Goal: Task Accomplishment & Management: Use online tool/utility

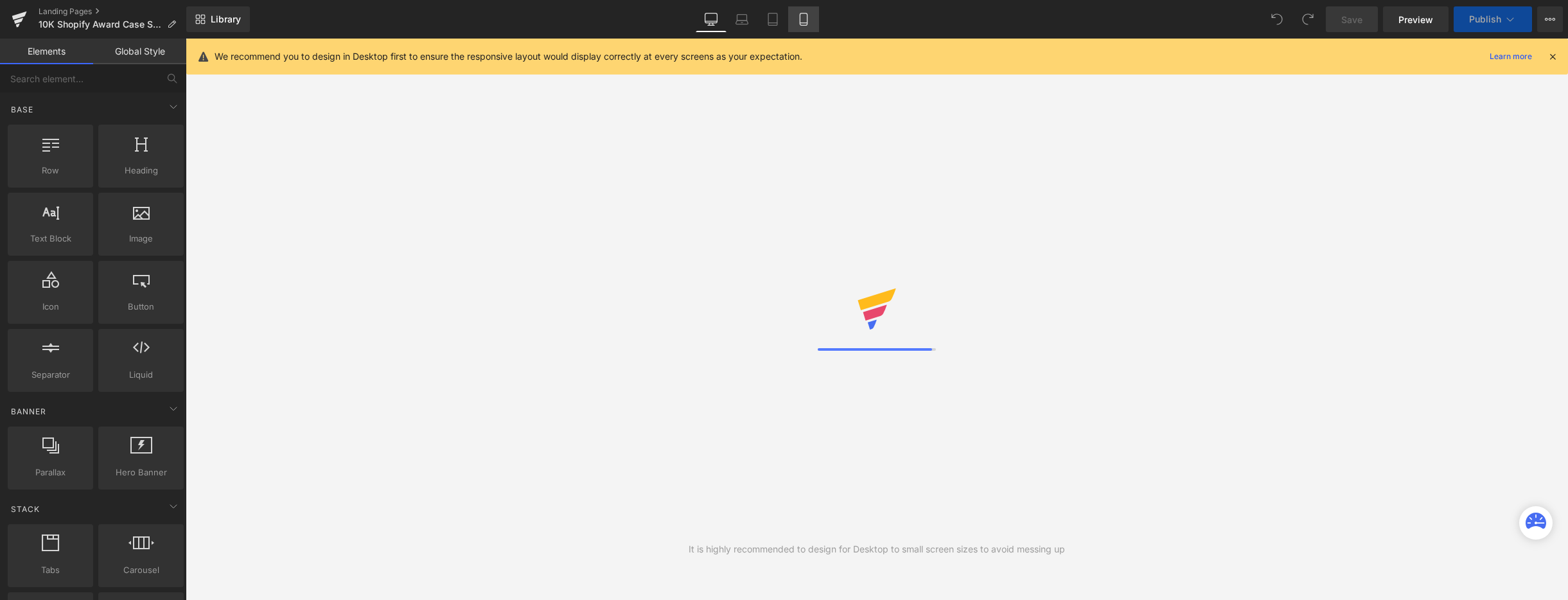
click at [805, 25] on icon at bounding box center [804, 19] width 13 height 13
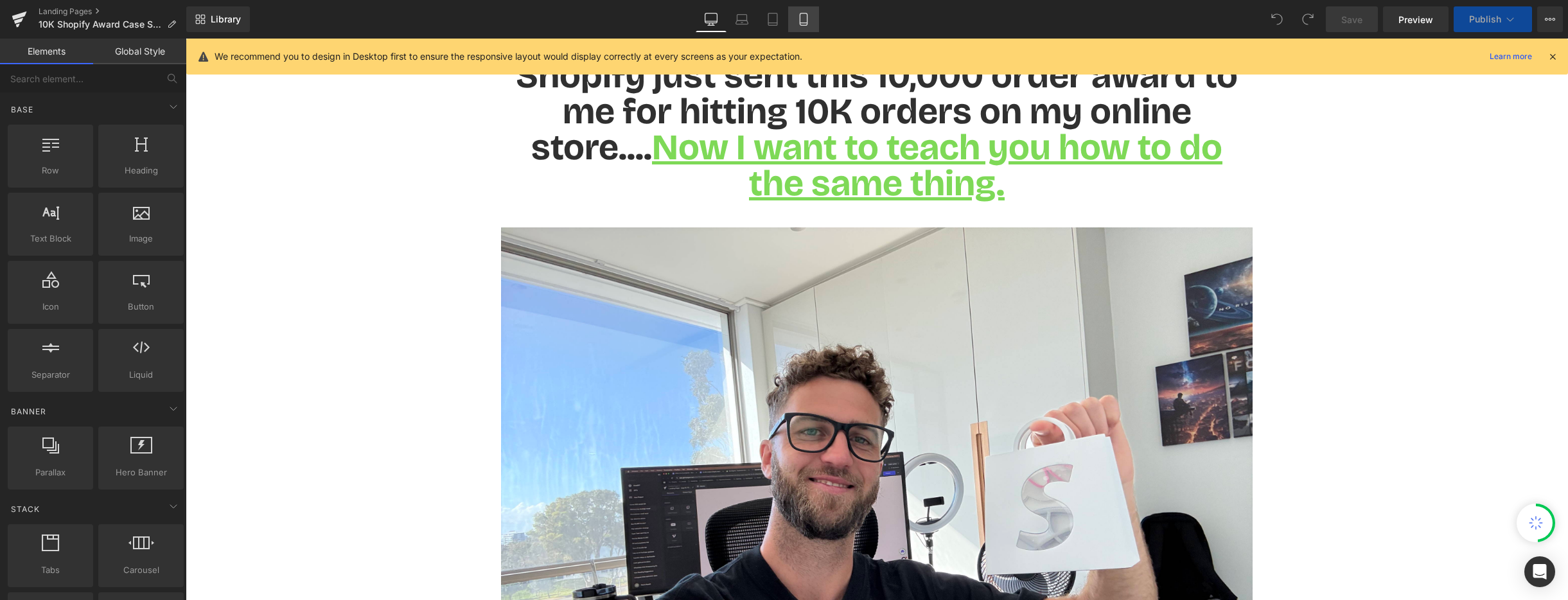
click at [805, 25] on icon at bounding box center [804, 19] width 13 height 13
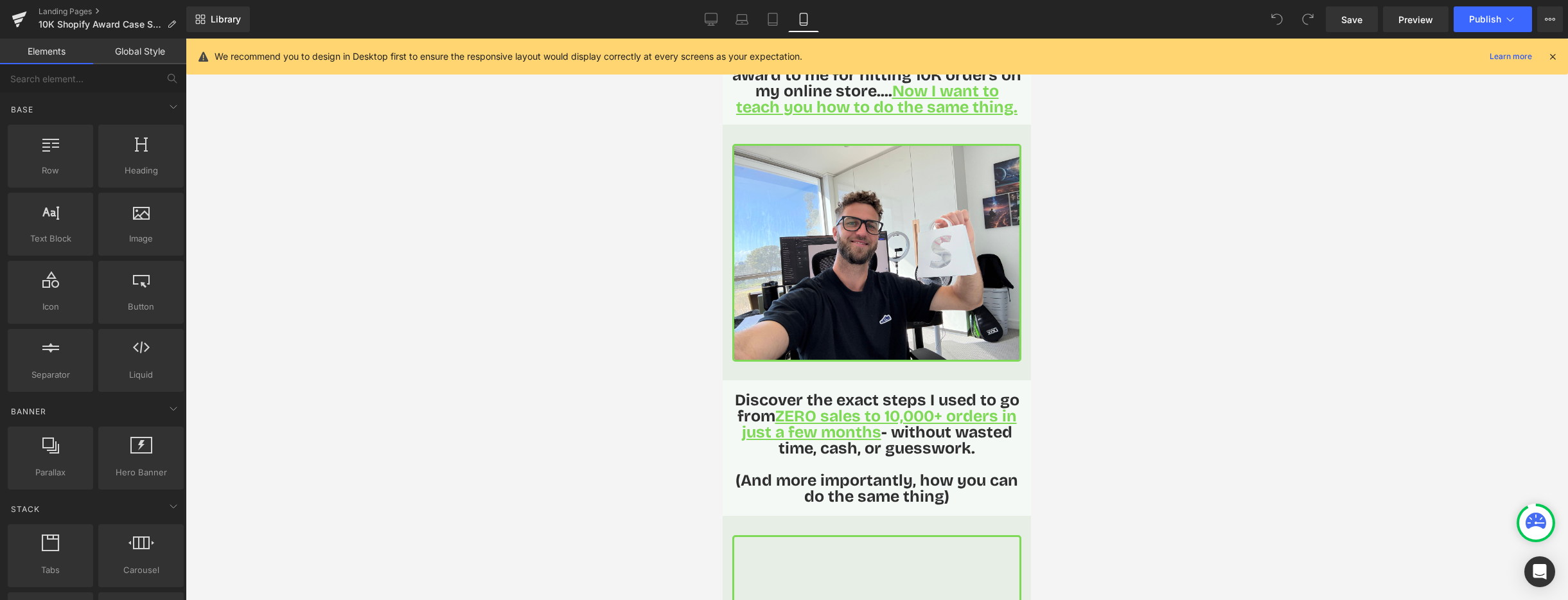
click at [1553, 55] on icon at bounding box center [1552, 56] width 11 height 11
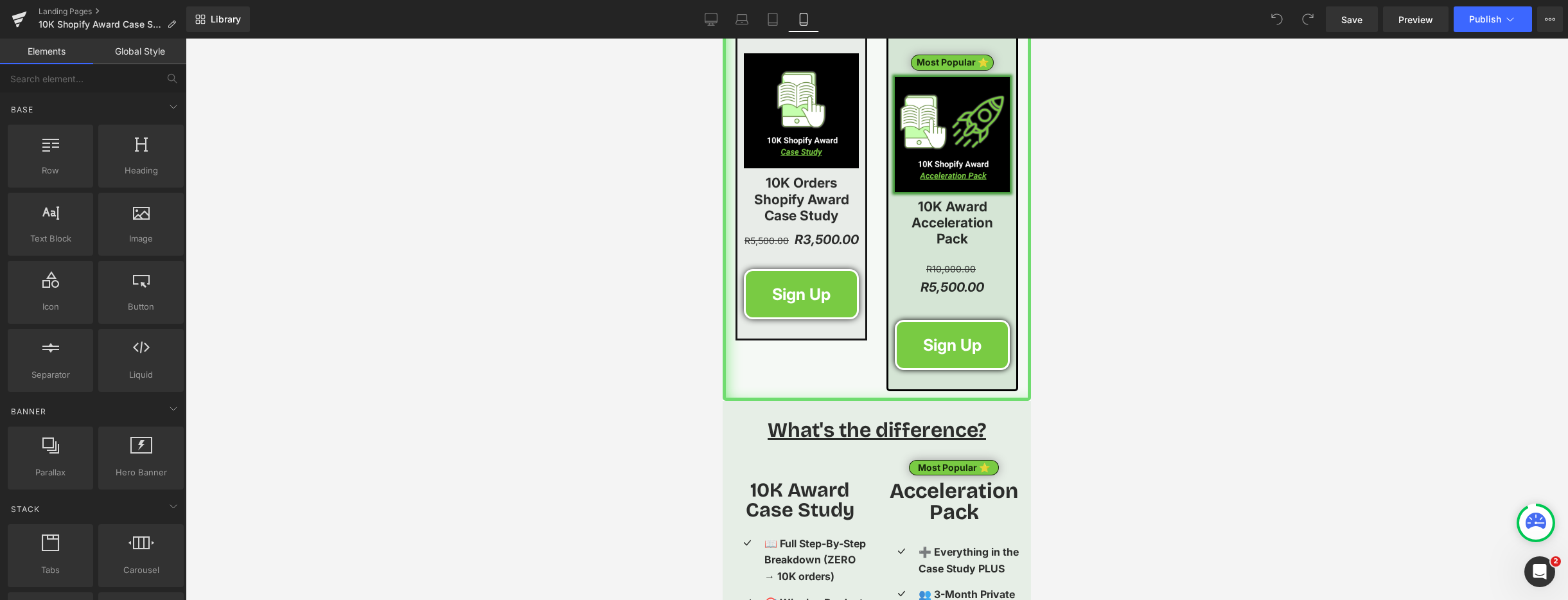
scroll to position [1838, 0]
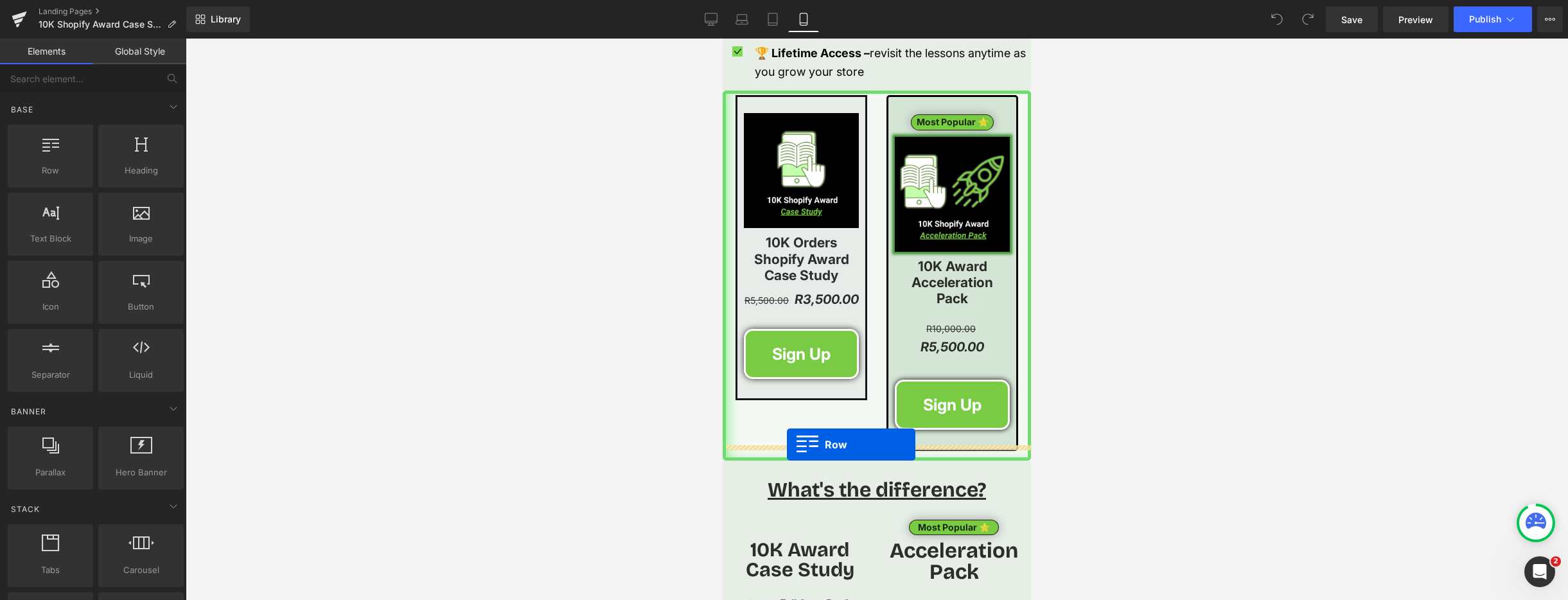
drag, startPoint x: 769, startPoint y: 186, endPoint x: 787, endPoint y: 444, distance: 258.6
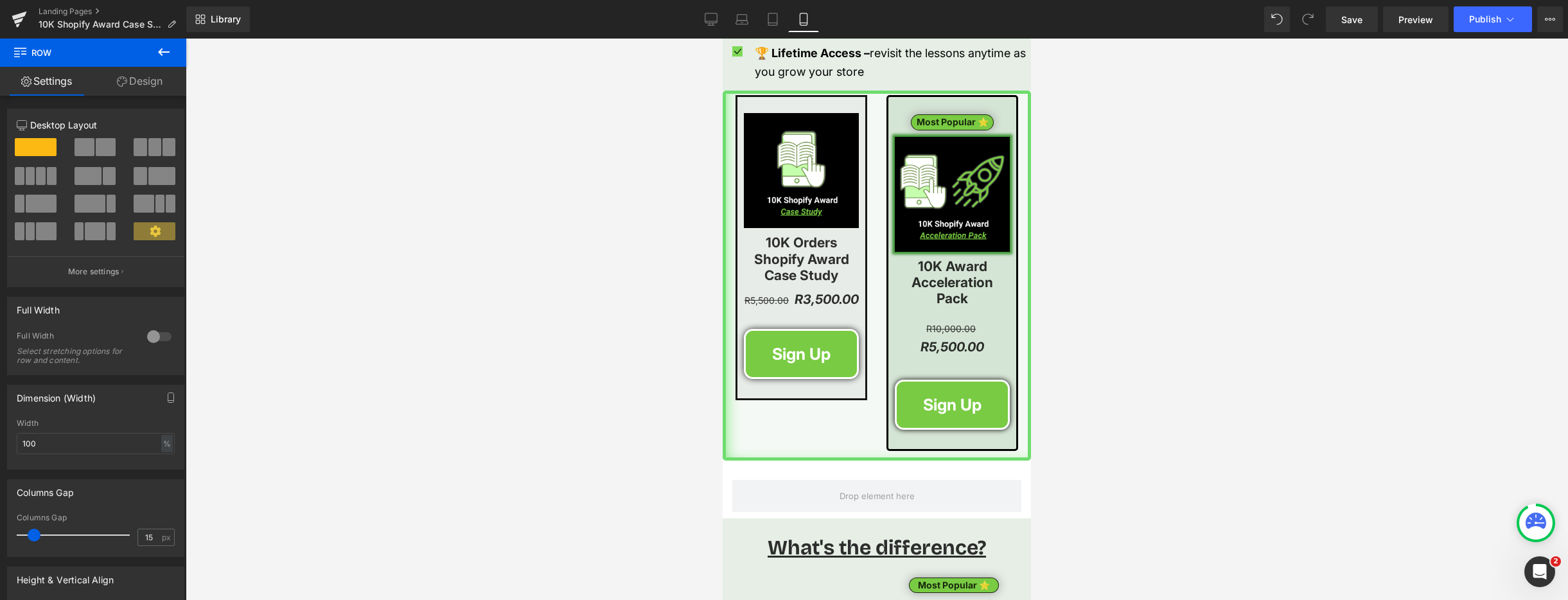
click at [165, 55] on icon at bounding box center [163, 51] width 15 height 15
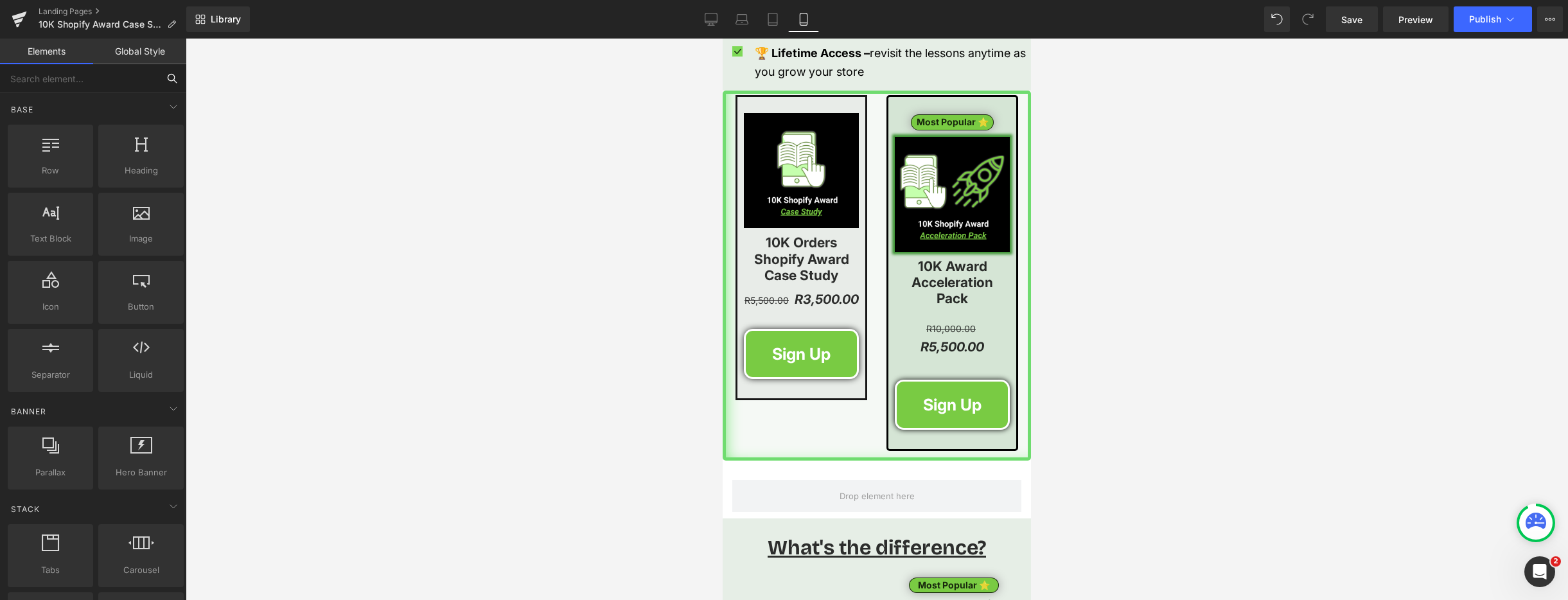
click at [127, 86] on input "text" at bounding box center [78, 78] width 158 height 28
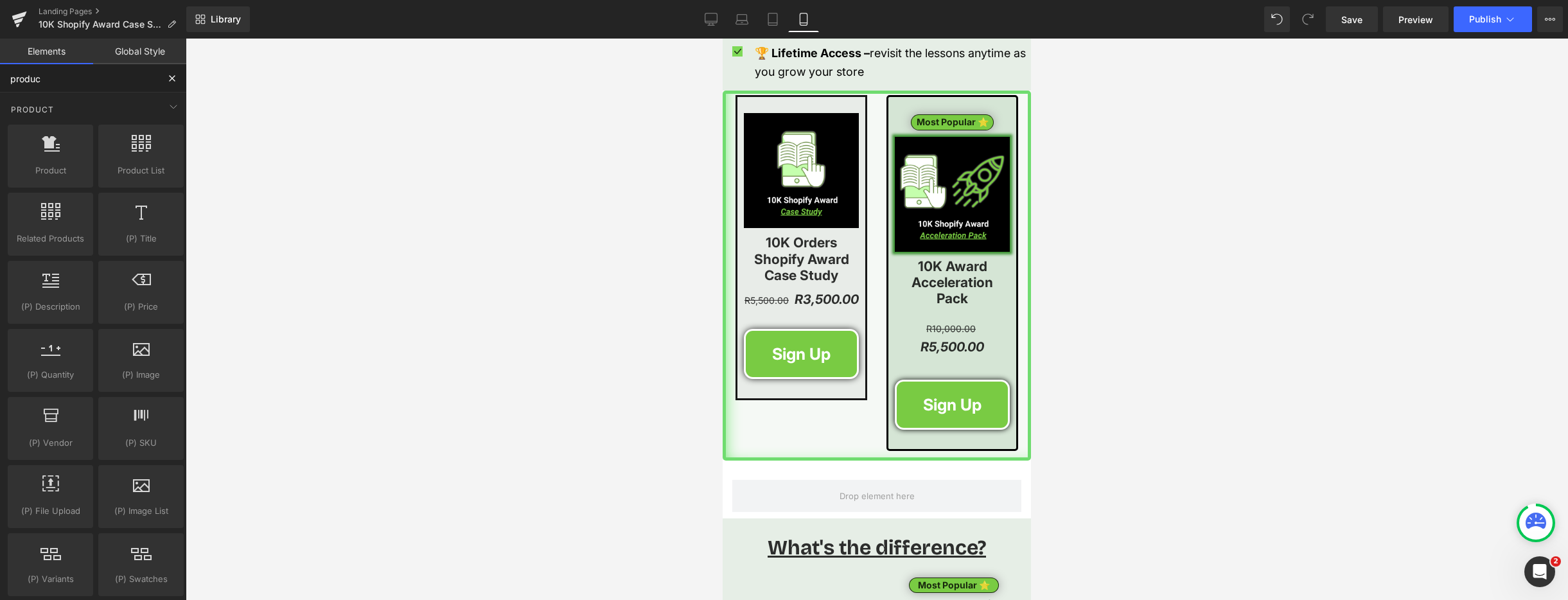
type input "product"
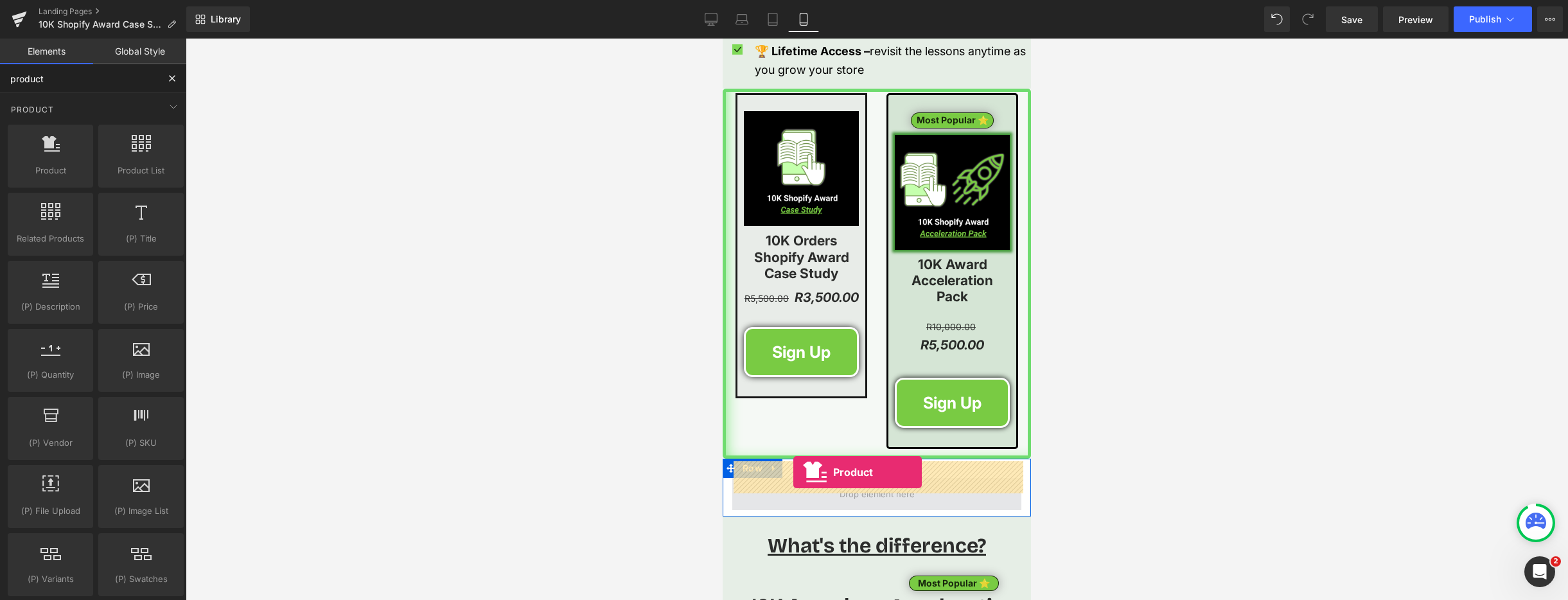
drag, startPoint x: 784, startPoint y: 196, endPoint x: 793, endPoint y: 476, distance: 280.1
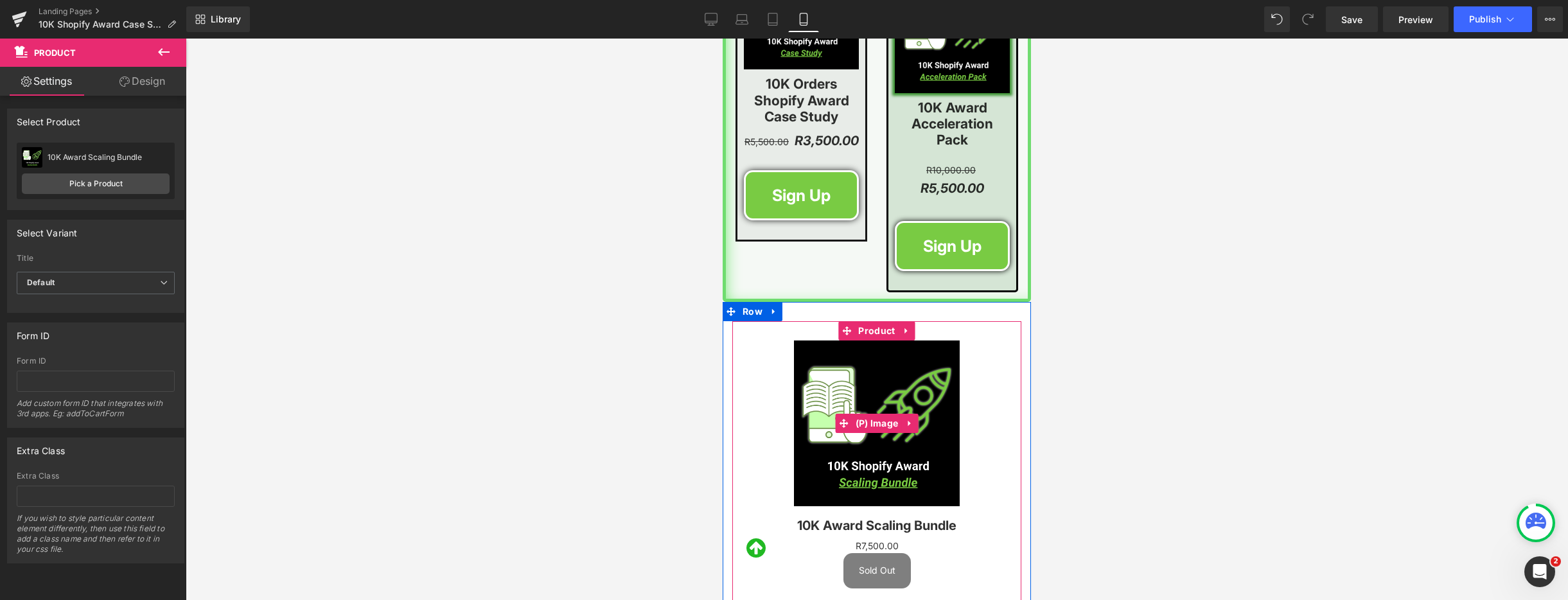
scroll to position [2023, 0]
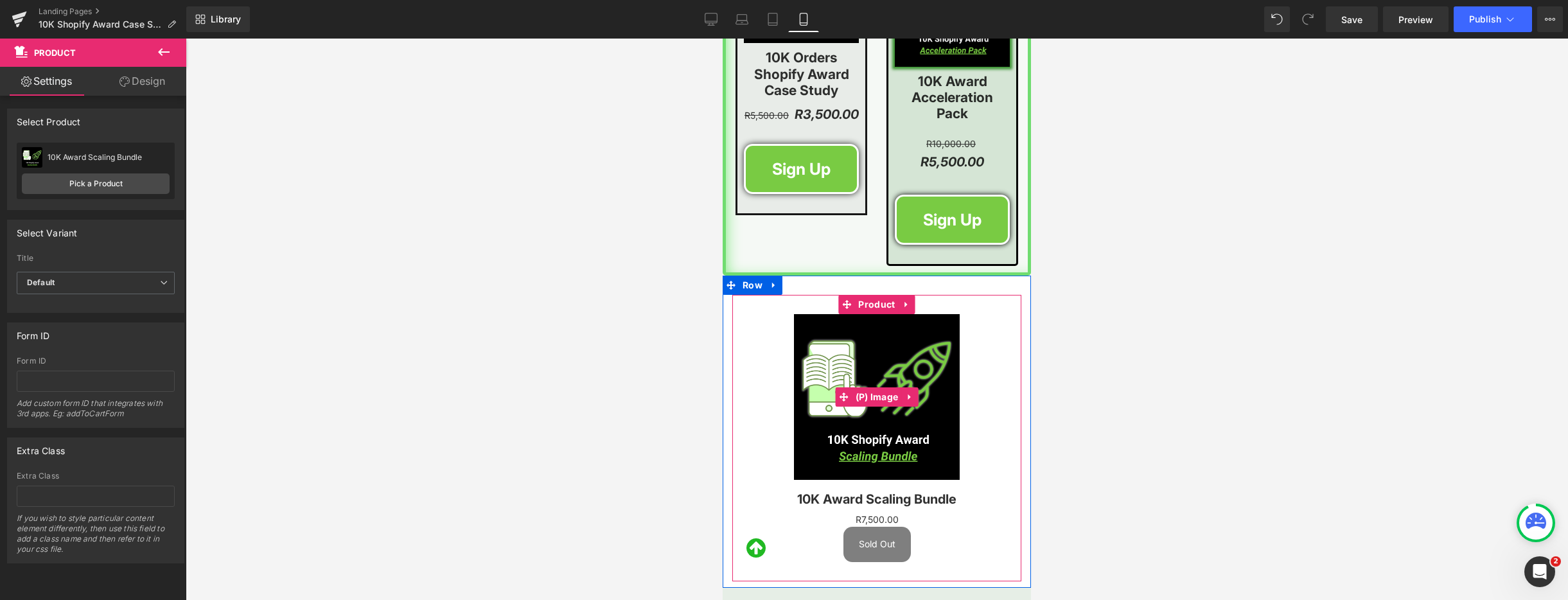
click at [763, 322] on div "Sale Off" at bounding box center [876, 396] width 276 height 166
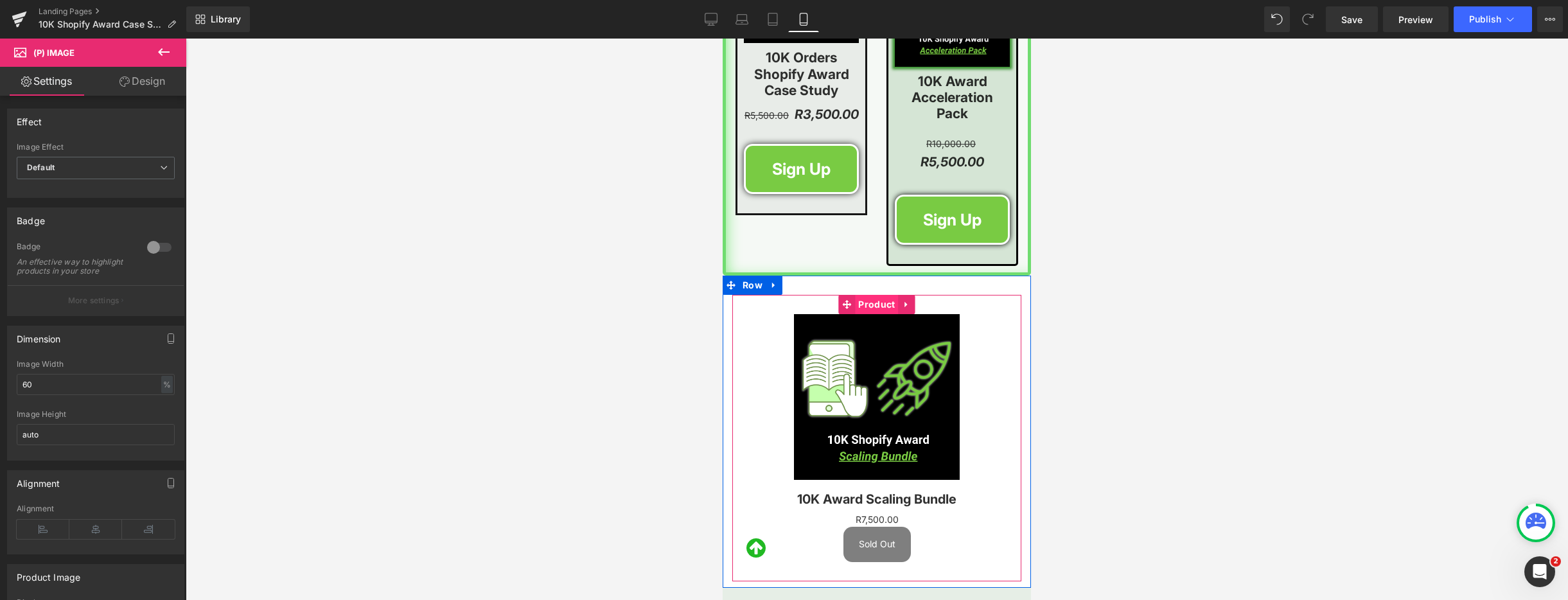
click at [864, 295] on span "Product" at bounding box center [876, 305] width 43 height 19
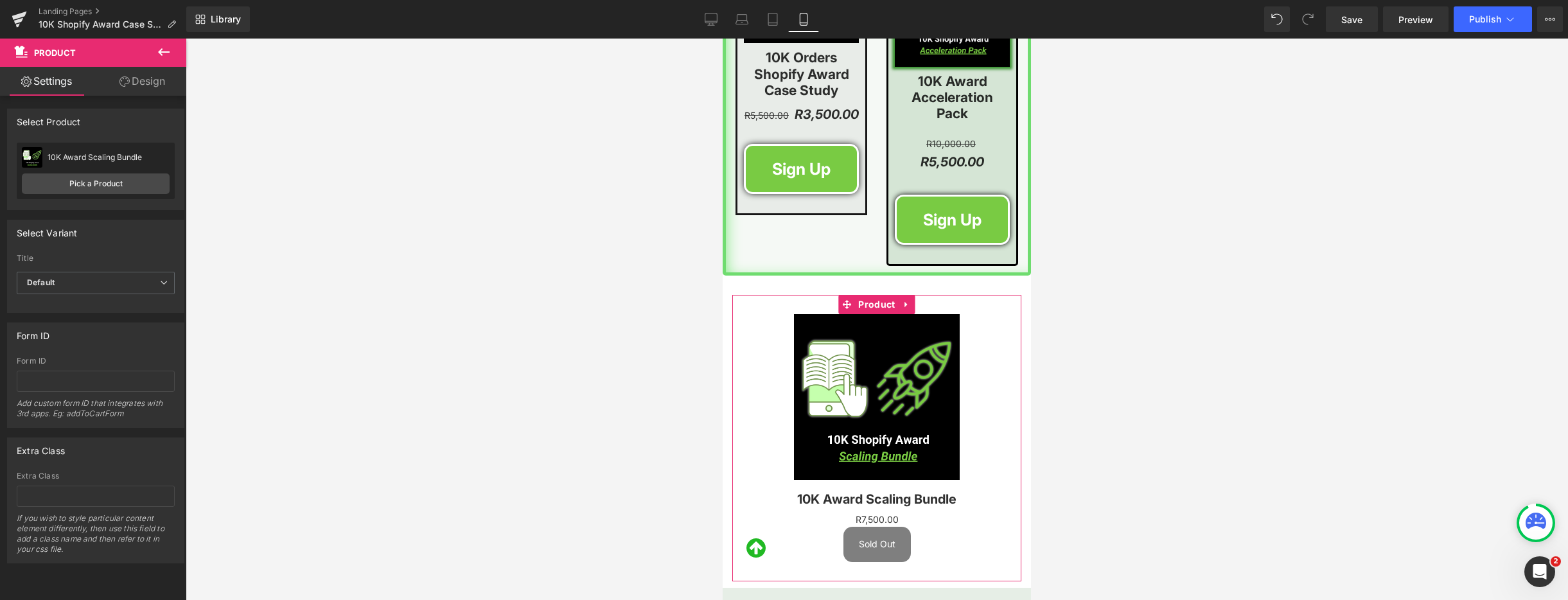
click at [149, 82] on link "Design" at bounding box center [143, 81] width 93 height 29
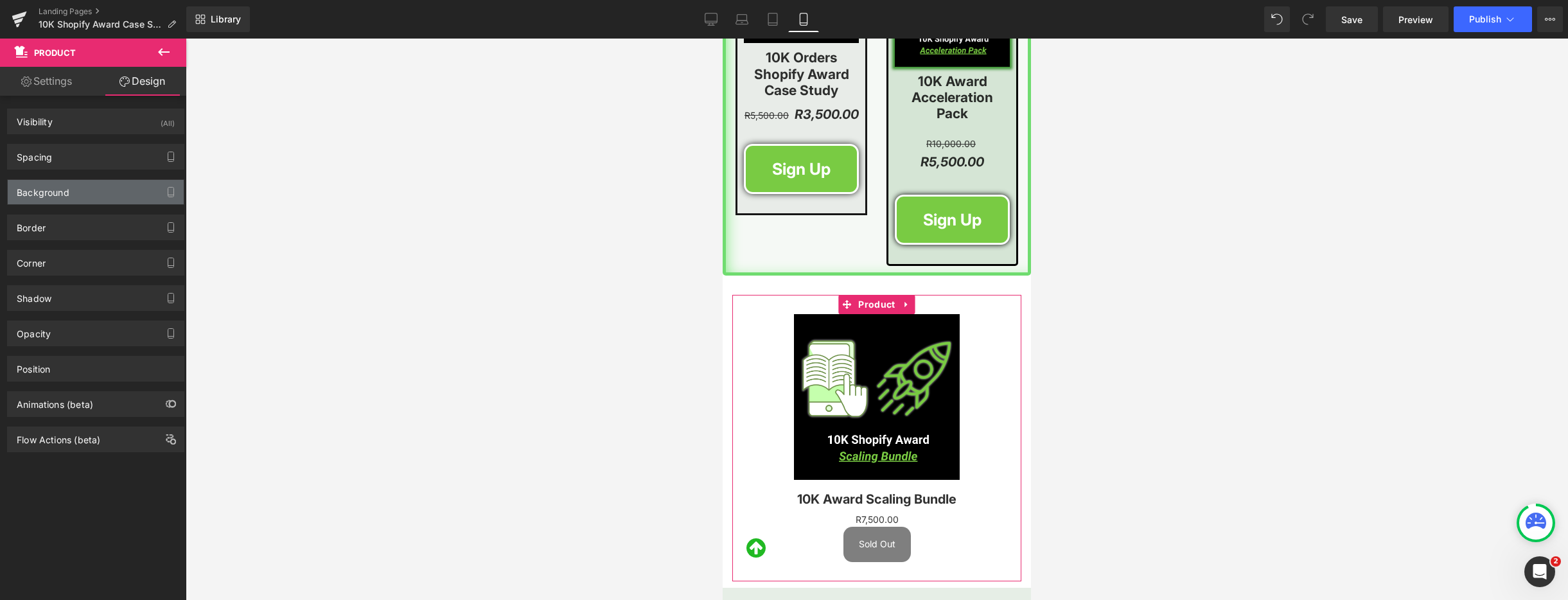
click at [96, 196] on div "Background" at bounding box center [96, 192] width 176 height 25
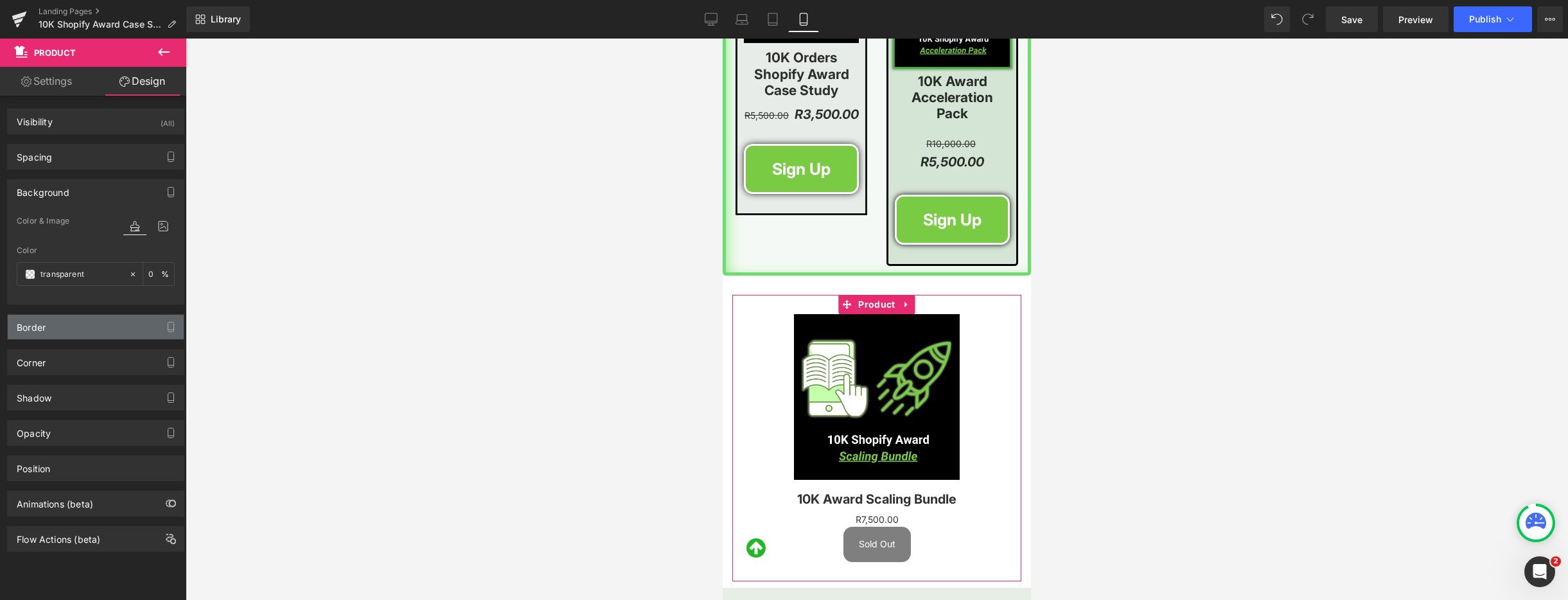
click at [55, 330] on div "Border" at bounding box center [96, 327] width 176 height 25
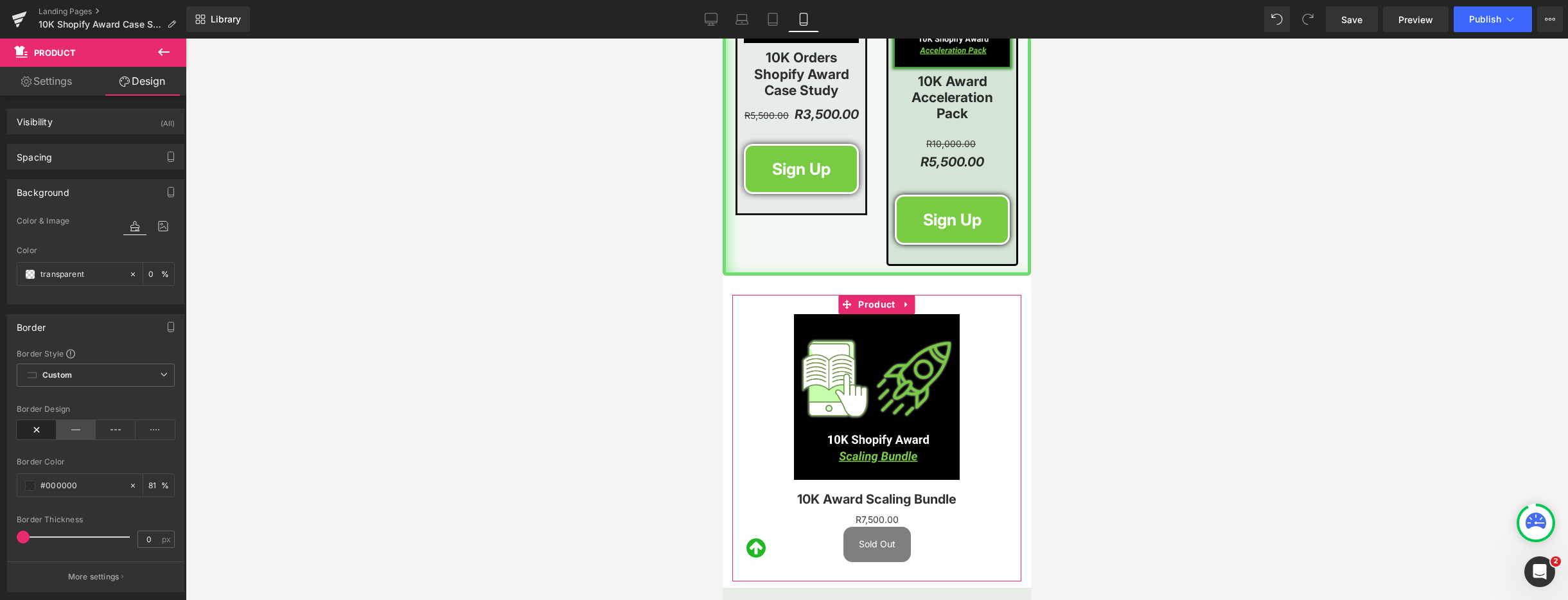
click at [68, 420] on icon at bounding box center [76, 430] width 40 height 19
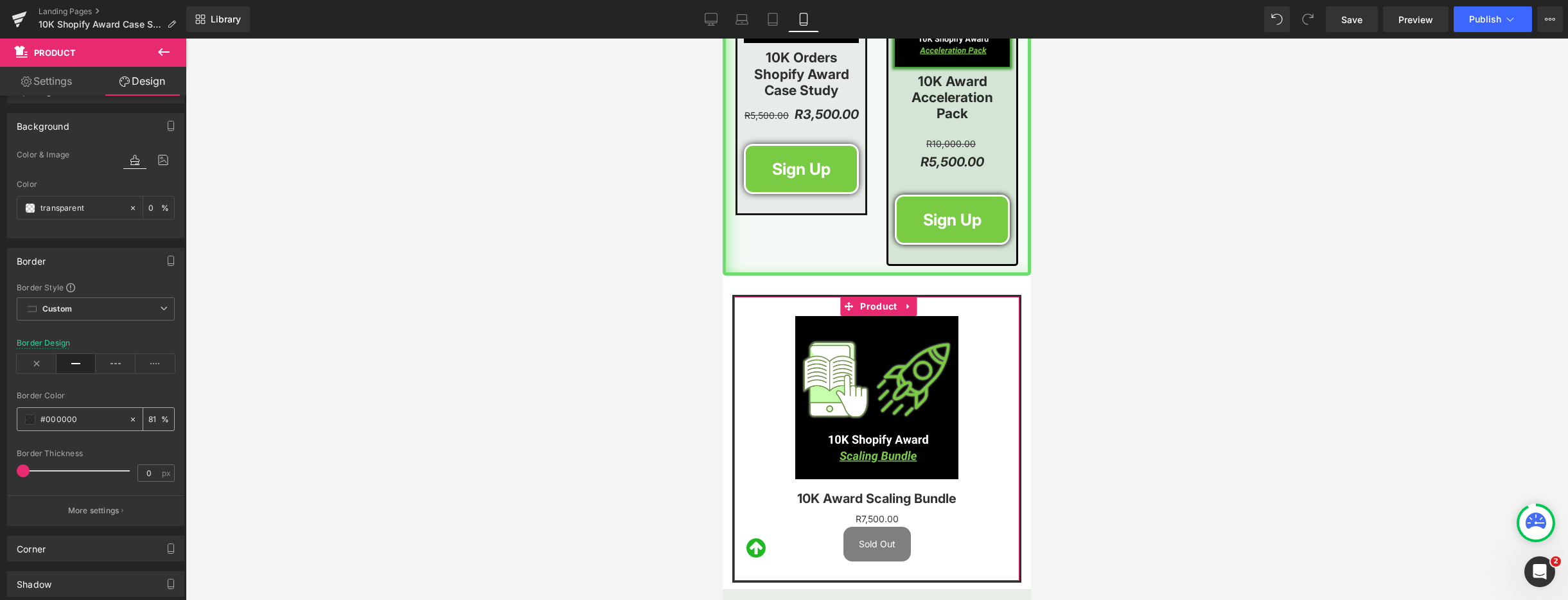
scroll to position [74, 0]
click at [29, 411] on span at bounding box center [30, 411] width 11 height 11
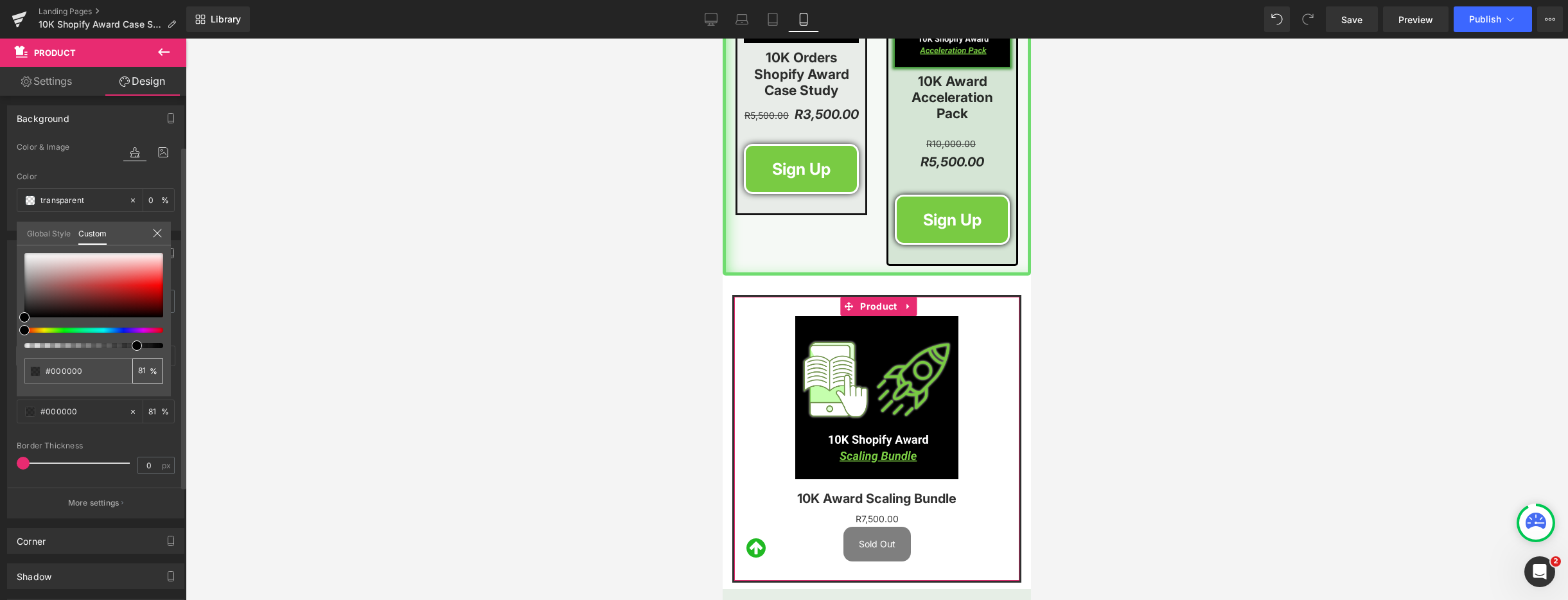
click at [145, 371] on input "81" at bounding box center [144, 370] width 11 height 9
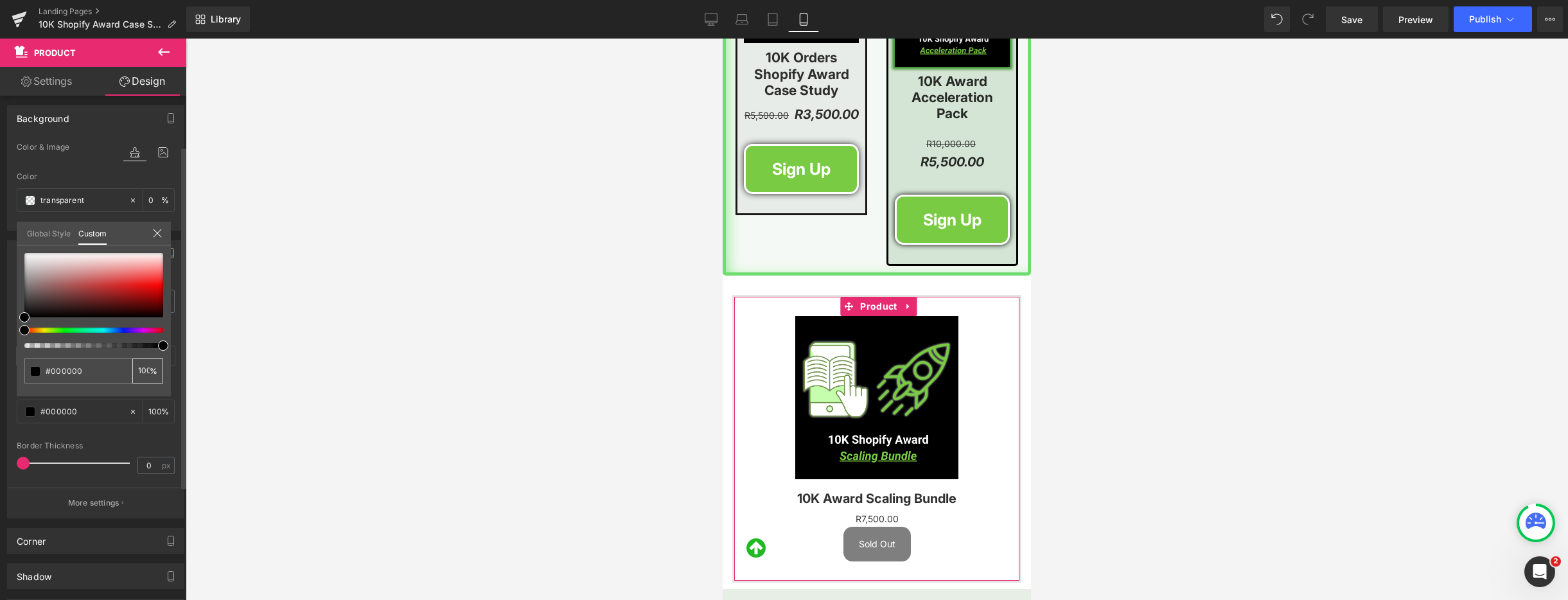
scroll to position [0, 1]
type input "100"
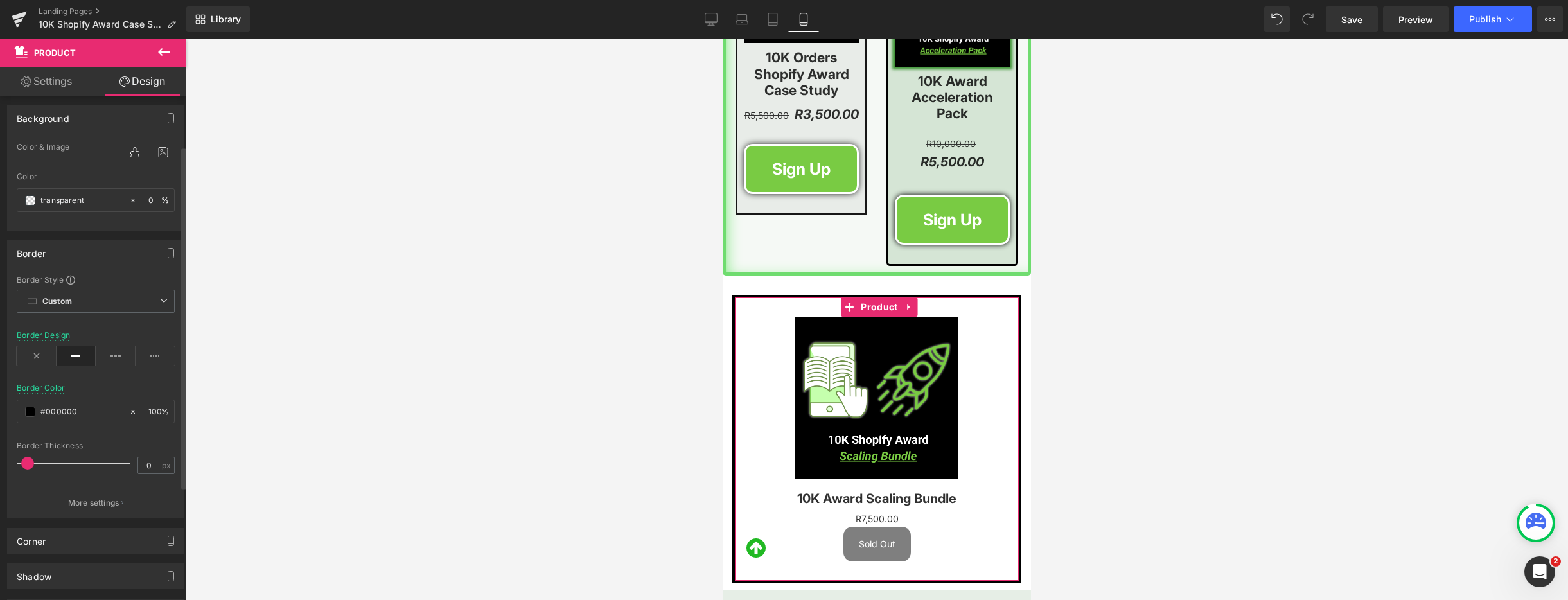
click at [26, 461] on span at bounding box center [27, 463] width 13 height 13
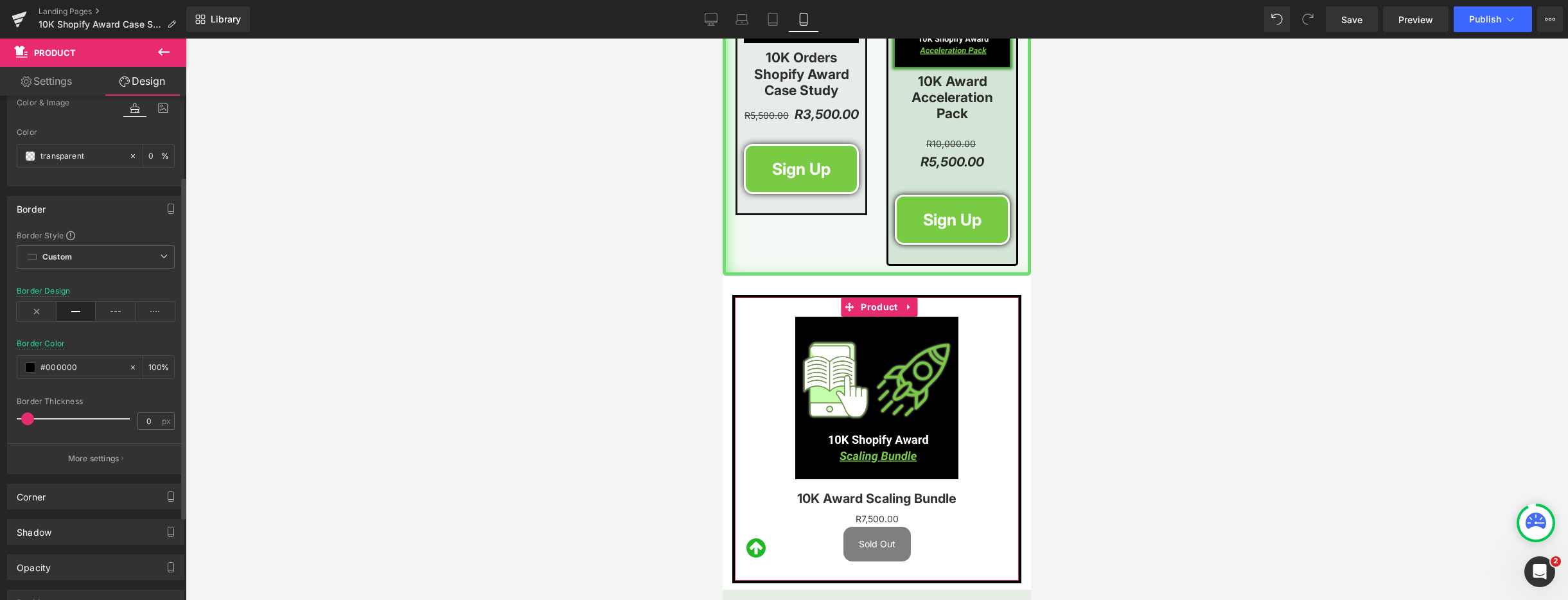
scroll to position [0, 0]
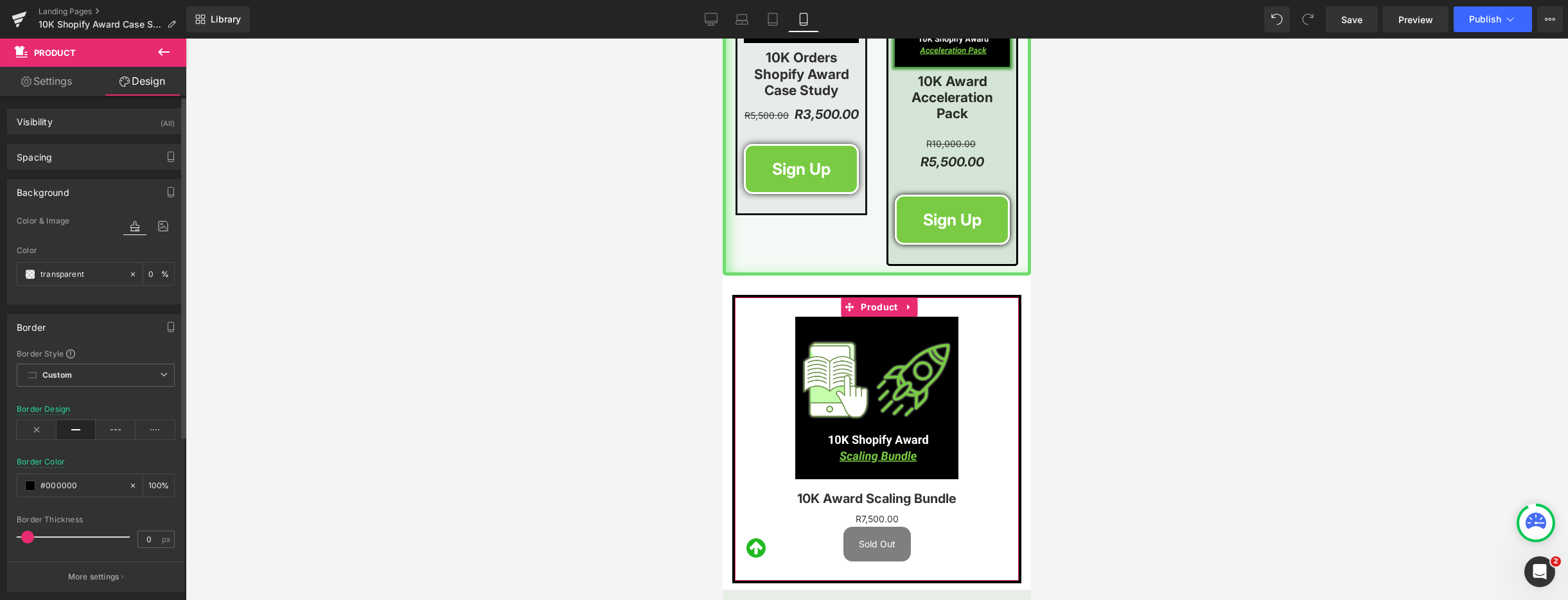
click at [72, 189] on div "Background" at bounding box center [96, 192] width 176 height 25
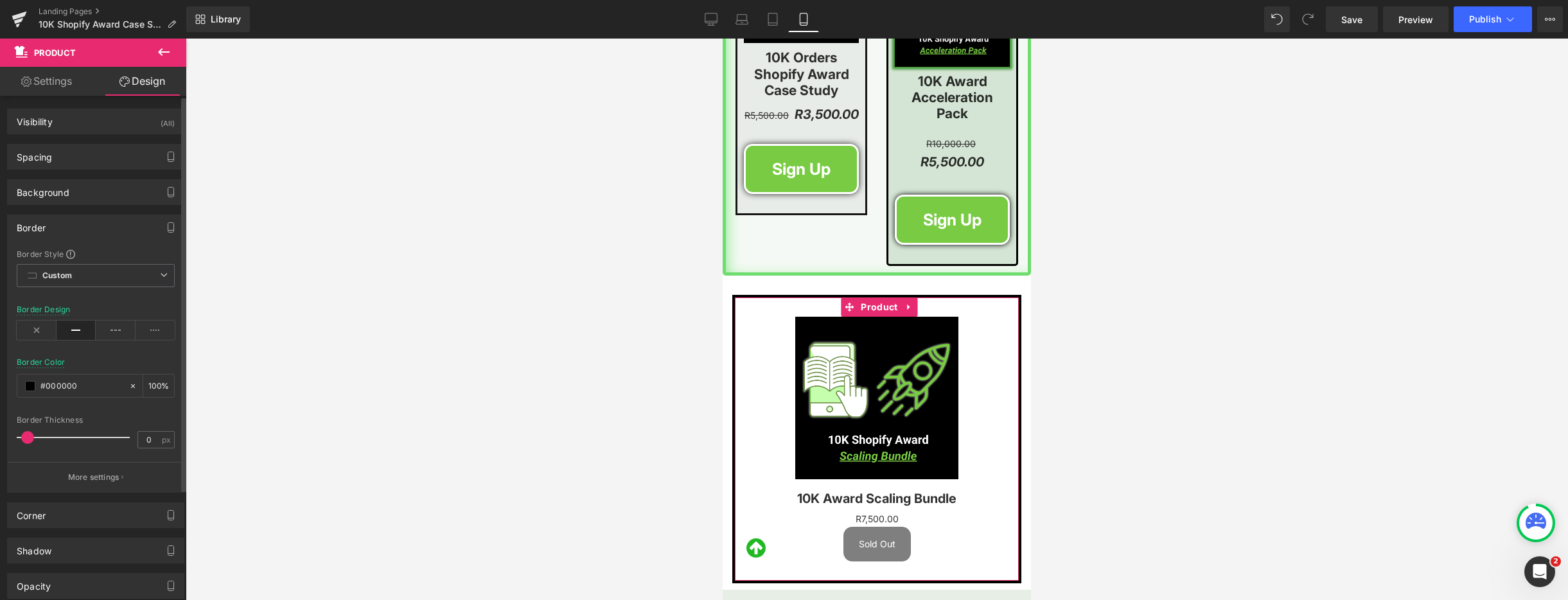
click at [63, 224] on div "Border" at bounding box center [96, 227] width 176 height 25
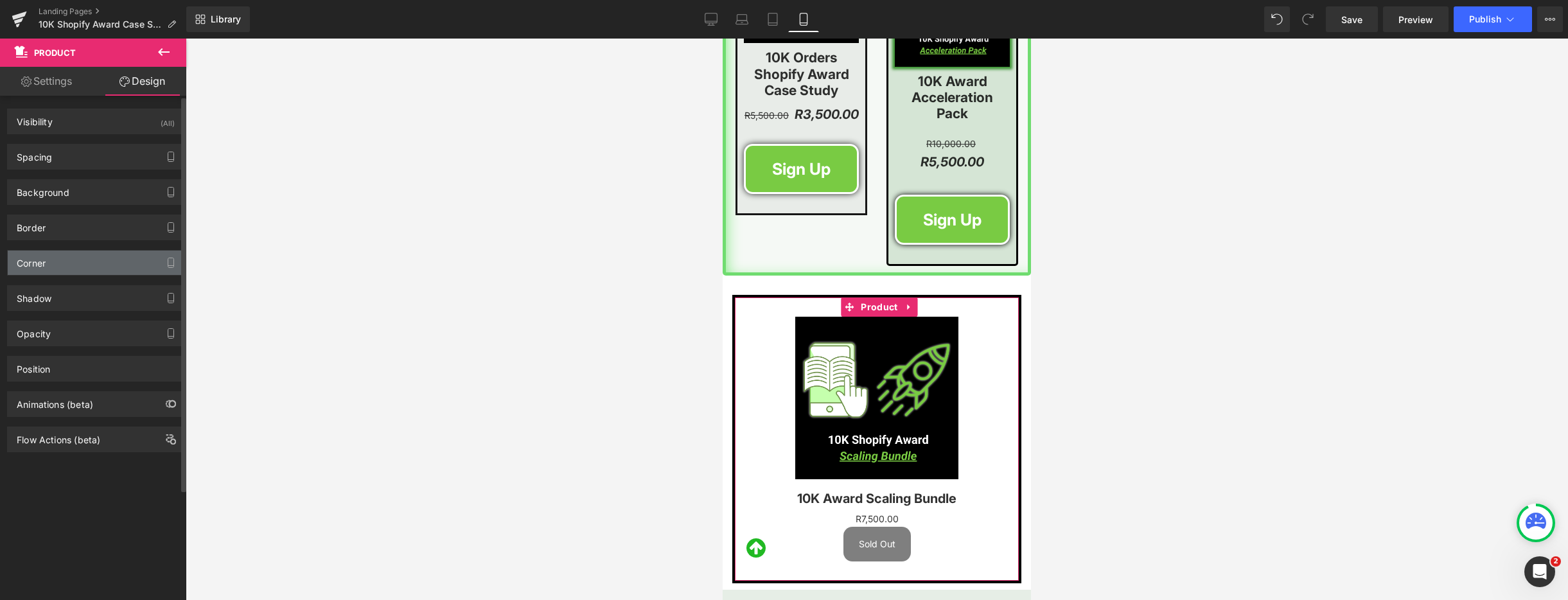
click at [58, 263] on div "Corner" at bounding box center [96, 263] width 176 height 25
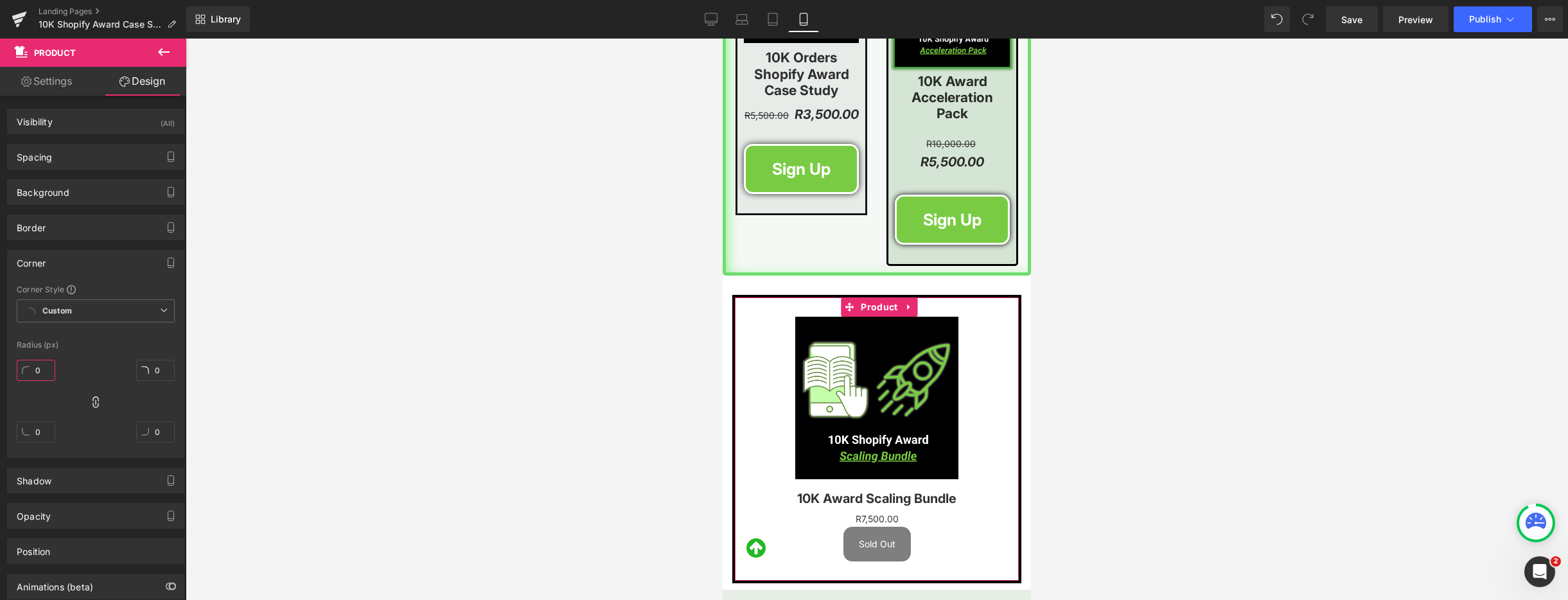
click at [38, 368] on input "0" at bounding box center [36, 370] width 39 height 21
type input "5"
click at [88, 264] on div "Corner" at bounding box center [96, 263] width 176 height 25
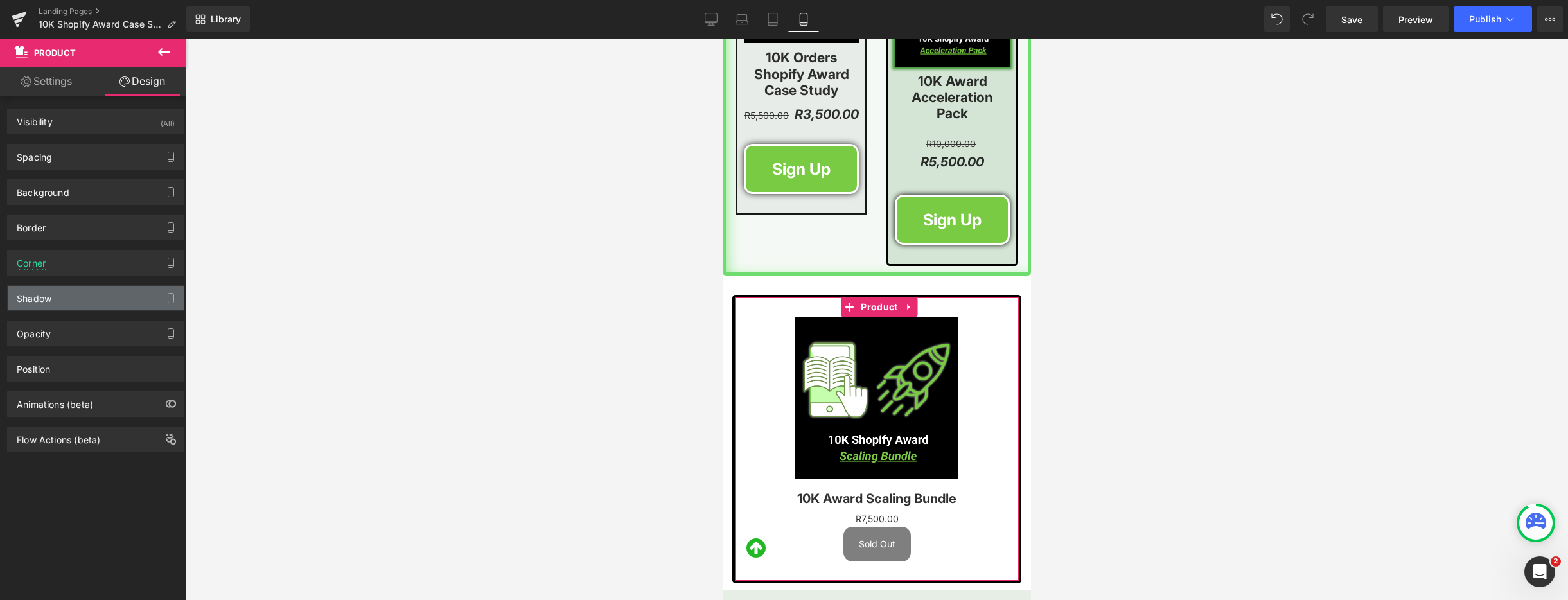
click at [108, 301] on div "Shadow" at bounding box center [96, 298] width 176 height 25
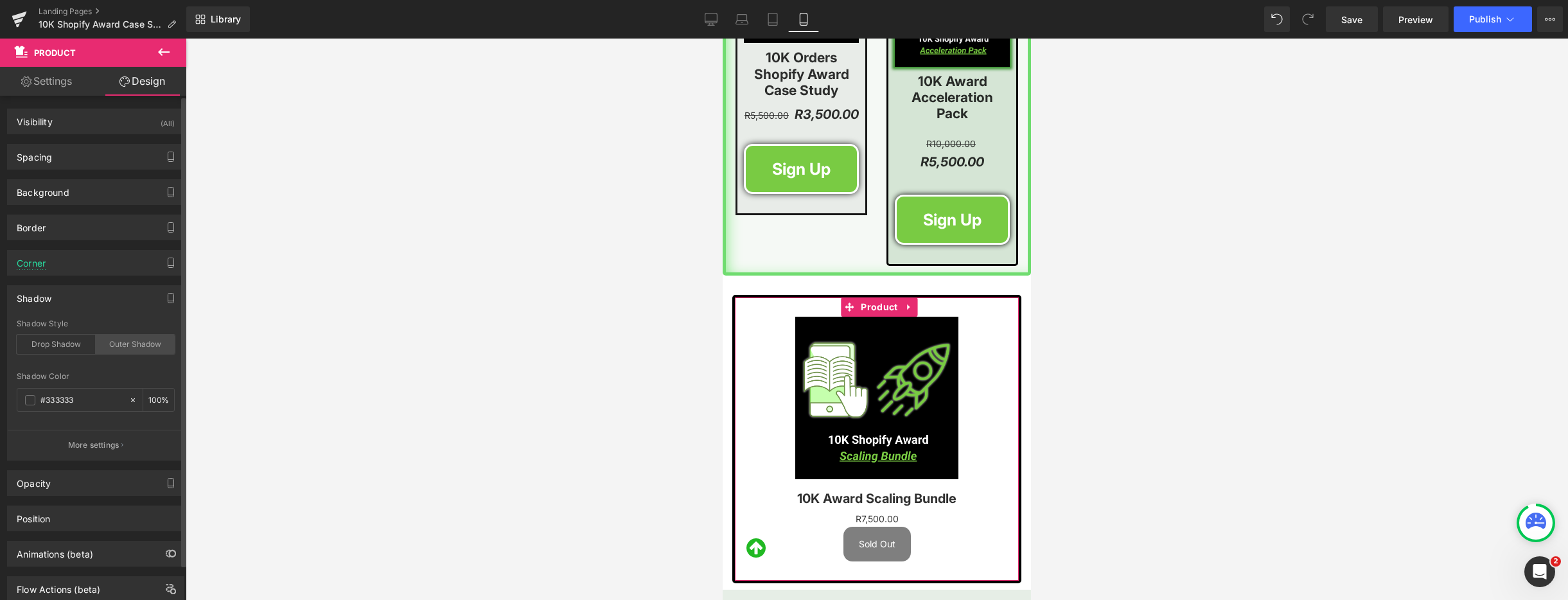
click at [135, 344] on div "Outer Shadow" at bounding box center [136, 344] width 79 height 19
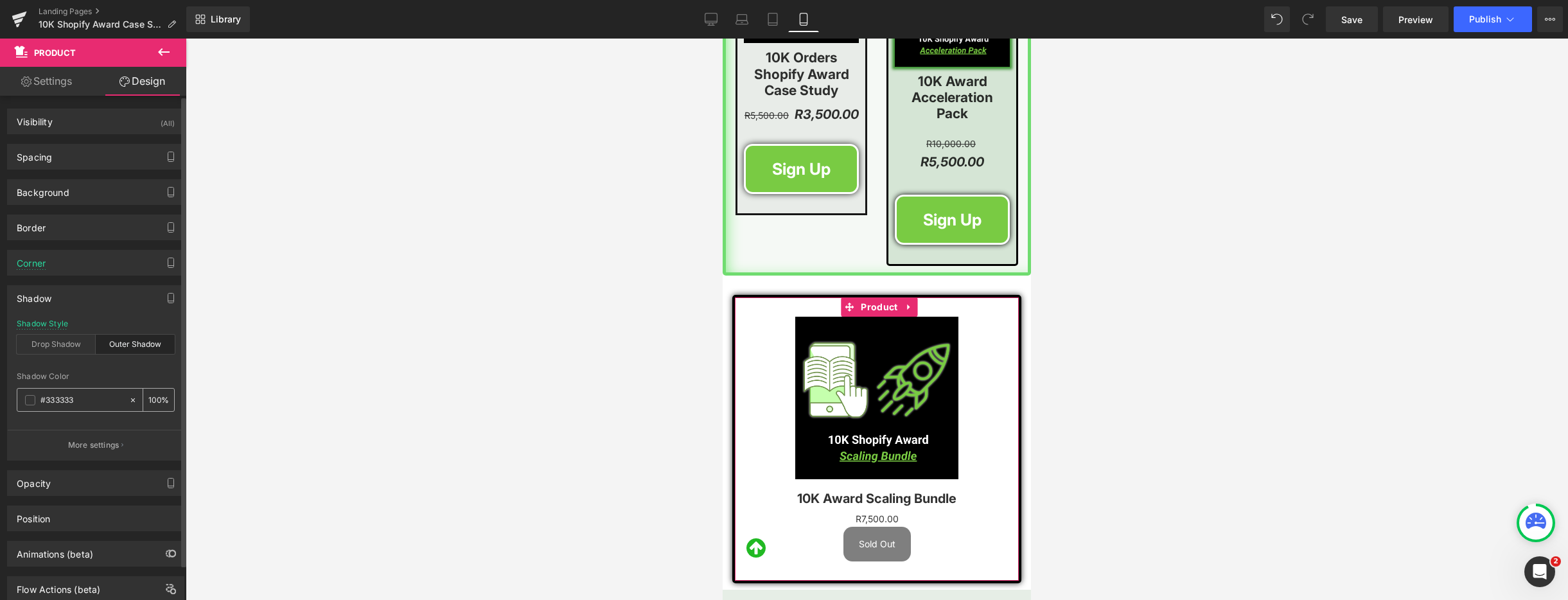
click at [29, 399] on span at bounding box center [30, 400] width 11 height 11
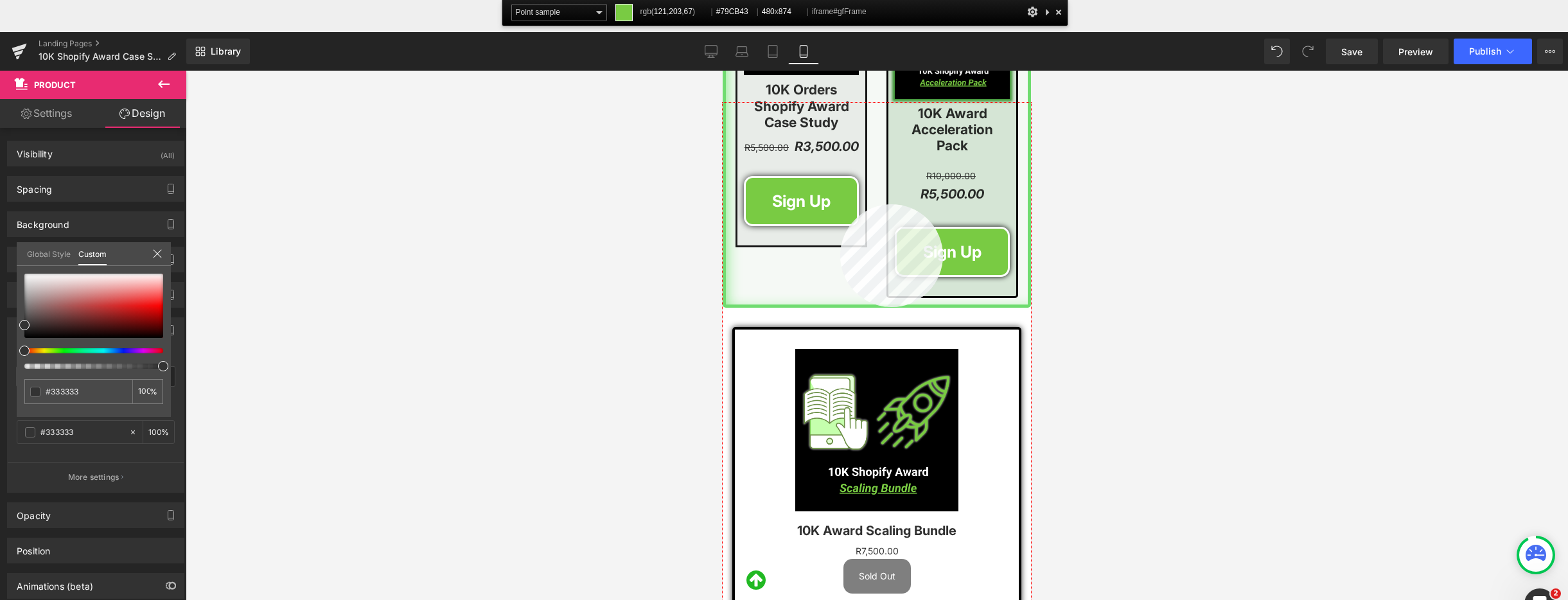
click at [840, 204] on div at bounding box center [877, 383] width 308 height 561
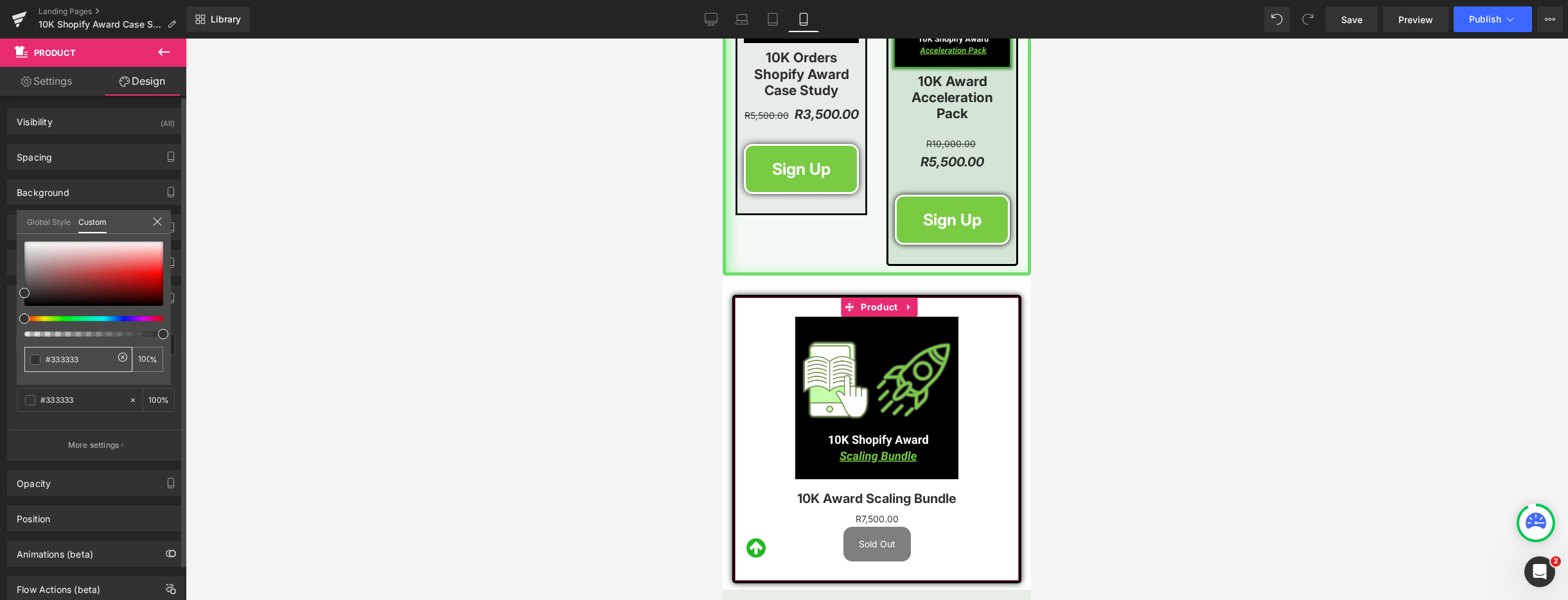
click at [70, 352] on input "#333333" at bounding box center [79, 359] width 68 height 13
drag, startPoint x: 86, startPoint y: 358, endPoint x: 50, endPoint y: 359, distance: 36.0
click at [50, 359] on input "#333333" at bounding box center [79, 359] width 68 height 13
paste input "#79CB4"
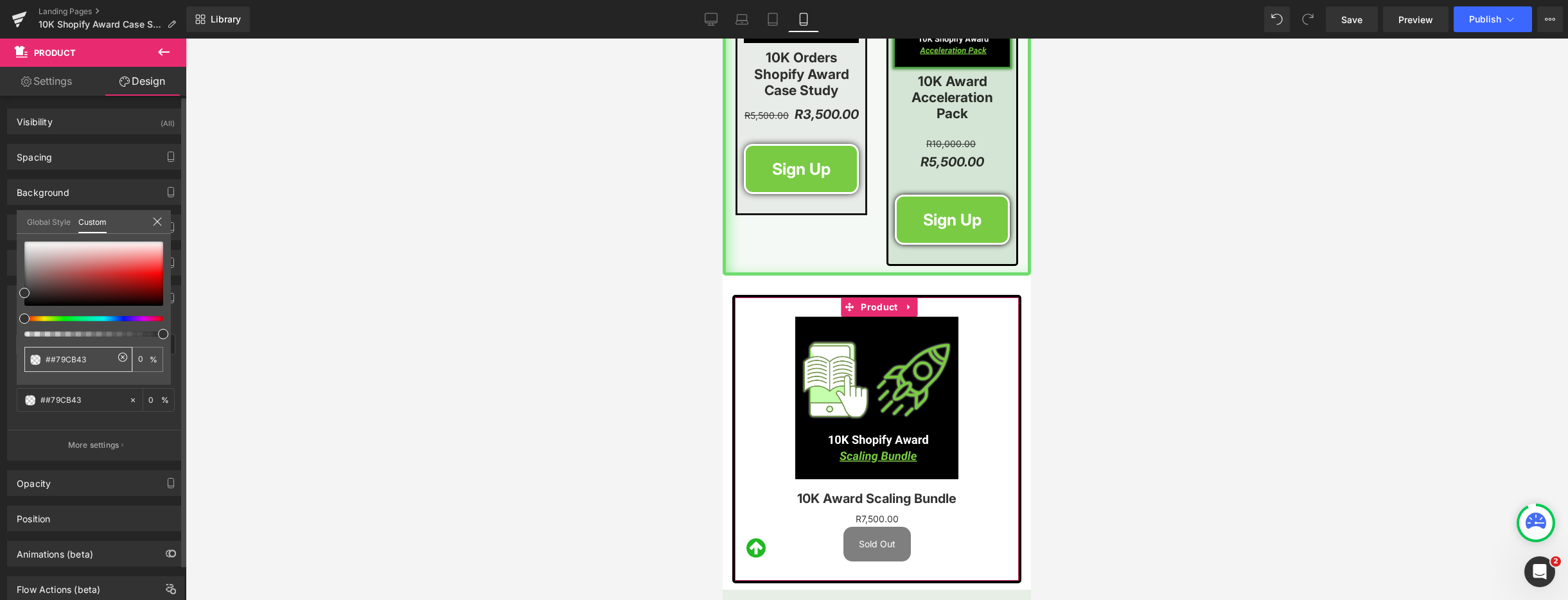
click at [51, 360] on input "##79CB43" at bounding box center [79, 359] width 68 height 13
type input "#79CB43"
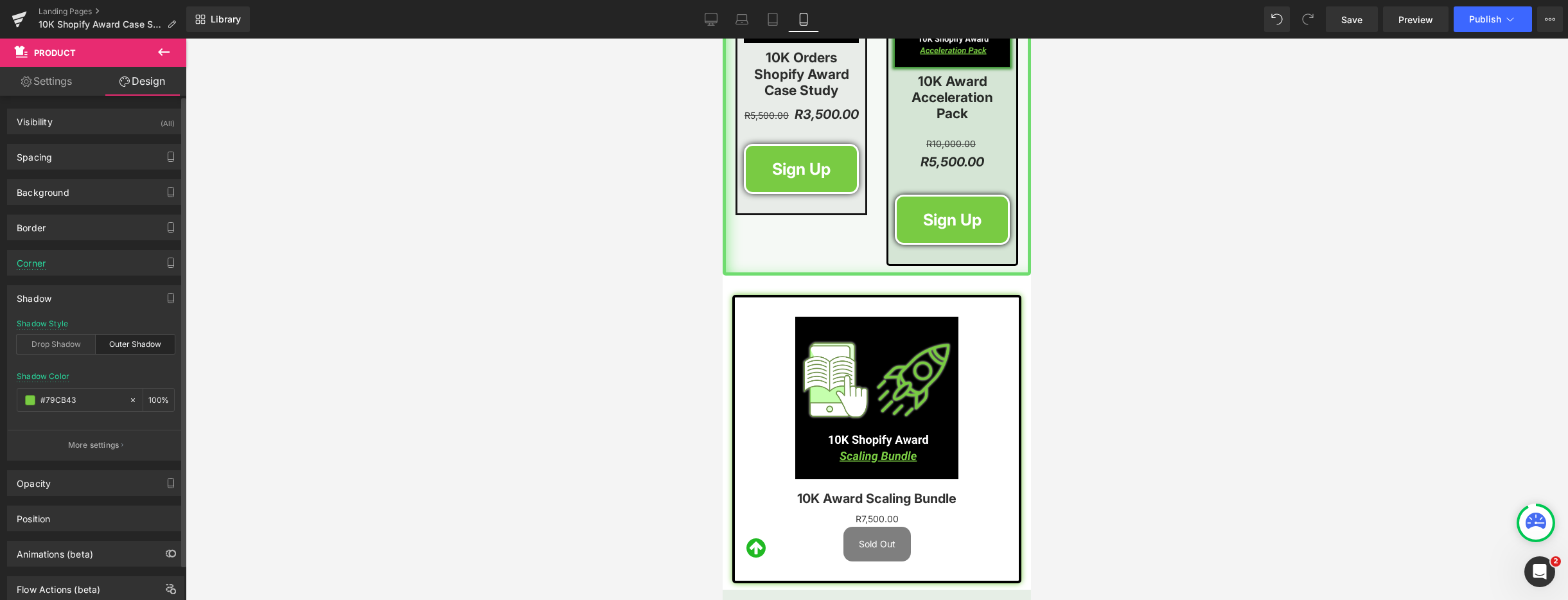
click at [481, 380] on div at bounding box center [877, 319] width 1382 height 561
click at [91, 440] on p "More settings" at bounding box center [93, 445] width 51 height 11
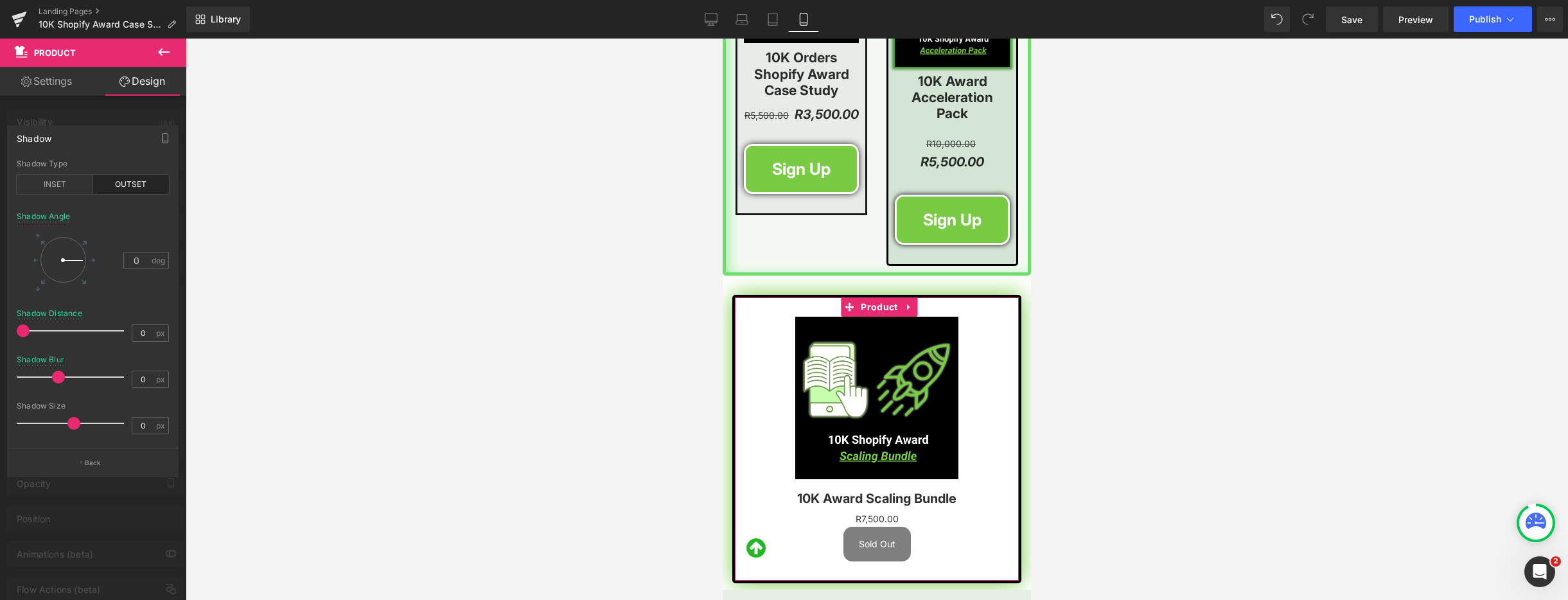
drag, startPoint x: 30, startPoint y: 374, endPoint x: 55, endPoint y: 378, distance: 25.3
click at [55, 378] on span at bounding box center [58, 377] width 13 height 13
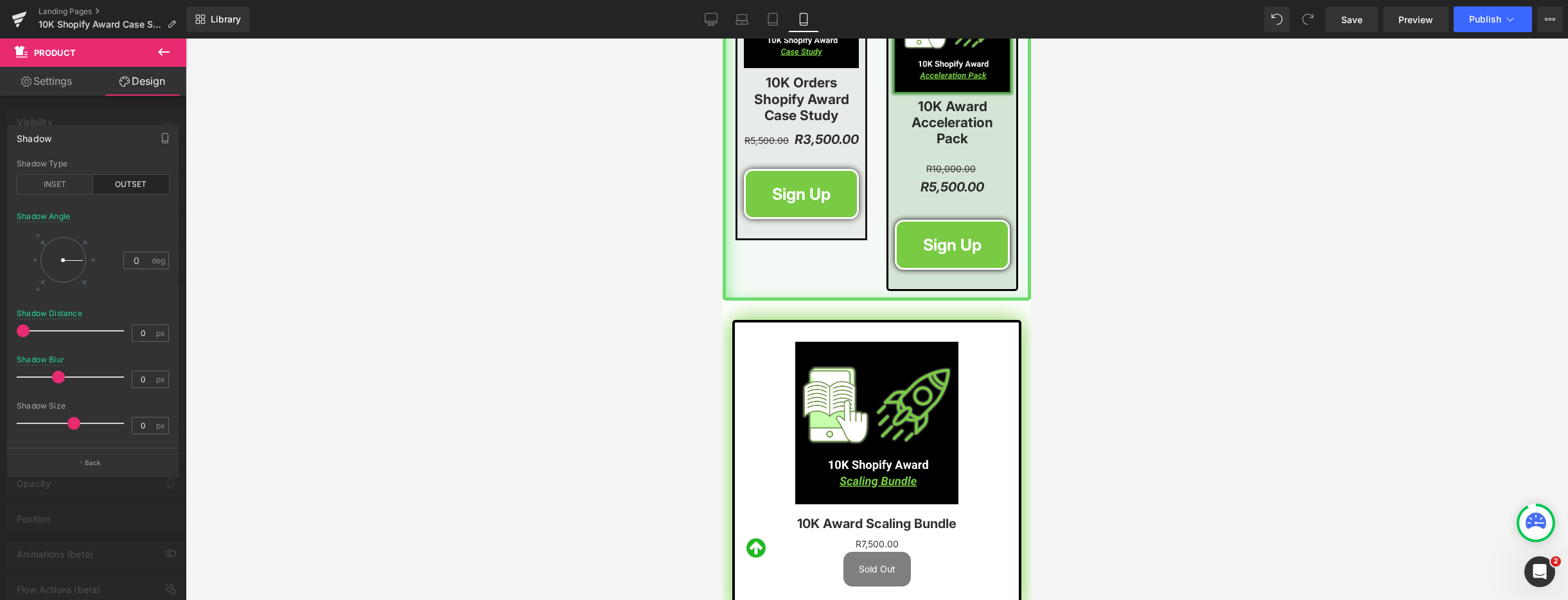
scroll to position [2083, 0]
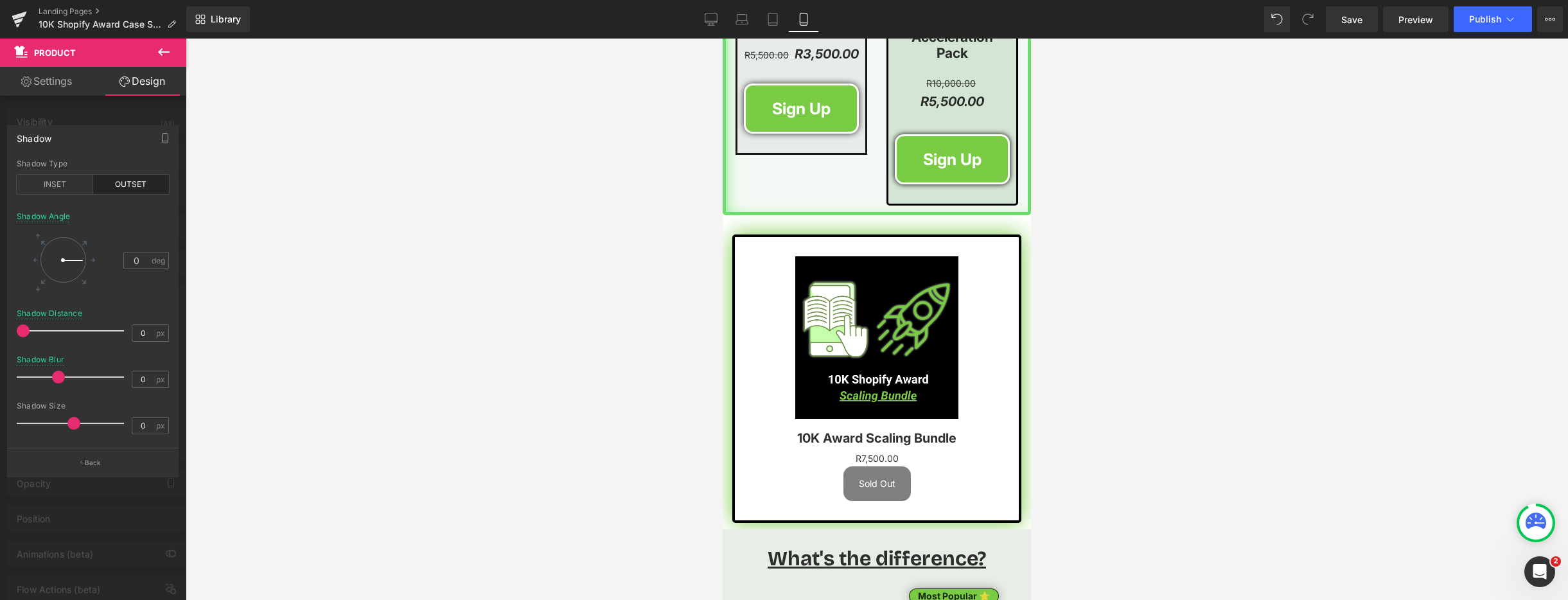
click at [870, 319] on body "Shopify just sent this 10,000 order award to me for hitting 10K orders on my on…" at bounding box center [877, 105] width 308 height 4300
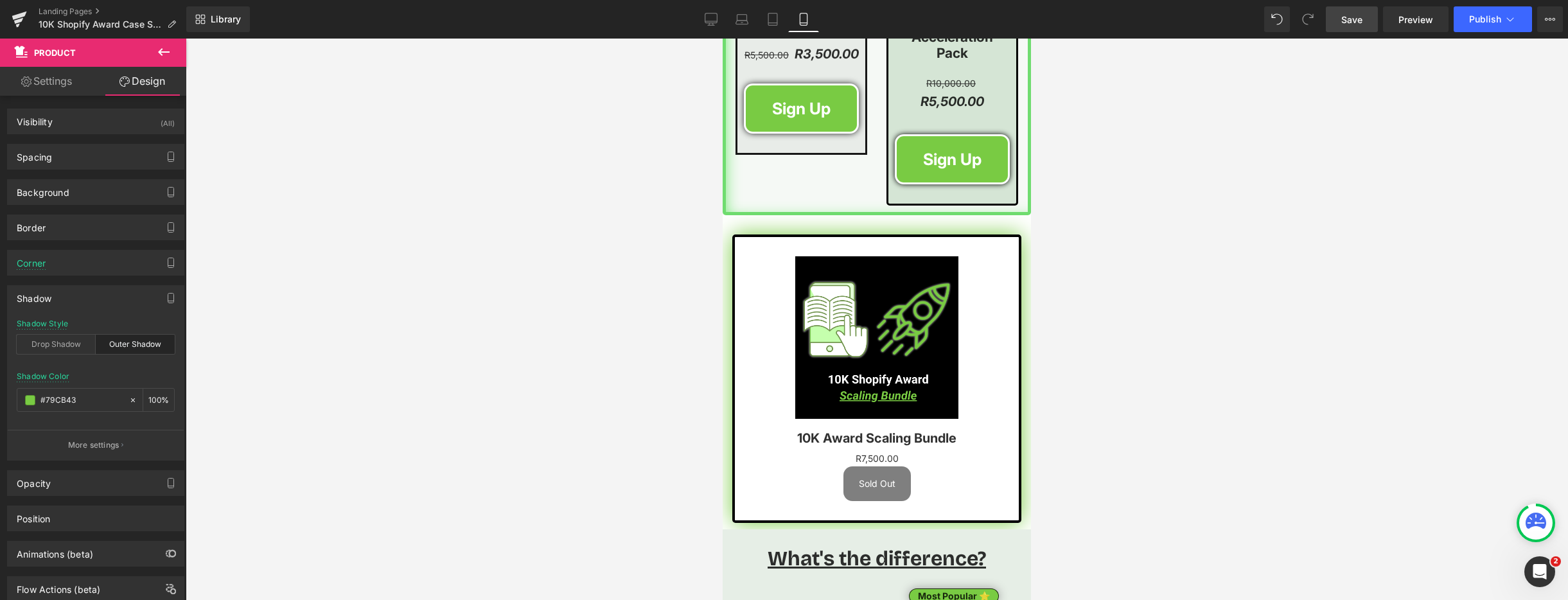
click at [1353, 26] on link "Save" at bounding box center [1351, 19] width 52 height 26
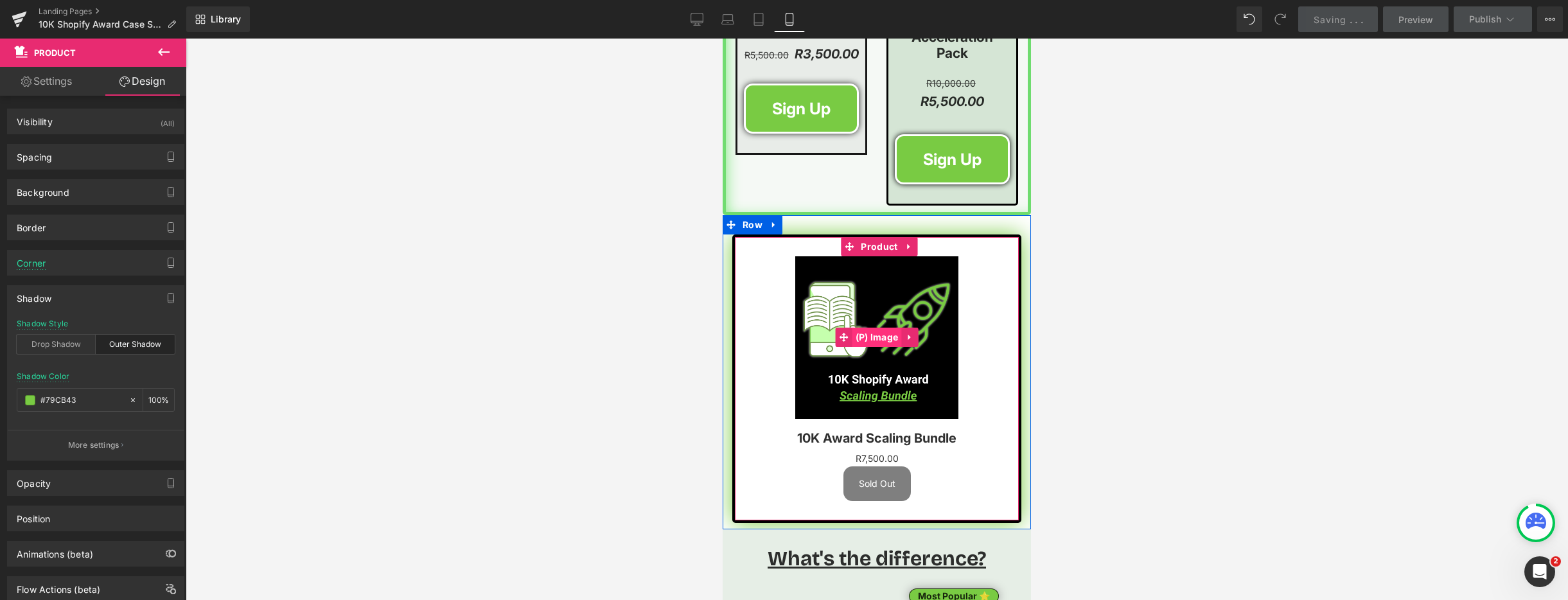
click at [876, 328] on span "(P) Image" at bounding box center [877, 337] width 49 height 19
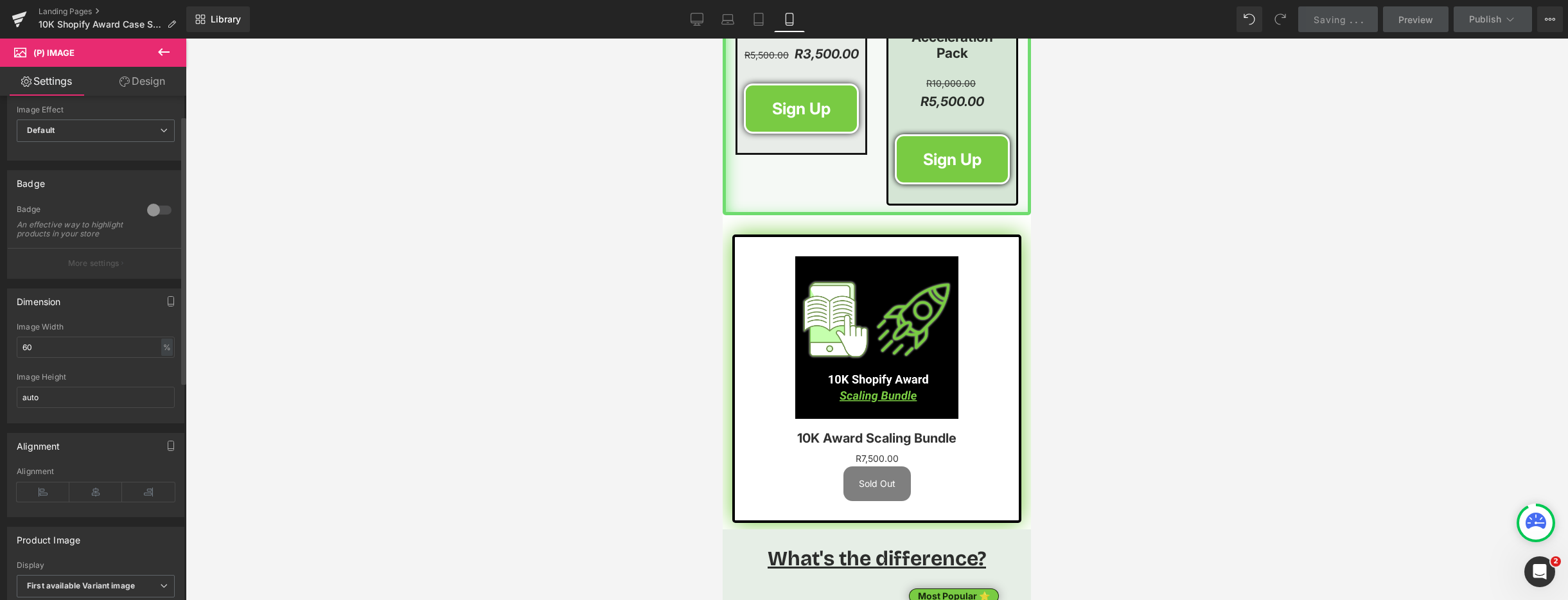
scroll to position [41, 0]
click at [85, 353] on input "60" at bounding box center [95, 343] width 158 height 21
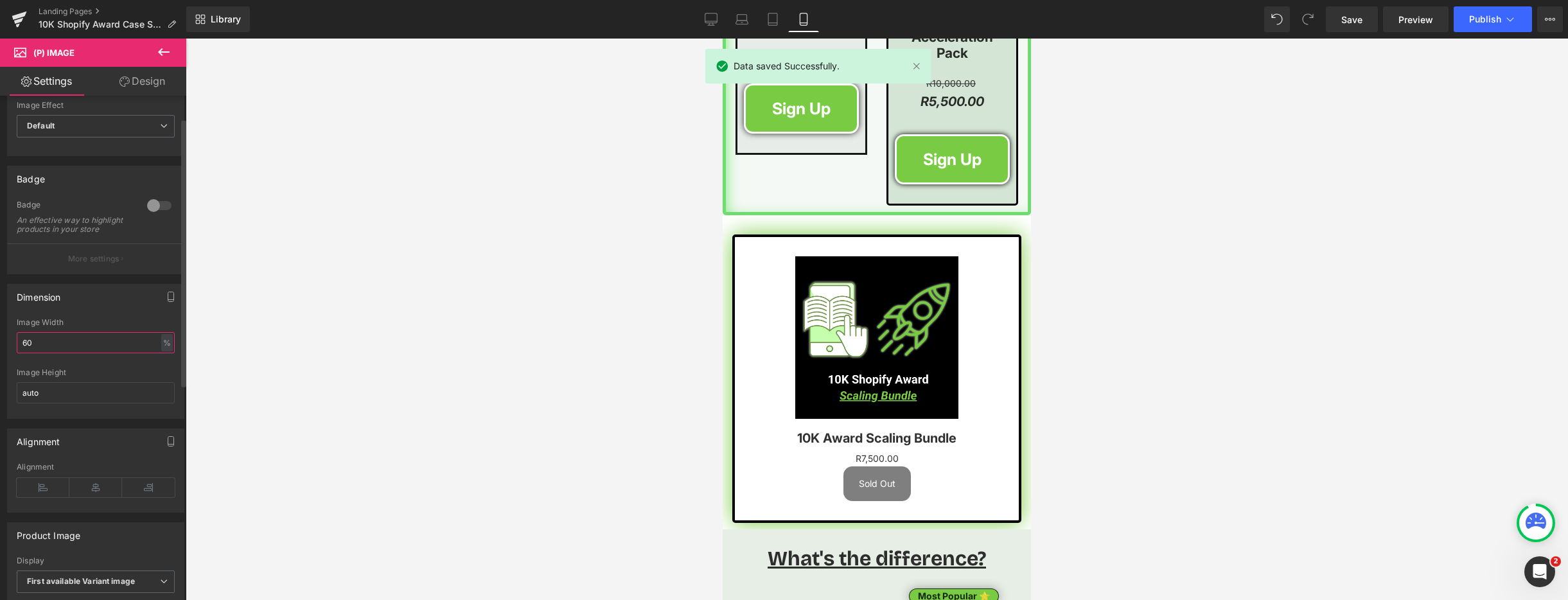
click at [85, 353] on input "60" at bounding box center [95, 343] width 158 height 21
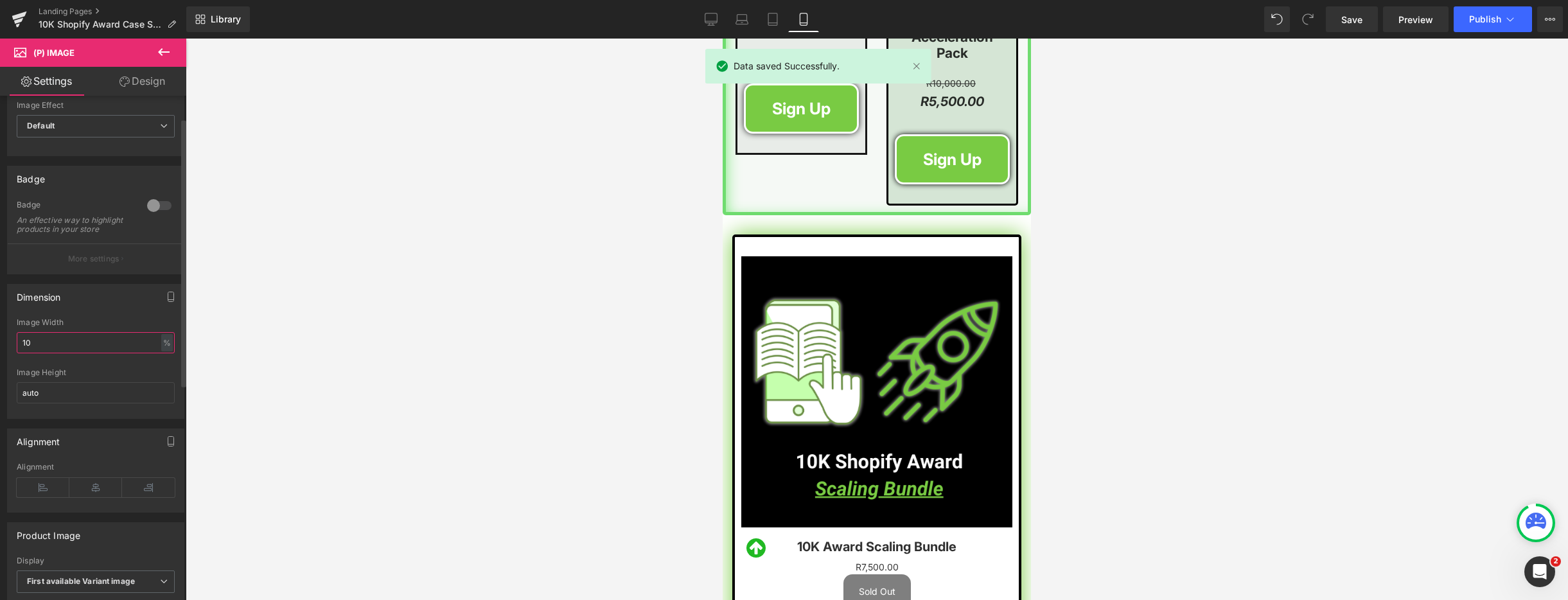
type input "1"
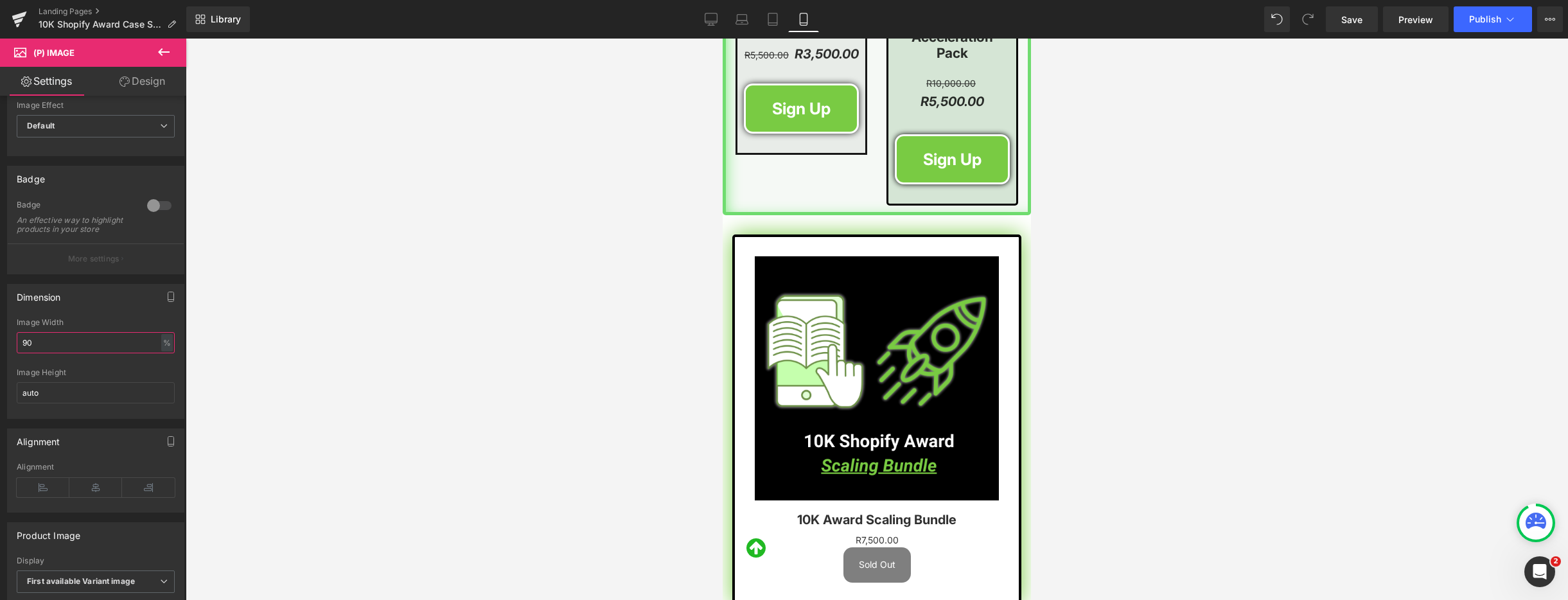
type input "90"
click at [578, 444] on div at bounding box center [877, 319] width 1382 height 561
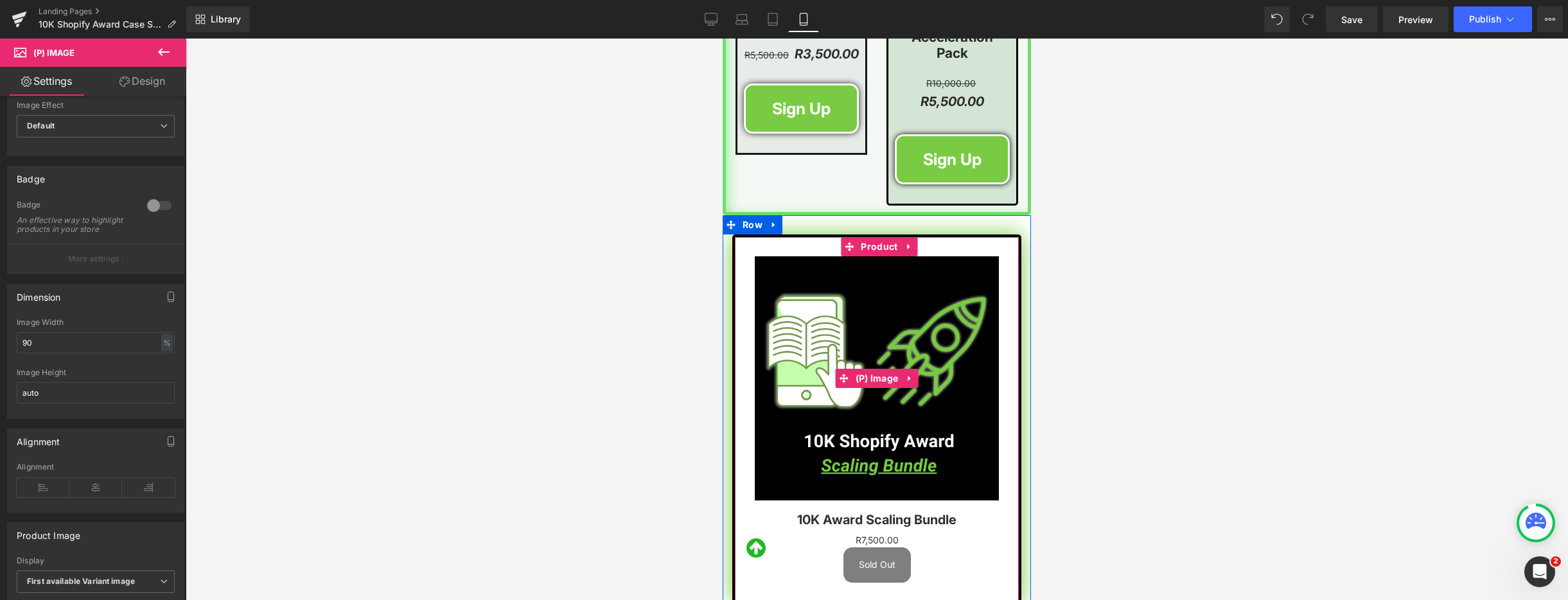
click at [823, 328] on img at bounding box center [876, 378] width 244 height 244
click at [868, 237] on span "Product" at bounding box center [879, 247] width 43 height 19
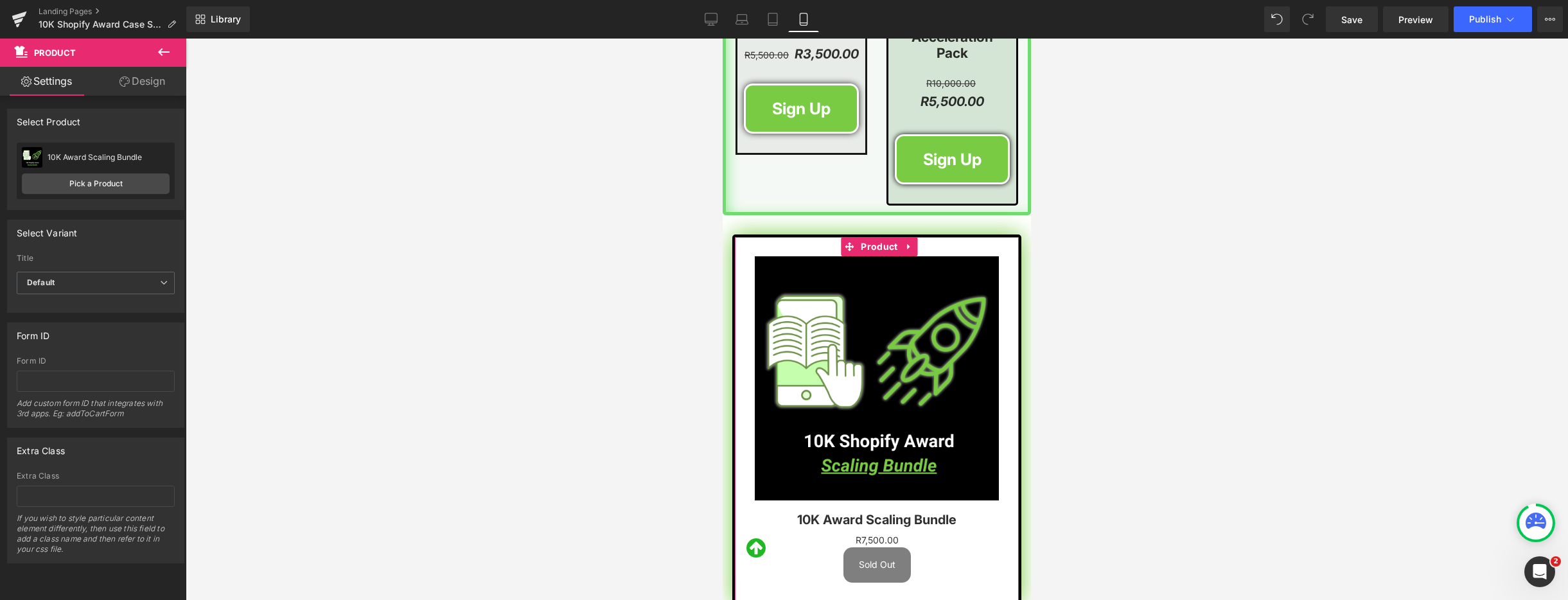
click at [151, 83] on link "Design" at bounding box center [143, 81] width 93 height 29
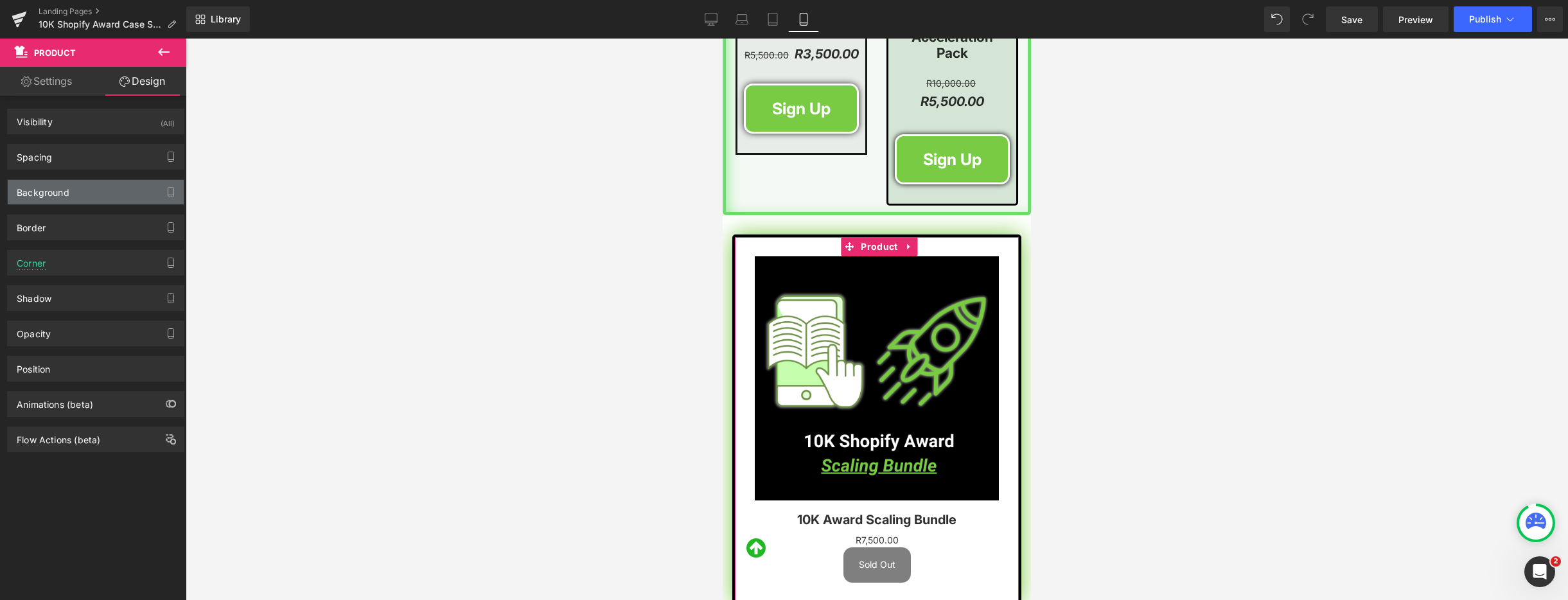
click at [62, 189] on div "Background" at bounding box center [43, 189] width 53 height 18
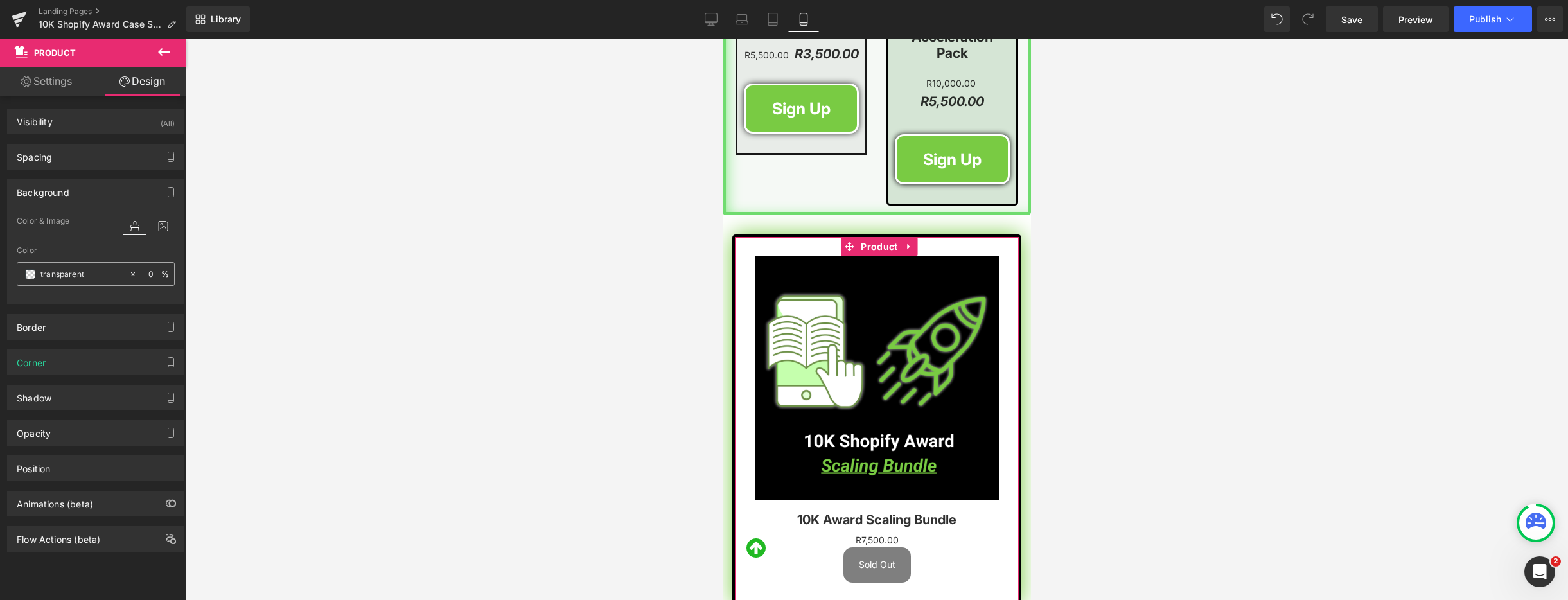
click at [30, 276] on span at bounding box center [30, 274] width 11 height 11
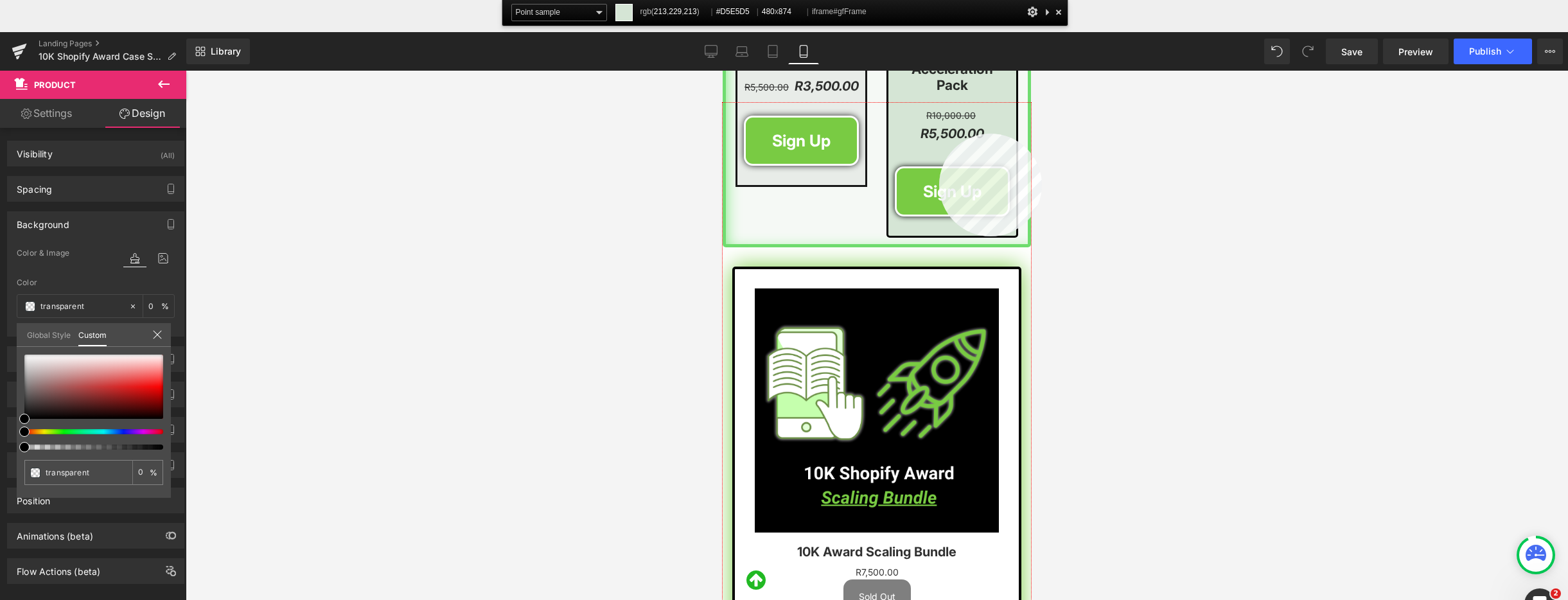
click at [940, 134] on div at bounding box center [877, 383] width 308 height 561
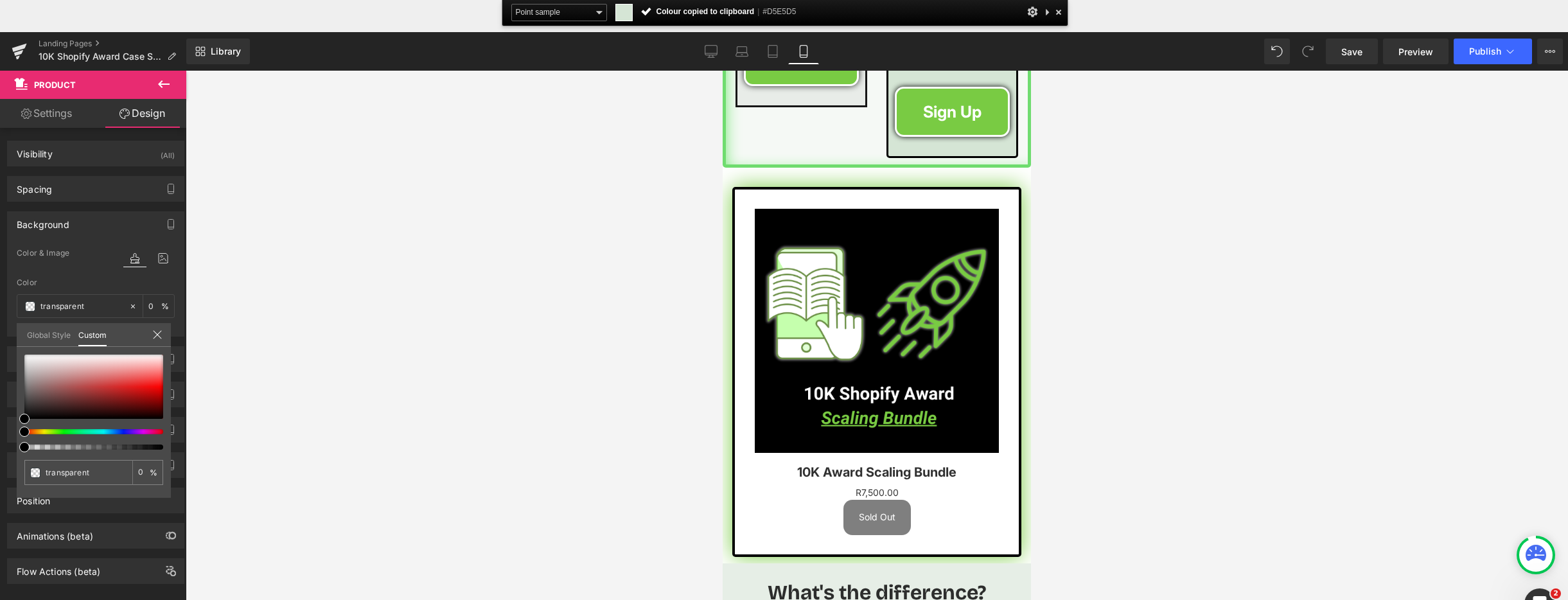
scroll to position [2209, 0]
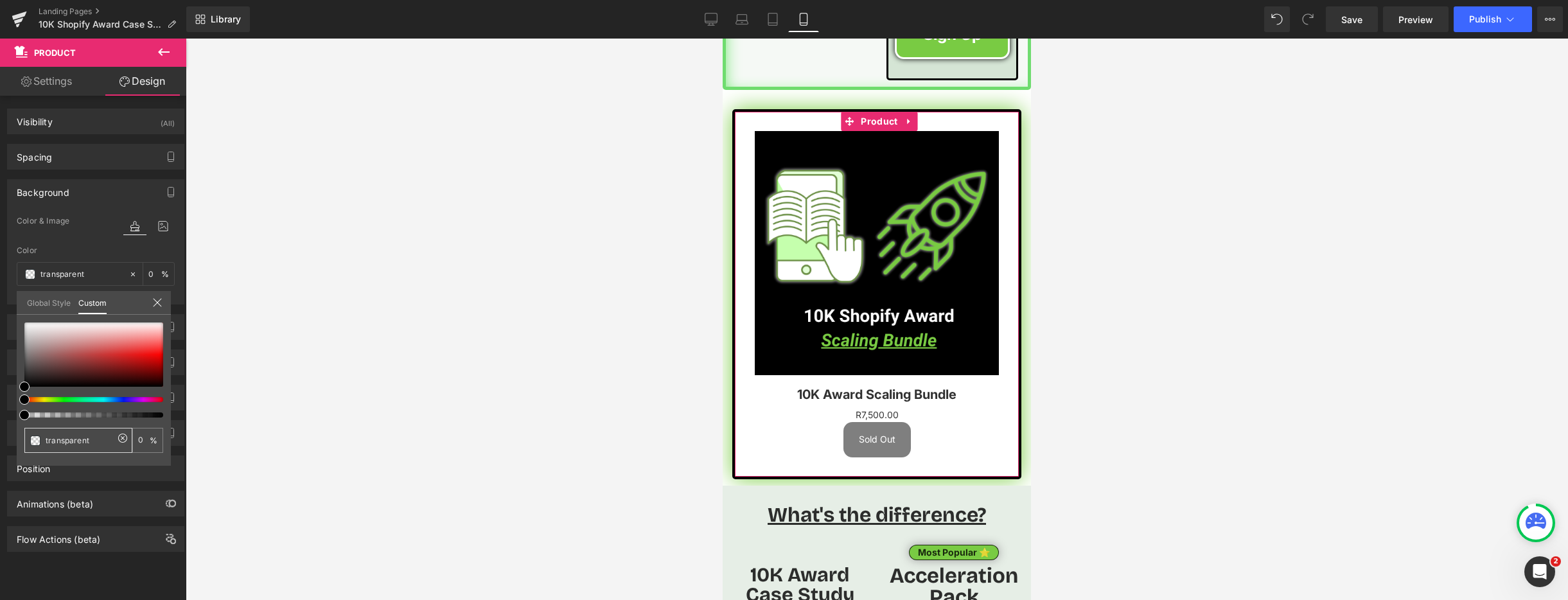
click at [89, 441] on input "transparent" at bounding box center [79, 440] width 68 height 13
paste input "#D5E5D5"
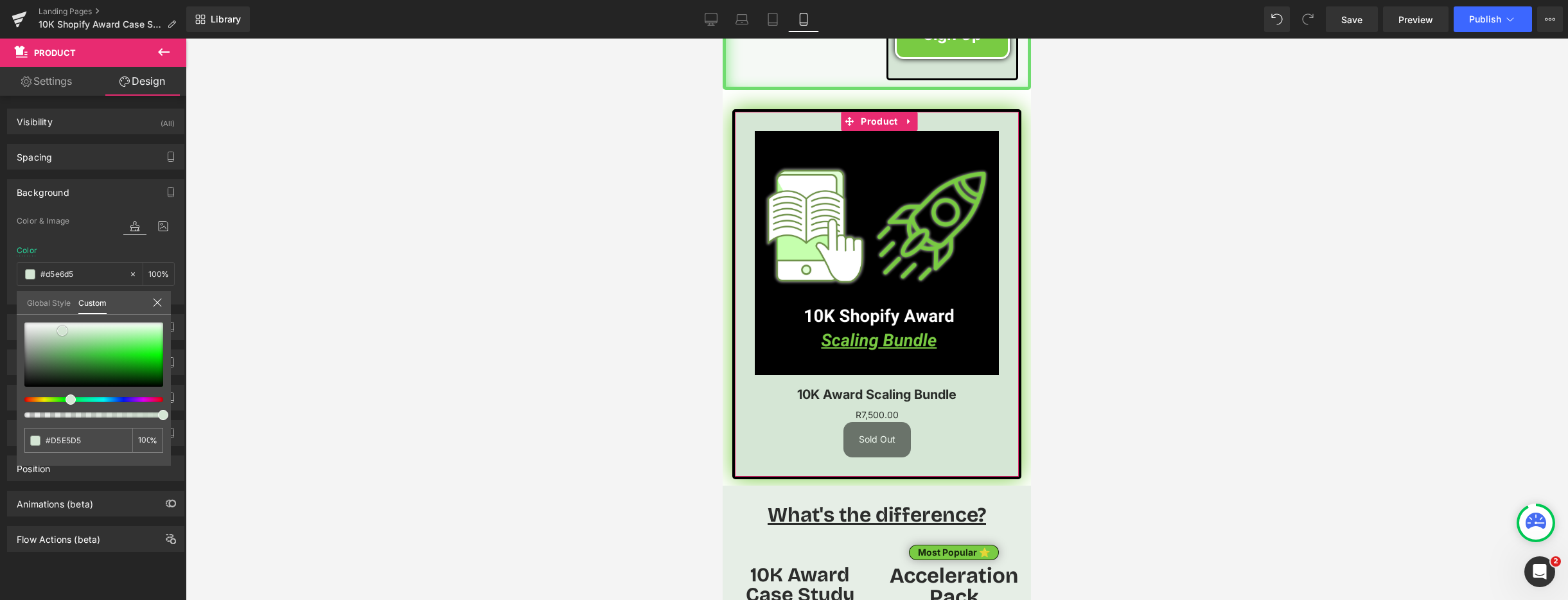
drag, startPoint x: 56, startPoint y: 331, endPoint x: 63, endPoint y: 374, distance: 43.6
click at [61, 333] on span at bounding box center [63, 331] width 11 height 11
click at [99, 446] on input "#d5e6d5" at bounding box center [79, 440] width 68 height 13
paste input "D5E5D"
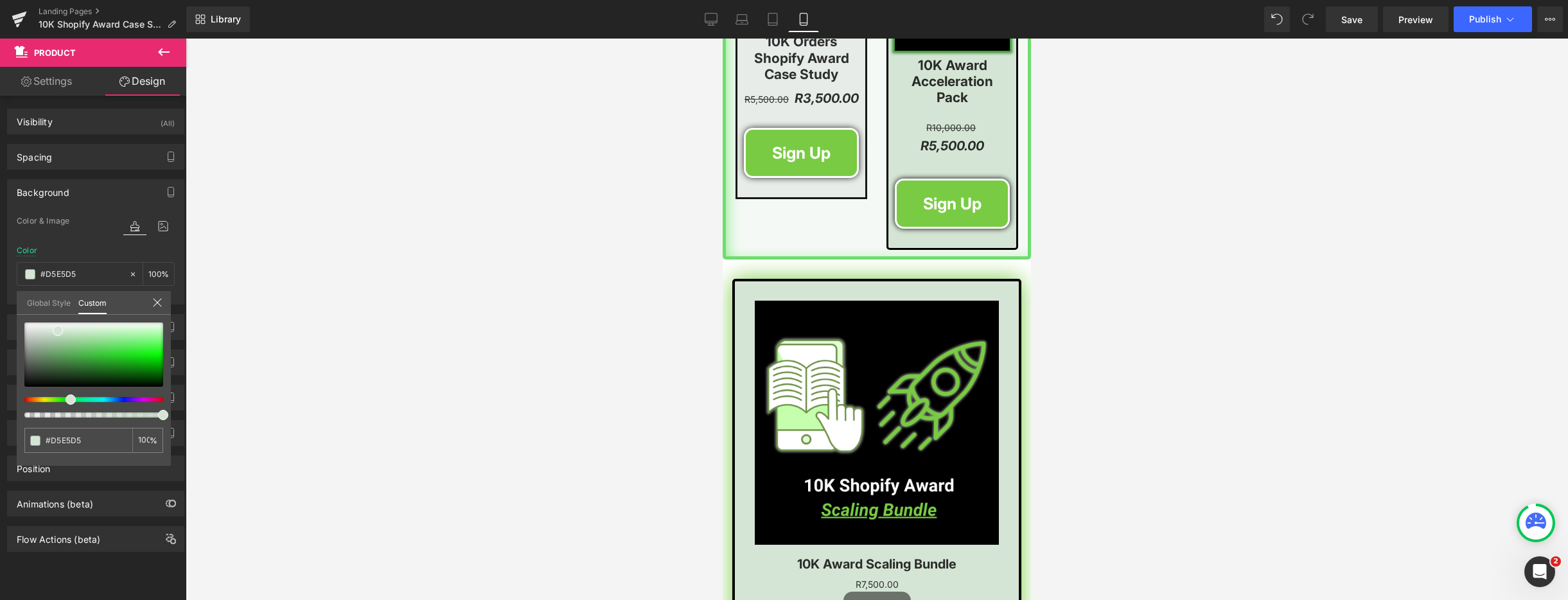
scroll to position [2024, 0]
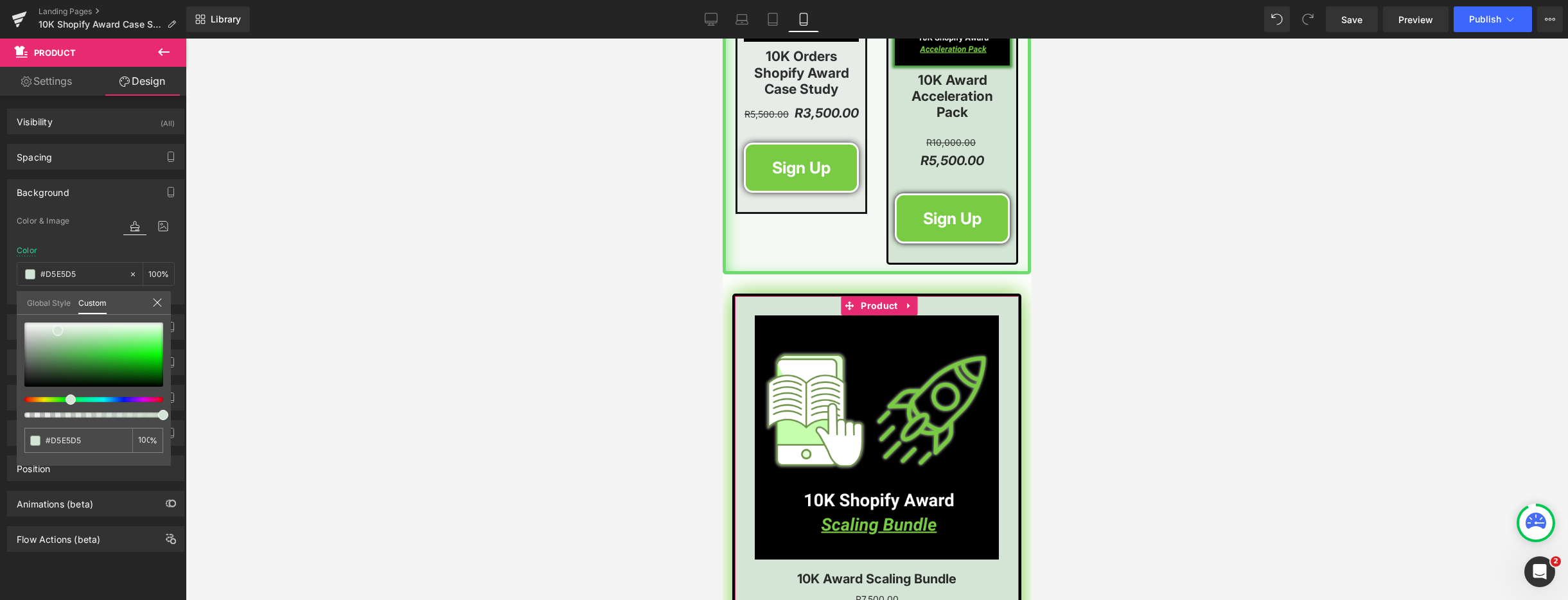
type input "#D5E5D5"
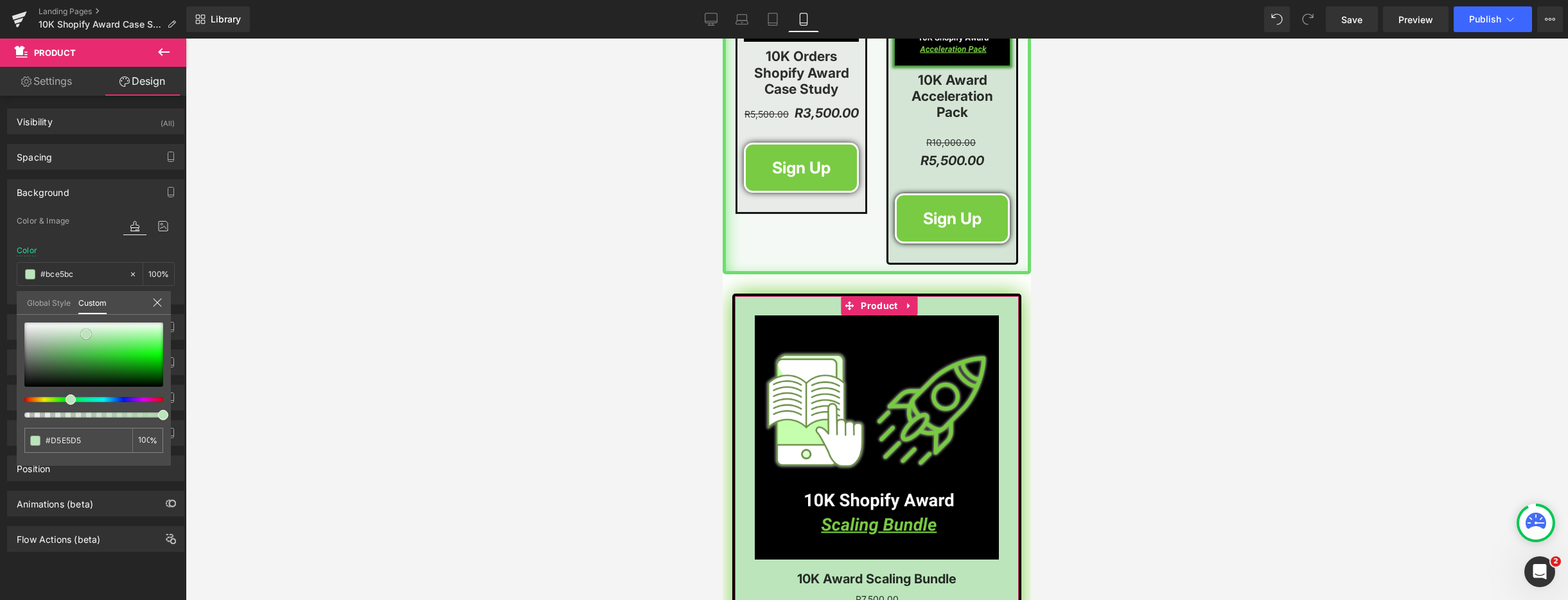
drag, startPoint x: 62, startPoint y: 328, endPoint x: 90, endPoint y: 331, distance: 28.2
click at [90, 331] on span at bounding box center [86, 334] width 11 height 11
drag, startPoint x: 1171, startPoint y: 276, endPoint x: 1053, endPoint y: 314, distance: 124.0
click at [1171, 276] on div at bounding box center [877, 319] width 1382 height 561
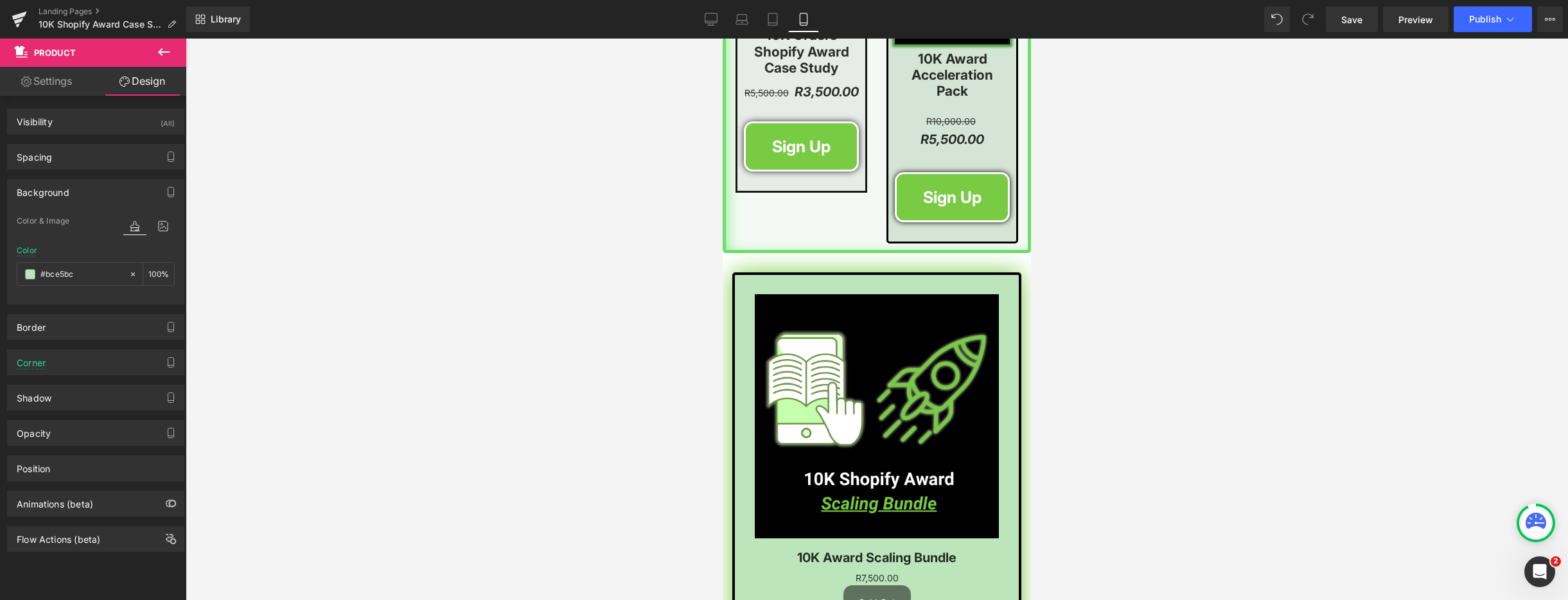
scroll to position [2166, 0]
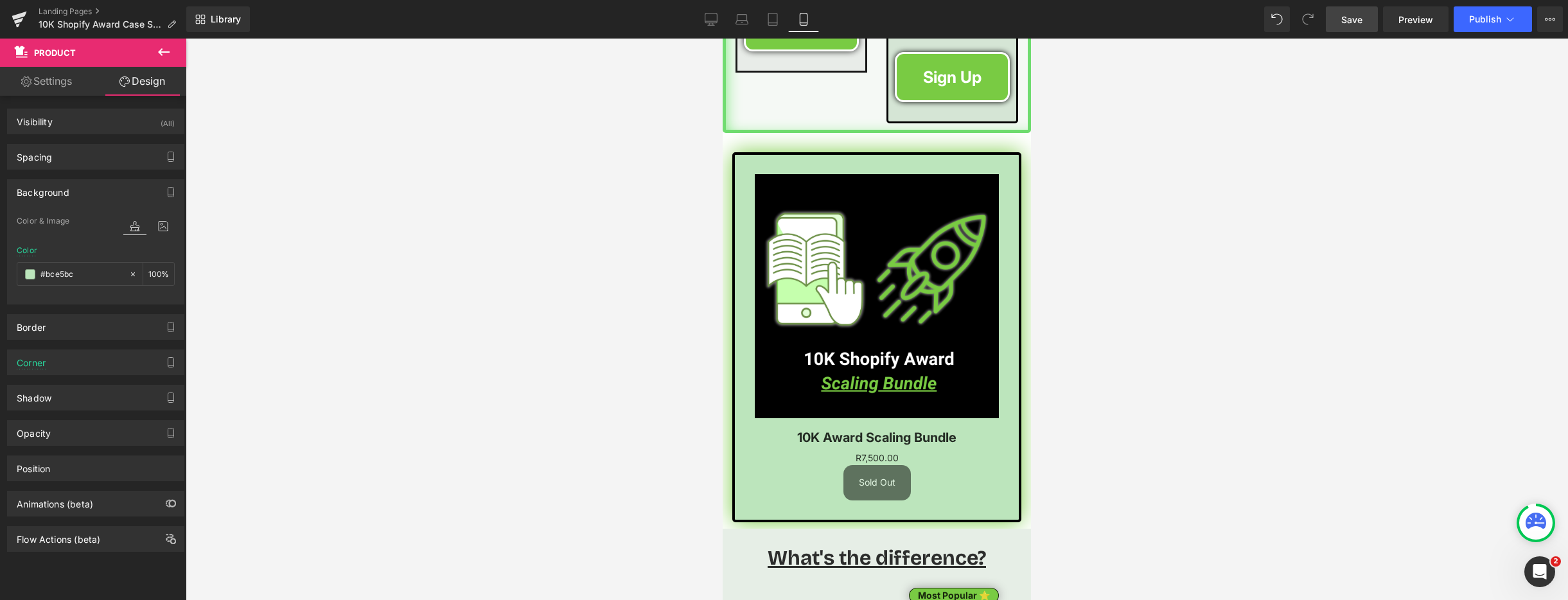
drag, startPoint x: 1361, startPoint y: 25, endPoint x: 1165, endPoint y: 138, distance: 226.2
click at [1361, 25] on span "Save" at bounding box center [1352, 19] width 21 height 13
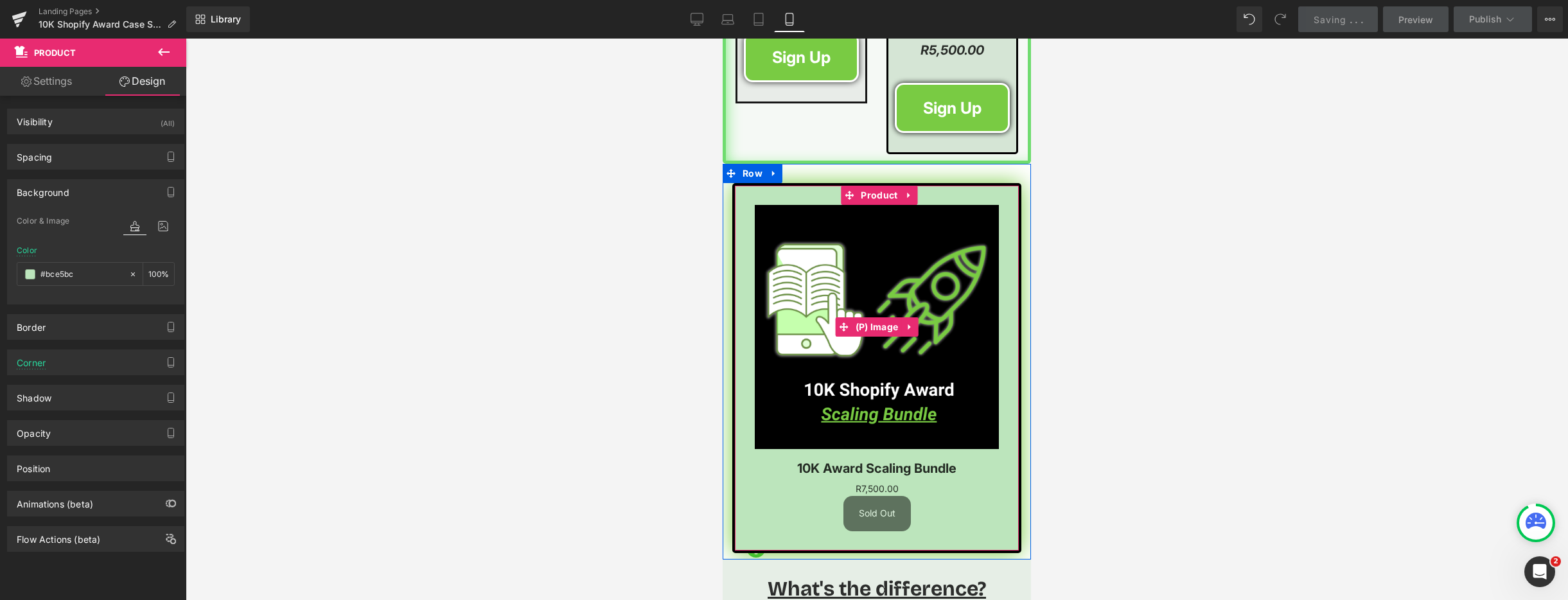
scroll to position [2222, 0]
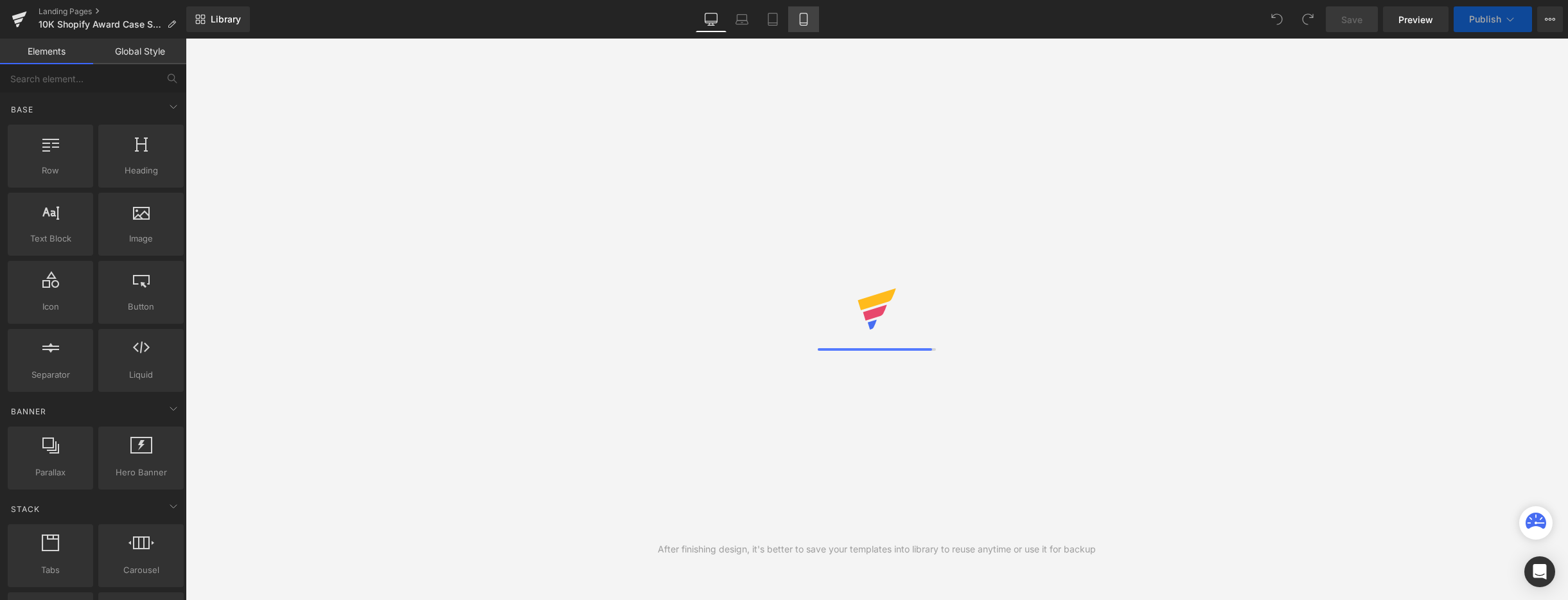
click at [802, 25] on icon at bounding box center [803, 19] width 7 height 12
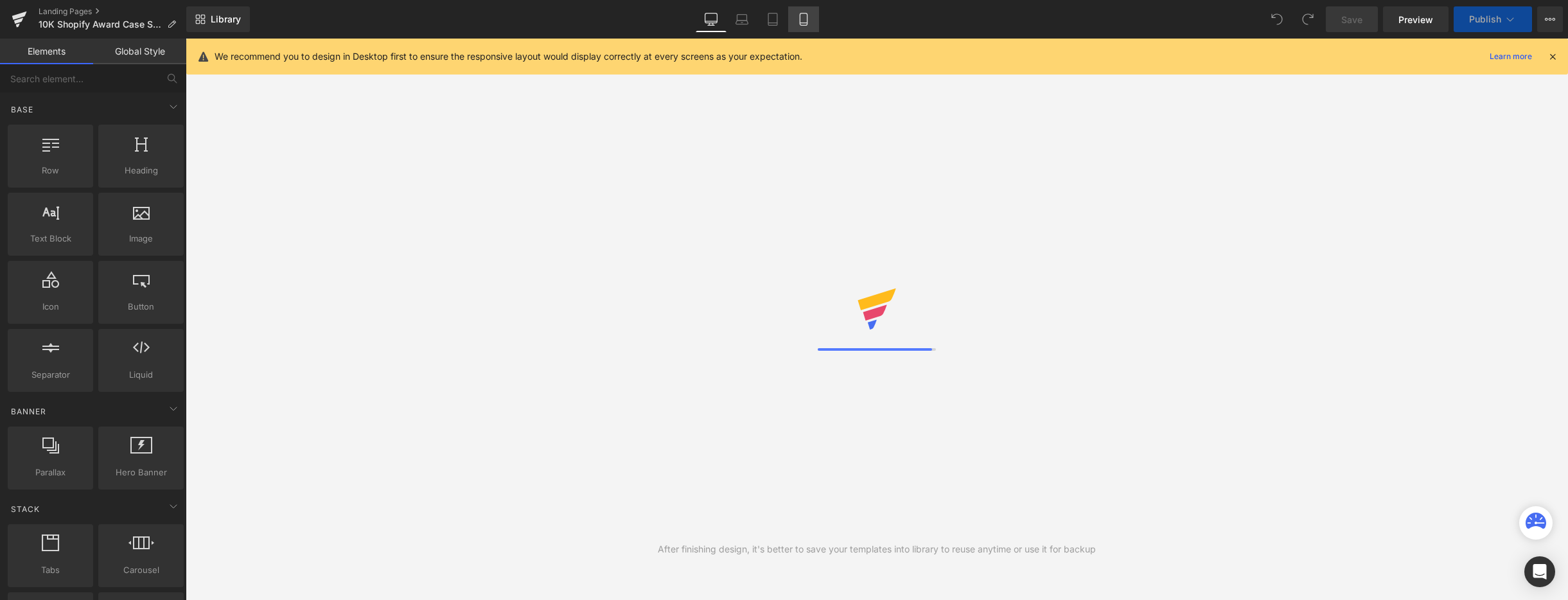
drag, startPoint x: 799, startPoint y: 11, endPoint x: 1070, endPoint y: 38, distance: 272.3
click at [799, 11] on link "Mobile" at bounding box center [803, 19] width 31 height 26
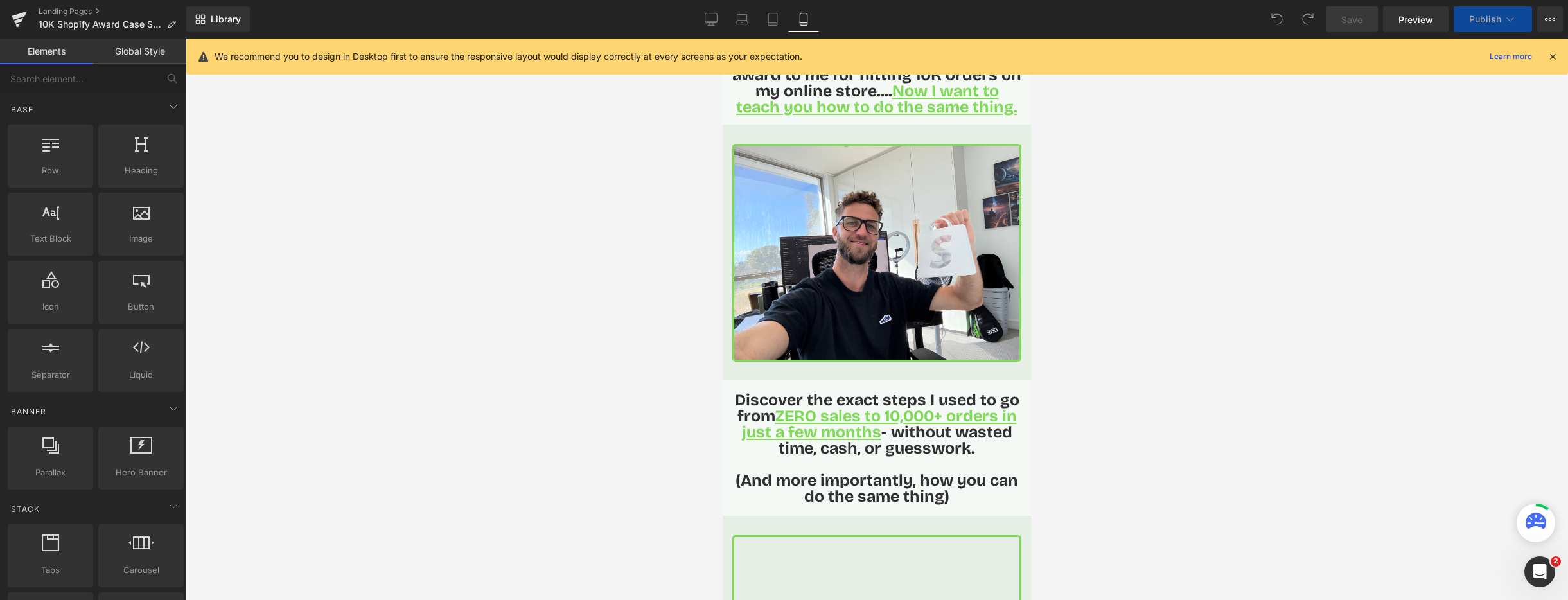
drag, startPoint x: 1554, startPoint y: 52, endPoint x: 1363, endPoint y: 127, distance: 205.2
click at [1554, 52] on icon at bounding box center [1552, 56] width 11 height 11
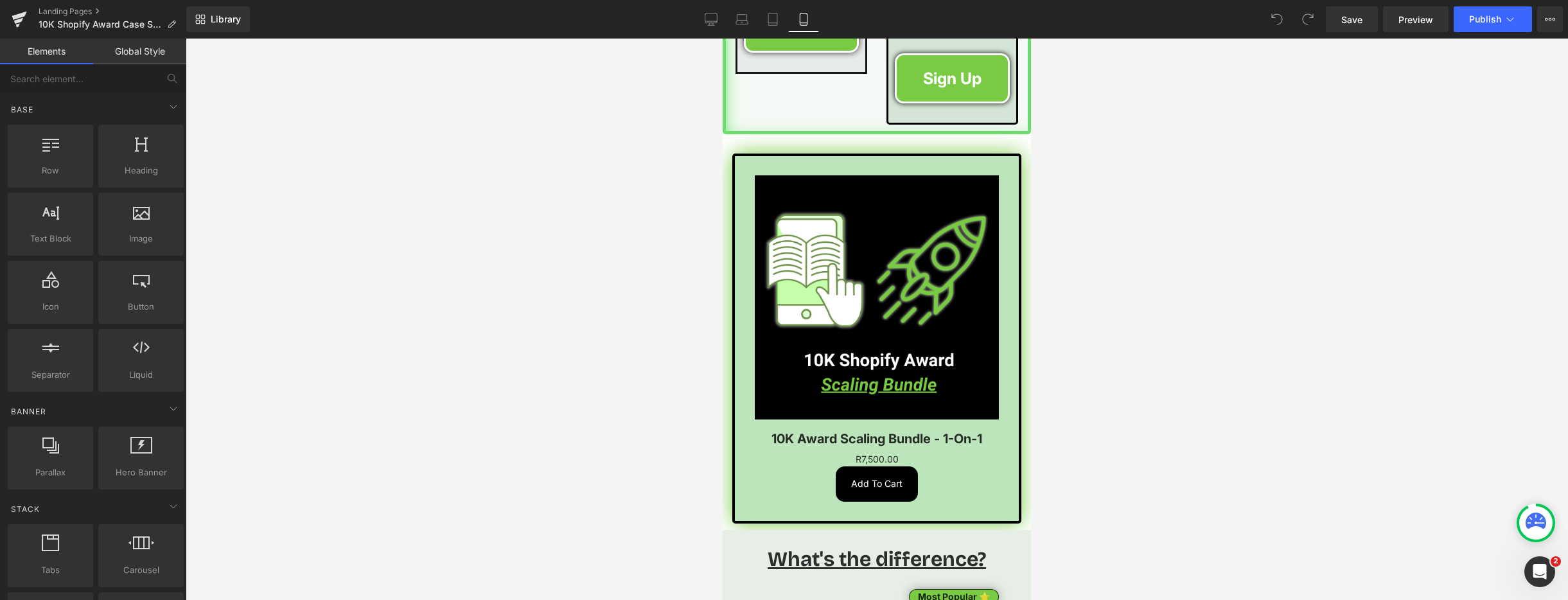
scroll to position [2190, 0]
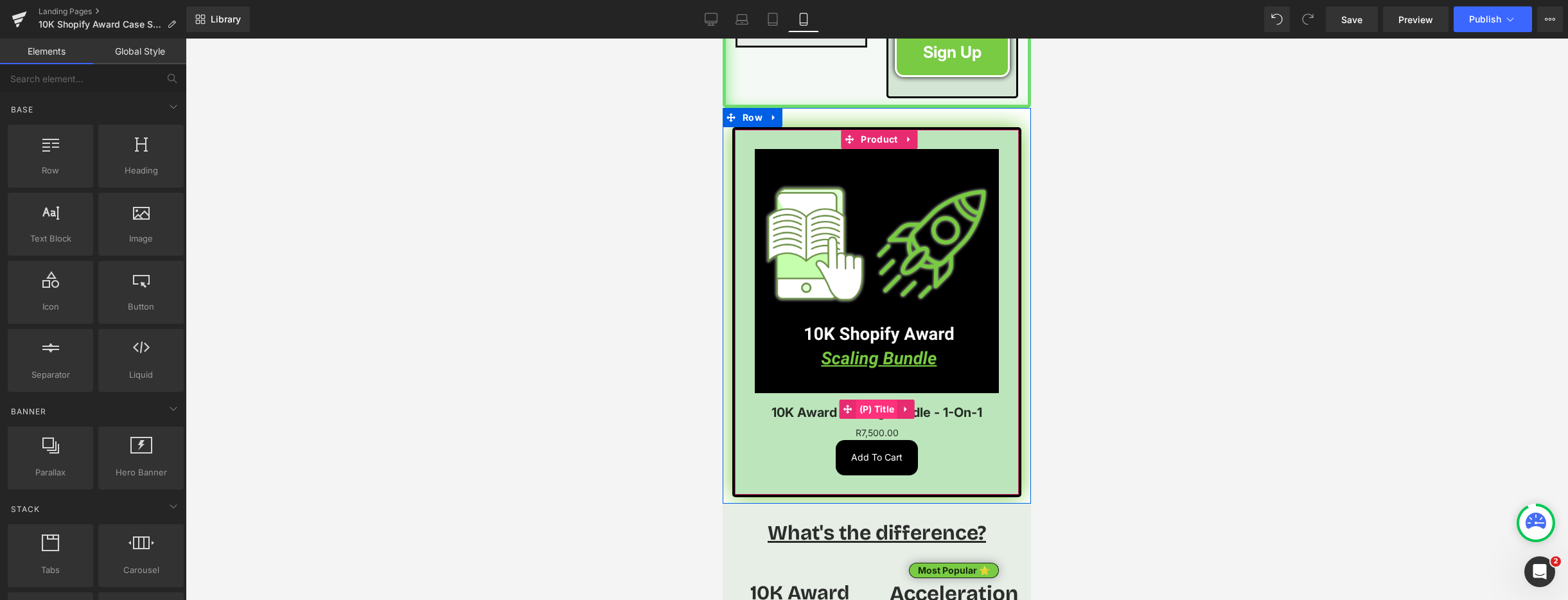
click at [868, 399] on span "(P) Title" at bounding box center [877, 409] width 41 height 19
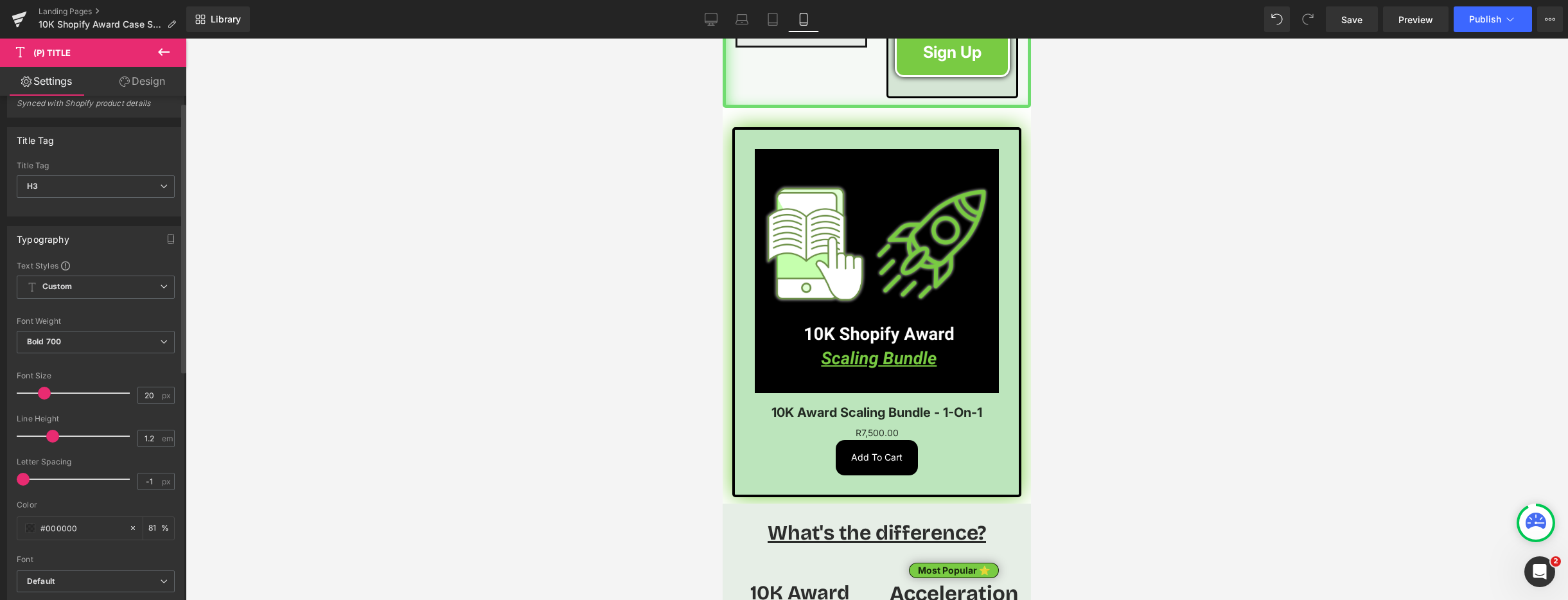
scroll to position [21, 0]
click at [28, 529] on span at bounding box center [30, 527] width 11 height 11
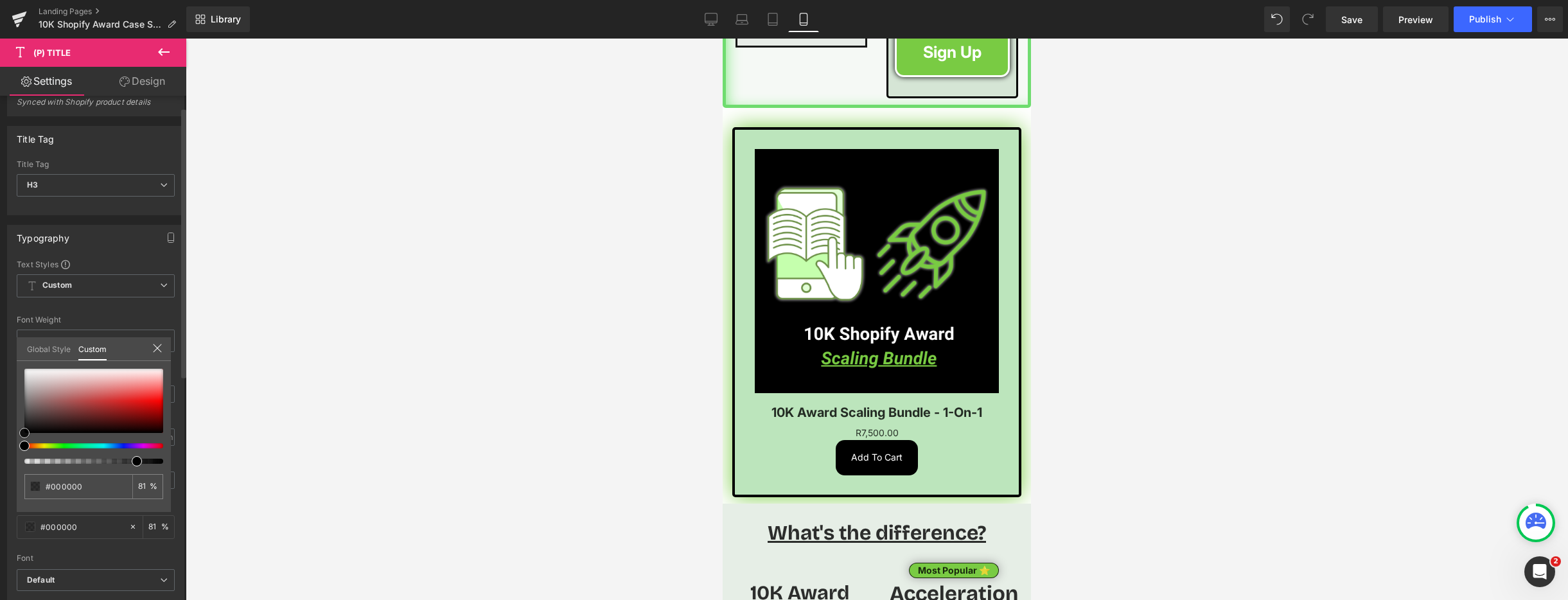
drag, startPoint x: 21, startPoint y: 431, endPoint x: 61, endPoint y: 468, distance: 54.5
click at [14, 442] on div "Typography Text Styles Custom Custom Setup Global Style Custom Setup Global Sty…" at bounding box center [96, 435] width 192 height 441
click at [148, 486] on input "81" at bounding box center [144, 486] width 11 height 9
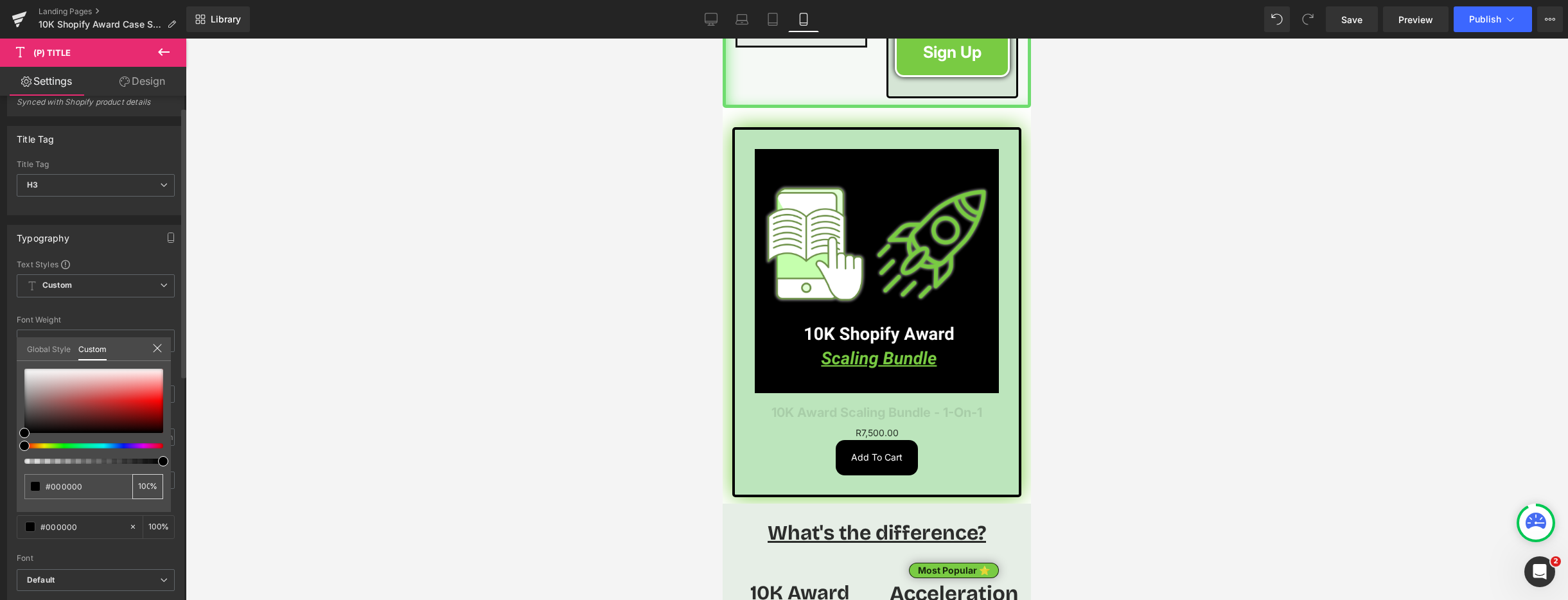
scroll to position [0, 6]
type input "1000"
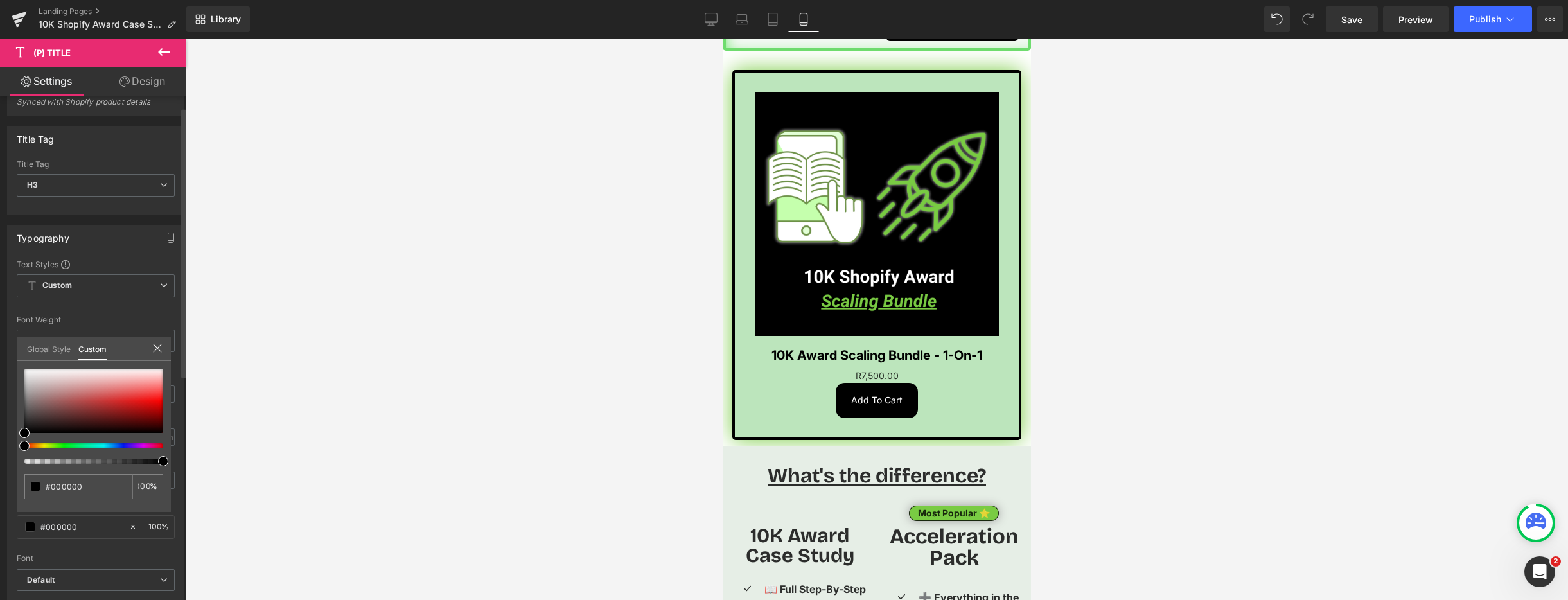
scroll to position [0, 0]
click at [73, 448] on div at bounding box center [93, 416] width 138 height 95
drag, startPoint x: 25, startPoint y: 447, endPoint x: 77, endPoint y: 445, distance: 52.0
click at [86, 447] on span at bounding box center [90, 446] width 11 height 11
drag, startPoint x: 85, startPoint y: 444, endPoint x: 63, endPoint y: 444, distance: 22.0
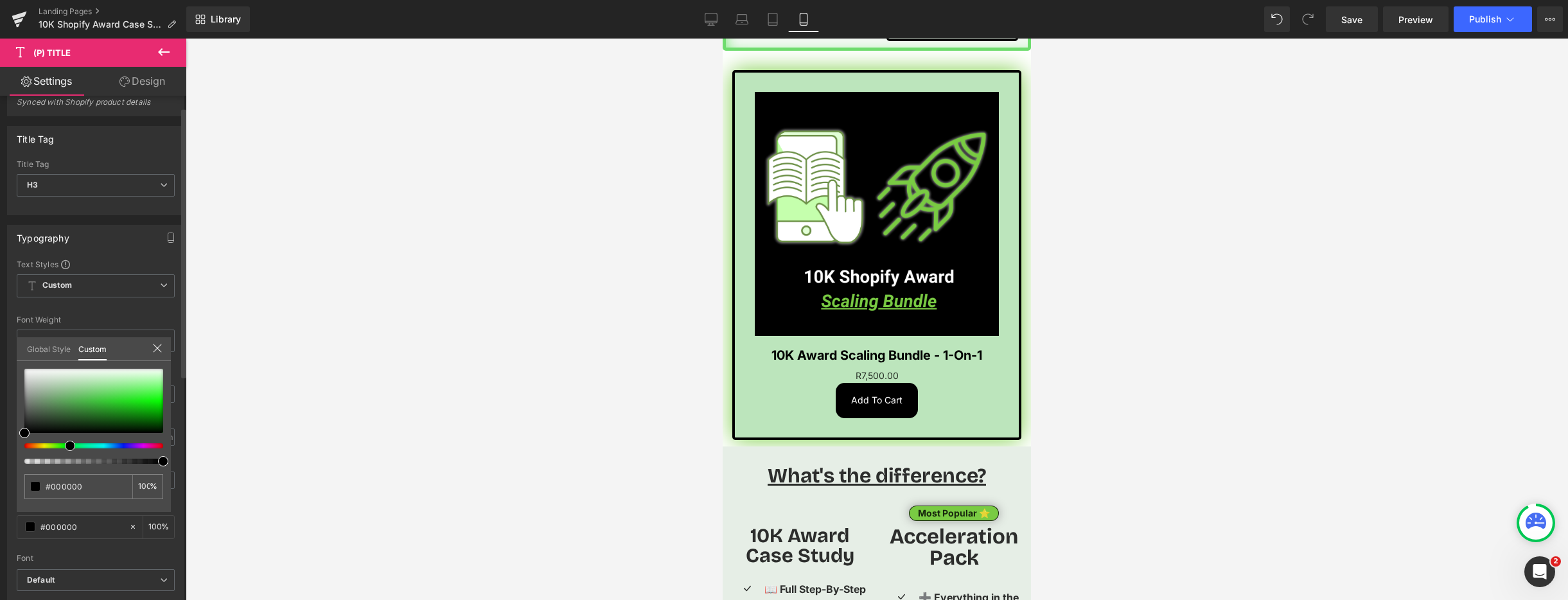
click at [65, 445] on span at bounding box center [71, 446] width 11 height 11
drag, startPoint x: 61, startPoint y: 419, endPoint x: -46, endPoint y: 456, distance: 113.2
click at [0, 456] on html "(P) Title You are previewing how the will restyle your page. You can not edit E…" at bounding box center [784, 300] width 1568 height 600
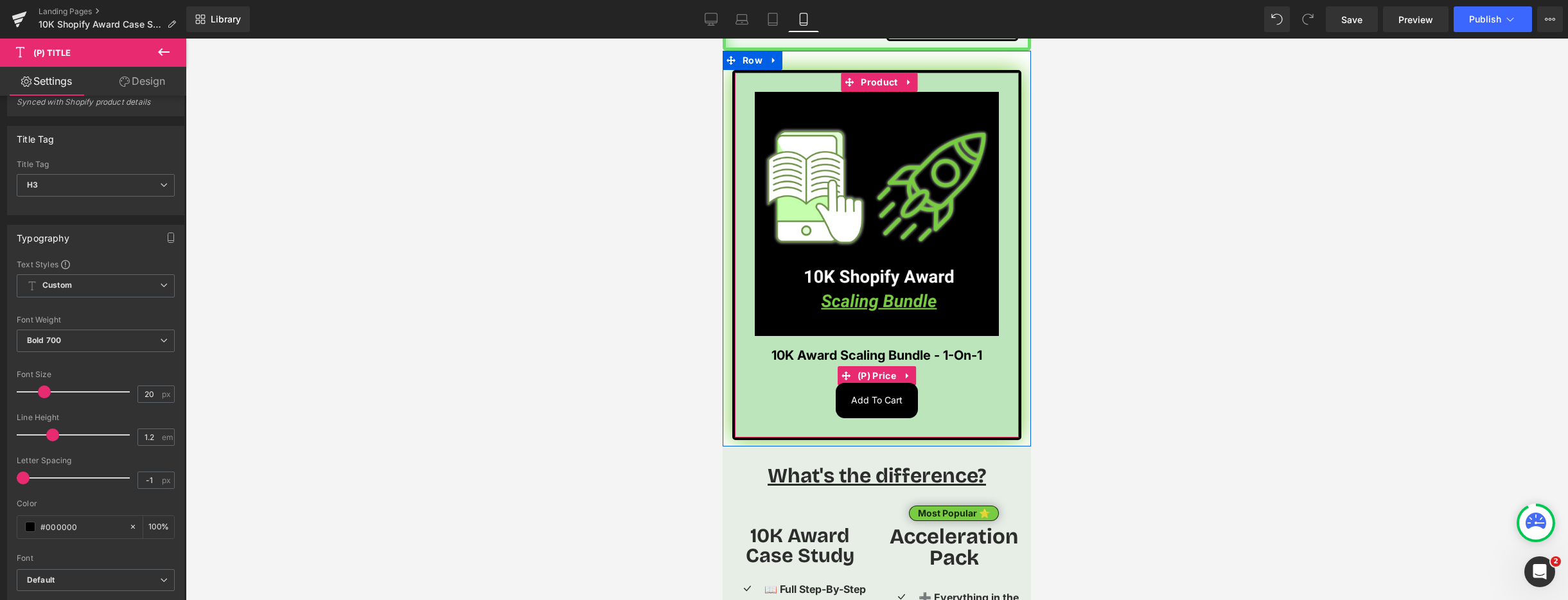
click at [873, 366] on span "(P) Price" at bounding box center [876, 375] width 45 height 19
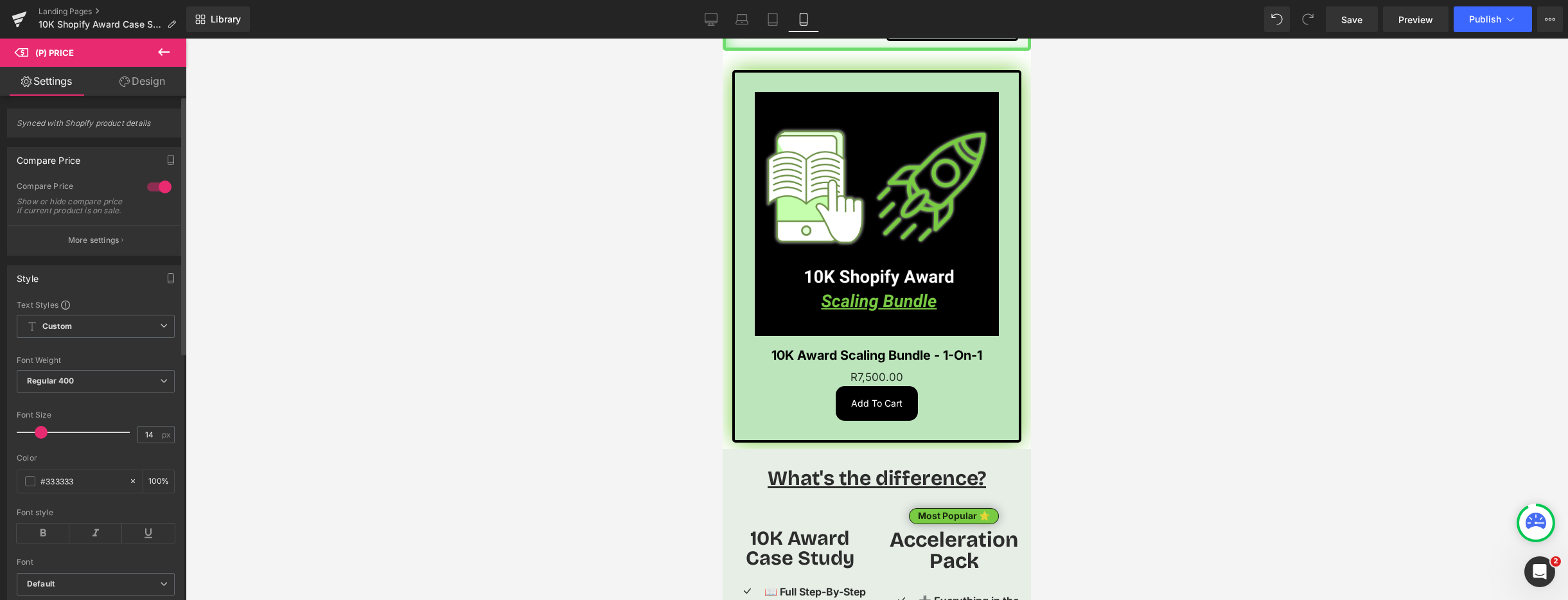
drag, startPoint x: 37, startPoint y: 441, endPoint x: 40, endPoint y: 448, distance: 7.6
click at [39, 439] on span at bounding box center [41, 432] width 13 height 13
click at [48, 543] on icon at bounding box center [43, 533] width 53 height 19
click at [93, 543] on icon at bounding box center [96, 533] width 53 height 19
click at [30, 486] on span at bounding box center [30, 481] width 11 height 11
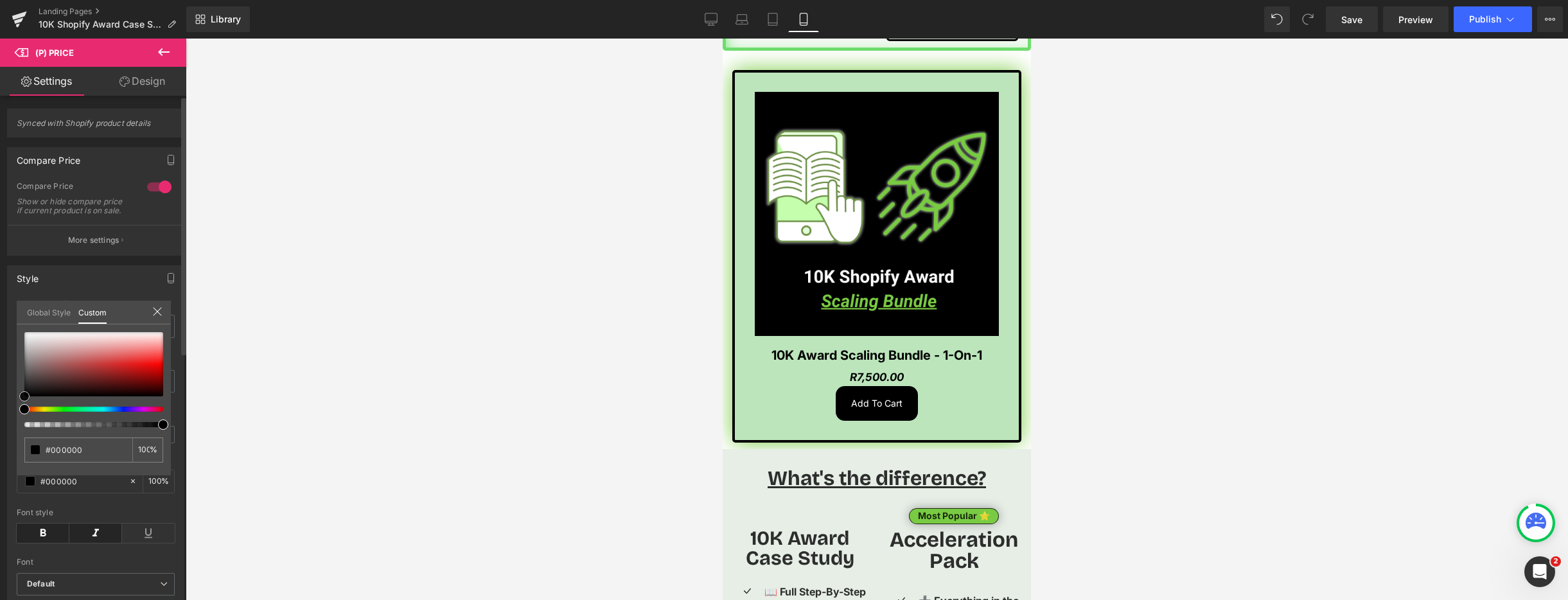
drag, startPoint x: 23, startPoint y: 386, endPoint x: 20, endPoint y: 405, distance: 19.2
click at [25, 405] on div at bounding box center [93, 380] width 138 height 95
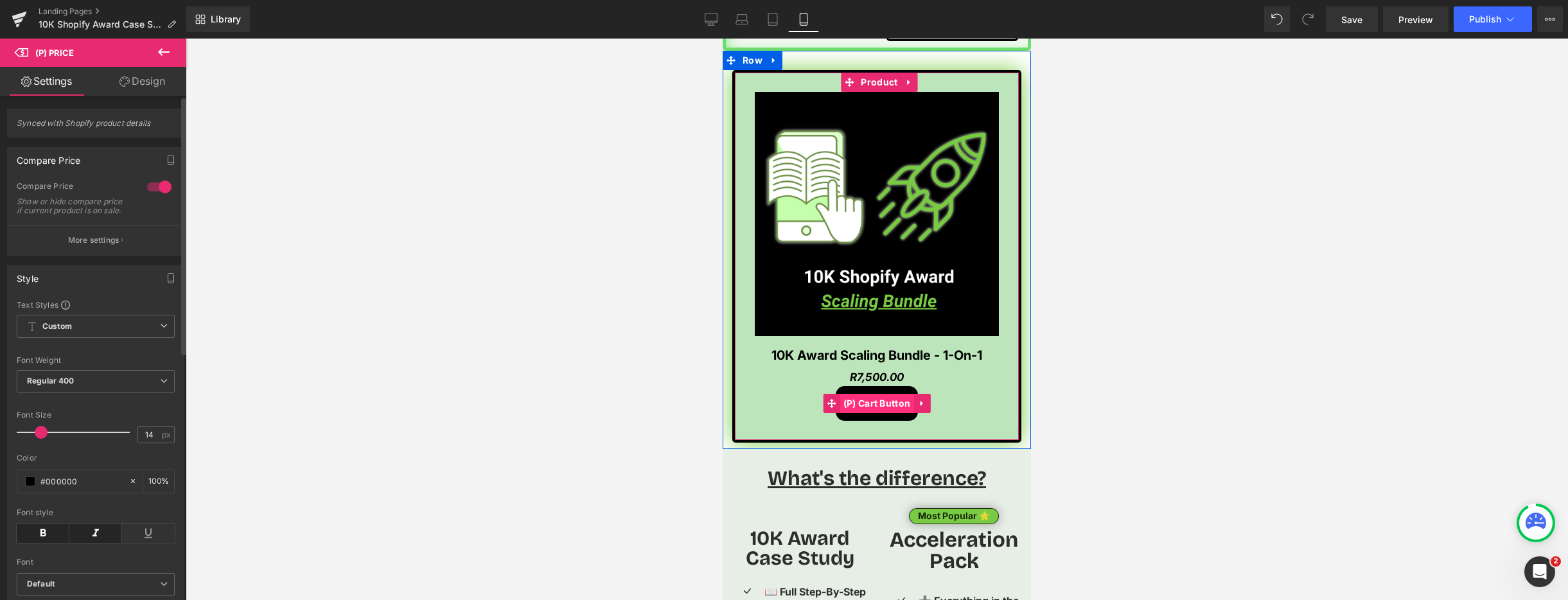
click at [875, 394] on span "(P) Cart Button" at bounding box center [877, 404] width 74 height 19
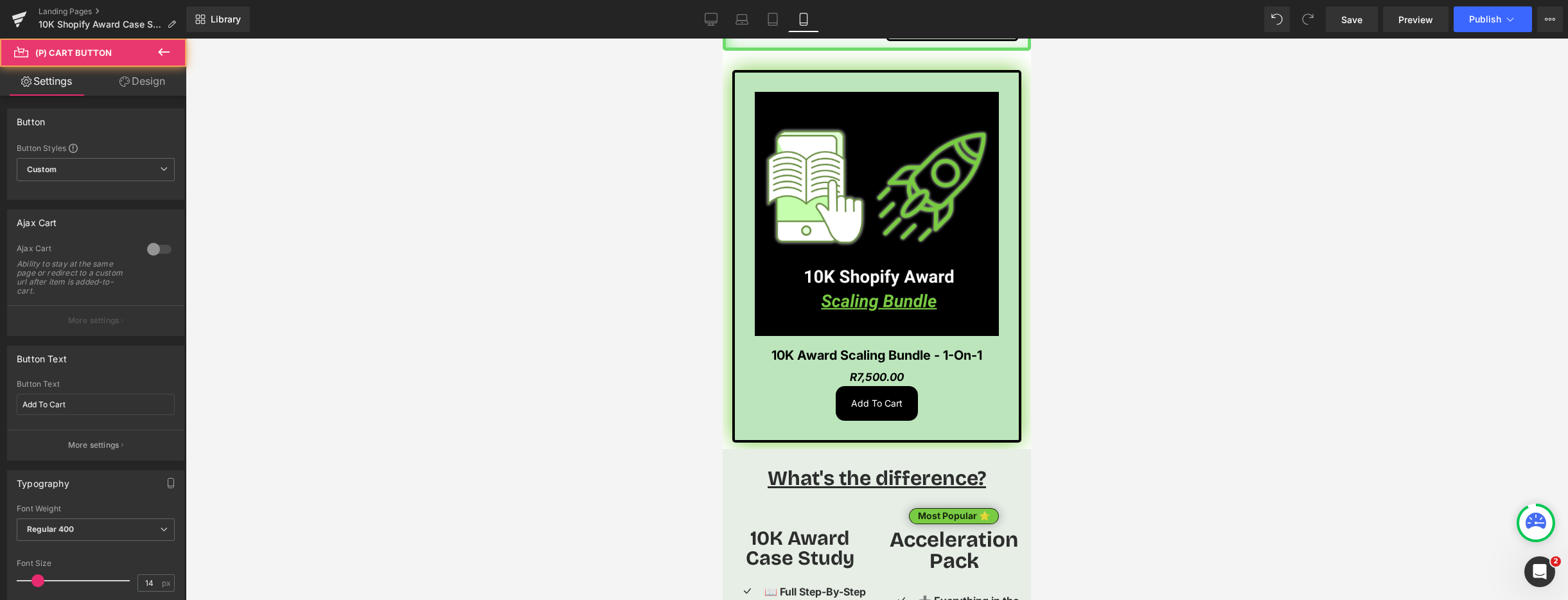
drag, startPoint x: 149, startPoint y: 79, endPoint x: 128, endPoint y: 175, distance: 98.3
click at [148, 79] on link "Design" at bounding box center [143, 81] width 93 height 29
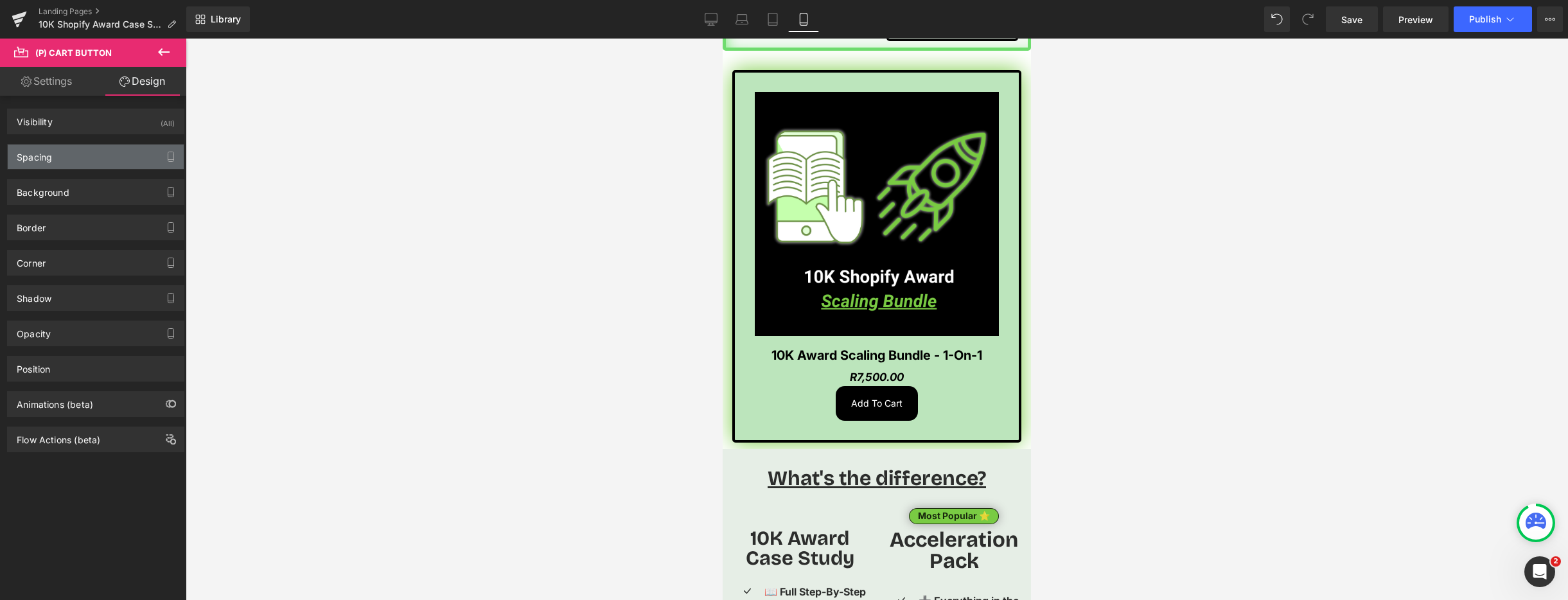
click at [111, 148] on div "Spacing" at bounding box center [96, 157] width 176 height 25
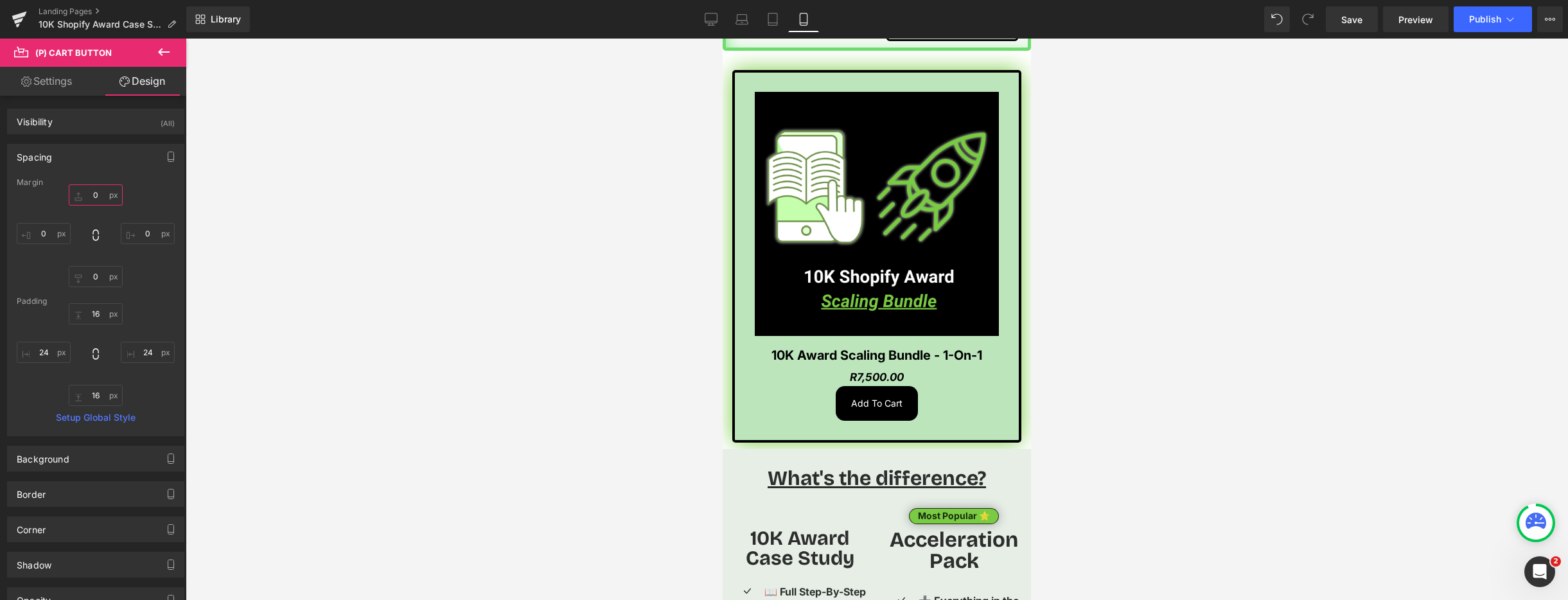
click at [89, 197] on input "0" at bounding box center [95, 195] width 54 height 21
type input "10"
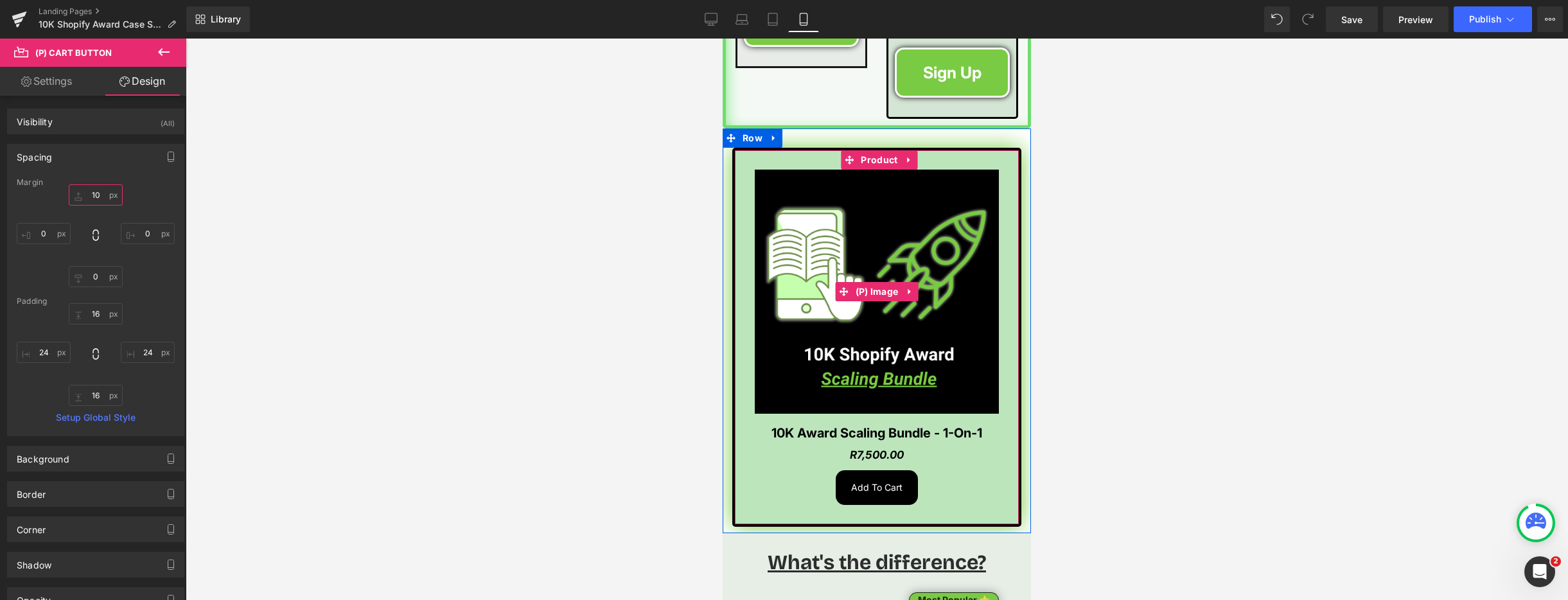
scroll to position [2161, 0]
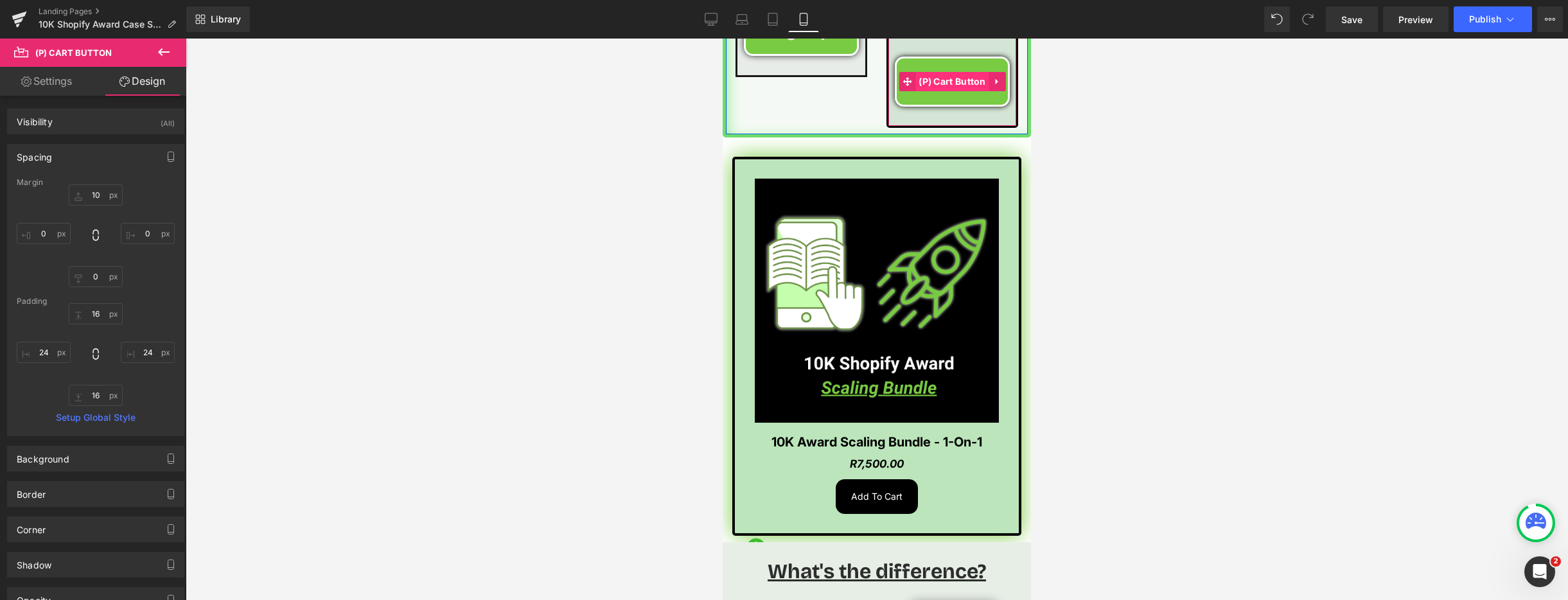
click at [951, 72] on span "(P) Cart Button" at bounding box center [953, 82] width 74 height 19
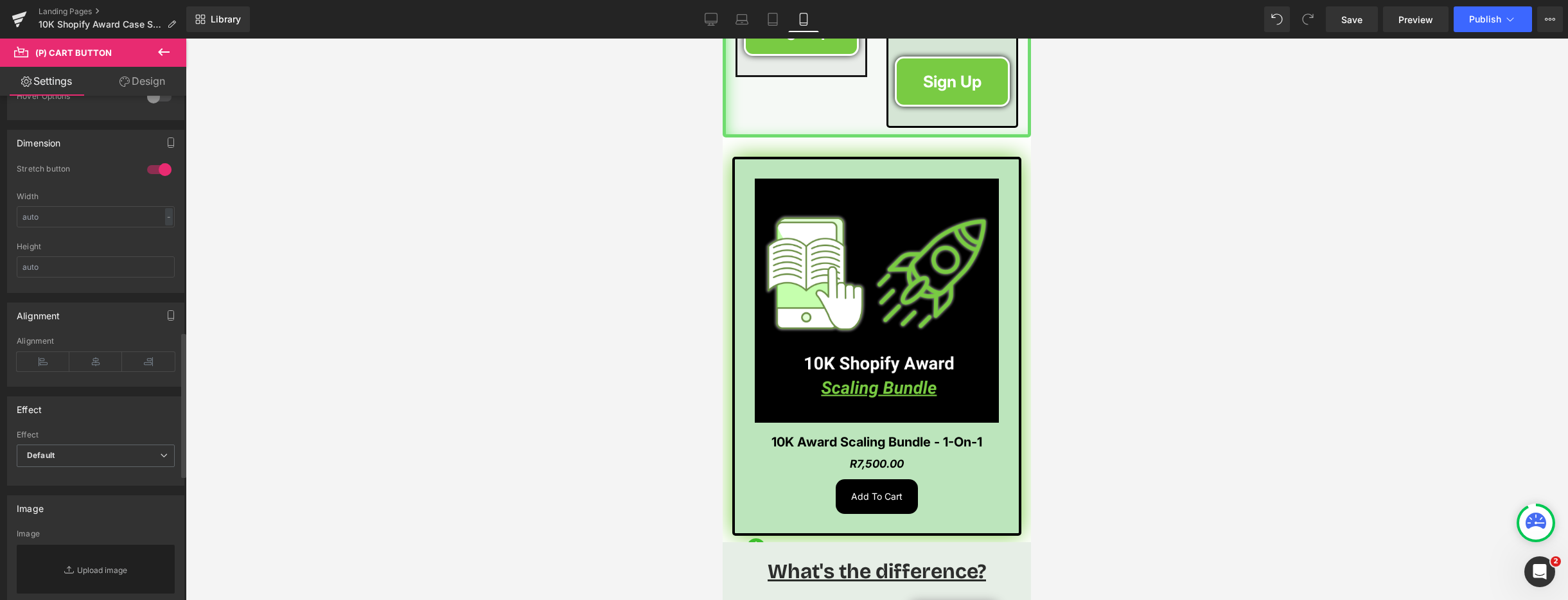
scroll to position [817, 0]
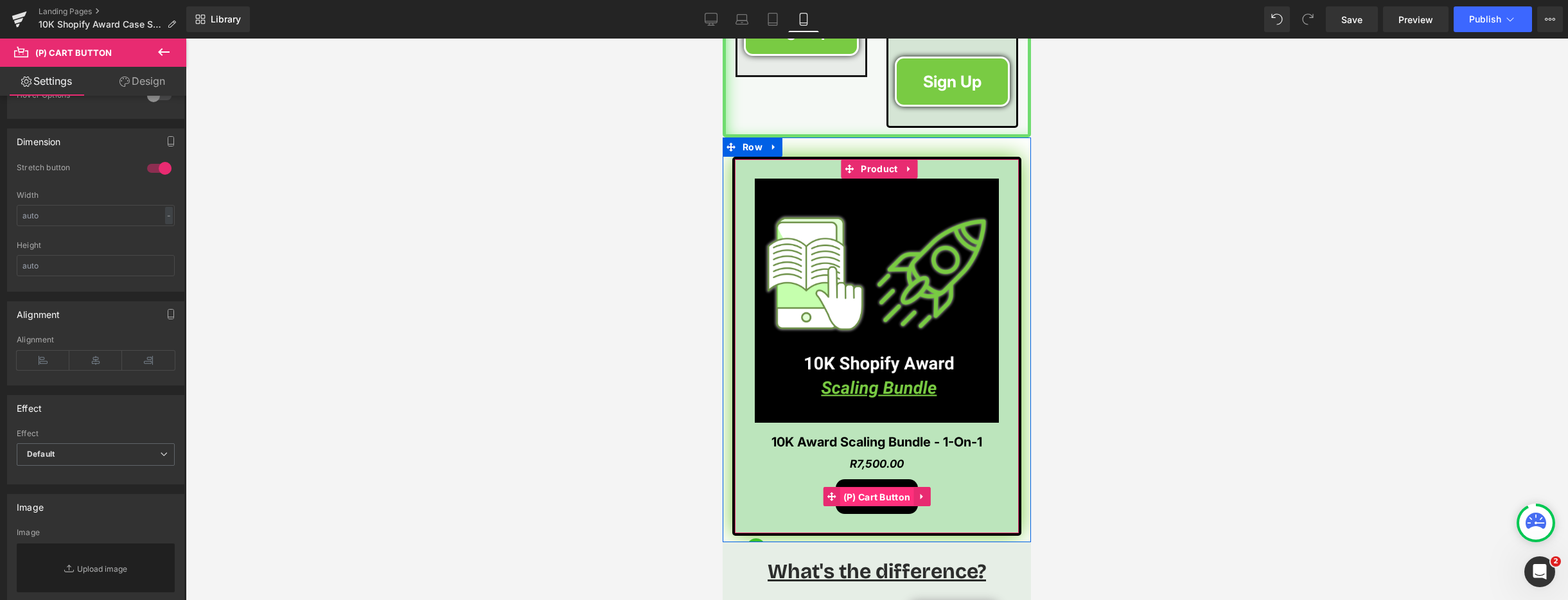
click at [880, 487] on span "(P) Cart Button" at bounding box center [877, 497] width 74 height 19
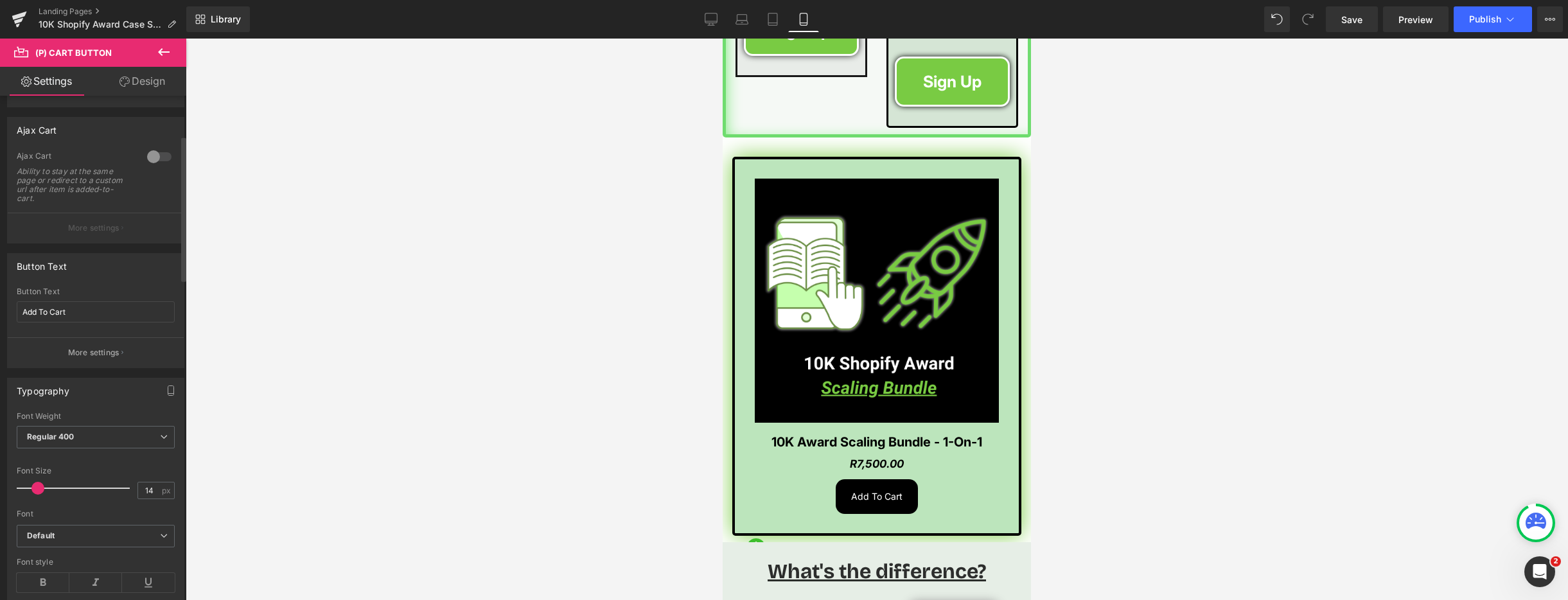
scroll to position [196, 0]
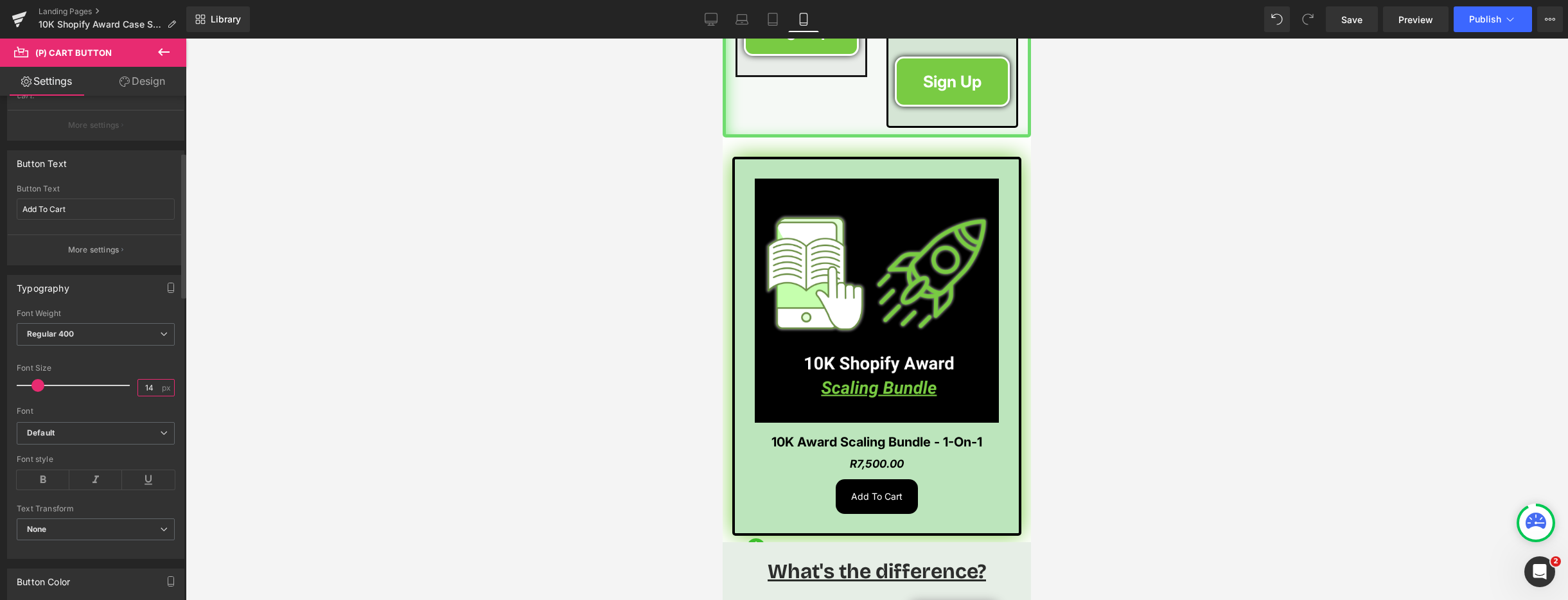
click at [145, 388] on input "14" at bounding box center [150, 388] width 23 height 16
type input "25"
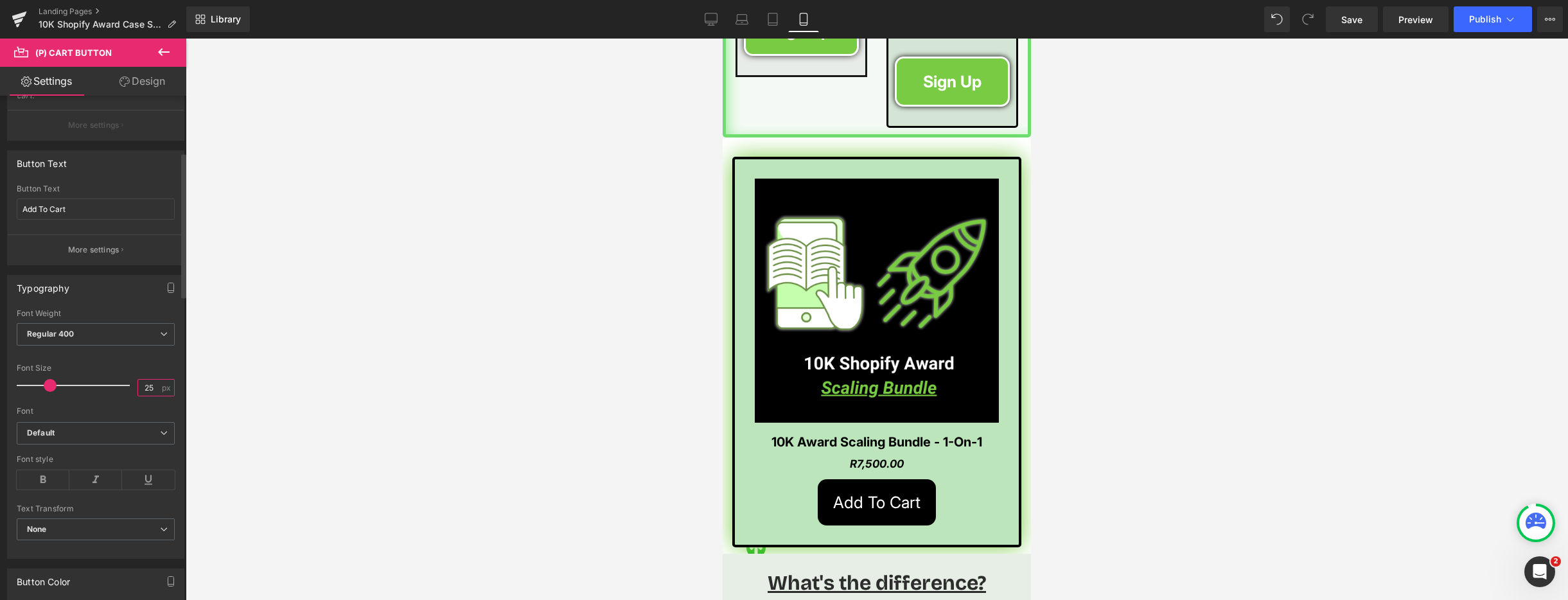
scroll to position [193, 0]
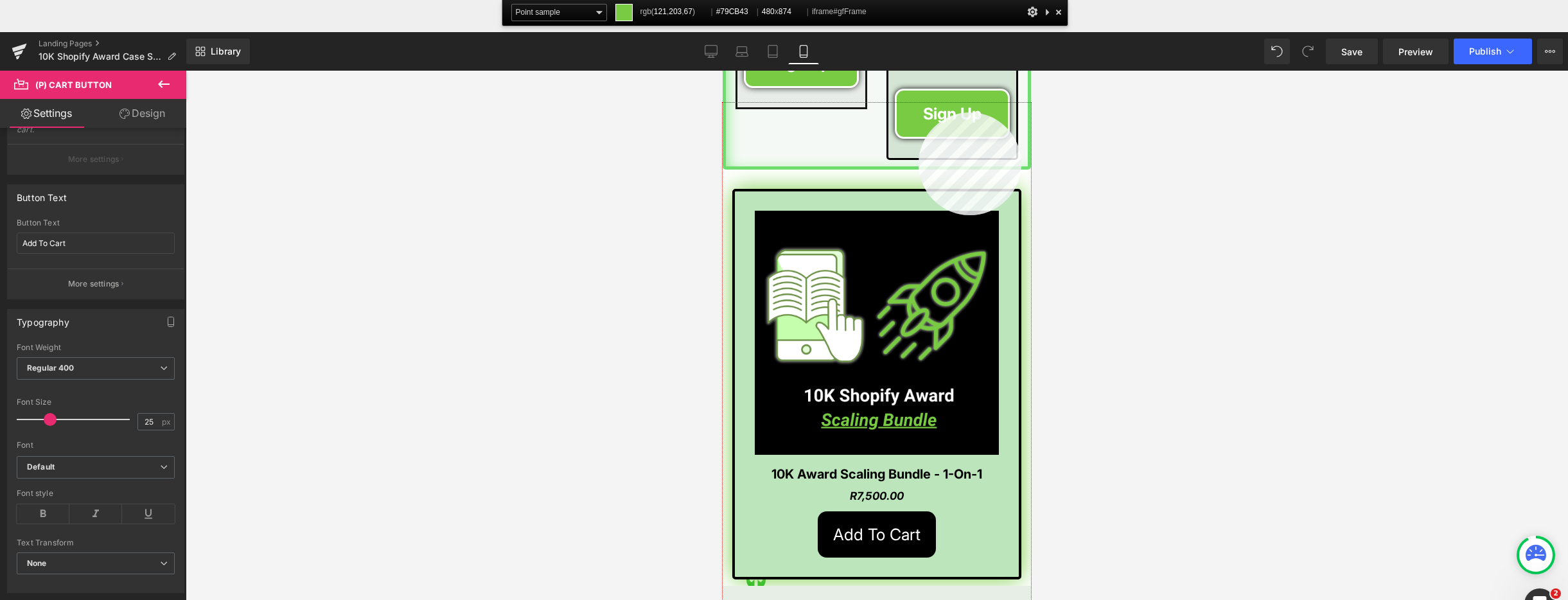
click at [918, 113] on div at bounding box center [877, 383] width 308 height 561
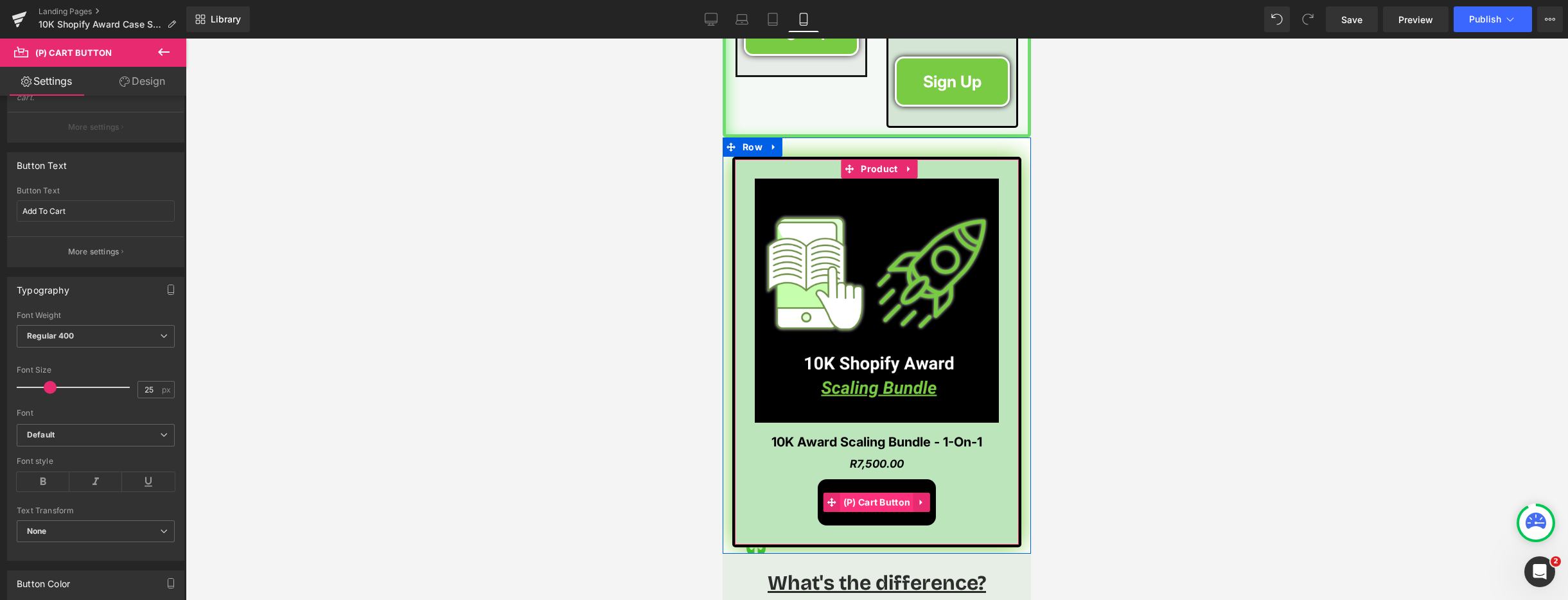
click at [871, 493] on span "(P) Cart Button" at bounding box center [877, 502] width 74 height 19
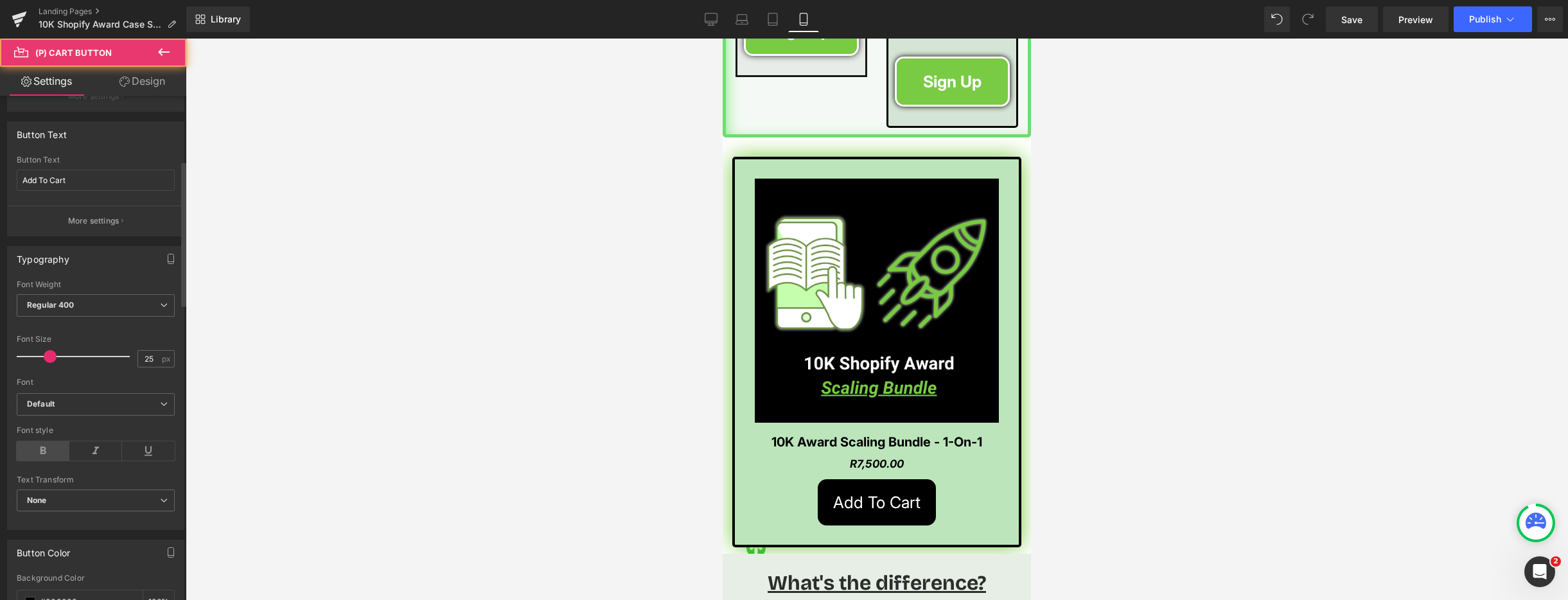
scroll to position [226, 0]
click at [32, 445] on icon at bounding box center [43, 449] width 53 height 19
click at [79, 448] on icon at bounding box center [96, 449] width 53 height 19
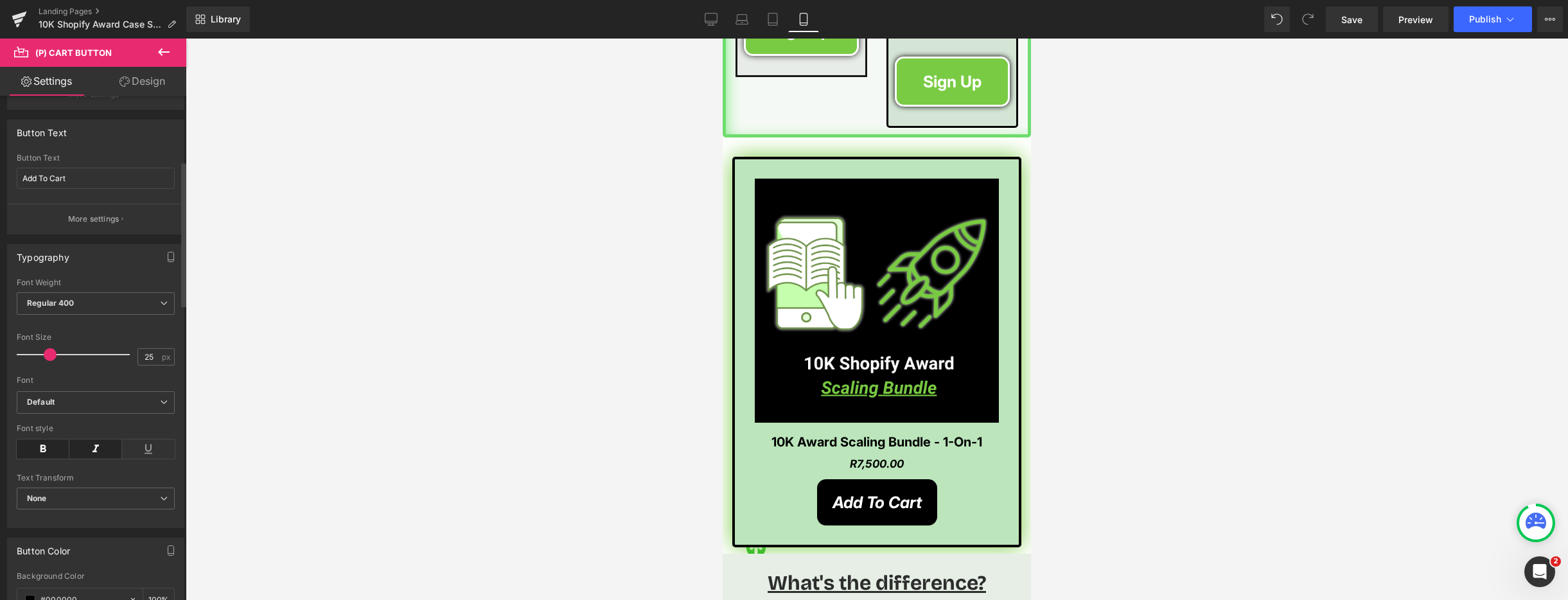
click at [48, 451] on icon at bounding box center [43, 449] width 53 height 19
click at [51, 449] on icon at bounding box center [43, 449] width 53 height 19
click at [93, 447] on icon at bounding box center [96, 449] width 53 height 19
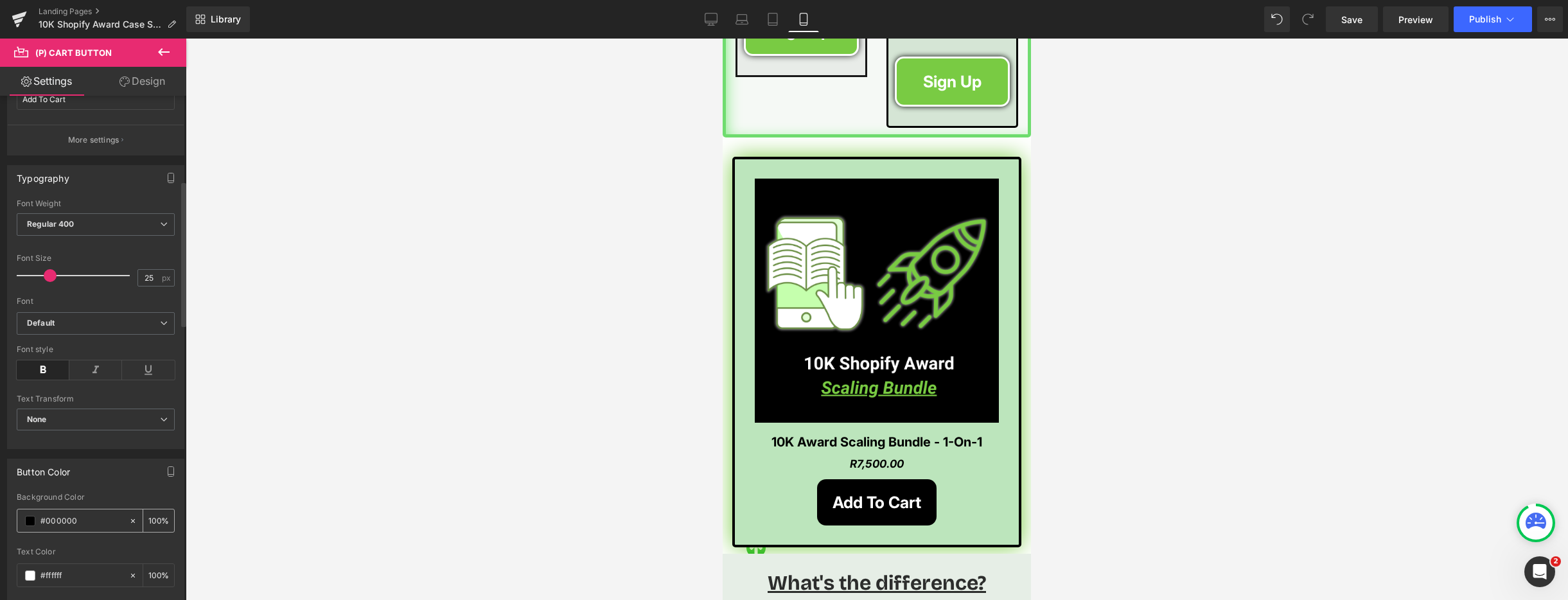
scroll to position [313, 0]
click at [76, 508] on input "#000000" at bounding box center [81, 513] width 82 height 14
drag, startPoint x: 82, startPoint y: 510, endPoint x: 43, endPoint y: 515, distance: 39.3
click at [43, 515] on input "#000000" at bounding box center [81, 513] width 82 height 14
paste input "#79CB43"
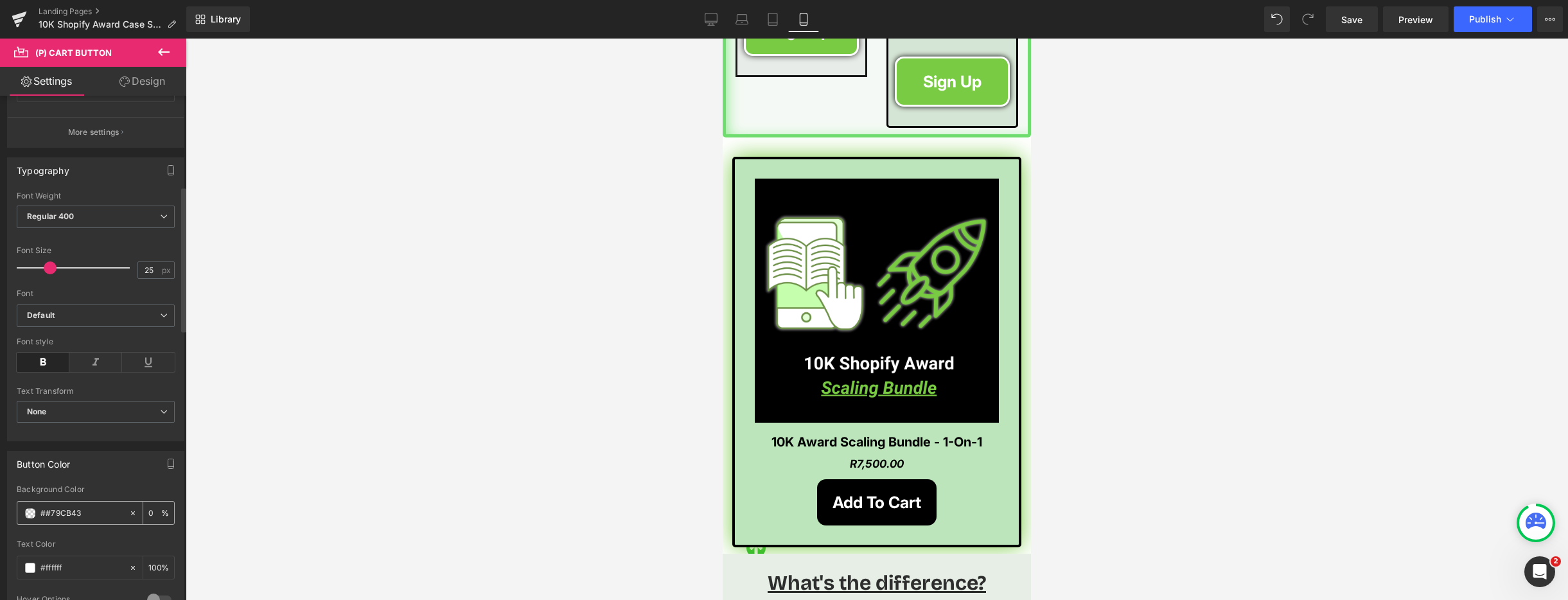
click at [46, 513] on input "##79CB43" at bounding box center [81, 513] width 82 height 14
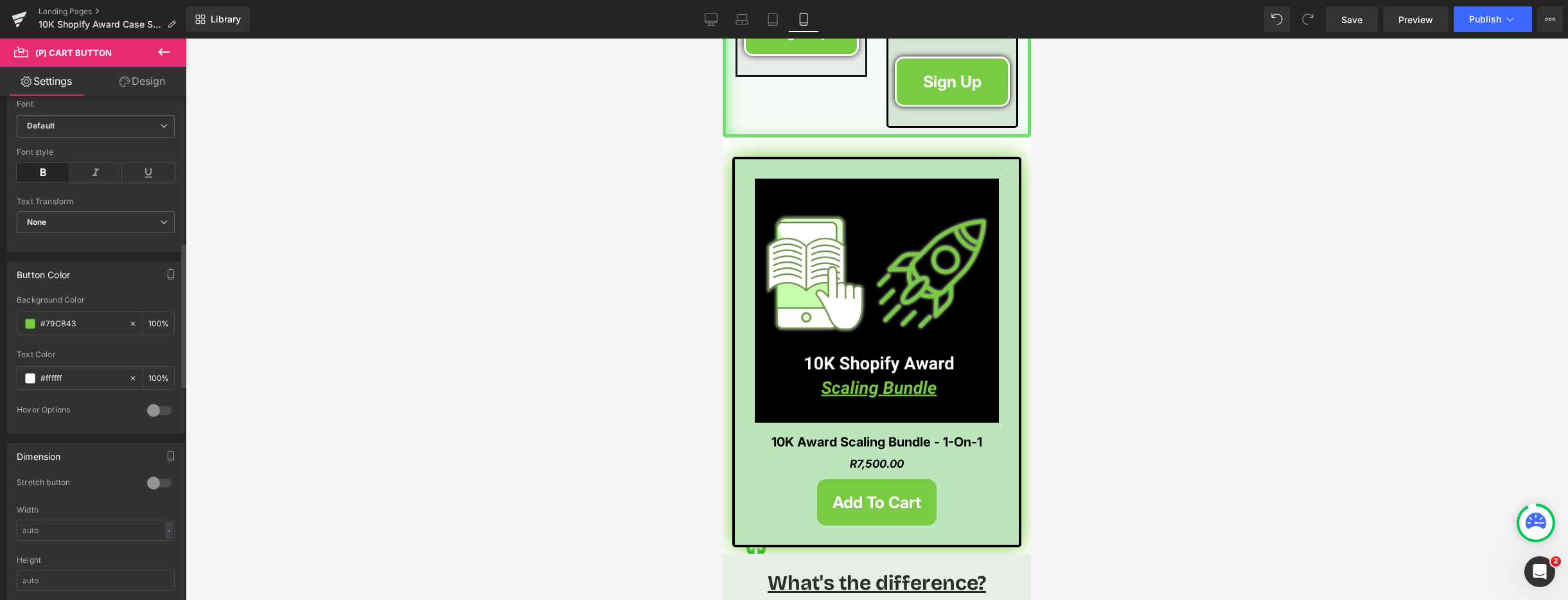
scroll to position [517, 0]
type input "#79CB43"
click at [160, 466] on div at bounding box center [159, 467] width 31 height 20
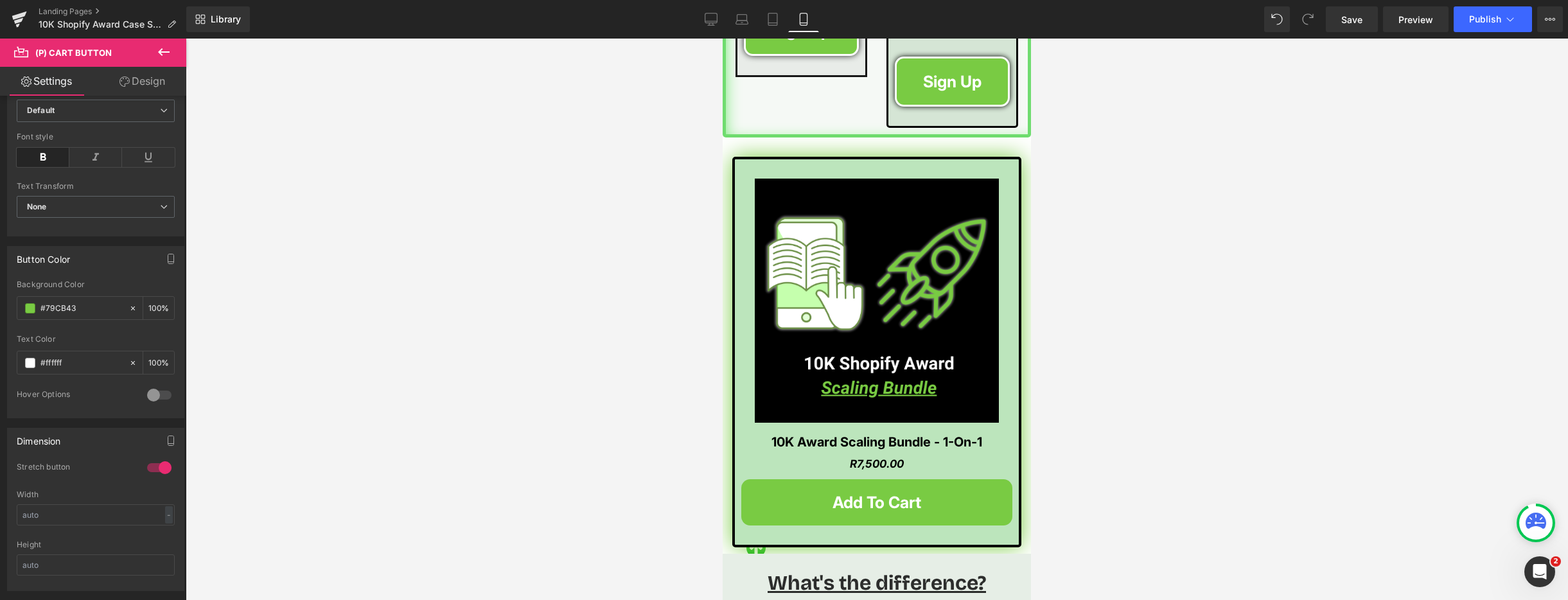
click at [142, 79] on link "Design" at bounding box center [143, 81] width 93 height 29
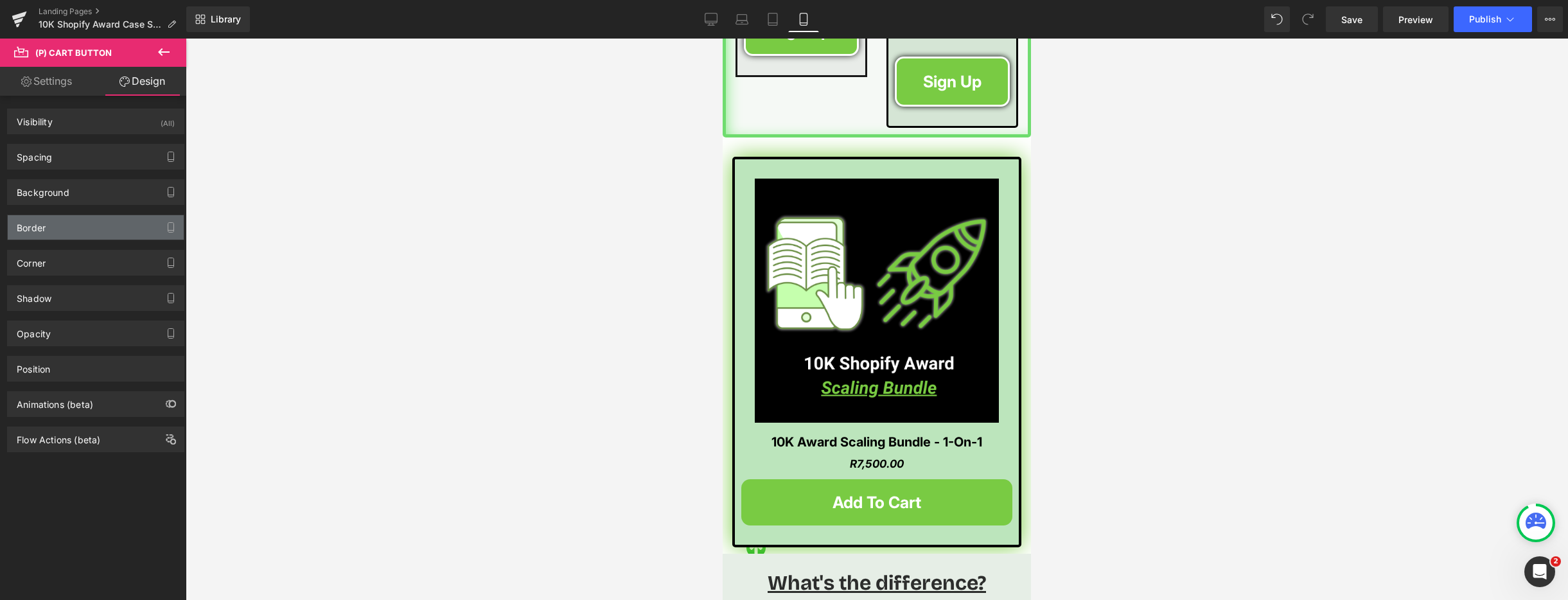
click at [62, 238] on div "Border" at bounding box center [96, 227] width 176 height 25
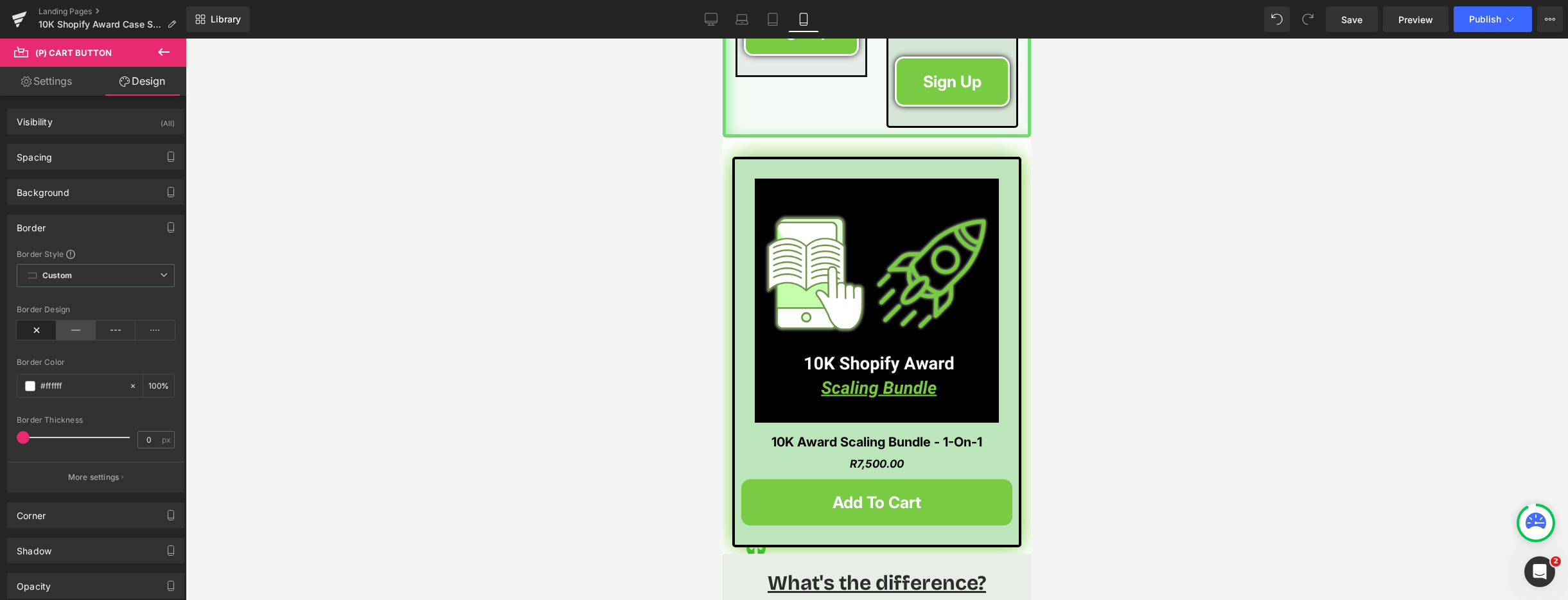
scroll to position [6, 0]
click at [71, 327] on icon at bounding box center [76, 325] width 40 height 19
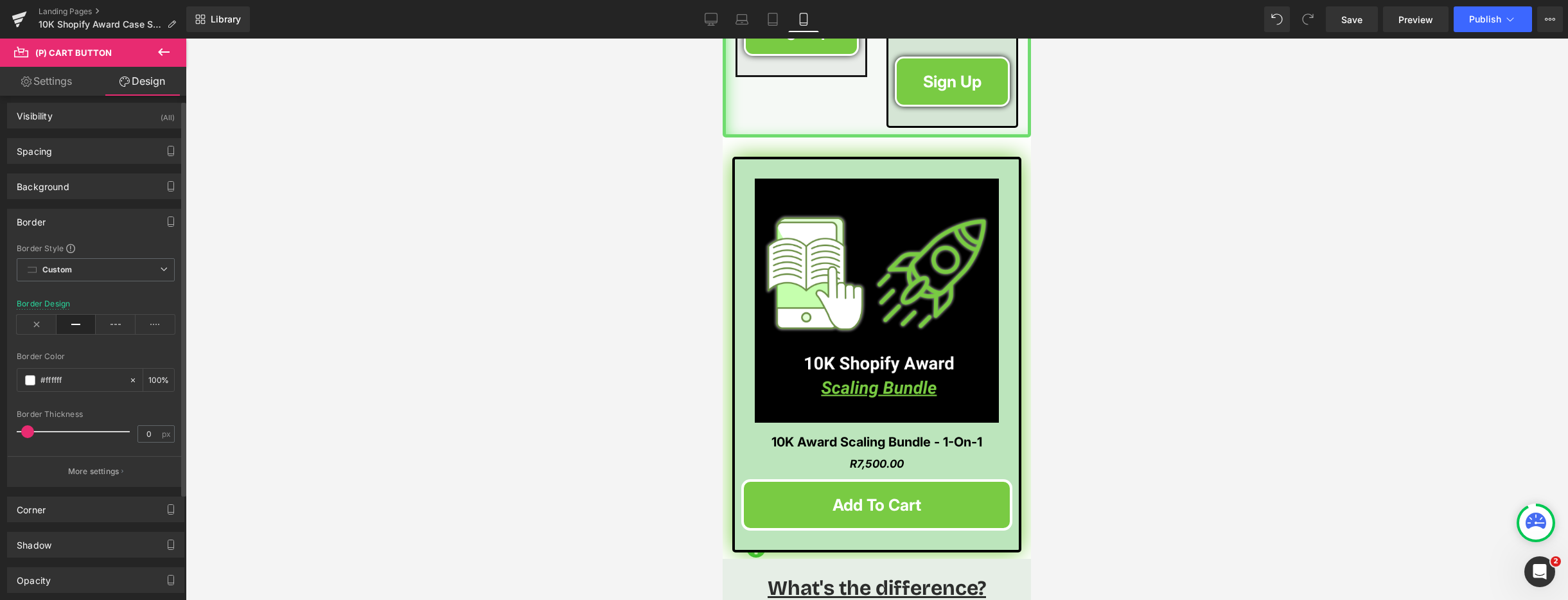
click at [25, 427] on span at bounding box center [27, 431] width 13 height 13
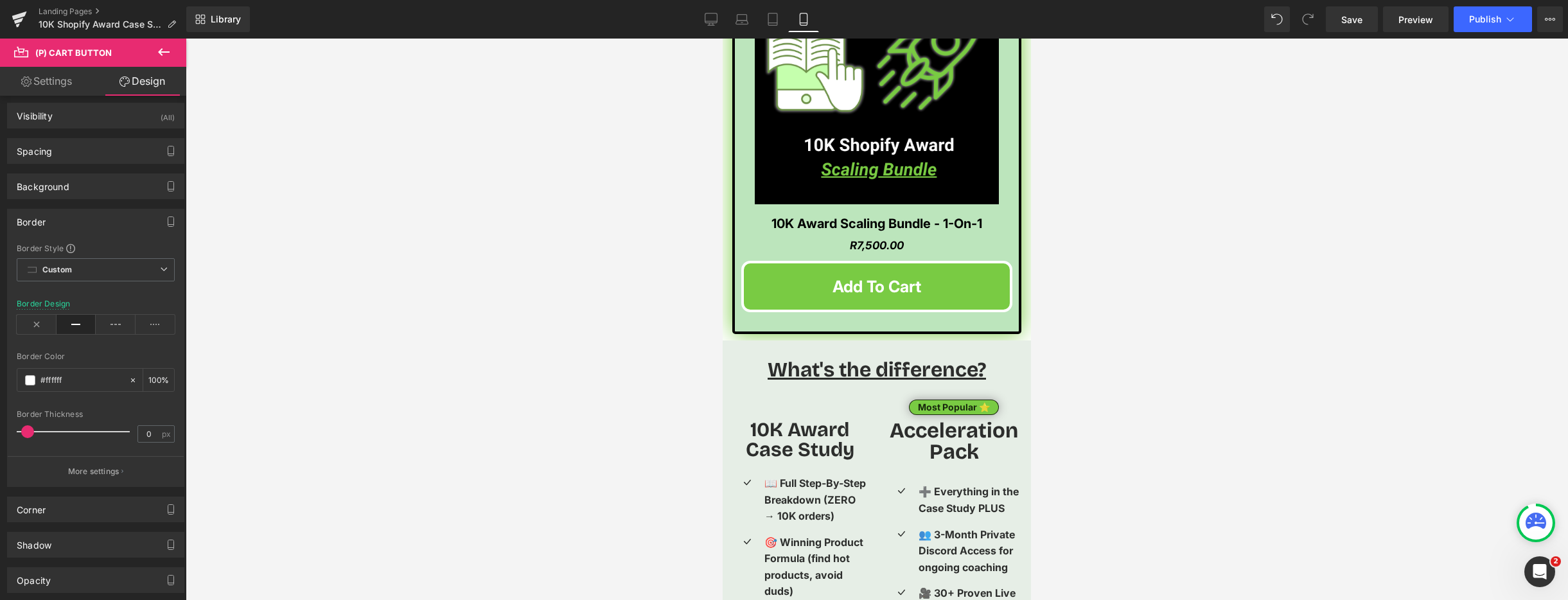
scroll to position [2428, 0]
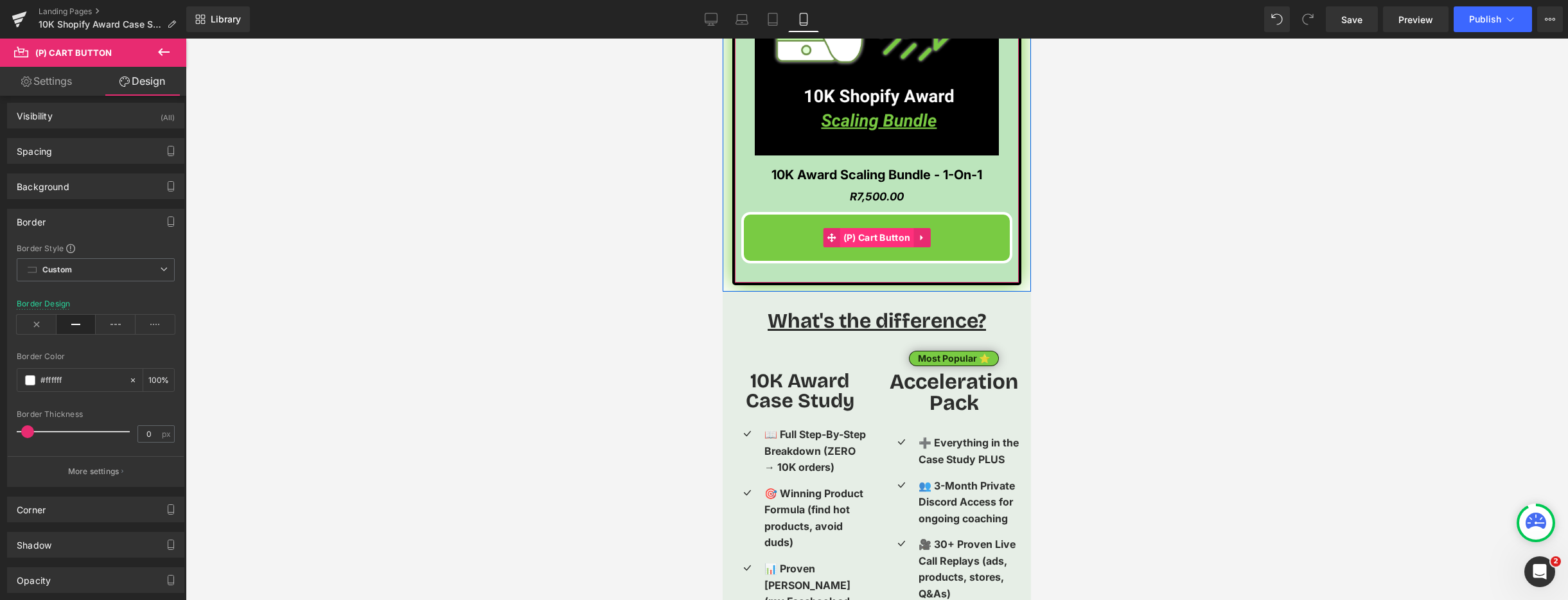
click at [866, 228] on span "(P) Cart Button" at bounding box center [877, 238] width 74 height 19
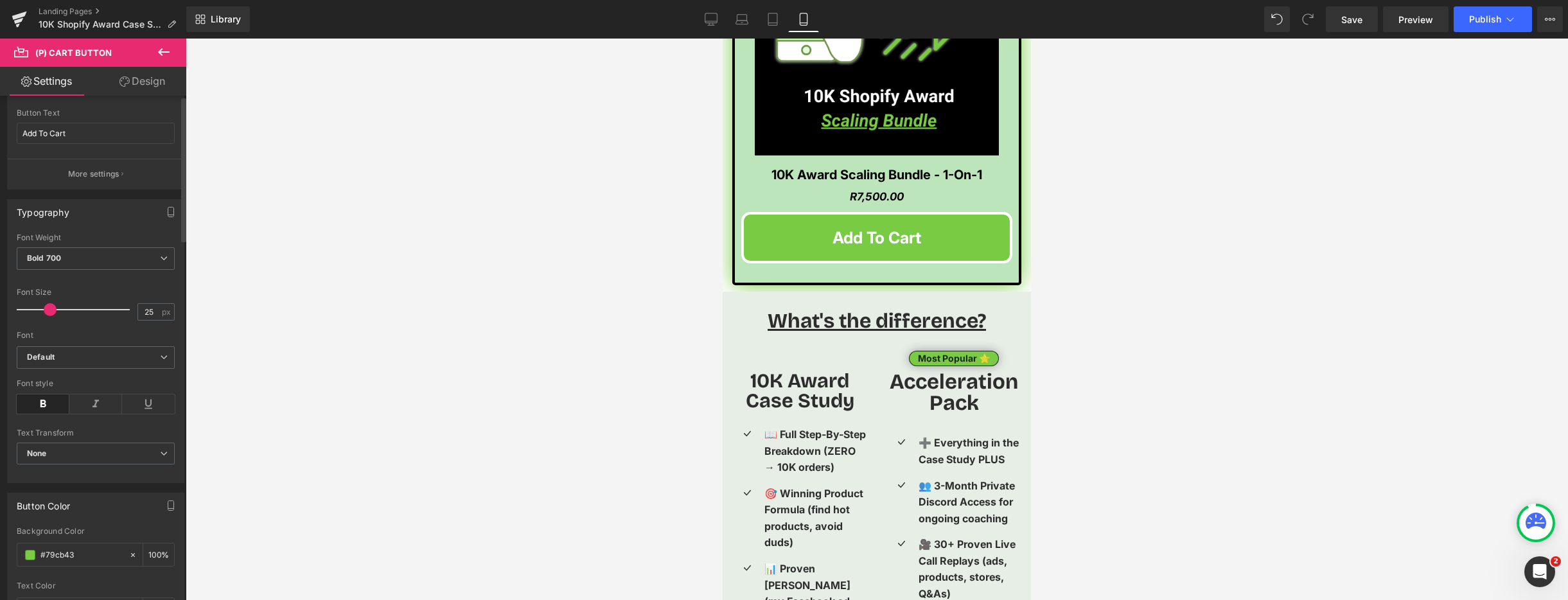
scroll to position [0, 0]
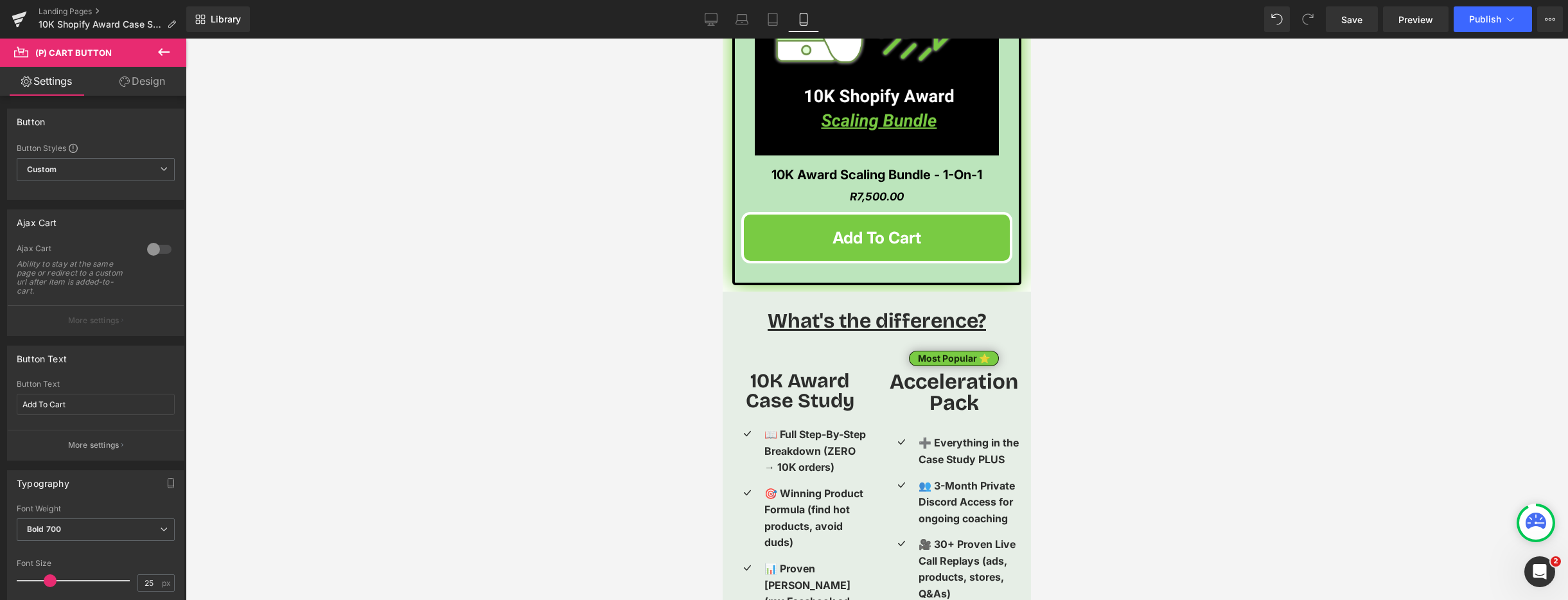
click at [144, 82] on link "Design" at bounding box center [143, 81] width 93 height 29
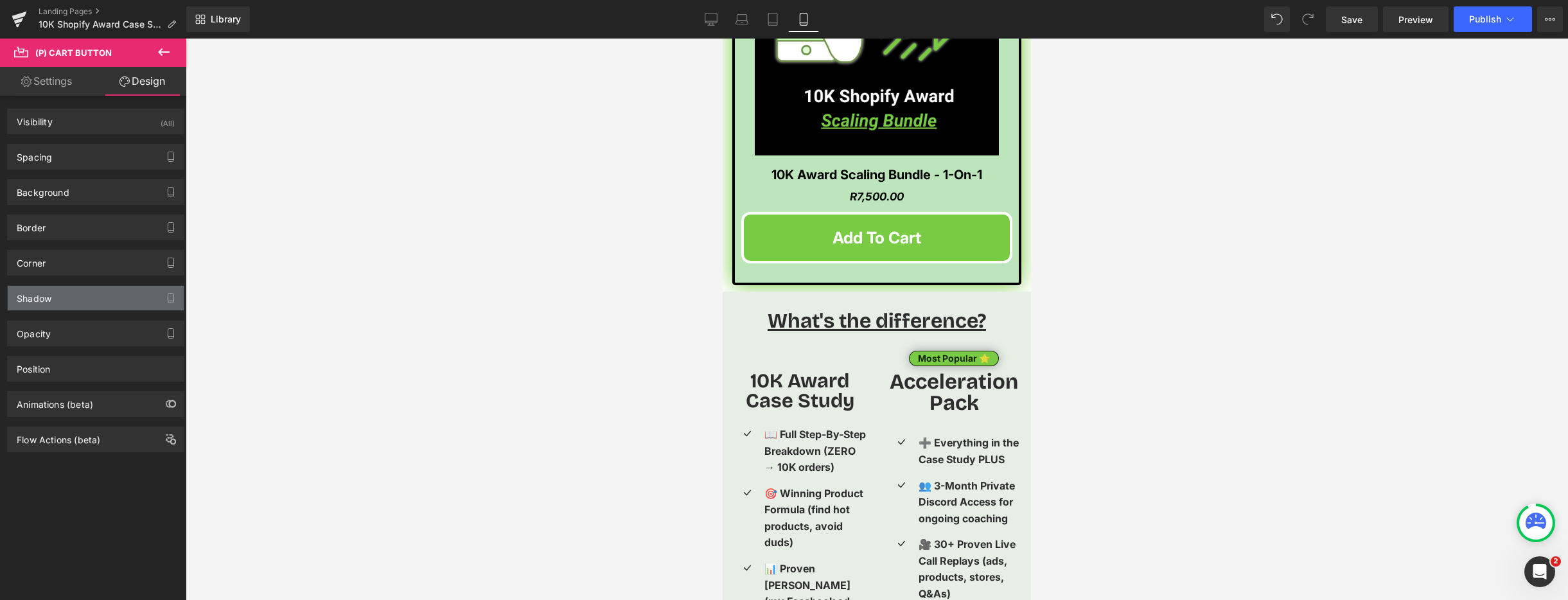
click at [73, 288] on div "Shadow" at bounding box center [96, 298] width 176 height 25
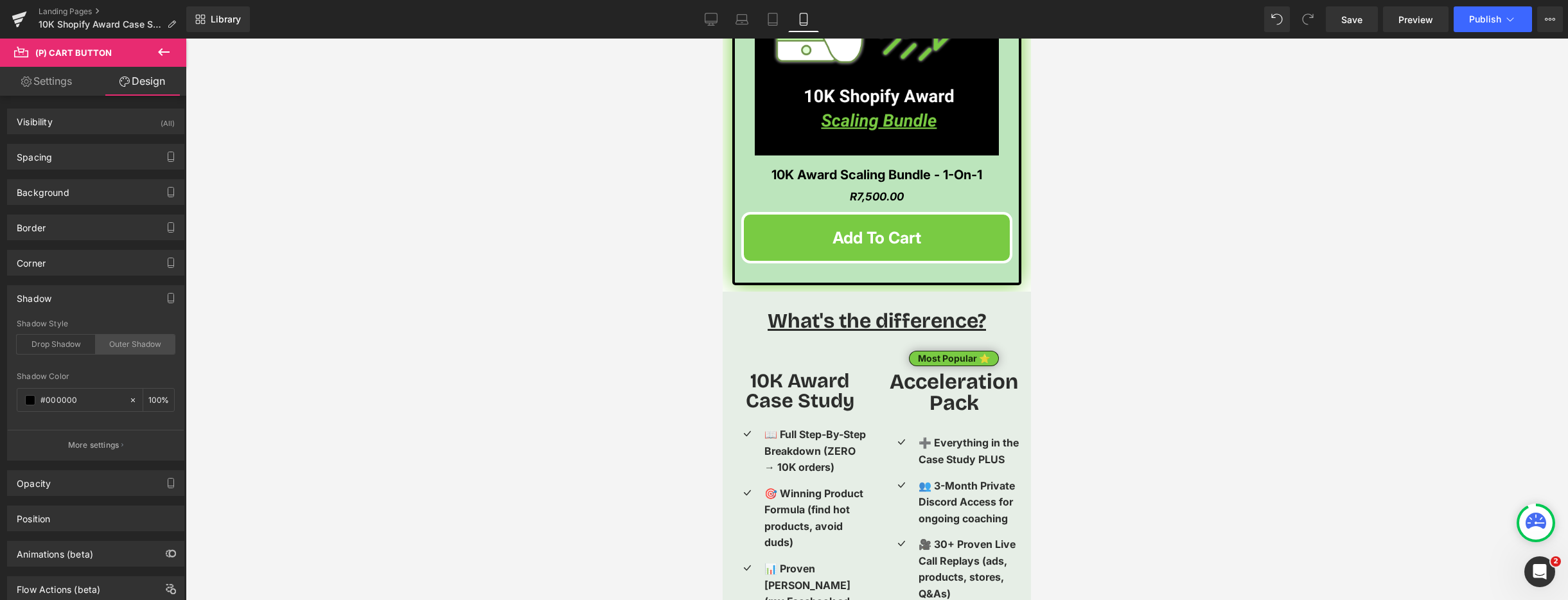
click at [112, 344] on div "Outer Shadow" at bounding box center [136, 344] width 79 height 19
click at [43, 342] on div "Drop Shadow" at bounding box center [56, 344] width 79 height 19
click at [120, 342] on div "Outer Shadow" at bounding box center [136, 344] width 79 height 19
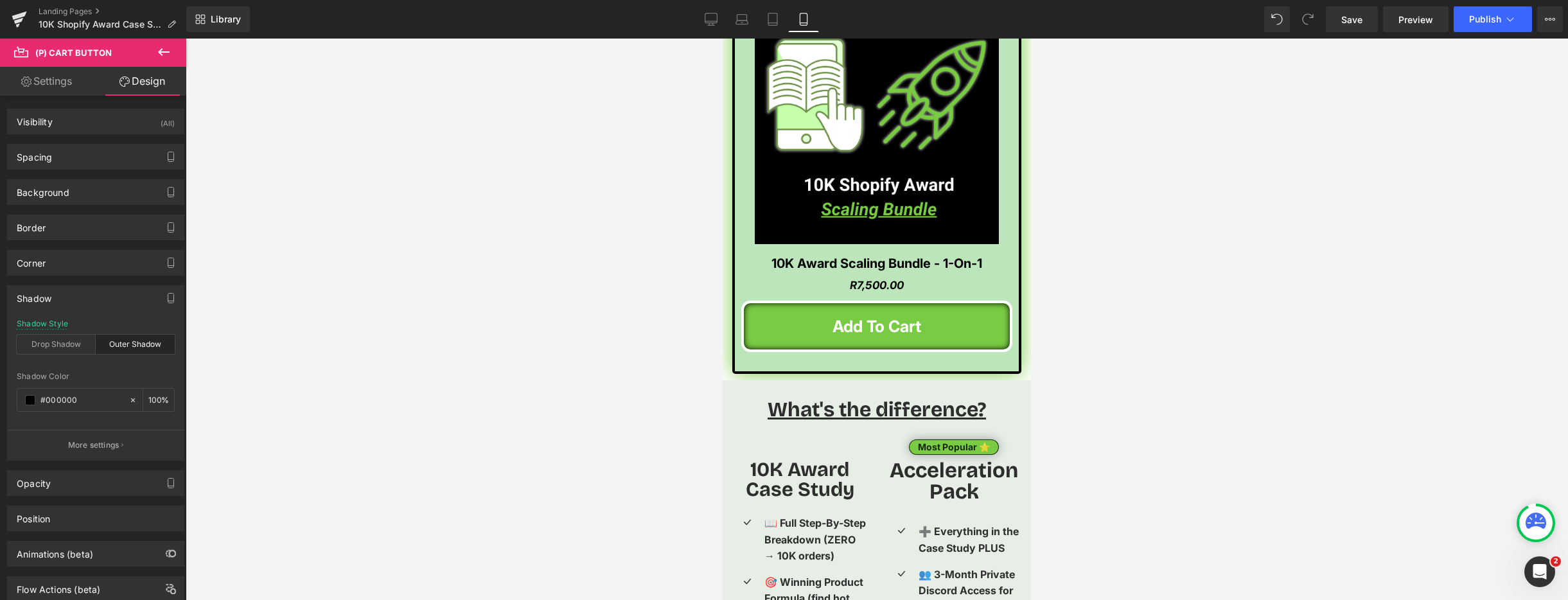
scroll to position [2340, 0]
click at [156, 342] on div "Outer Shadow" at bounding box center [136, 344] width 79 height 19
click at [96, 340] on div "Outer Shadow" at bounding box center [136, 344] width 79 height 19
click at [134, 340] on div "Outer Shadow" at bounding box center [136, 341] width 79 height 19
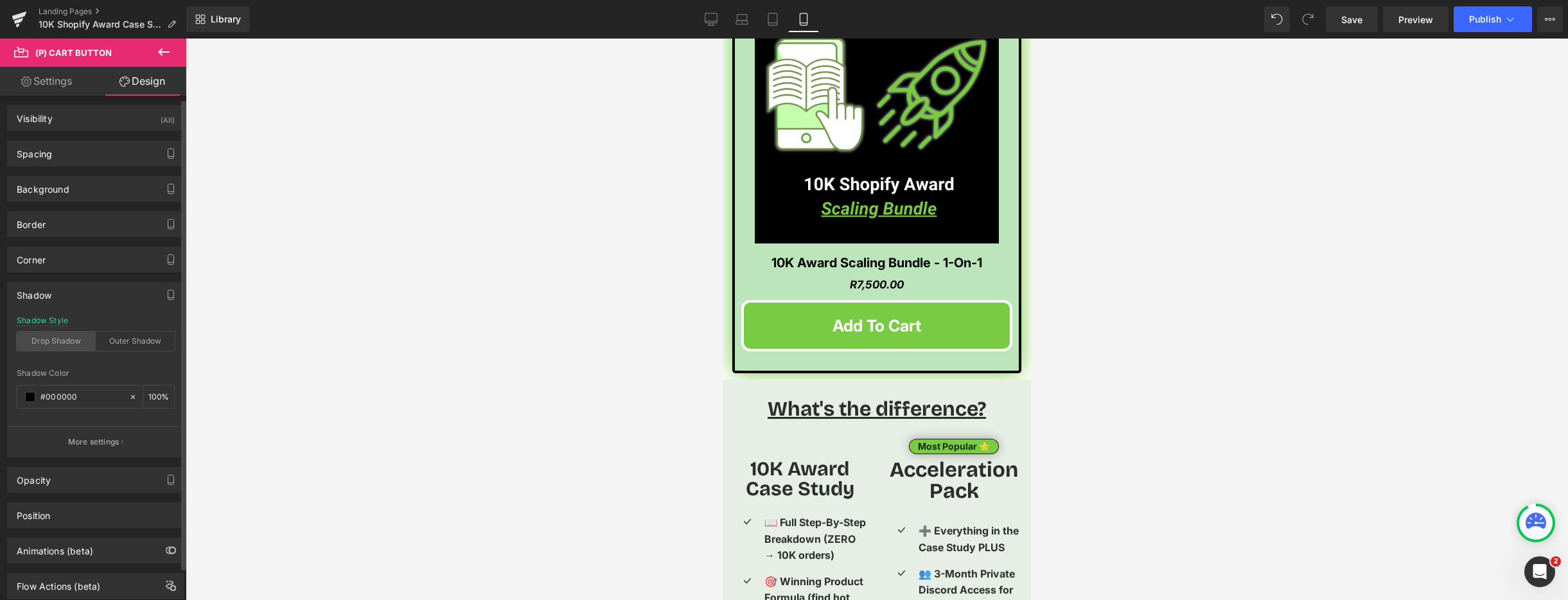
click at [65, 340] on div "Drop Shadow" at bounding box center [56, 341] width 79 height 19
click at [90, 442] on p "More settings" at bounding box center [93, 441] width 51 height 11
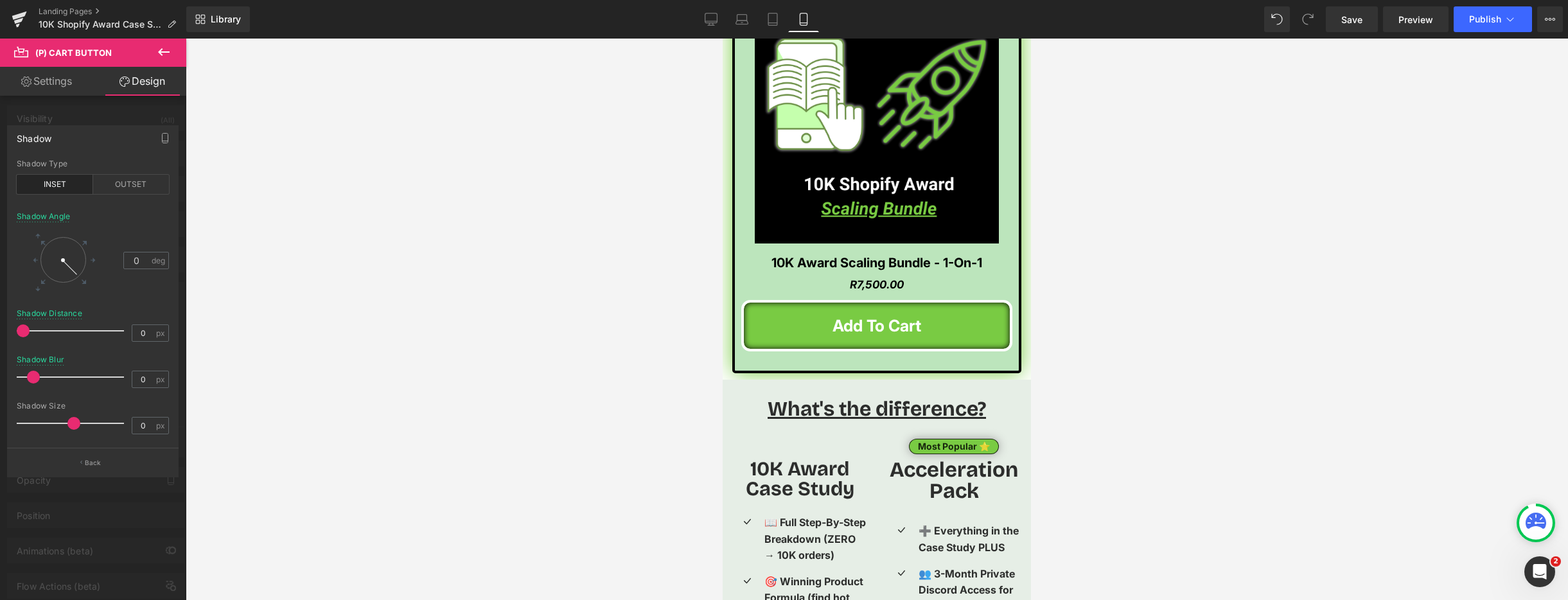
drag, startPoint x: 24, startPoint y: 333, endPoint x: -1, endPoint y: 338, distance: 25.5
click at [0, 338] on html "(P) Cart Button You are previewing how the will restyle your page. You can not …" at bounding box center [784, 300] width 1568 height 600
drag, startPoint x: 31, startPoint y: 375, endPoint x: 36, endPoint y: 382, distance: 8.6
click at [36, 382] on span at bounding box center [37, 377] width 13 height 13
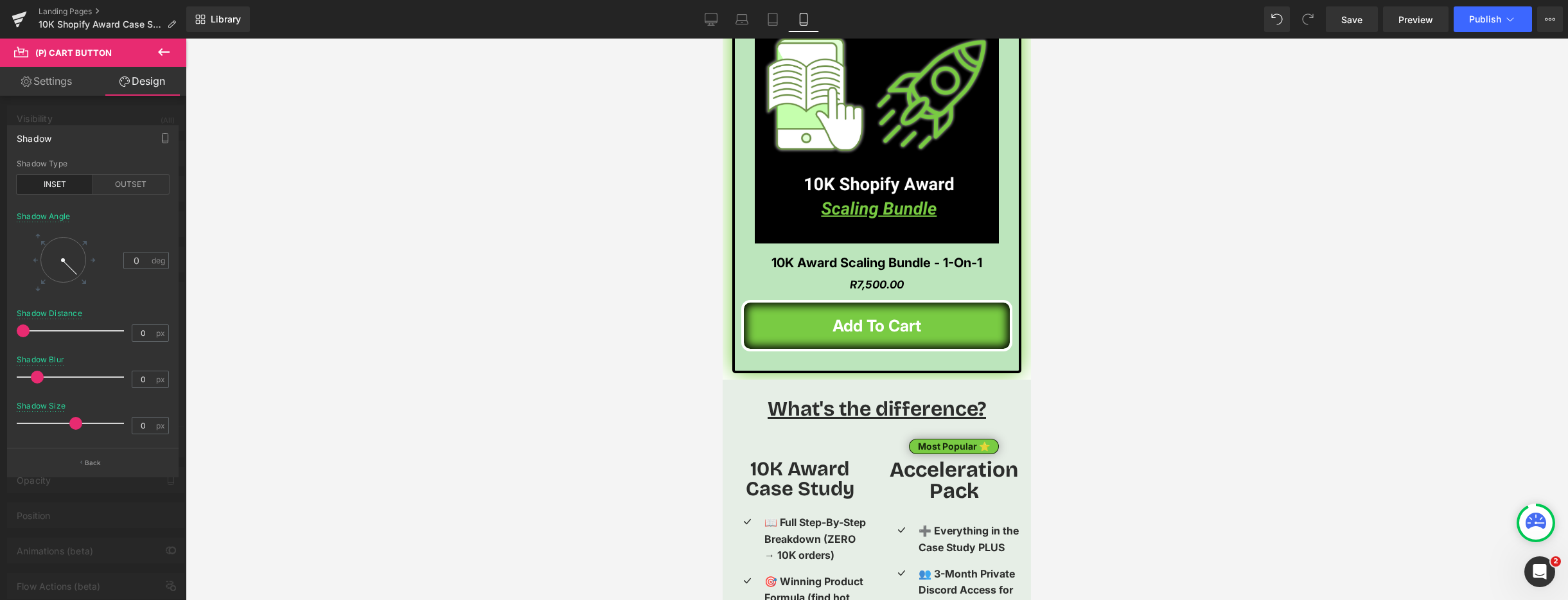
drag, startPoint x: 77, startPoint y: 418, endPoint x: 78, endPoint y: 445, distance: 27.0
click at [78, 445] on div "Shadow Type INSET OUTSET 135 Shadow Angle 0 deg 0 Shadow Distance 0 px 0px Shad…" at bounding box center [93, 303] width 170 height 288
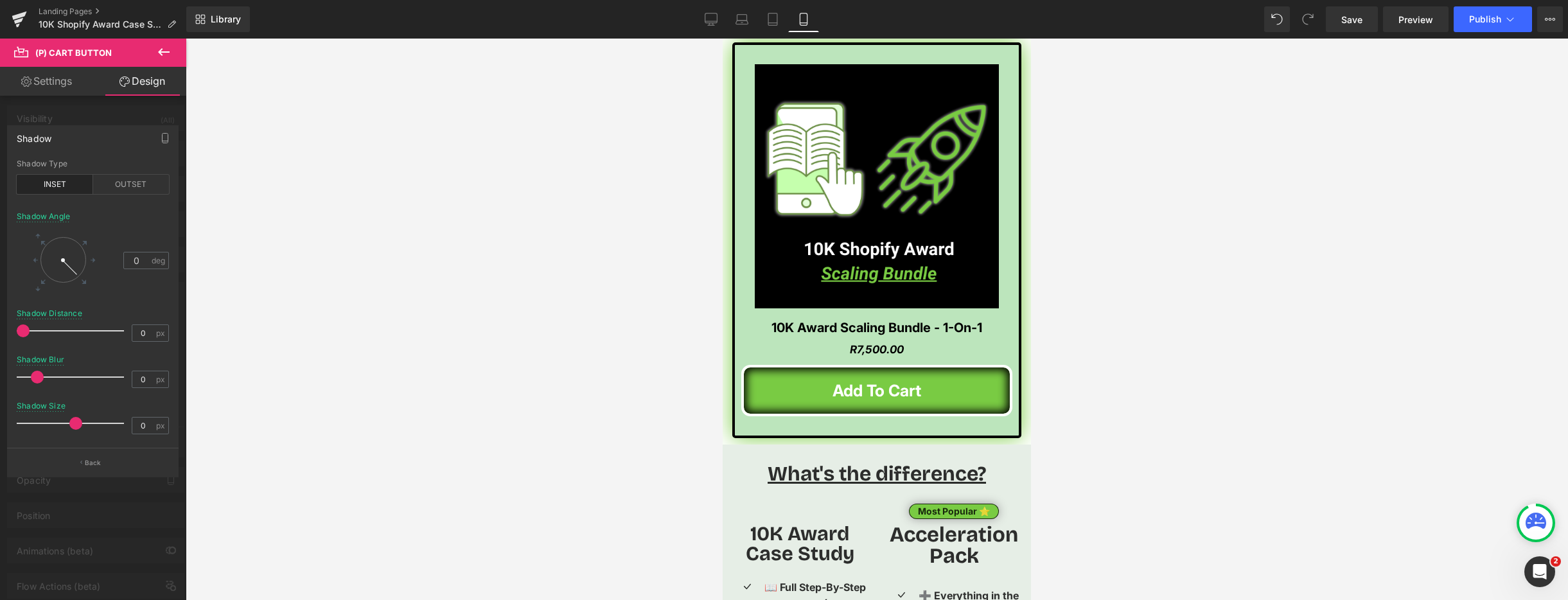
scroll to position [2296, 0]
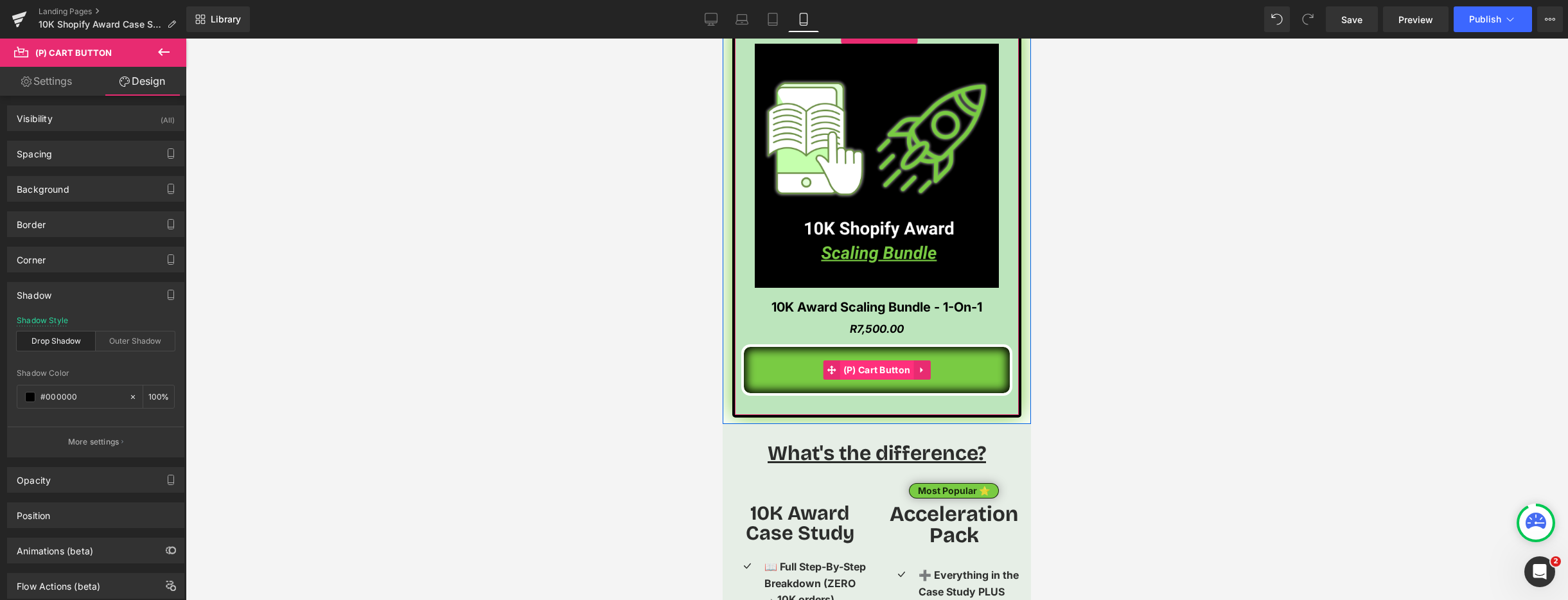
click at [869, 360] on span "(P) Cart Button" at bounding box center [877, 370] width 74 height 19
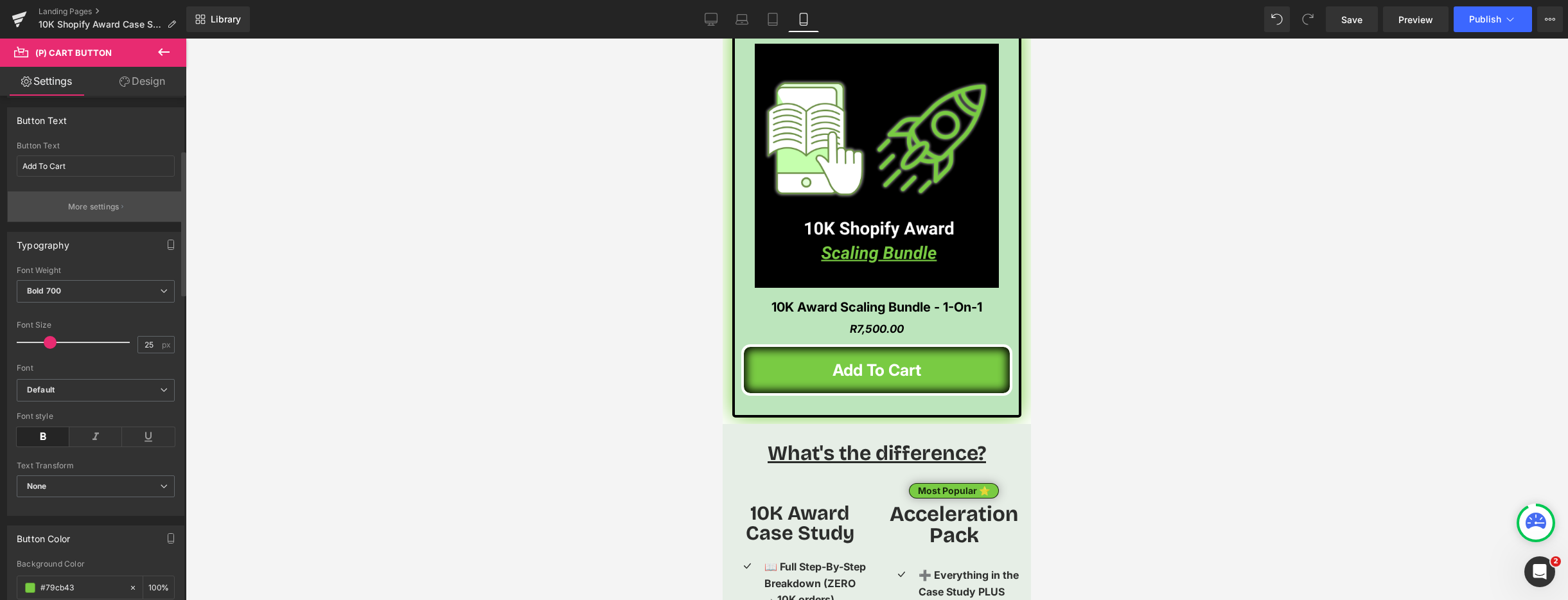
scroll to position [248, 0]
click at [89, 162] on input "Add To Cart" at bounding box center [95, 157] width 158 height 21
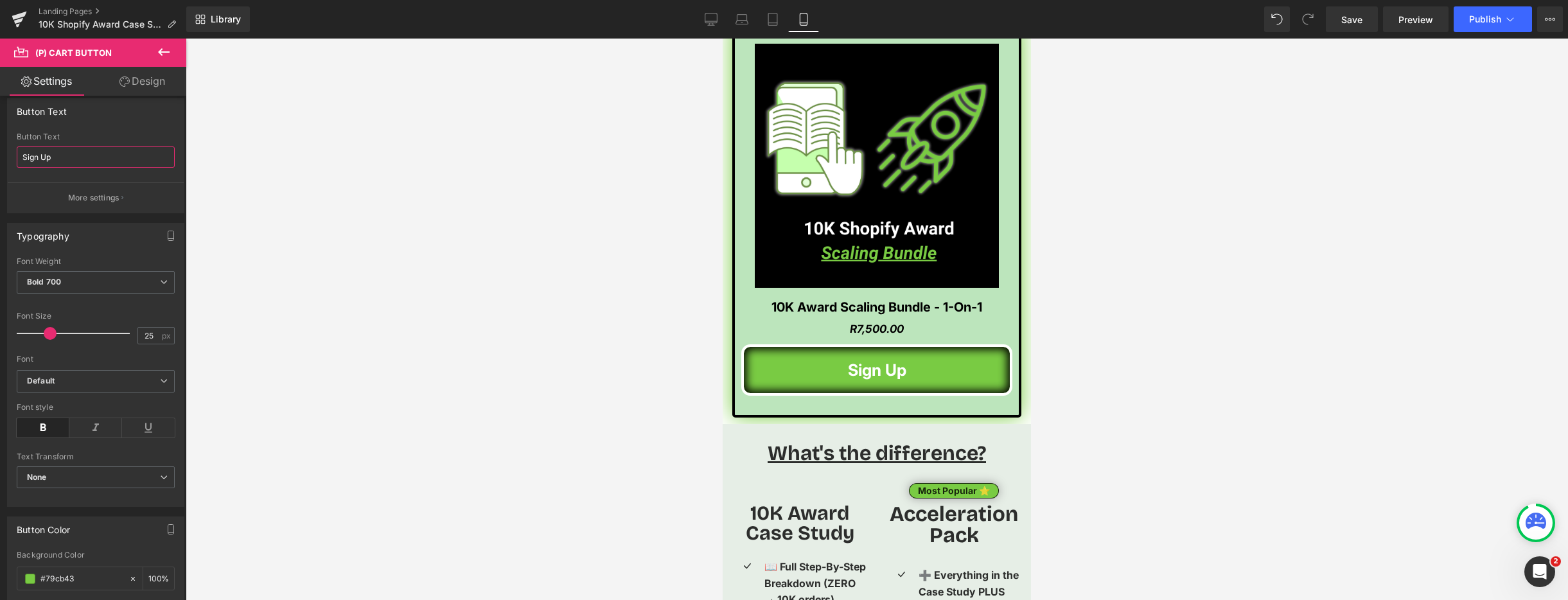
type input "Sign Up"
click at [396, 228] on div at bounding box center [877, 319] width 1382 height 561
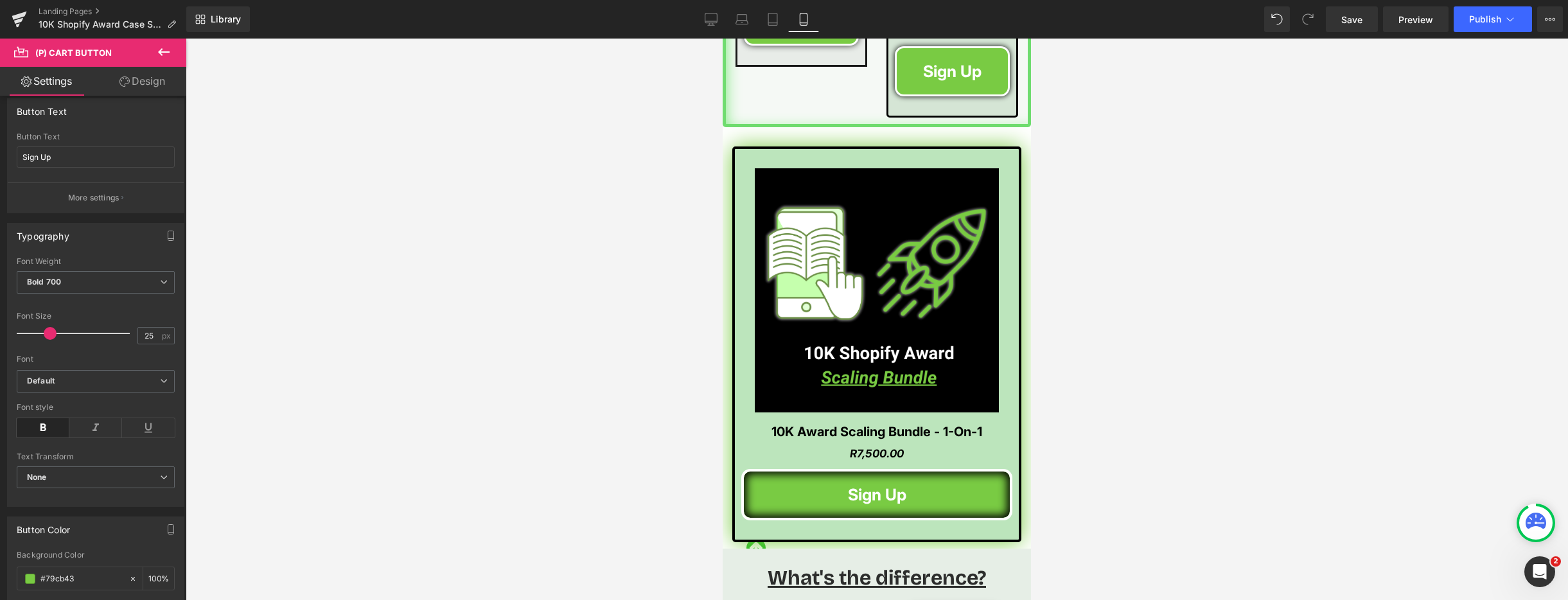
scroll to position [2136, 0]
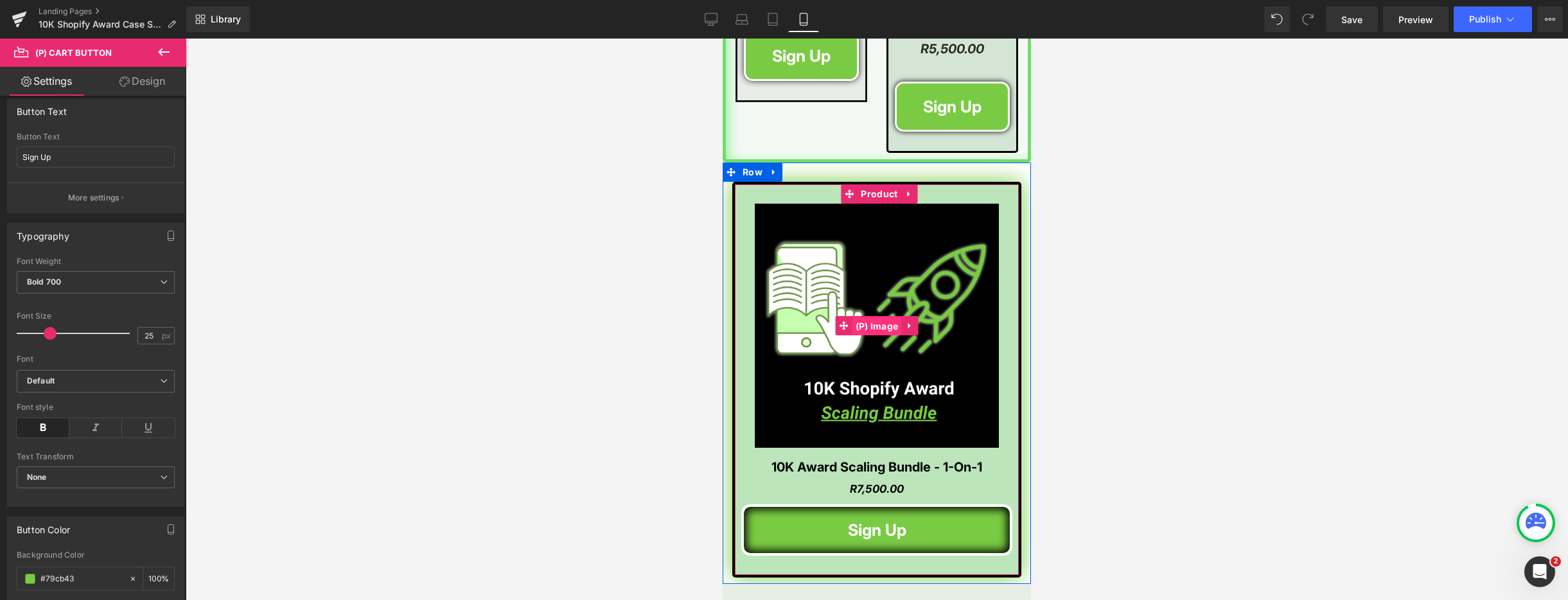
click at [868, 316] on span "(P) Image" at bounding box center [877, 326] width 49 height 19
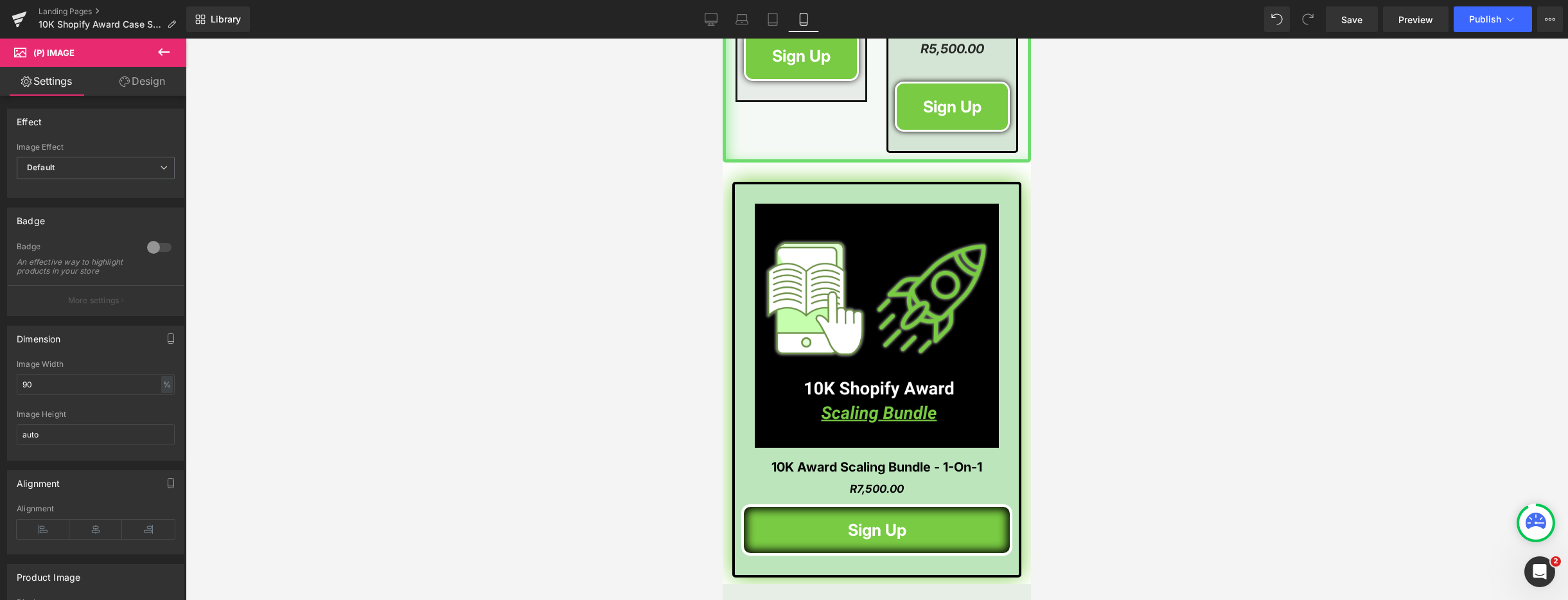
click at [137, 78] on link "Design" at bounding box center [143, 81] width 93 height 29
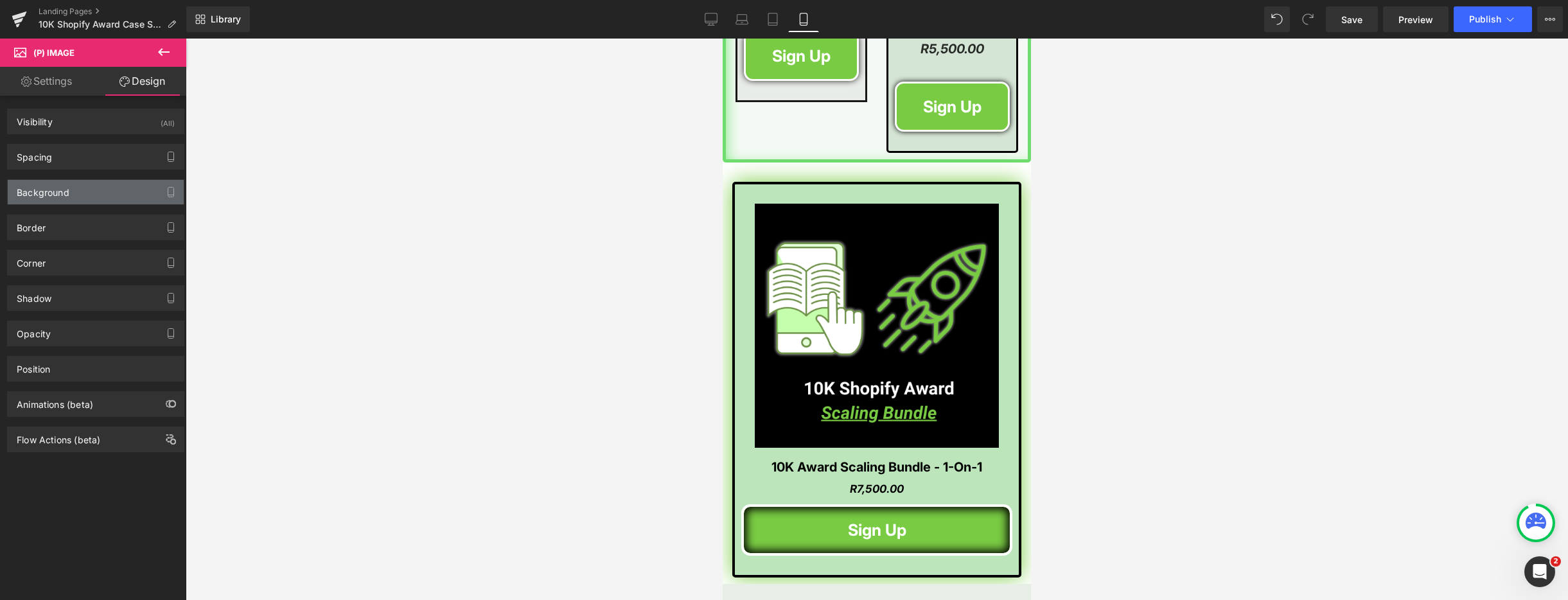
click at [98, 197] on div "Background" at bounding box center [96, 192] width 176 height 25
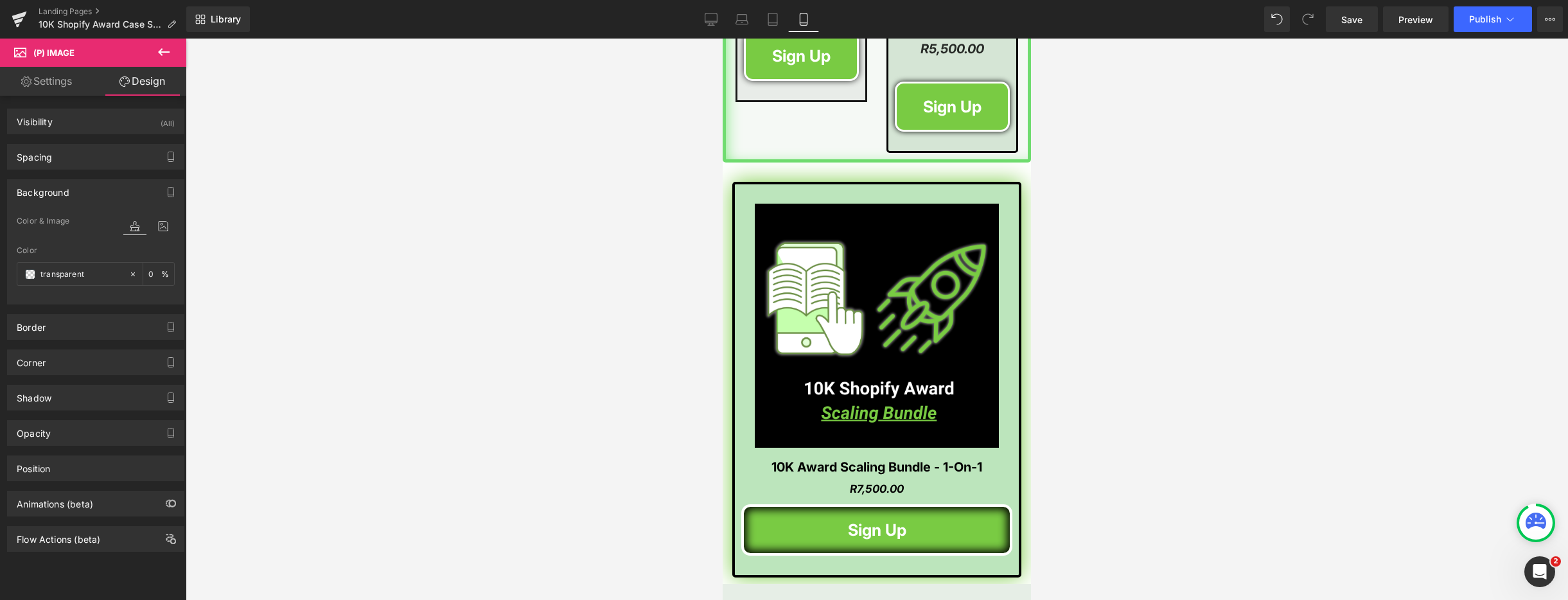
click at [96, 190] on div "Background" at bounding box center [96, 192] width 176 height 25
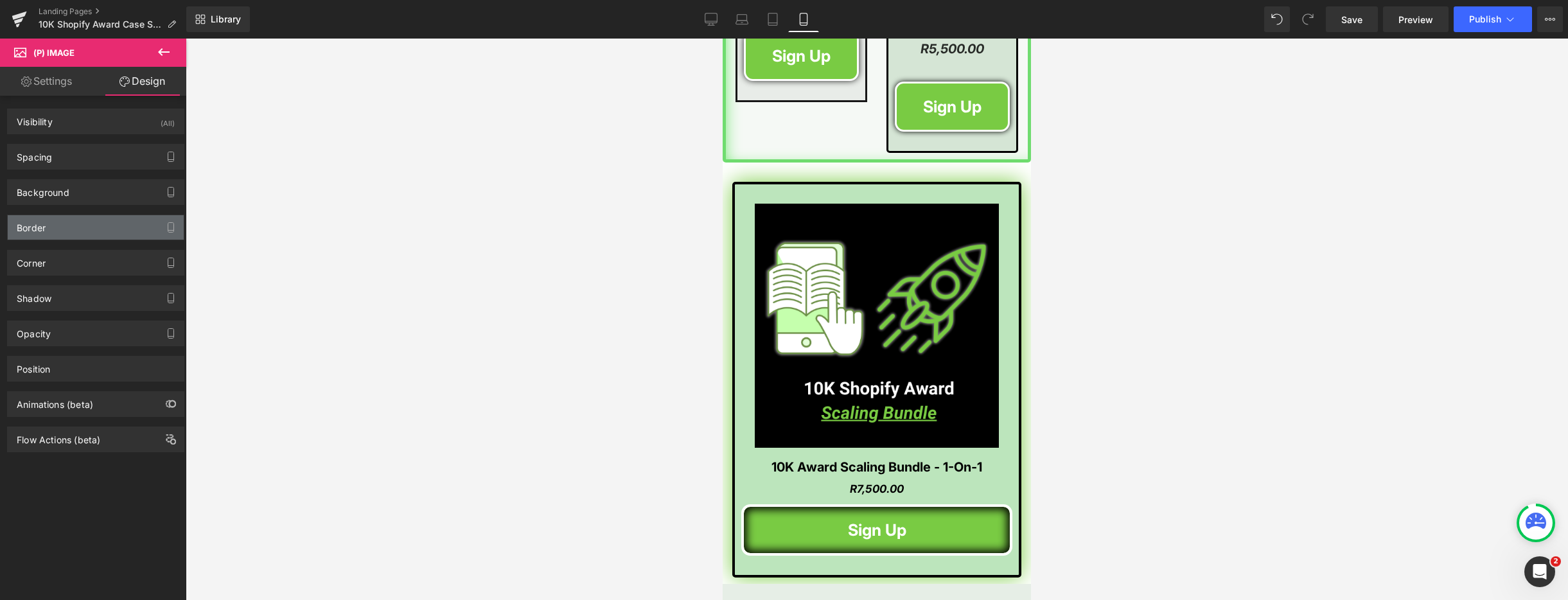
click at [58, 230] on div "Border" at bounding box center [96, 227] width 176 height 25
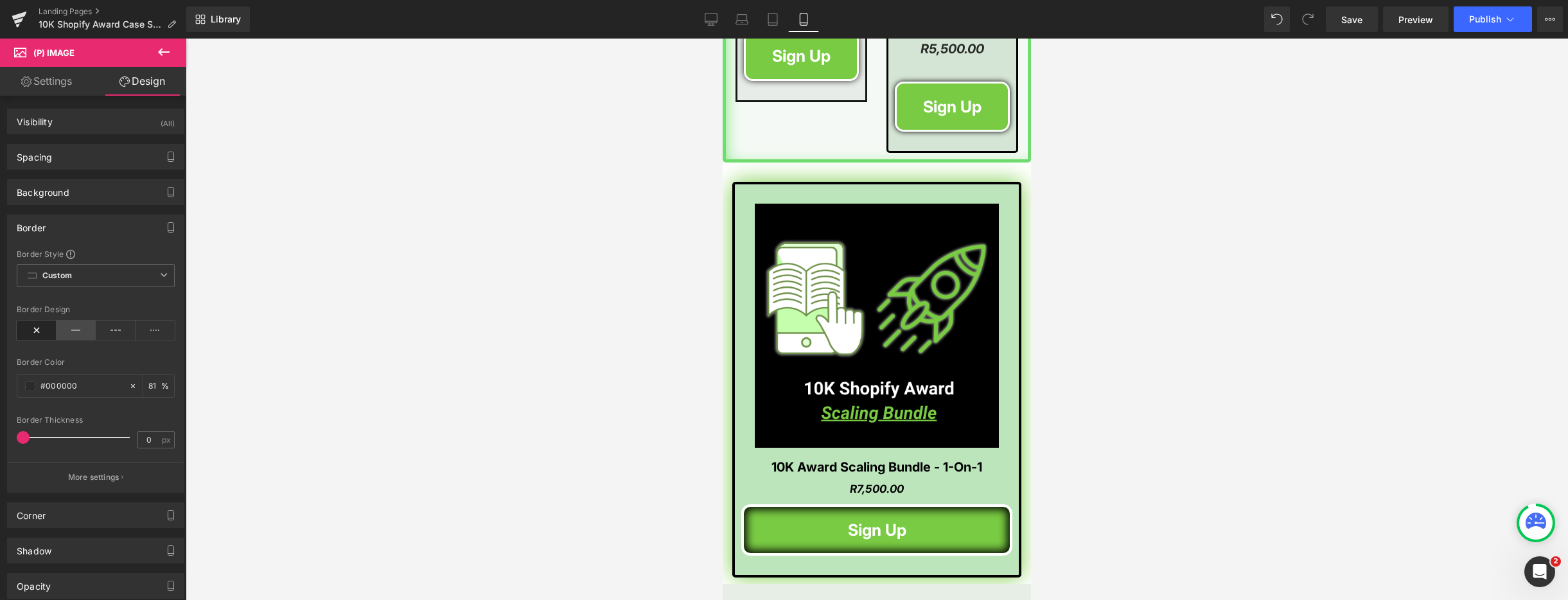
click at [70, 326] on icon at bounding box center [76, 330] width 40 height 19
click at [27, 384] on span at bounding box center [30, 386] width 11 height 11
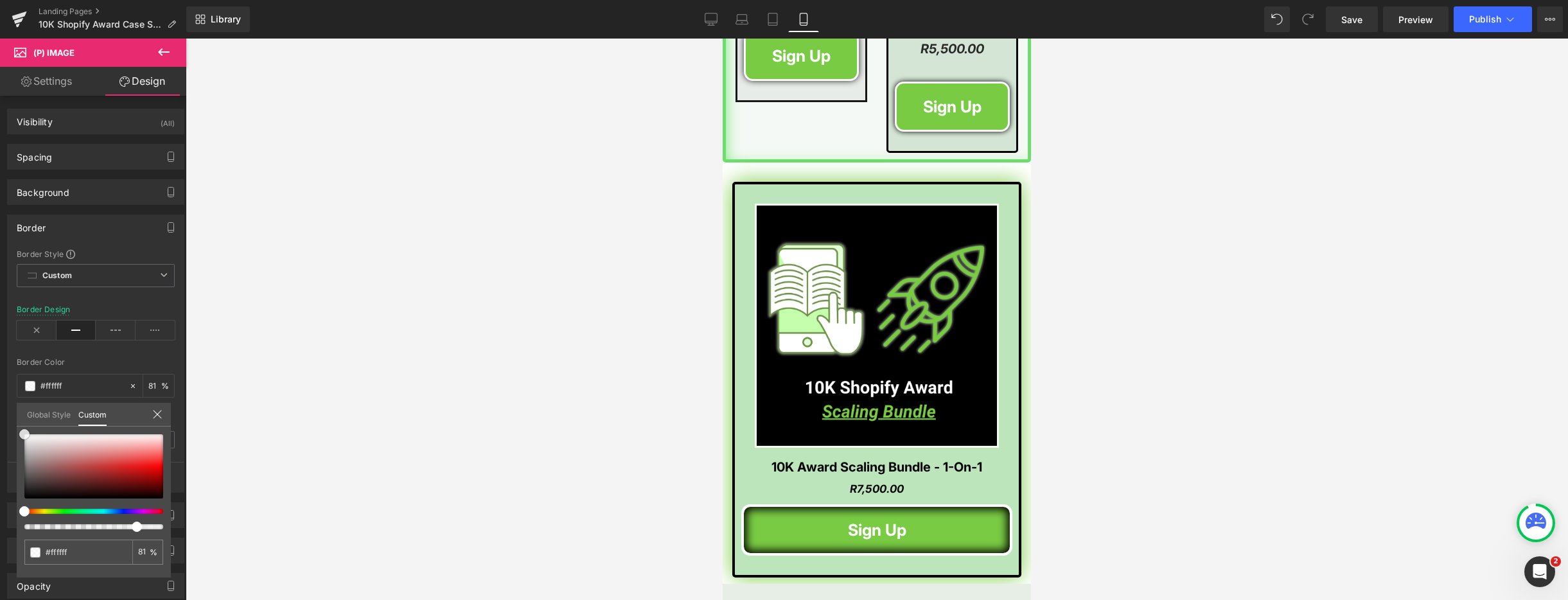
drag, startPoint x: 24, startPoint y: 498, endPoint x: 8, endPoint y: 422, distance: 77.7
click at [7, 423] on div "Border Border Style Custom Custom Setup Global Style Custom Setup Global Style …" at bounding box center [96, 349] width 192 height 288
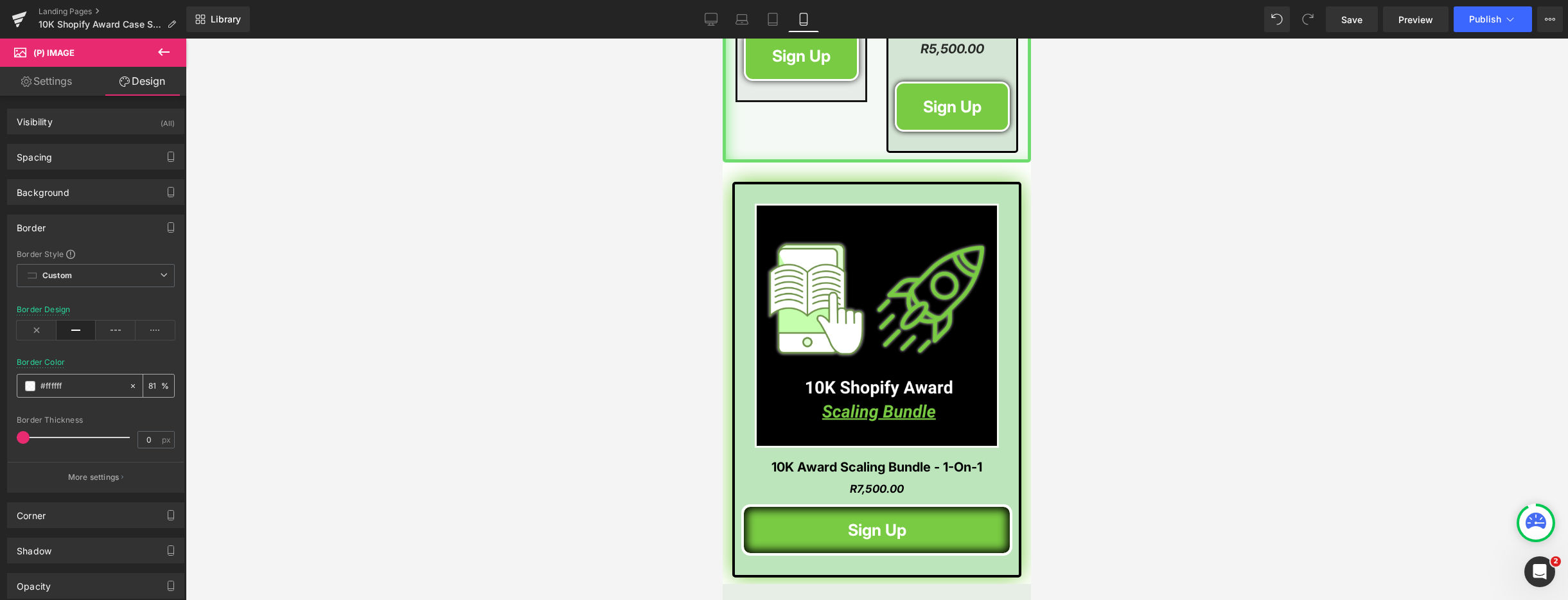
click at [149, 387] on input "81" at bounding box center [154, 385] width 13 height 14
type input "100"
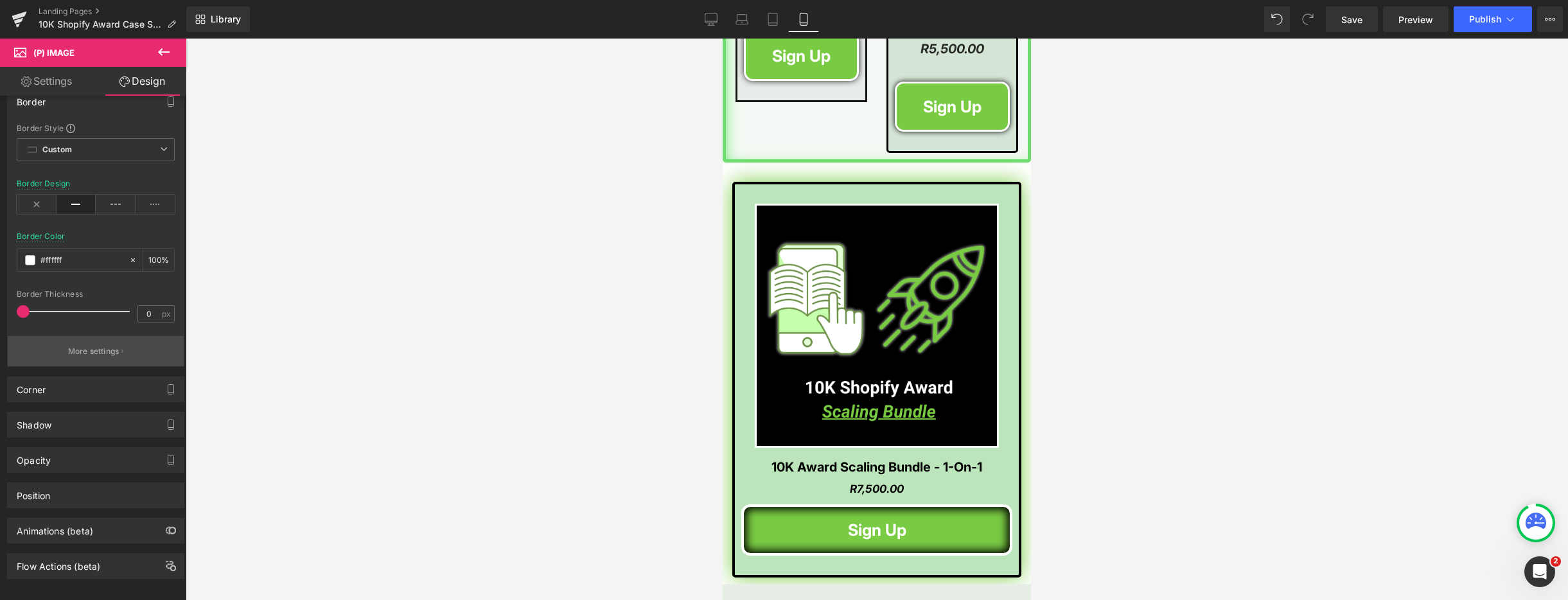
scroll to position [141, 0]
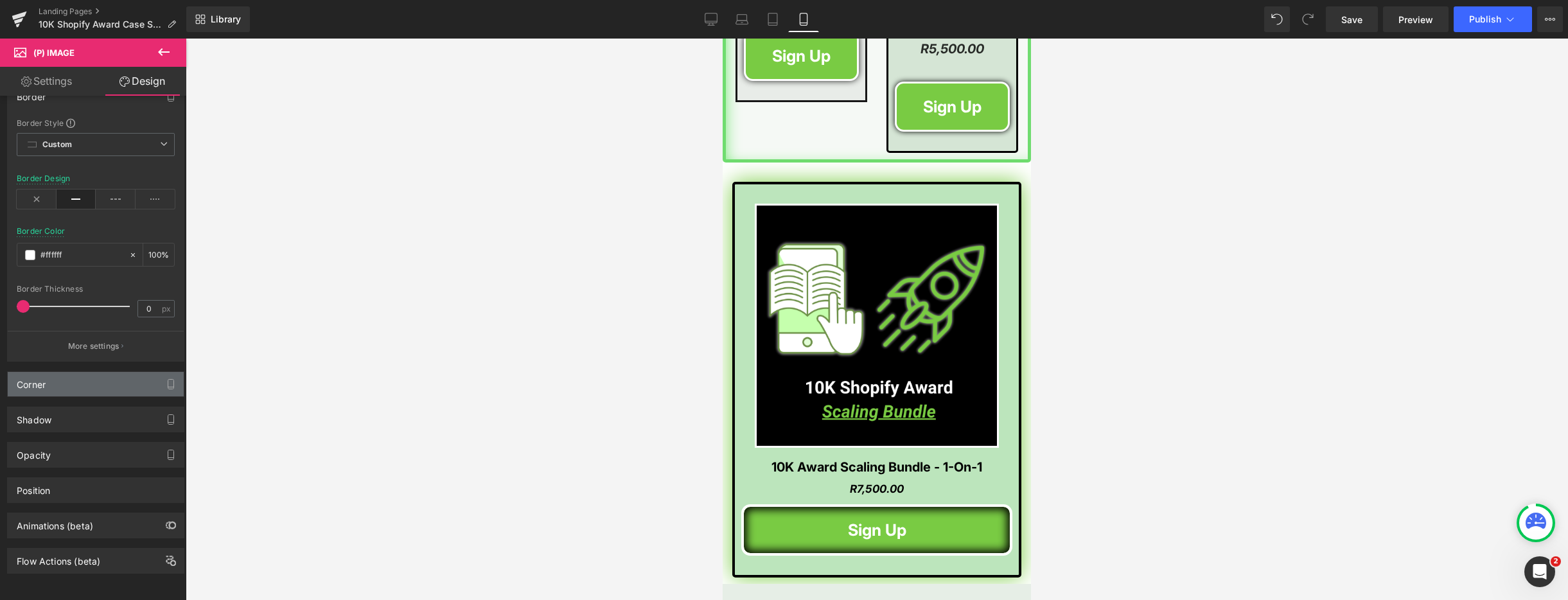
click at [60, 372] on div "Corner" at bounding box center [96, 384] width 176 height 25
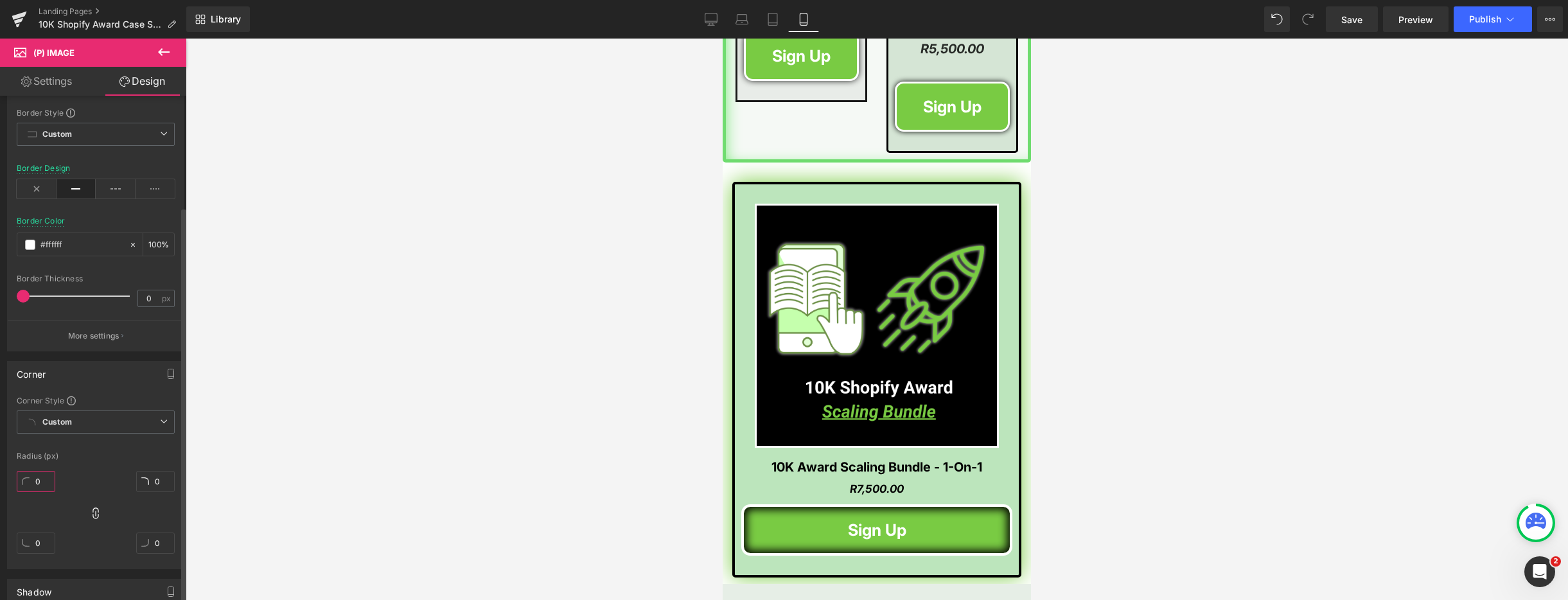
click at [36, 482] on input "0" at bounding box center [36, 481] width 39 height 21
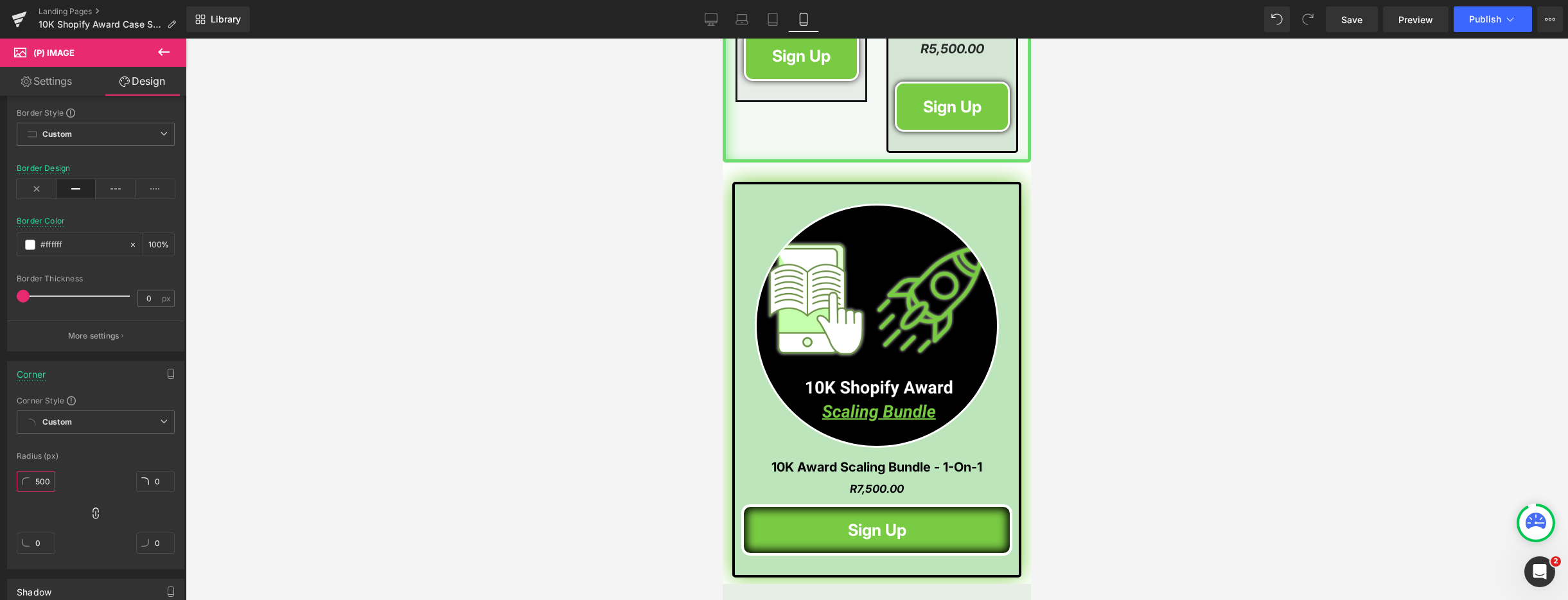
type input "500"
click at [531, 367] on div at bounding box center [877, 319] width 1382 height 561
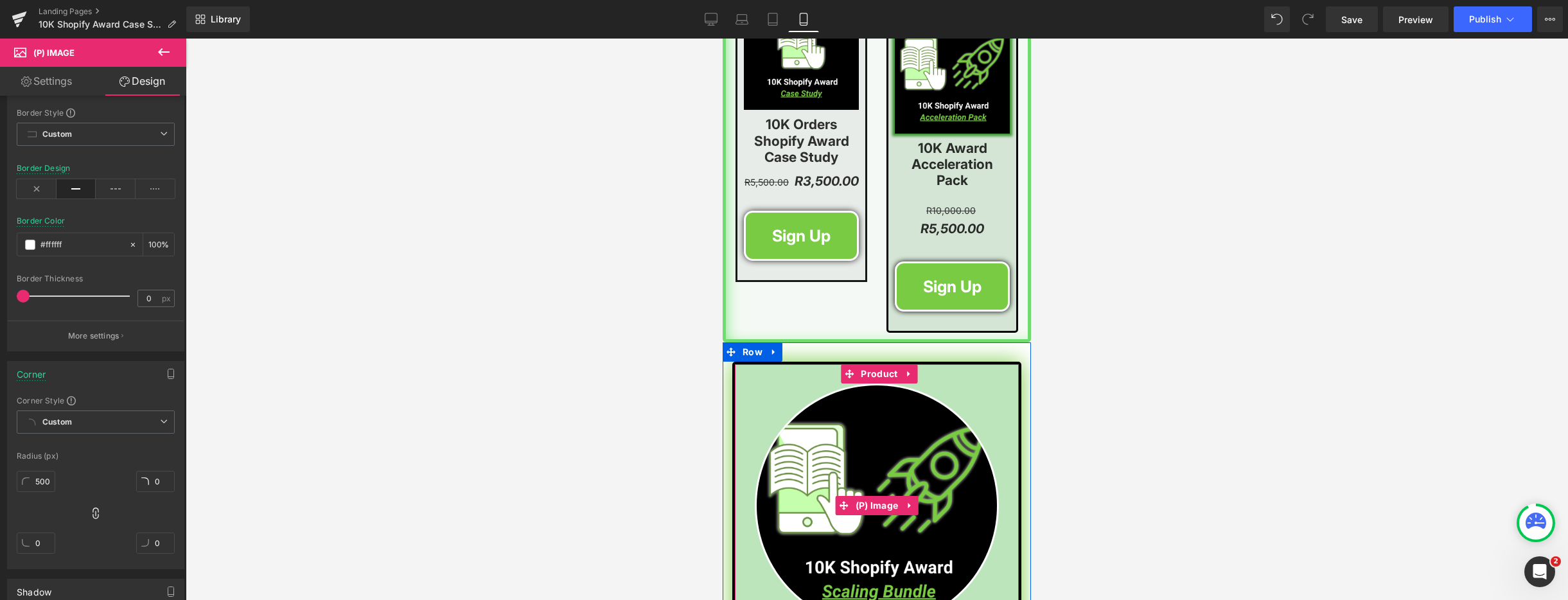
scroll to position [1931, 0]
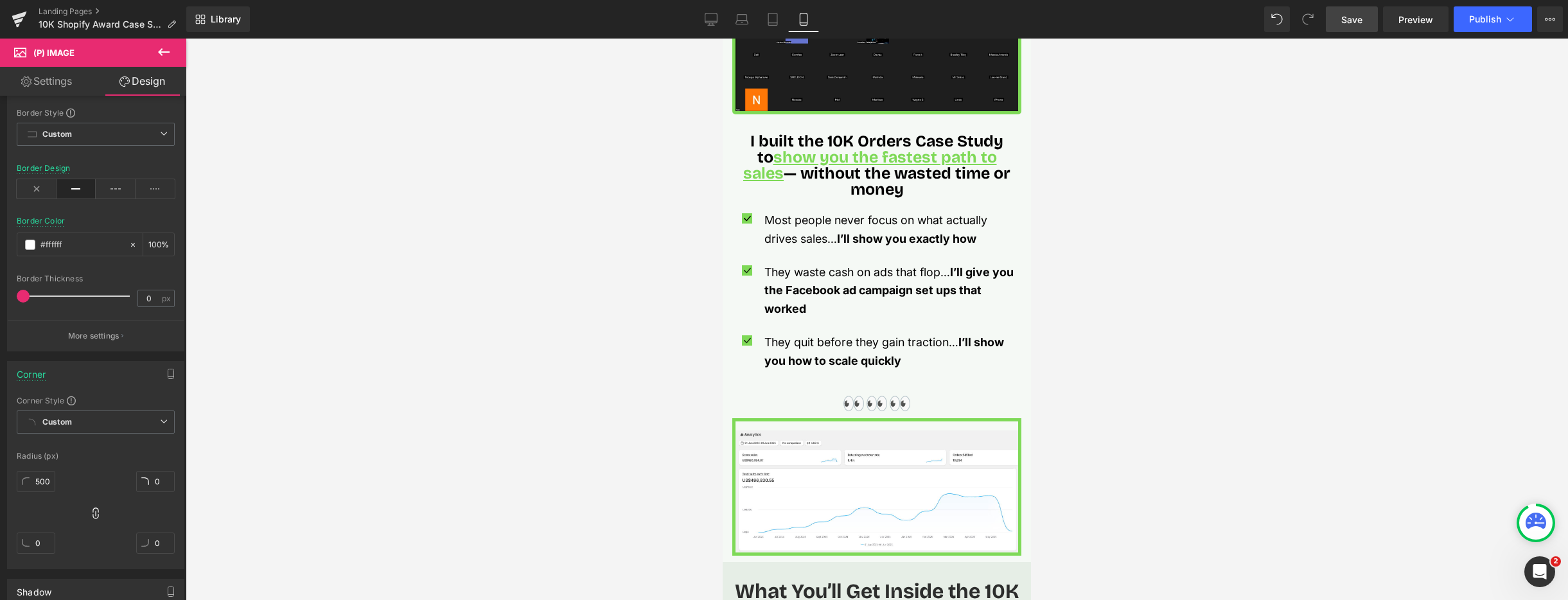
drag, startPoint x: 1353, startPoint y: 25, endPoint x: 1308, endPoint y: 48, distance: 50.5
click at [1352, 25] on span "Save" at bounding box center [1352, 19] width 21 height 13
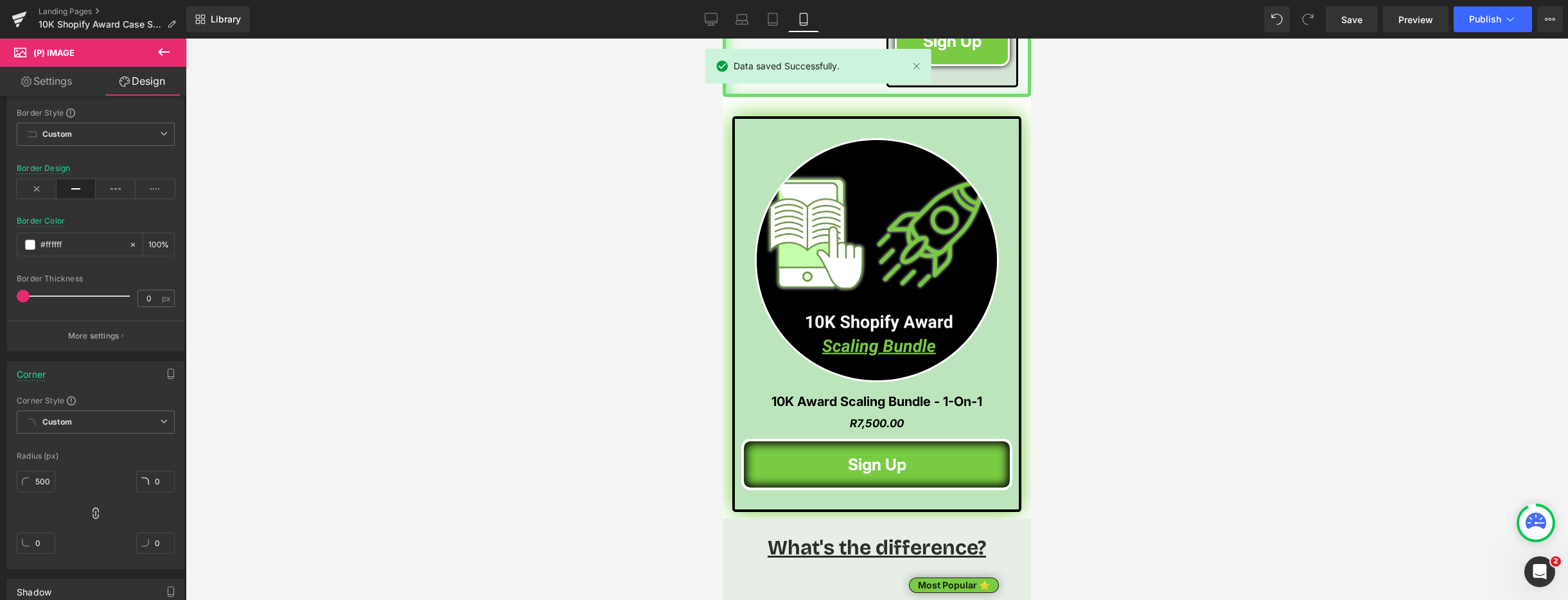
scroll to position [1949, 0]
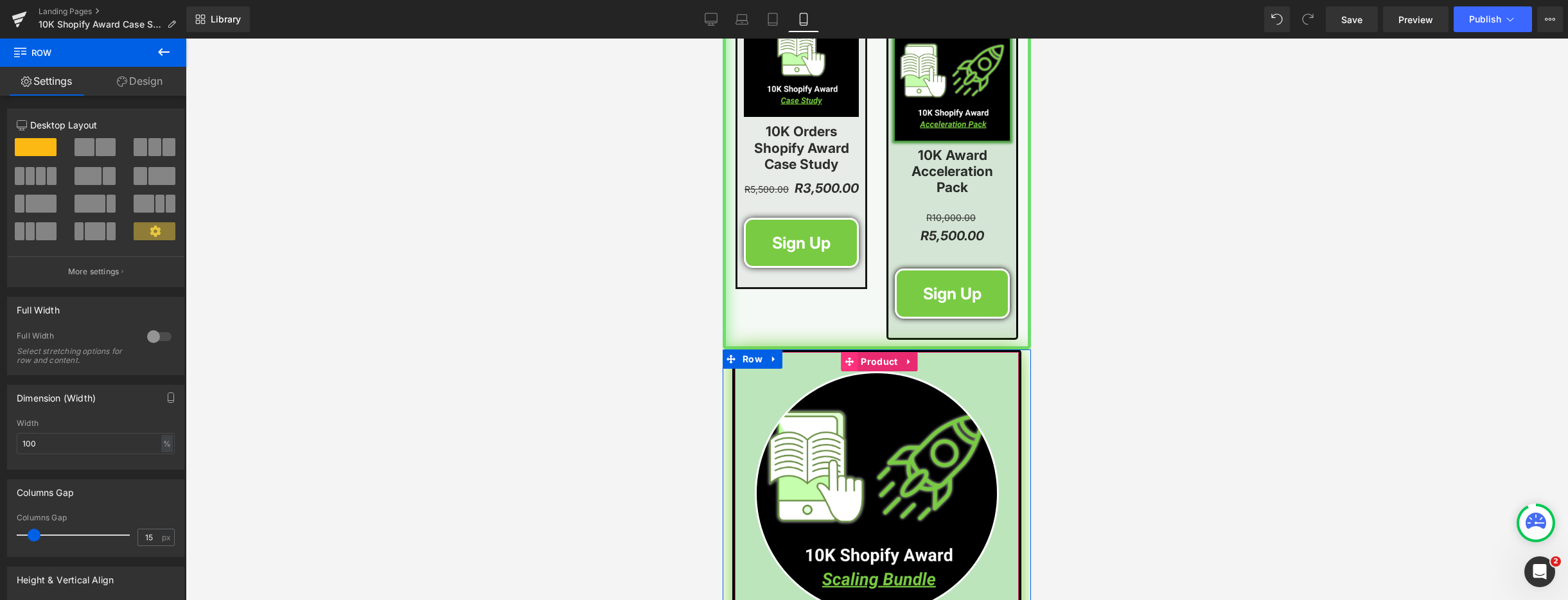
drag, startPoint x: 847, startPoint y: 334, endPoint x: 843, endPoint y: 344, distance: 10.8
click at [844, 349] on div "Sale Off (P) Image 10K Award Scaling Bundle - 1-On-1 (P) Title R0 R7,500.00 (P)…" at bounding box center [877, 550] width 308 height 402
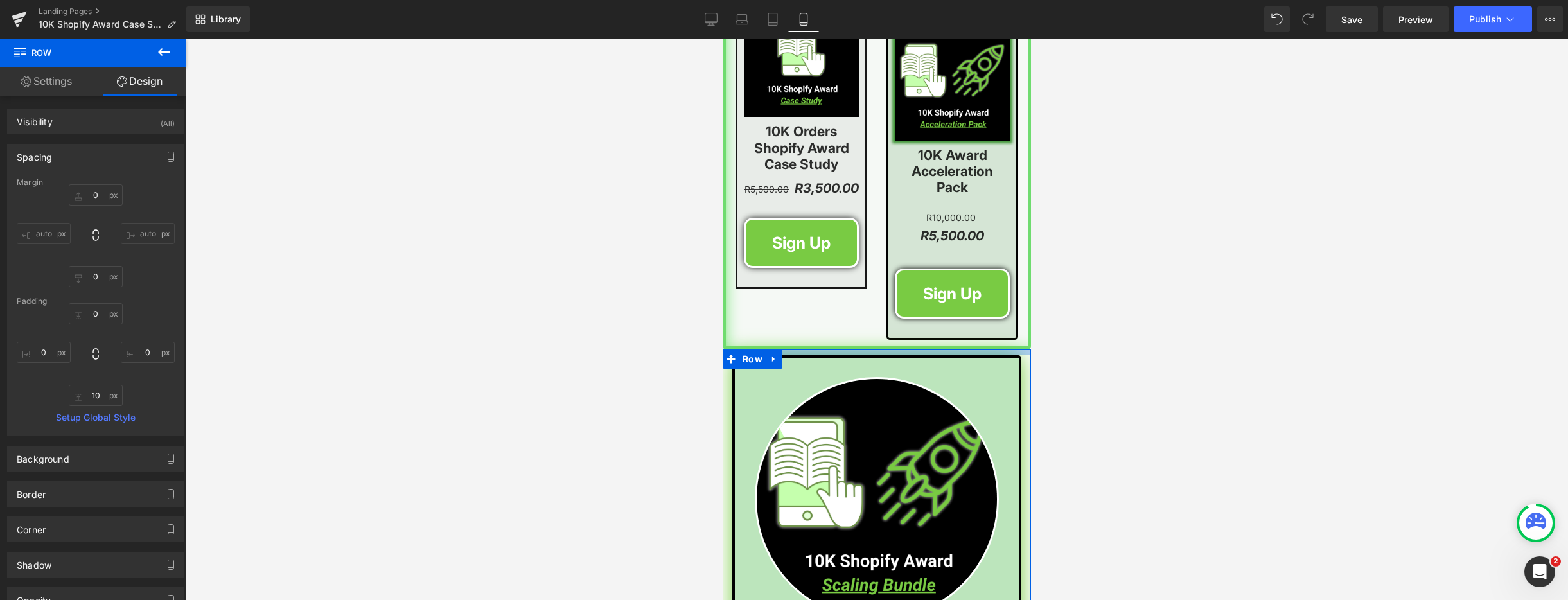
click at [832, 349] on div "Sale Off (P) Image 10K Award Scaling Bundle - 1-On-1 (P) Title R0 R7,500.00 (P)…" at bounding box center [877, 552] width 308 height 408
drag, startPoint x: 1230, startPoint y: 317, endPoint x: 1037, endPoint y: 298, distance: 193.9
click at [1229, 317] on div at bounding box center [877, 319] width 1382 height 561
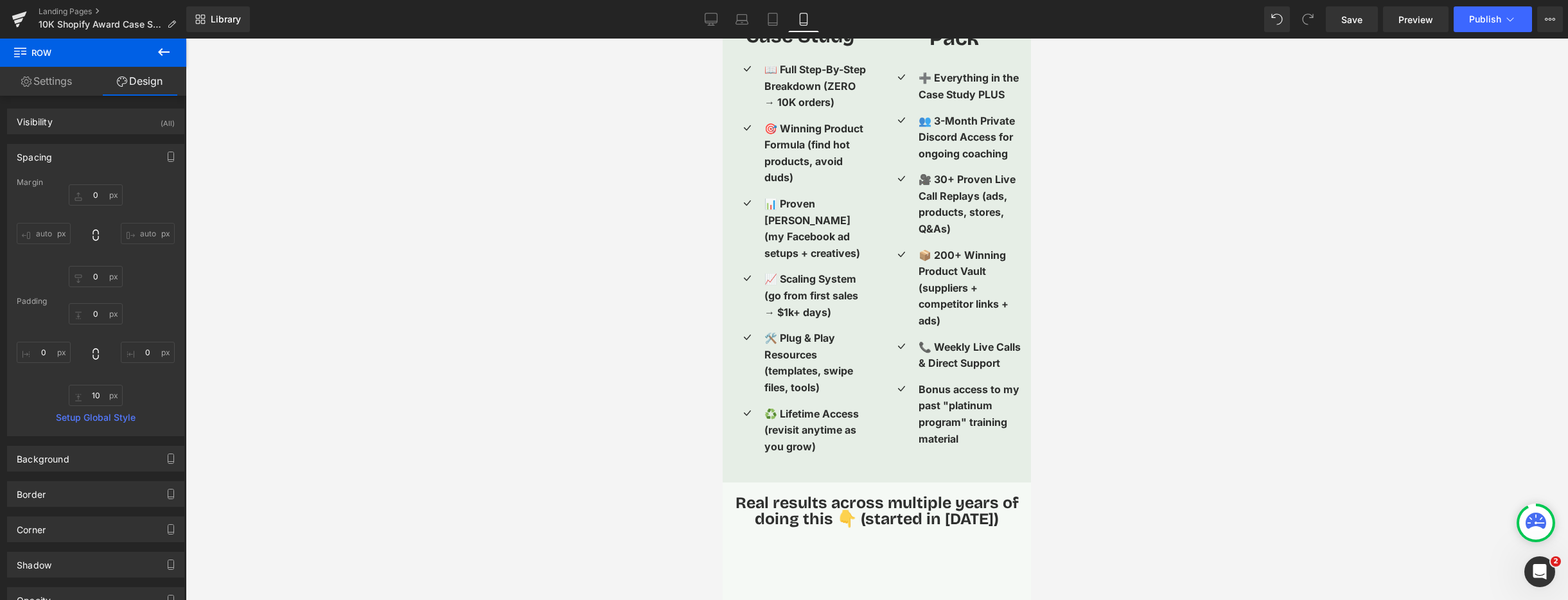
scroll to position [2744, 0]
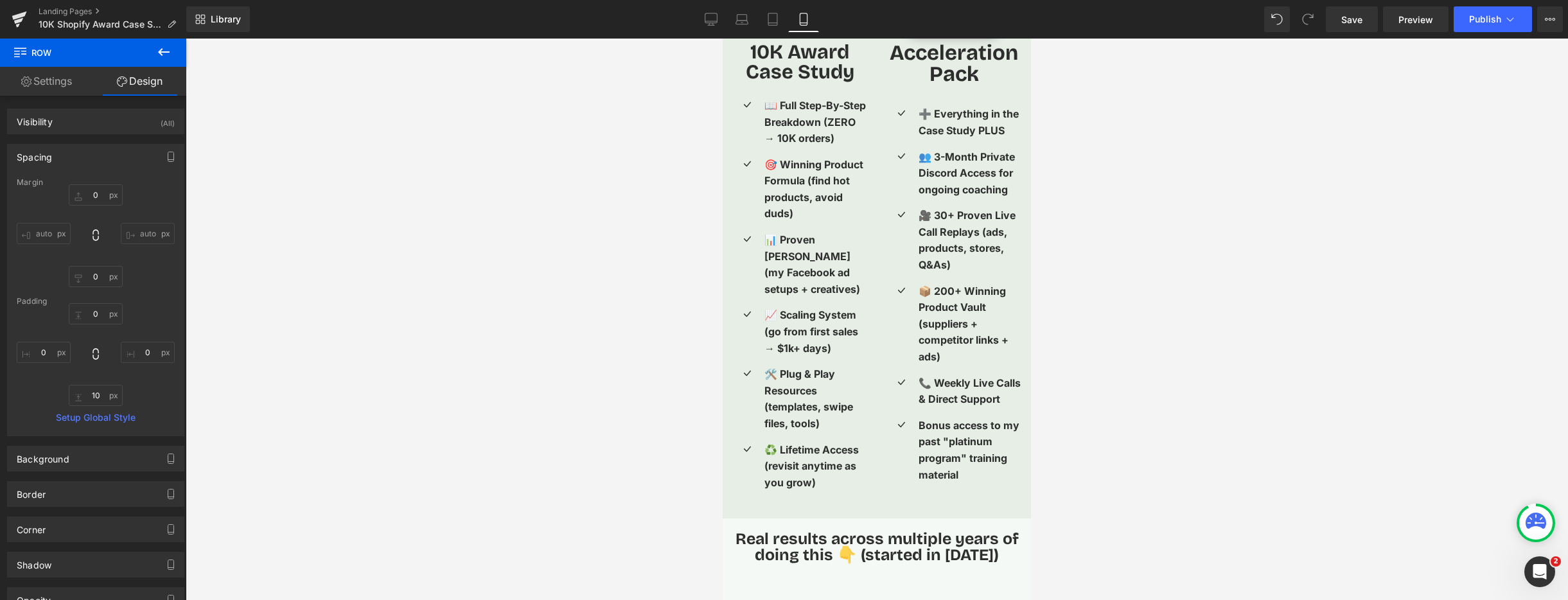
click at [162, 55] on icon at bounding box center [163, 51] width 15 height 15
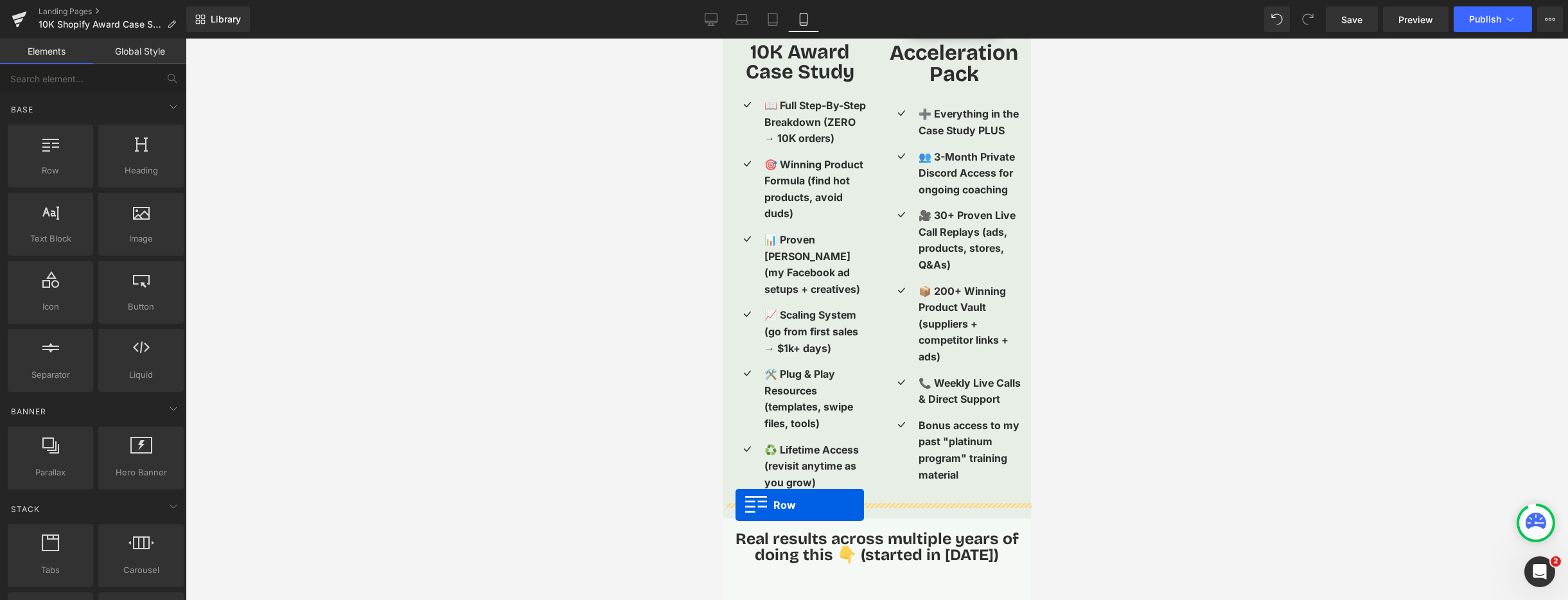
drag, startPoint x: 774, startPoint y: 200, endPoint x: 735, endPoint y: 505, distance: 307.5
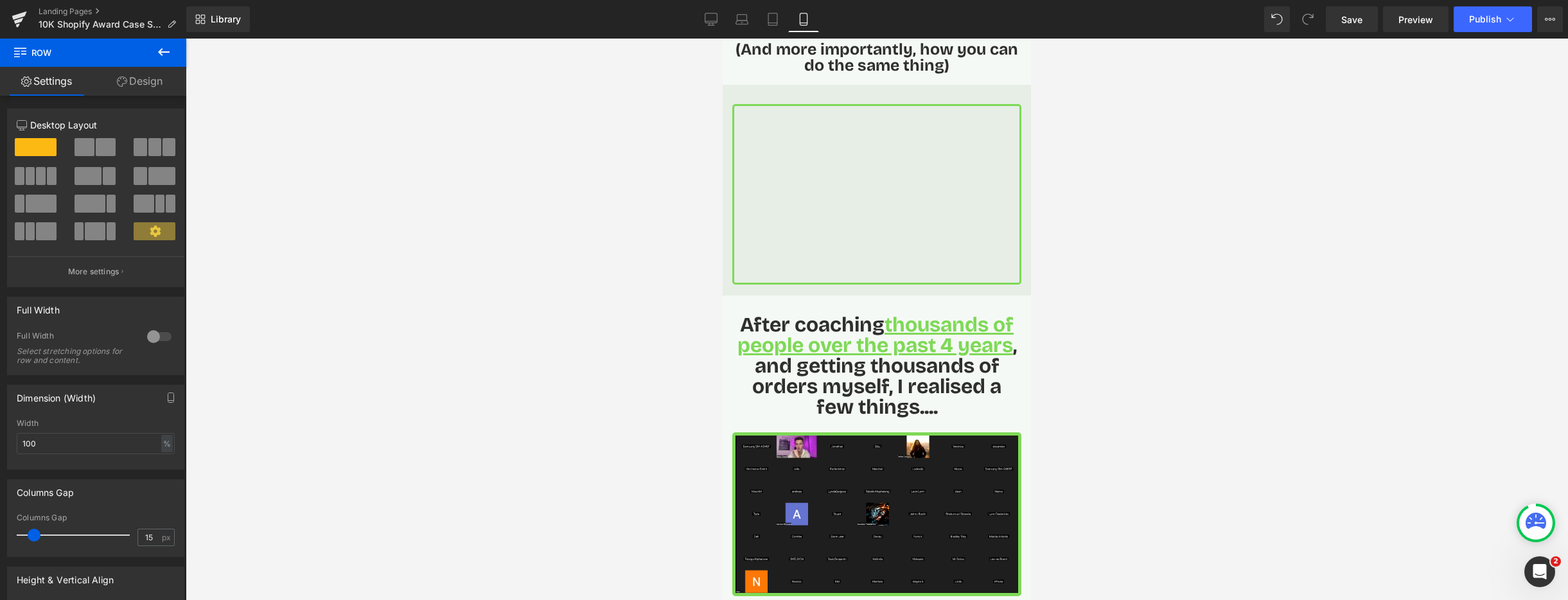
scroll to position [460, 0]
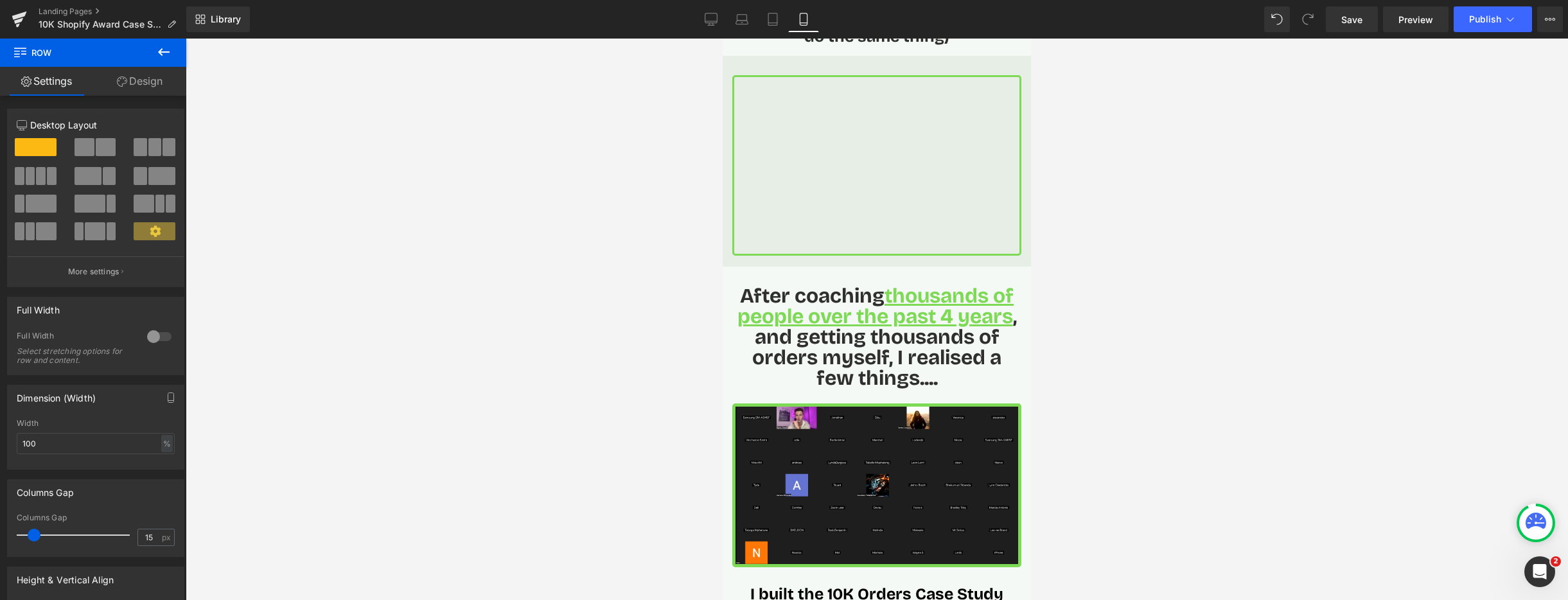
click at [167, 52] on icon at bounding box center [163, 51] width 15 height 15
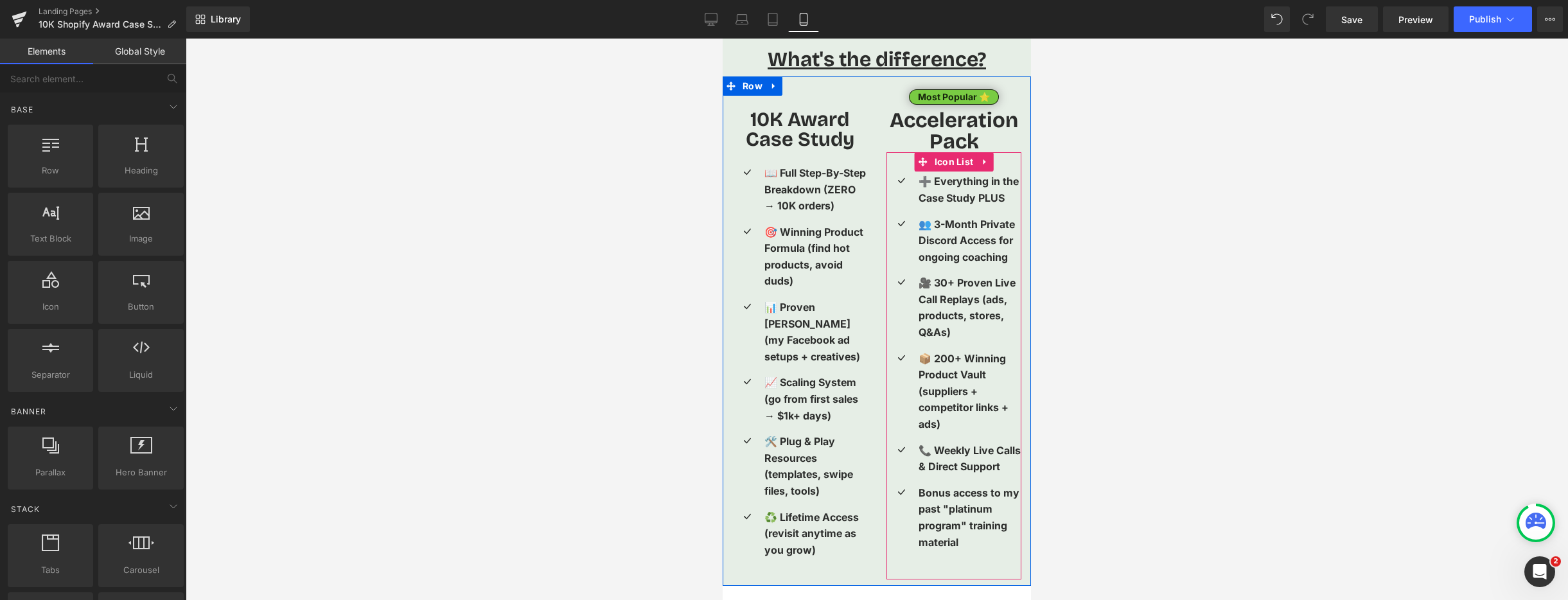
scroll to position [2649, 0]
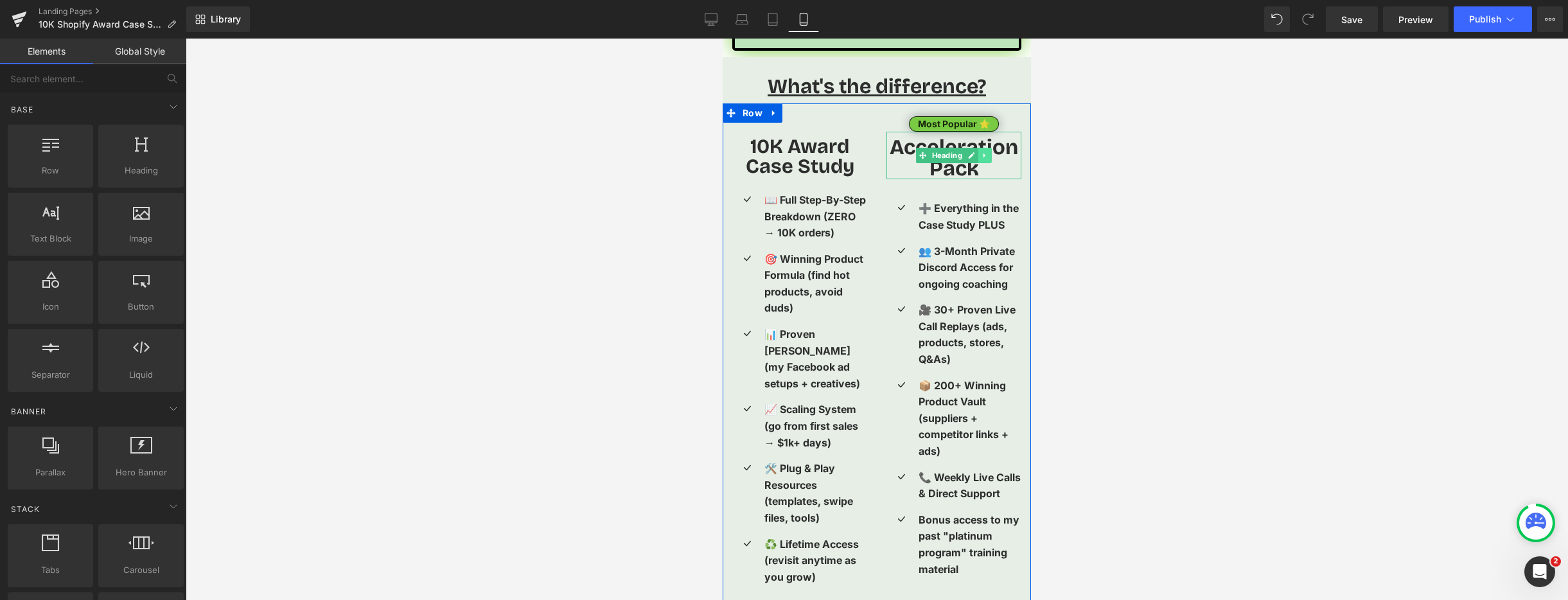
click at [979, 148] on link at bounding box center [985, 155] width 13 height 15
click at [979, 152] on icon at bounding box center [978, 156] width 7 height 7
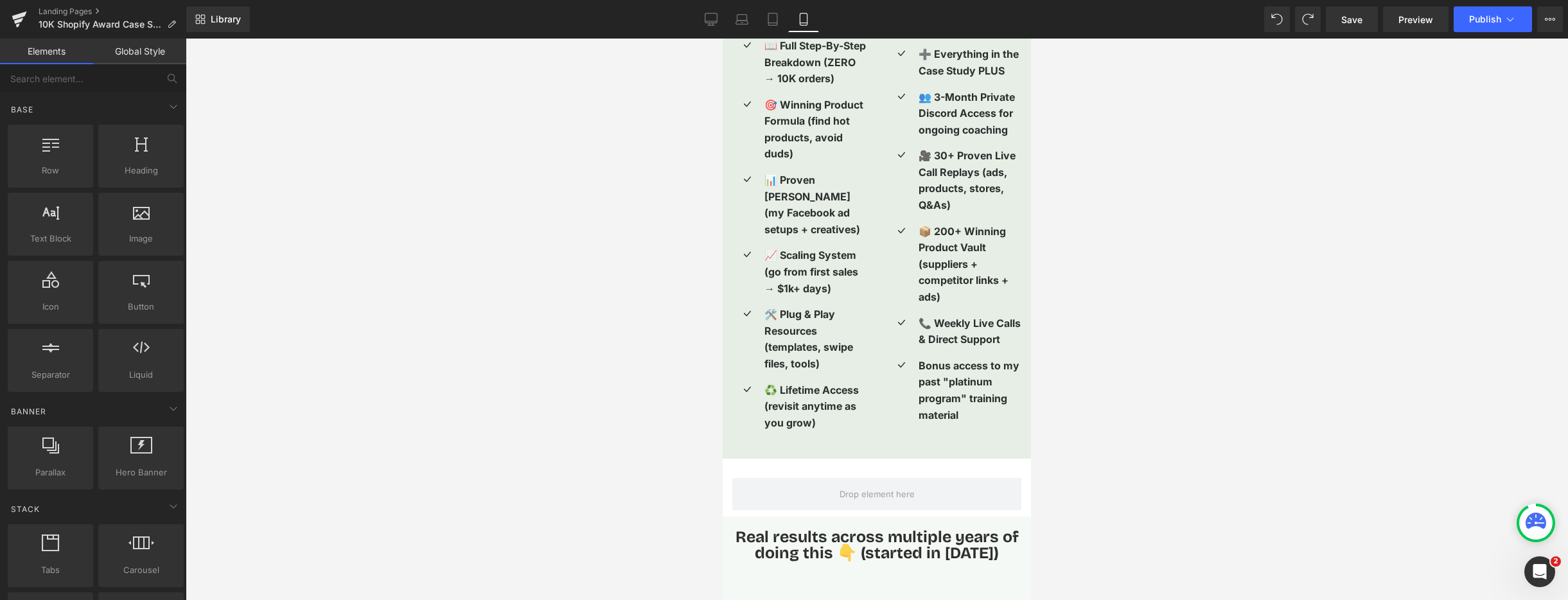
scroll to position [2658, 0]
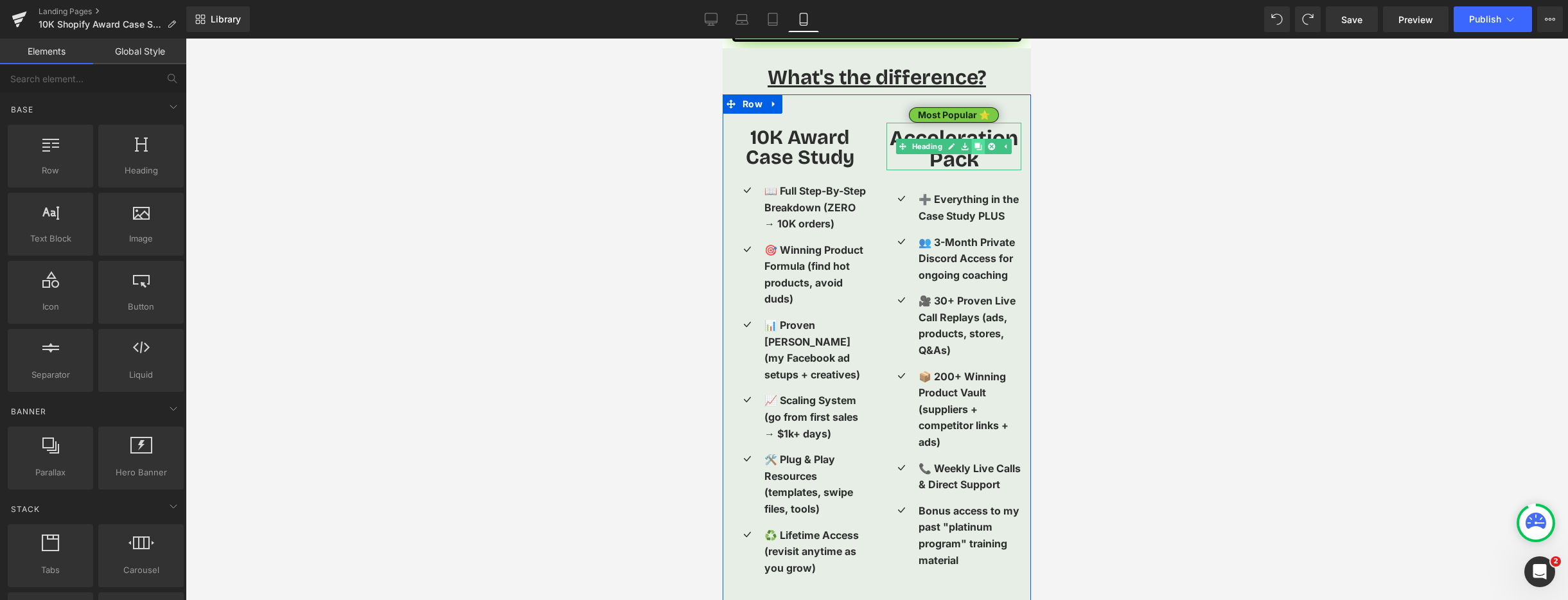
click at [977, 144] on icon at bounding box center [978, 147] width 7 height 7
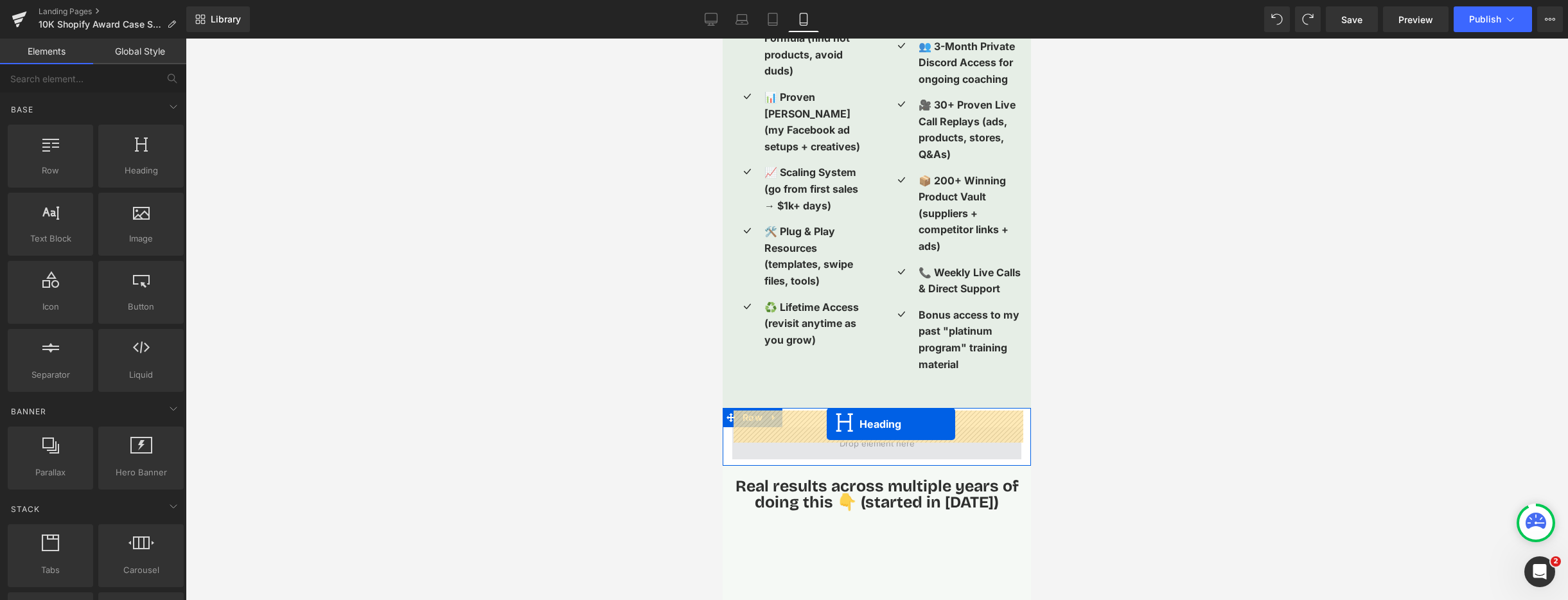
scroll to position [2887, 0]
drag, startPoint x: 923, startPoint y: 176, endPoint x: 828, endPoint y: 417, distance: 259.0
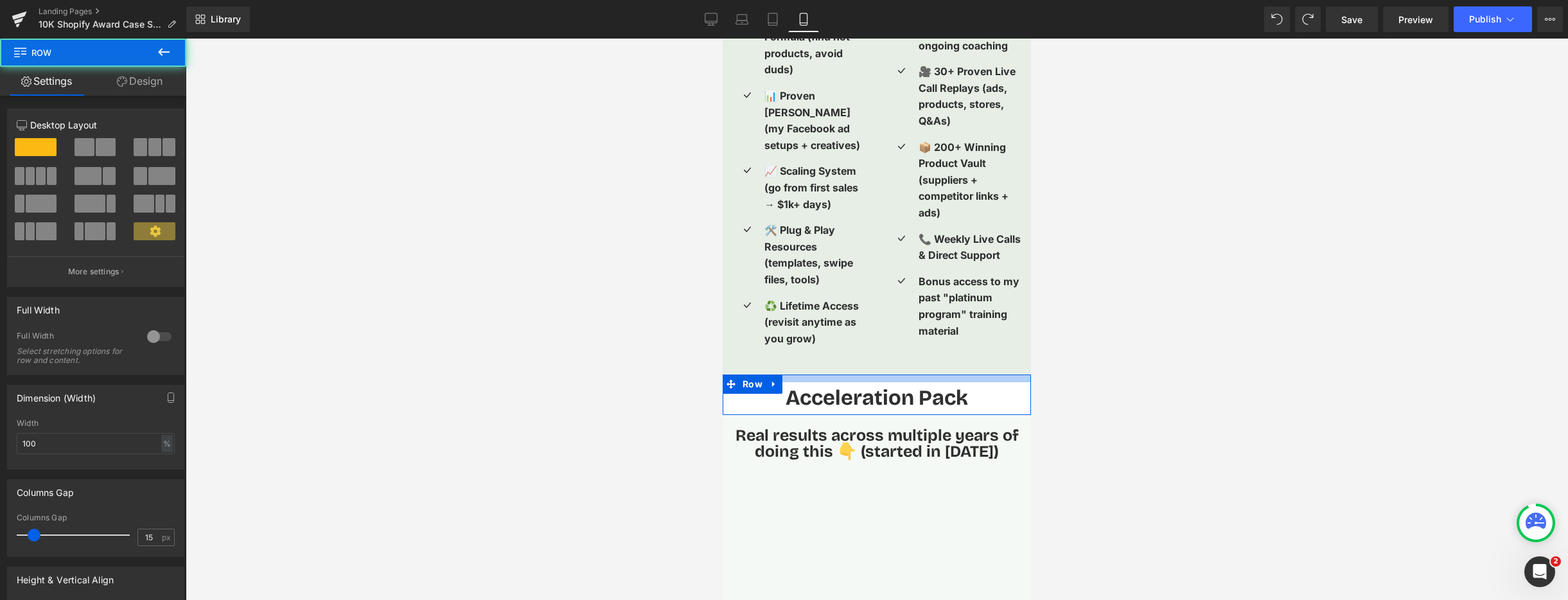
drag, startPoint x: 906, startPoint y: 361, endPoint x: 907, endPoint y: 349, distance: 12.0
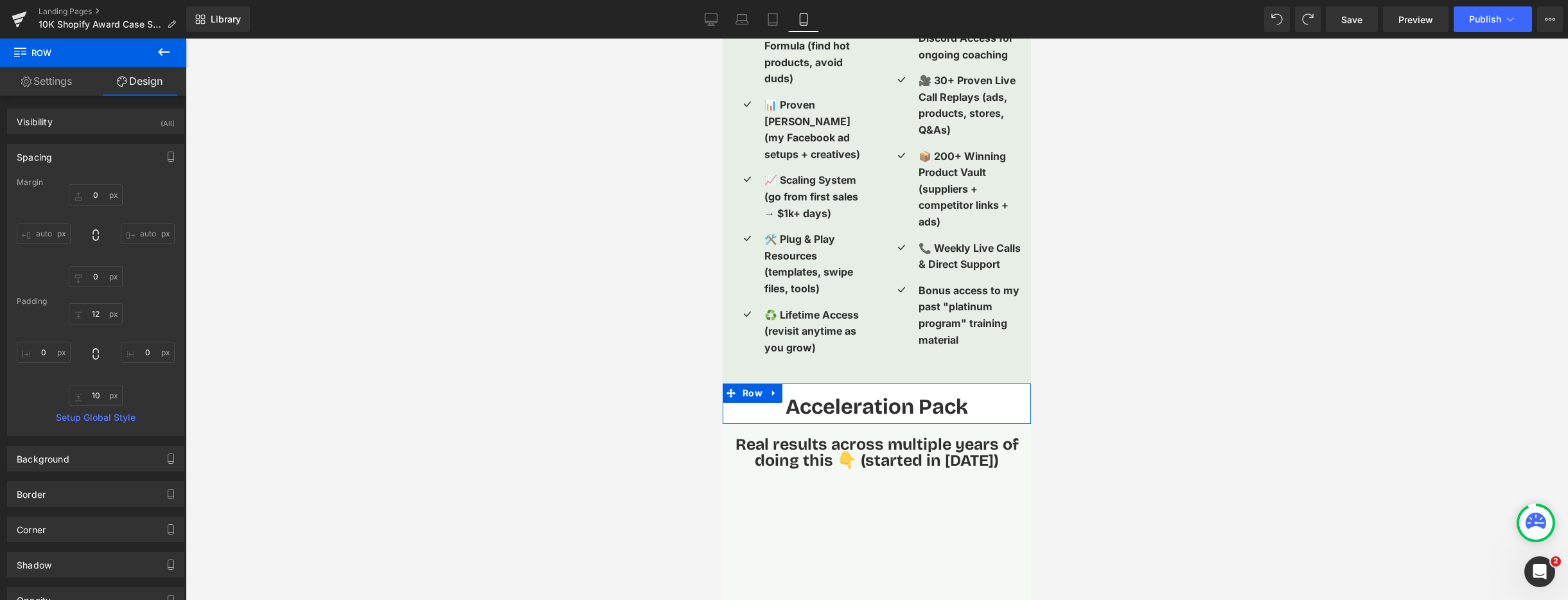
scroll to position [2888, 0]
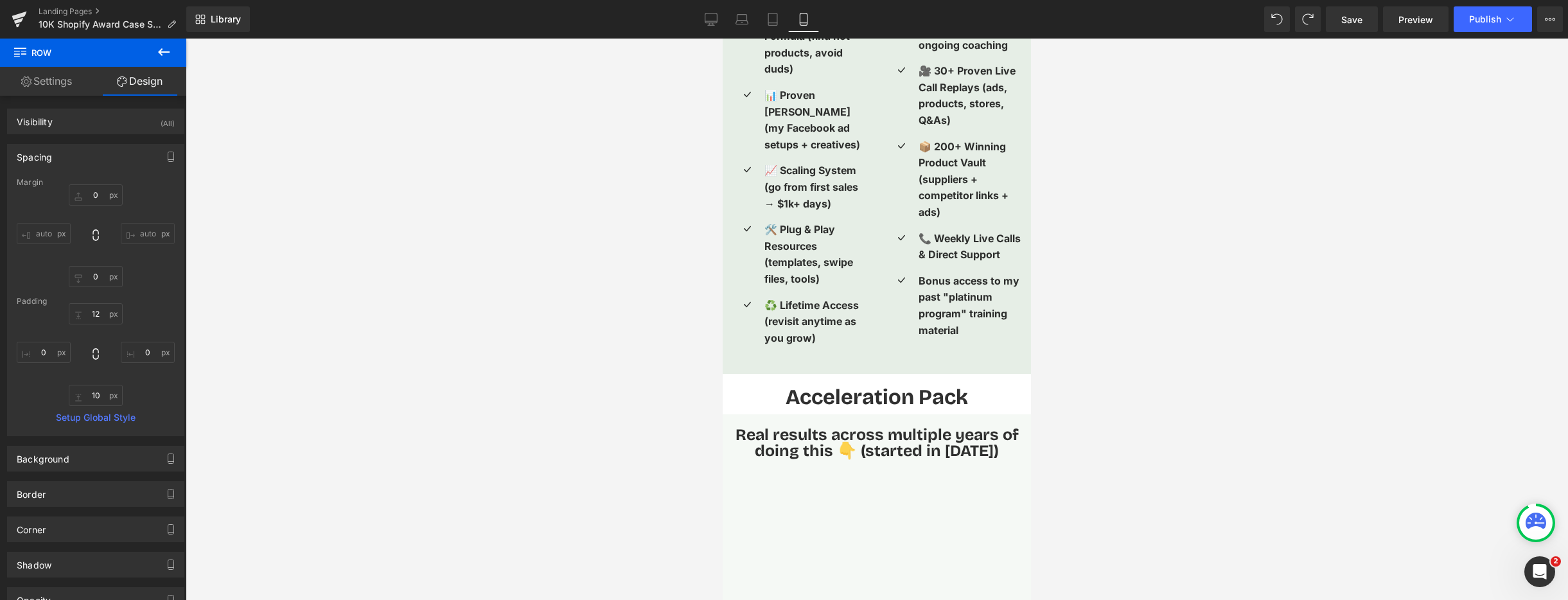
click at [918, 385] on strong "Acceleration Pack" at bounding box center [876, 396] width 182 height 26
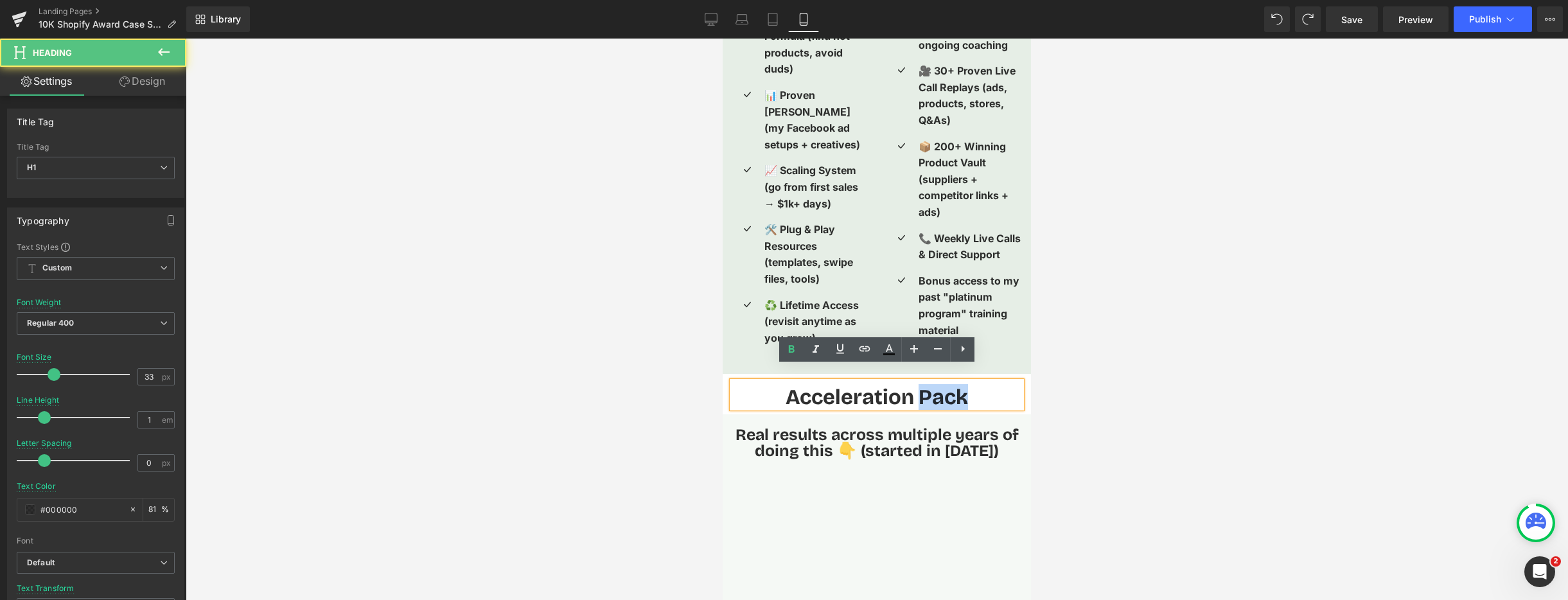
click at [918, 385] on strong "Acceleration Pack" at bounding box center [876, 396] width 182 height 26
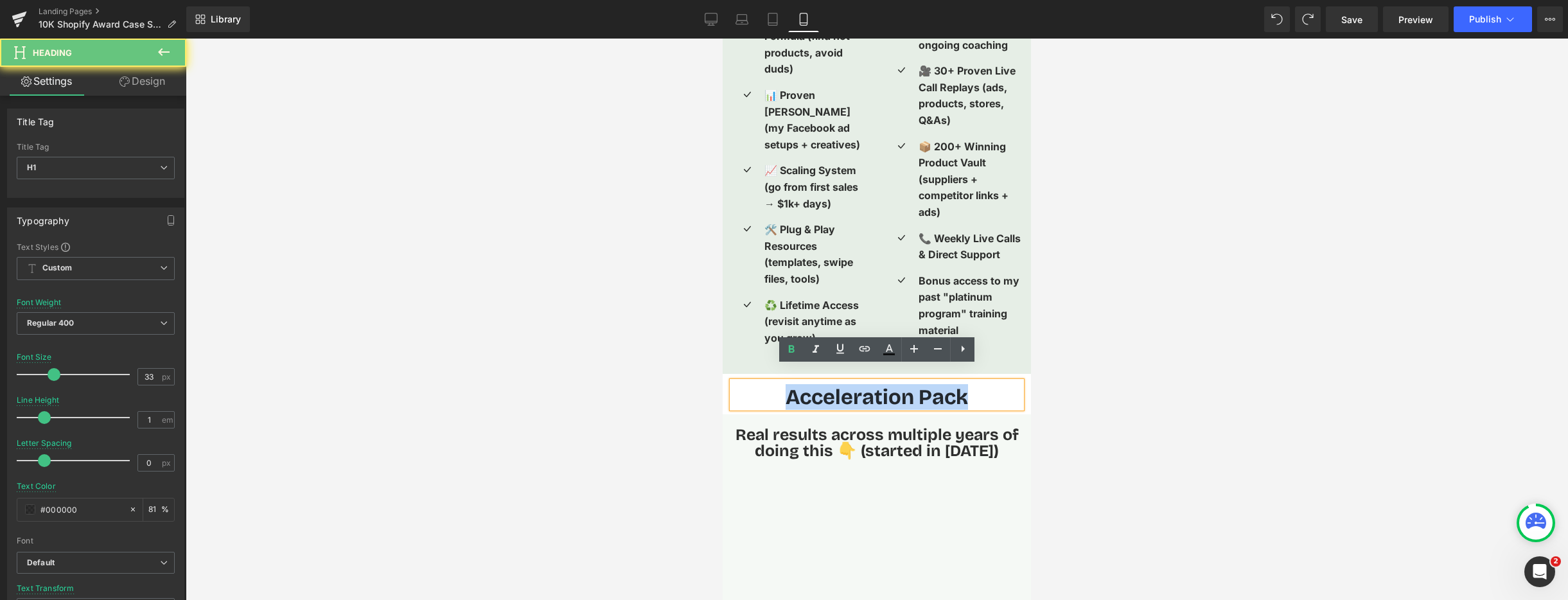
click at [918, 385] on strong "Acceleration Pack" at bounding box center [876, 396] width 182 height 26
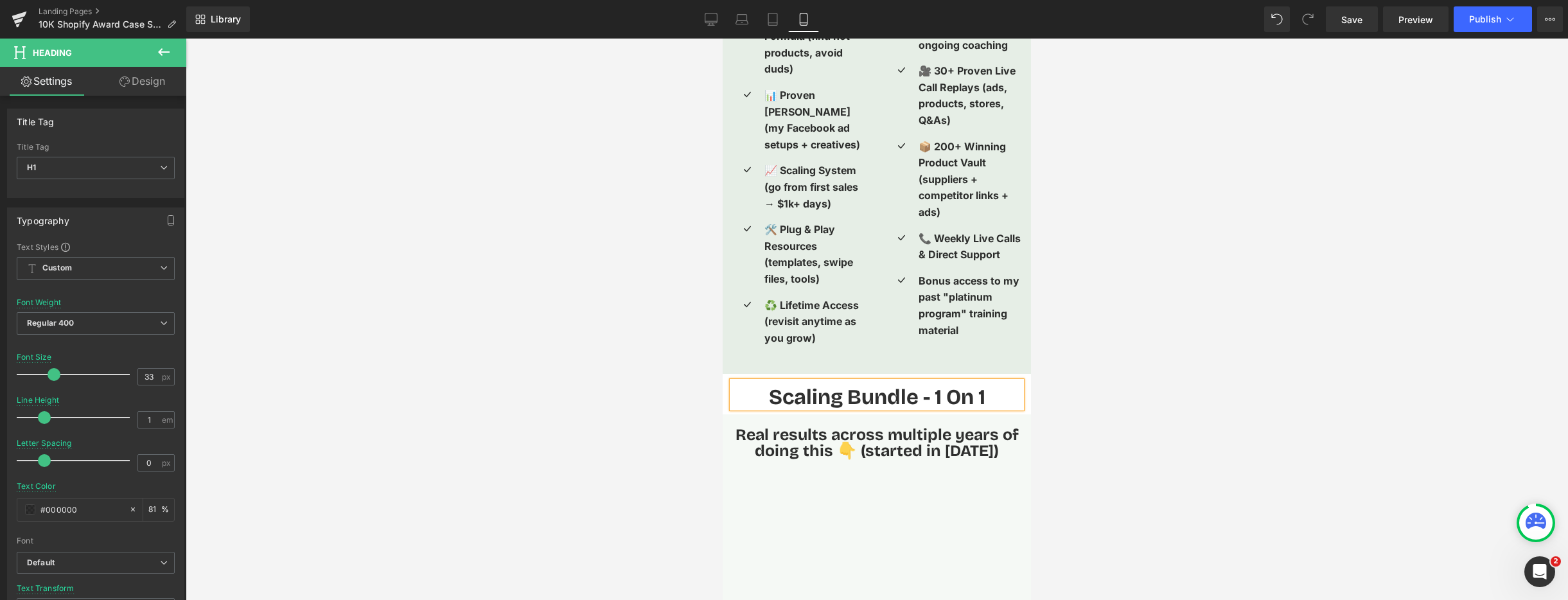
click at [1163, 378] on div at bounding box center [877, 319] width 1382 height 561
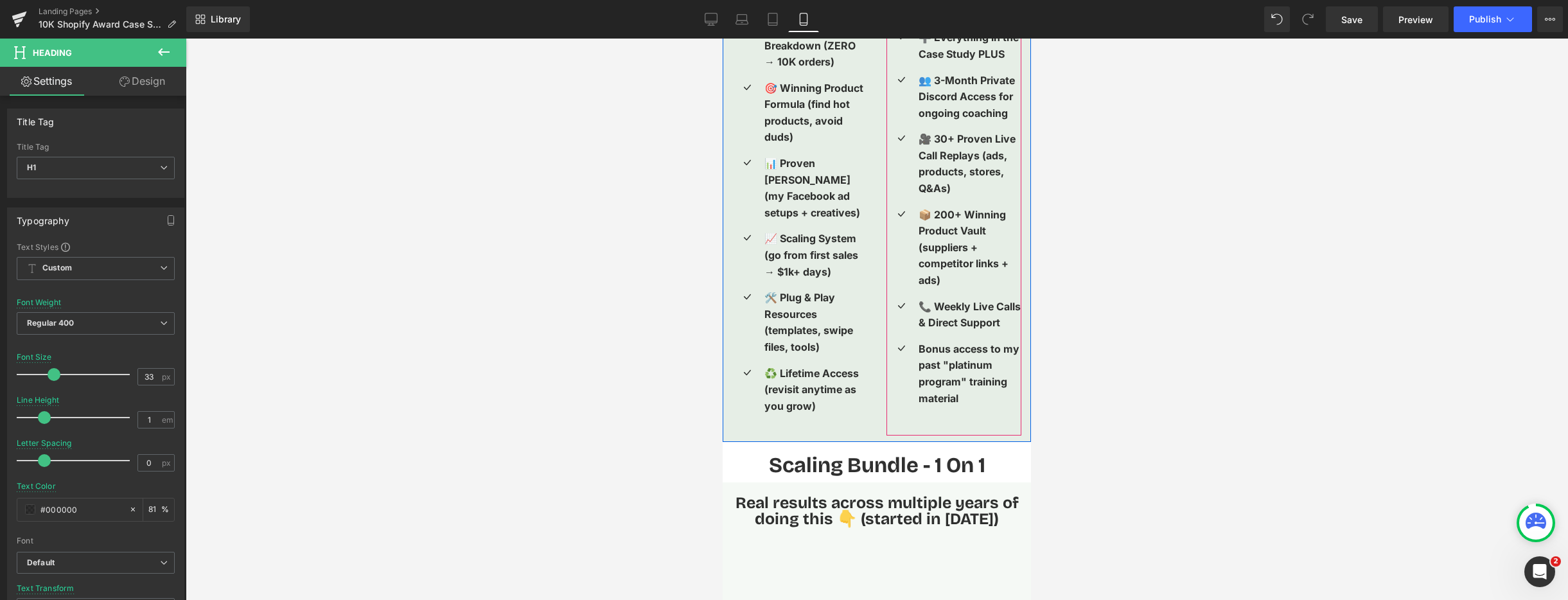
scroll to position [2710, 0]
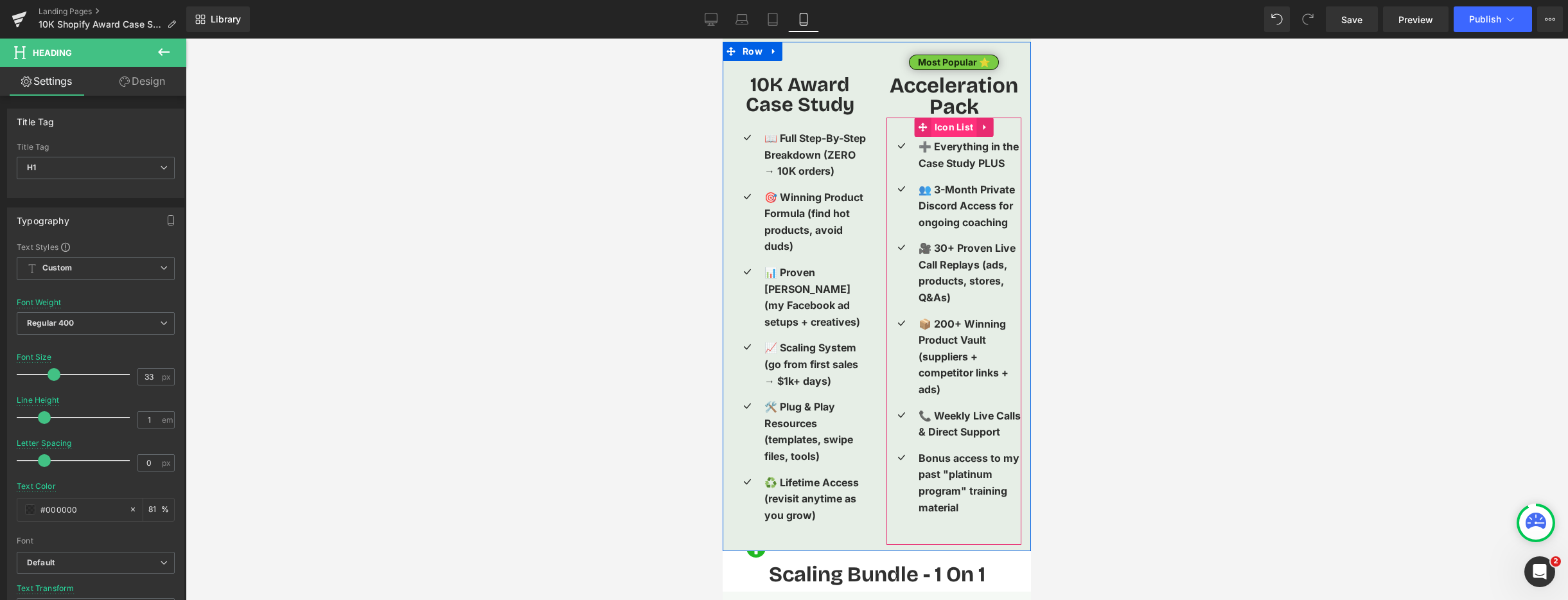
click at [944, 117] on span "Icon List" at bounding box center [955, 127] width 46 height 19
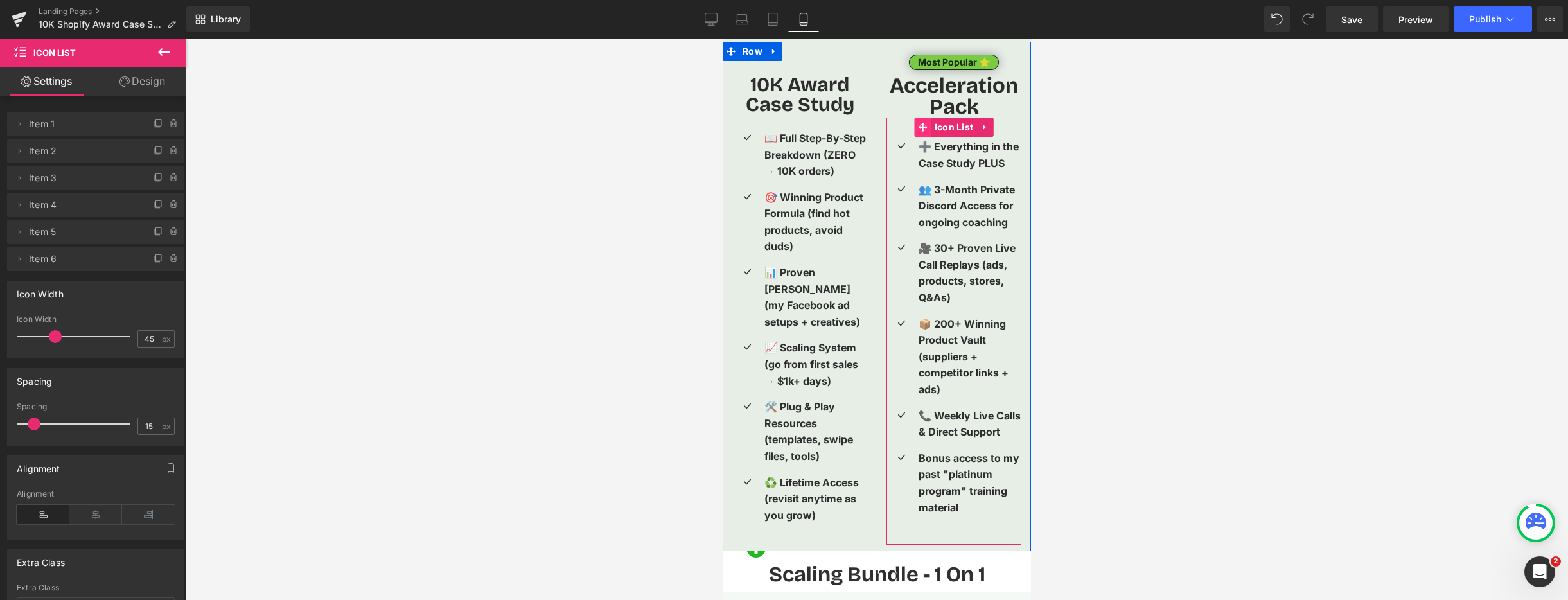
click at [922, 122] on icon at bounding box center [923, 127] width 9 height 10
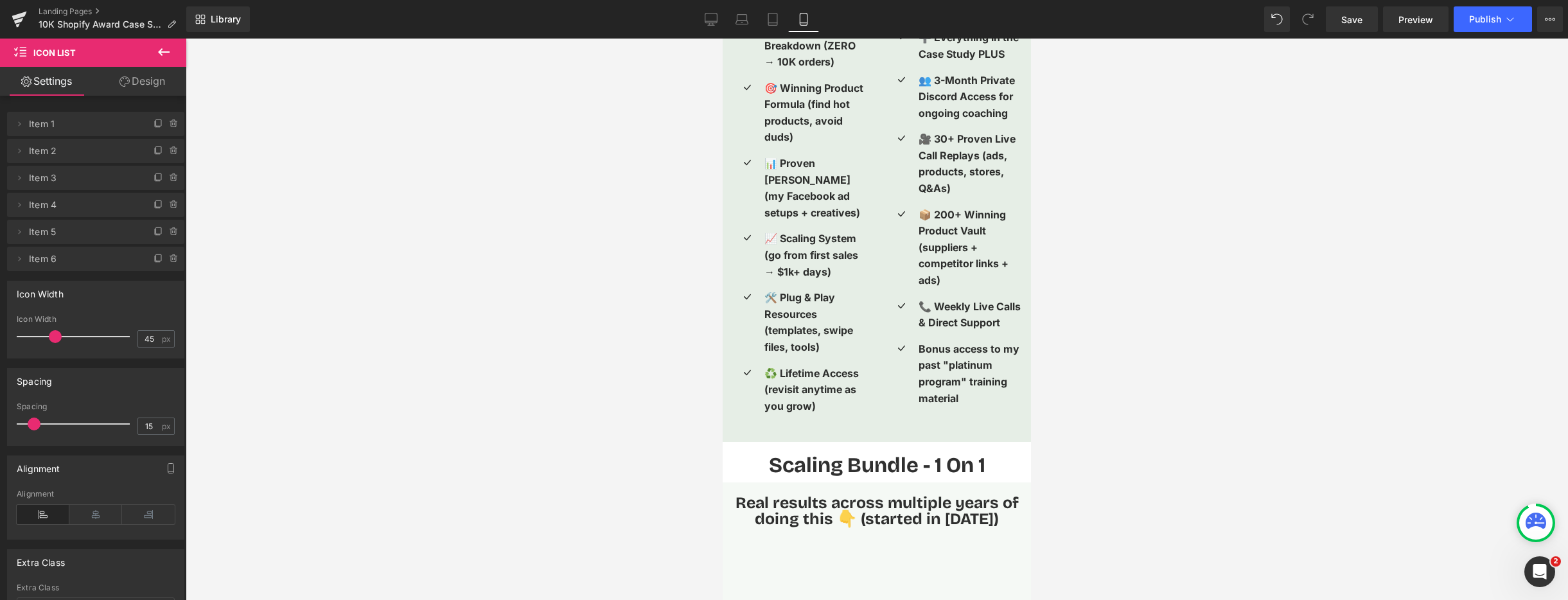
scroll to position [2627, 0]
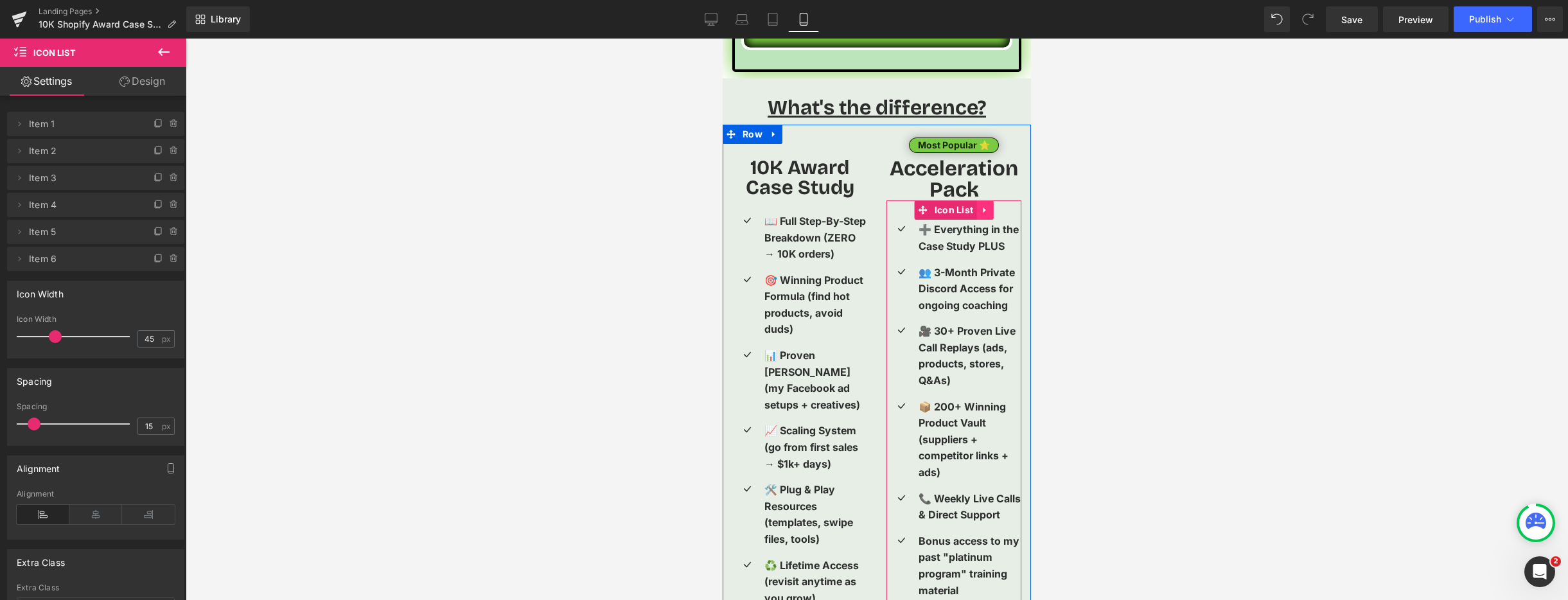
click at [989, 205] on icon at bounding box center [985, 210] width 9 height 10
click at [978, 205] on icon at bounding box center [977, 210] width 9 height 10
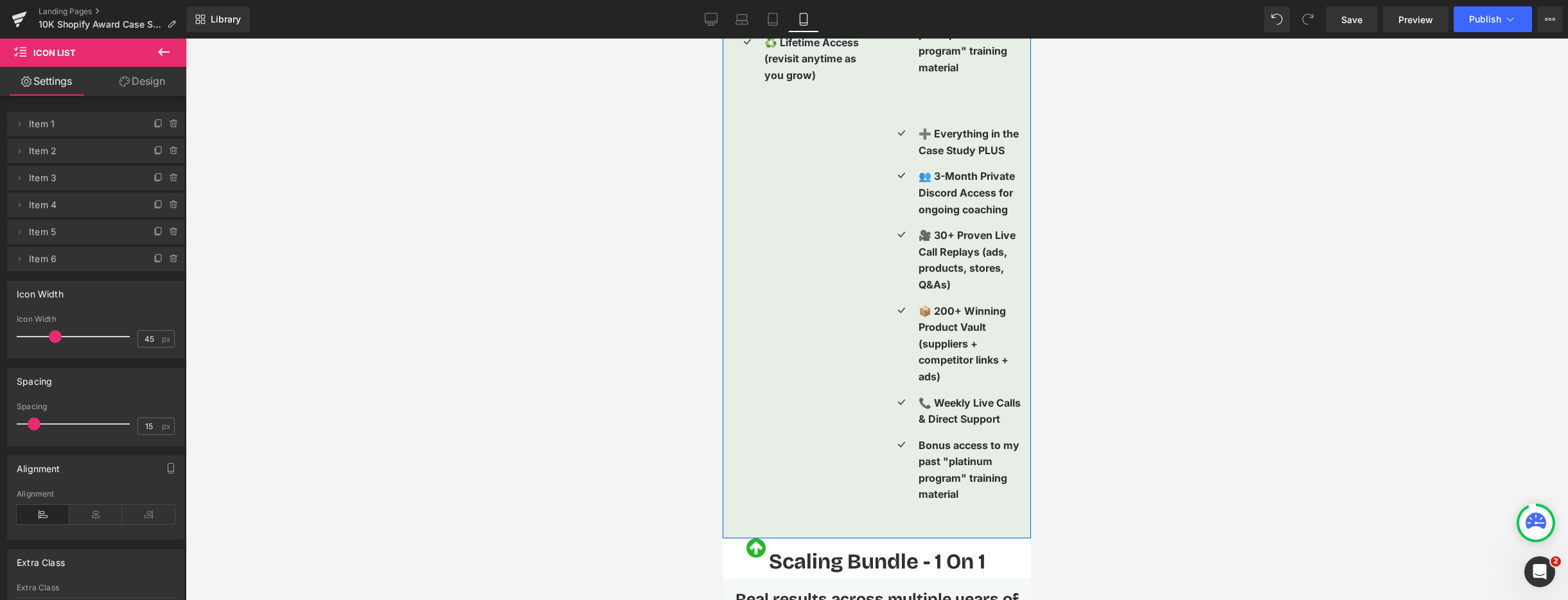
scroll to position [3153, 0]
click at [605, 297] on div at bounding box center [877, 319] width 1382 height 561
click at [968, 149] on ul "Icon ➕ Everything in the Case Study PLUS Text Block Icon 👥 3-Month Private Disc…" at bounding box center [954, 315] width 135 height 387
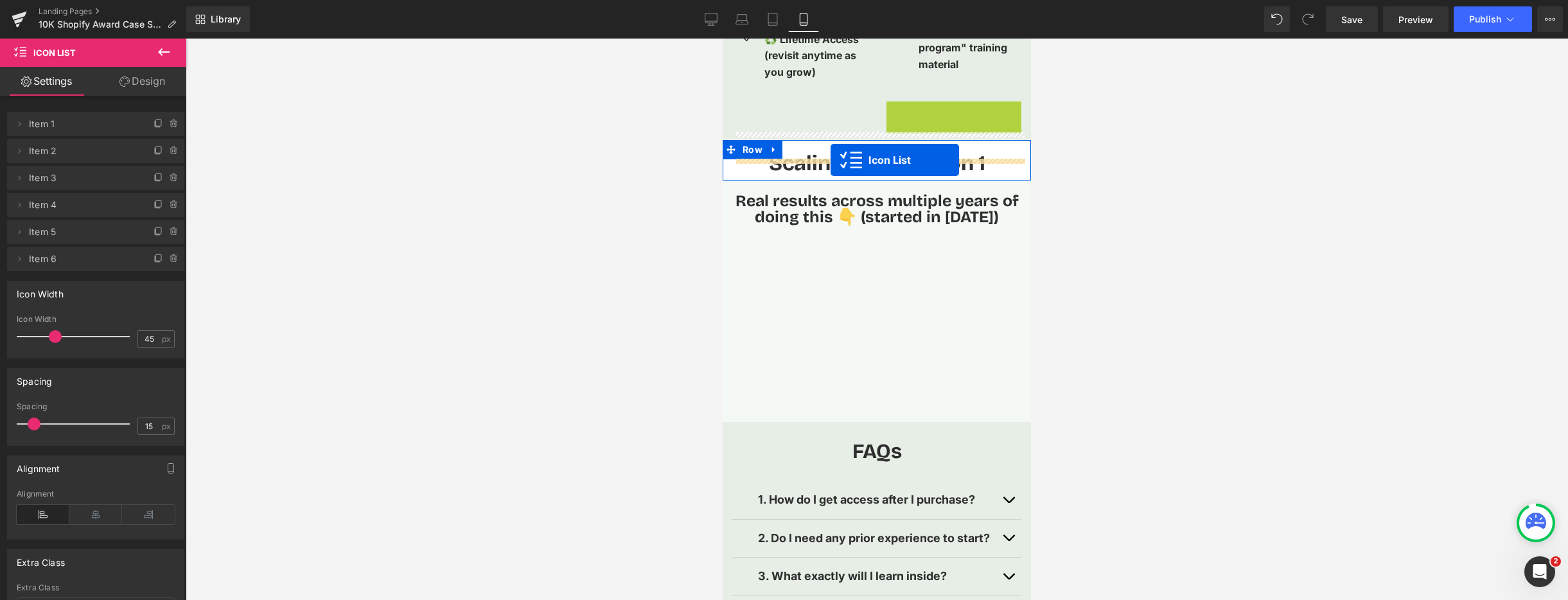
drag, startPoint x: 923, startPoint y: 92, endPoint x: 830, endPoint y: 159, distance: 114.6
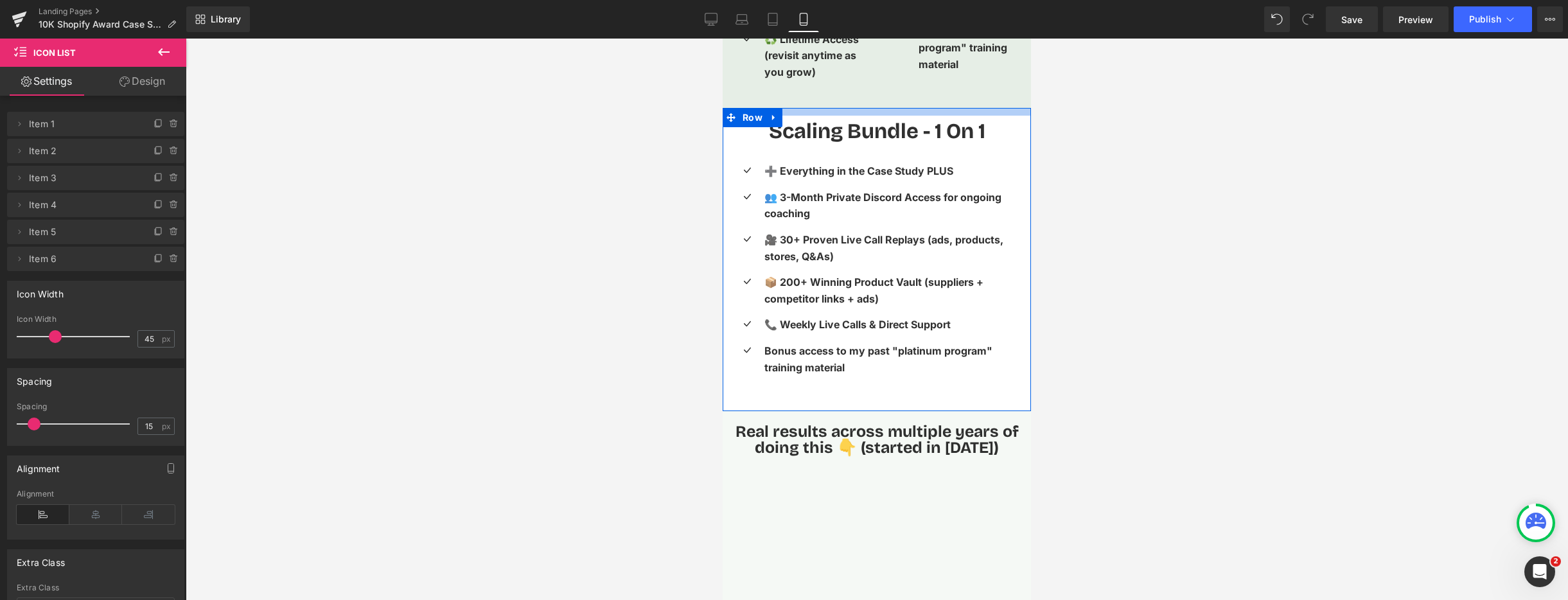
click at [791, 107] on div at bounding box center [877, 111] width 308 height 8
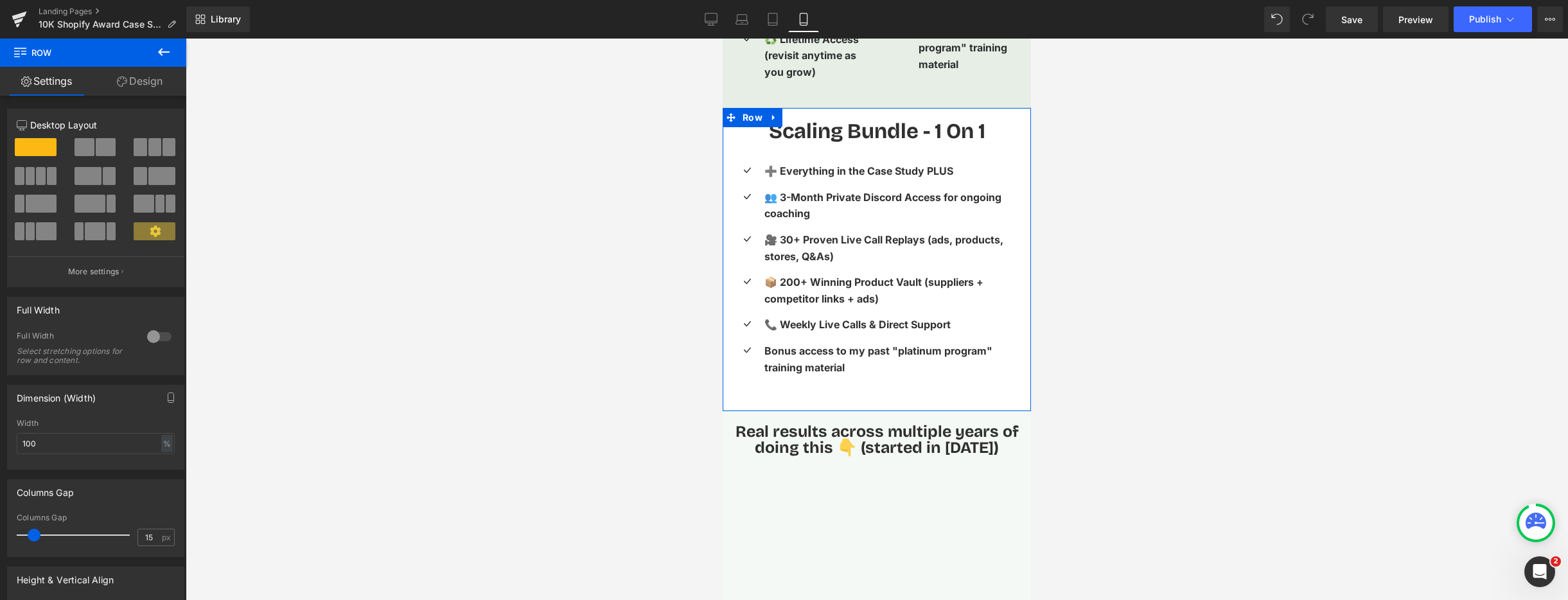
click at [137, 79] on link "Design" at bounding box center [140, 81] width 93 height 29
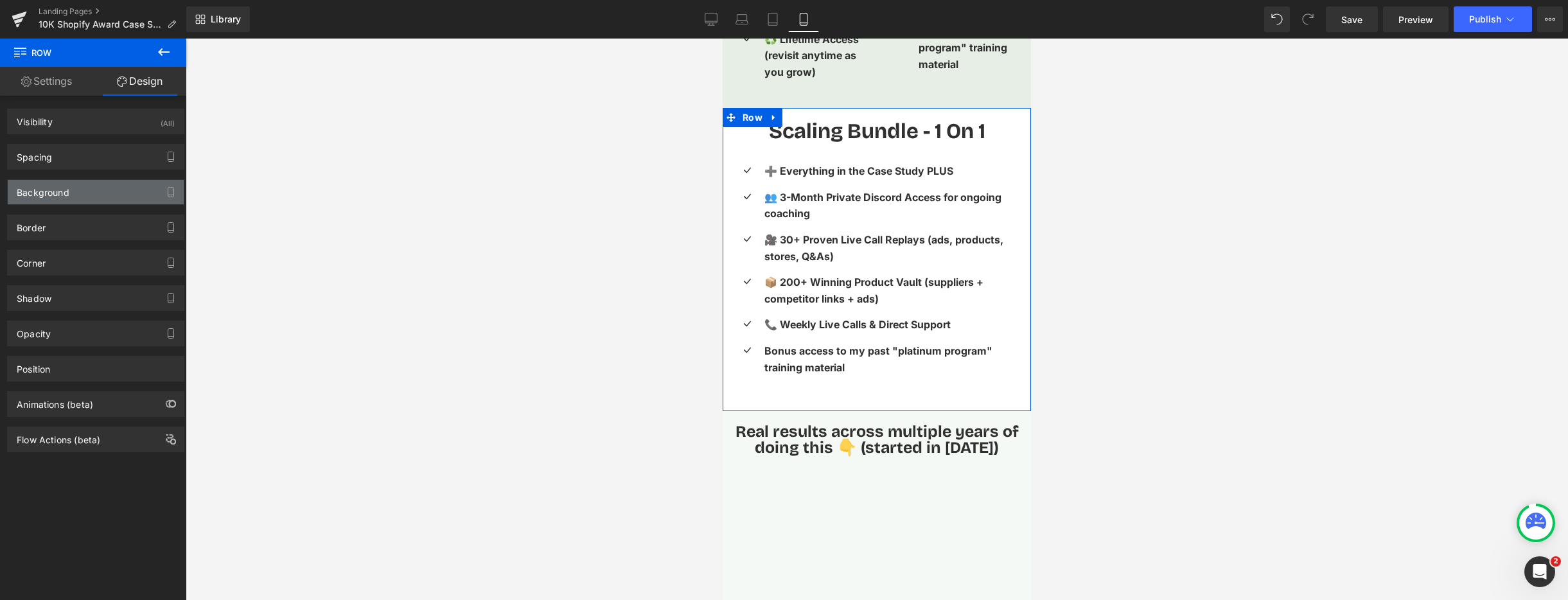
click at [127, 191] on div "Background" at bounding box center [96, 192] width 176 height 25
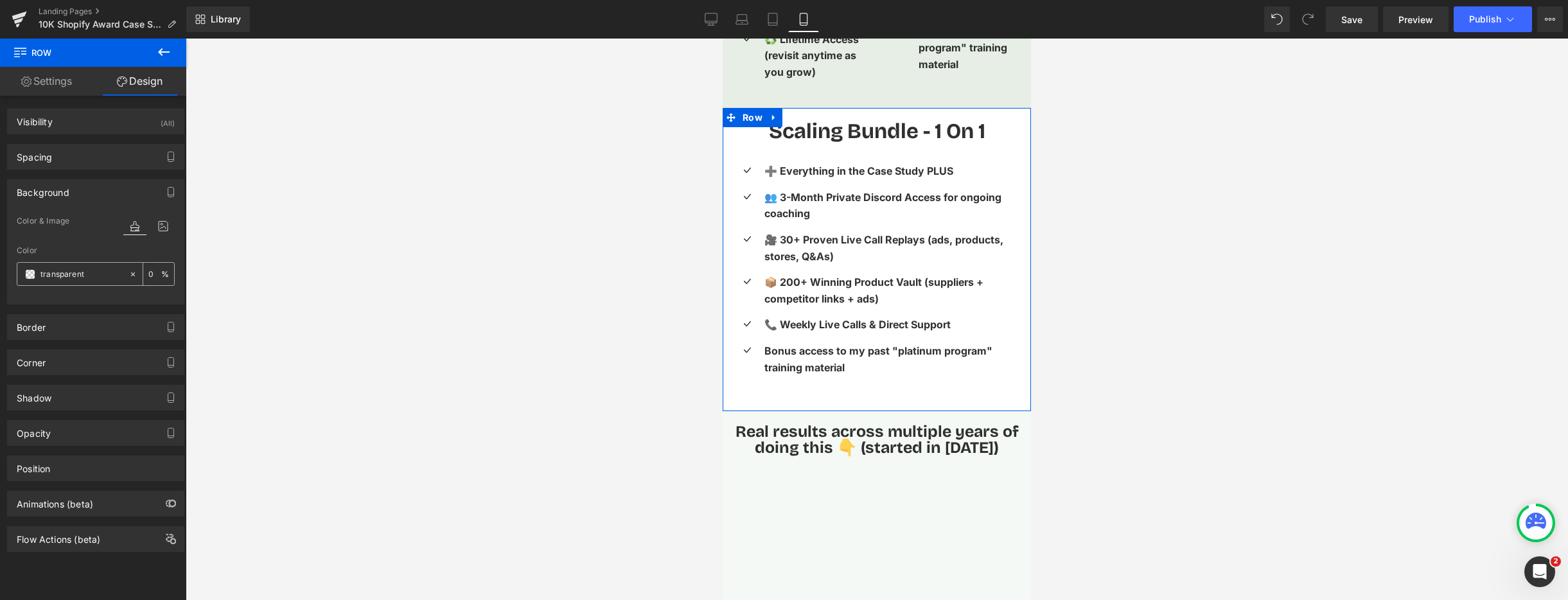
click at [28, 277] on span at bounding box center [30, 274] width 11 height 11
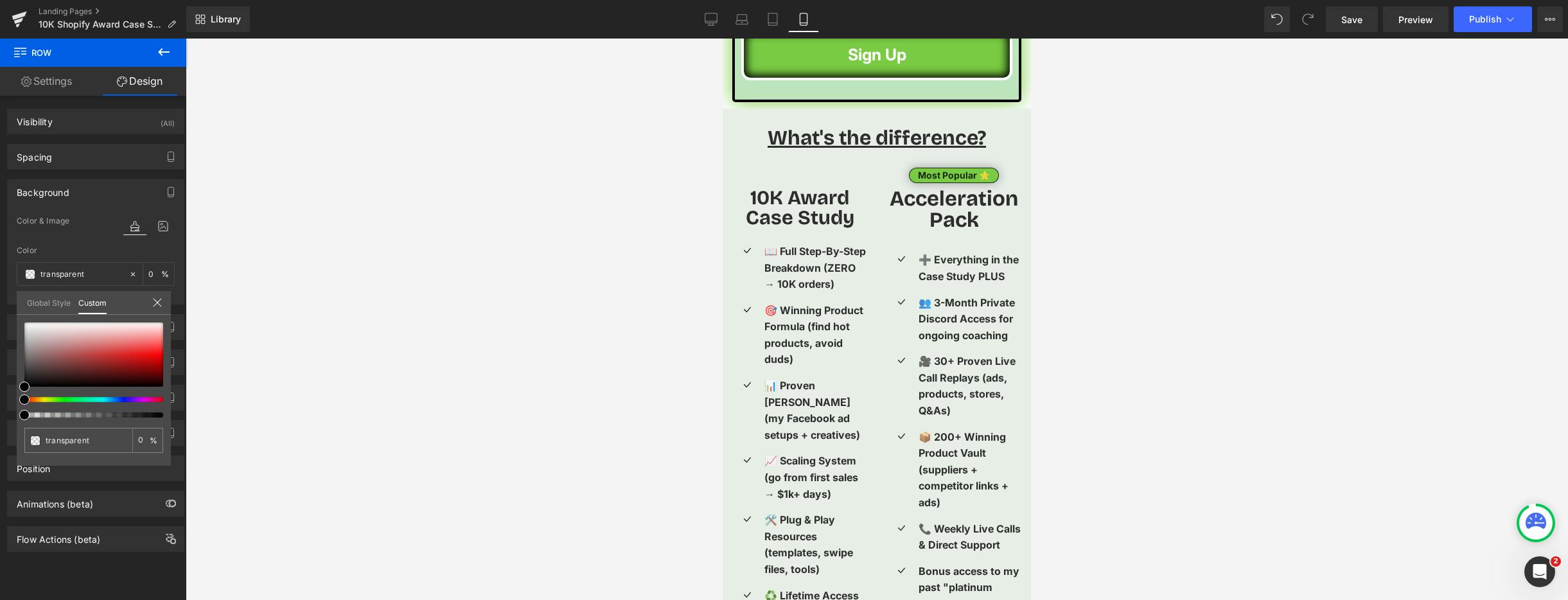
scroll to position [2555, 0]
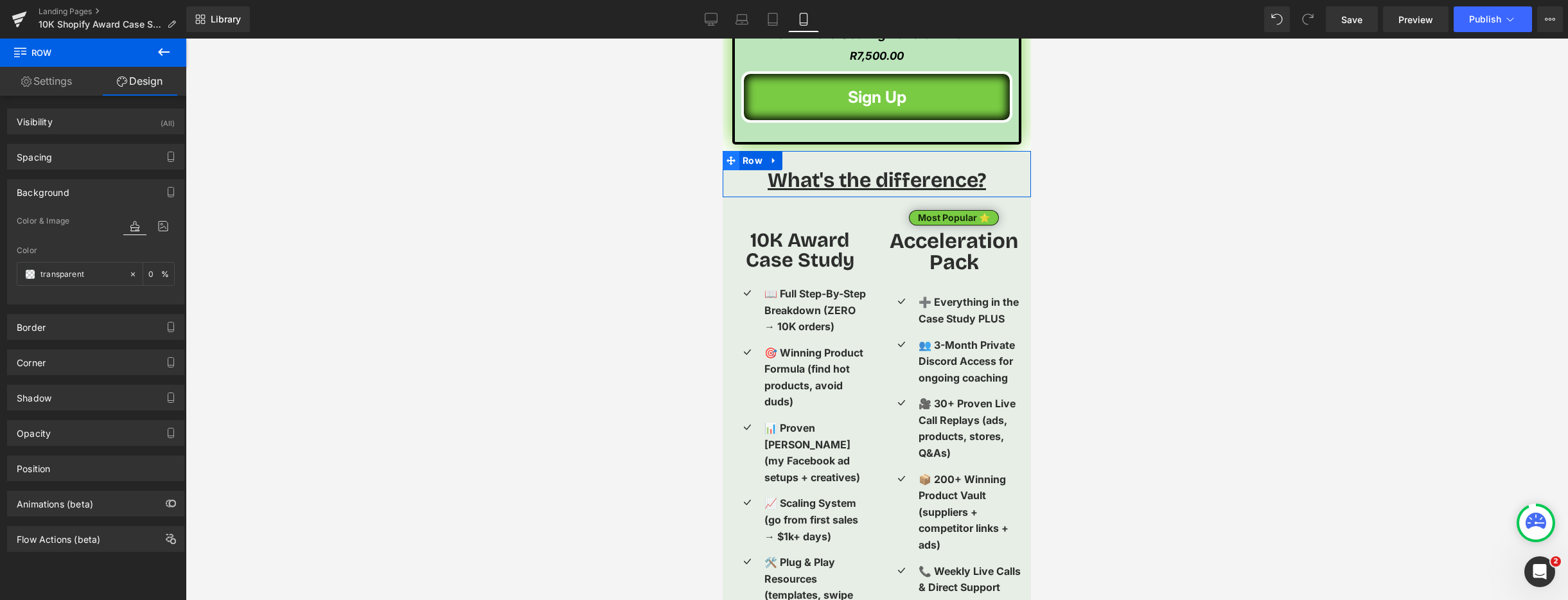
click at [732, 155] on icon at bounding box center [731, 159] width 9 height 10
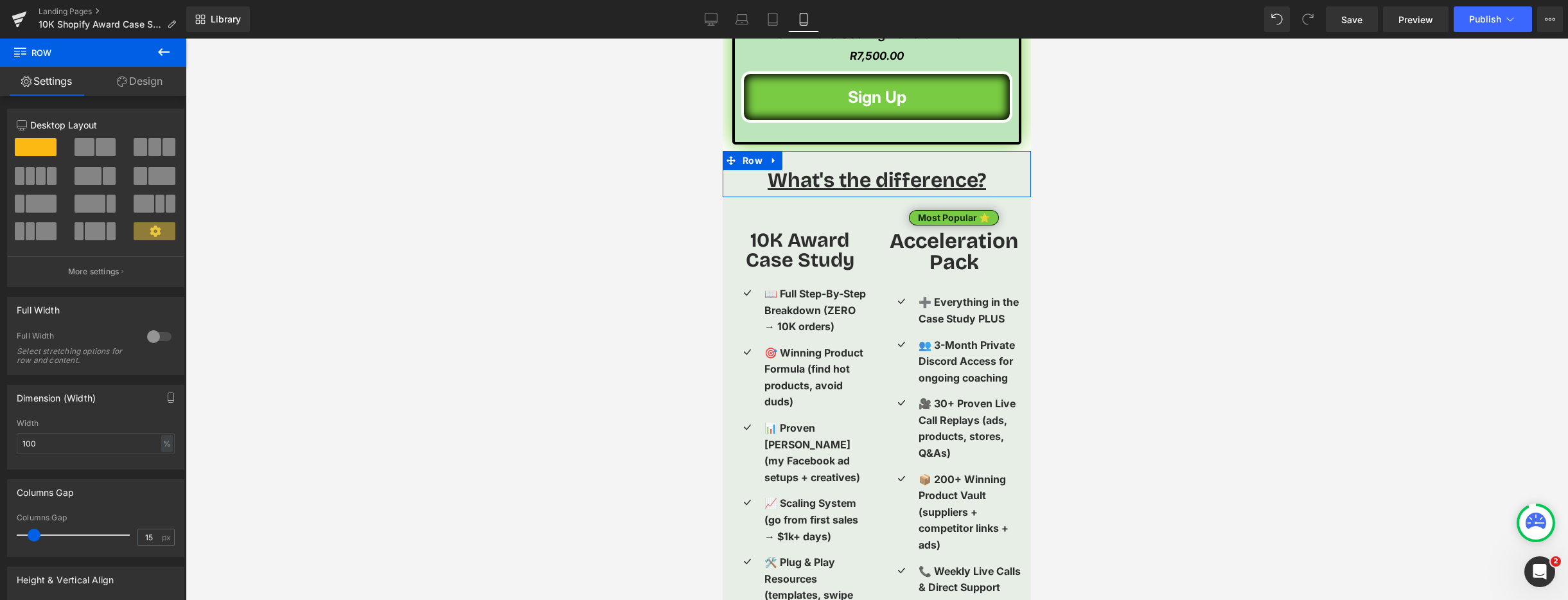
click at [155, 83] on link "Design" at bounding box center [140, 81] width 93 height 29
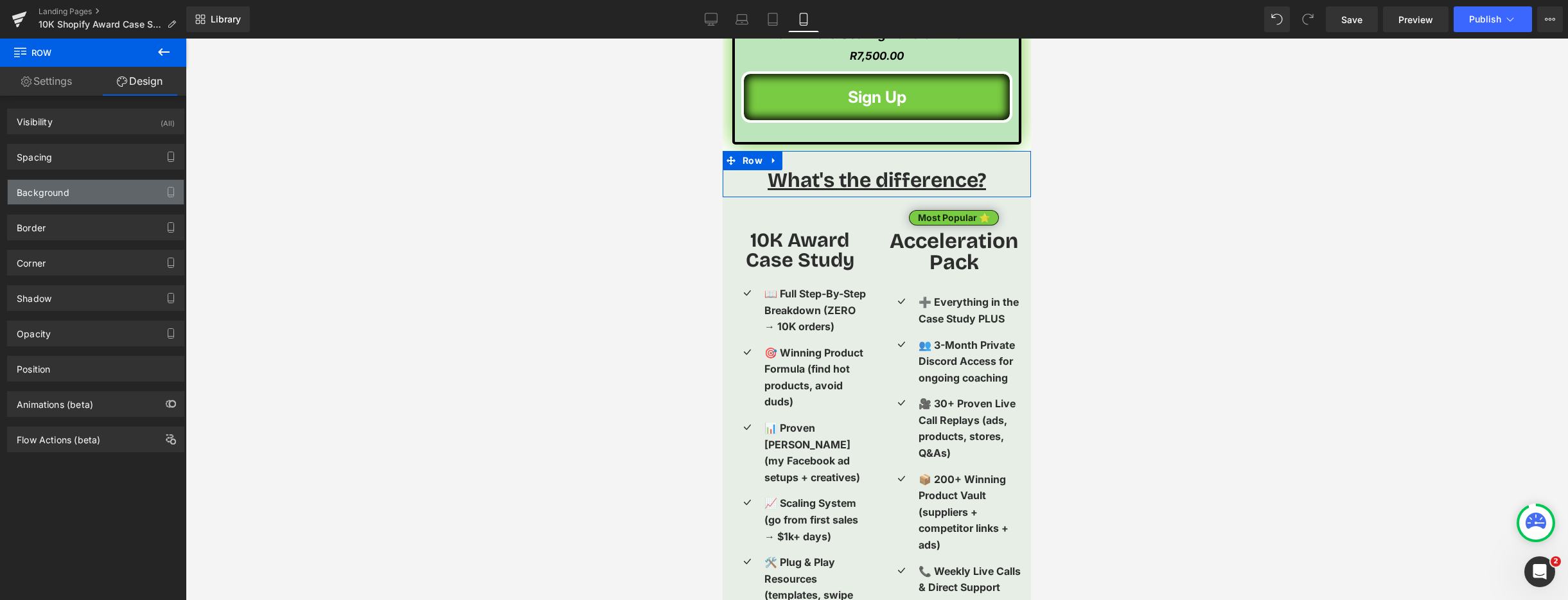
click at [93, 189] on div "Background" at bounding box center [96, 192] width 176 height 25
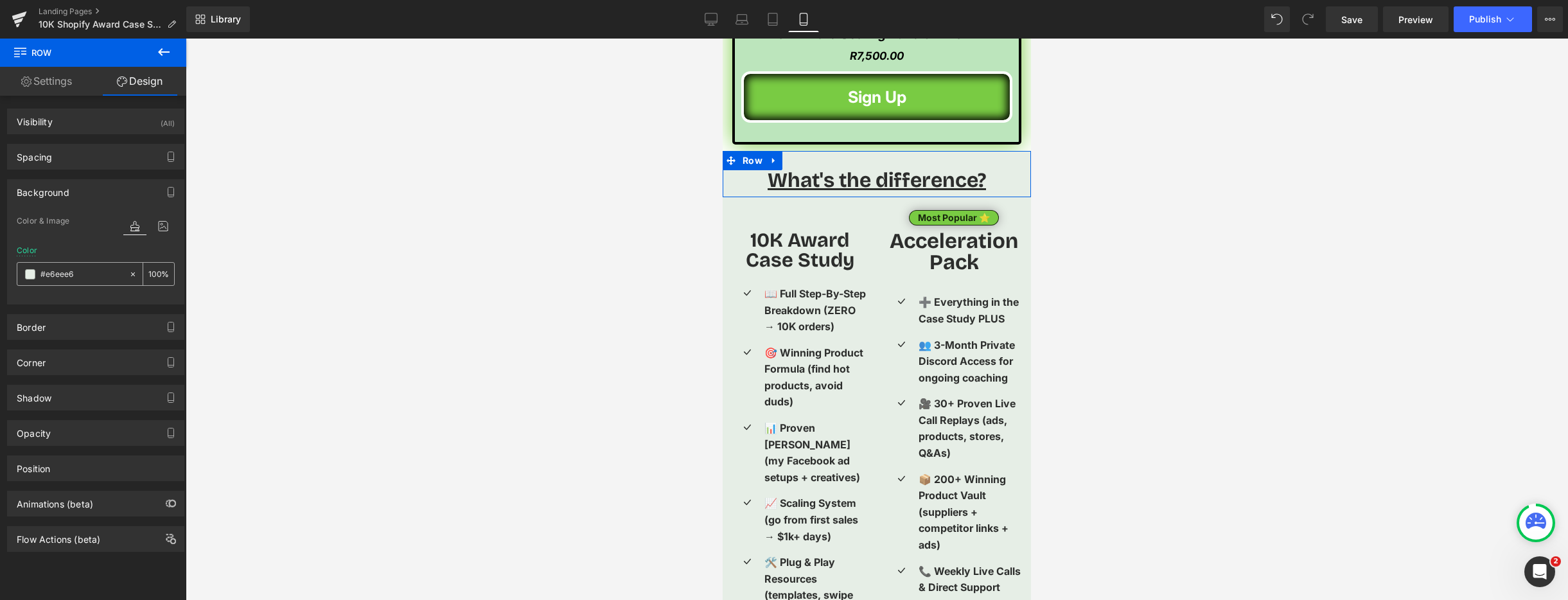
drag, startPoint x: 79, startPoint y: 273, endPoint x: 58, endPoint y: 277, distance: 21.4
click at [58, 277] on input "text" at bounding box center [81, 274] width 82 height 14
type input "#e6eee6"
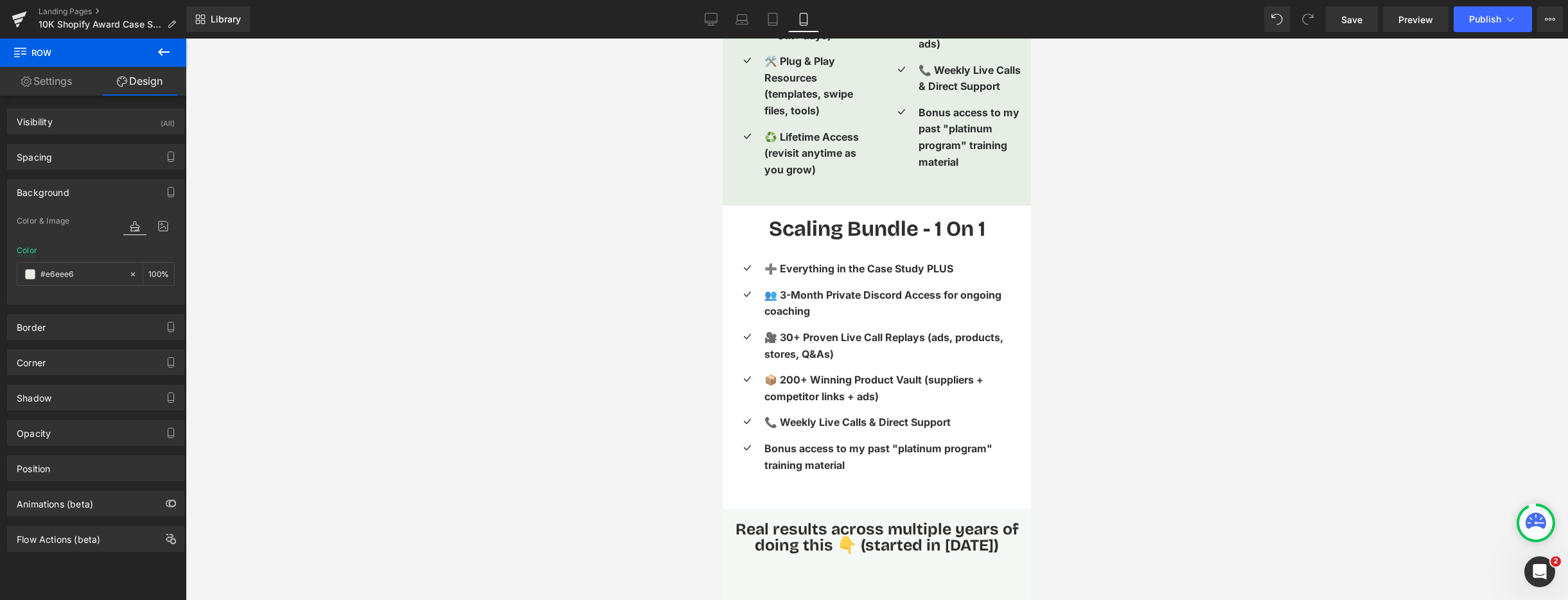
scroll to position [3067, 0]
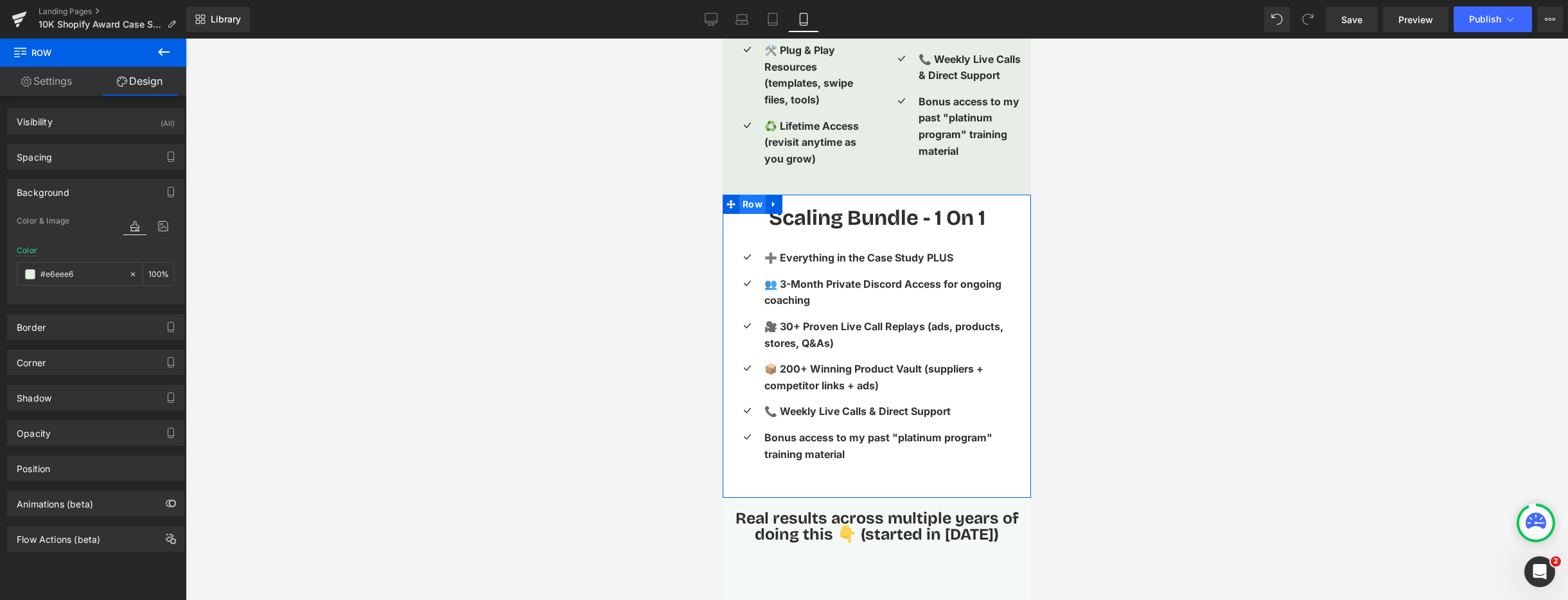
click at [747, 195] on span "Row" at bounding box center [753, 204] width 26 height 19
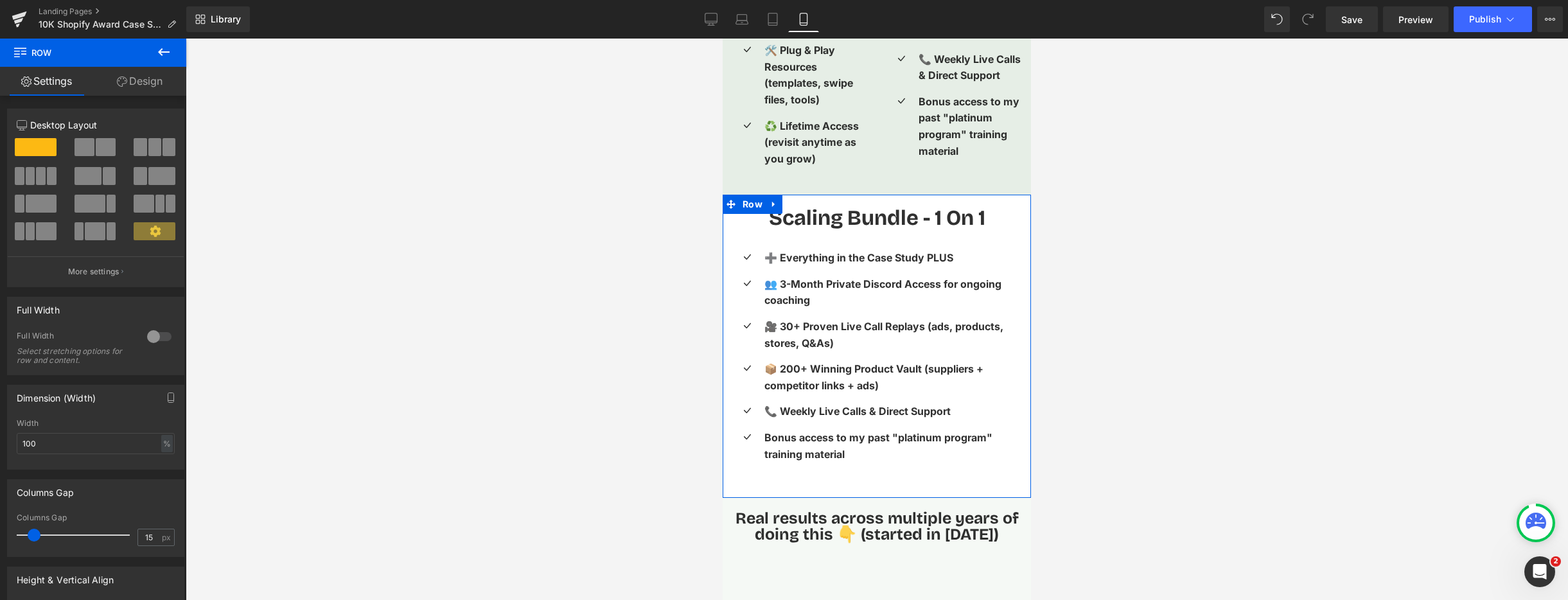
drag, startPoint x: 144, startPoint y: 80, endPoint x: 138, endPoint y: 111, distance: 31.6
click at [144, 80] on link "Design" at bounding box center [140, 81] width 93 height 29
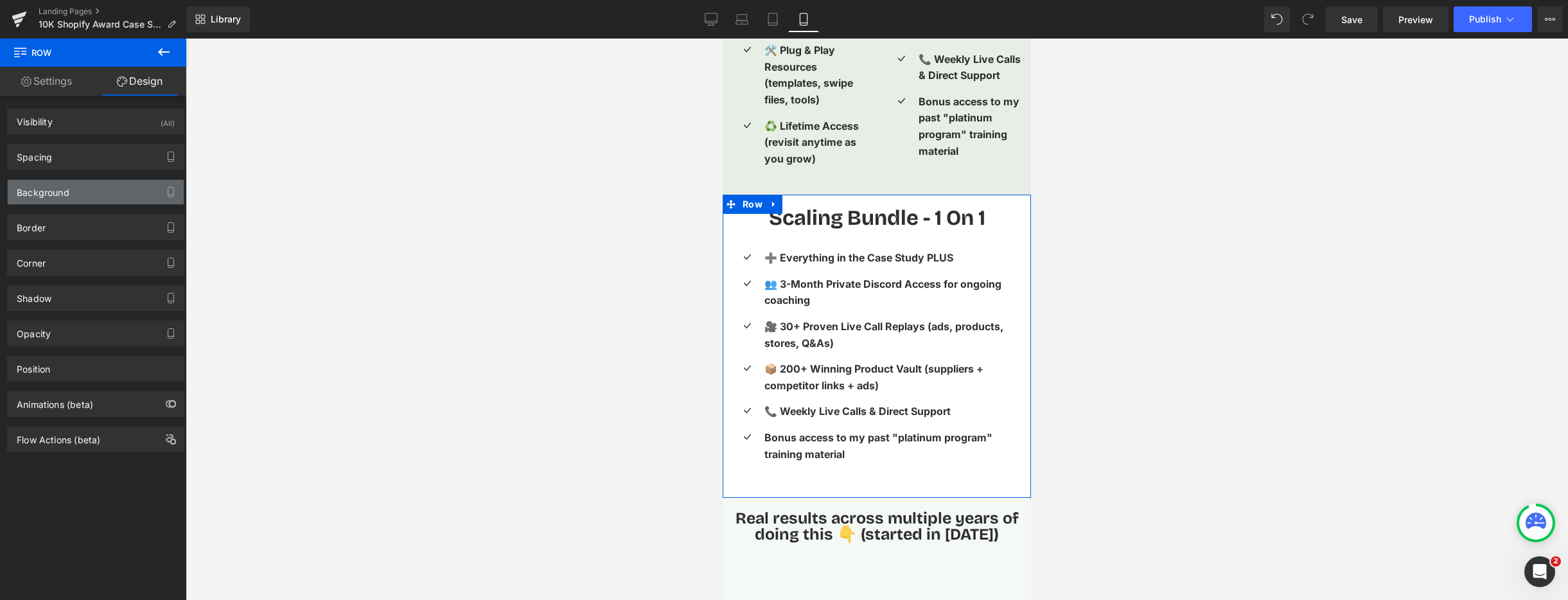
click at [123, 190] on div "Background" at bounding box center [96, 192] width 176 height 25
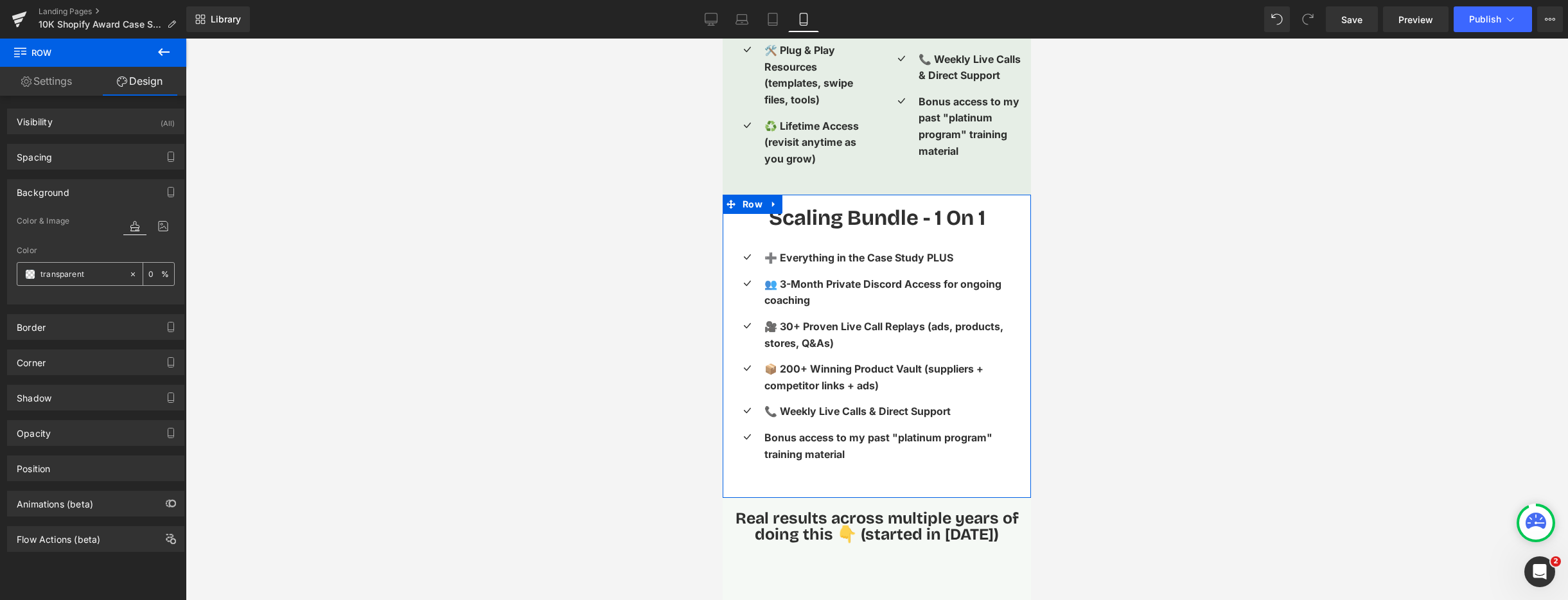
click at [88, 274] on input "transparent" at bounding box center [81, 274] width 82 height 14
paste input "#e6eee6"
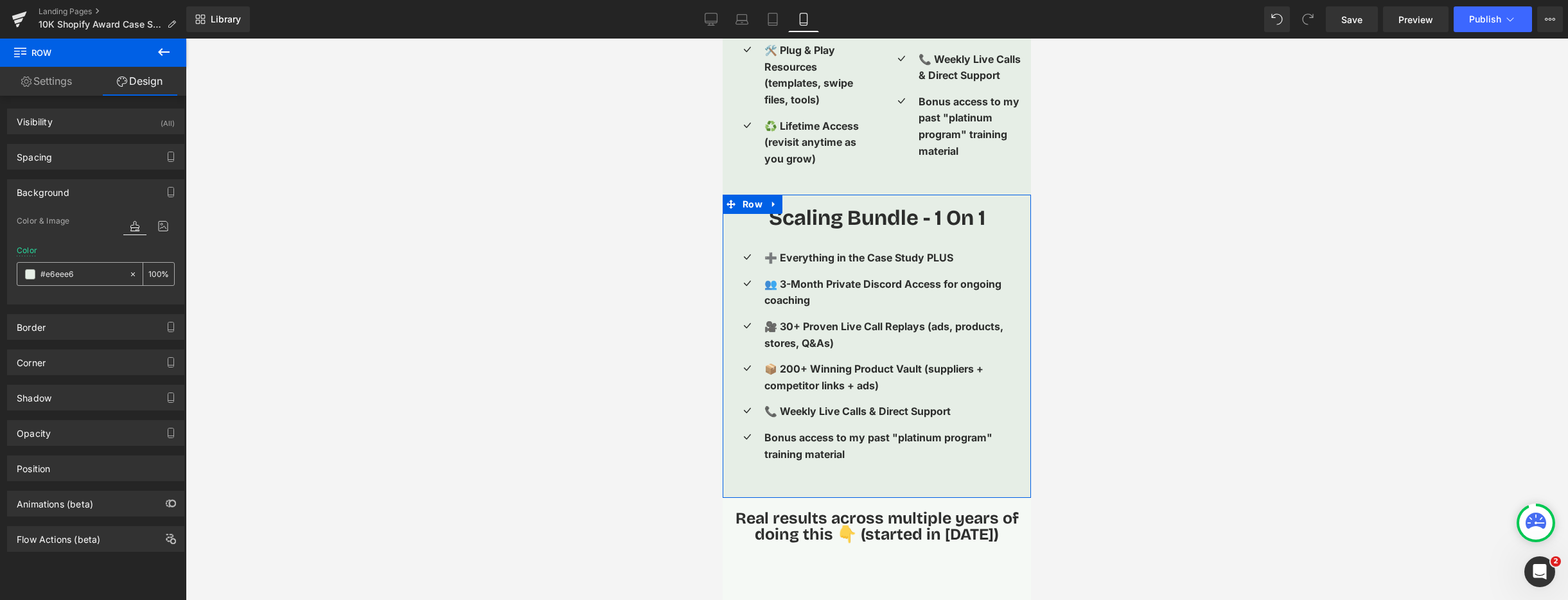
type input "#e6eee6"
click at [34, 278] on span at bounding box center [30, 274] width 11 height 11
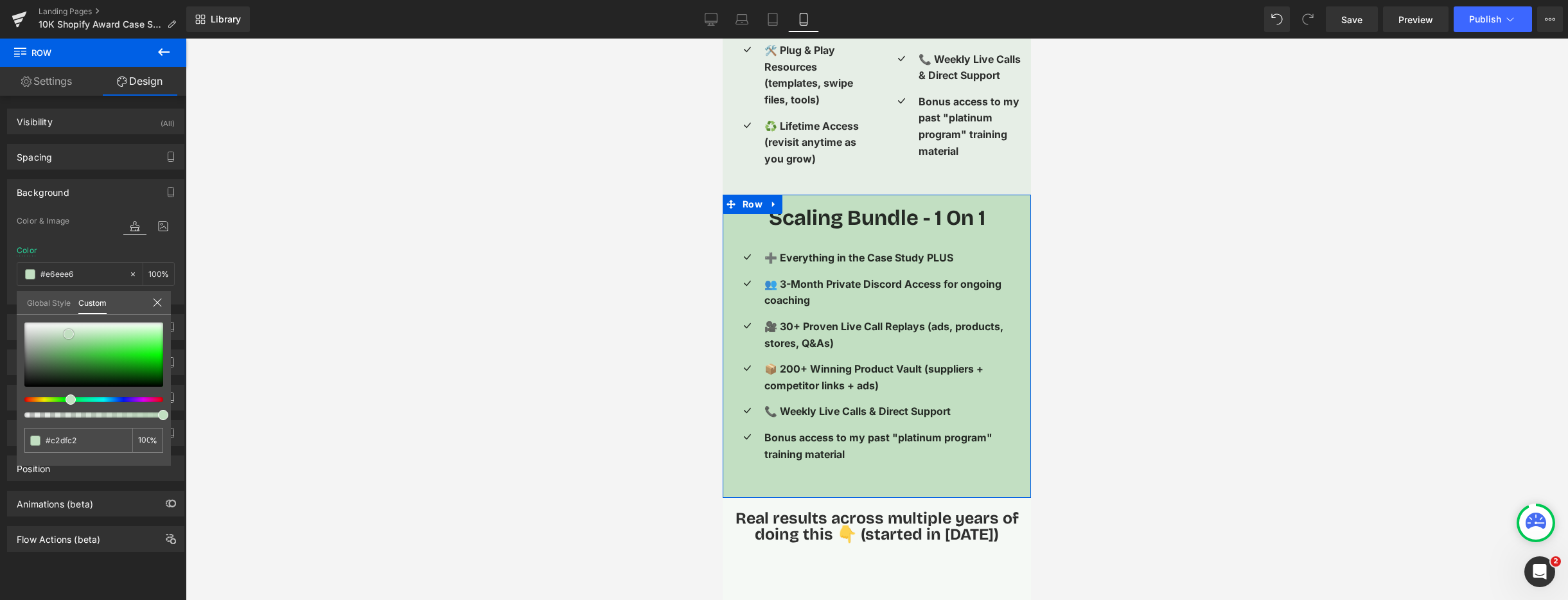
drag, startPoint x: 54, startPoint y: 328, endPoint x: 74, endPoint y: 330, distance: 20.1
click at [72, 335] on span at bounding box center [69, 334] width 11 height 11
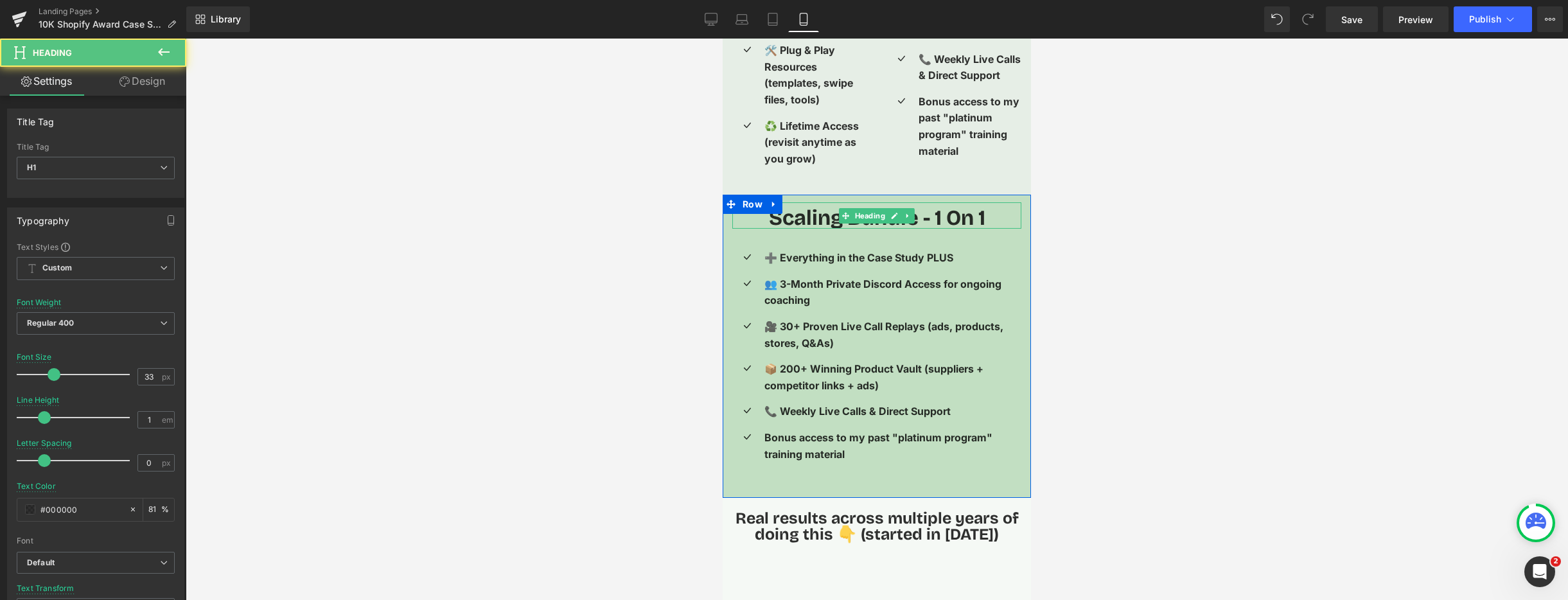
click at [811, 205] on strong "Scaling Bundle - 1 On 1" at bounding box center [877, 218] width 217 height 26
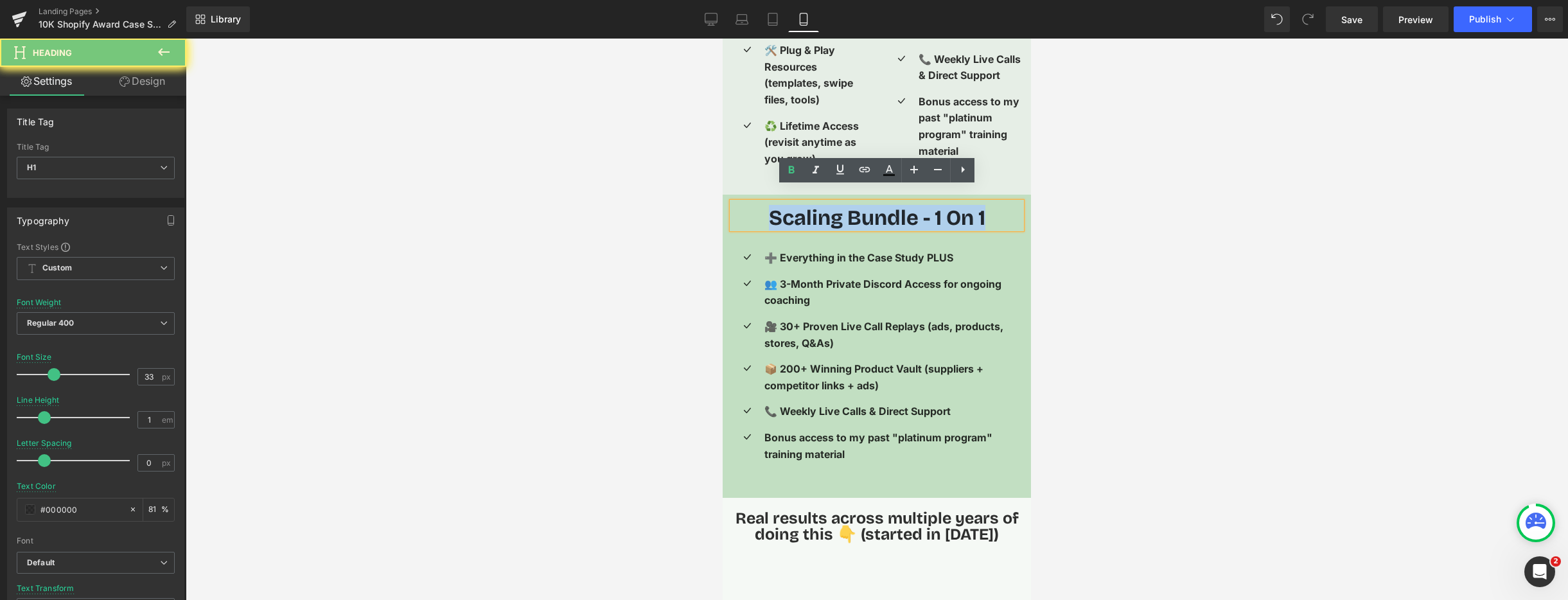
click at [811, 205] on strong "Scaling Bundle - 1 On 1" at bounding box center [877, 218] width 217 height 26
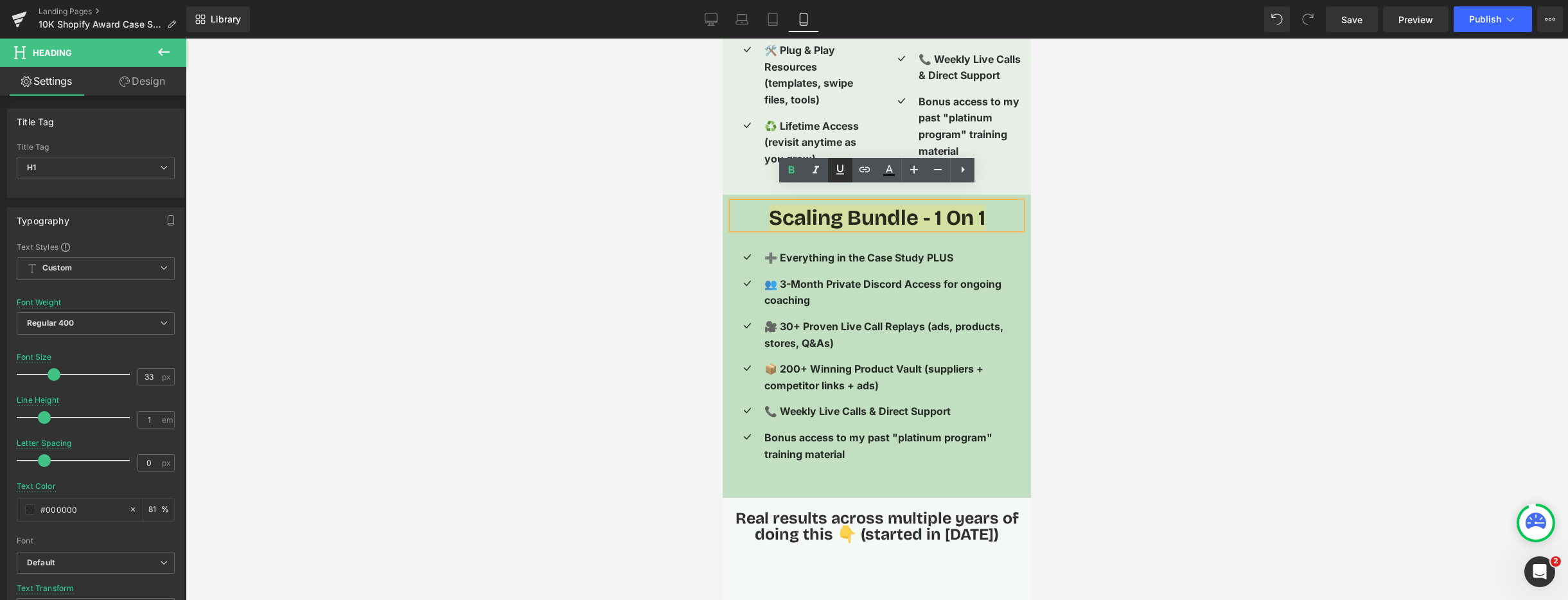
click at [843, 169] on icon at bounding box center [840, 169] width 15 height 15
click at [1152, 254] on div at bounding box center [877, 319] width 1382 height 561
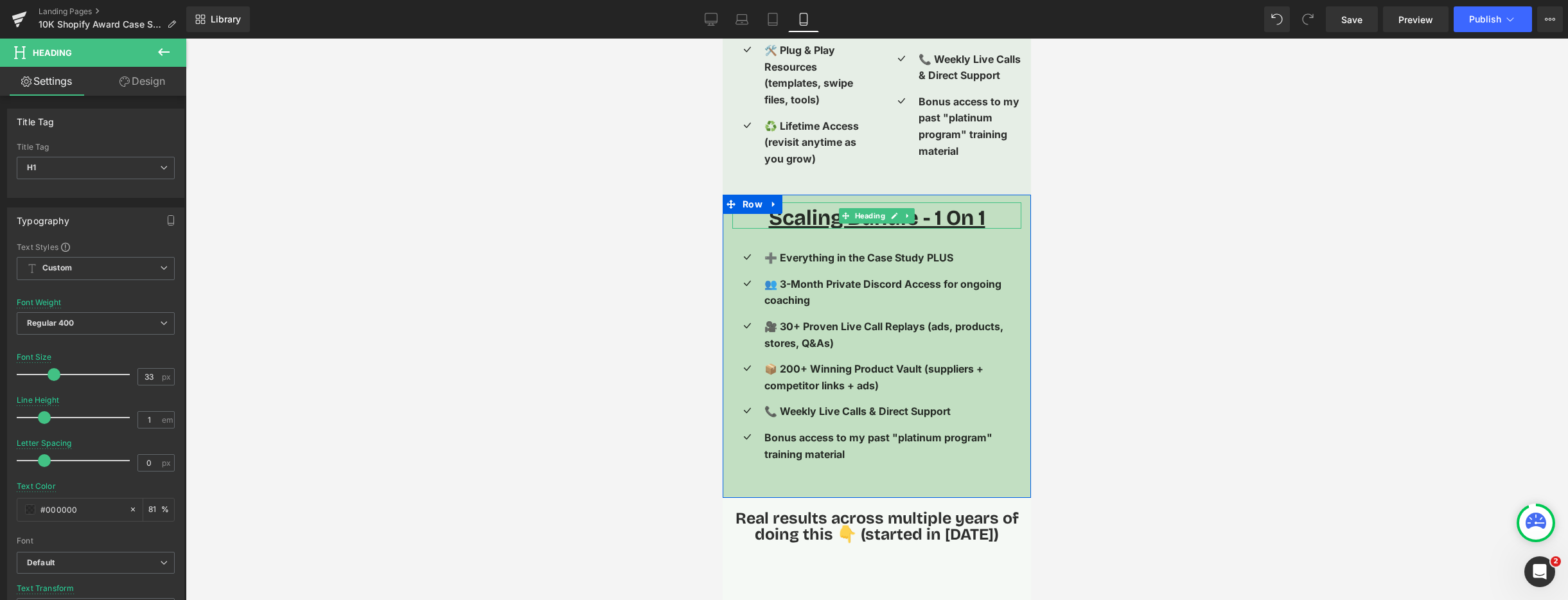
click at [999, 207] on h1 "Scaling Bundle - 1 On 1" at bounding box center [877, 218] width 289 height 21
click at [1260, 263] on div at bounding box center [877, 319] width 1382 height 561
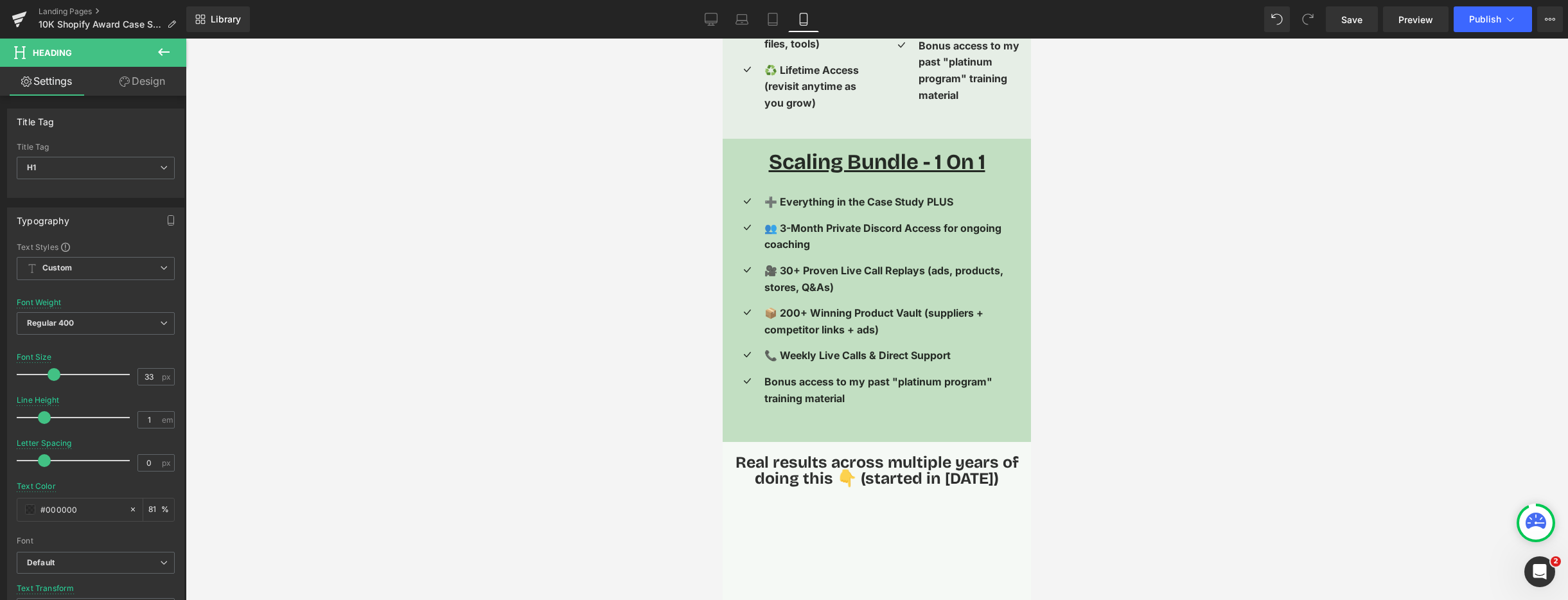
scroll to position [3078, 0]
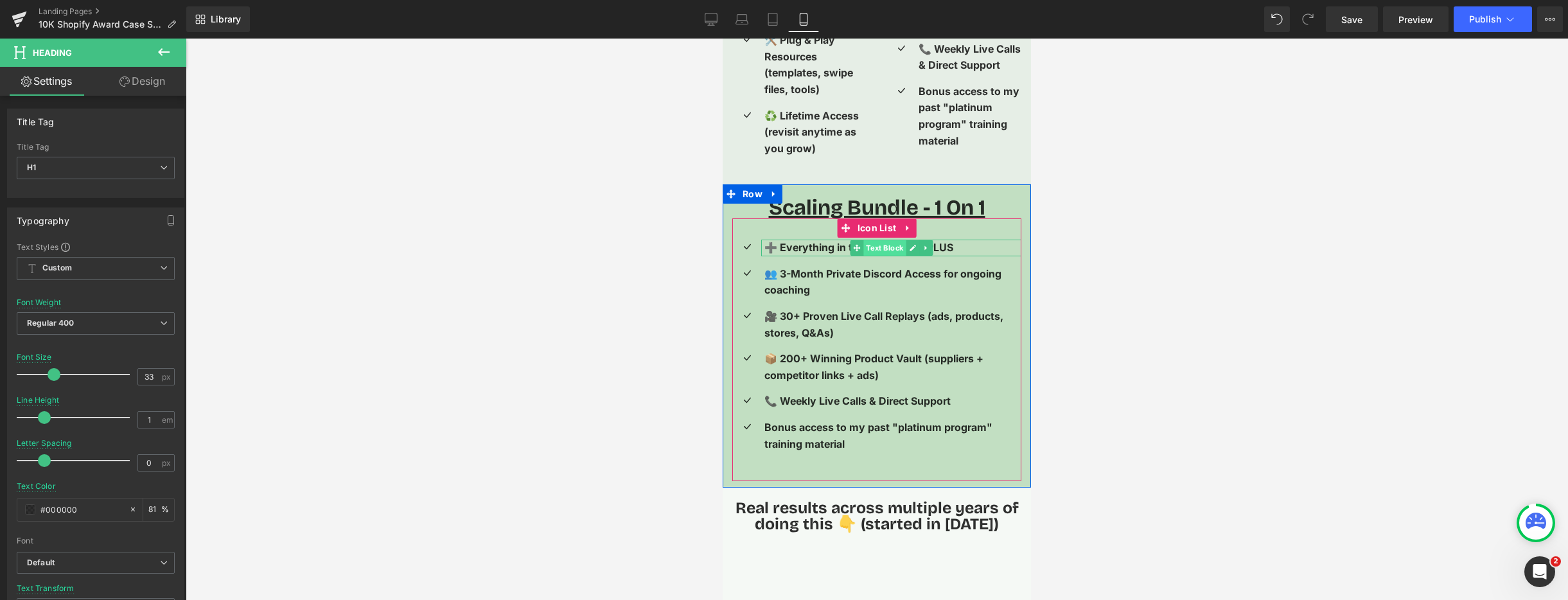
click at [870, 241] on span "Text Block" at bounding box center [885, 248] width 42 height 15
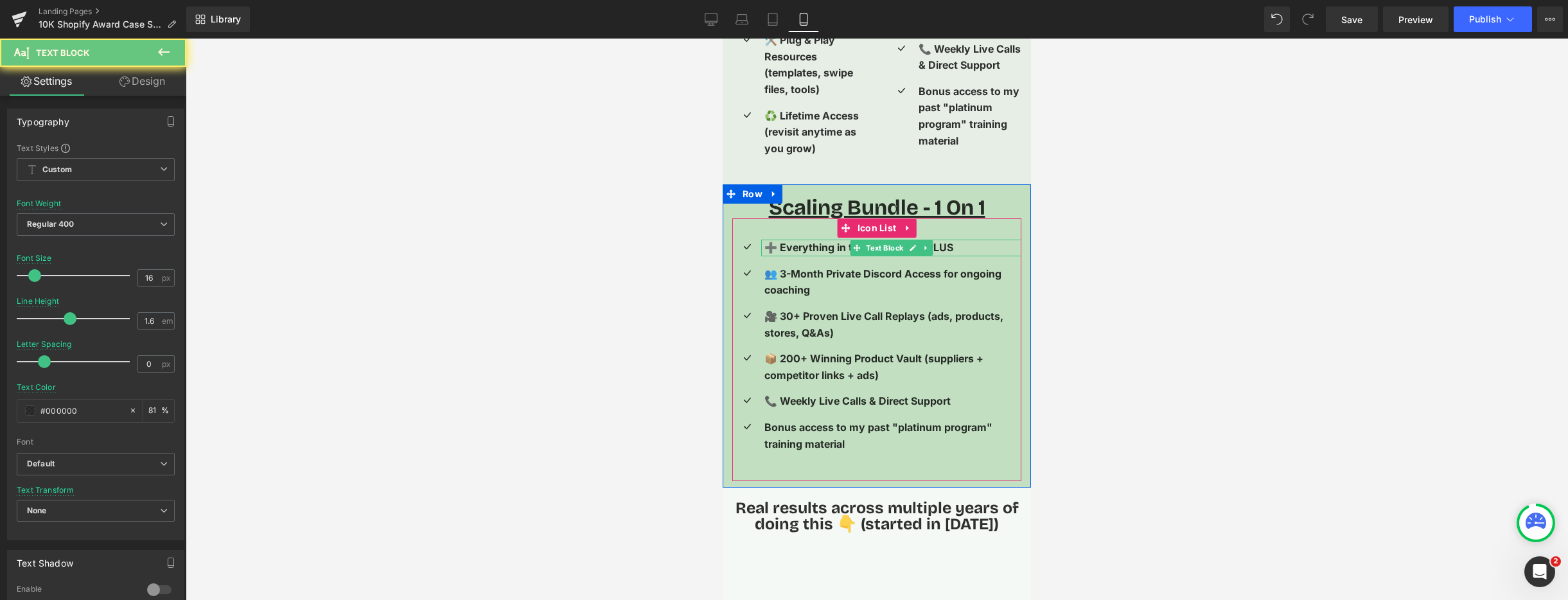
click at [836, 241] on span "➕ Everything in the Case Study PLUS" at bounding box center [858, 247] width 189 height 13
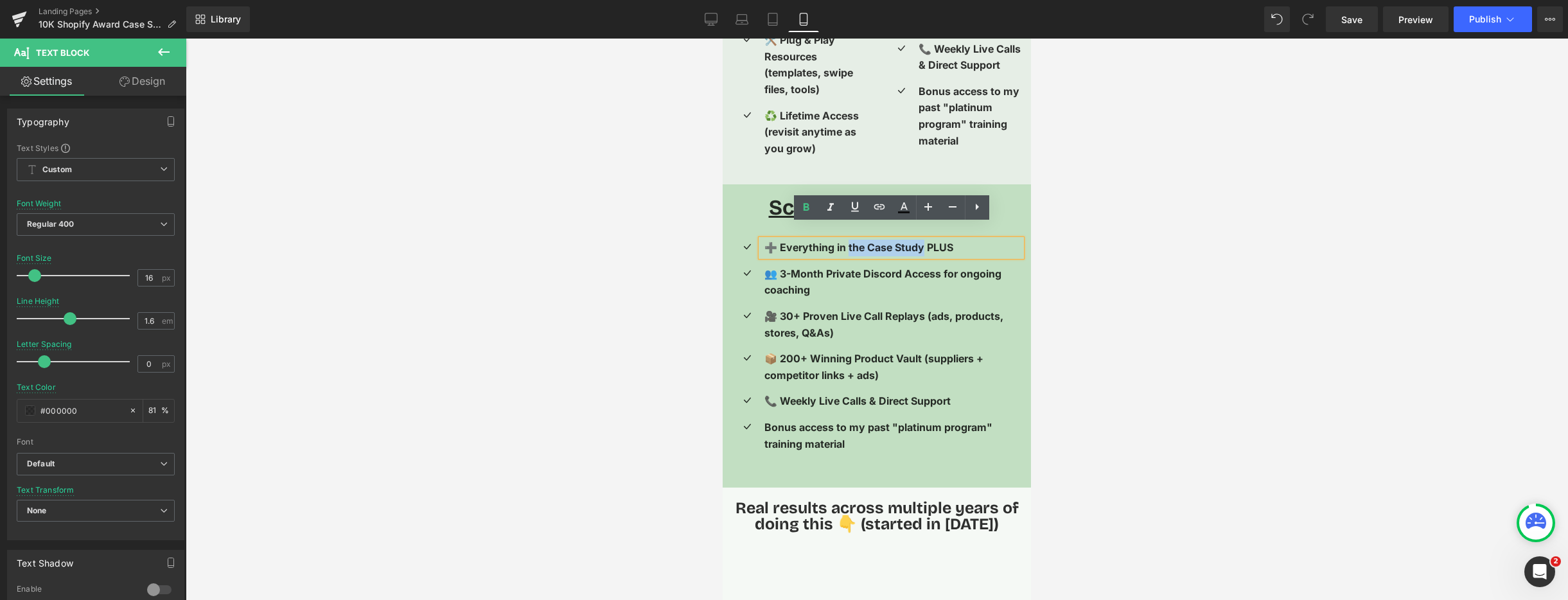
drag, startPoint x: 850, startPoint y: 233, endPoint x: 920, endPoint y: 228, distance: 70.2
click at [920, 241] on span "➕ Everything in the Case Study PLUS" at bounding box center [858, 247] width 189 height 13
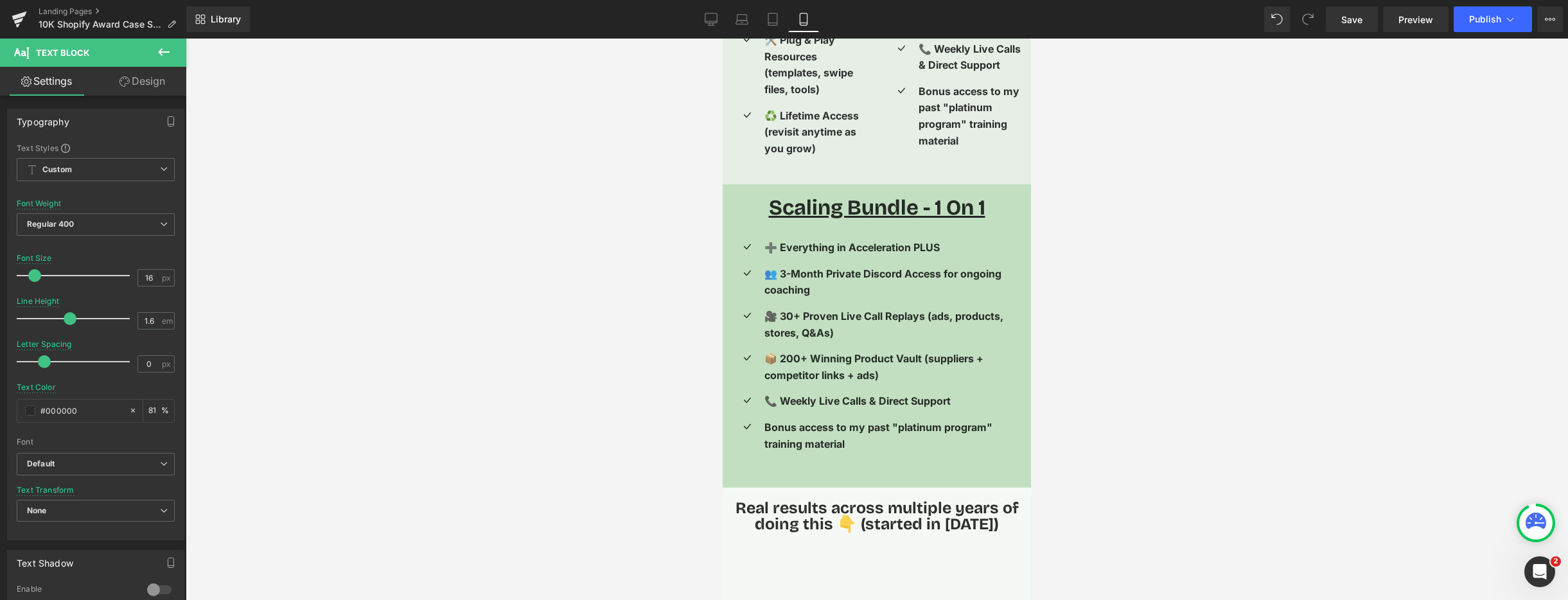
click at [621, 312] on div at bounding box center [877, 319] width 1382 height 561
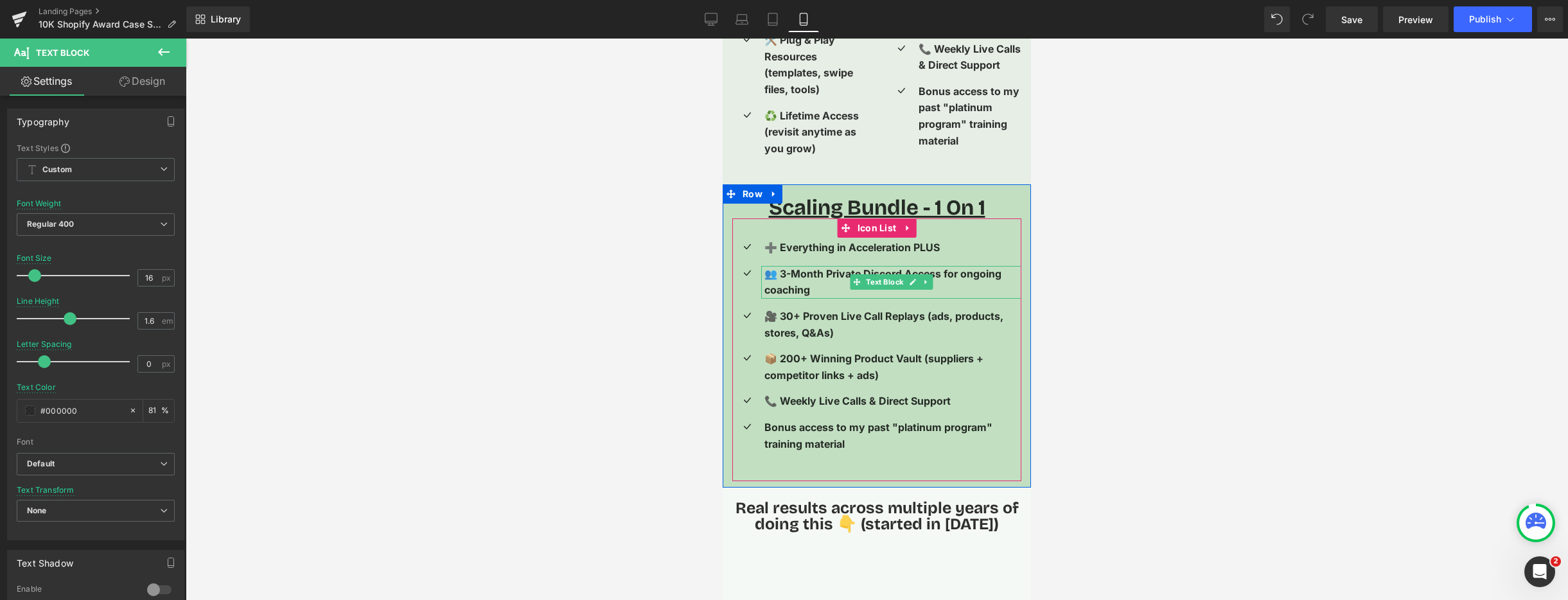
click at [781, 266] on p "👥 3-Month Private Discord Access for ongoing coaching" at bounding box center [893, 282] width 257 height 33
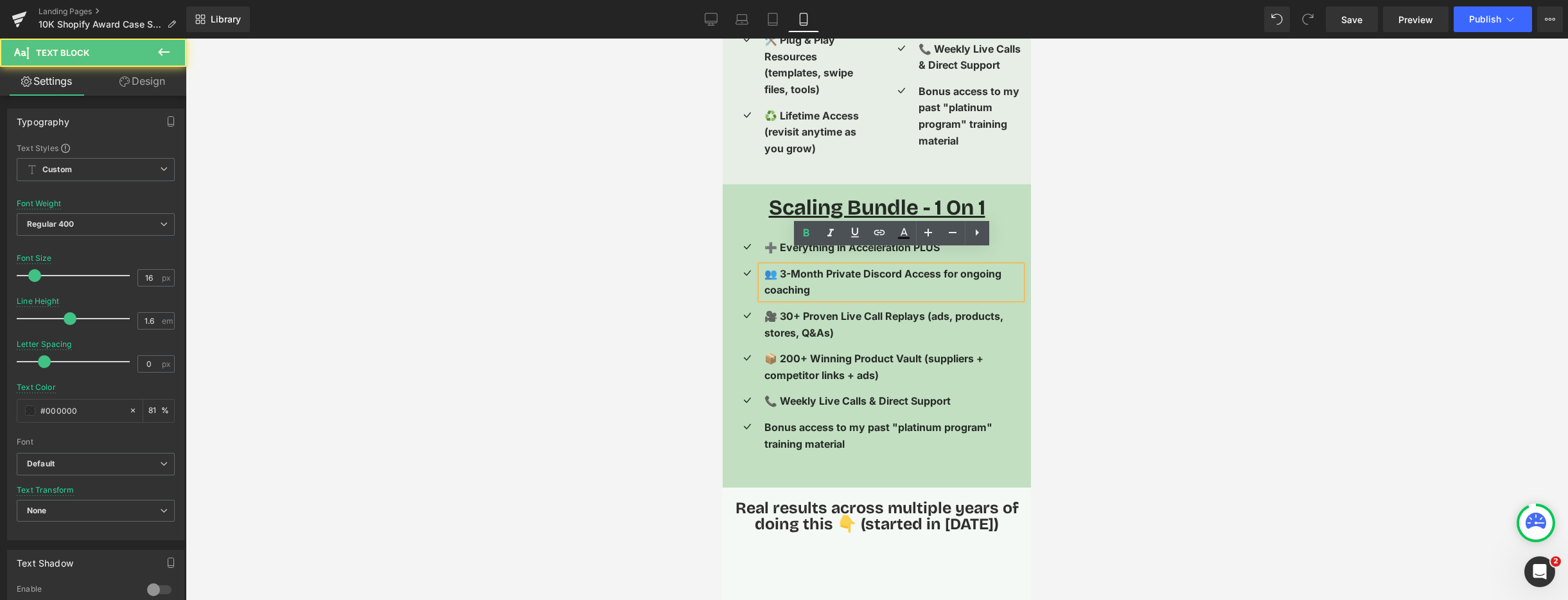
click at [782, 267] on span "👥 3-Month Private Discord Access for ongoing coaching" at bounding box center [882, 282] width 237 height 30
drag, startPoint x: 788, startPoint y: 259, endPoint x: 805, endPoint y: 267, distance: 18.8
click at [821, 274] on p "👥 3-Month Private Discord Access for ongoing coaching" at bounding box center [893, 282] width 257 height 33
click at [795, 267] on span "👥 3-Month Private Discord Access for ongoing coaching" at bounding box center [882, 282] width 237 height 30
drag, startPoint x: 766, startPoint y: 258, endPoint x: 827, endPoint y: 273, distance: 62.8
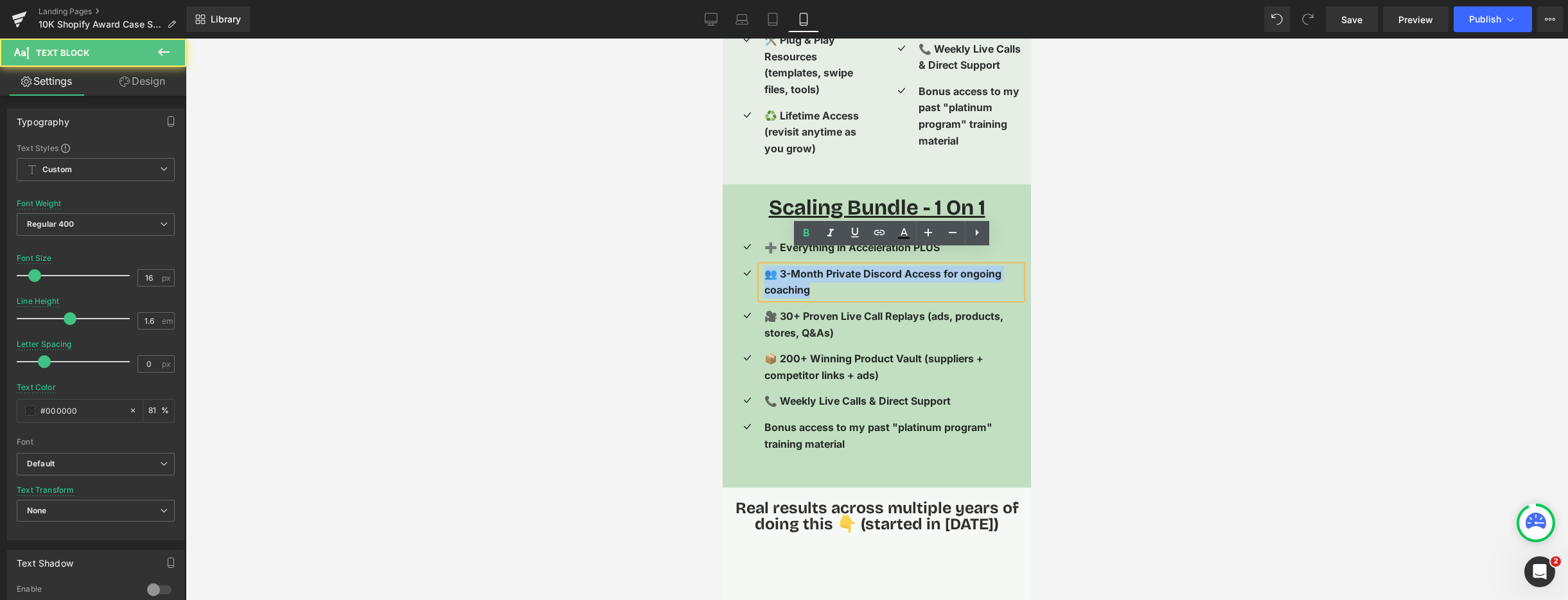
click at [827, 273] on p "👥 3-Month Private Discord Access for ongoing coaching" at bounding box center [893, 282] width 257 height 33
copy span "👥 3-Month Private Discord Access for ongoing coaching"
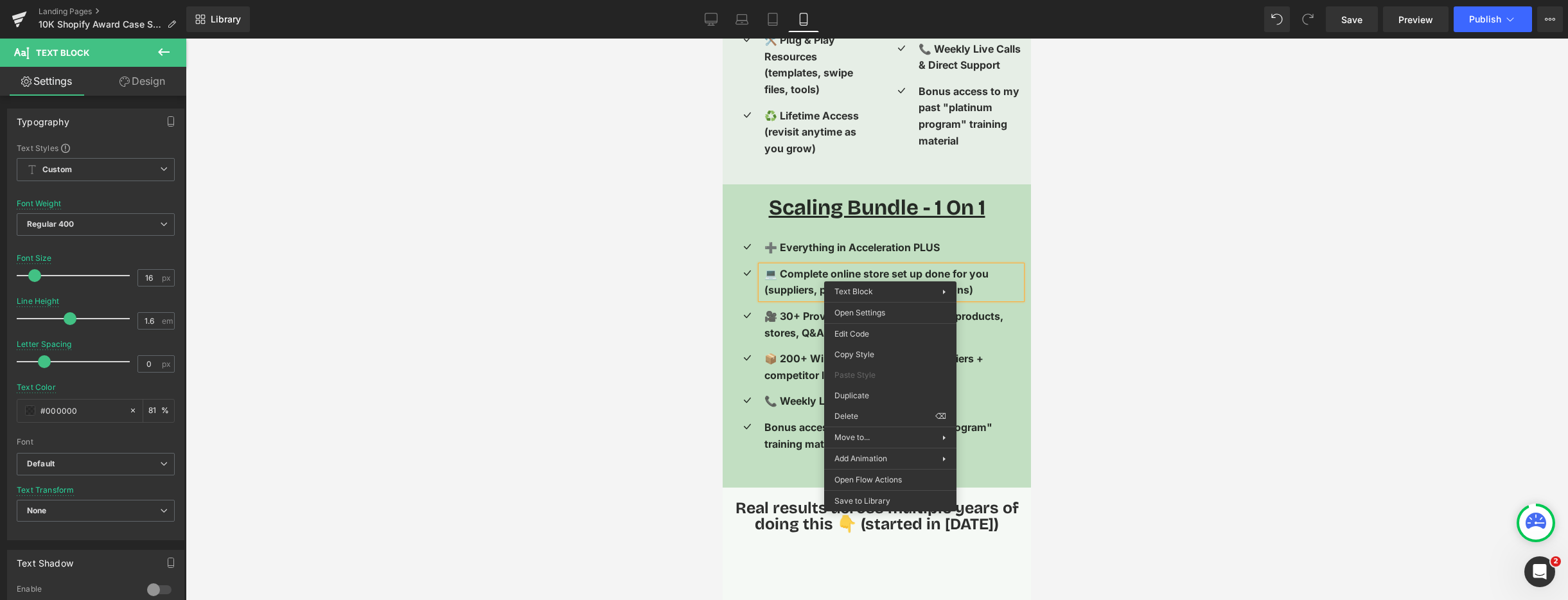
click at [885, 276] on span "💻 Complete online store set up done for you (suppliers, products, desgin, inter…" at bounding box center [876, 282] width 224 height 30
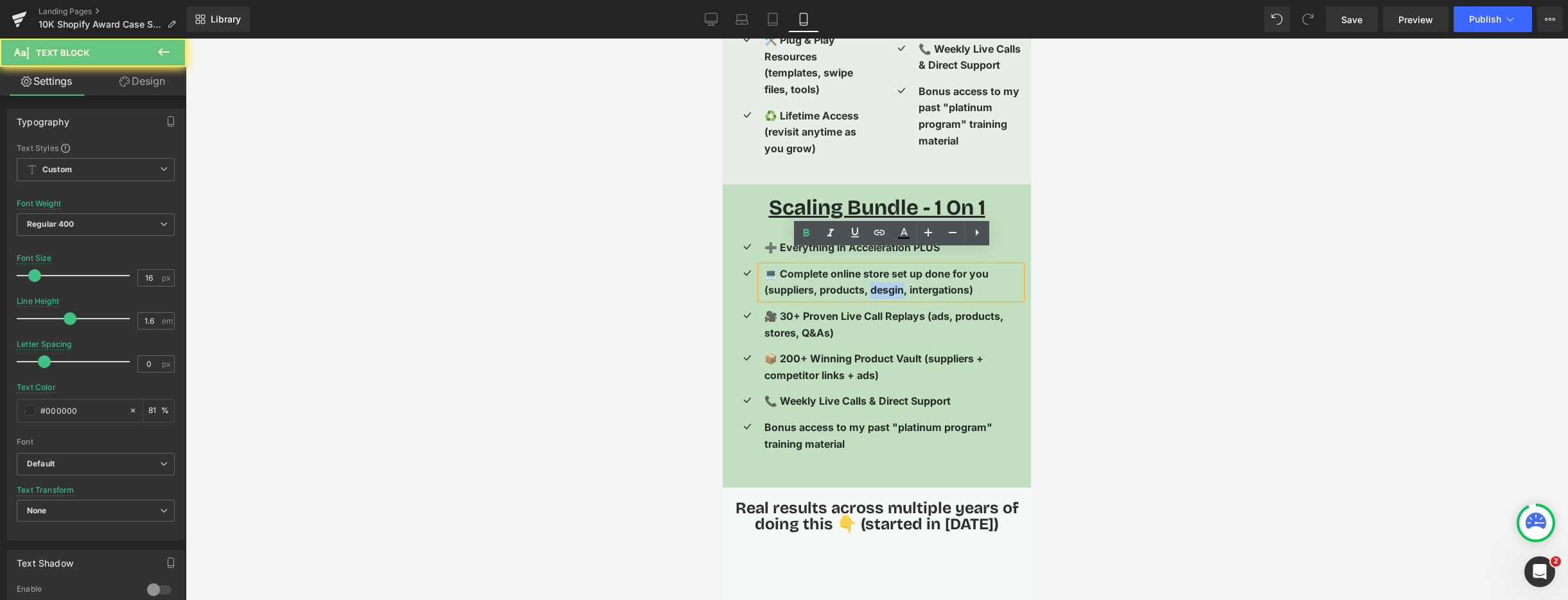
click at [885, 276] on span "💻 Complete online store set up done for you (suppliers, products, desgin, inter…" at bounding box center [876, 282] width 224 height 30
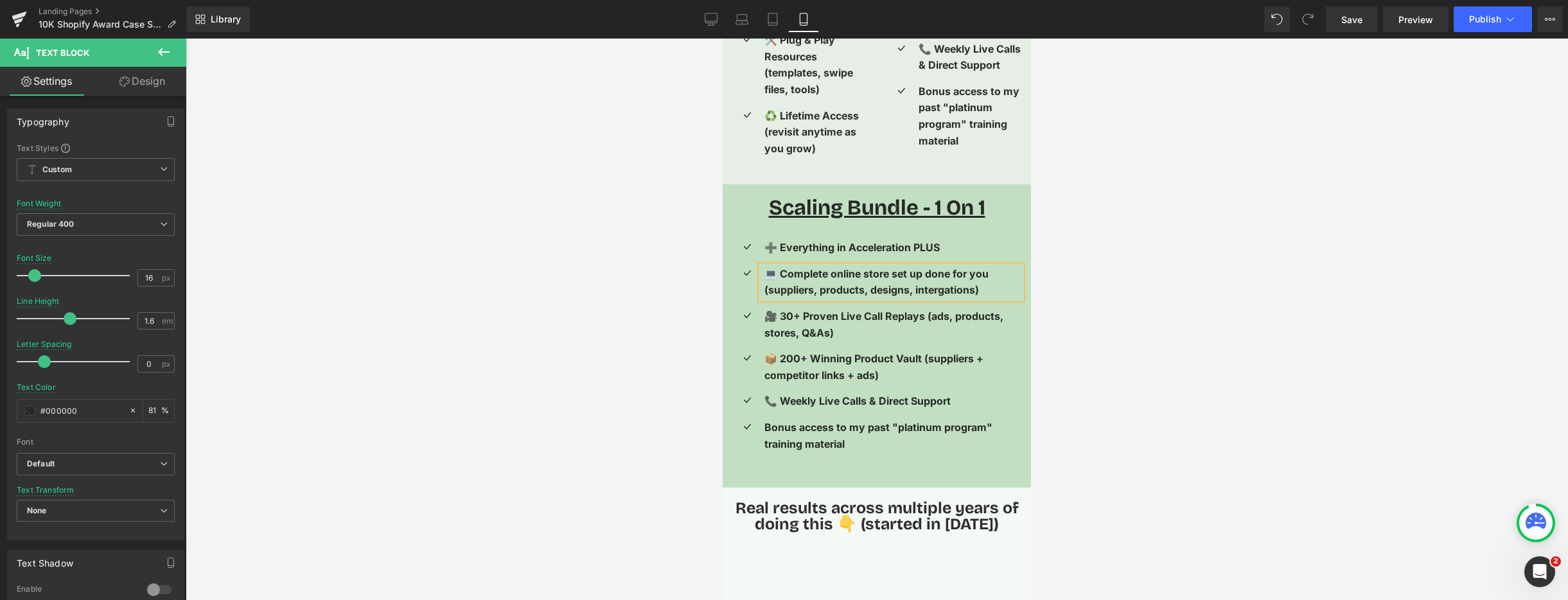
click at [925, 275] on span "💻 Complete online store set up done for you (suppliers, products, designs, inte…" at bounding box center [876, 282] width 224 height 30
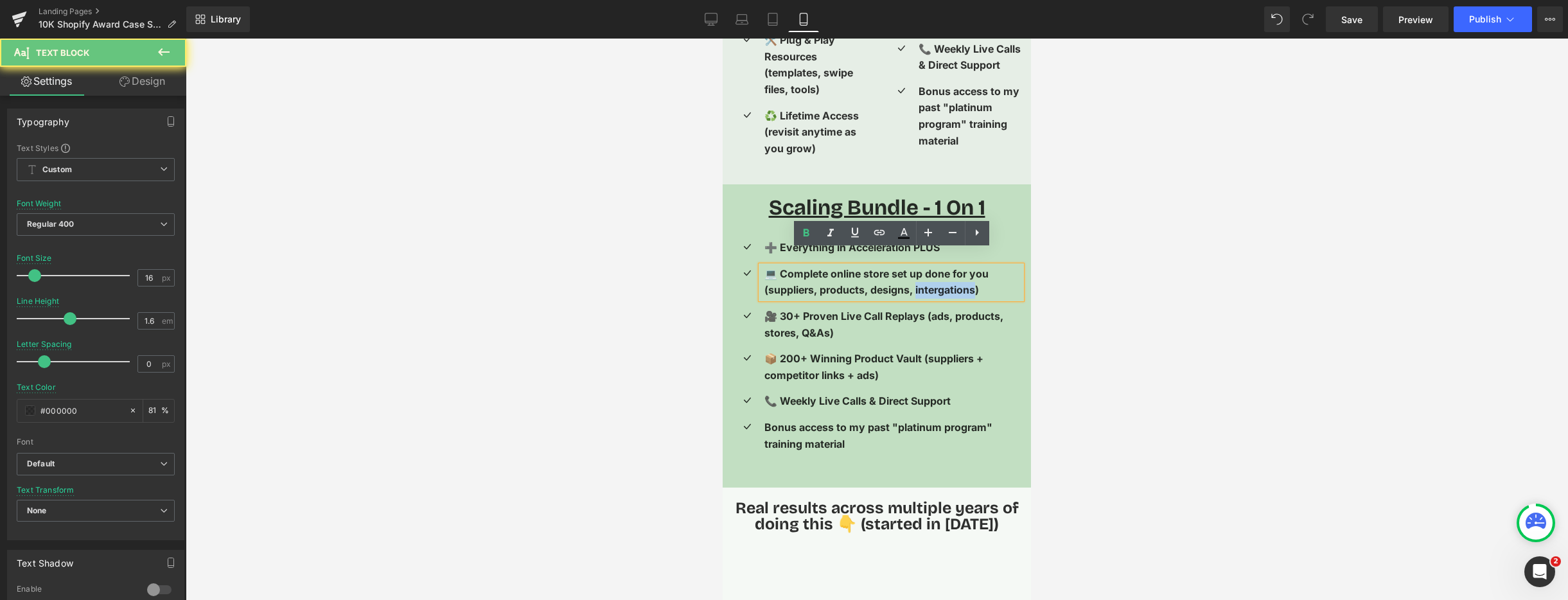
click at [925, 275] on span "💻 Complete online store set up done for you (suppliers, products, designs, inte…" at bounding box center [876, 282] width 224 height 30
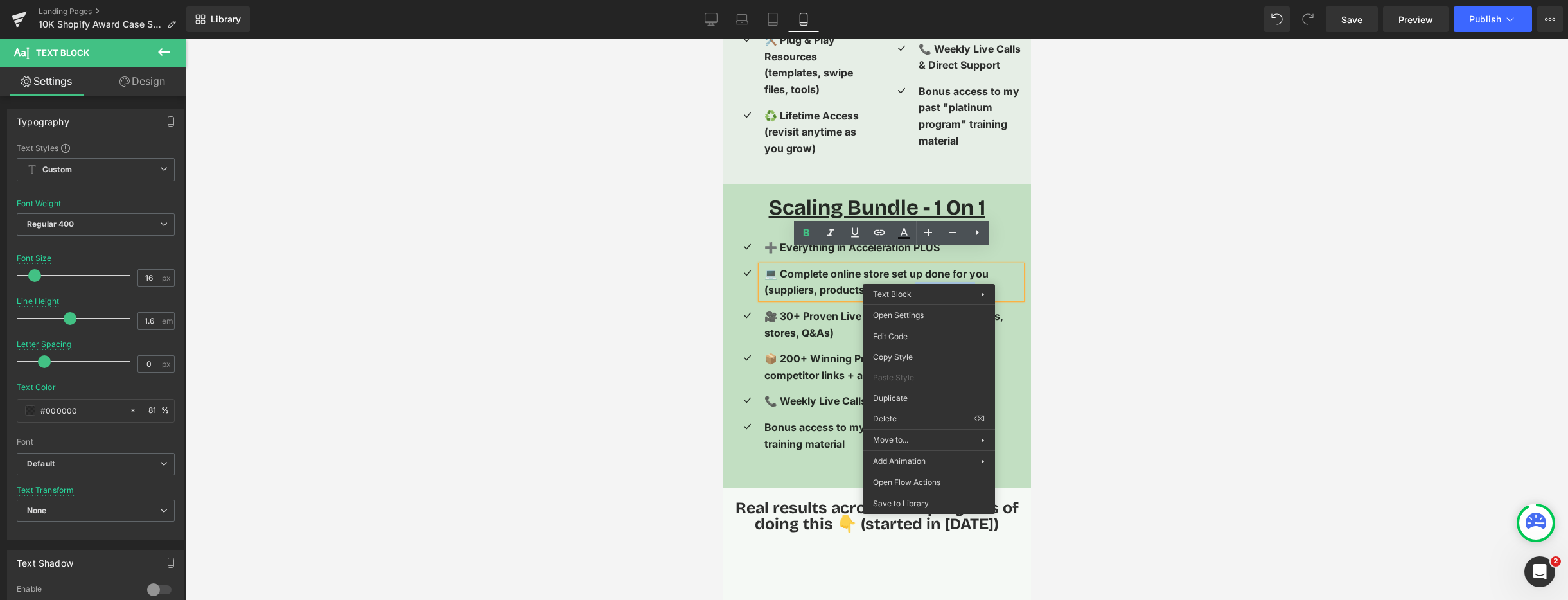
click at [941, 275] on span "💻 Complete online store set up done for you (suppliers, products, designs, inte…" at bounding box center [876, 282] width 224 height 30
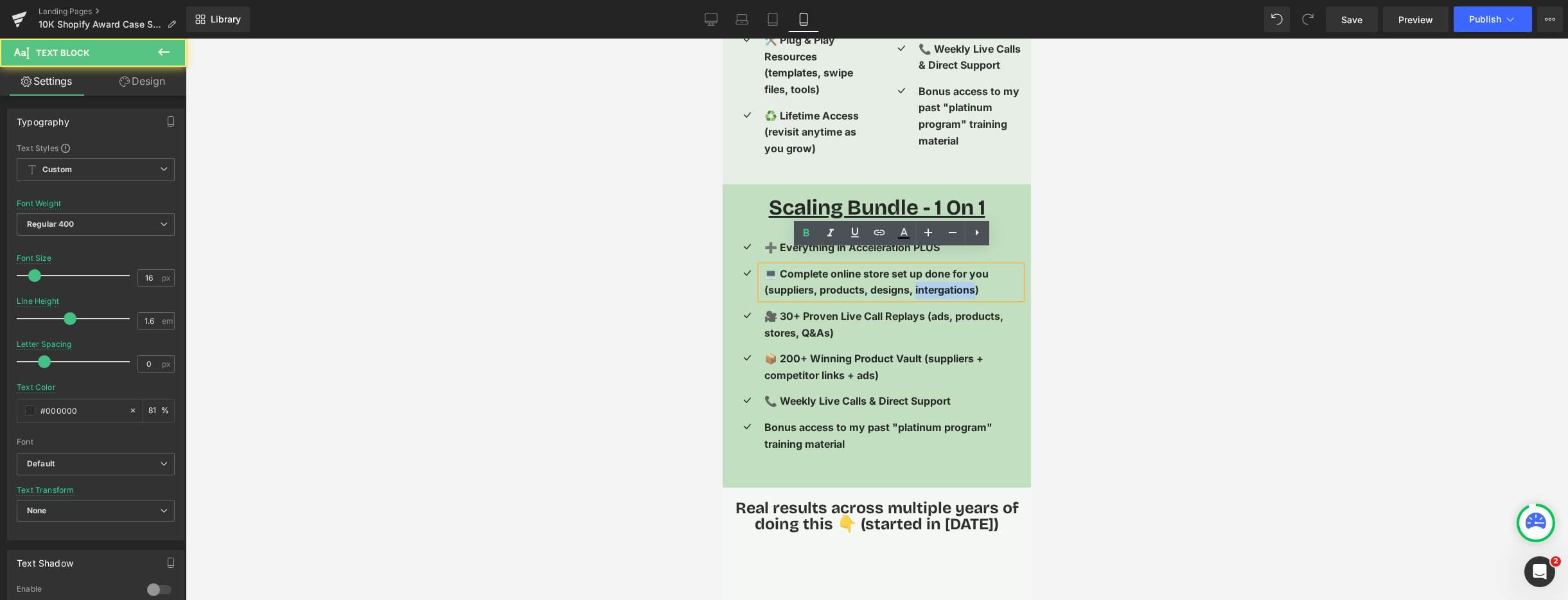
click at [941, 275] on span "💻 Complete online store set up done for you (suppliers, products, designs, inte…" at bounding box center [876, 282] width 224 height 30
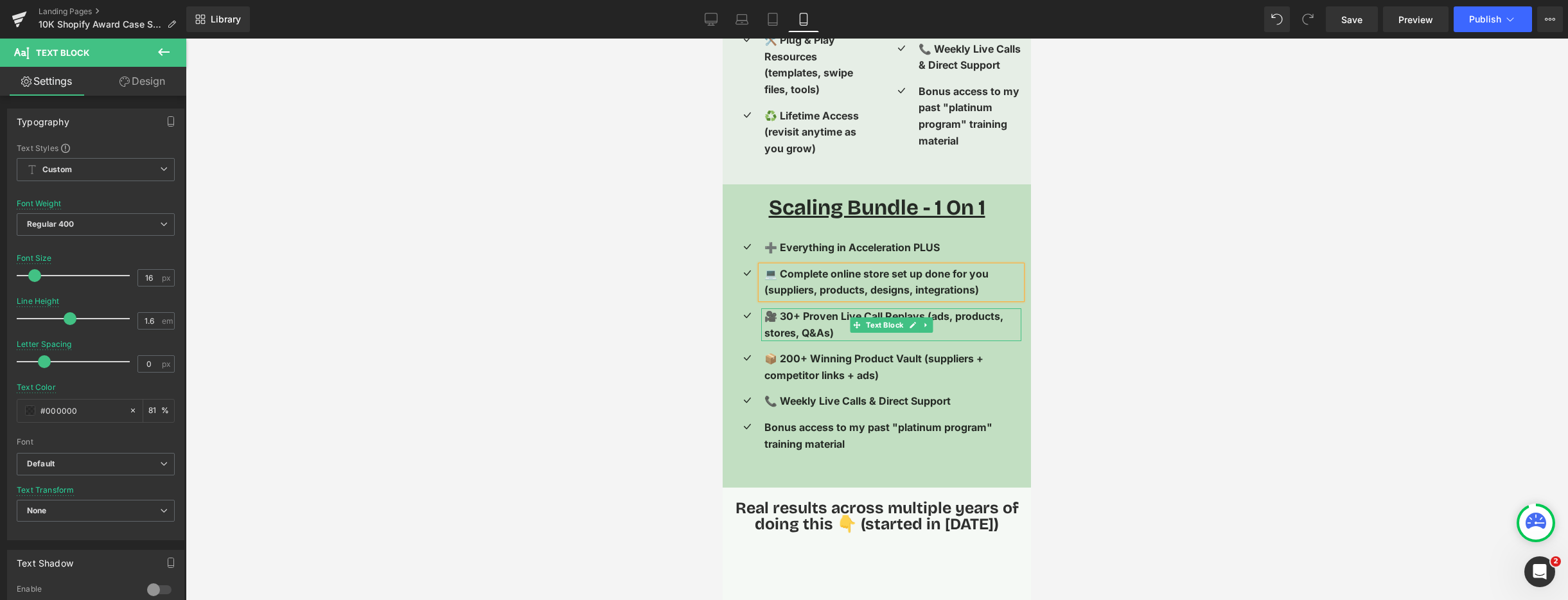
click at [818, 308] on p "🎥 30+ Proven Live Call Replays (ads, products, stores, Q&As)" at bounding box center [893, 324] width 257 height 33
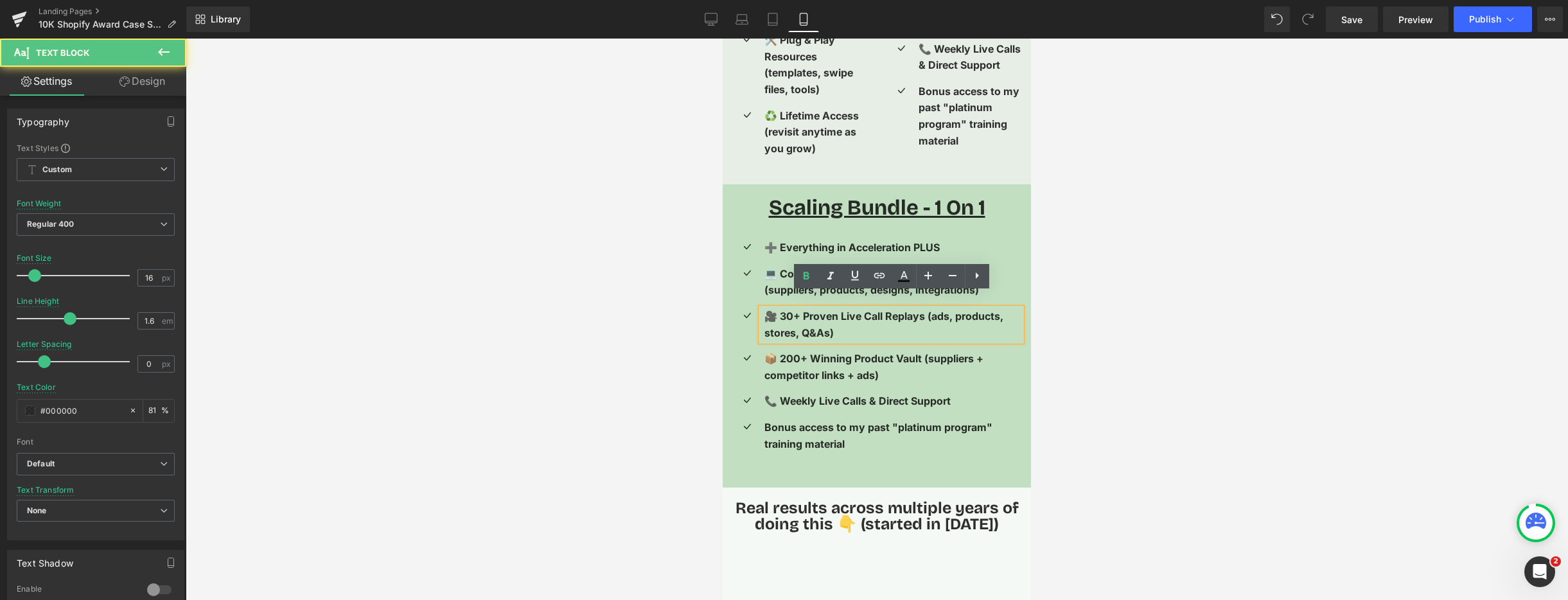
drag, startPoint x: 772, startPoint y: 300, endPoint x: 864, endPoint y: 318, distance: 93.7
click at [864, 318] on p "🎥 30+ Proven Live Call Replays (ads, products, stores, Q&As)" at bounding box center [893, 324] width 257 height 33
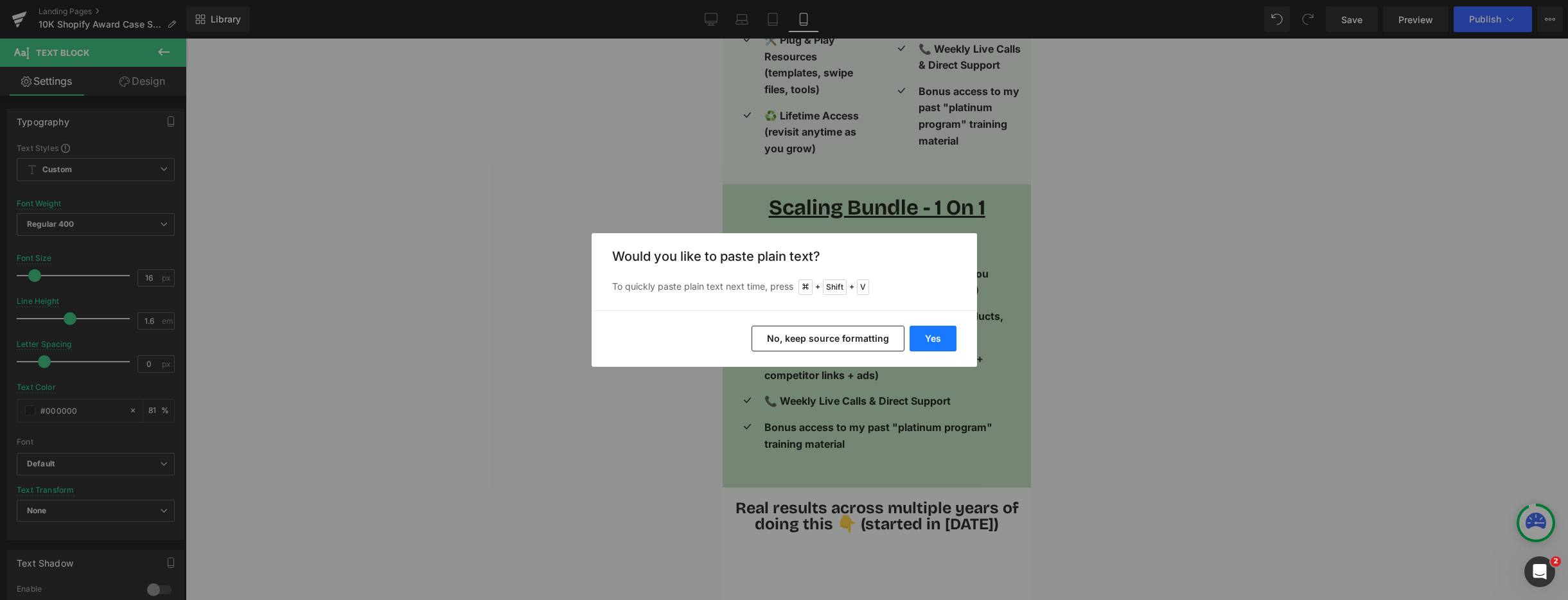
click at [930, 338] on button "Yes" at bounding box center [933, 338] width 47 height 26
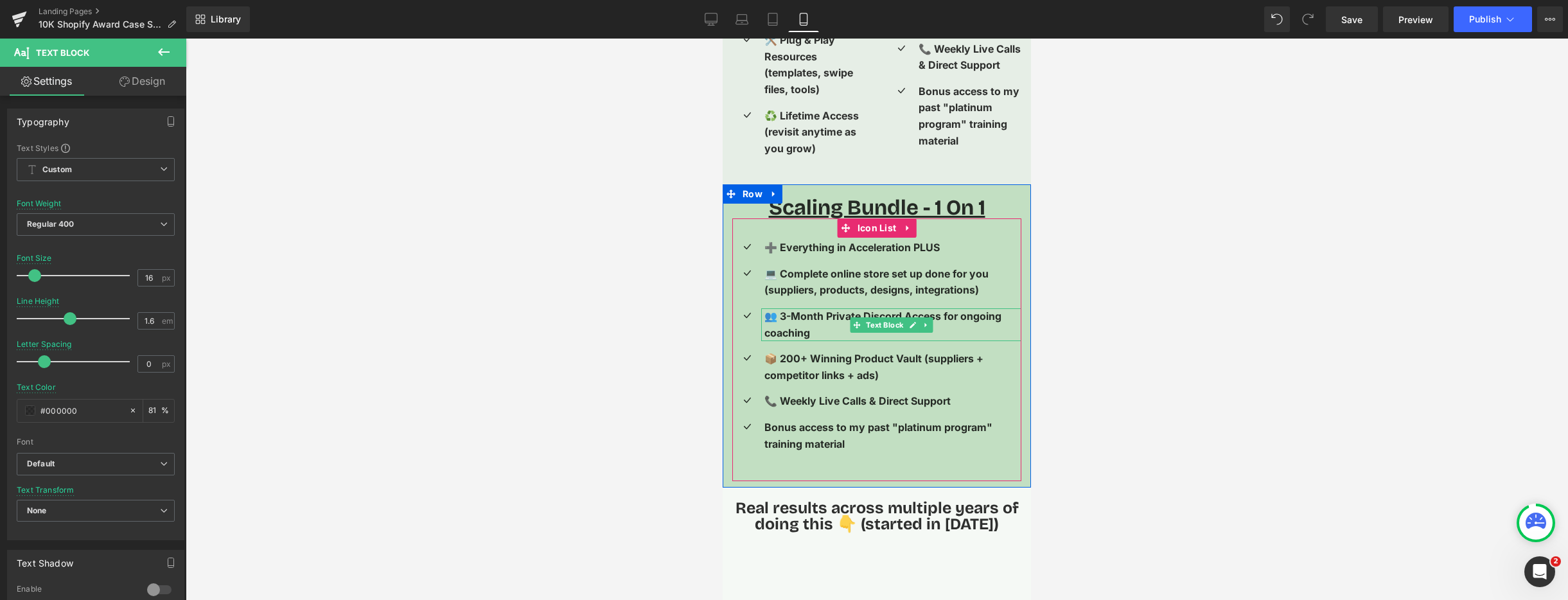
click at [825, 308] on p "👥 3-Month Private Discord Access for ongoing coaching" at bounding box center [893, 324] width 257 height 33
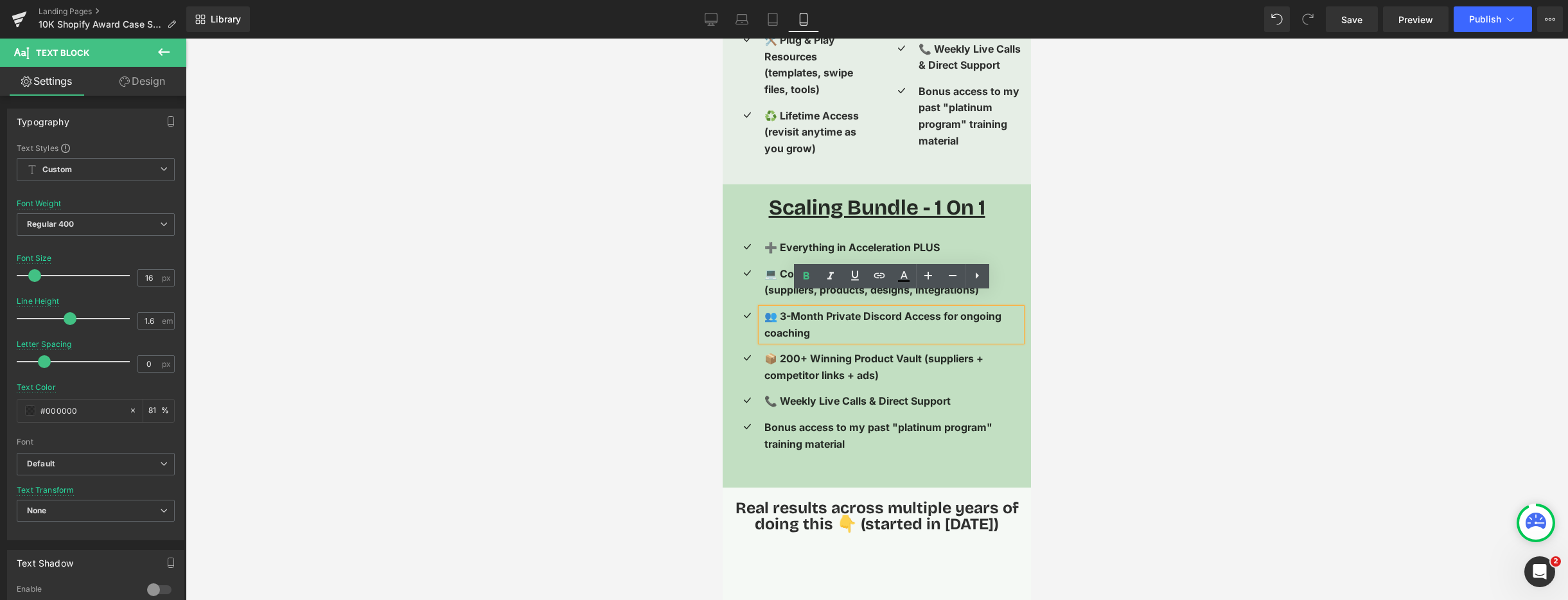
drag, startPoint x: 783, startPoint y: 301, endPoint x: 823, endPoint y: 316, distance: 42.7
click at [823, 316] on p "👥 3-Month Private Discord Access for ongoing coaching" at bounding box center [893, 324] width 257 height 33
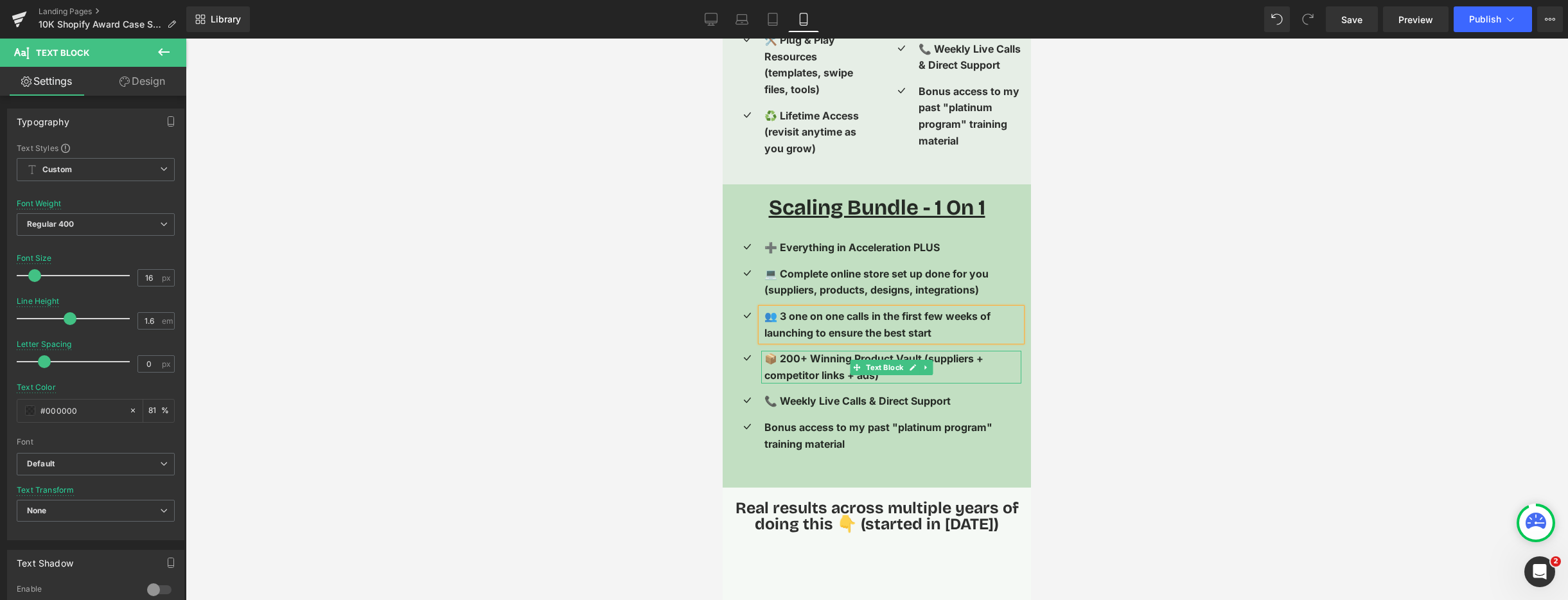
click at [800, 352] on span "📦 200+ Winning Product Vault (suppliers + competitor links + ads)" at bounding box center [873, 367] width 219 height 30
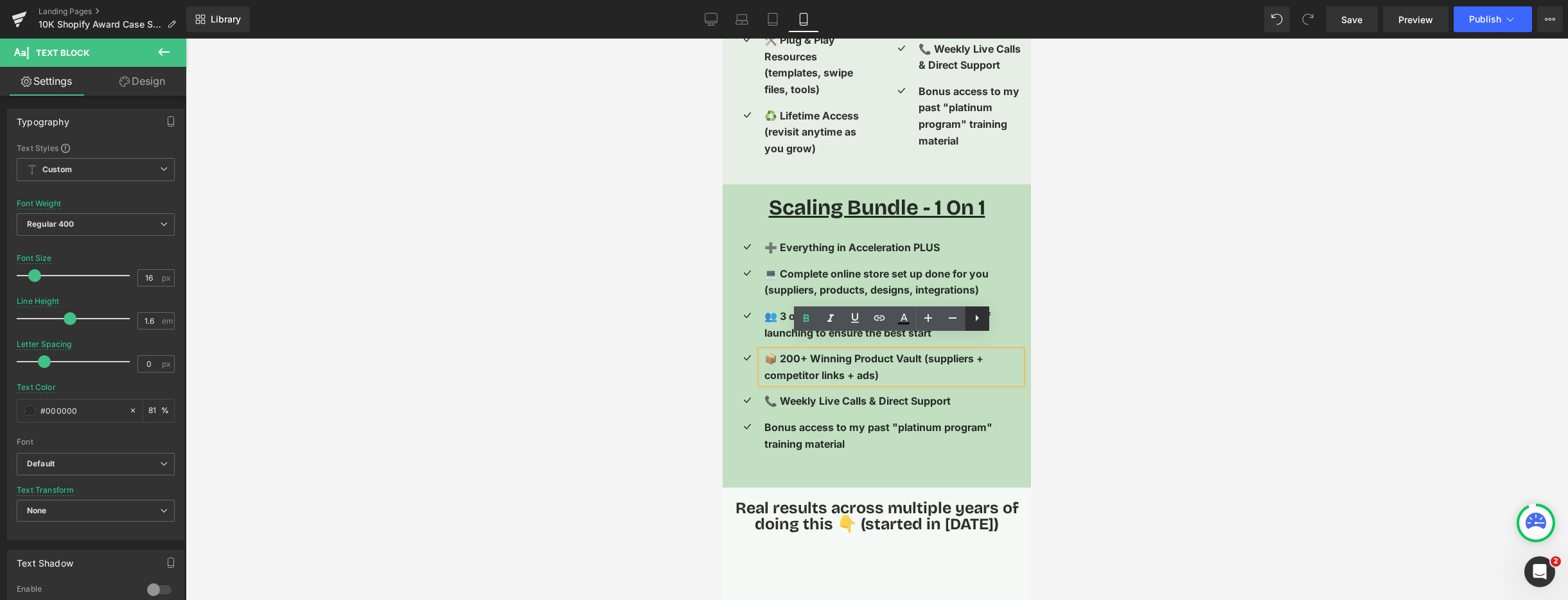
click at [979, 319] on icon at bounding box center [977, 317] width 15 height 15
click at [1140, 377] on div at bounding box center [877, 319] width 1382 height 561
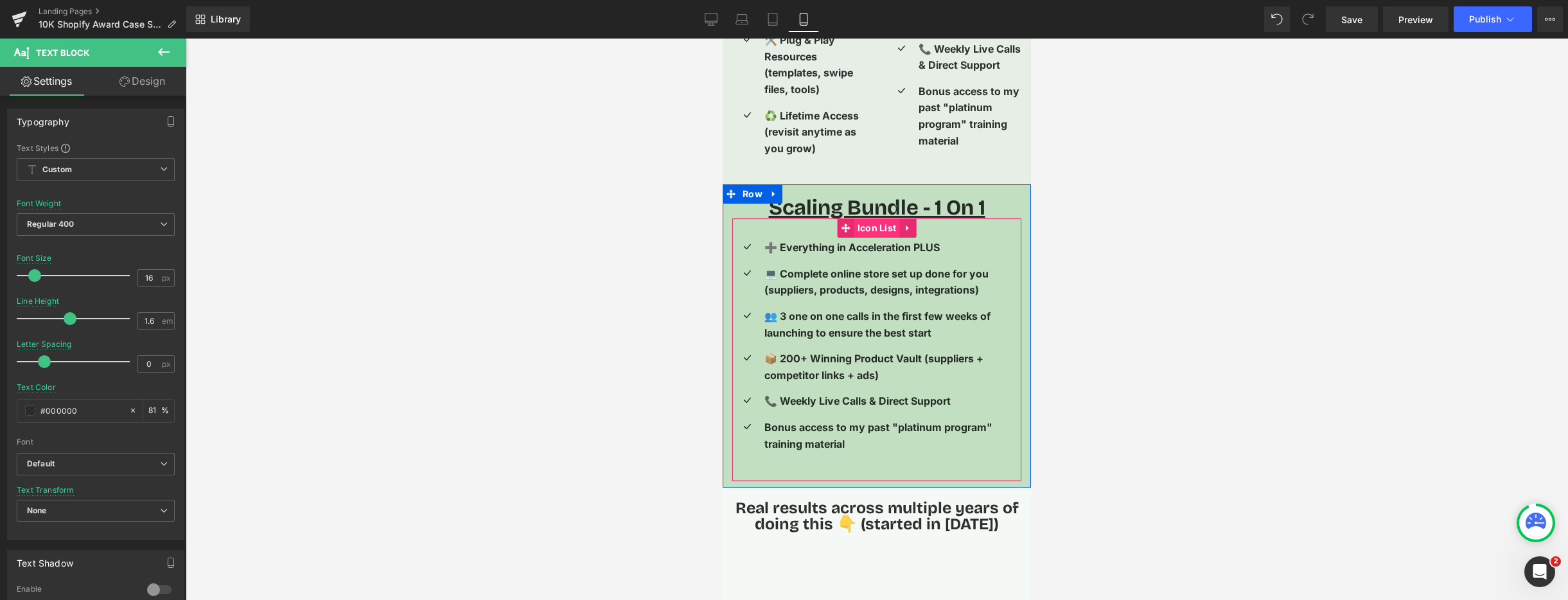
click at [869, 219] on span "Icon List" at bounding box center [877, 228] width 46 height 19
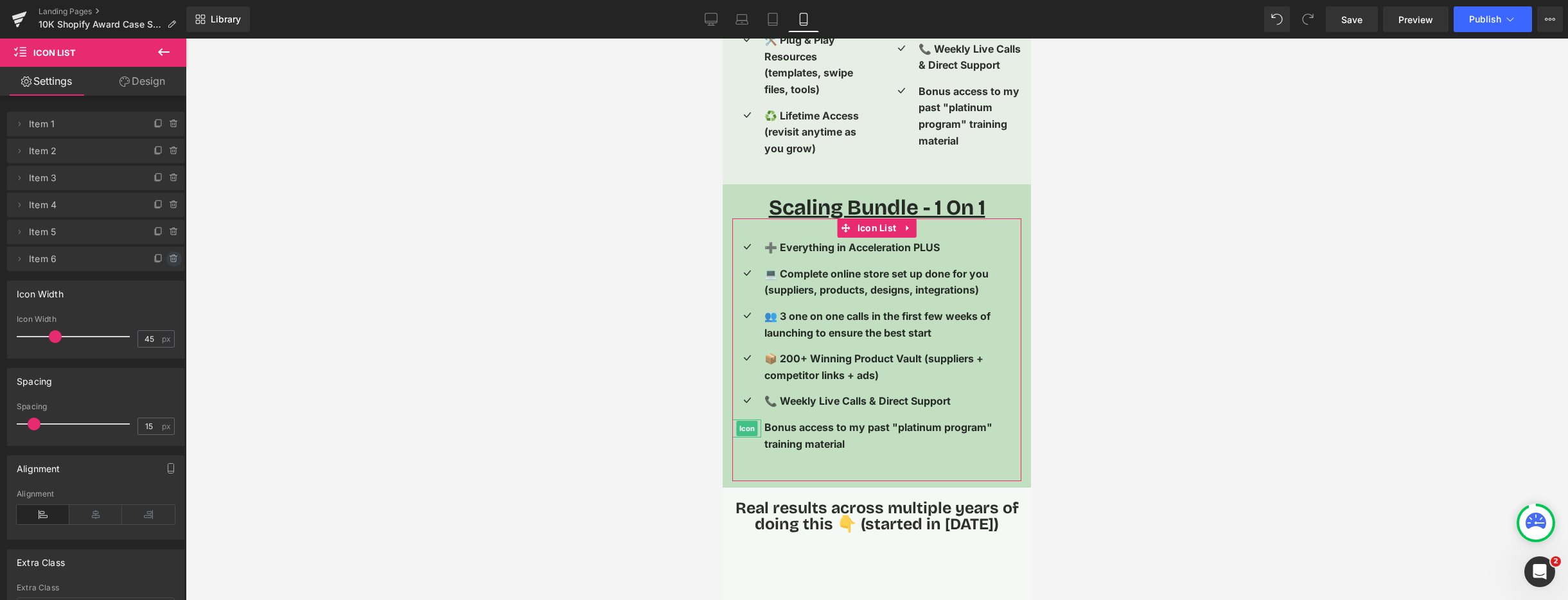
click at [169, 260] on icon at bounding box center [175, 259] width 11 height 11
click at [157, 257] on button "Delete" at bounding box center [160, 259] width 41 height 17
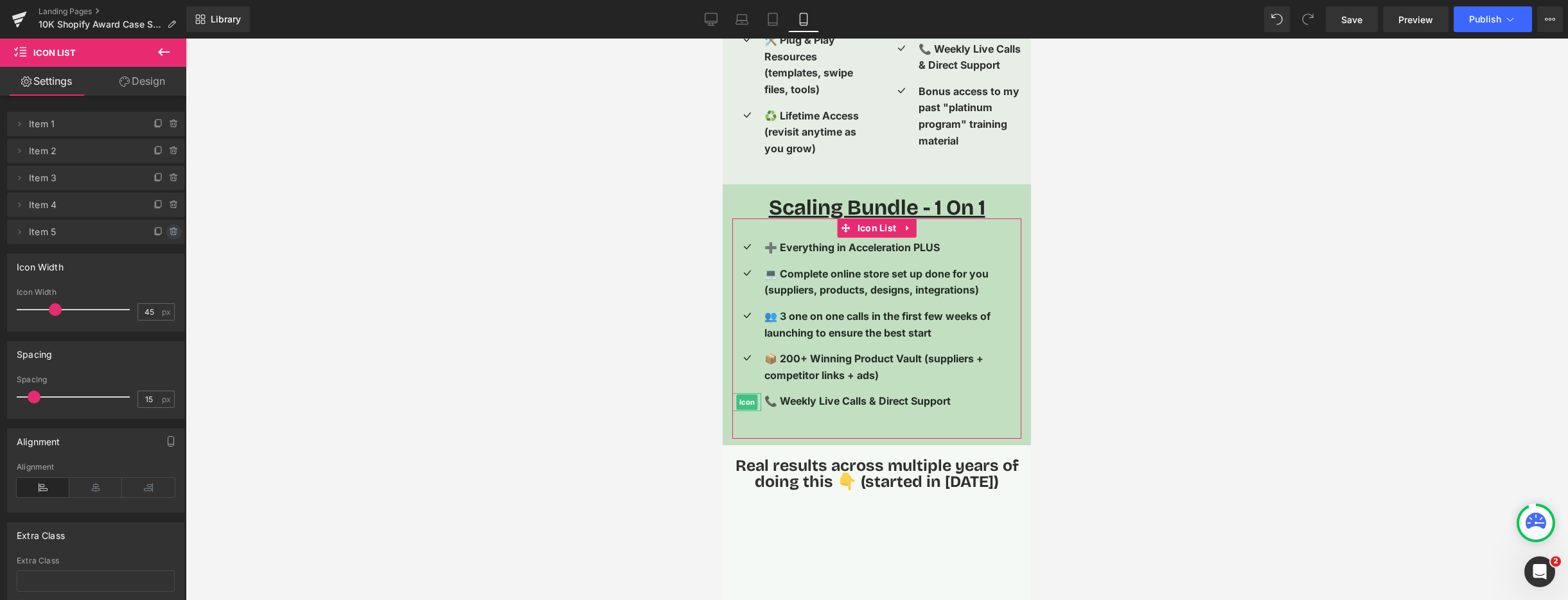
click at [169, 233] on icon at bounding box center [175, 232] width 11 height 11
click at [165, 235] on button "Delete" at bounding box center [160, 232] width 41 height 17
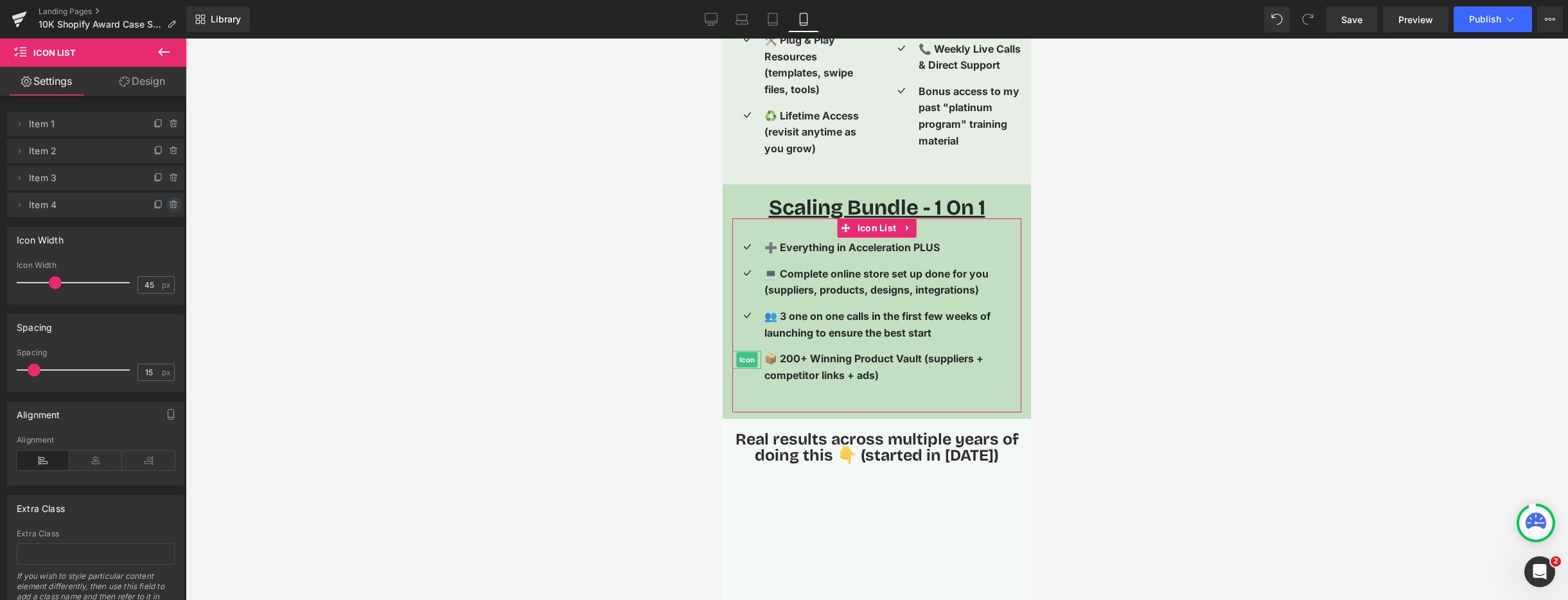
click at [169, 203] on icon at bounding box center [175, 205] width 11 height 11
click at [162, 209] on button "Delete" at bounding box center [160, 205] width 41 height 17
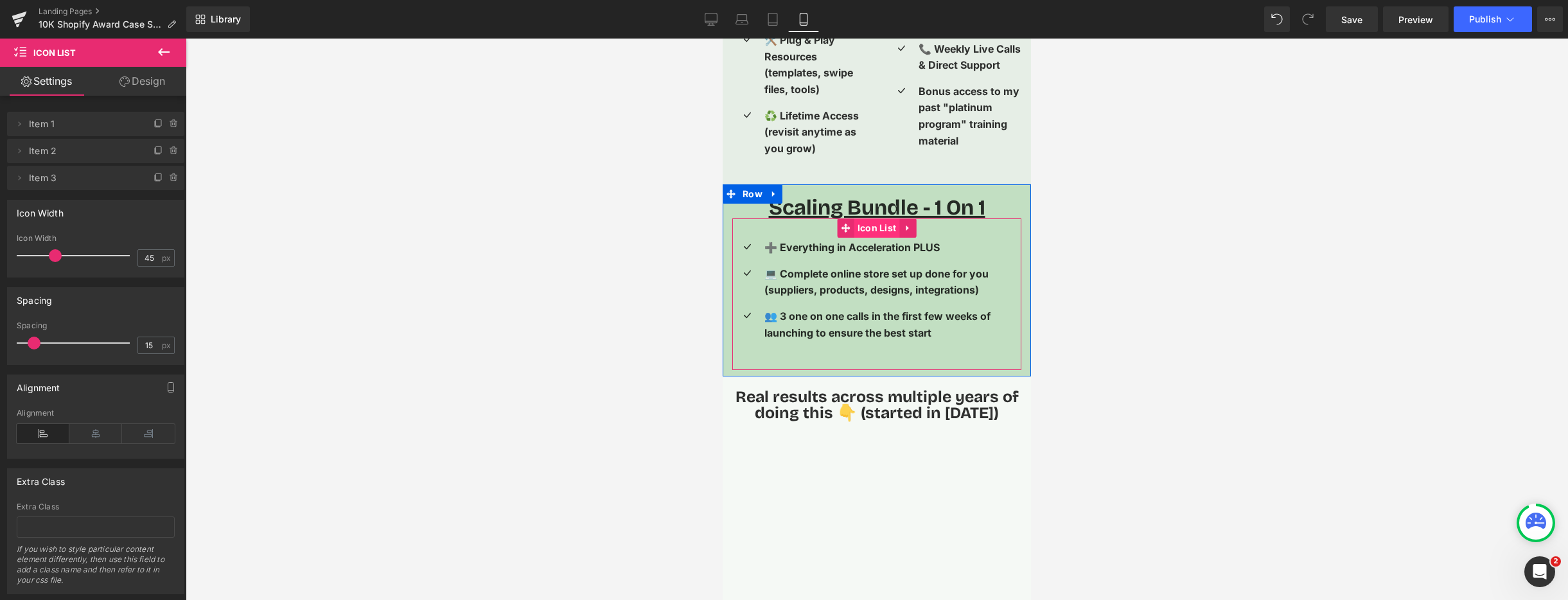
click at [881, 219] on span "Icon List" at bounding box center [877, 228] width 46 height 19
click at [1118, 311] on div at bounding box center [877, 319] width 1382 height 561
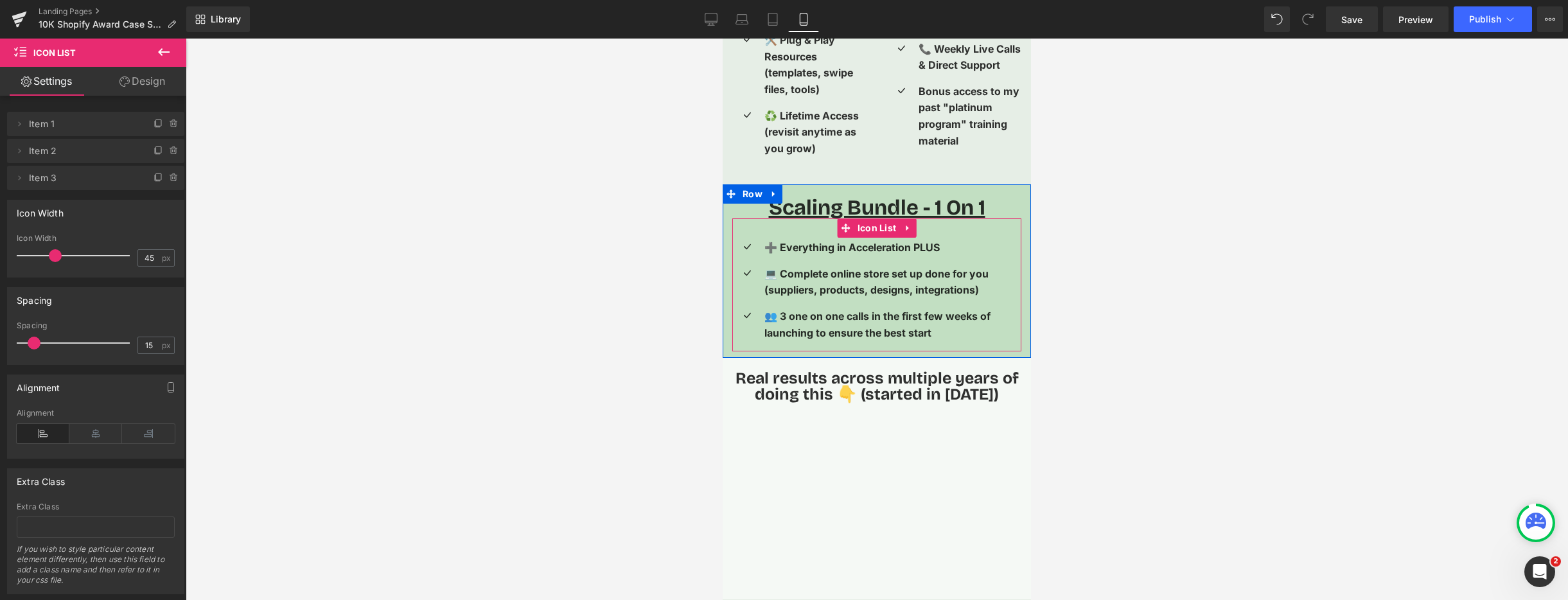
drag, startPoint x: 924, startPoint y: 353, endPoint x: 926, endPoint y: 335, distance: 18.1
click at [926, 335] on div "Icon ➕ Everything in Acceleration PLUS Text Block Icon 💻 Complete online store …" at bounding box center [877, 285] width 289 height 133
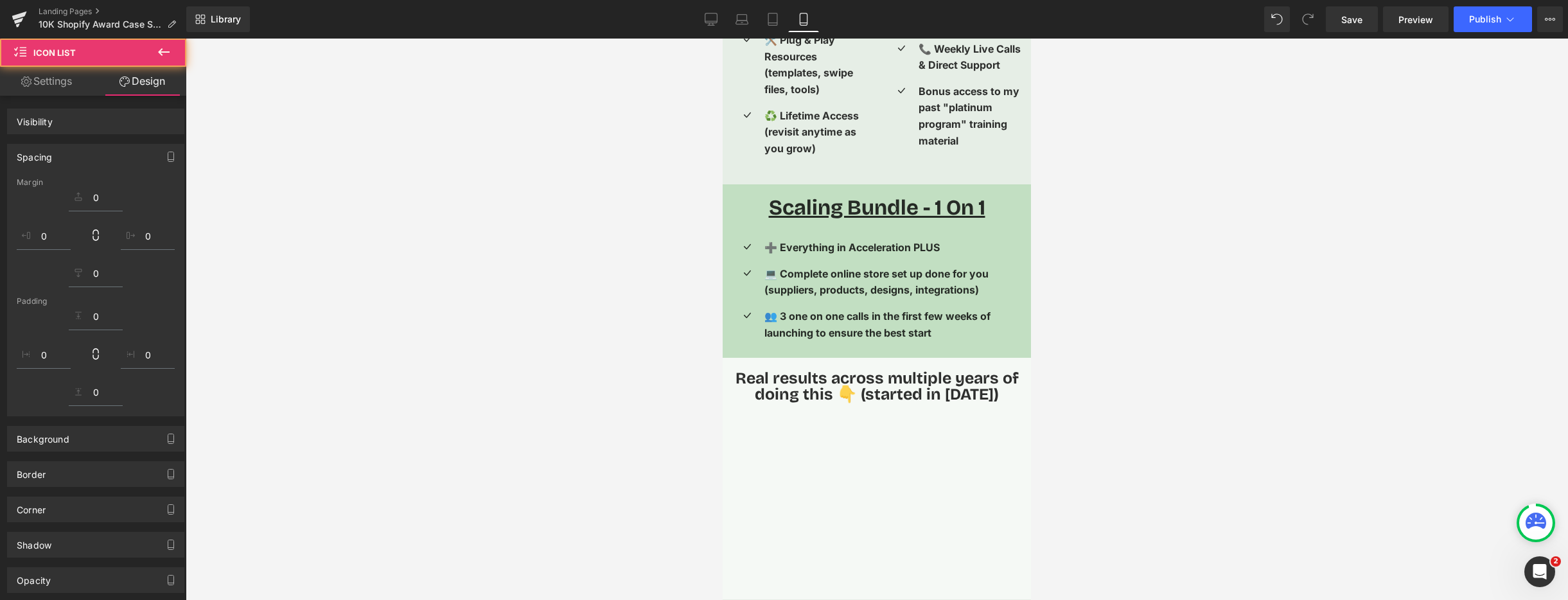
click at [1163, 304] on div at bounding box center [877, 319] width 1382 height 561
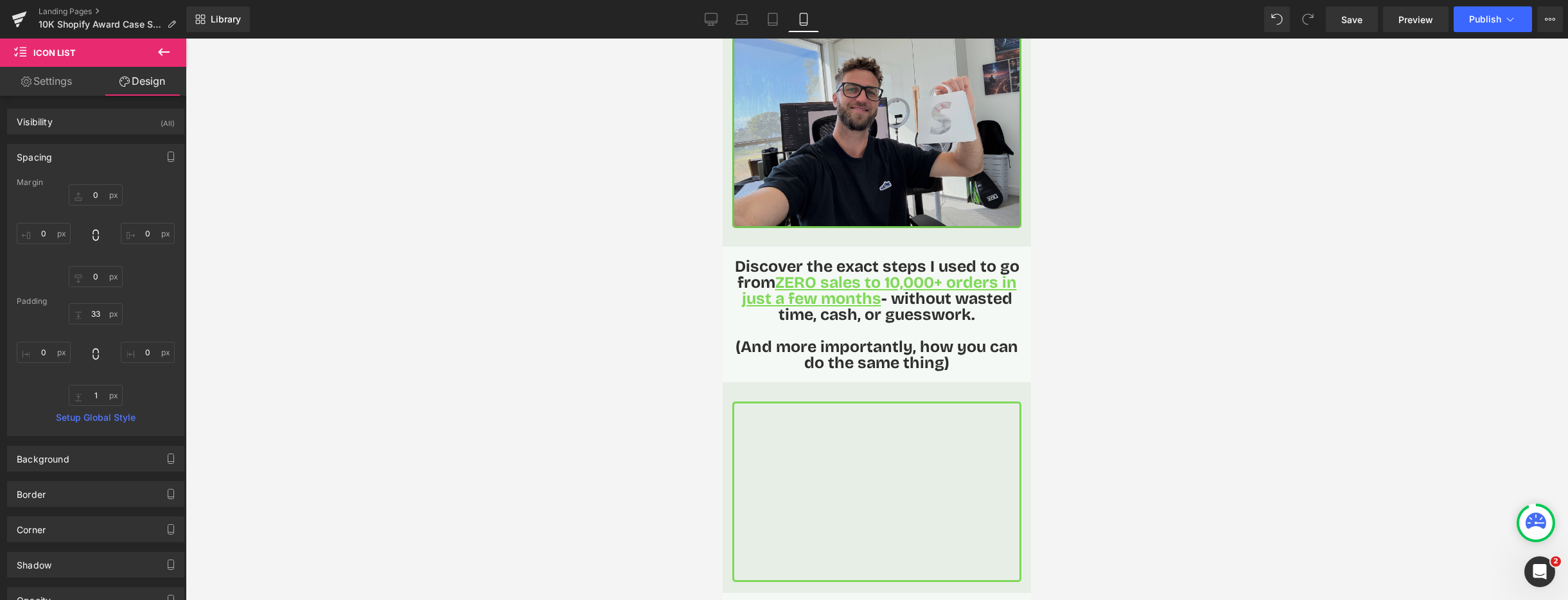
scroll to position [0, 0]
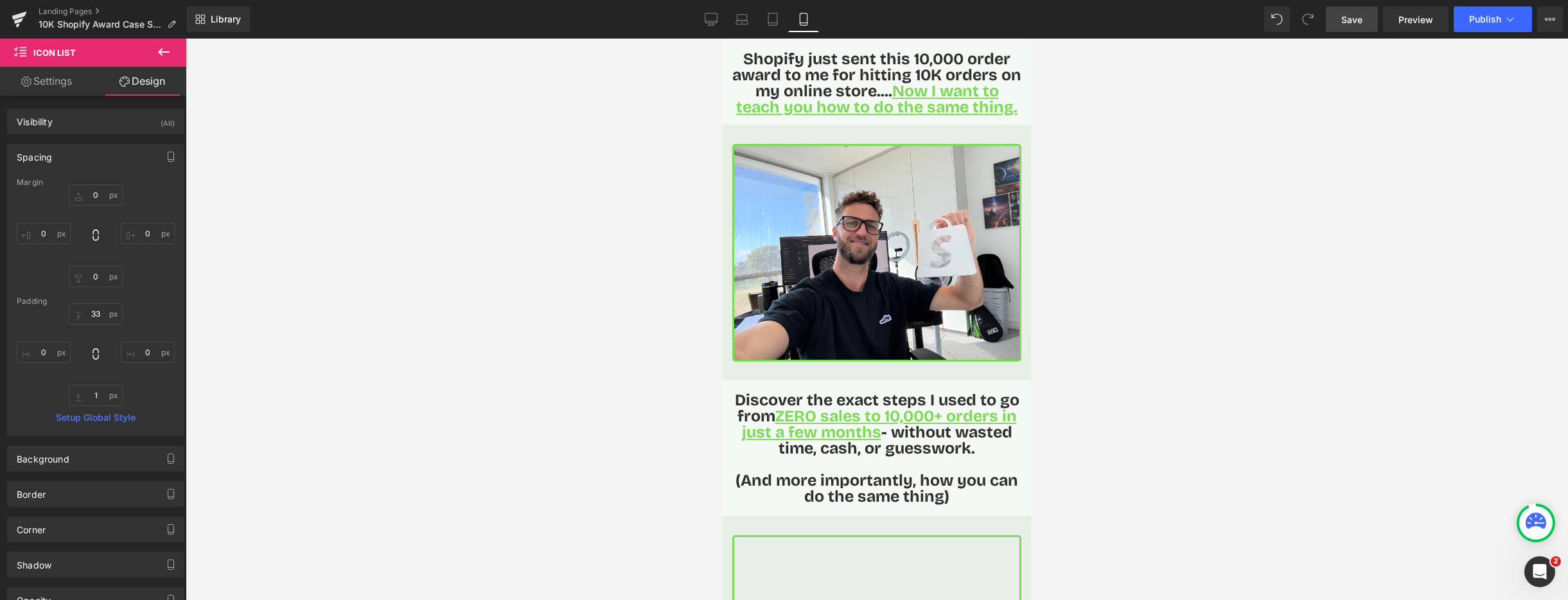
click at [1349, 26] on link "Save" at bounding box center [1351, 19] width 52 height 26
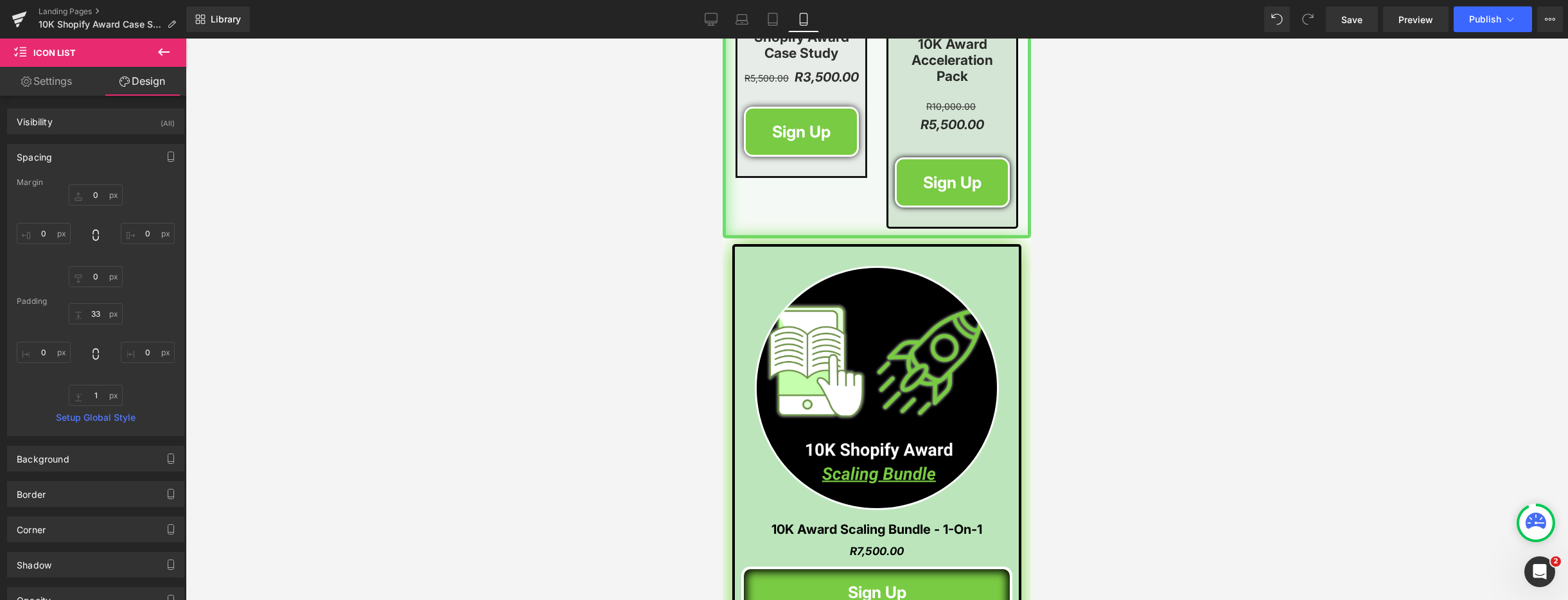
scroll to position [1936, 0]
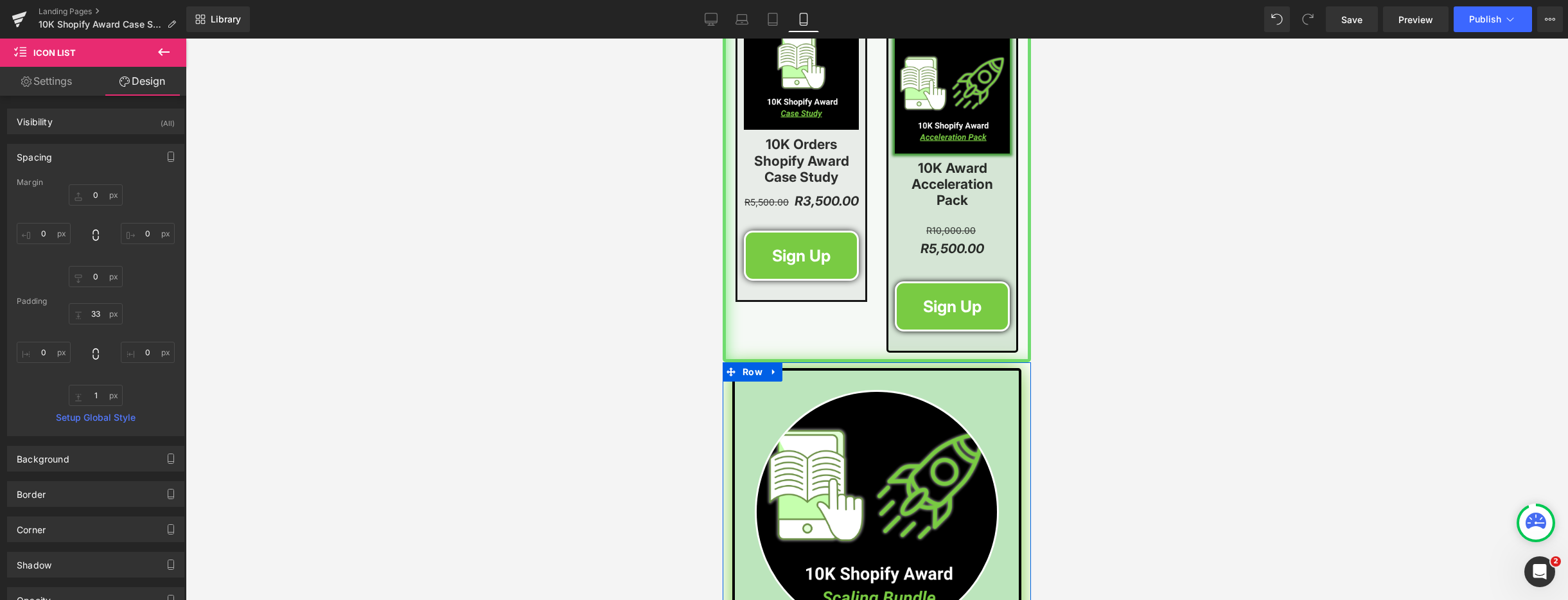
click at [772, 368] on icon at bounding box center [773, 371] width 3 height 6
click at [790, 367] on icon at bounding box center [791, 371] width 9 height 10
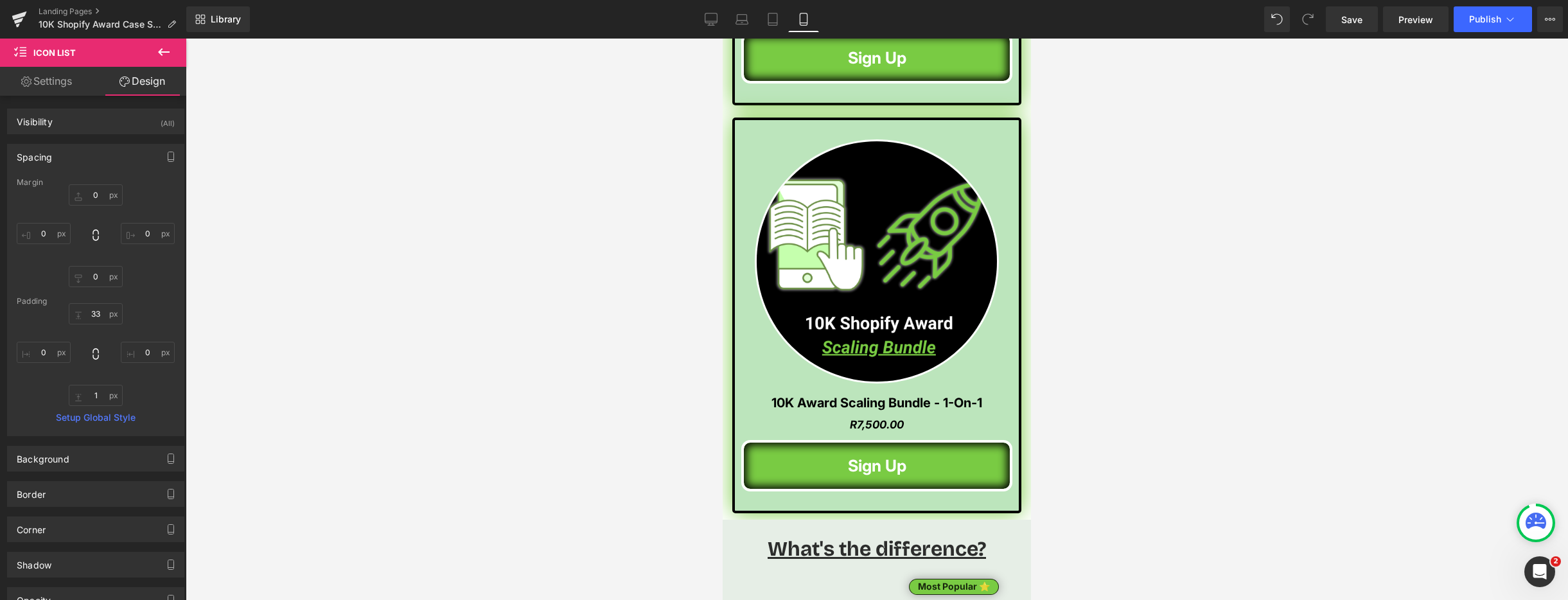
scroll to position [2602, 0]
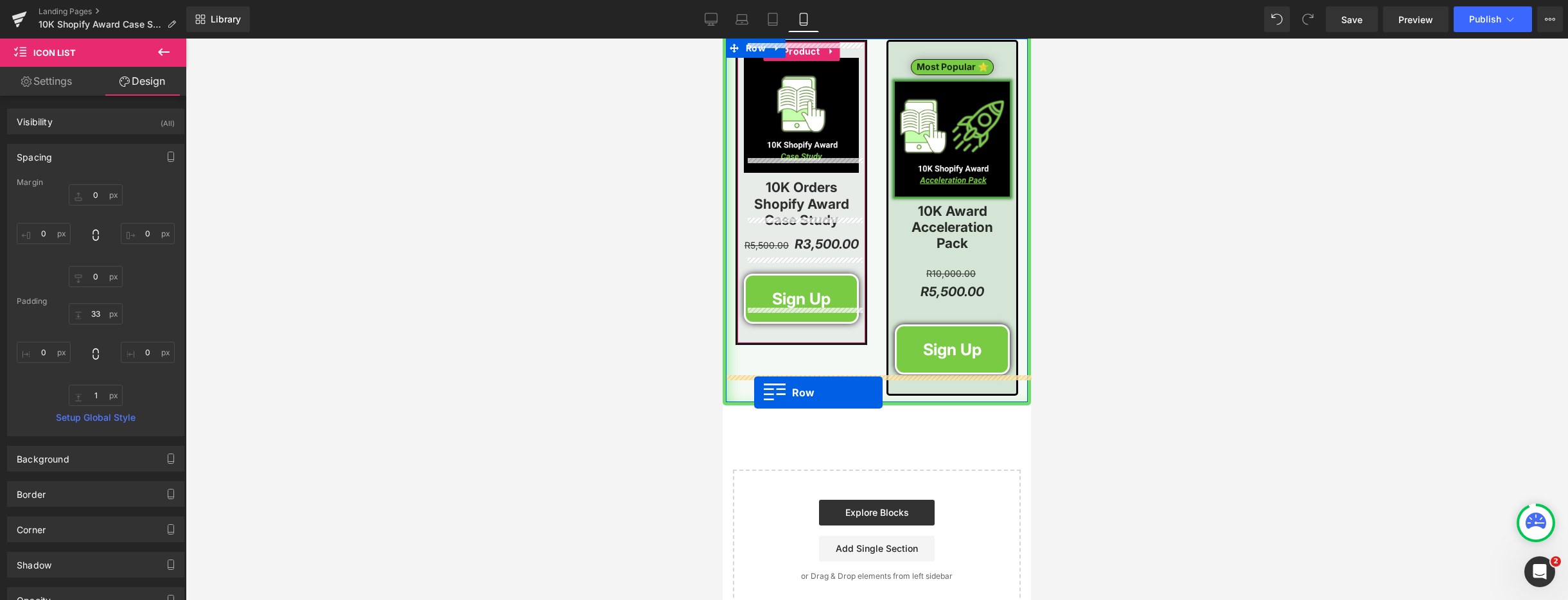
drag, startPoint x: 742, startPoint y: 123, endPoint x: 754, endPoint y: 392, distance: 269.3
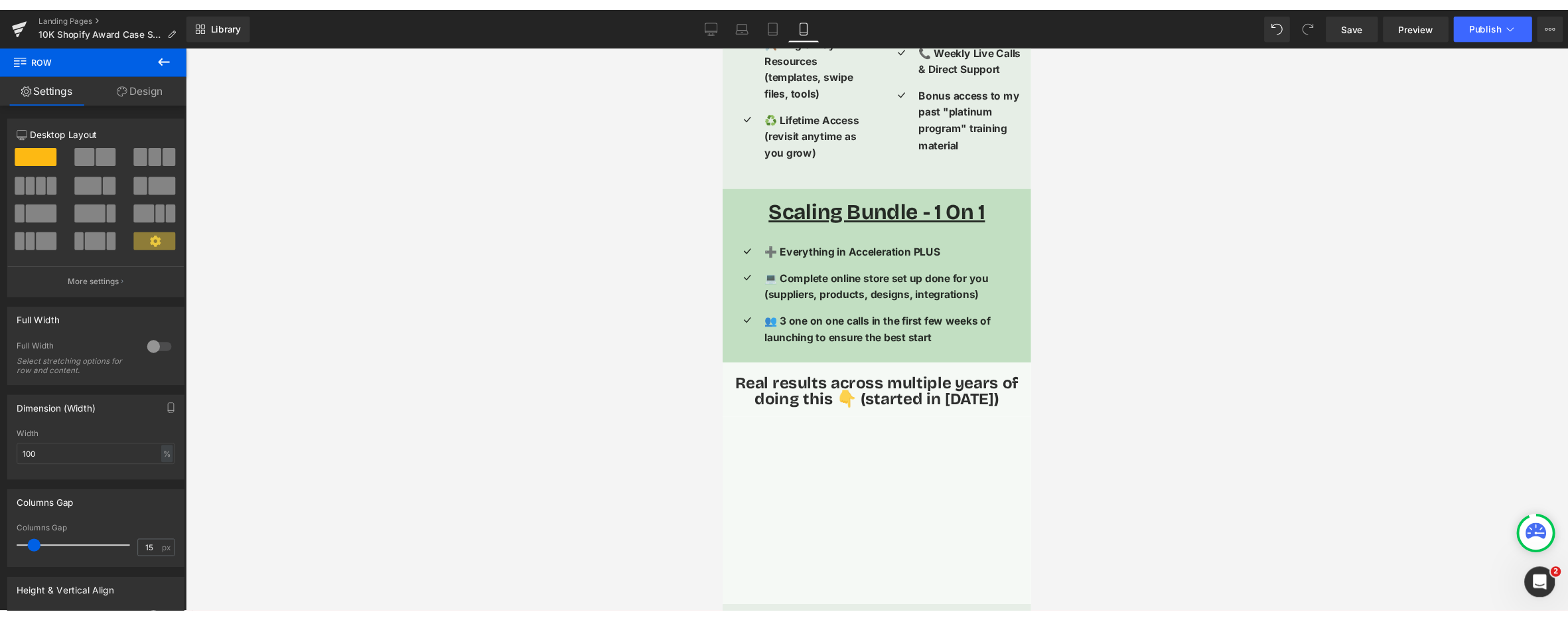
scroll to position [3257, 0]
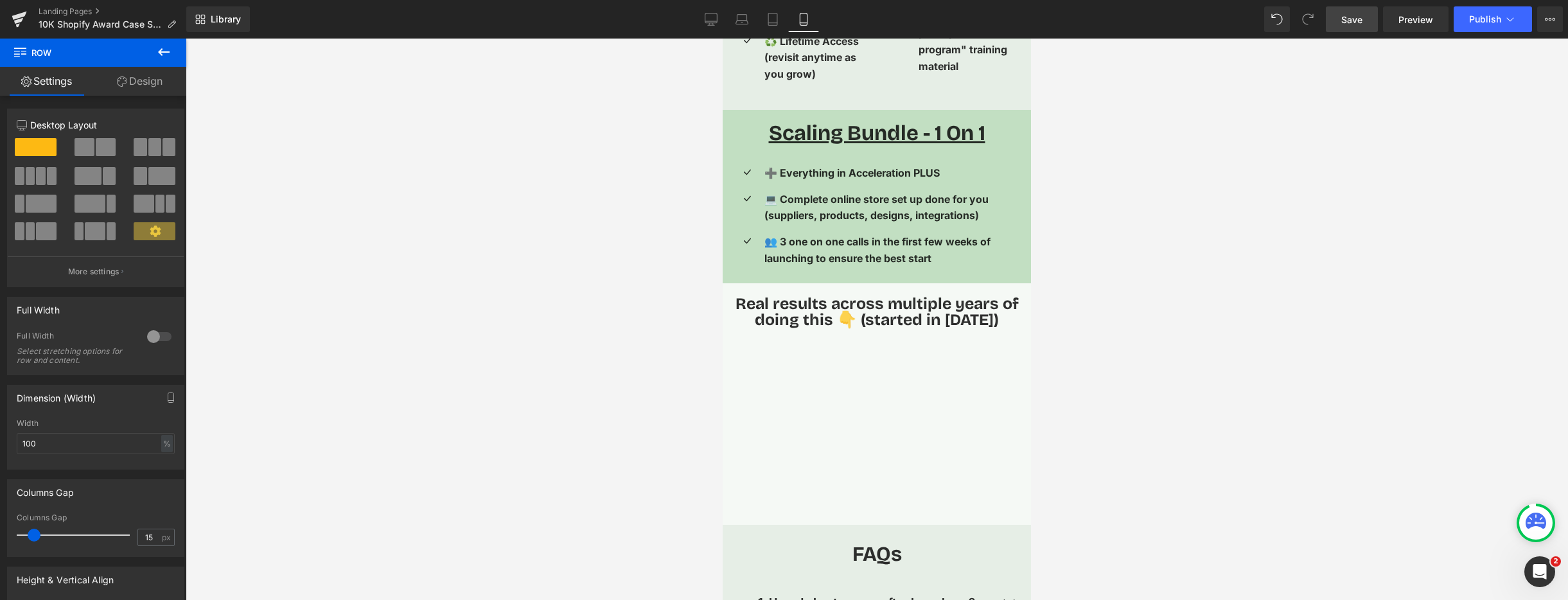
click at [1342, 23] on span "Save" at bounding box center [1352, 19] width 21 height 13
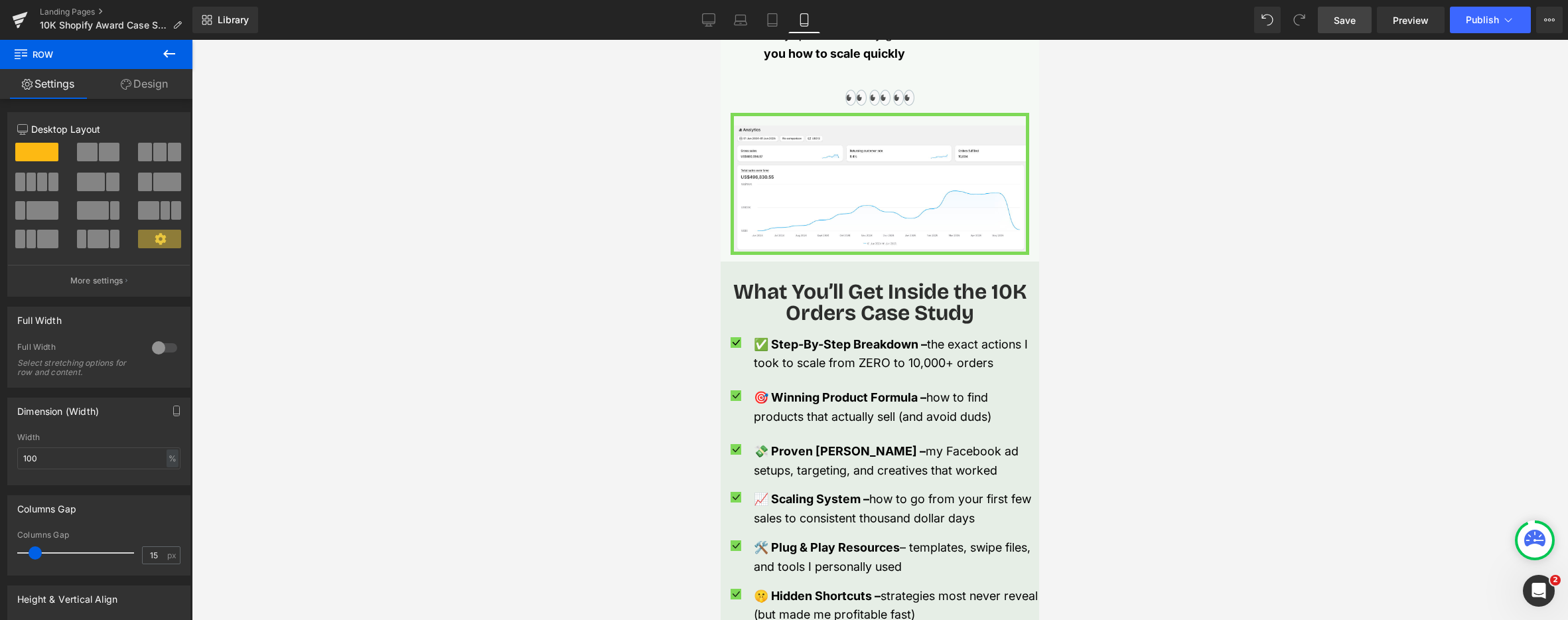
scroll to position [1269, 0]
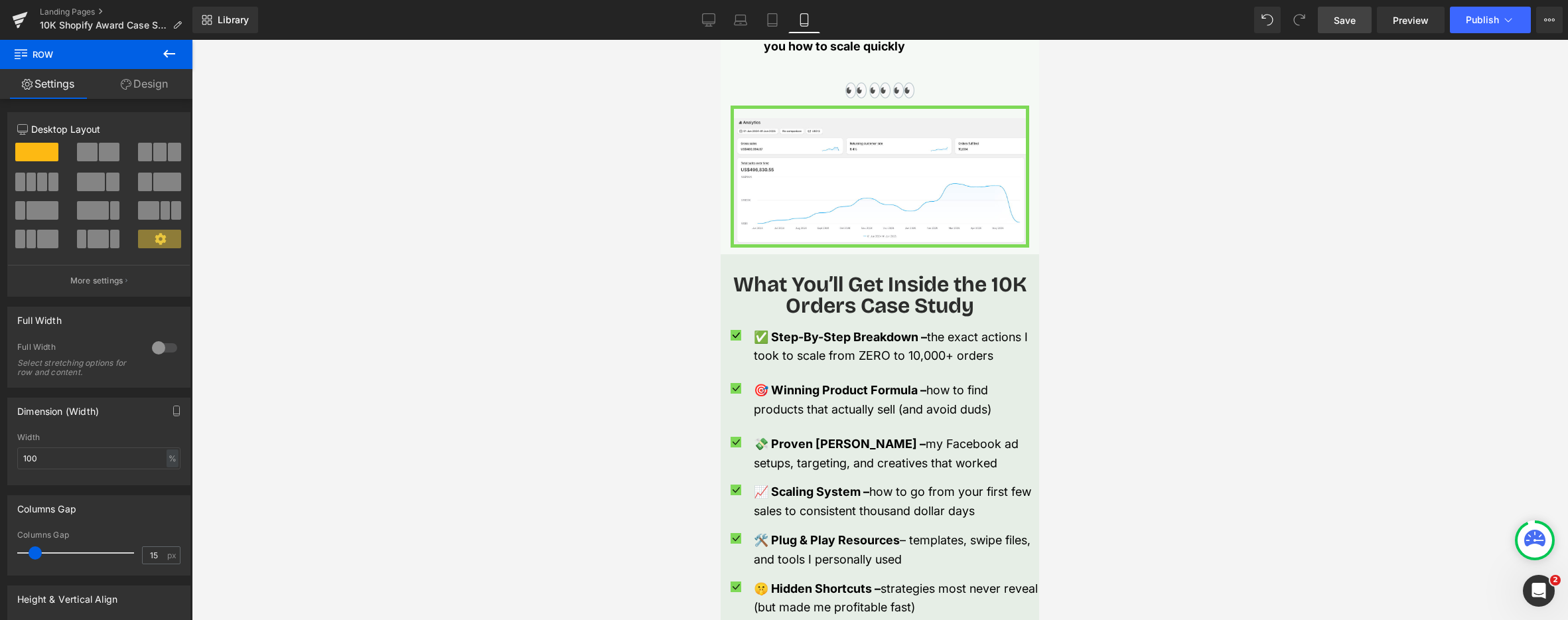
click at [170, 58] on icon at bounding box center [168, 53] width 15 height 15
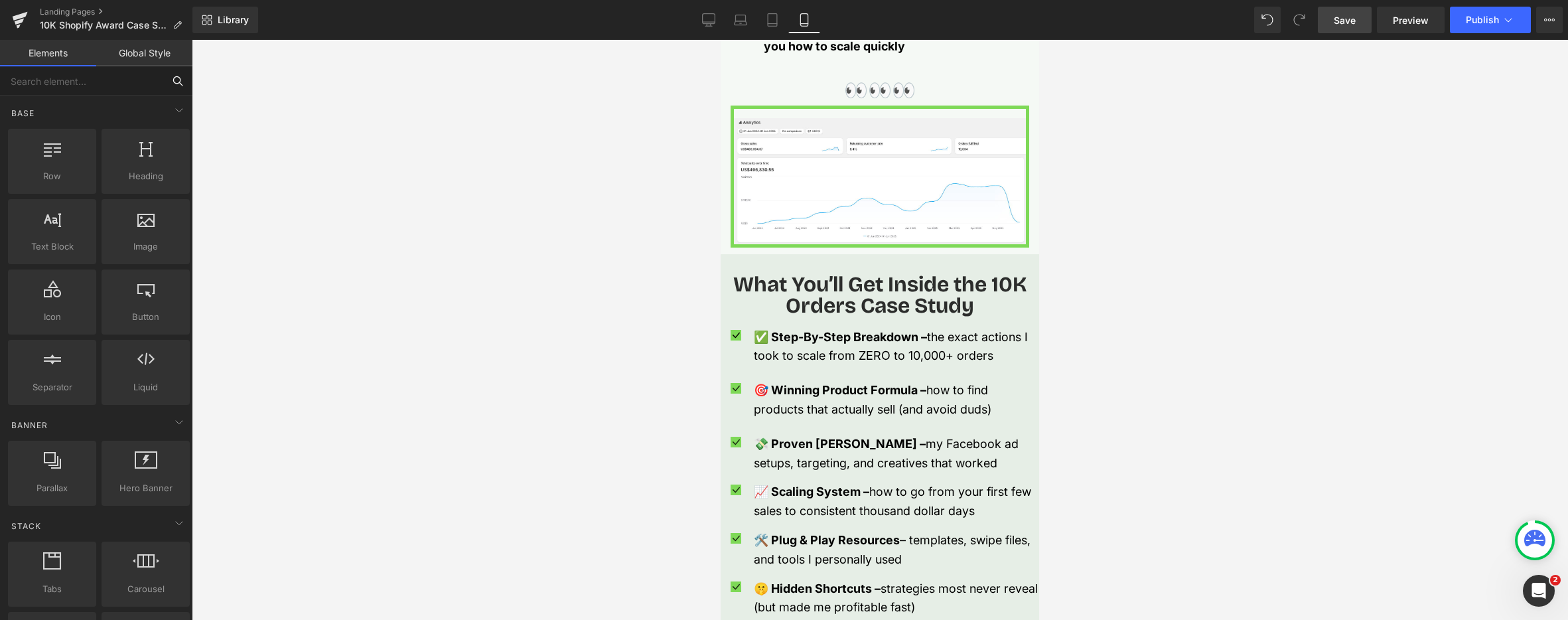
click at [103, 86] on input "text" at bounding box center [81, 81] width 163 height 29
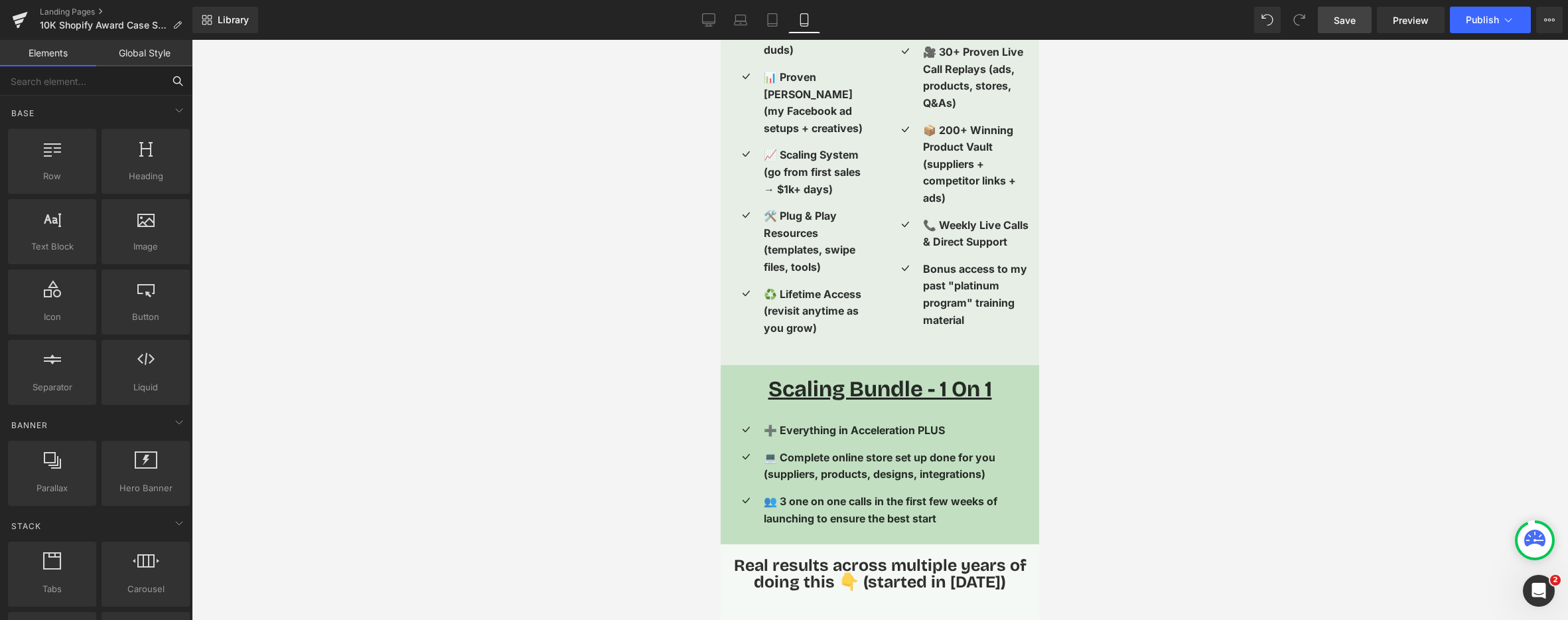
scroll to position [3161, 0]
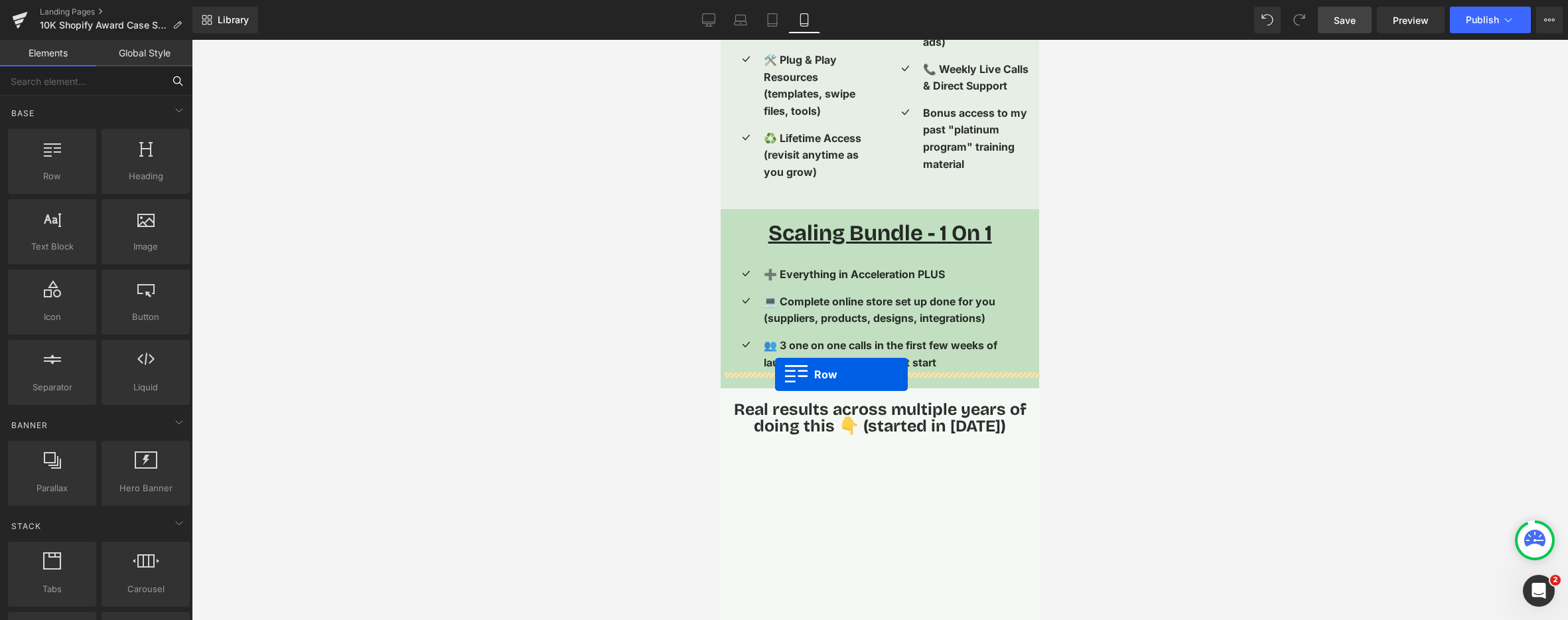
drag, startPoint x: 772, startPoint y: 204, endPoint x: 775, endPoint y: 374, distance: 170.0
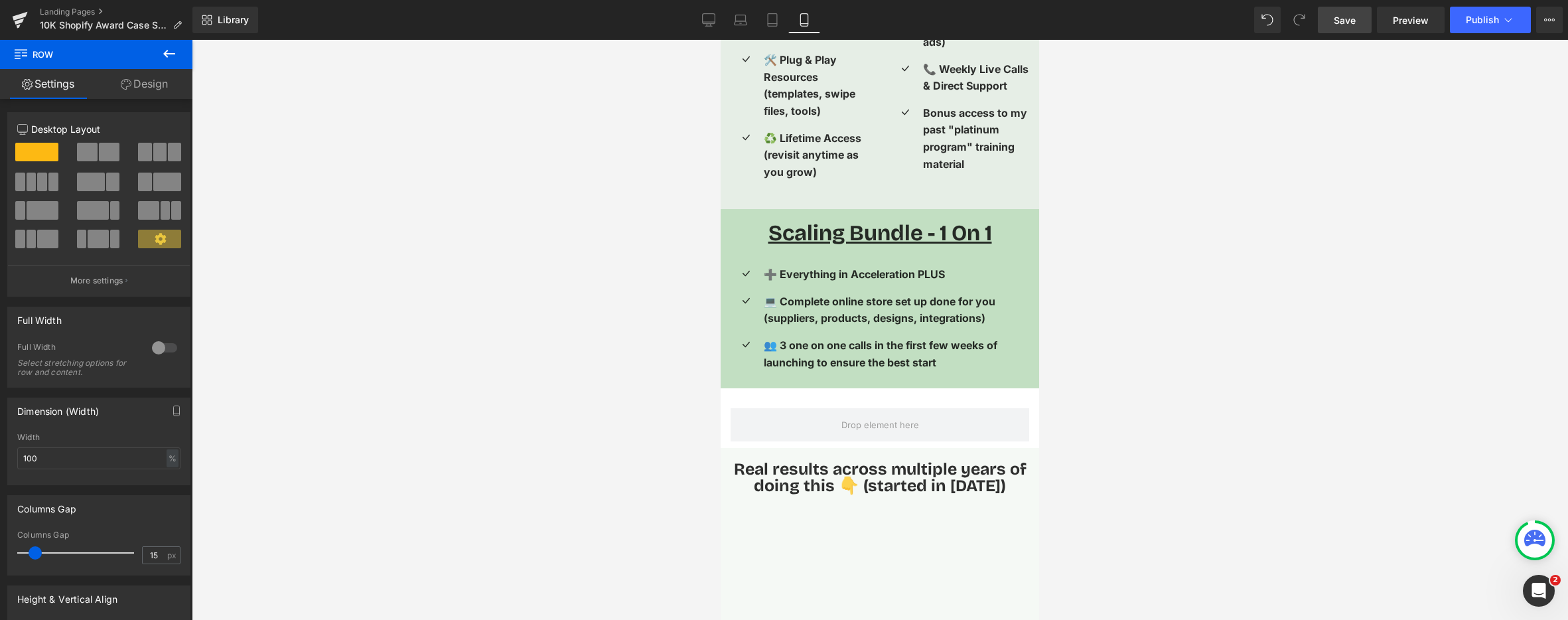
click at [165, 57] on icon at bounding box center [168, 53] width 15 height 15
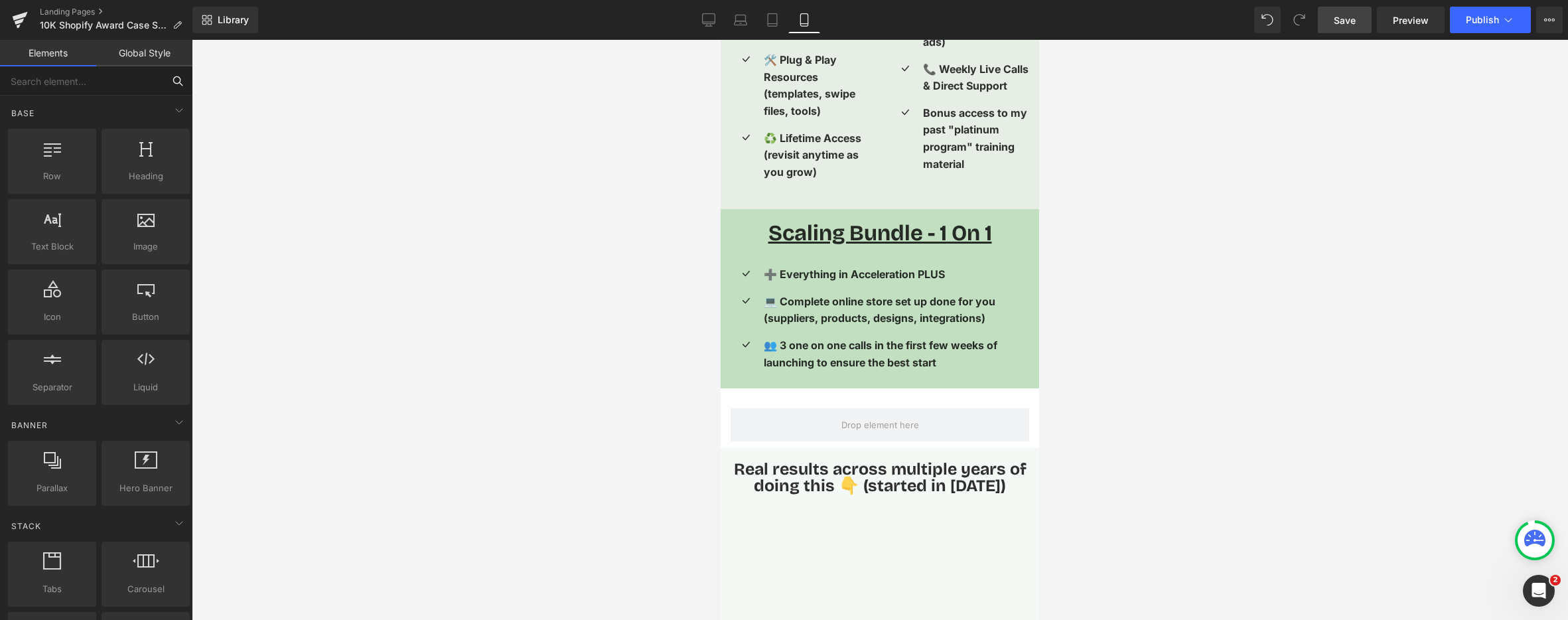
click at [91, 84] on input "text" at bounding box center [81, 81] width 163 height 29
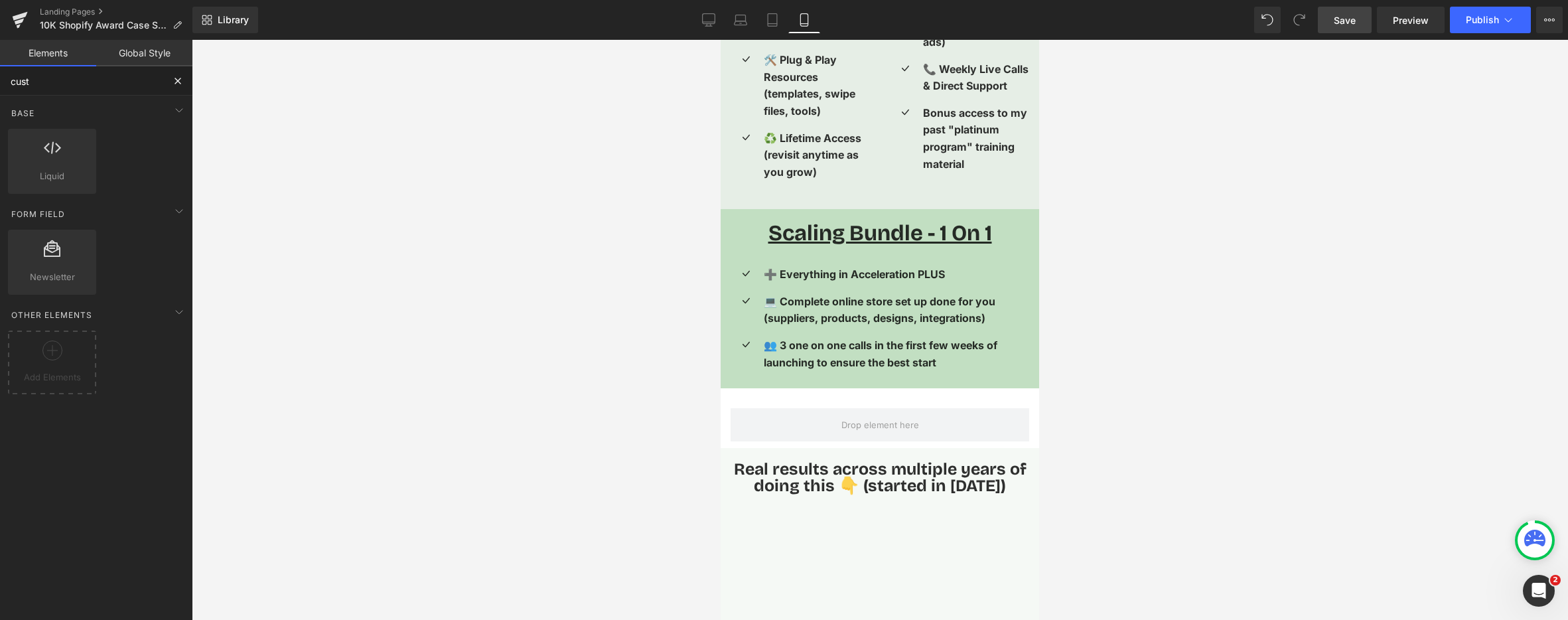
type input "custo"
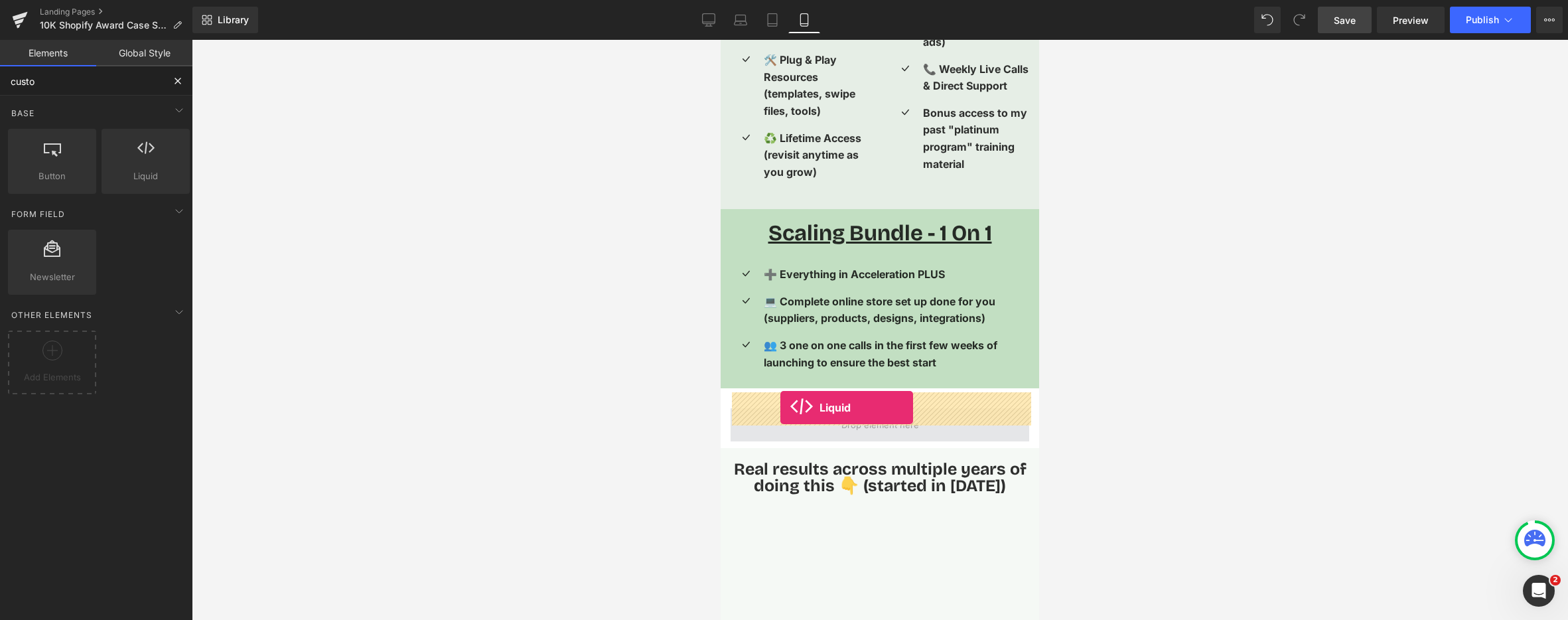
drag, startPoint x: 906, startPoint y: 212, endPoint x: 779, endPoint y: 408, distance: 233.5
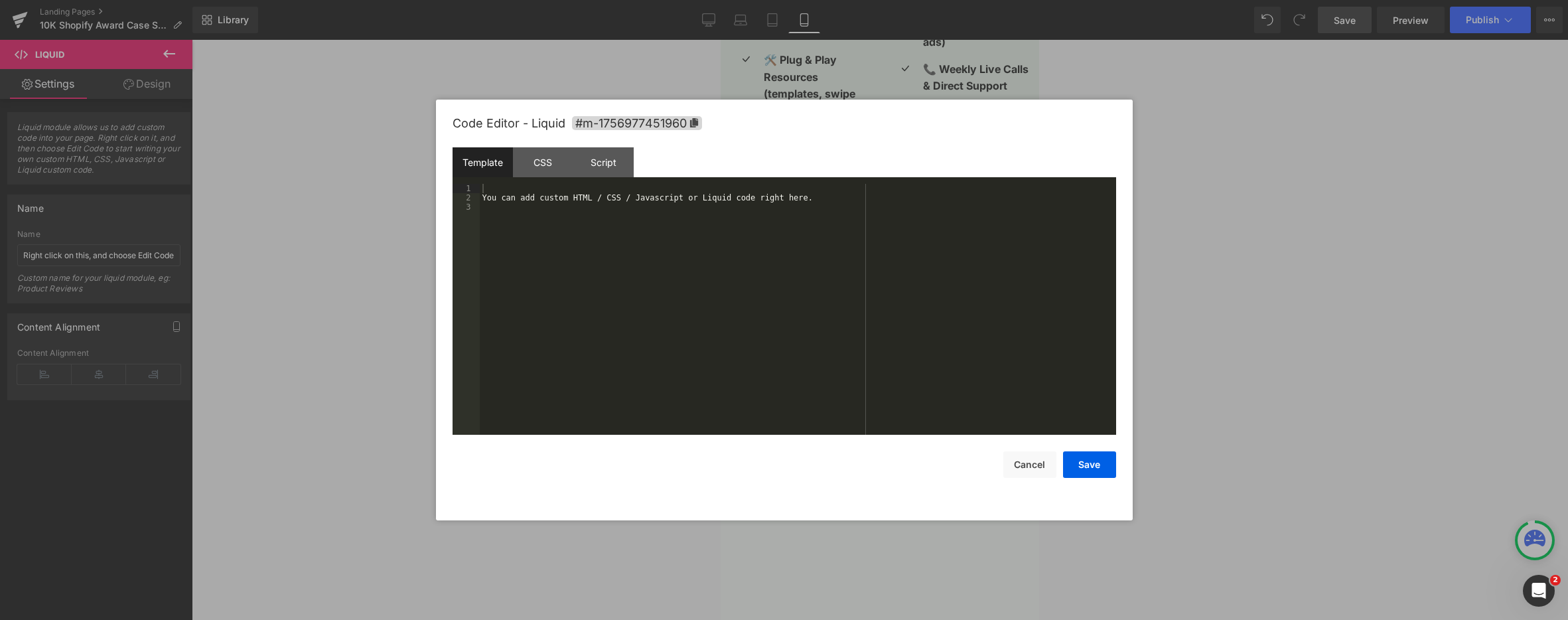
click at [814, 0] on div "Liquid You are previewing how the will restyle your page. You can not edit Elem…" at bounding box center [784, 0] width 1568 height 0
click at [632, 234] on div "You can add custom HTML / CSS / Javascript or Liquid code right here." at bounding box center [798, 319] width 636 height 269
click at [1085, 469] on button "Save" at bounding box center [1090, 464] width 53 height 26
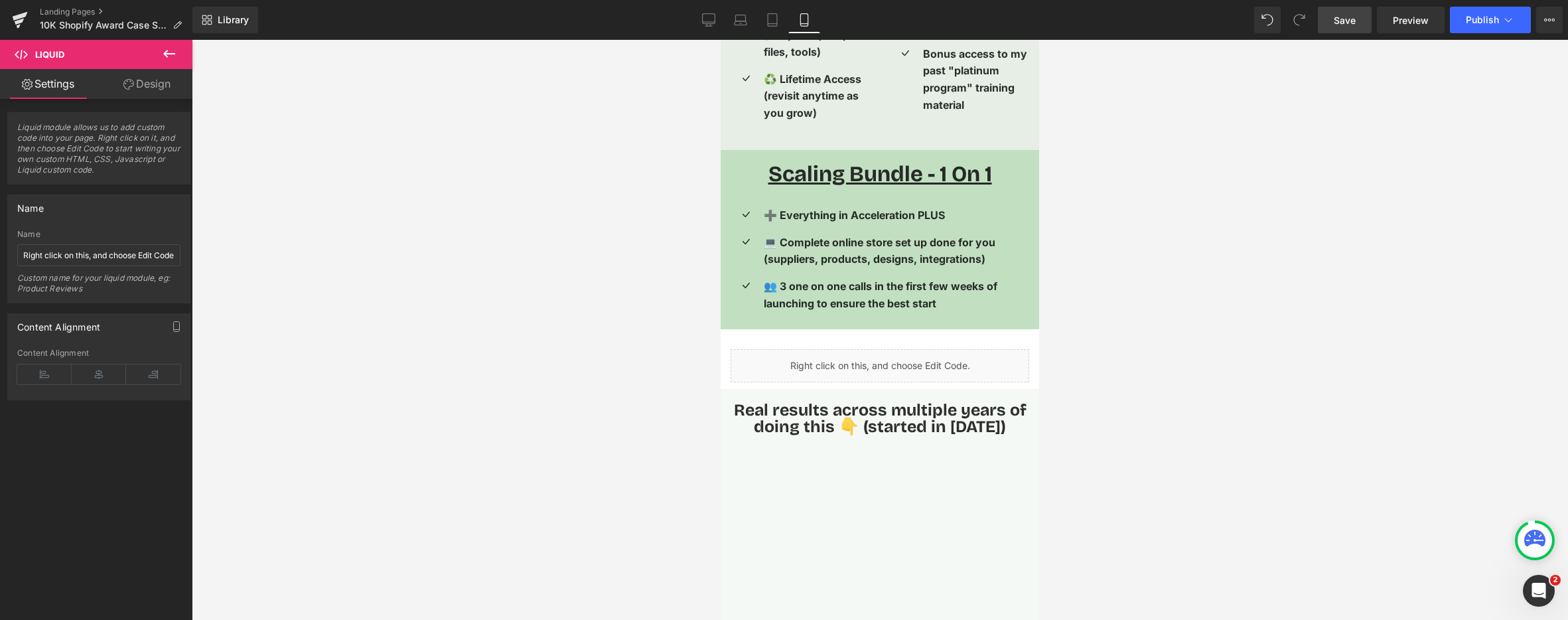
scroll to position [3210, 0]
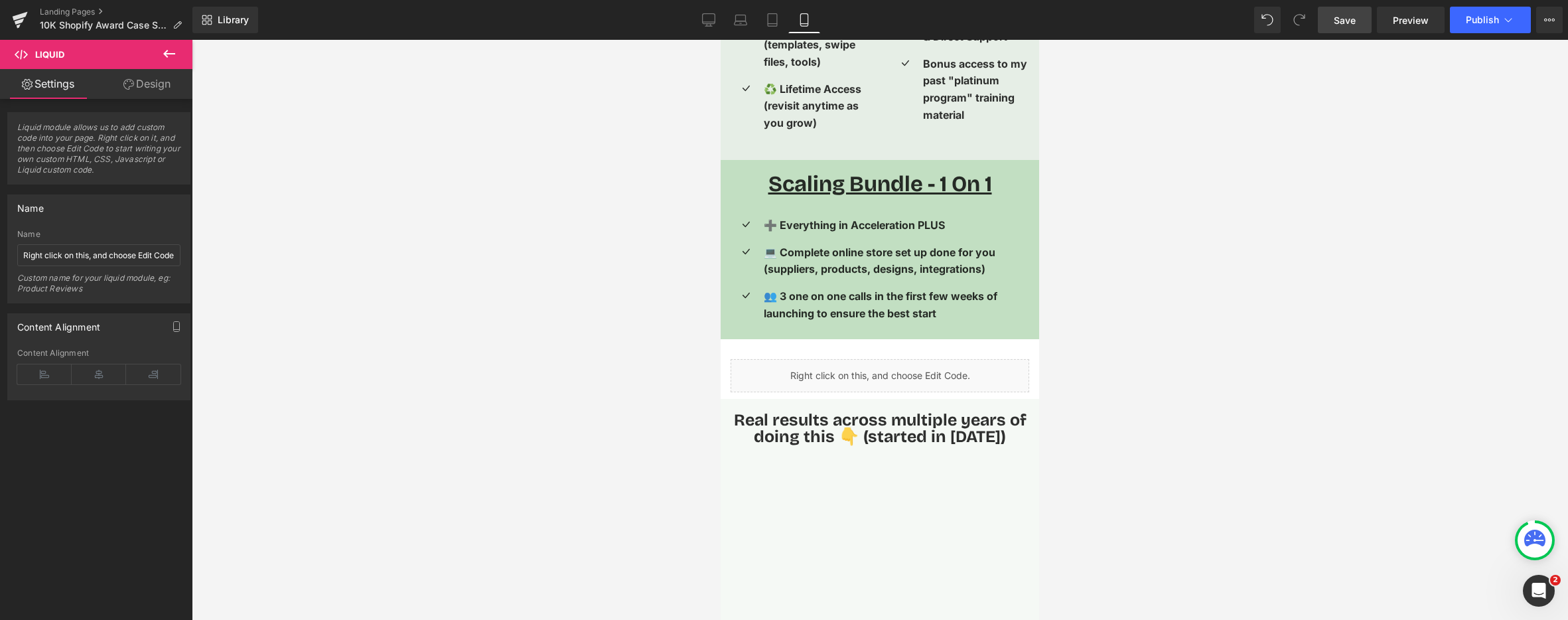
drag, startPoint x: 617, startPoint y: 353, endPoint x: 652, endPoint y: 358, distance: 35.4
click at [618, 353] on div at bounding box center [881, 330] width 1377 height 580
click at [777, 344] on icon at bounding box center [774, 349] width 9 height 10
click at [792, 344] on icon at bounding box center [791, 349] width 9 height 9
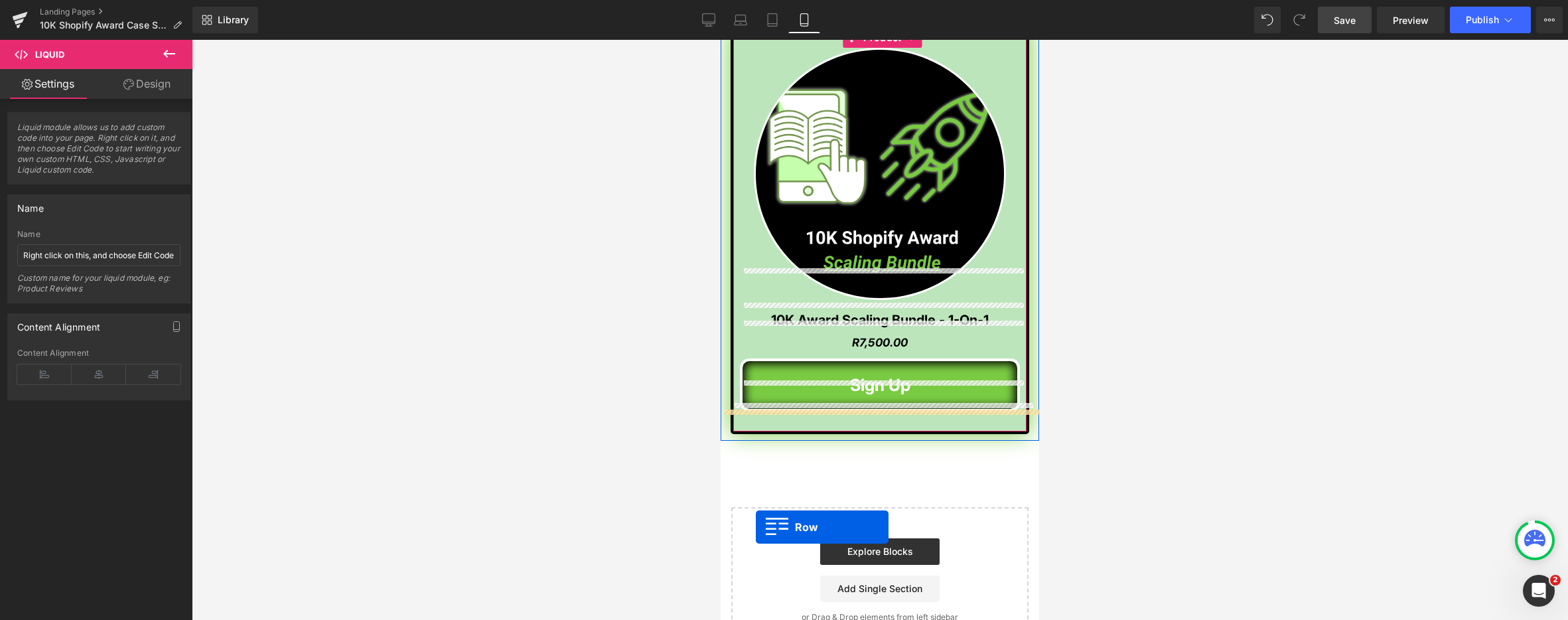
scroll to position [4621, 0]
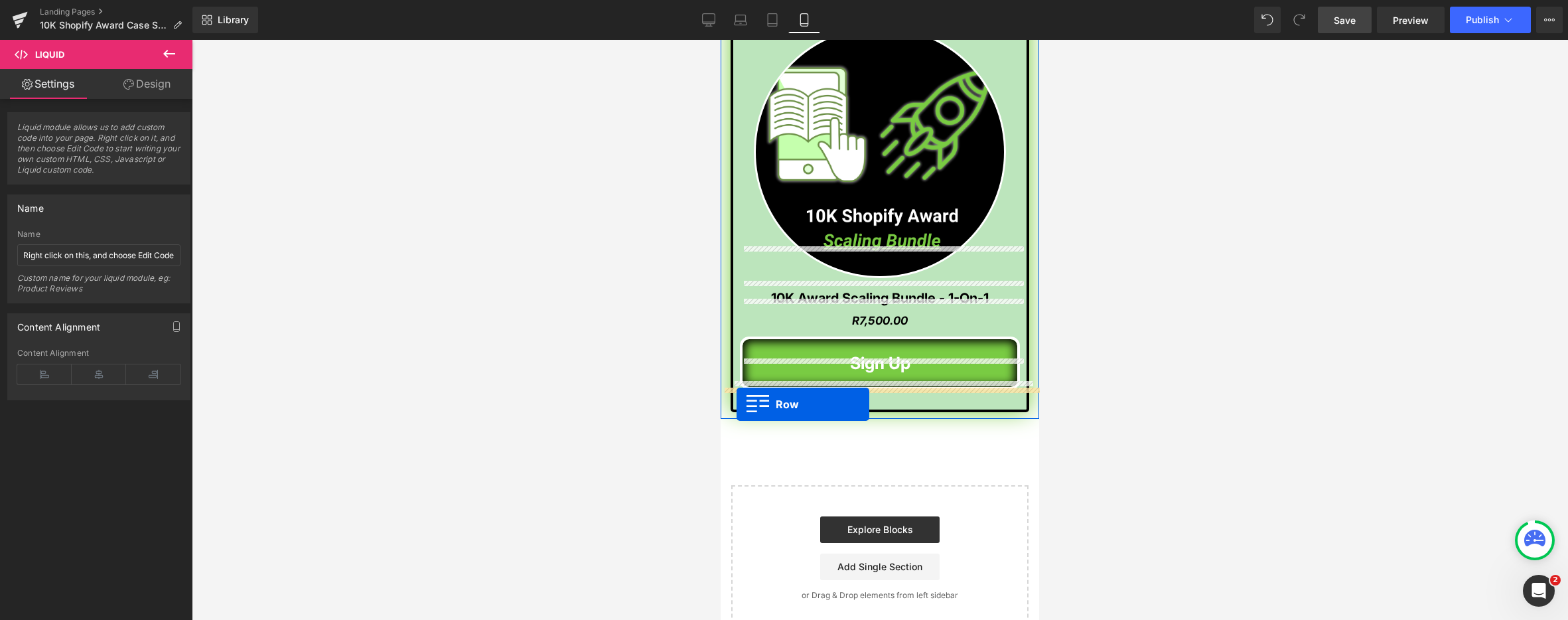
drag, startPoint x: 728, startPoint y: 395, endPoint x: 737, endPoint y: 404, distance: 12.7
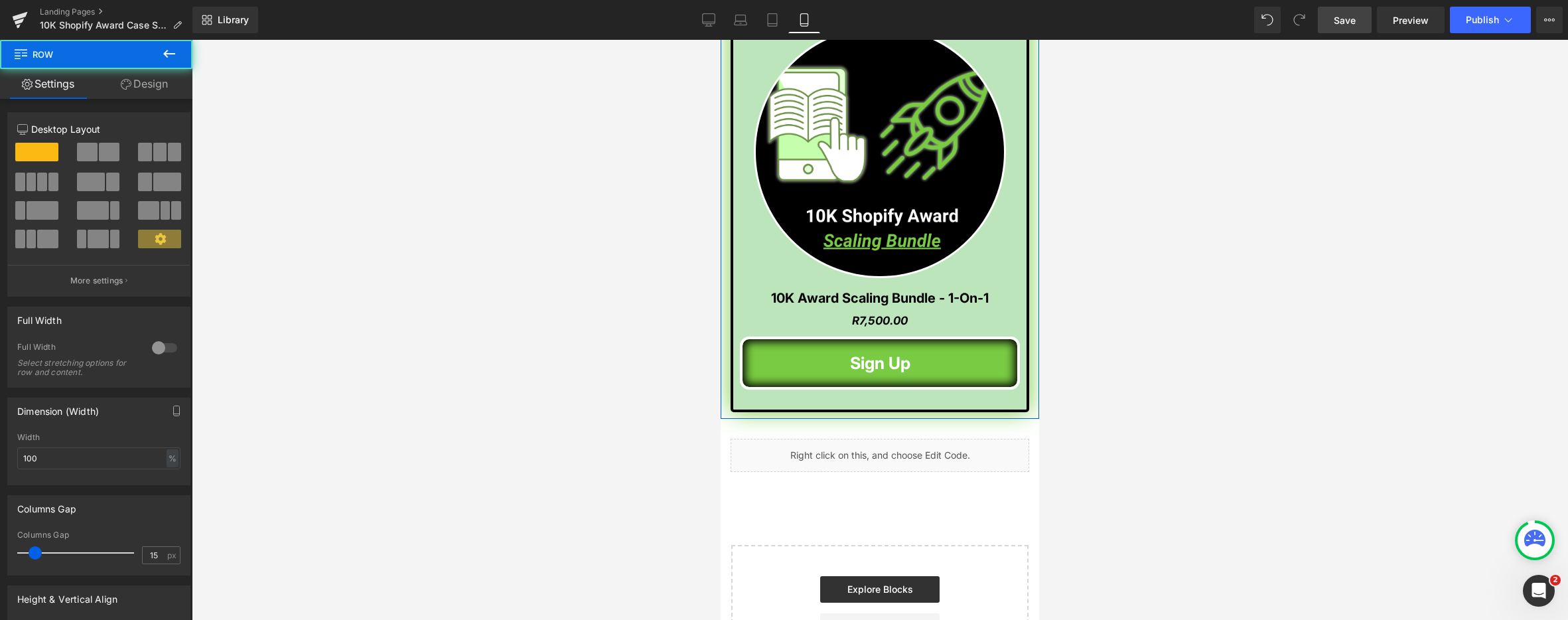
click at [604, 399] on div at bounding box center [881, 330] width 1377 height 580
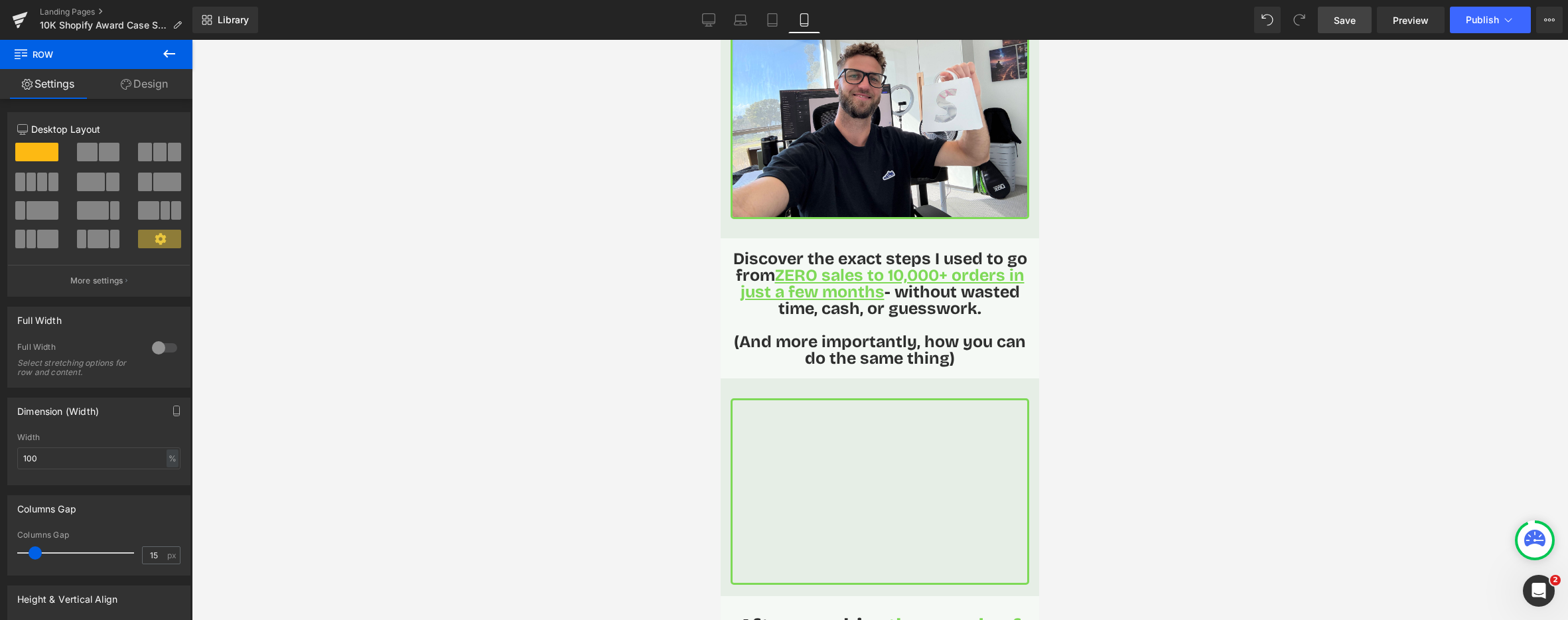
scroll to position [0, 0]
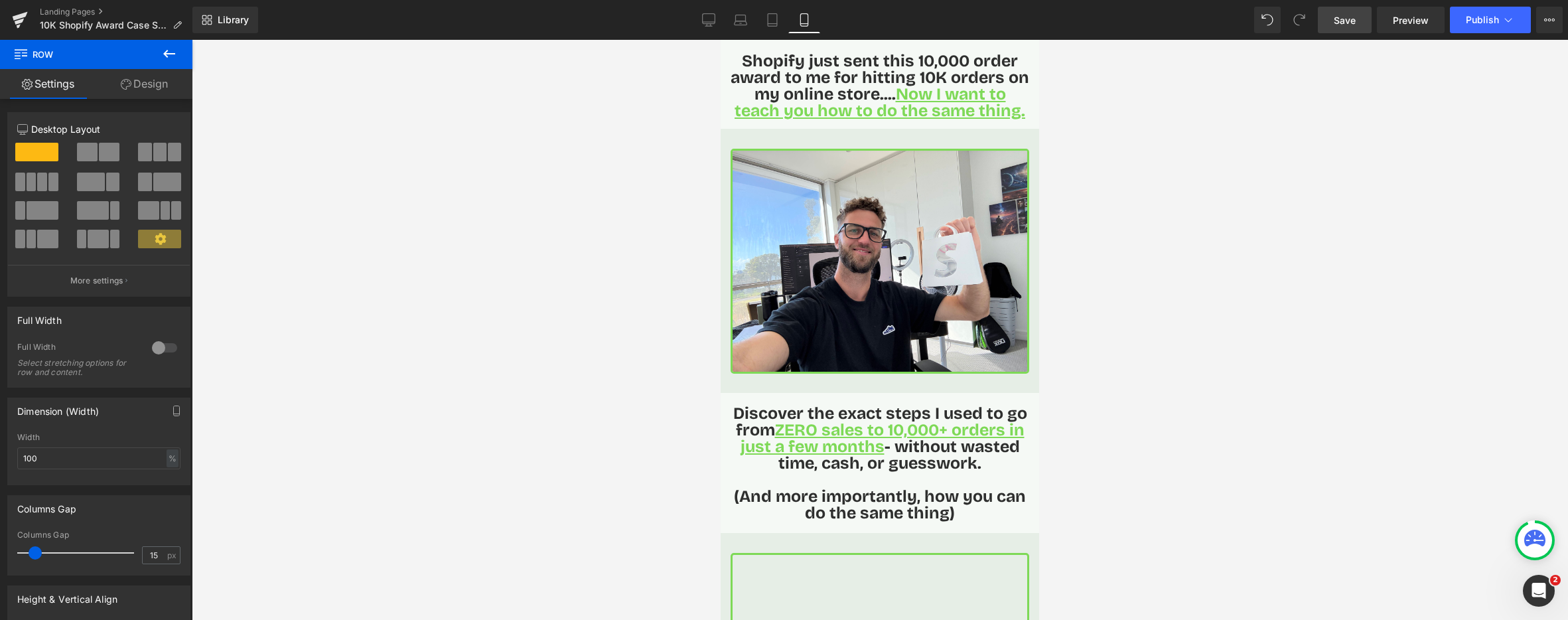
click at [1345, 24] on span "Save" at bounding box center [1345, 20] width 22 height 14
click at [1421, 24] on span "Preview" at bounding box center [1410, 20] width 36 height 14
click at [167, 49] on icon at bounding box center [168, 53] width 15 height 15
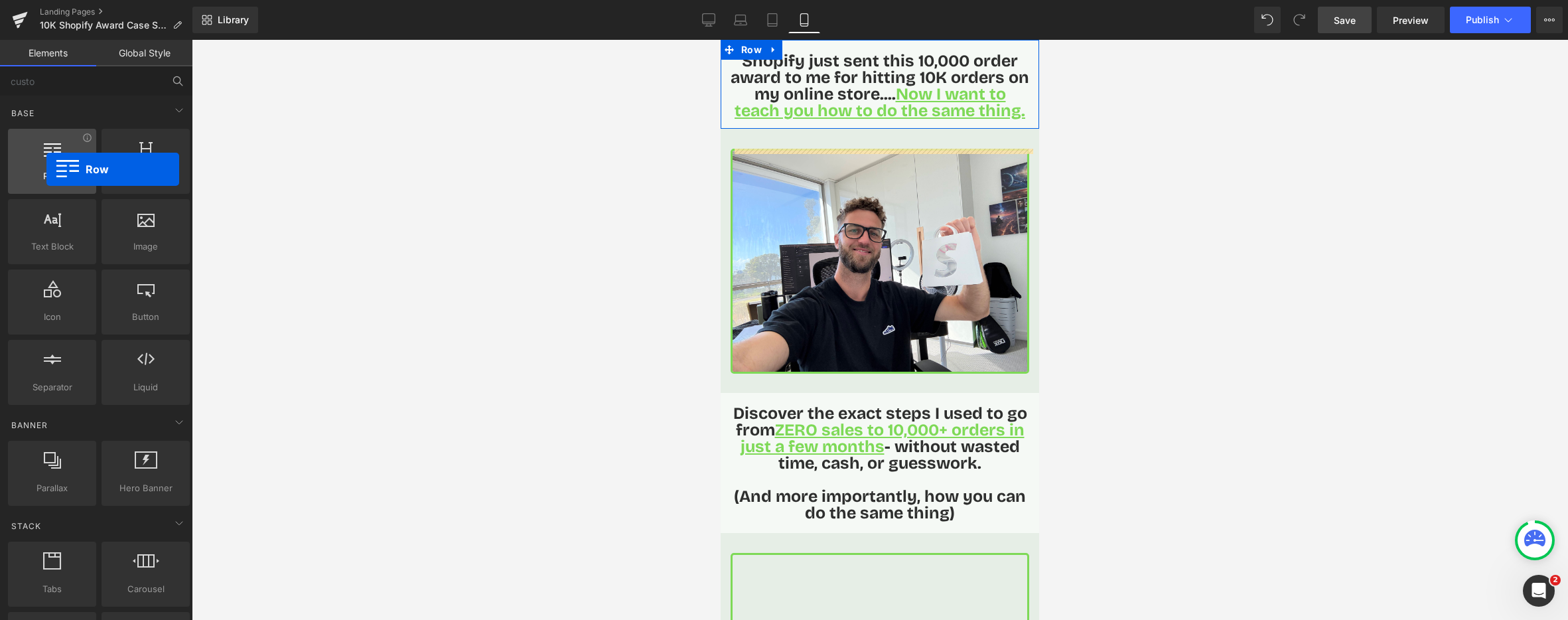
drag, startPoint x: 55, startPoint y: 166, endPoint x: 46, endPoint y: 169, distance: 9.5
click at [46, 169] on div "Row rows, columns, layouts, div" at bounding box center [52, 160] width 88 height 65
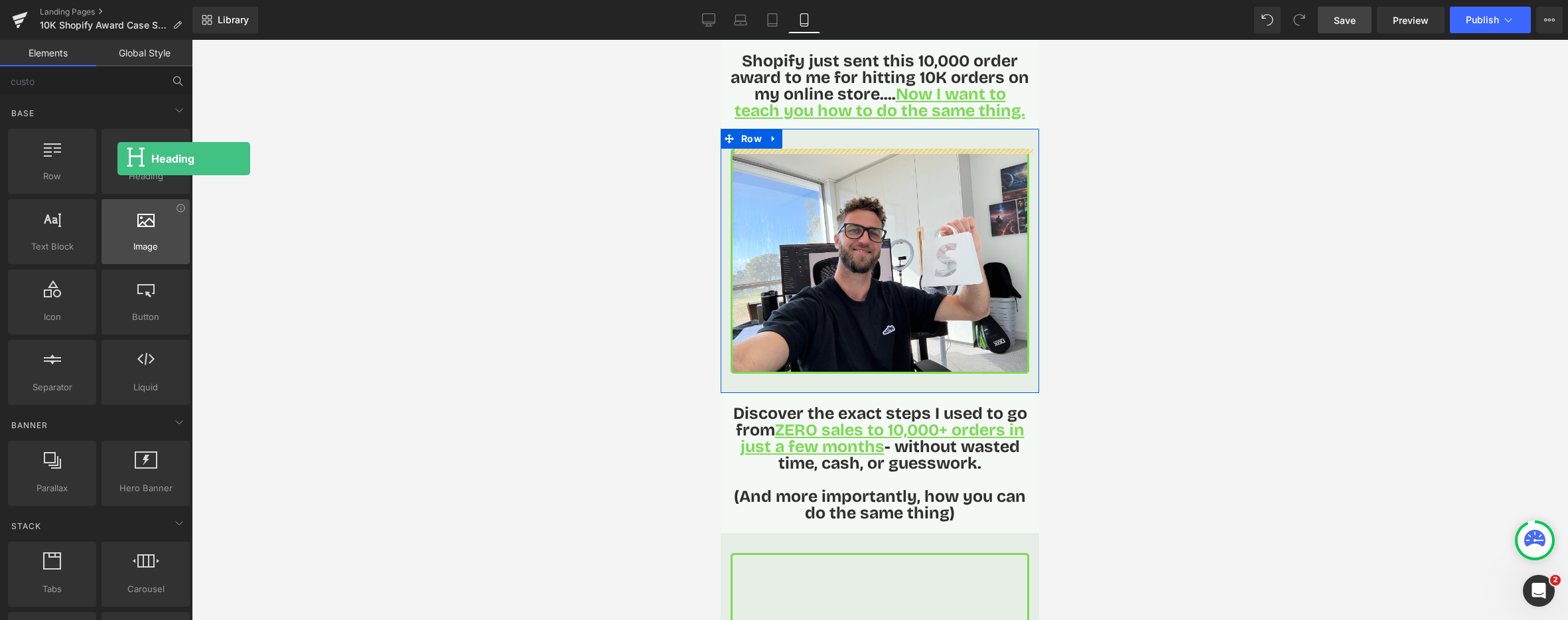
drag, startPoint x: 318, startPoint y: 139, endPoint x: 117, endPoint y: 207, distance: 212.2
click at [117, 158] on div at bounding box center [146, 154] width 80 height 30
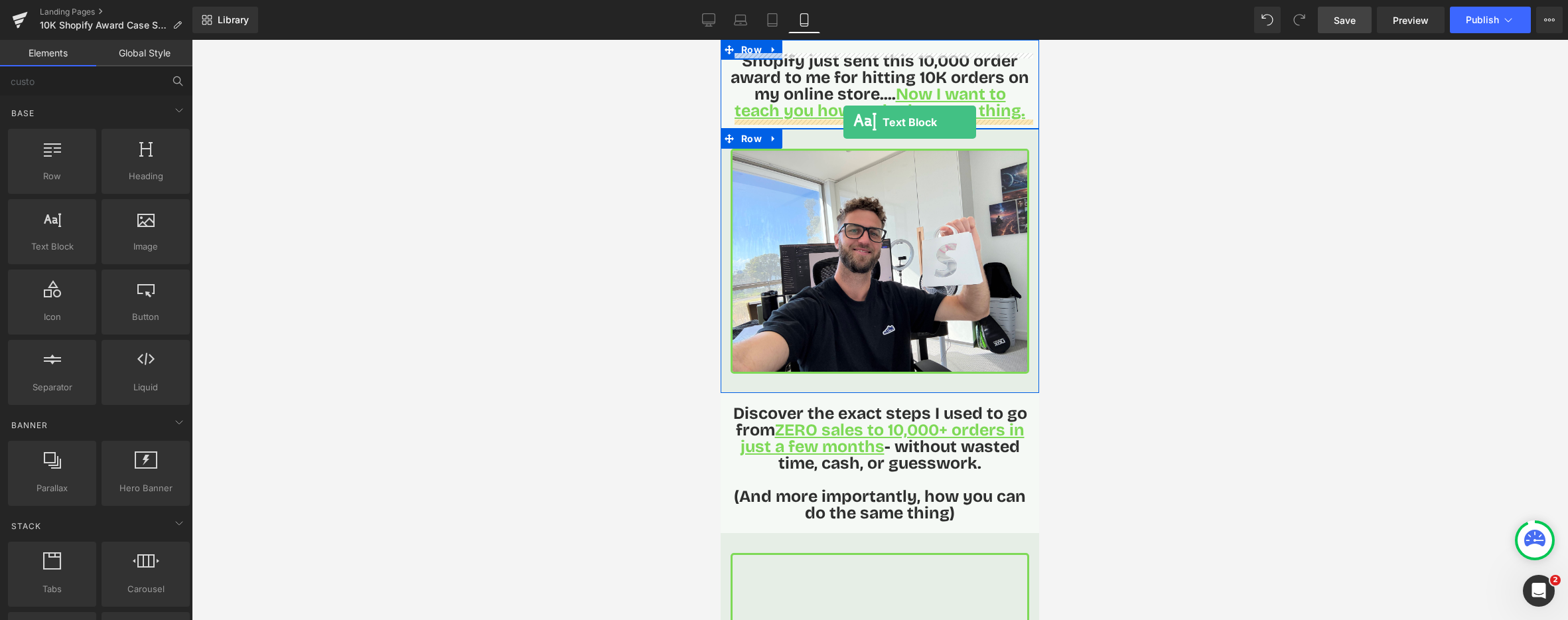
drag, startPoint x: 887, startPoint y: 256, endPoint x: 843, endPoint y: 122, distance: 141.0
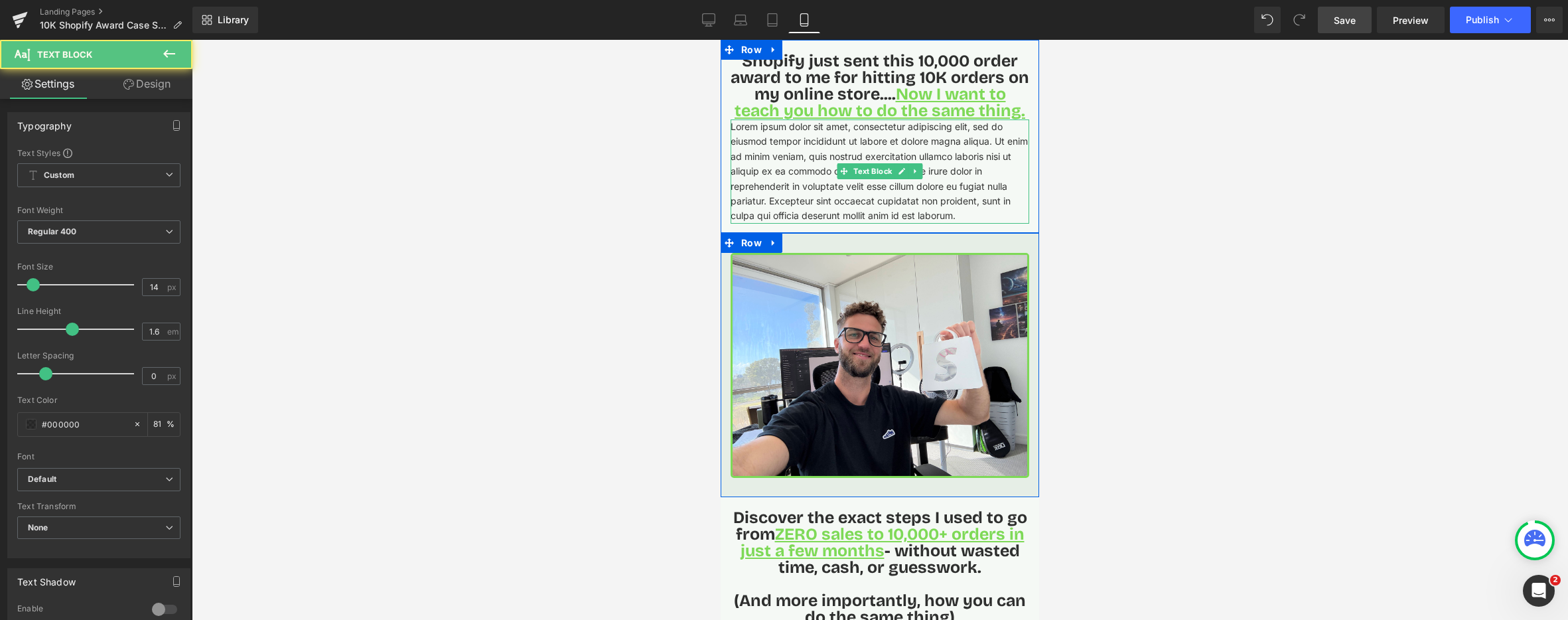
click at [828, 148] on p "Lorem ipsum dolor sit amet, consectetur adipiscing elit, sed do eiusmod tempor …" at bounding box center [880, 171] width 299 height 104
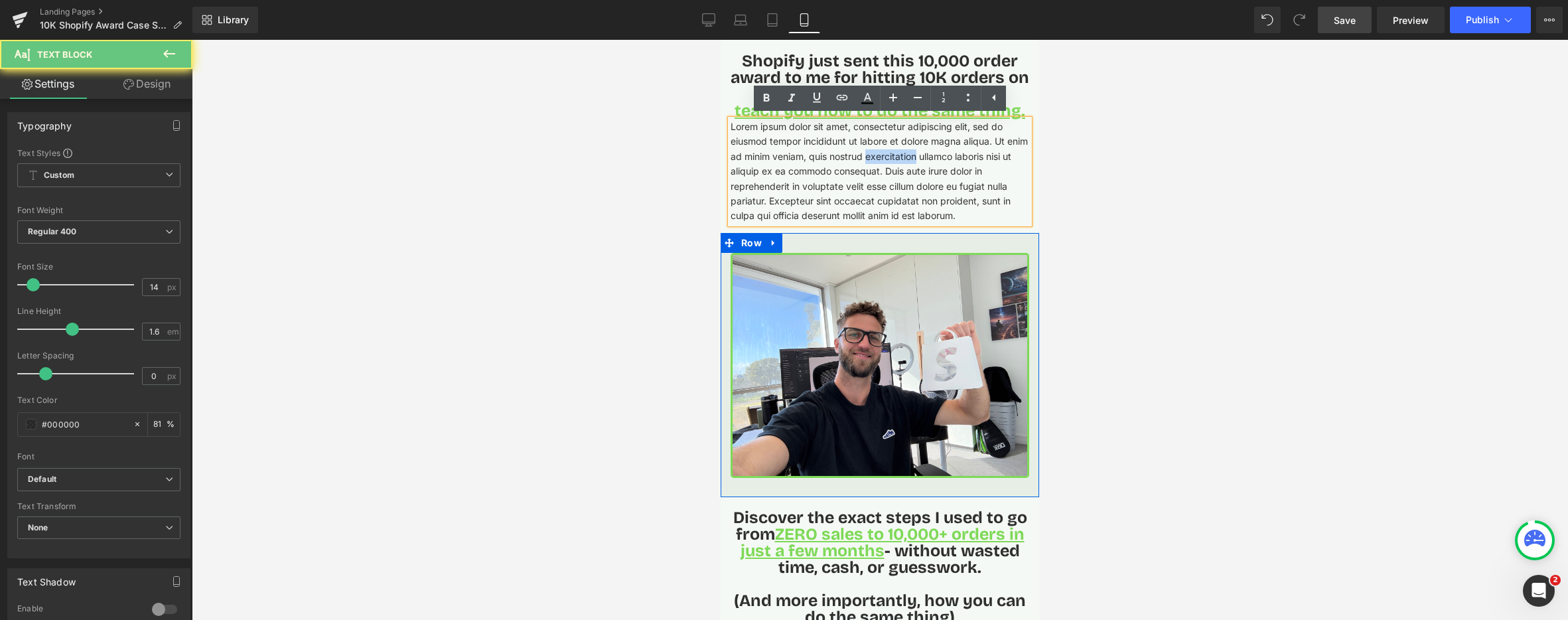
click at [828, 148] on p "Lorem ipsum dolor sit amet, consectetur adipiscing elit, sed do eiusmod tempor …" at bounding box center [880, 171] width 299 height 104
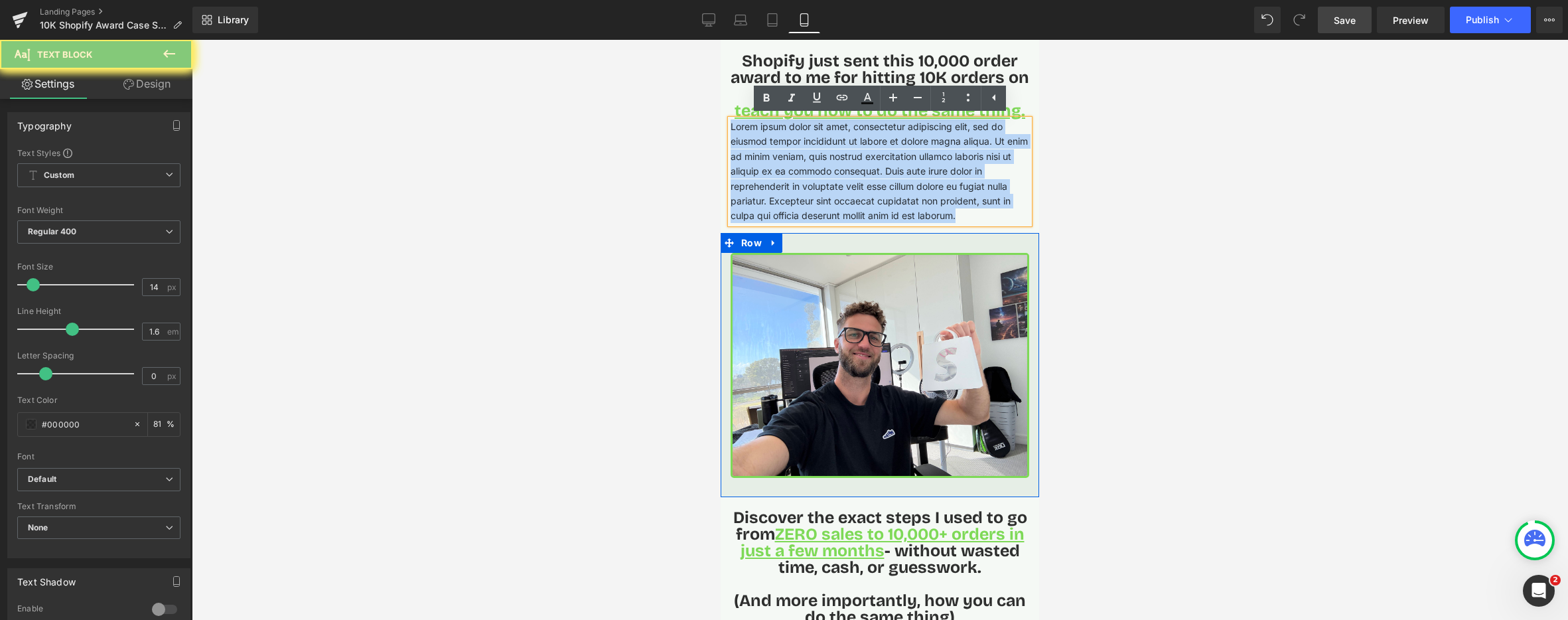
click at [828, 148] on p "Lorem ipsum dolor sit amet, consectetur adipiscing elit, sed do eiusmod tempor …" at bounding box center [880, 171] width 299 height 104
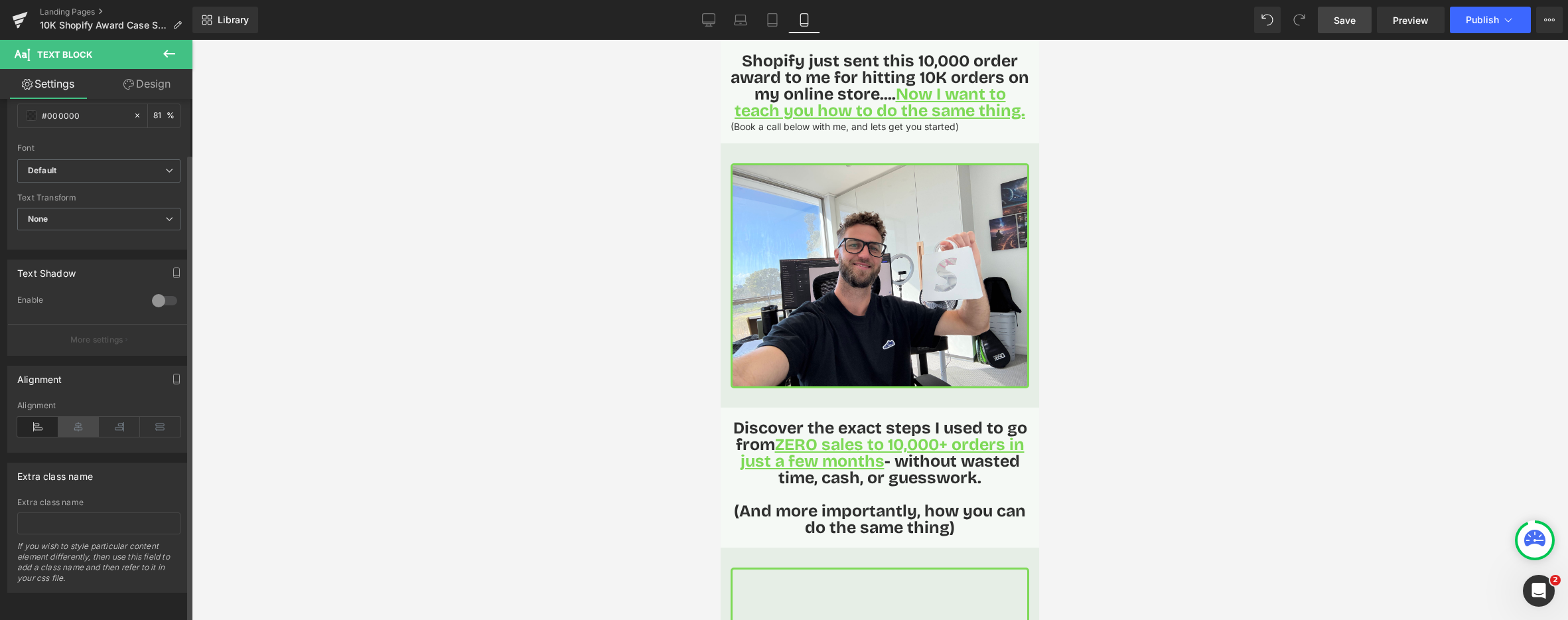
scroll to position [320, 0]
click at [81, 419] on icon at bounding box center [78, 427] width 41 height 20
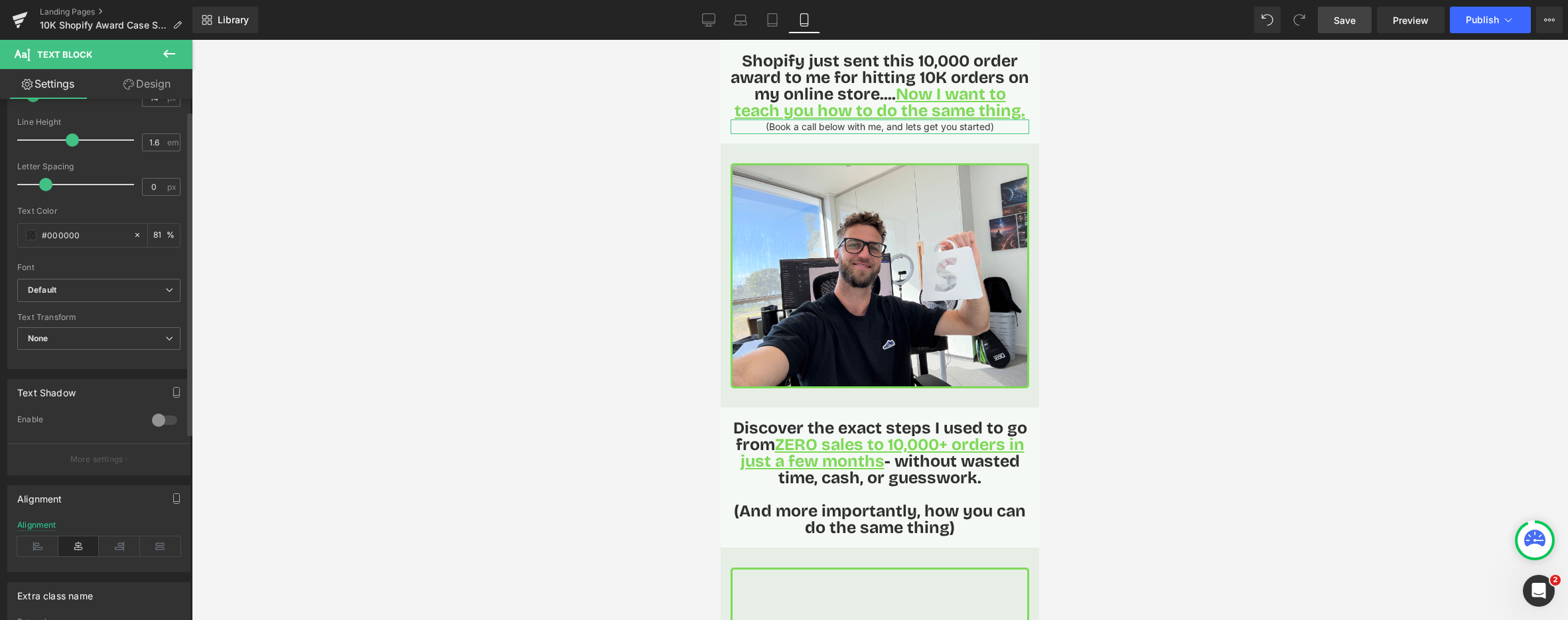
scroll to position [0, 0]
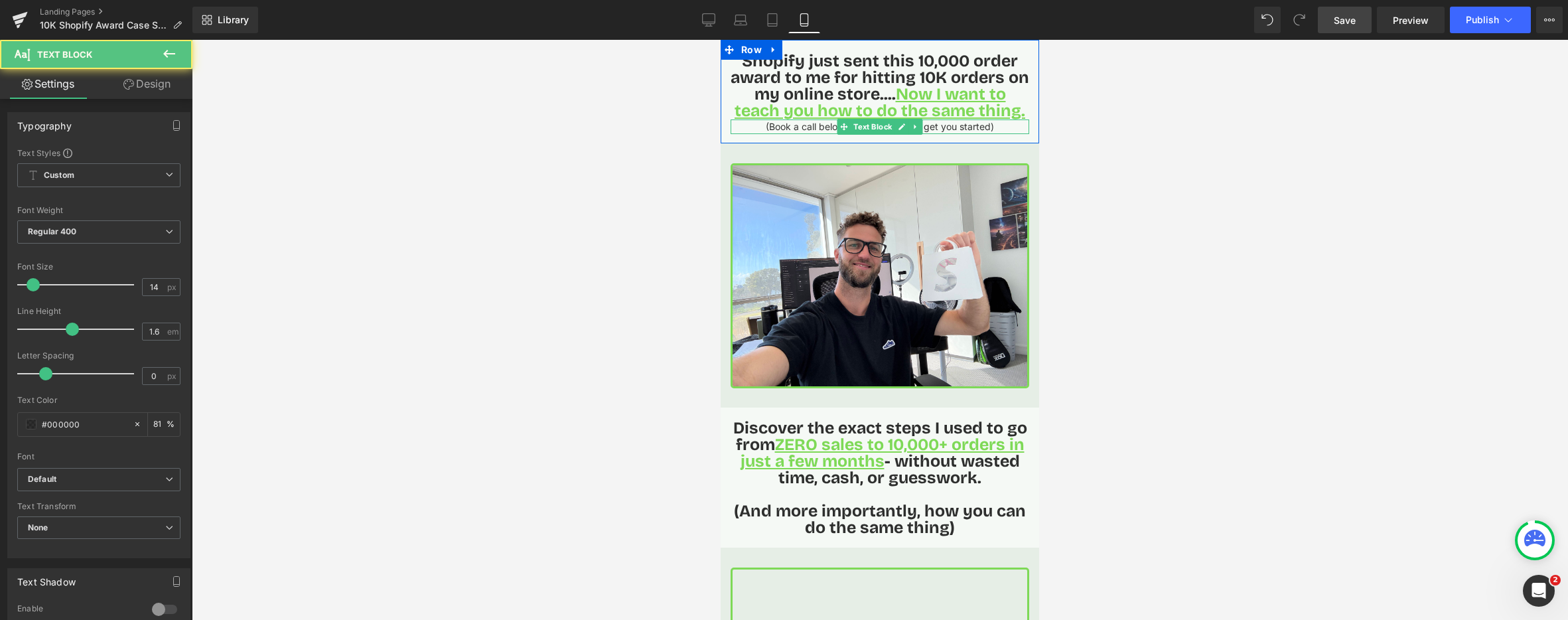
click at [795, 128] on p "(Book a call below with me, and lets get you started)" at bounding box center [880, 127] width 299 height 15
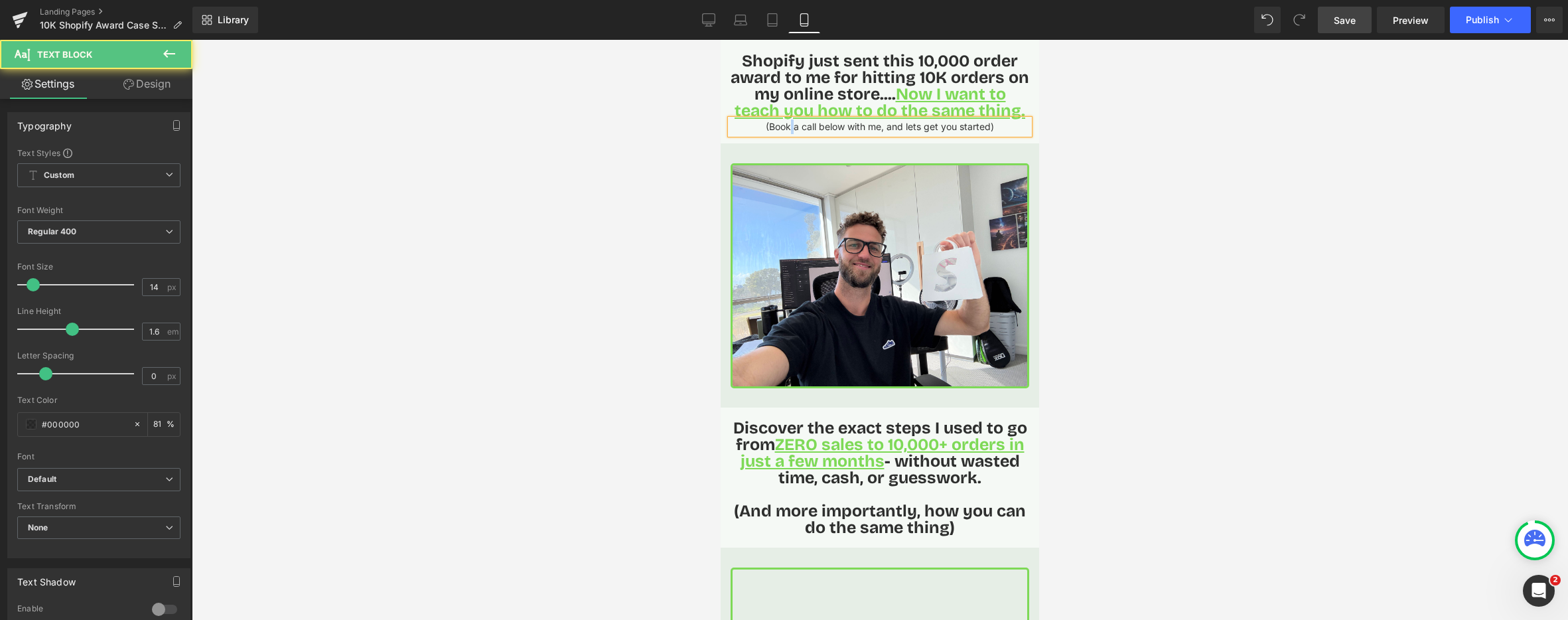
click at [795, 128] on p "(Book a call below with me, and lets get you started)" at bounding box center [880, 127] width 299 height 15
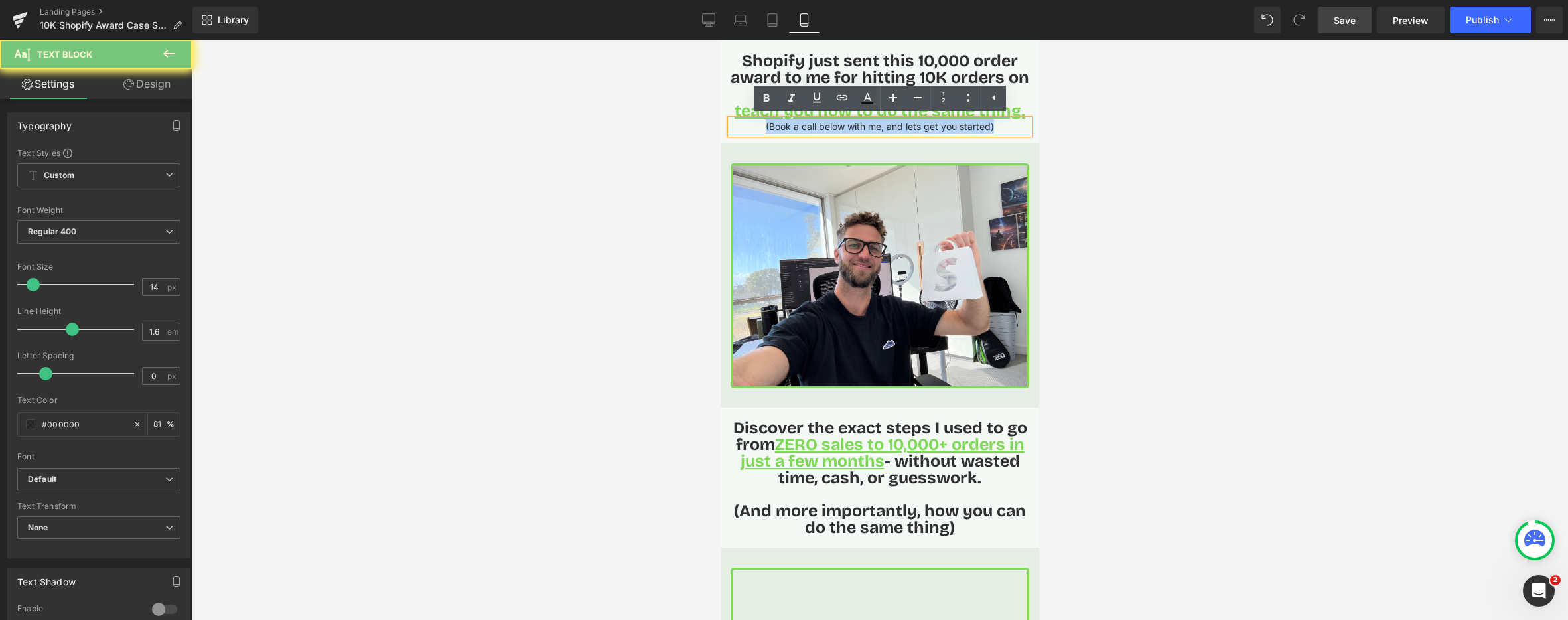
click at [795, 128] on p "(Book a call below with me, and lets get you started)" at bounding box center [880, 127] width 299 height 15
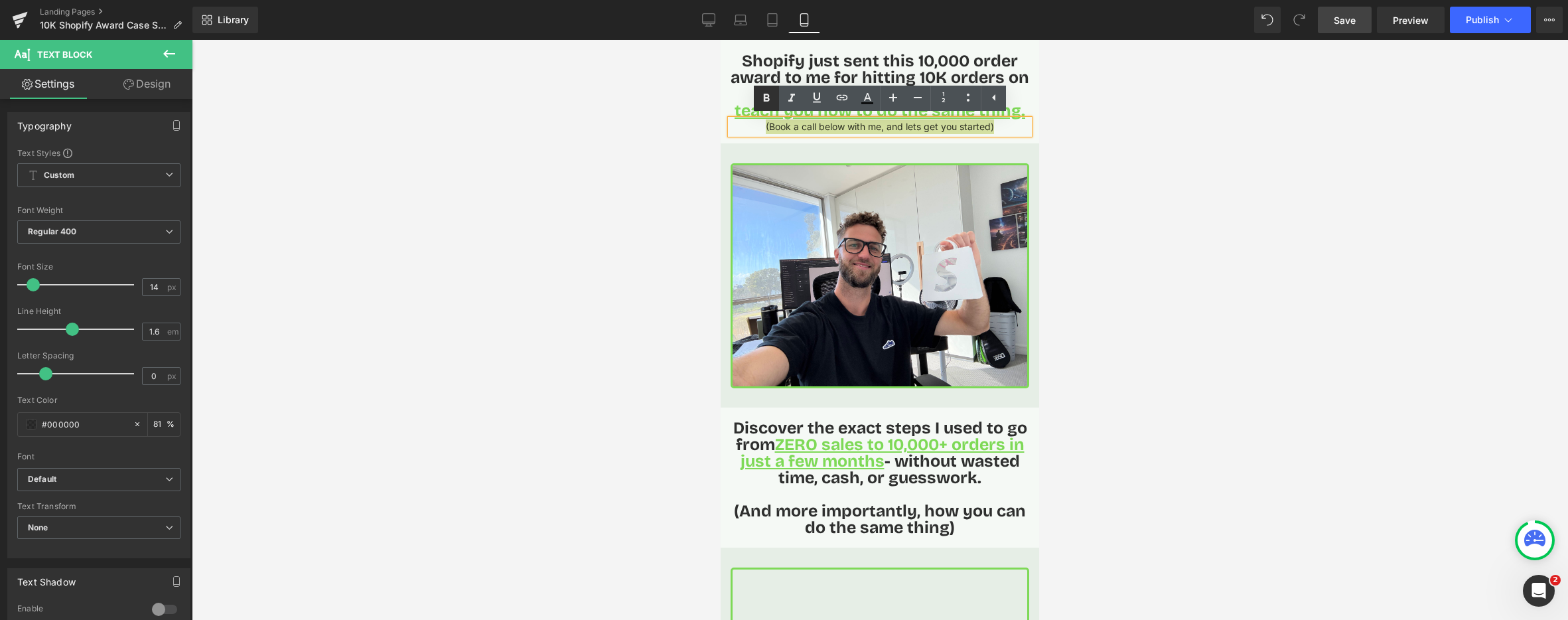
click at [772, 97] on icon at bounding box center [766, 97] width 15 height 15
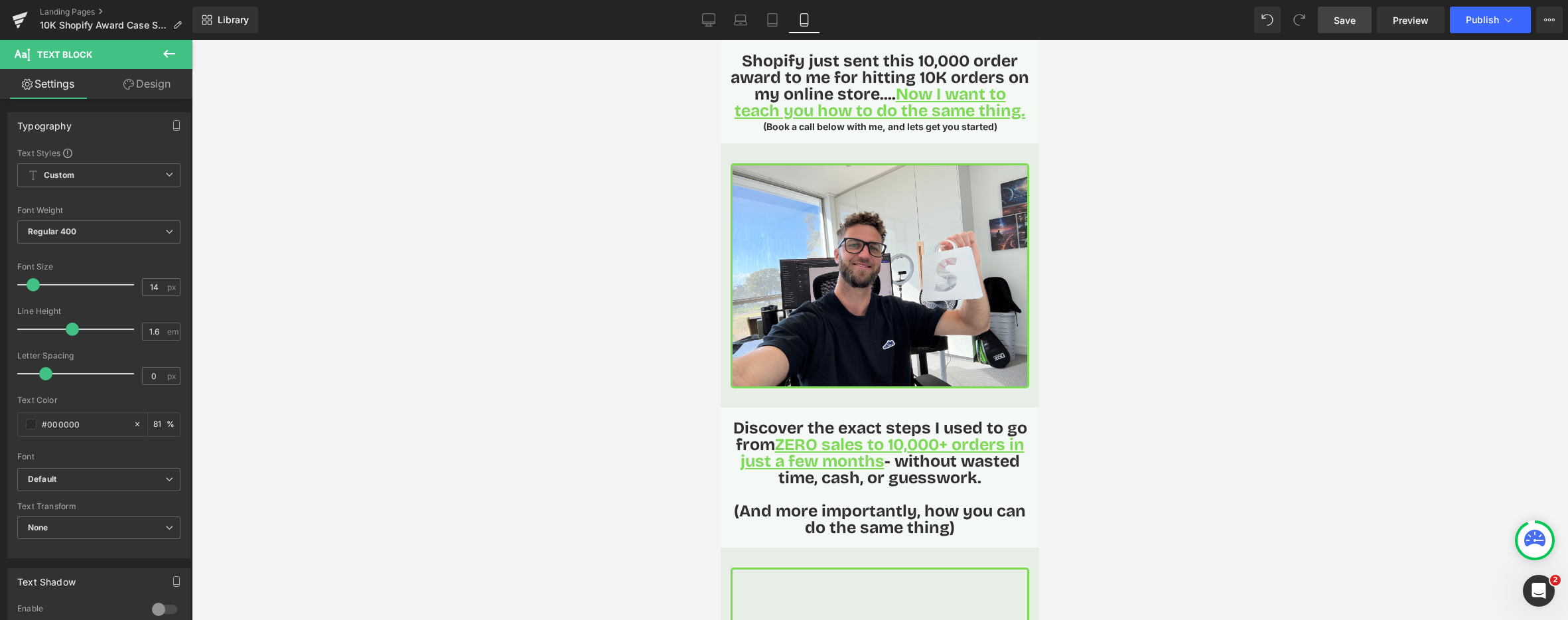
click at [161, 80] on link "Design" at bounding box center [148, 84] width 97 height 30
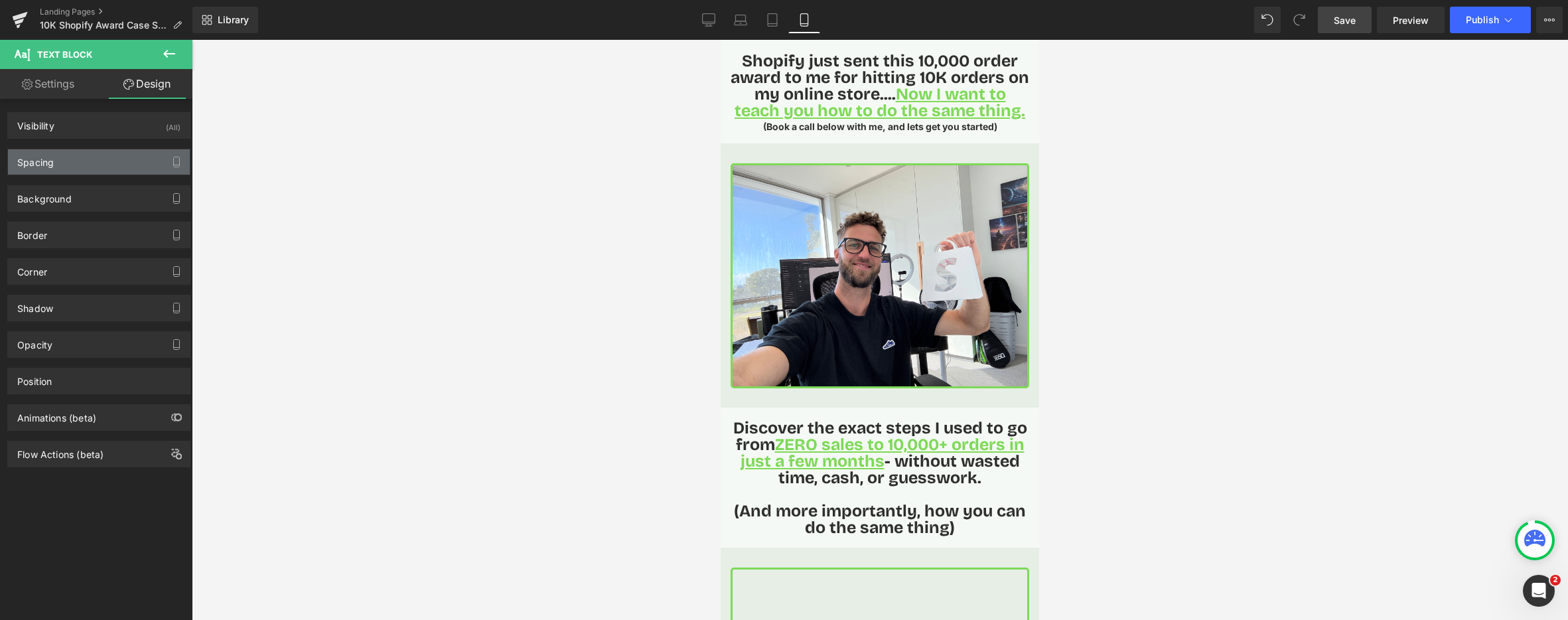
click at [98, 162] on div "Spacing" at bounding box center [99, 162] width 182 height 25
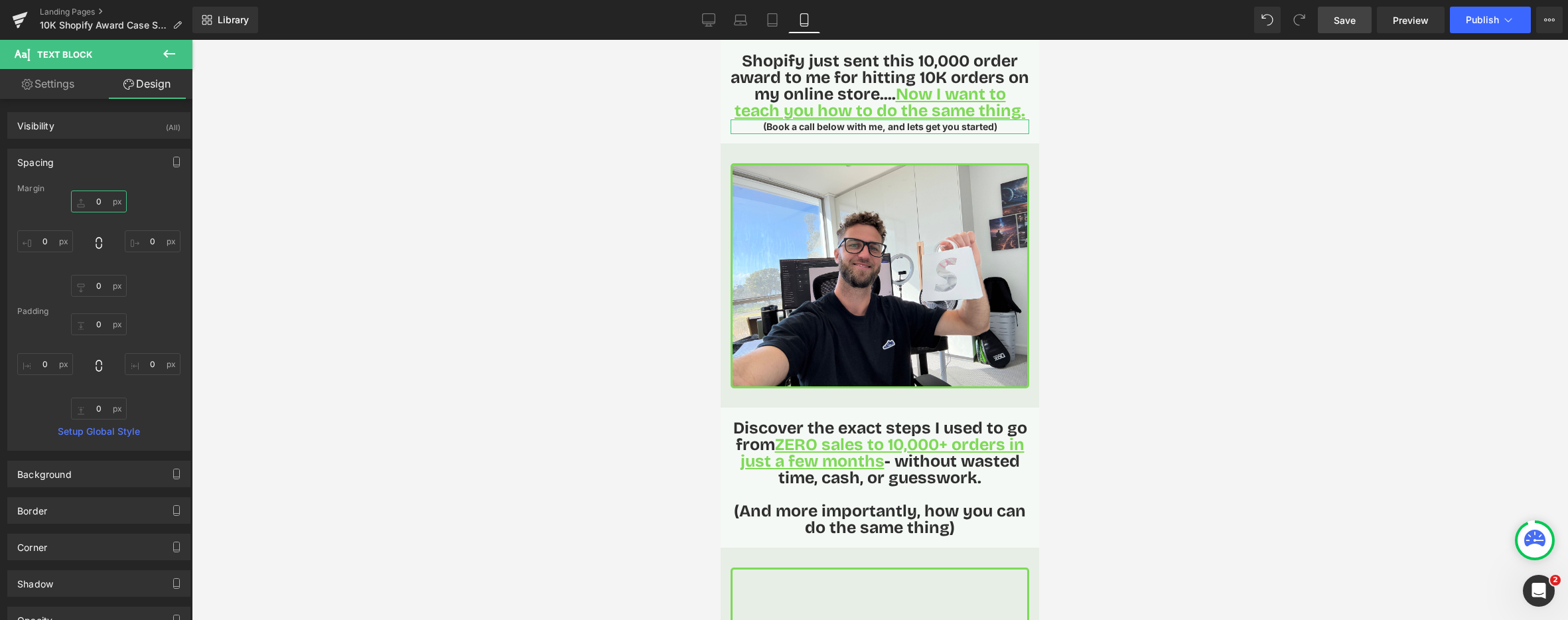
click at [94, 201] on input "0" at bounding box center [98, 201] width 56 height 22
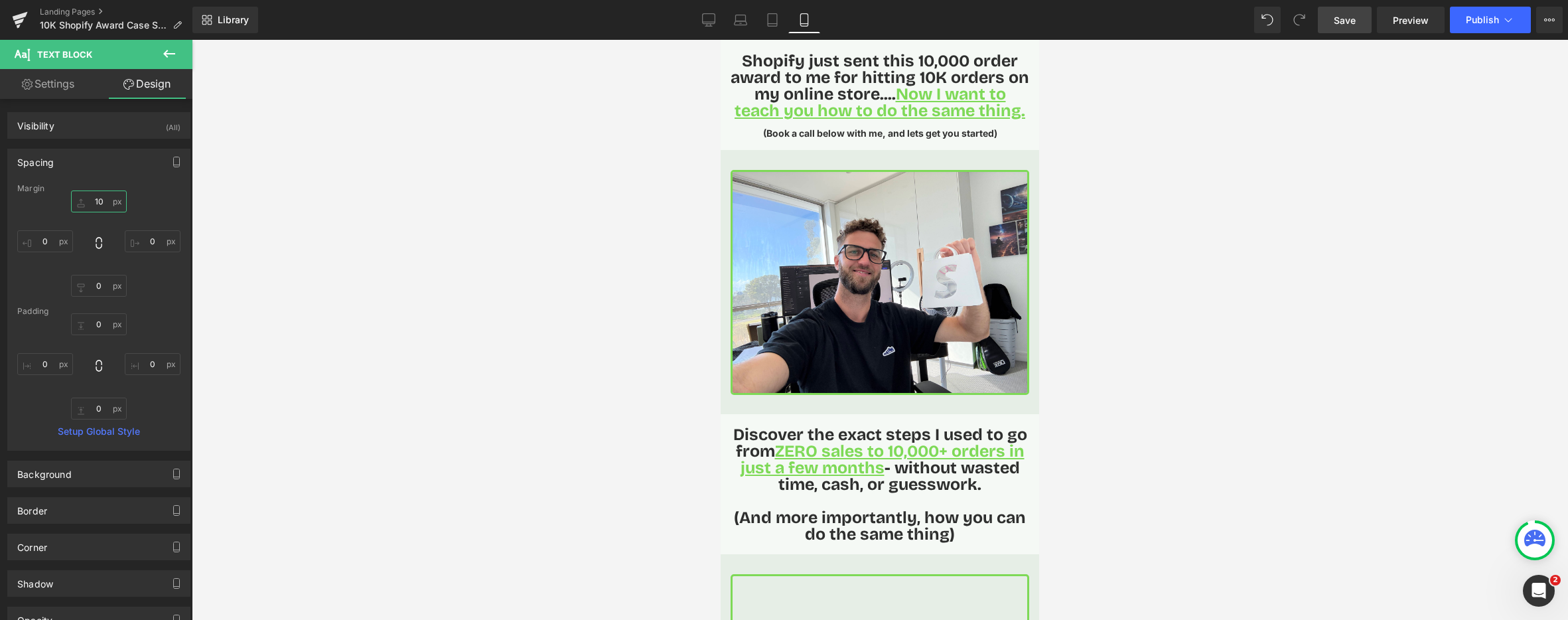
type input "10"
click at [1175, 156] on div at bounding box center [881, 330] width 1377 height 580
click at [916, 130] on icon at bounding box center [915, 133] width 7 height 8
click at [908, 133] on icon at bounding box center [909, 134] width 7 height 7
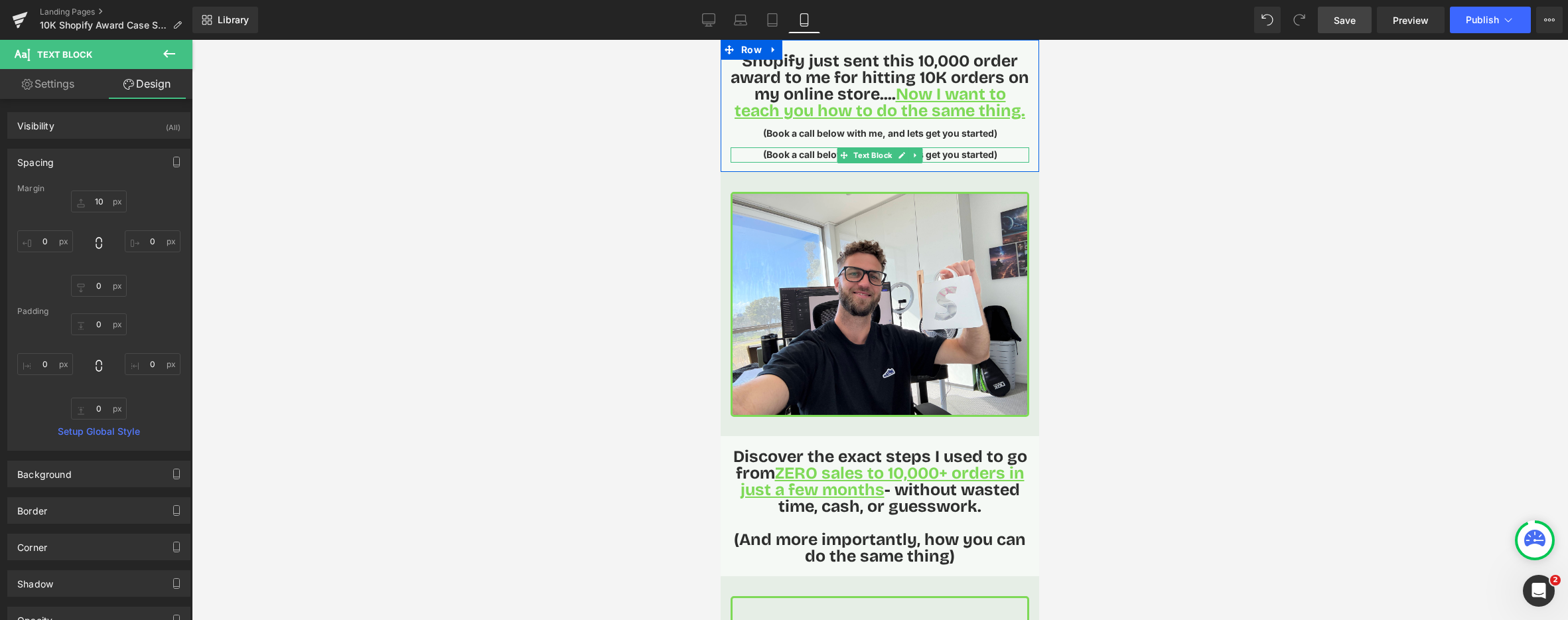
click at [765, 156] on strong "(Book a call below with me, and lets get you started)" at bounding box center [880, 154] width 234 height 11
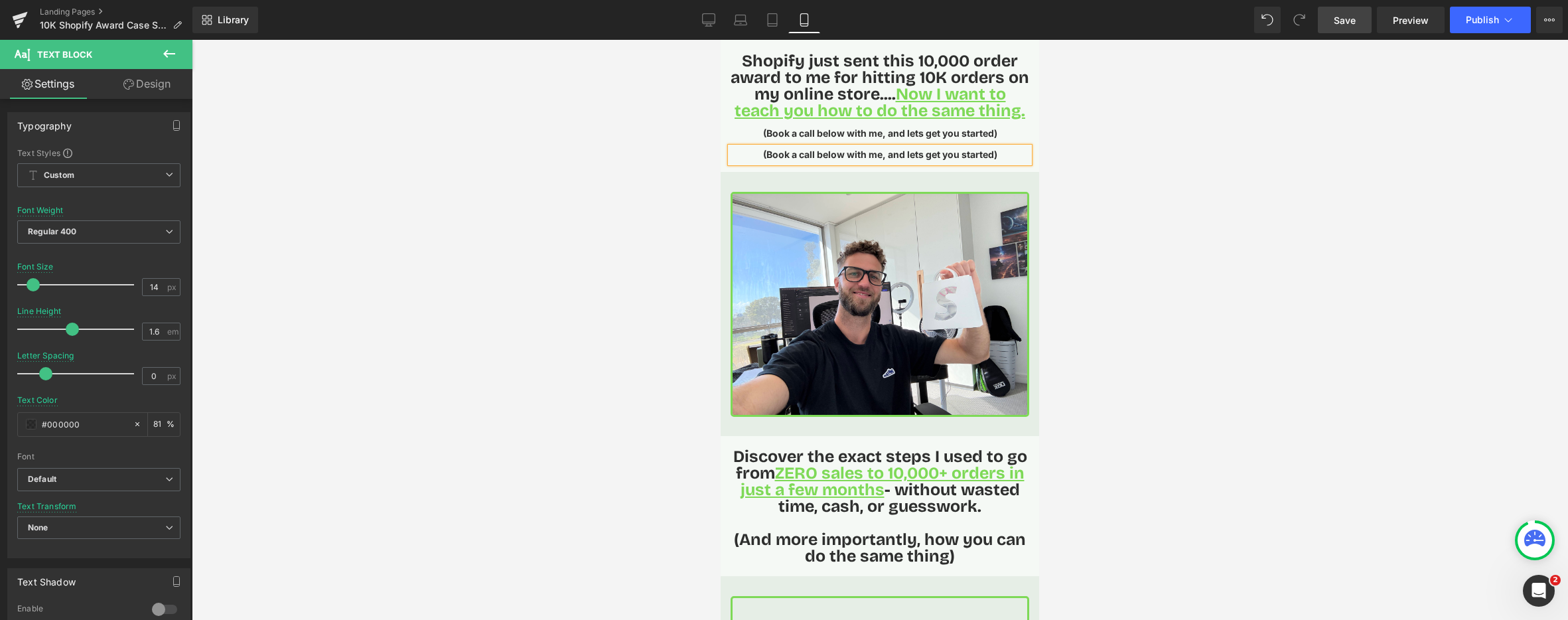
drag, startPoint x: 626, startPoint y: 188, endPoint x: 673, endPoint y: 176, distance: 48.5
click at [630, 187] on div at bounding box center [881, 330] width 1377 height 580
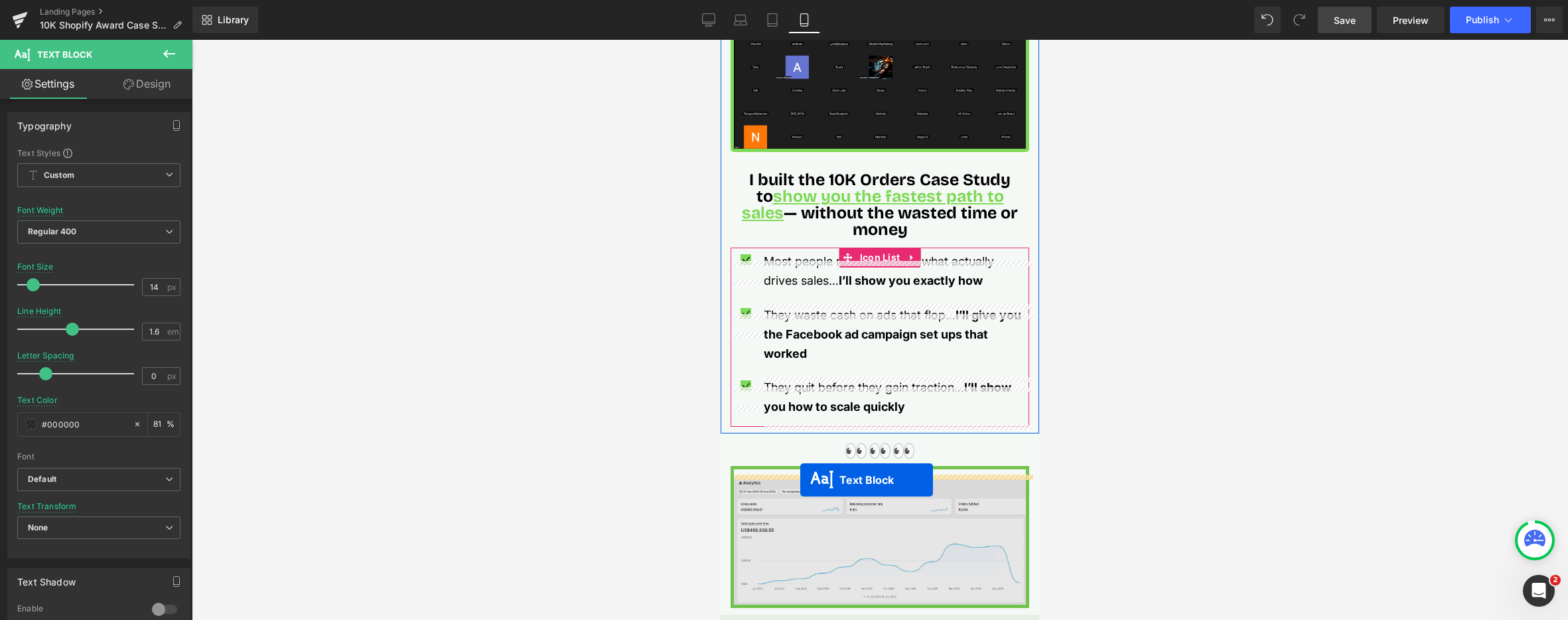
scroll to position [1000, 0]
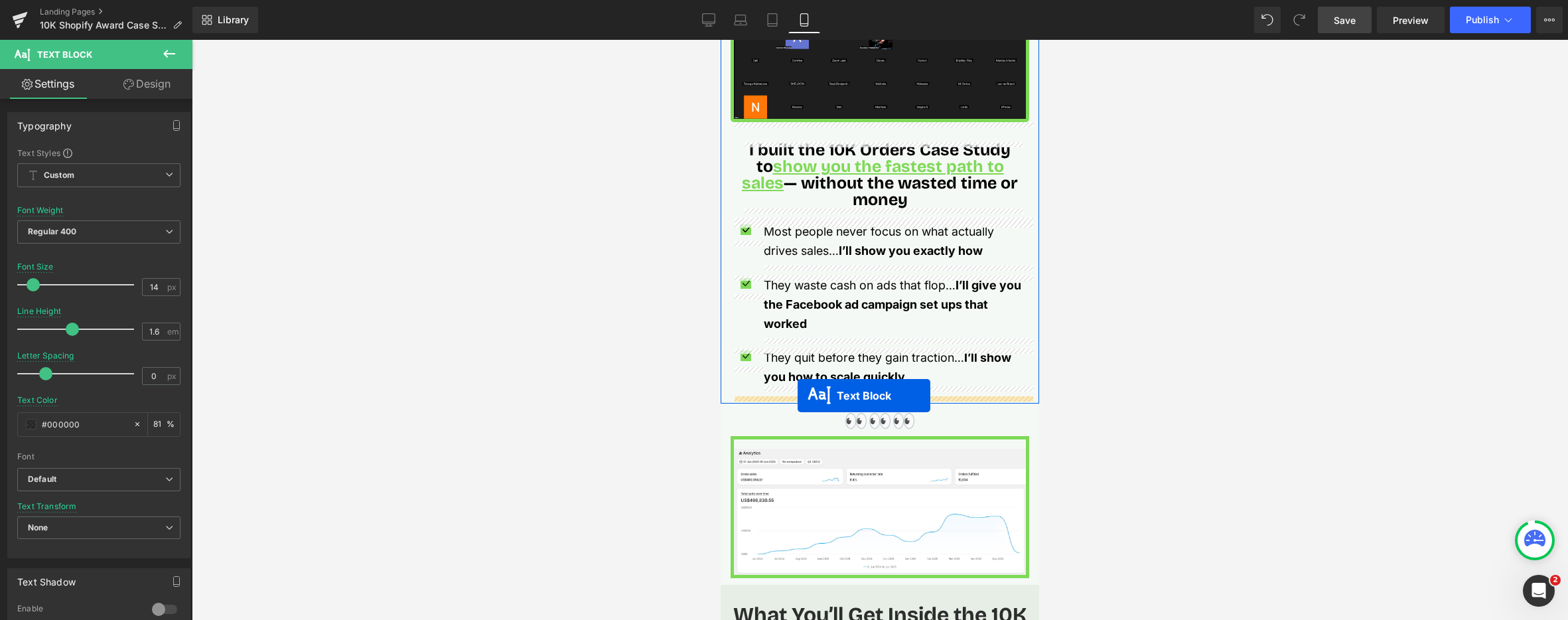
drag, startPoint x: 844, startPoint y: 153, endPoint x: 798, endPoint y: 395, distance: 246.3
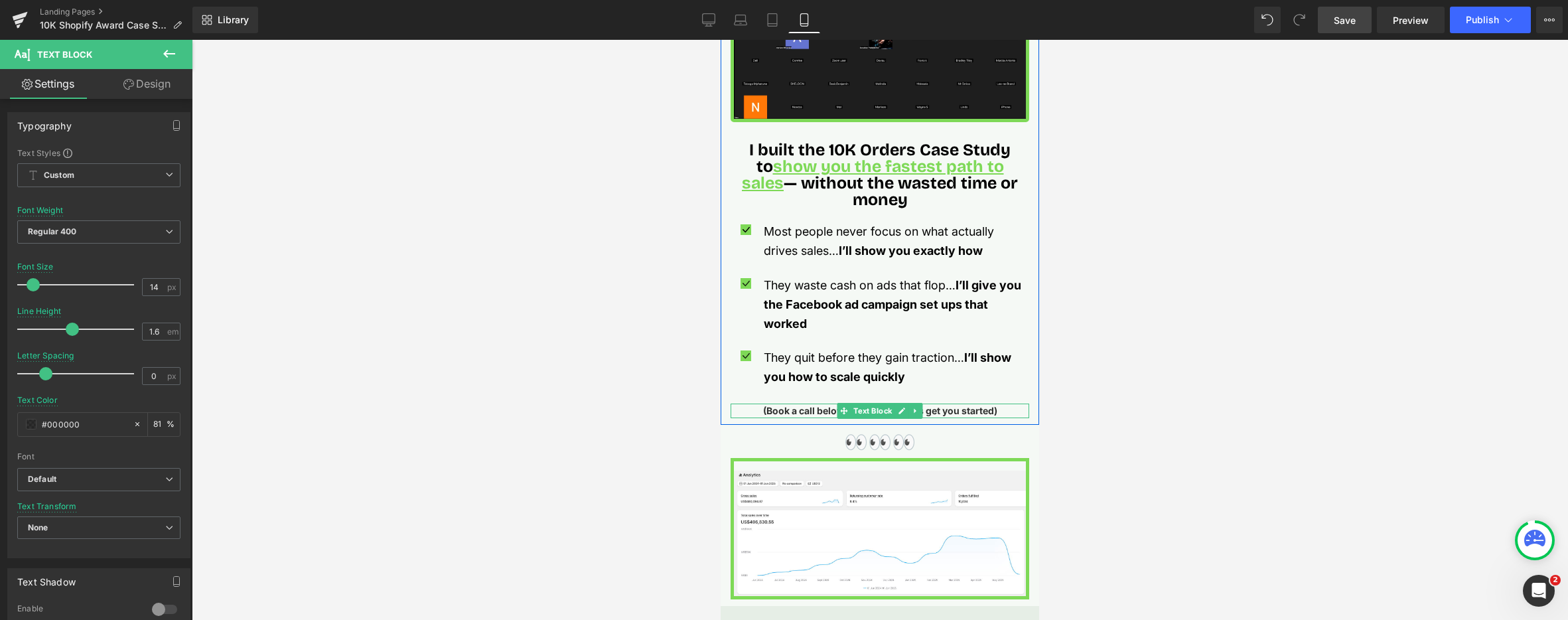
click at [787, 410] on strong "(Book a call below with me, and lets get you started)" at bounding box center [880, 411] width 234 height 11
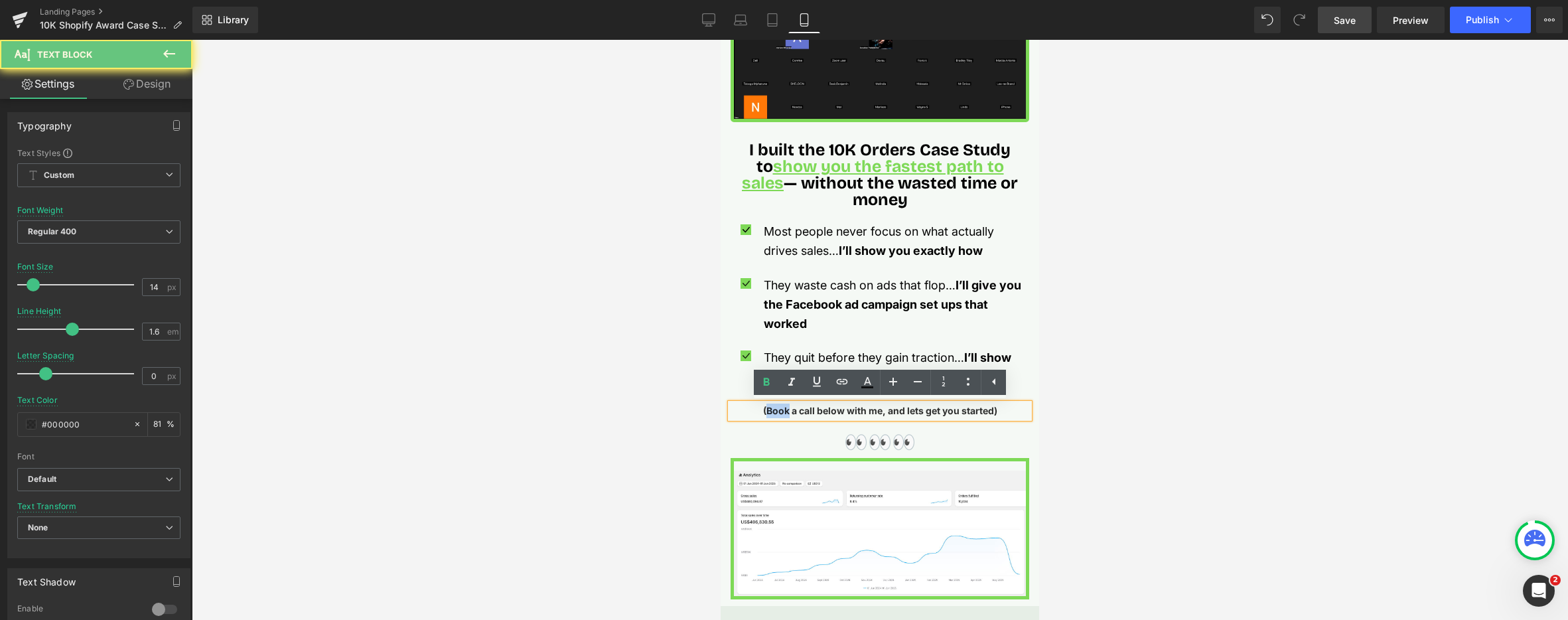
click at [787, 410] on strong "(Book a call below with me, and lets get you started)" at bounding box center [880, 411] width 234 height 11
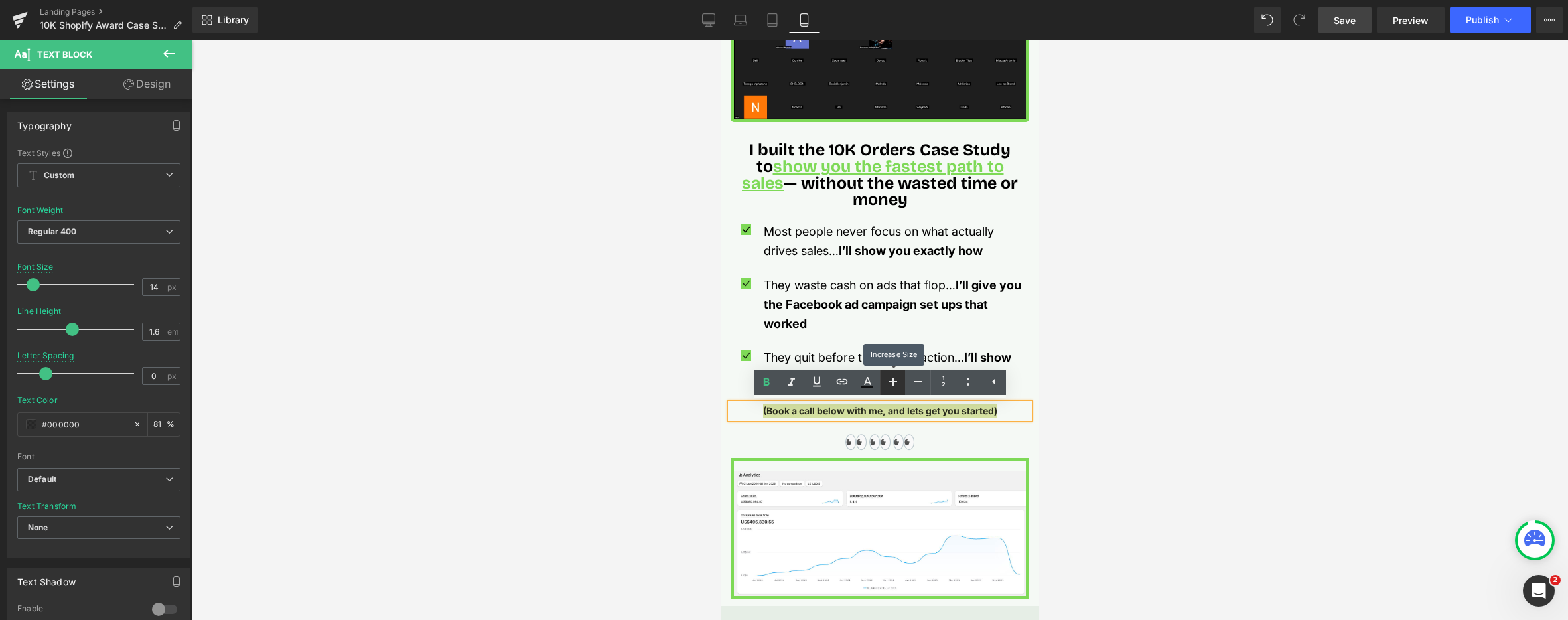
click at [885, 378] on icon at bounding box center [892, 381] width 15 height 15
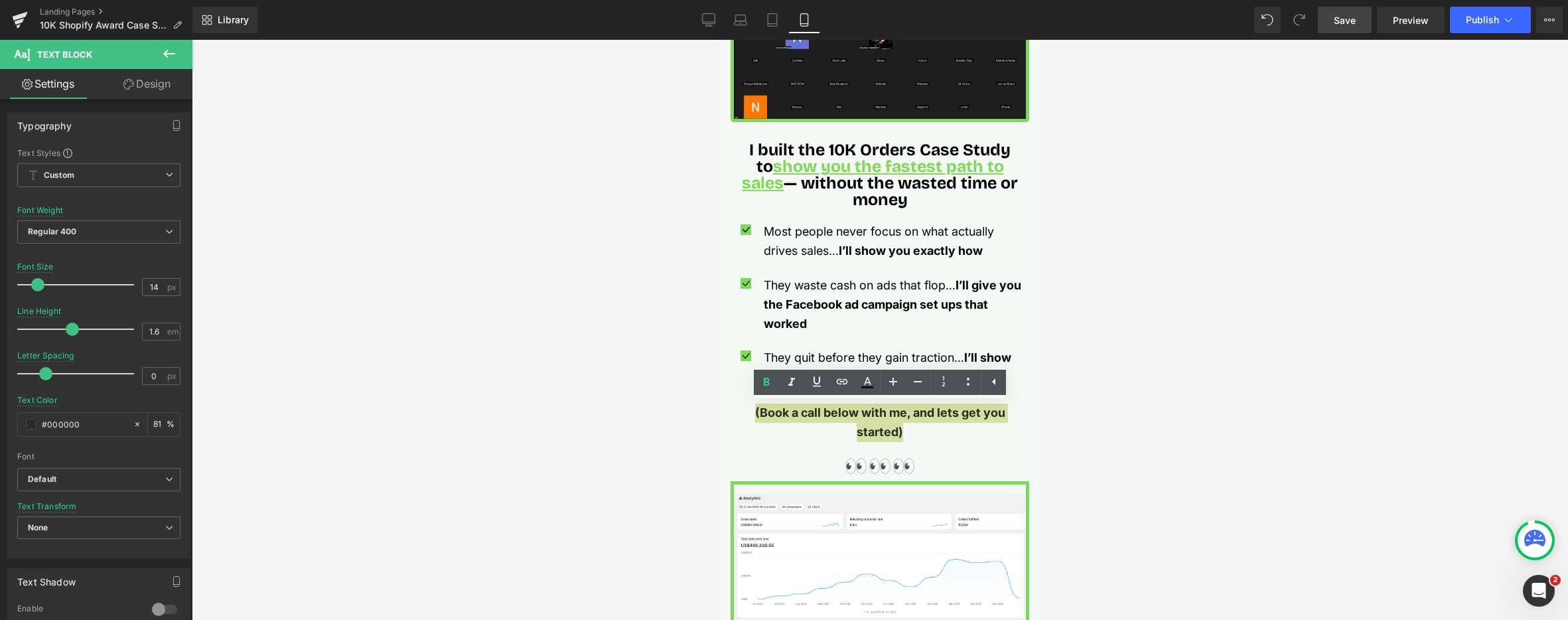
click at [599, 437] on div at bounding box center [881, 330] width 1377 height 580
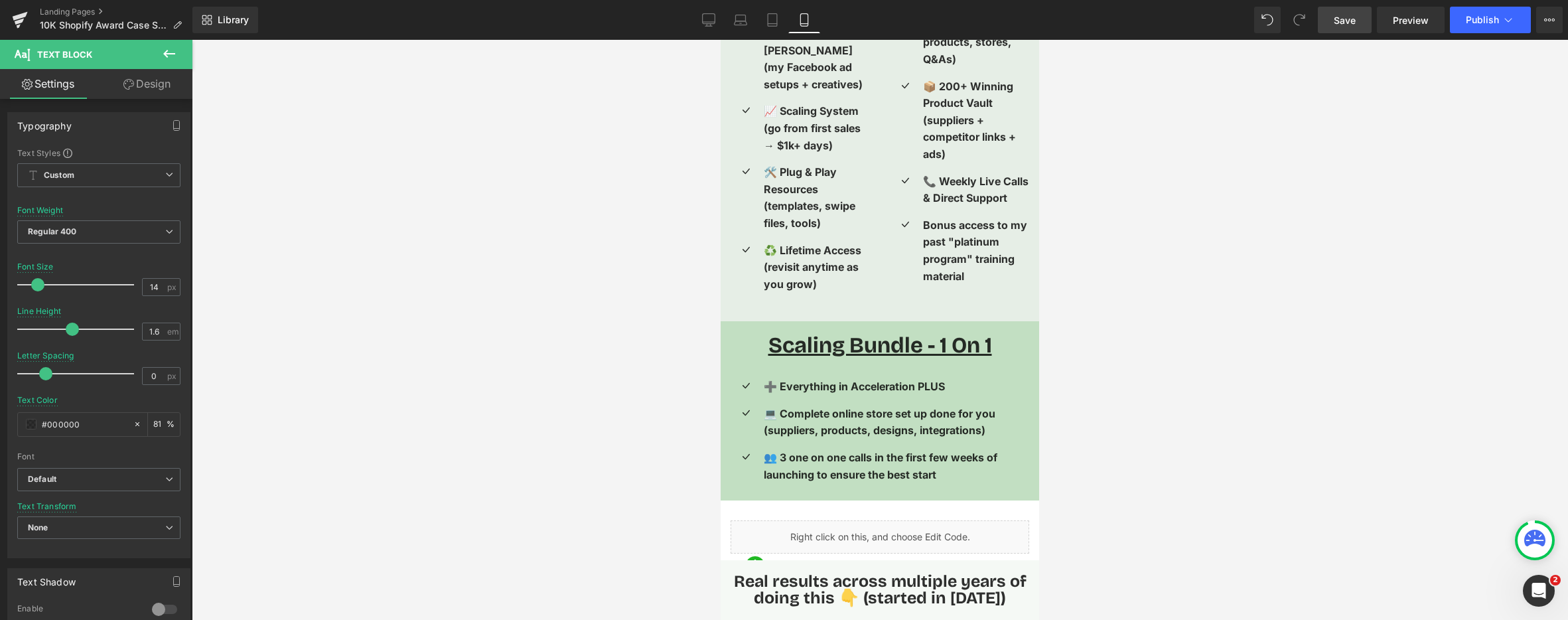
scroll to position [3156, 0]
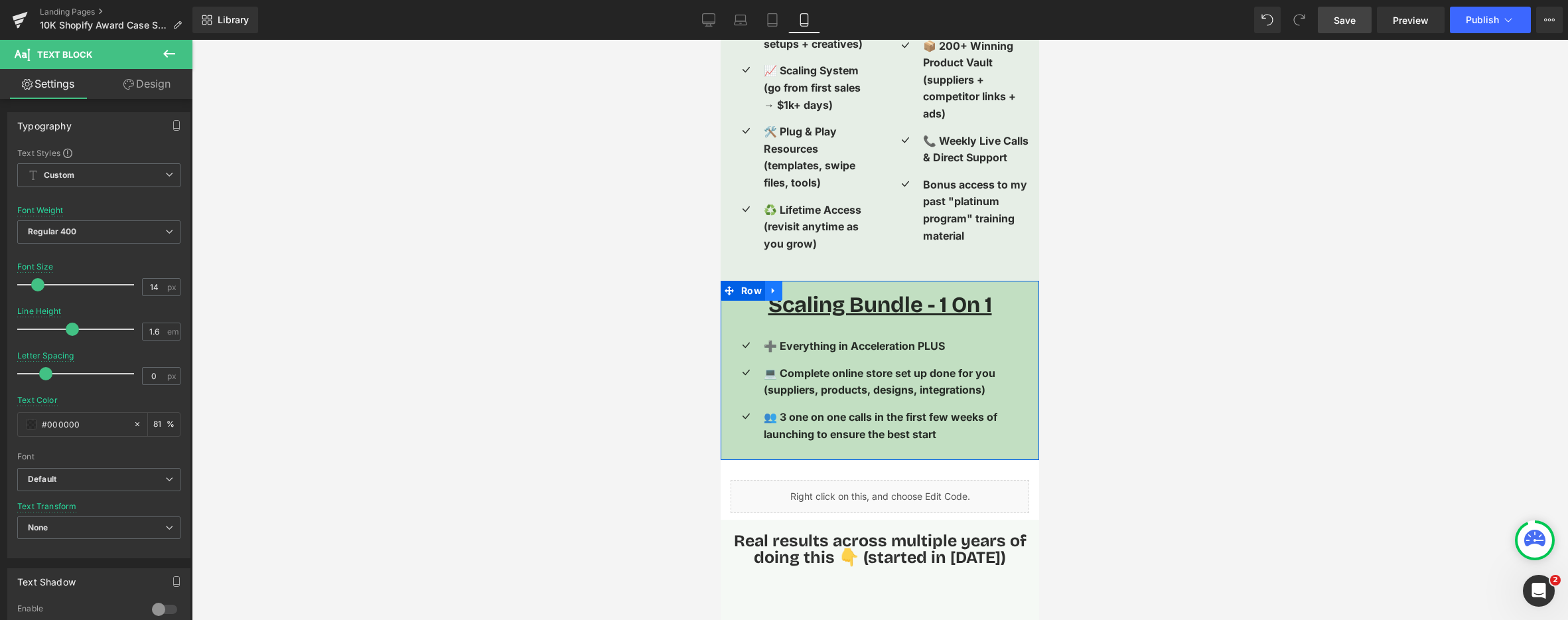
click at [773, 286] on icon at bounding box center [774, 290] width 9 height 10
click at [618, 317] on div at bounding box center [881, 330] width 1377 height 580
click at [913, 299] on icon at bounding box center [912, 302] width 7 height 8
click at [907, 299] on icon at bounding box center [905, 302] width 7 height 8
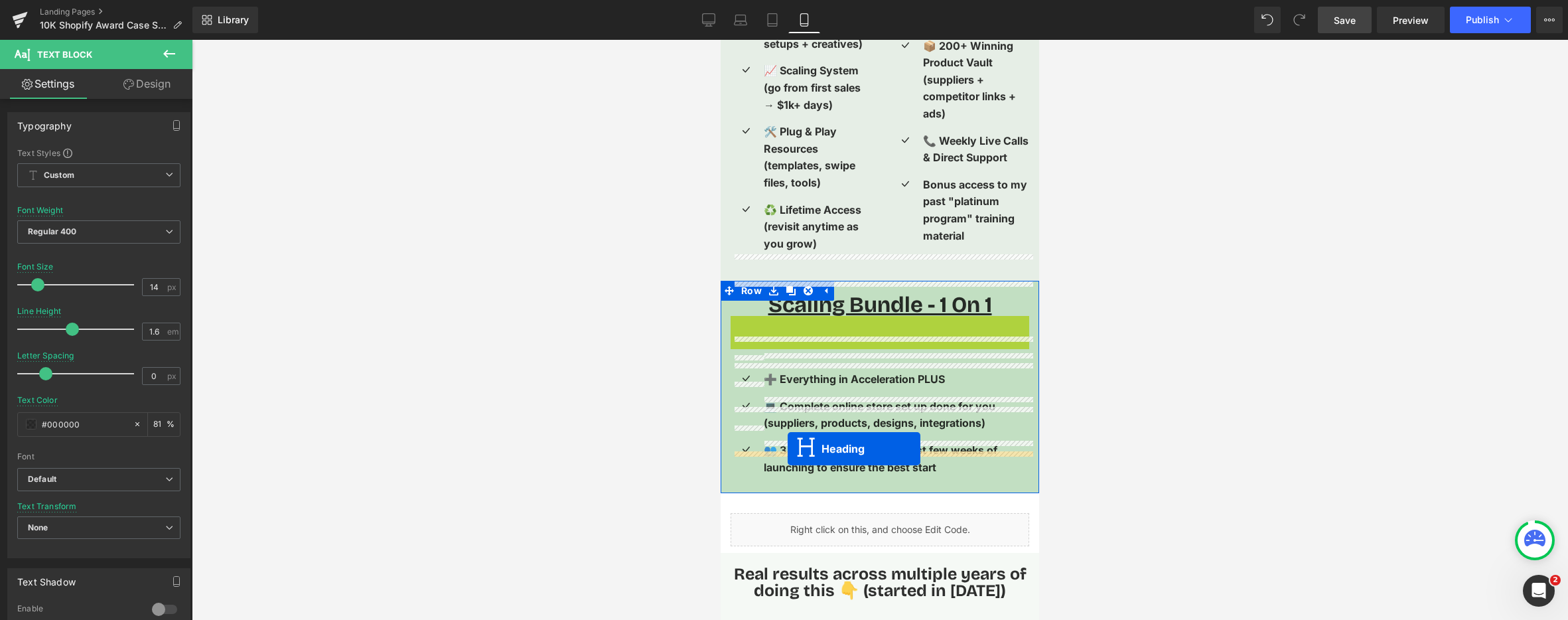
drag, startPoint x: 843, startPoint y: 295, endPoint x: 786, endPoint y: 447, distance: 162.3
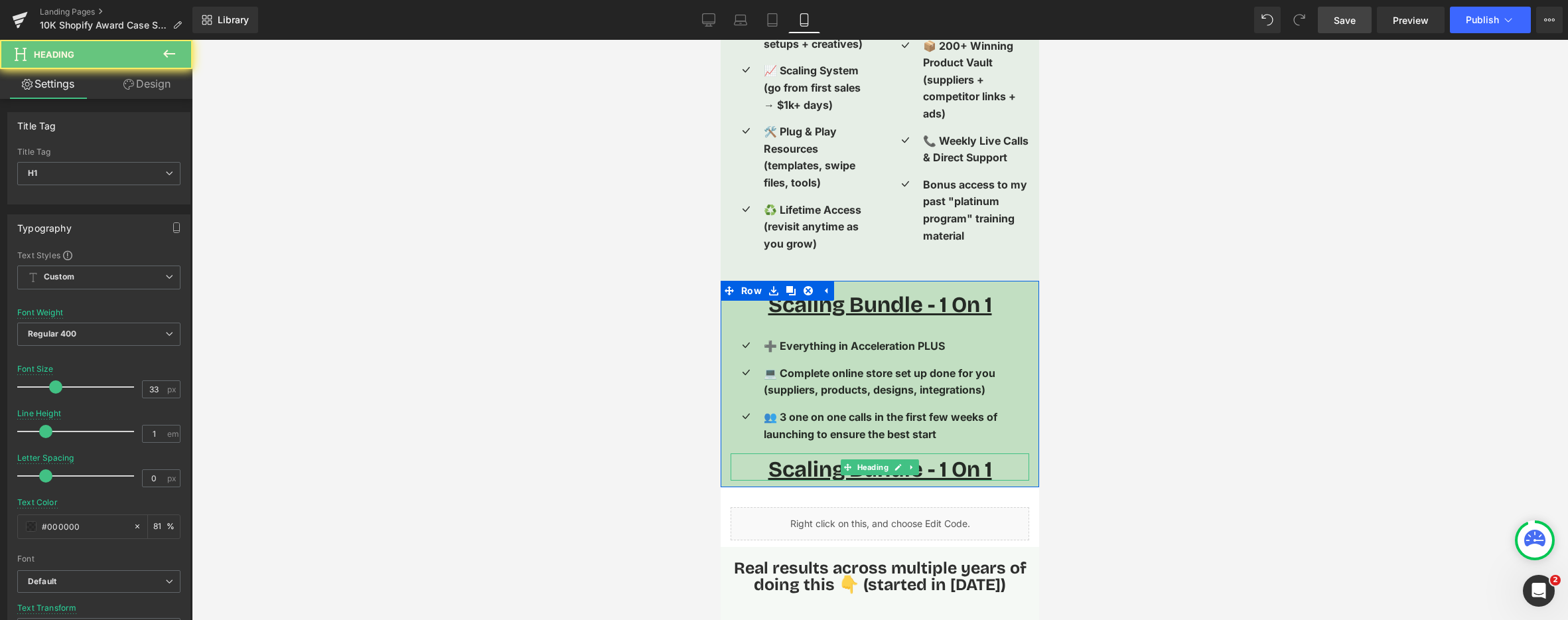
click at [808, 456] on u "Scaling Bundle - 1 On 1" at bounding box center [881, 469] width 224 height 26
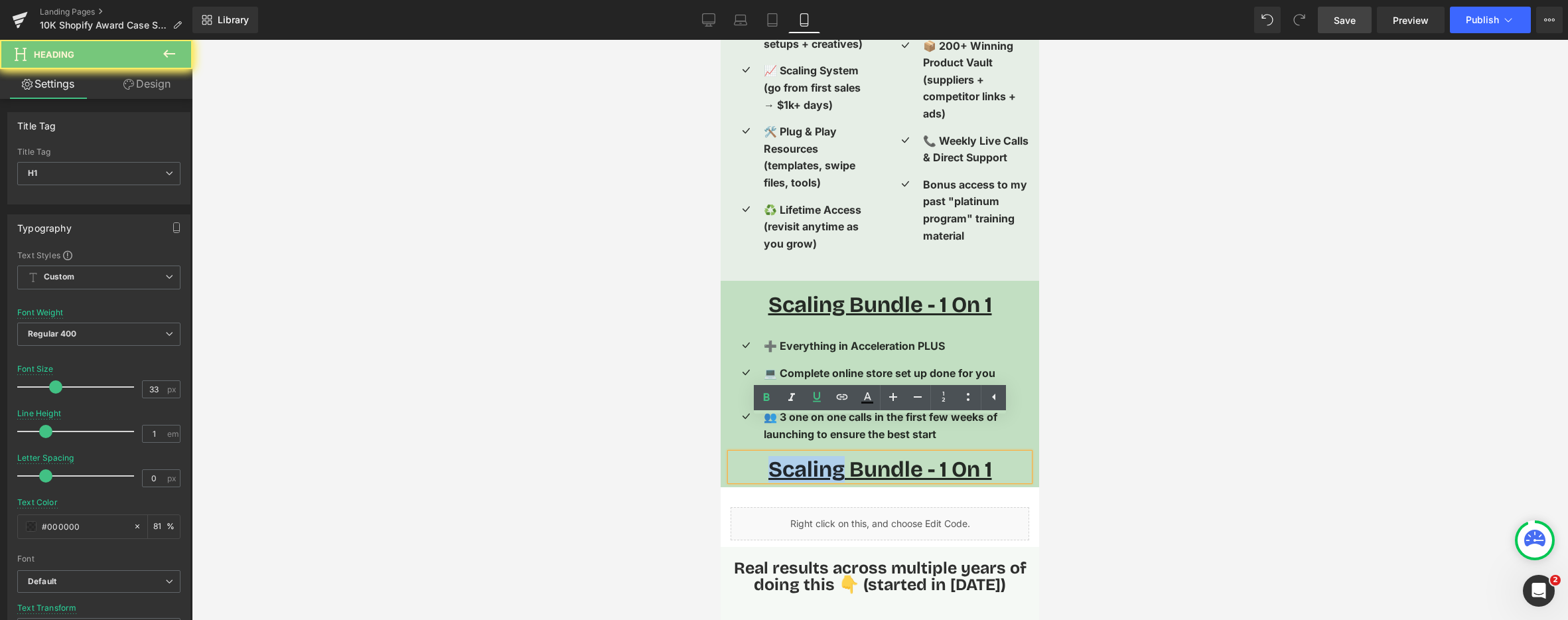
click at [808, 456] on u "Scaling Bundle - 1 On 1" at bounding box center [881, 469] width 224 height 26
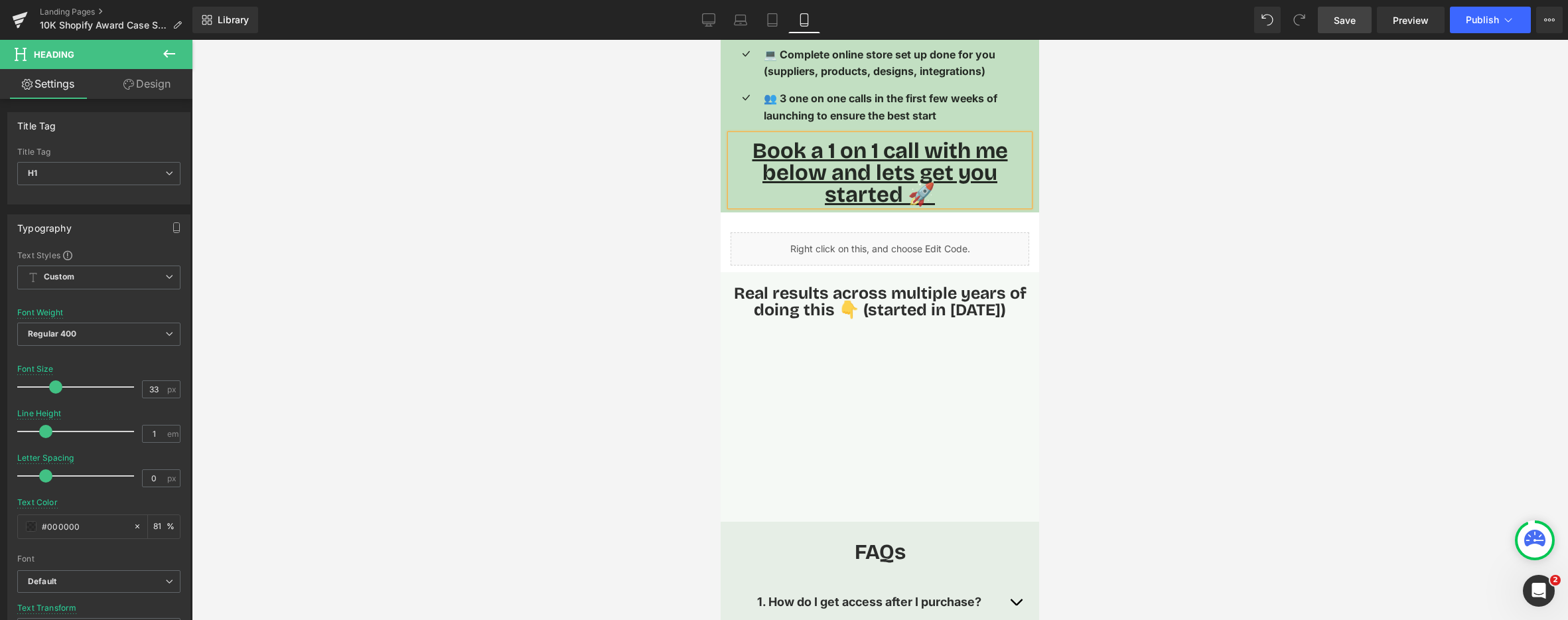
scroll to position [3176, 0]
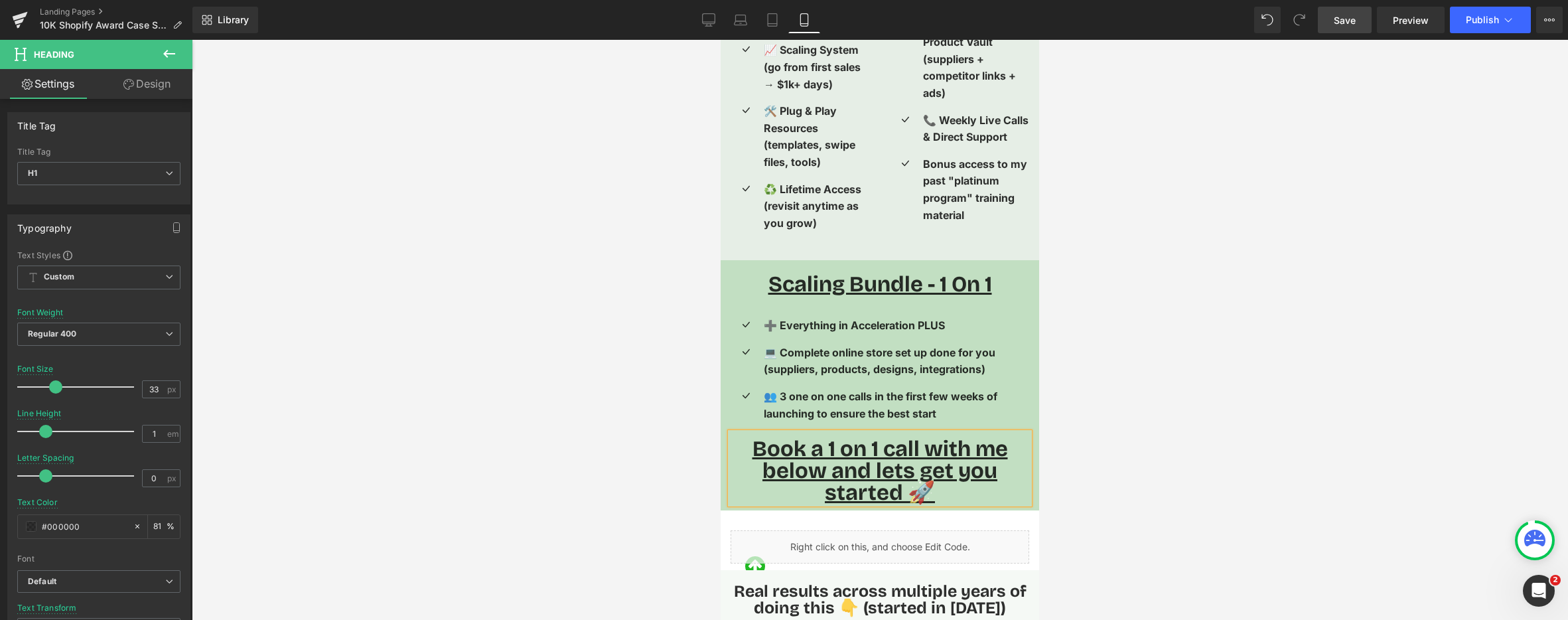
drag, startPoint x: 1132, startPoint y: 417, endPoint x: 1051, endPoint y: 423, distance: 81.2
click at [1131, 417] on div at bounding box center [881, 330] width 1377 height 580
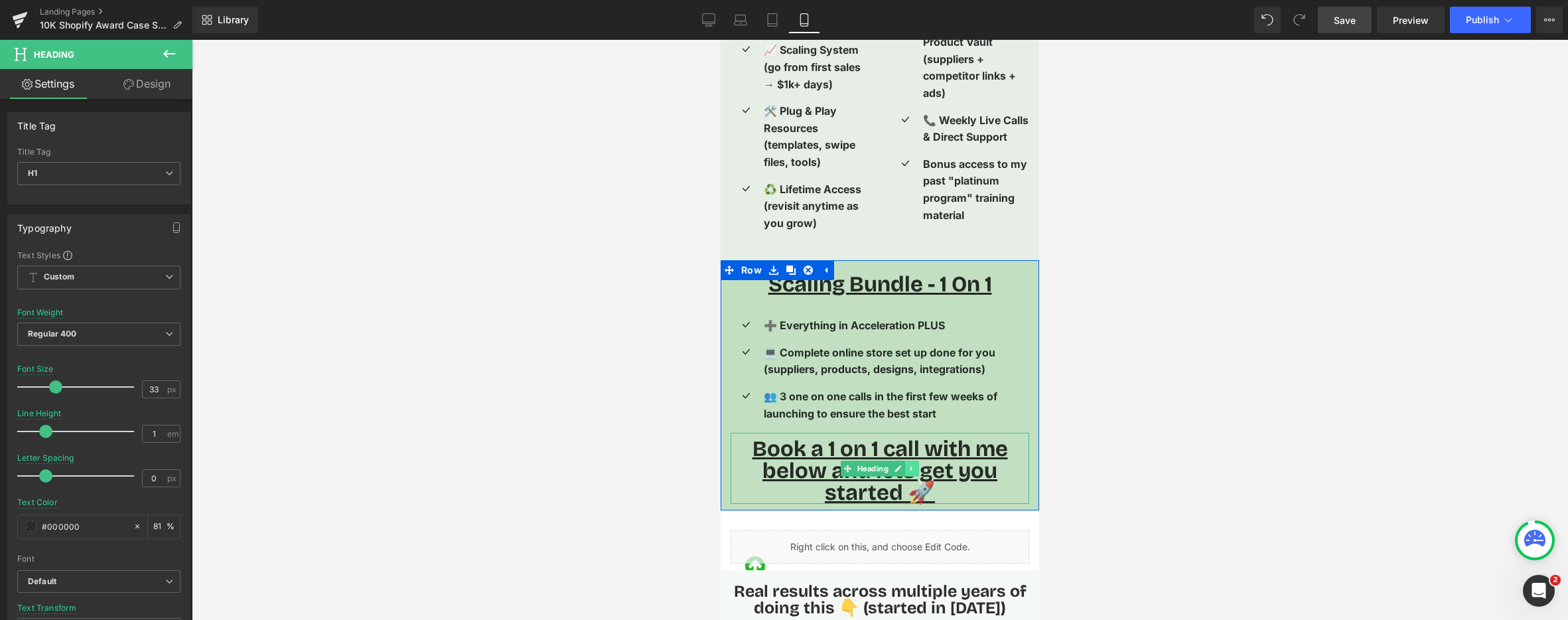
click at [911, 466] on icon at bounding box center [911, 468] width 2 height 5
click at [903, 464] on icon at bounding box center [905, 468] width 7 height 7
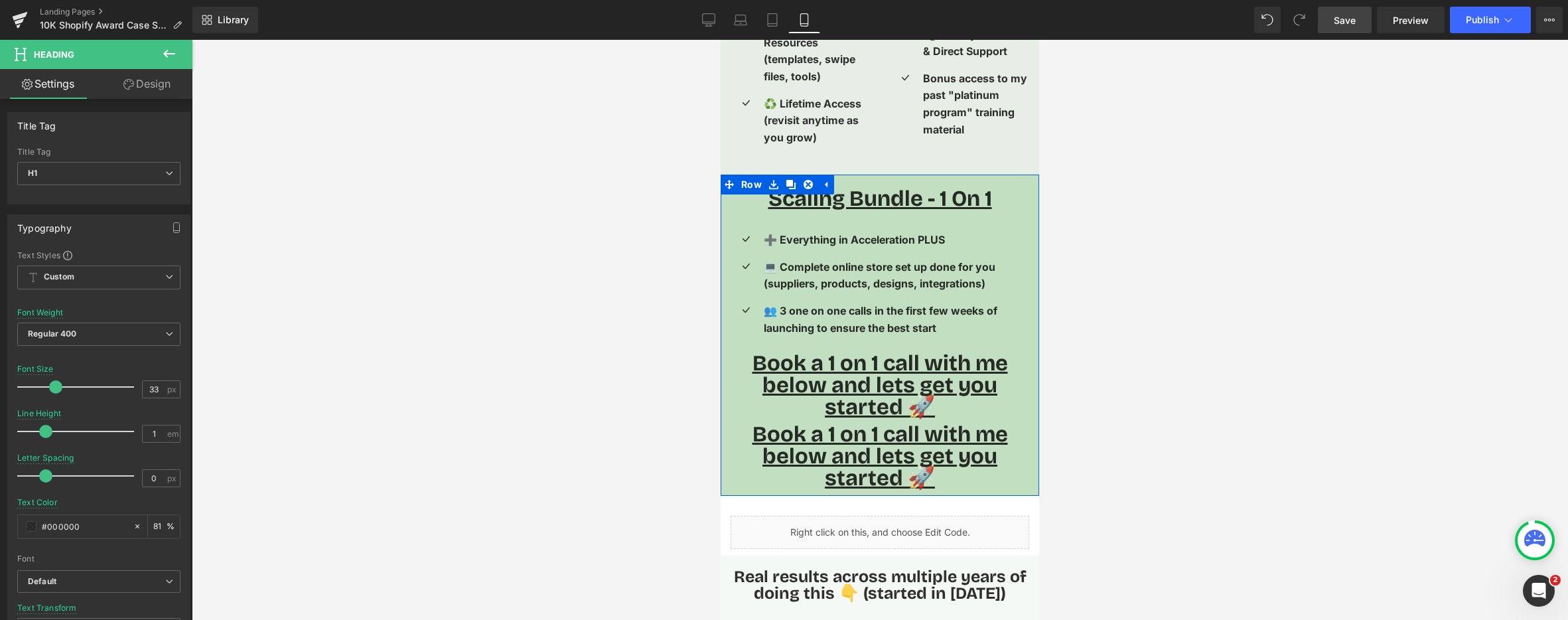
click at [769, 423] on u "Book a 1 on 1 call with me below and lets get you started 🚀" at bounding box center [881, 455] width 256 height 70
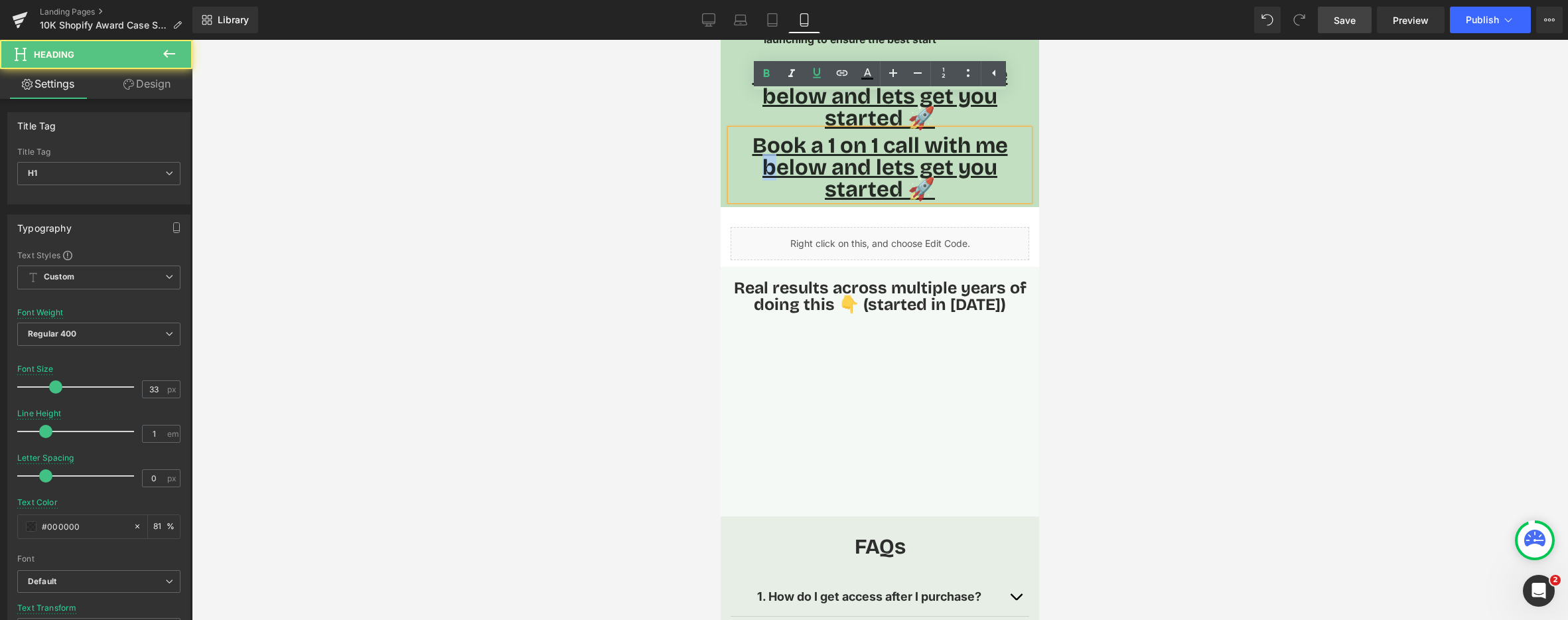
scroll to position [3552, 0]
click at [828, 130] on u "Book a 1 on 1 call with me below and lets get you started 🚀" at bounding box center [881, 165] width 256 height 70
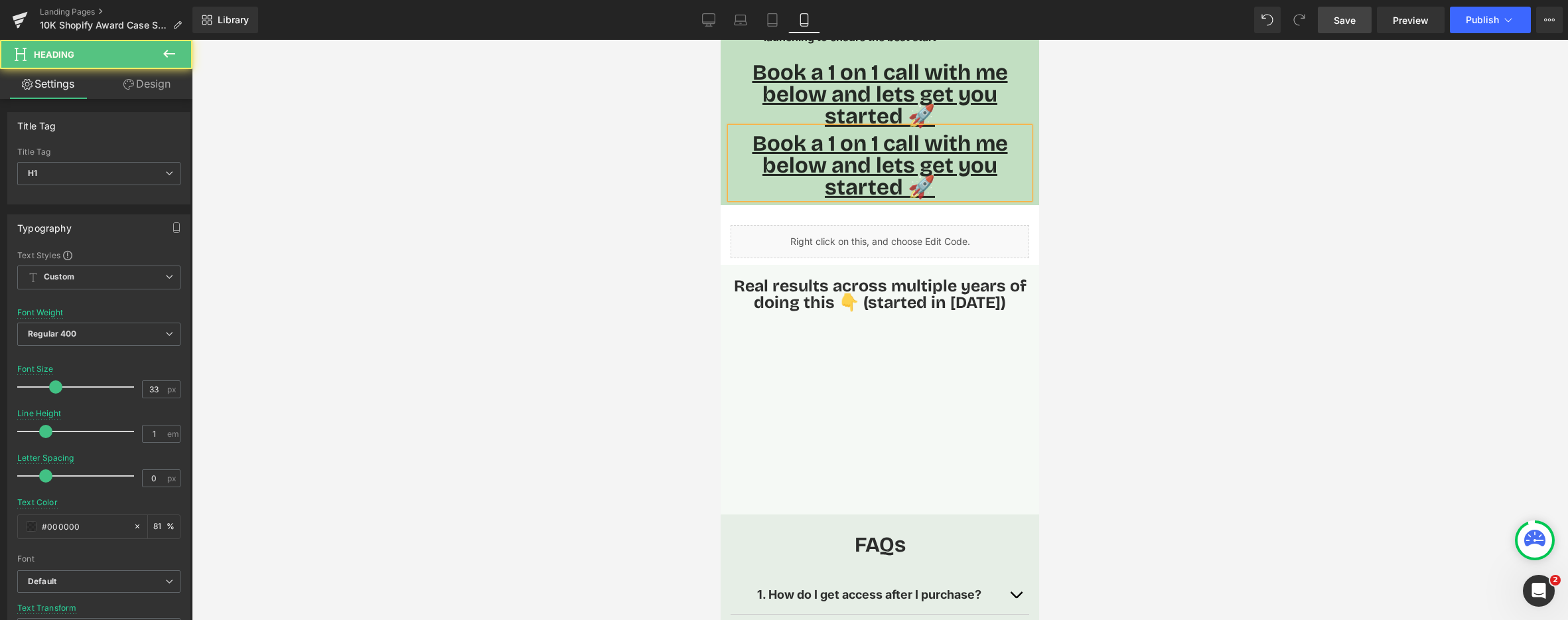
drag, startPoint x: 647, startPoint y: 150, endPoint x: 697, endPoint y: 142, distance: 50.6
click at [647, 150] on div at bounding box center [881, 330] width 1377 height 580
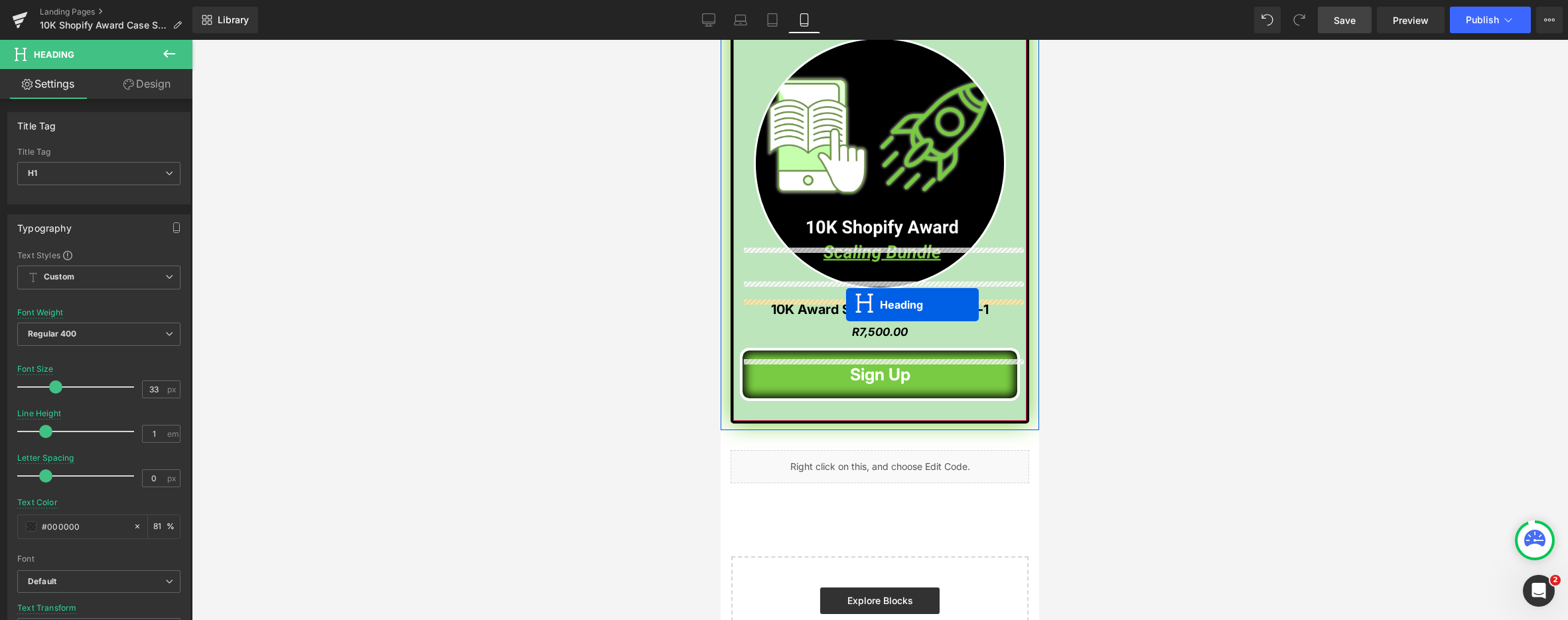
scroll to position [4753, 0]
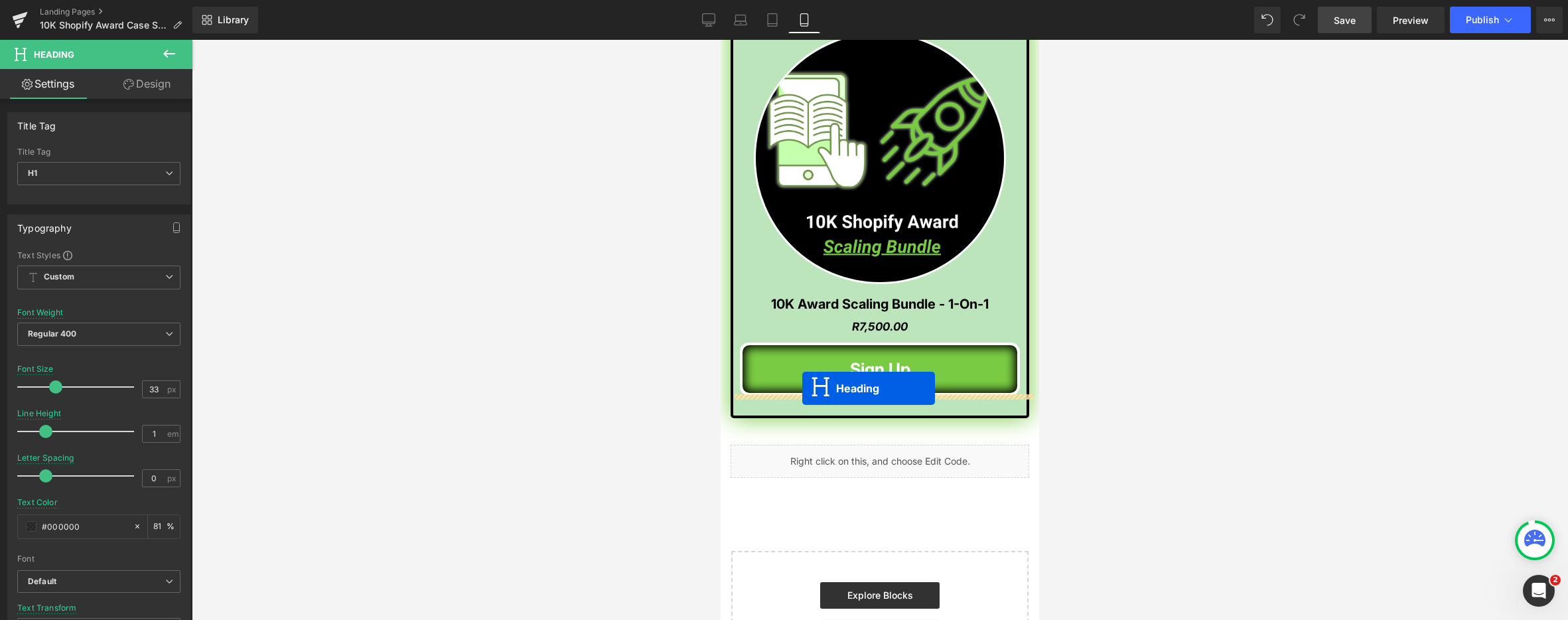
drag, startPoint x: 846, startPoint y: 128, endPoint x: 802, endPoint y: 388, distance: 263.7
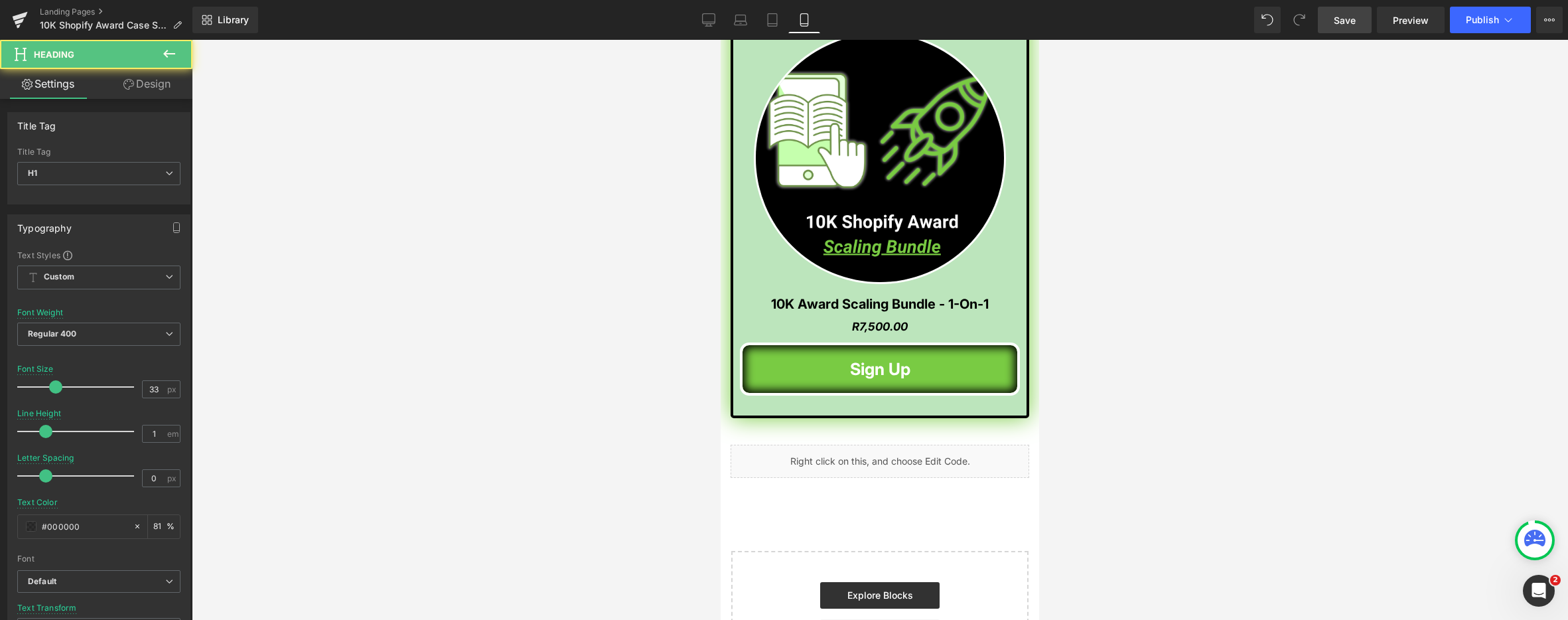
scroll to position [4720, 0]
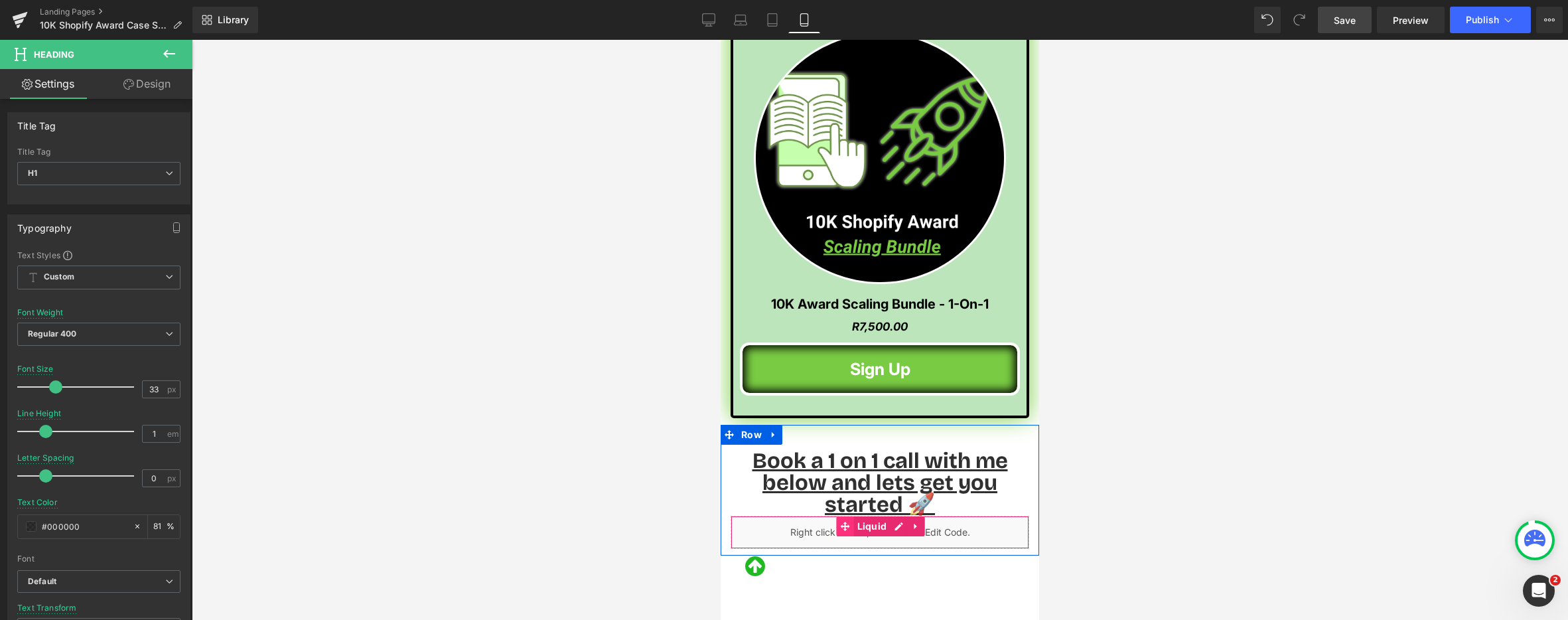
click at [840, 522] on icon at bounding box center [845, 526] width 9 height 10
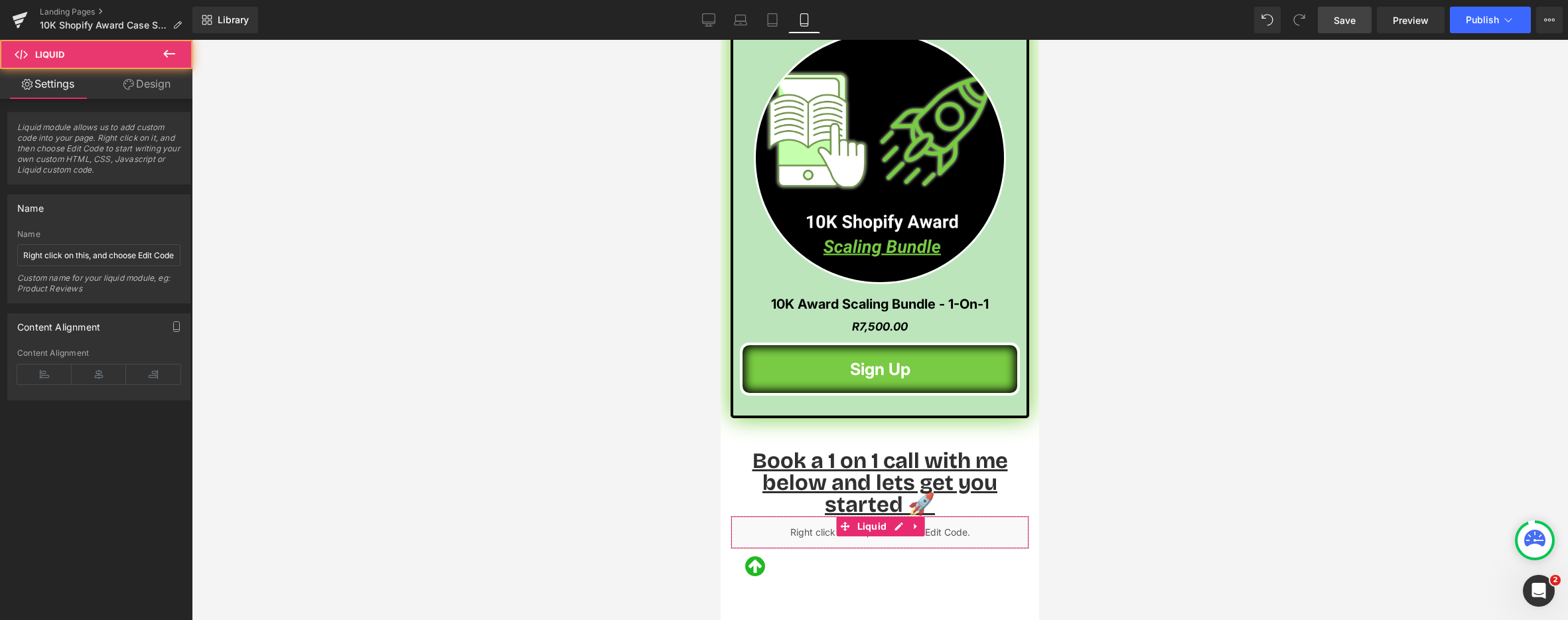
click at [157, 92] on link "Design" at bounding box center [148, 84] width 97 height 30
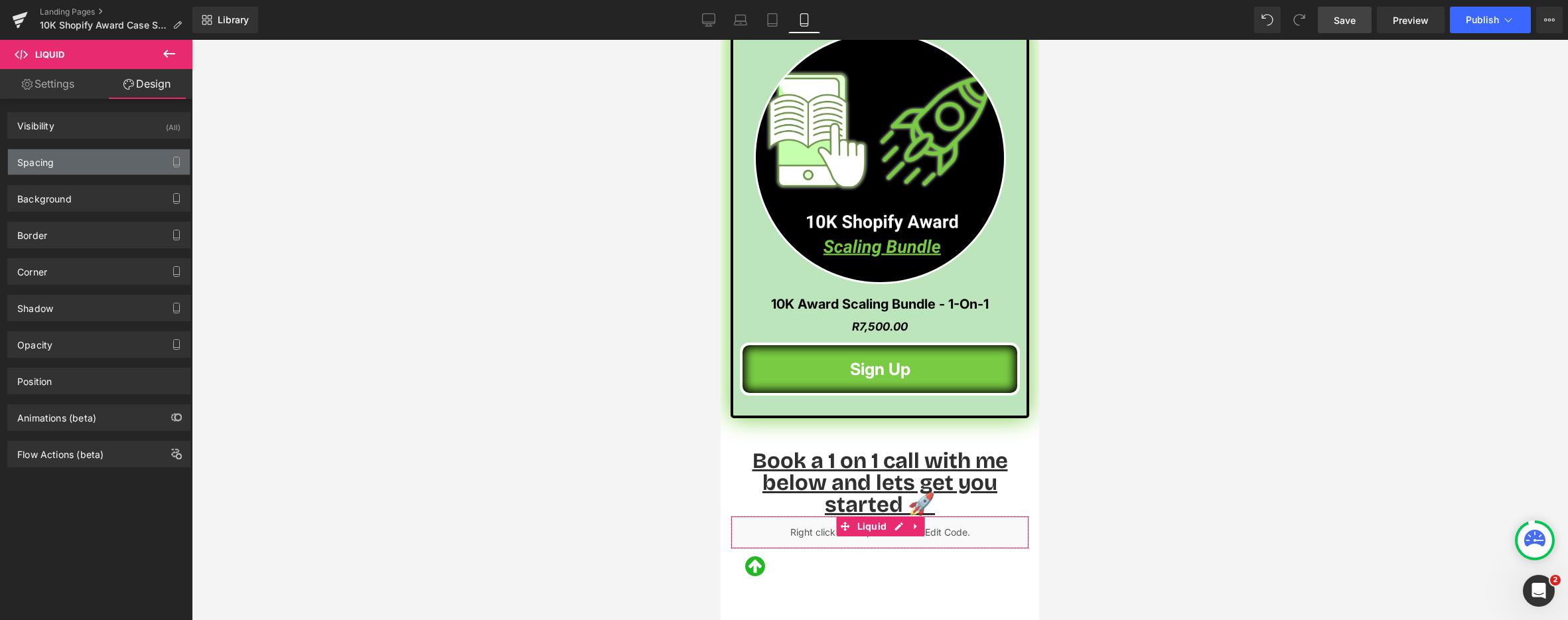
click at [118, 164] on div "Spacing" at bounding box center [99, 162] width 182 height 25
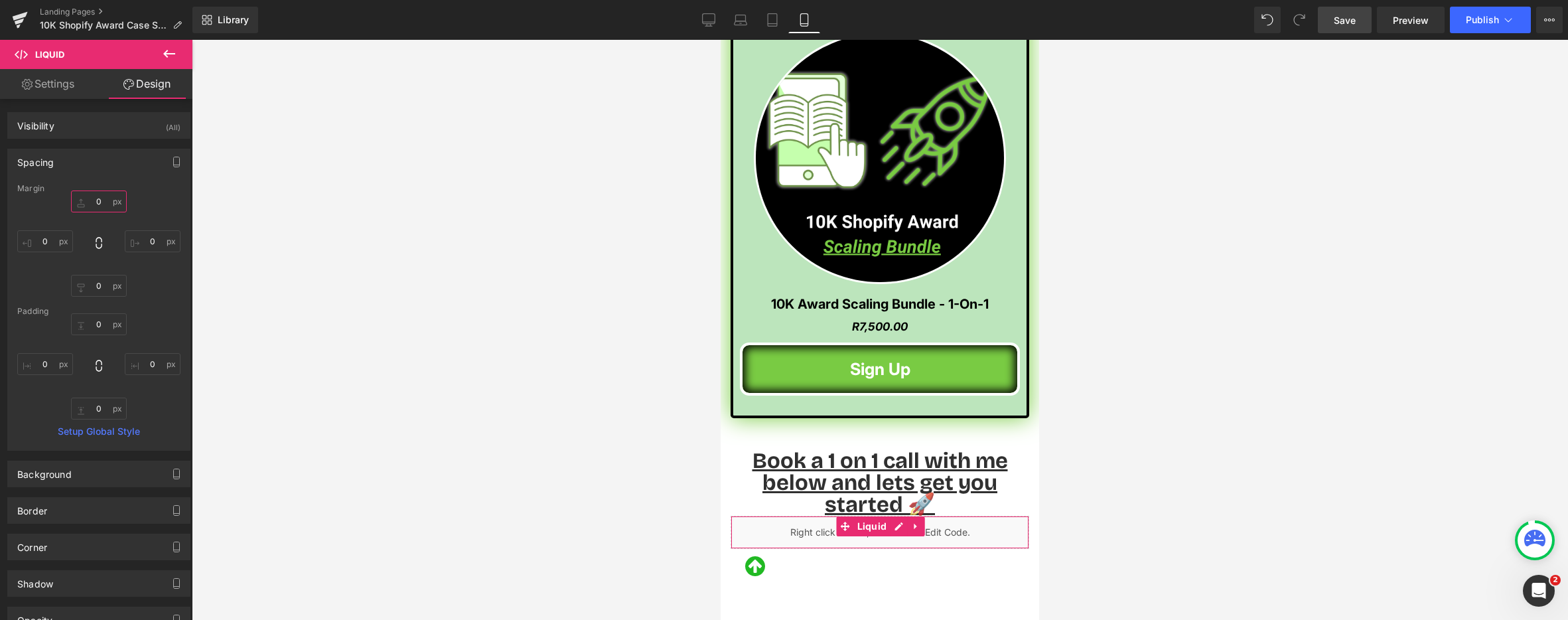
click at [89, 193] on input "0" at bounding box center [98, 201] width 56 height 22
drag, startPoint x: 508, startPoint y: 300, endPoint x: 704, endPoint y: 324, distance: 197.5
click at [508, 300] on div at bounding box center [881, 330] width 1377 height 580
drag, startPoint x: 97, startPoint y: 195, endPoint x: 107, endPoint y: 195, distance: 10.0
click at [102, 195] on input "10" at bounding box center [98, 201] width 56 height 22
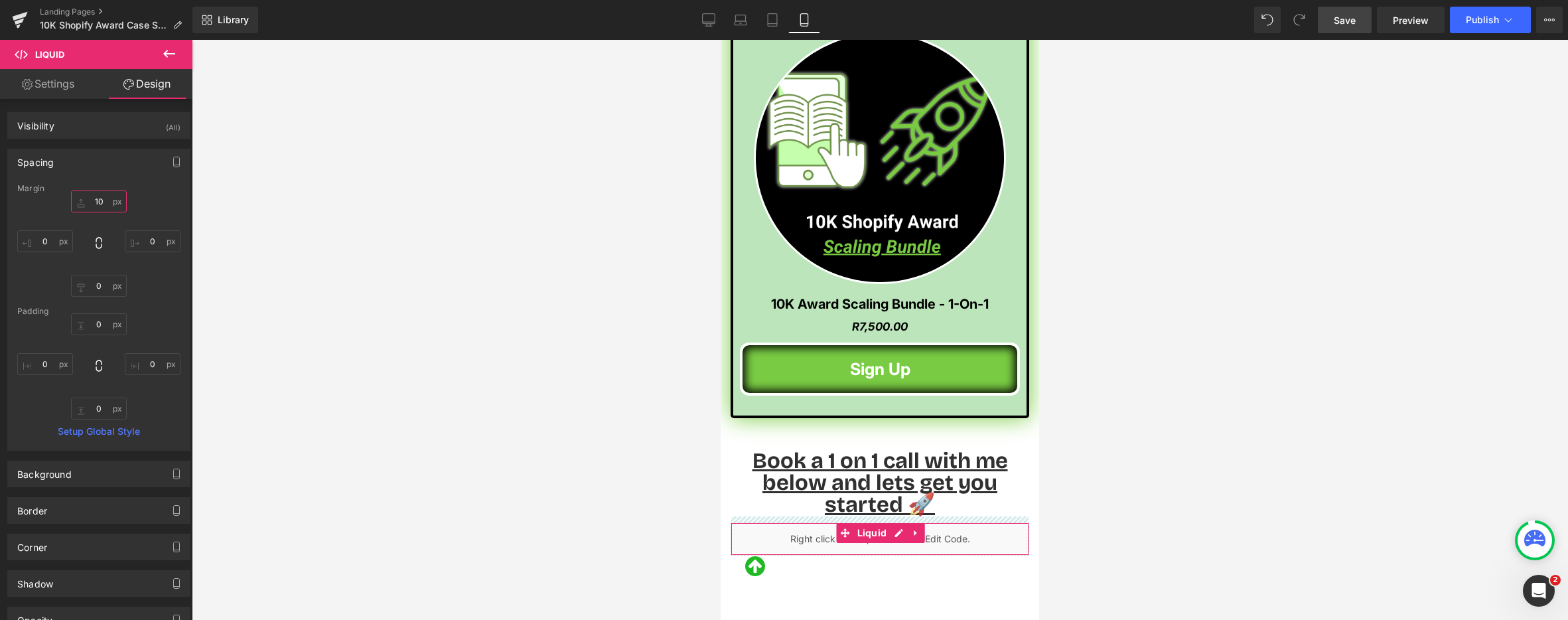
type input "1"
type input "20"
click at [344, 285] on div at bounding box center [881, 330] width 1377 height 580
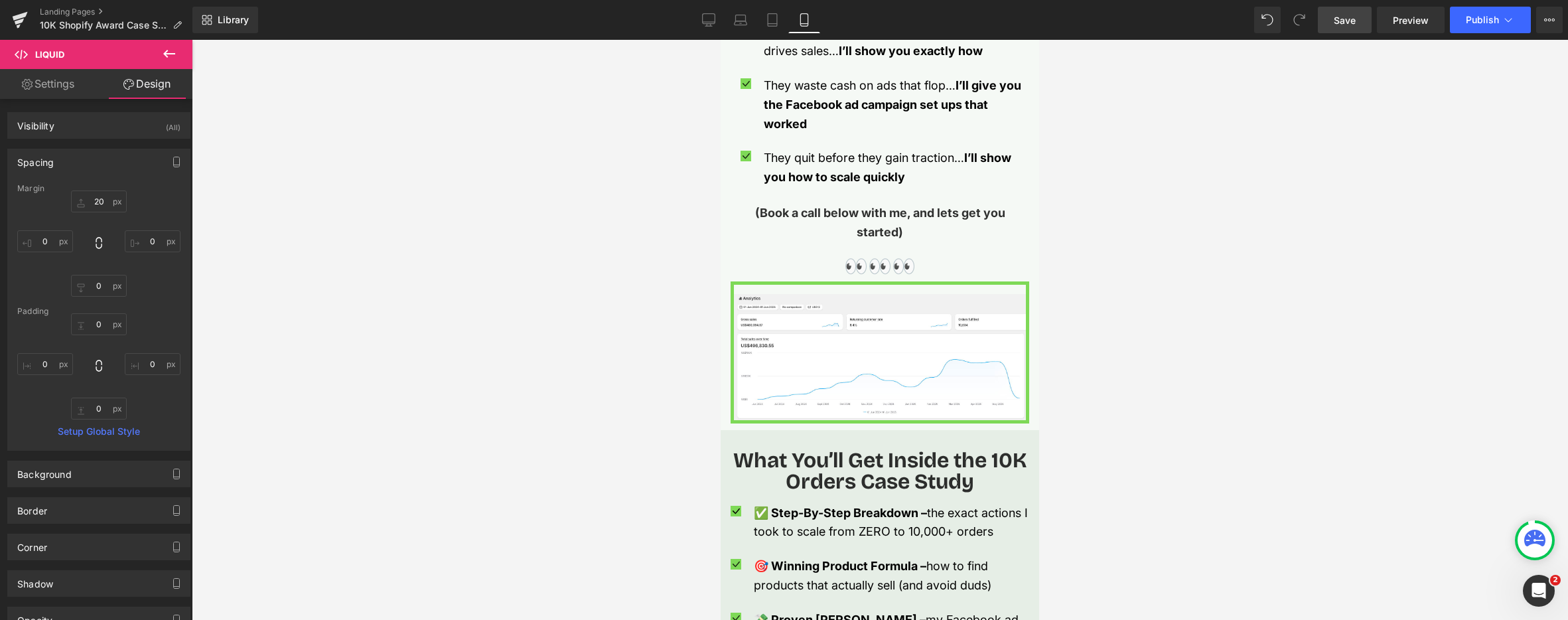
scroll to position [0, 0]
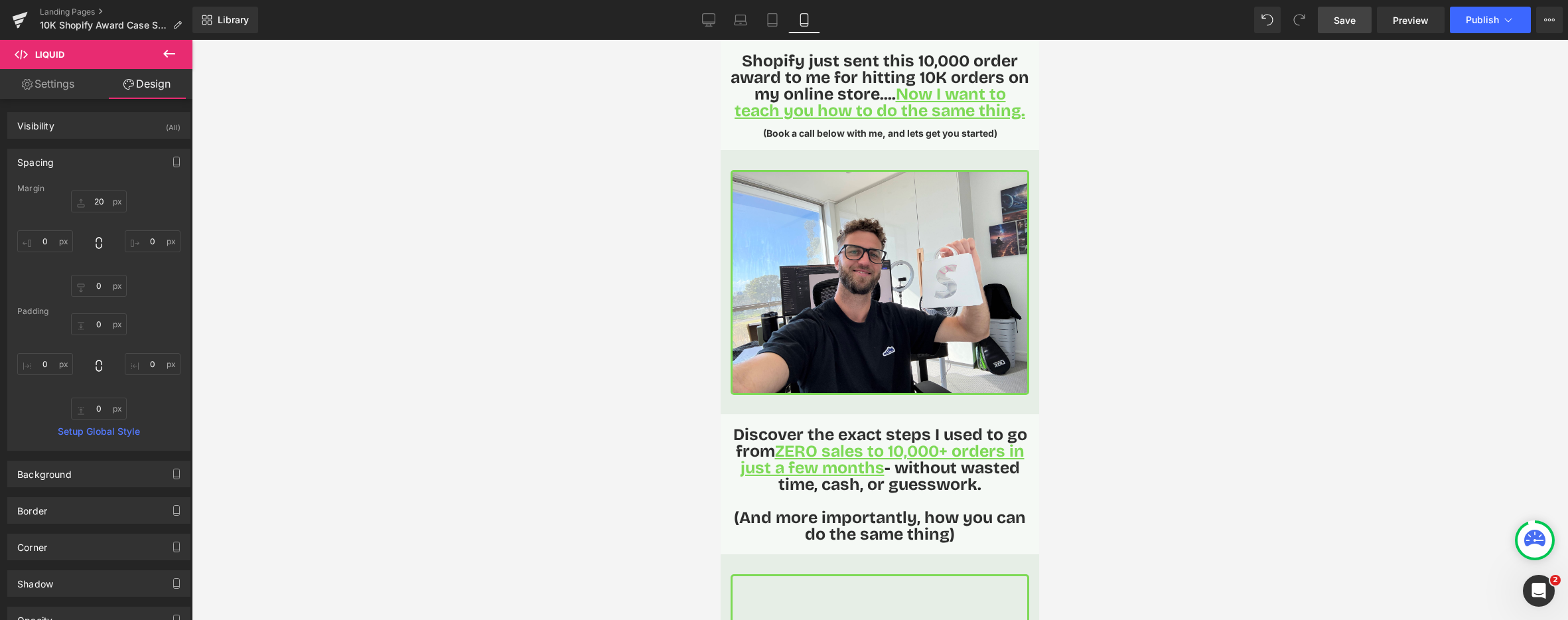
click at [1342, 21] on span "Save" at bounding box center [1345, 20] width 22 height 14
click at [1495, 25] on button "Publish" at bounding box center [1491, 19] width 81 height 26
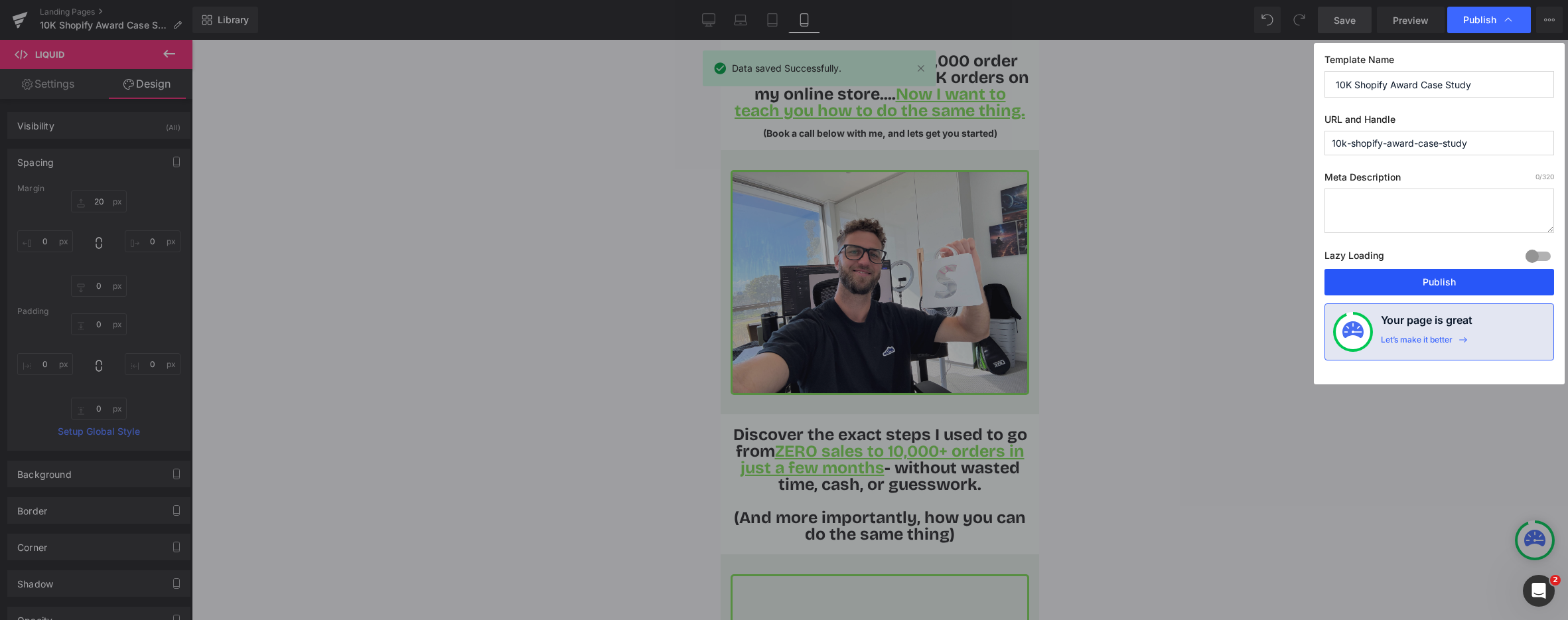
click at [1423, 286] on button "Publish" at bounding box center [1440, 281] width 229 height 26
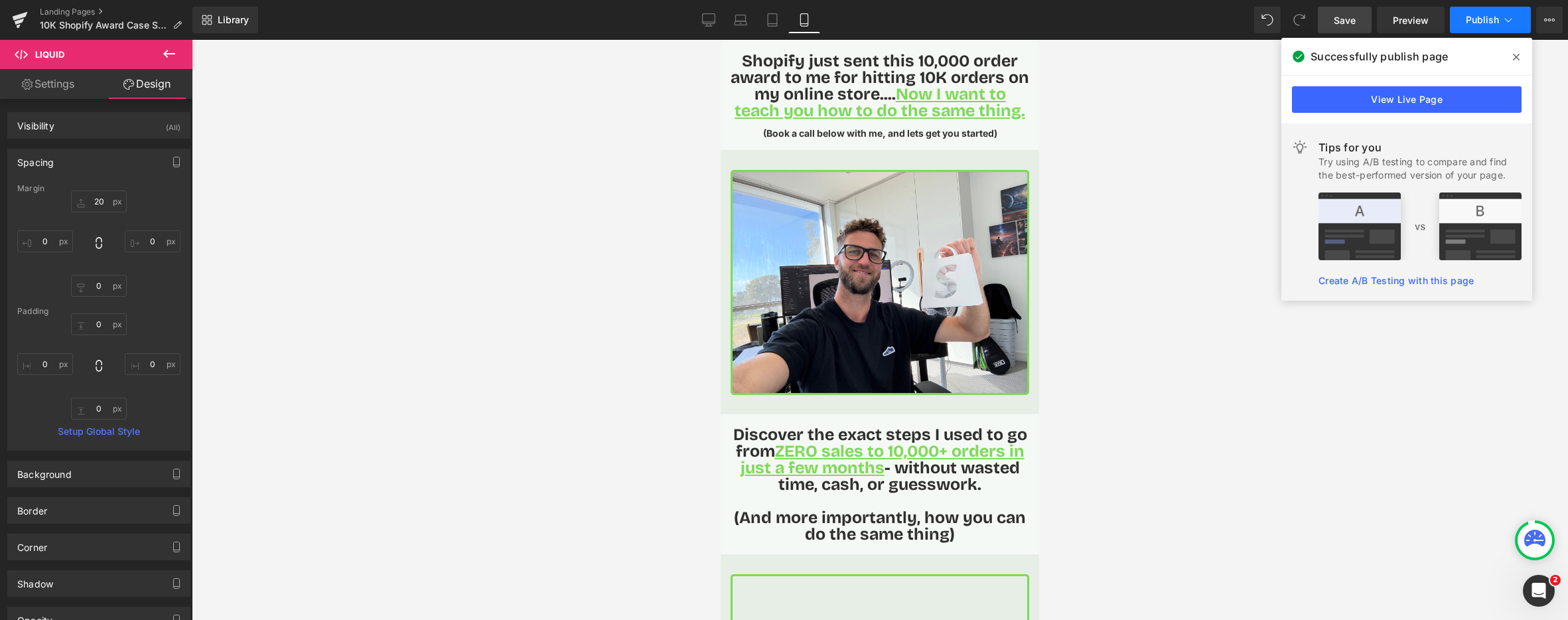
click at [1486, 28] on button "Publish" at bounding box center [1491, 19] width 81 height 26
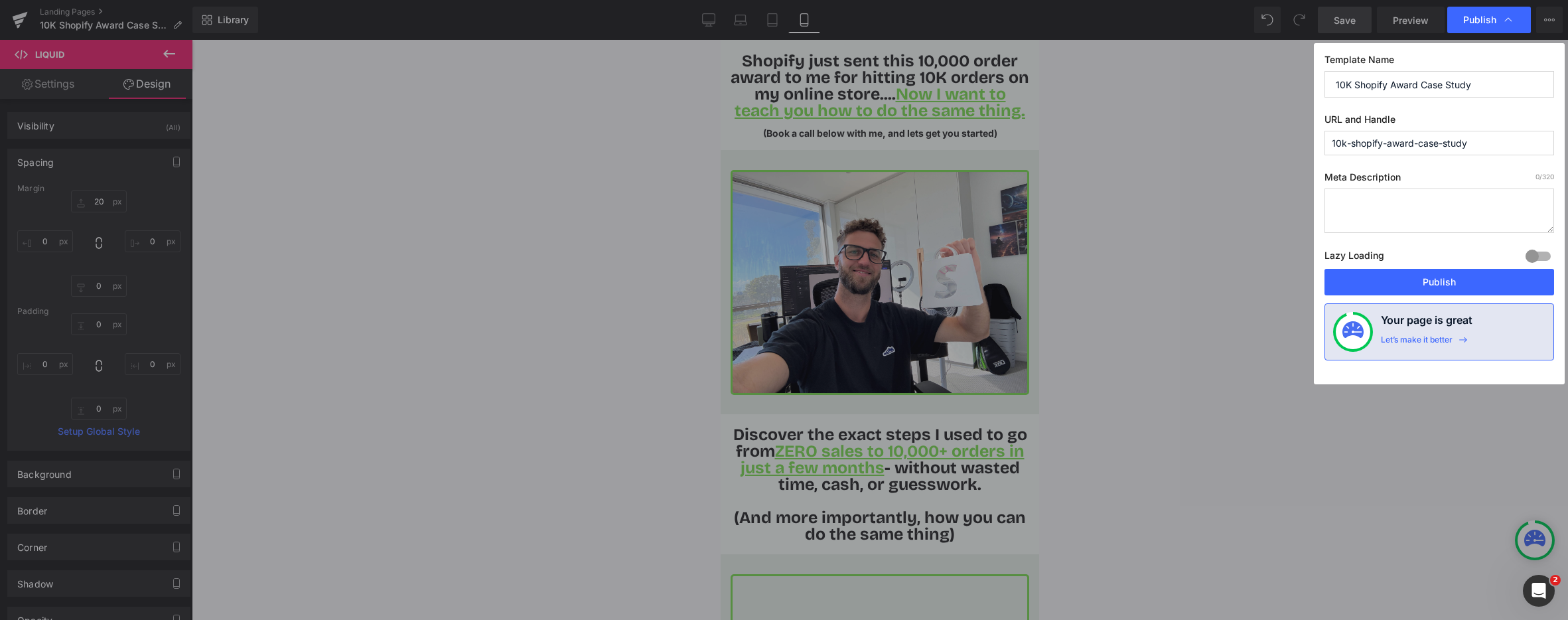
click at [1438, 282] on button "Publish" at bounding box center [1440, 281] width 229 height 26
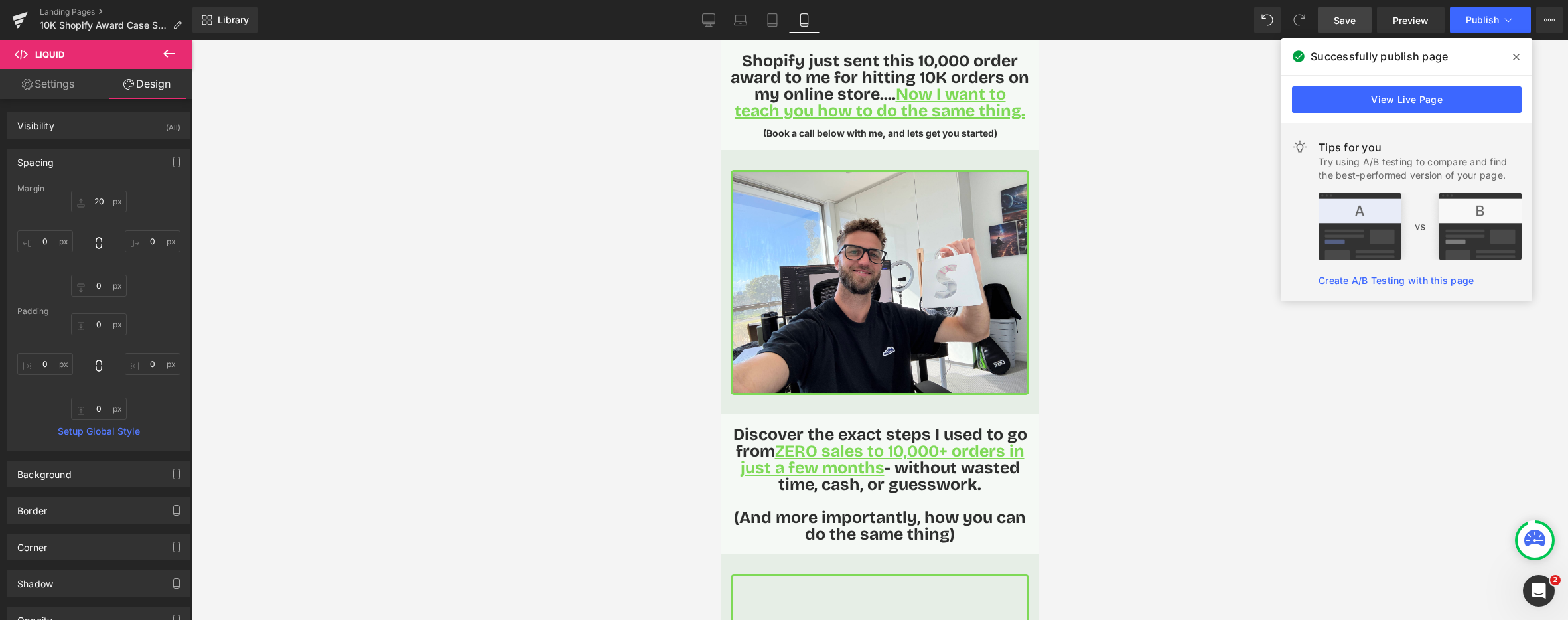
click at [1509, 57] on span at bounding box center [1516, 56] width 21 height 21
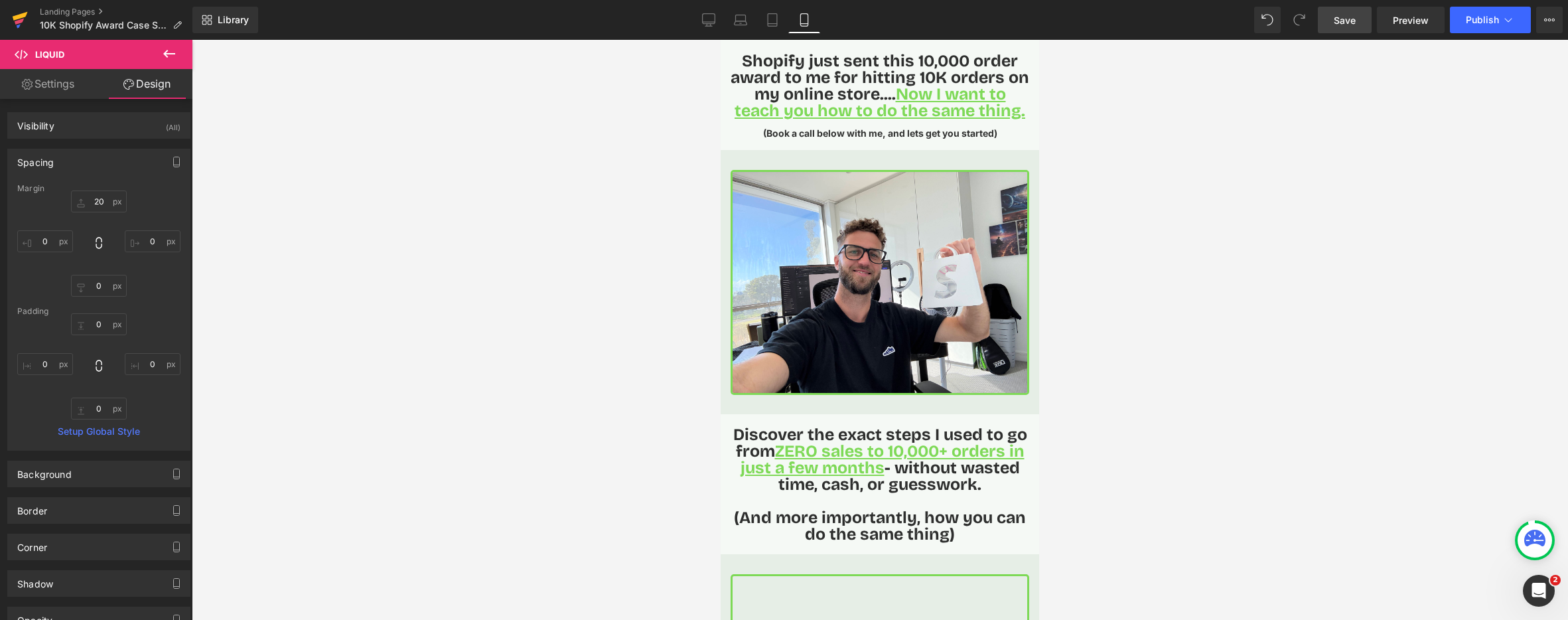
click at [15, 11] on icon at bounding box center [19, 20] width 15 height 33
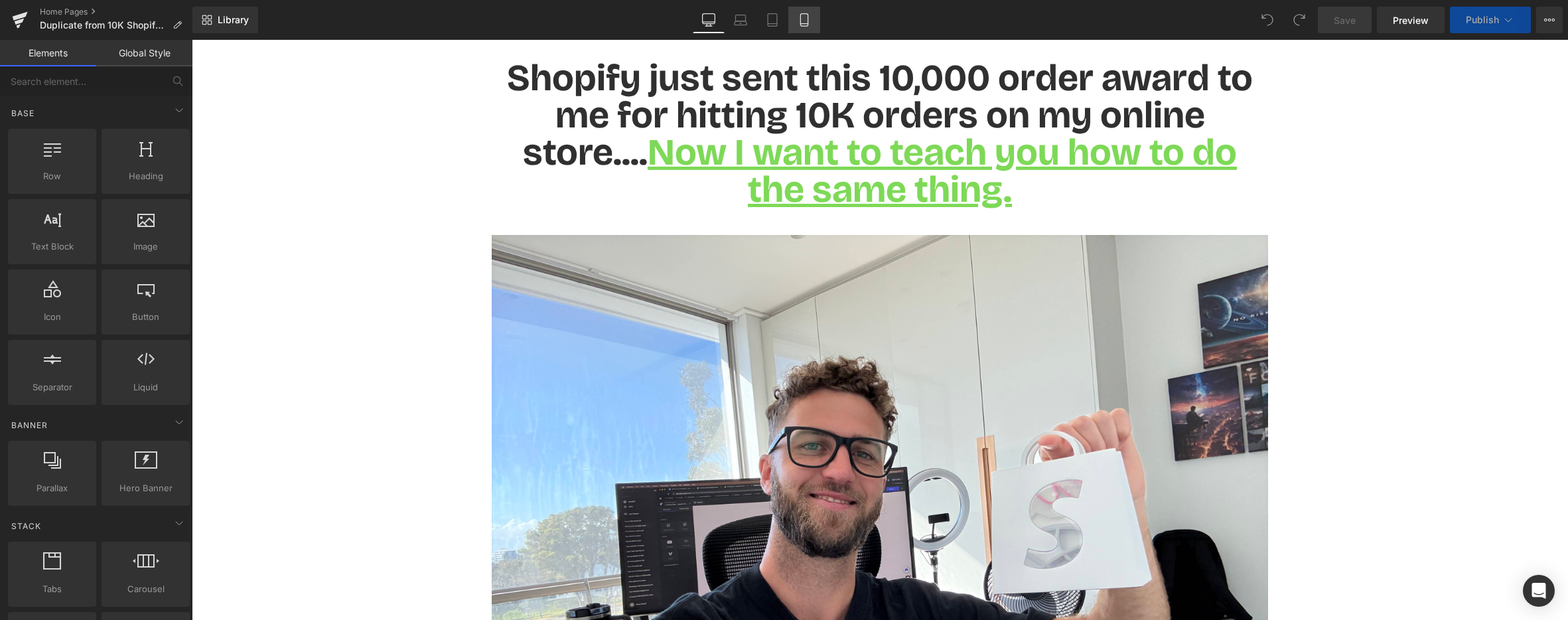
click at [807, 21] on icon at bounding box center [804, 20] width 14 height 14
click at [1553, 17] on icon at bounding box center [1550, 20] width 11 height 11
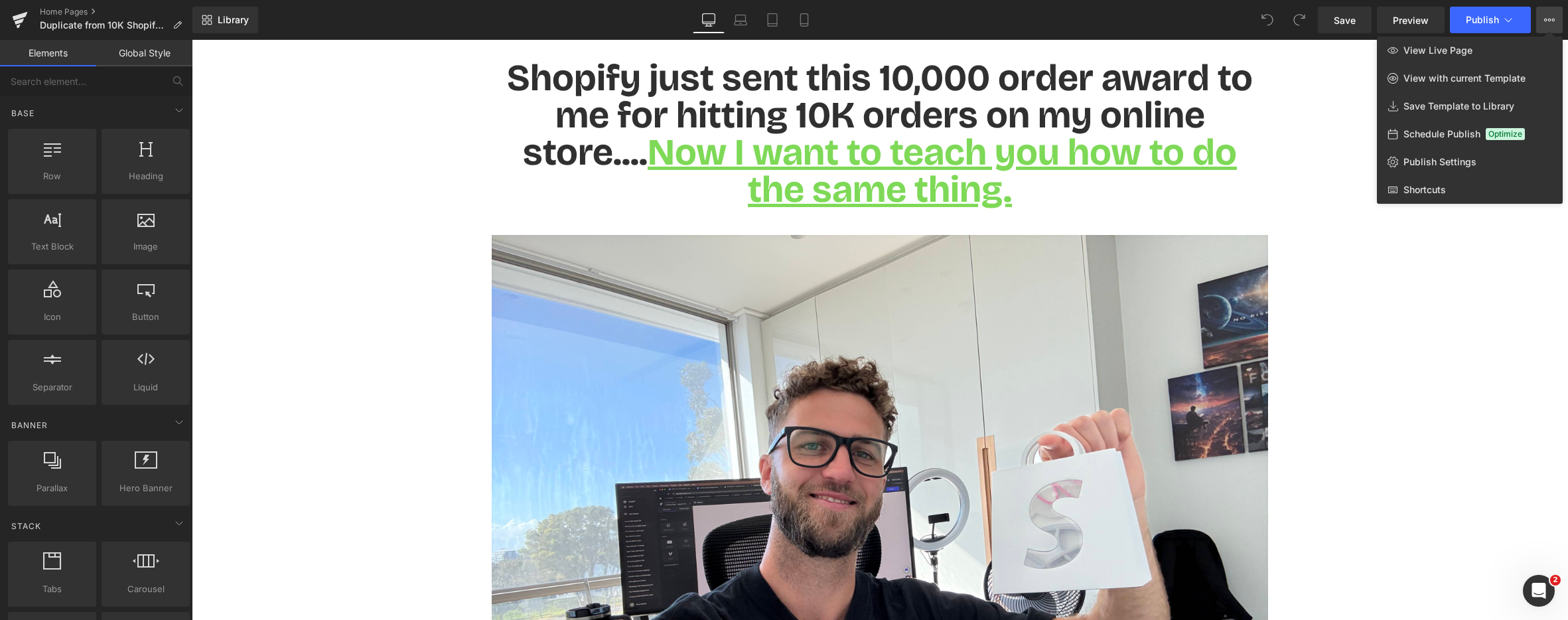
click at [1389, 304] on div at bounding box center [881, 330] width 1377 height 580
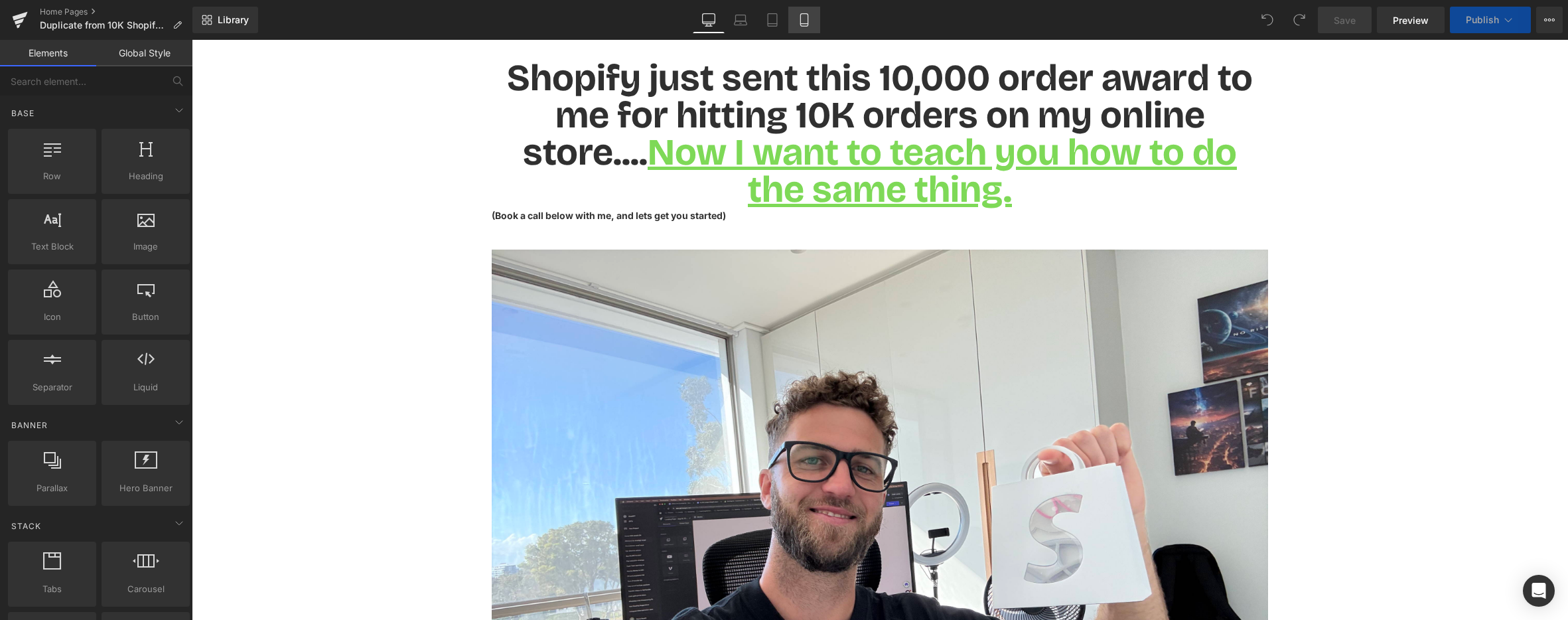
click at [806, 19] on icon at bounding box center [804, 20] width 14 height 14
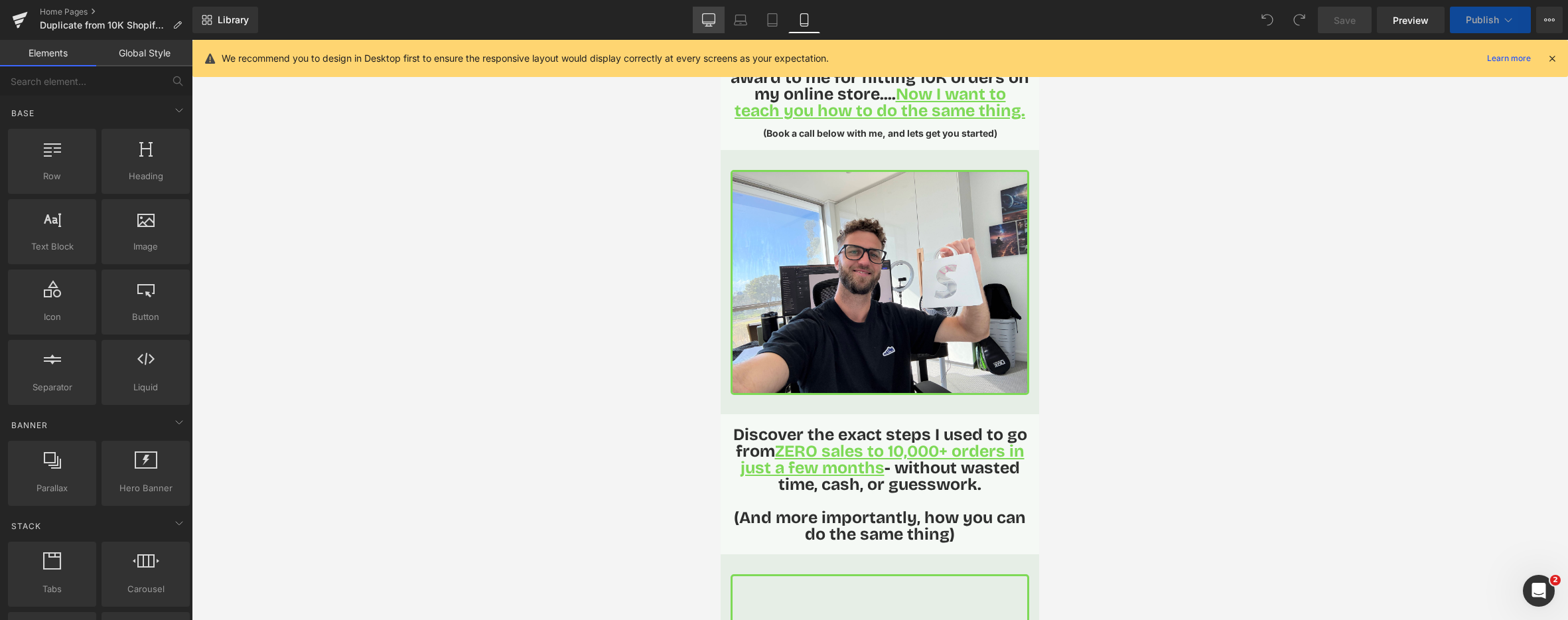
click at [712, 24] on icon at bounding box center [708, 20] width 14 height 14
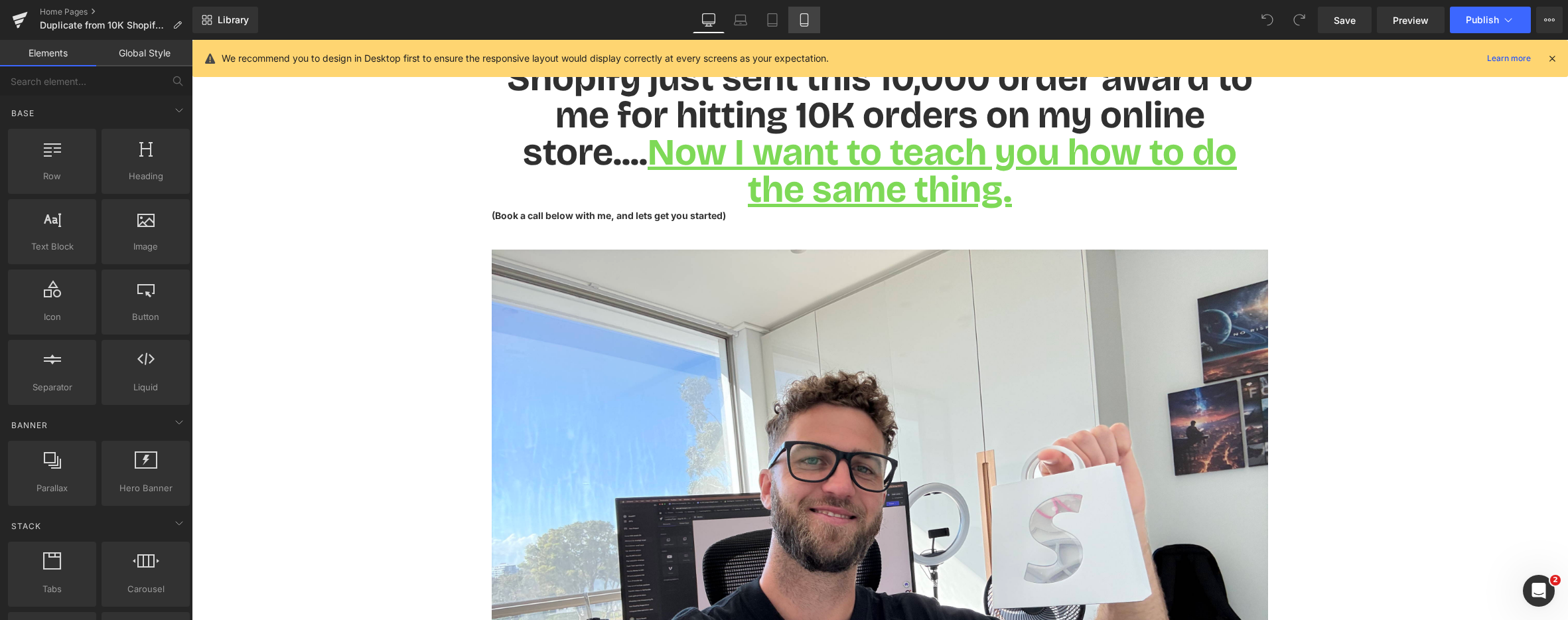
click at [812, 22] on link "Mobile" at bounding box center [804, 19] width 32 height 26
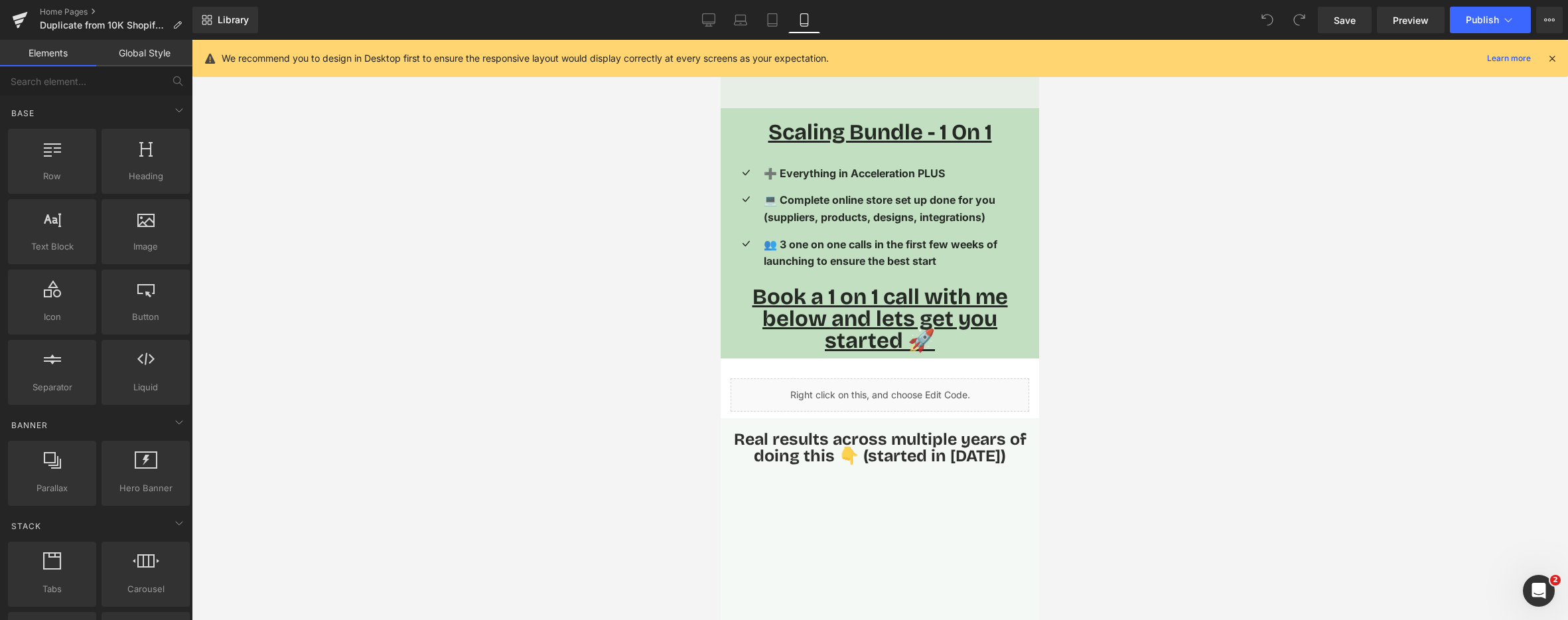
scroll to position [3400, 0]
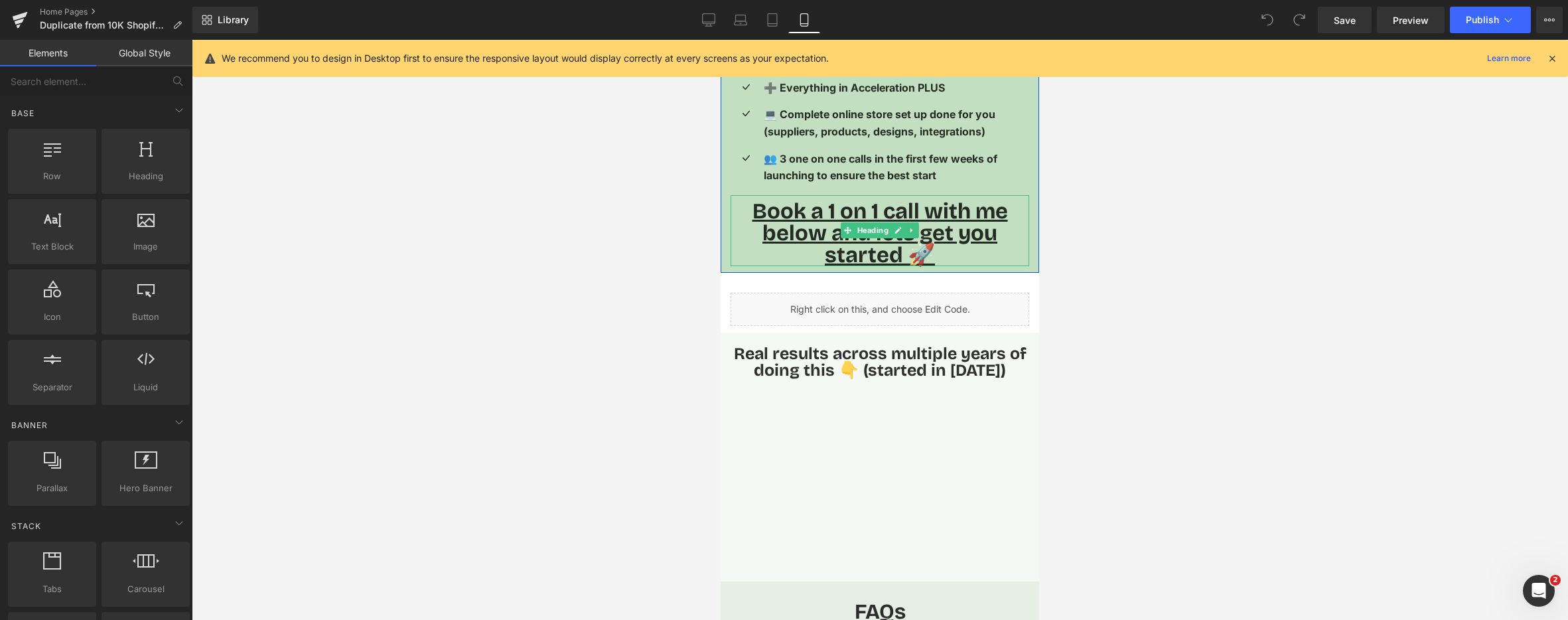
click at [918, 220] on u "Book a 1 on 1 call with me below and lets get you started 🚀" at bounding box center [881, 232] width 256 height 70
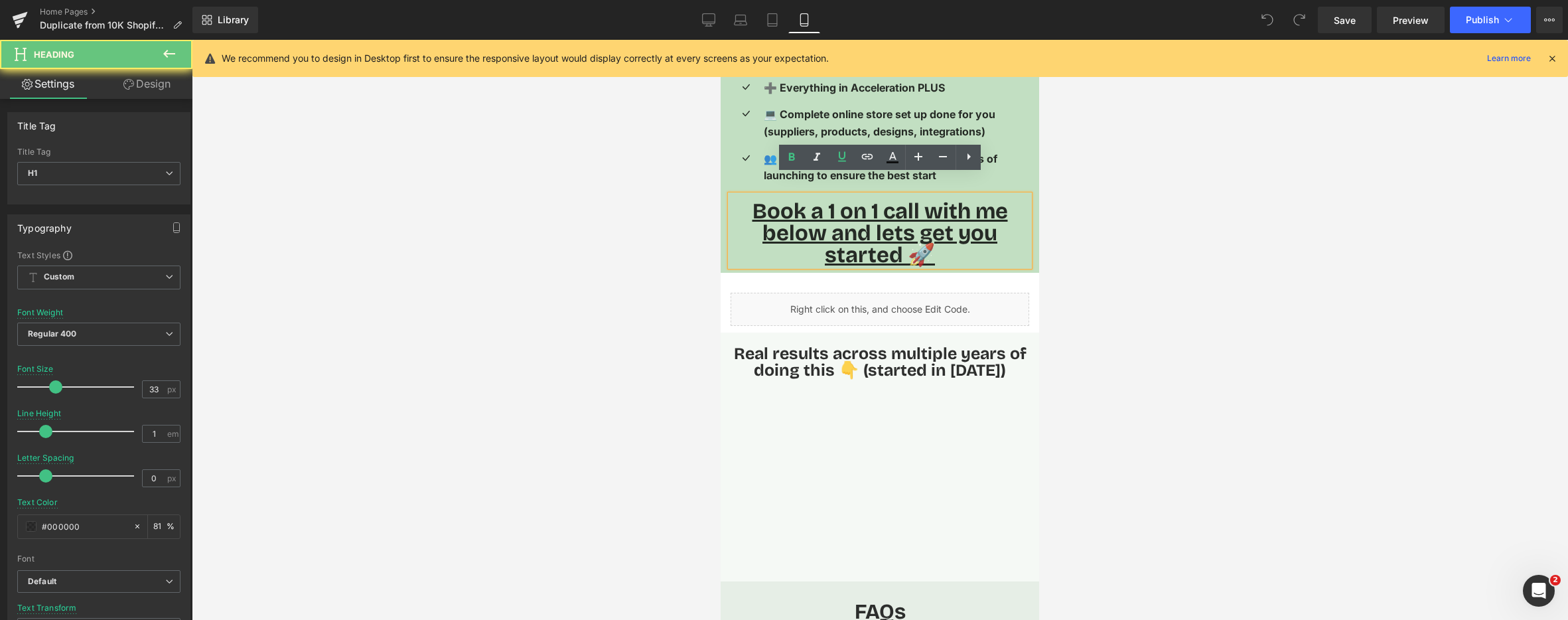
click at [902, 212] on u "Book a 1 on 1 call with me below and lets get you started 🚀" at bounding box center [881, 232] width 256 height 70
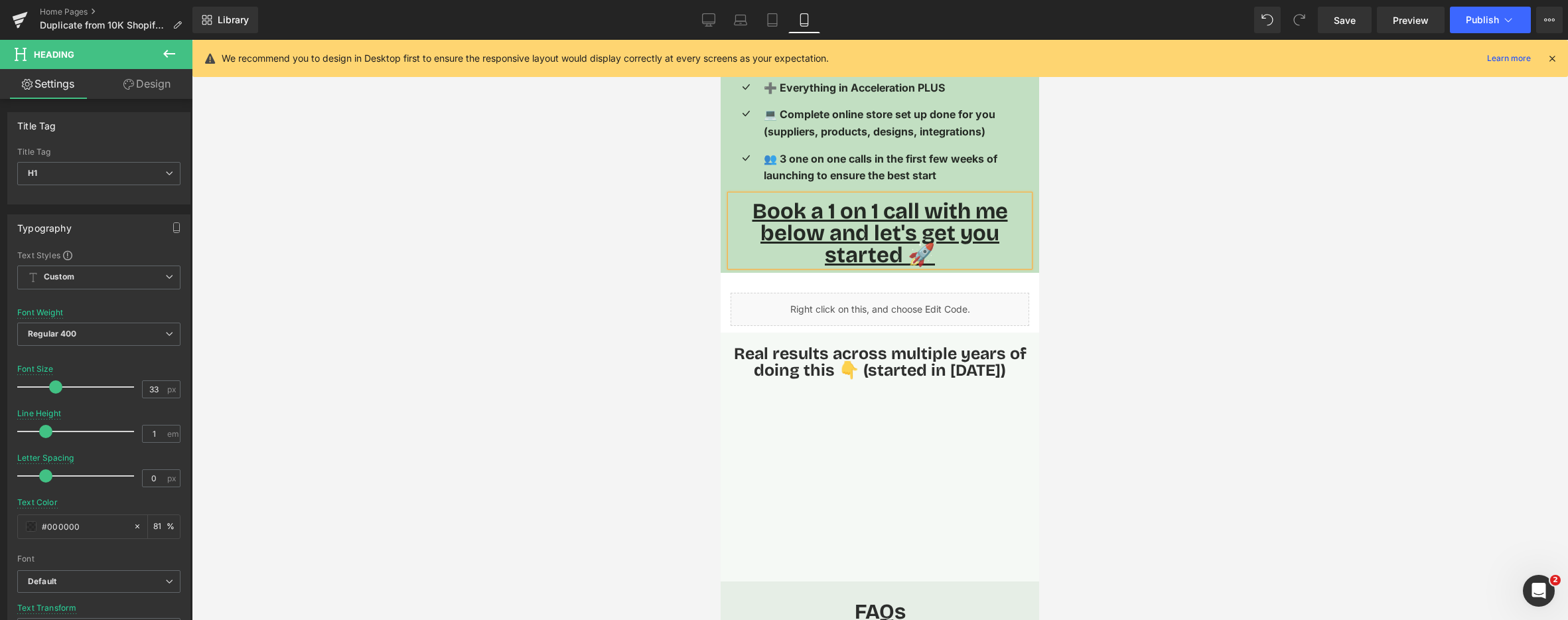
click at [1147, 229] on div at bounding box center [881, 330] width 1377 height 580
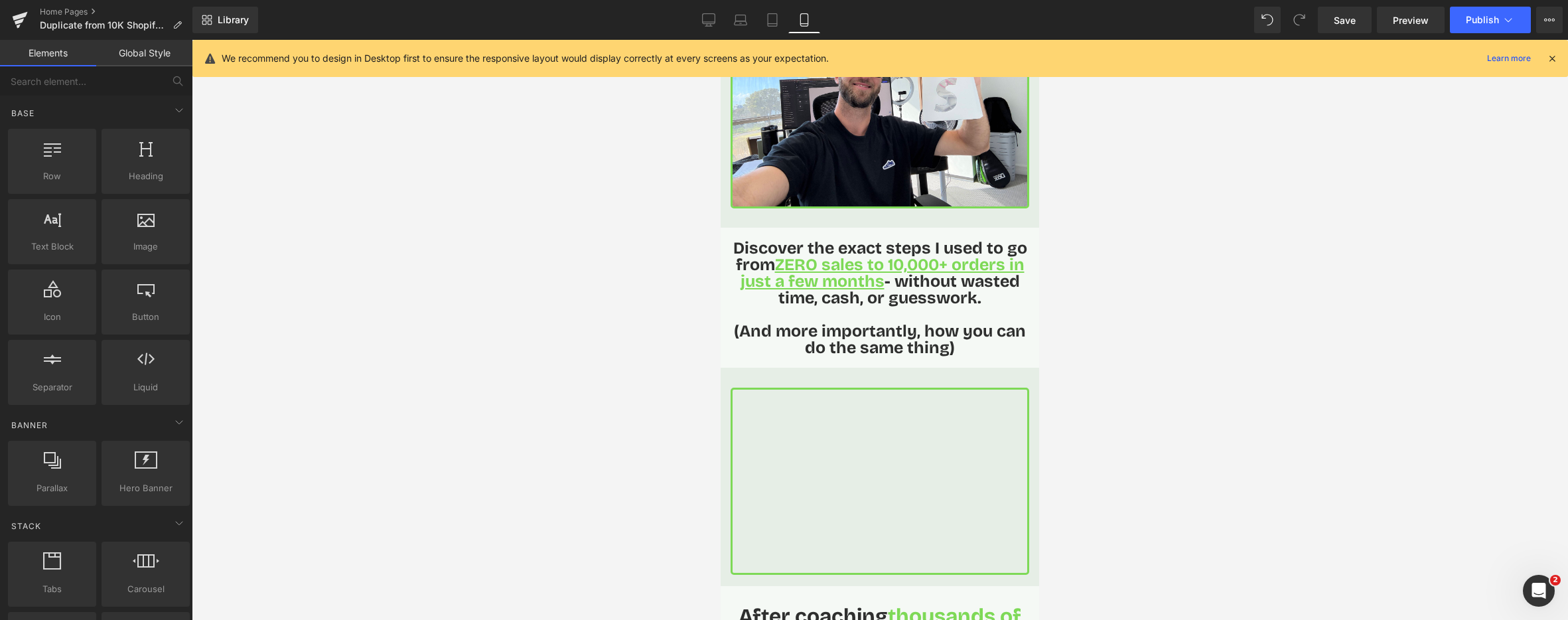
scroll to position [0, 0]
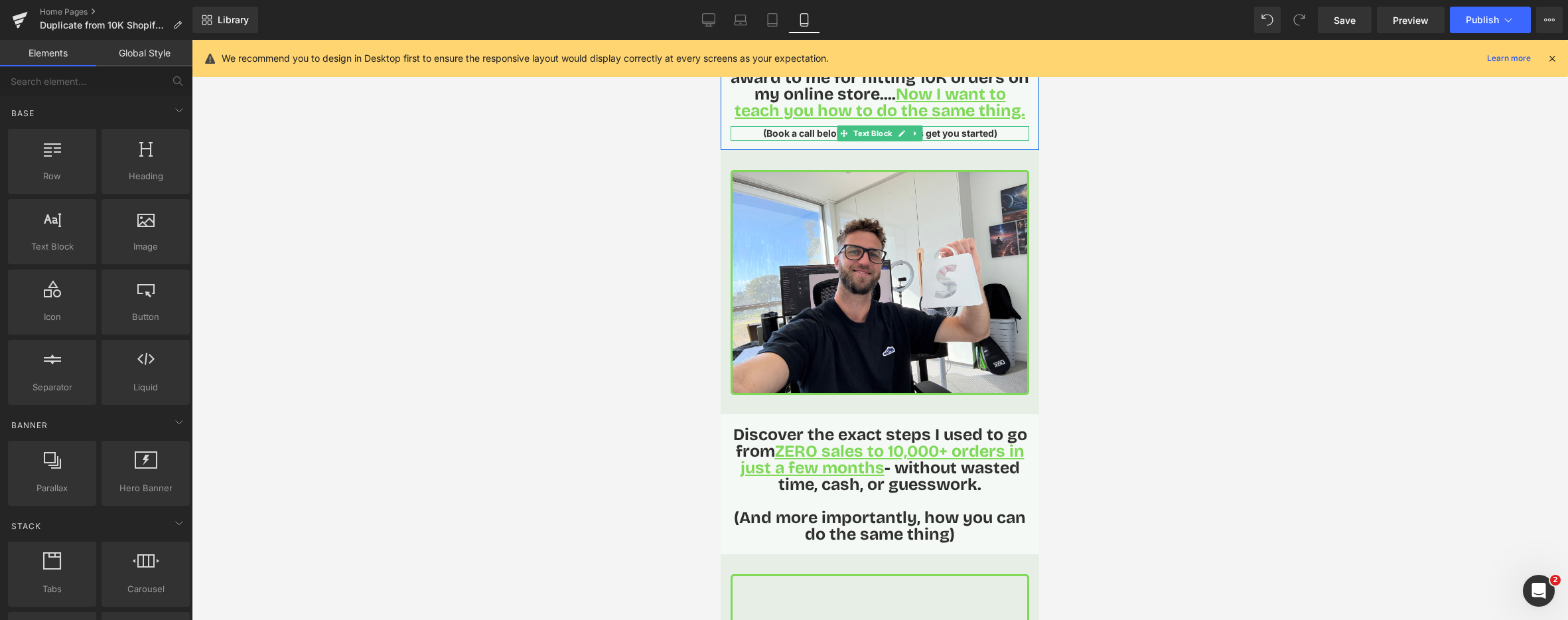
click at [921, 134] on link at bounding box center [916, 133] width 14 height 15
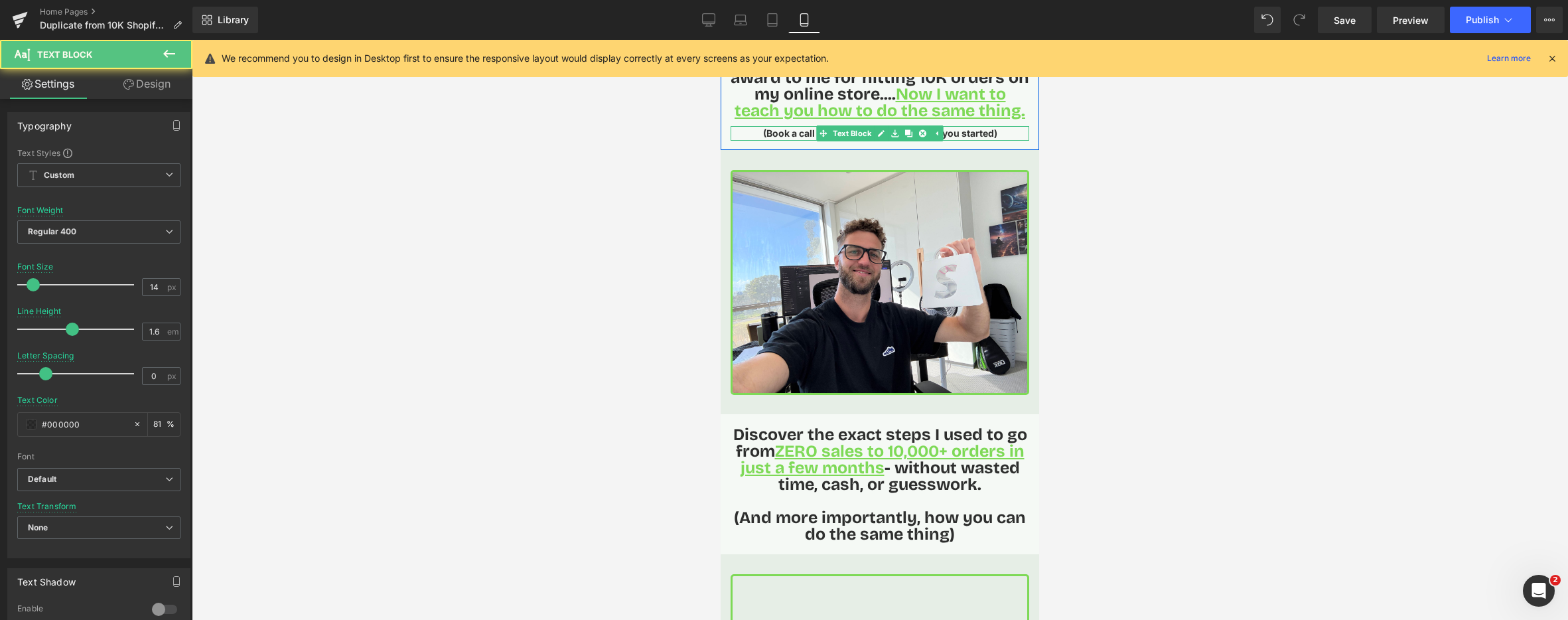
click at [954, 133] on strong "(Book a call below with me, and lets get you started)" at bounding box center [880, 133] width 234 height 11
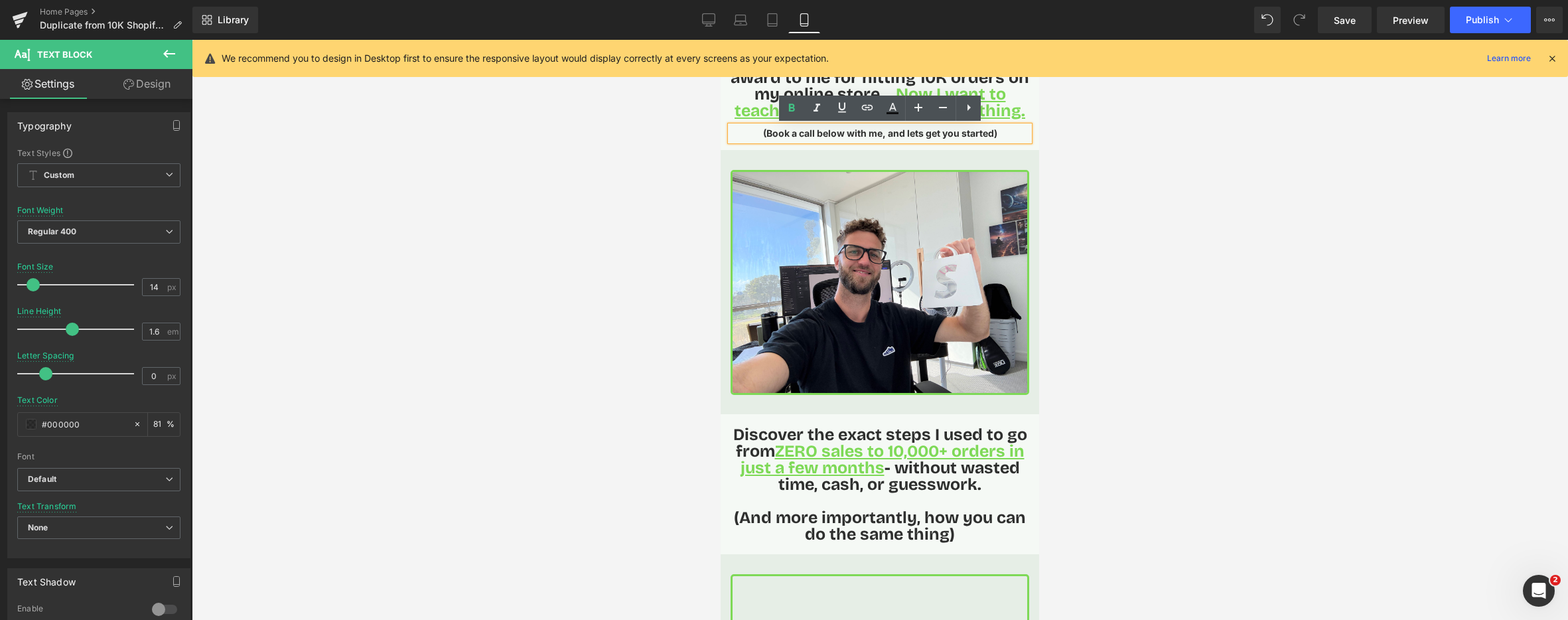
click at [921, 134] on strong "(Book a call below with me, and lets get you started)" at bounding box center [880, 133] width 234 height 11
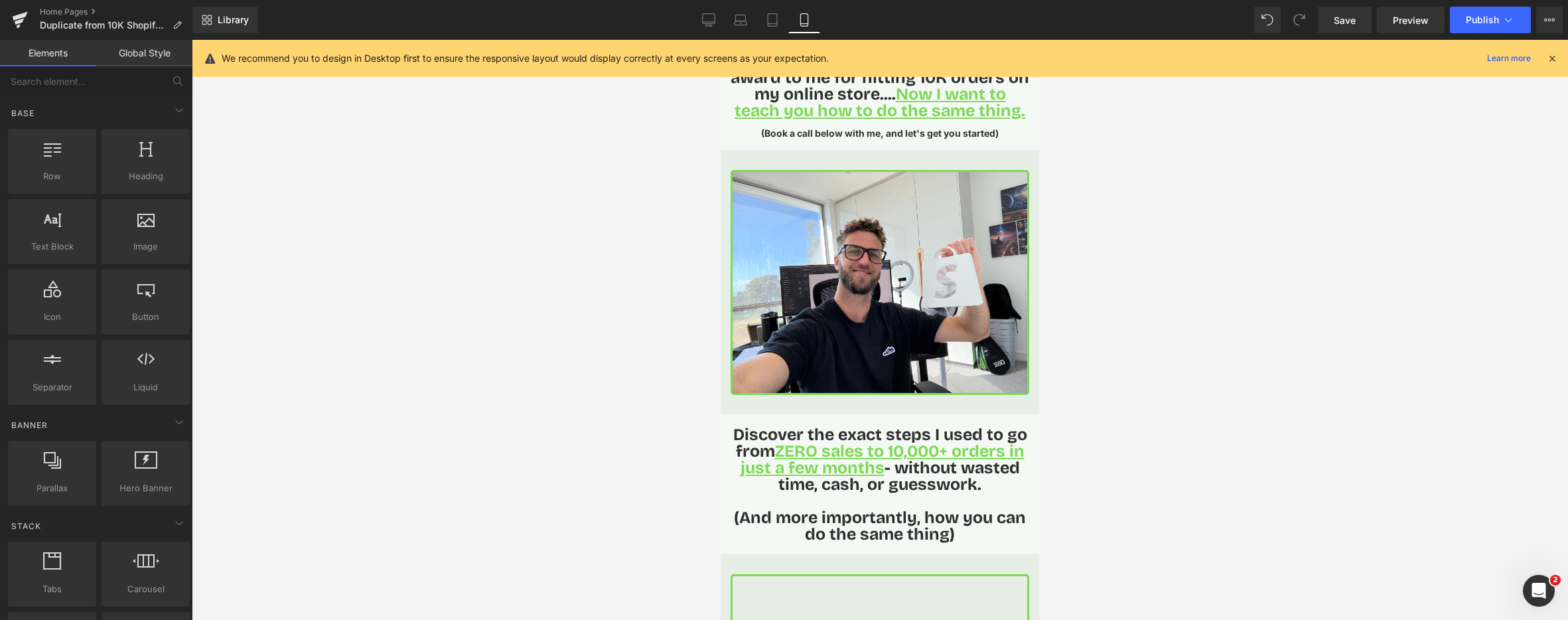
drag, startPoint x: 1259, startPoint y: 329, endPoint x: 1066, endPoint y: 383, distance: 200.4
click at [1258, 329] on div at bounding box center [881, 330] width 1377 height 580
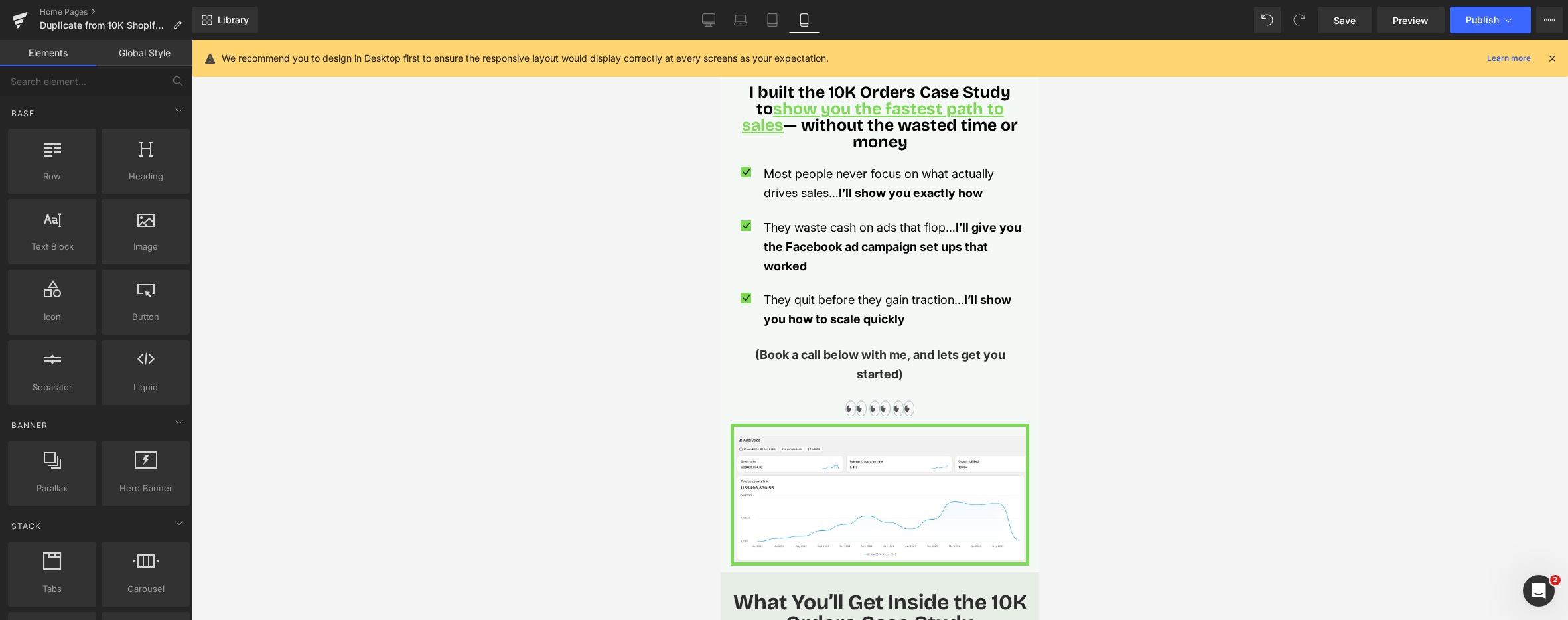
scroll to position [1033, 0]
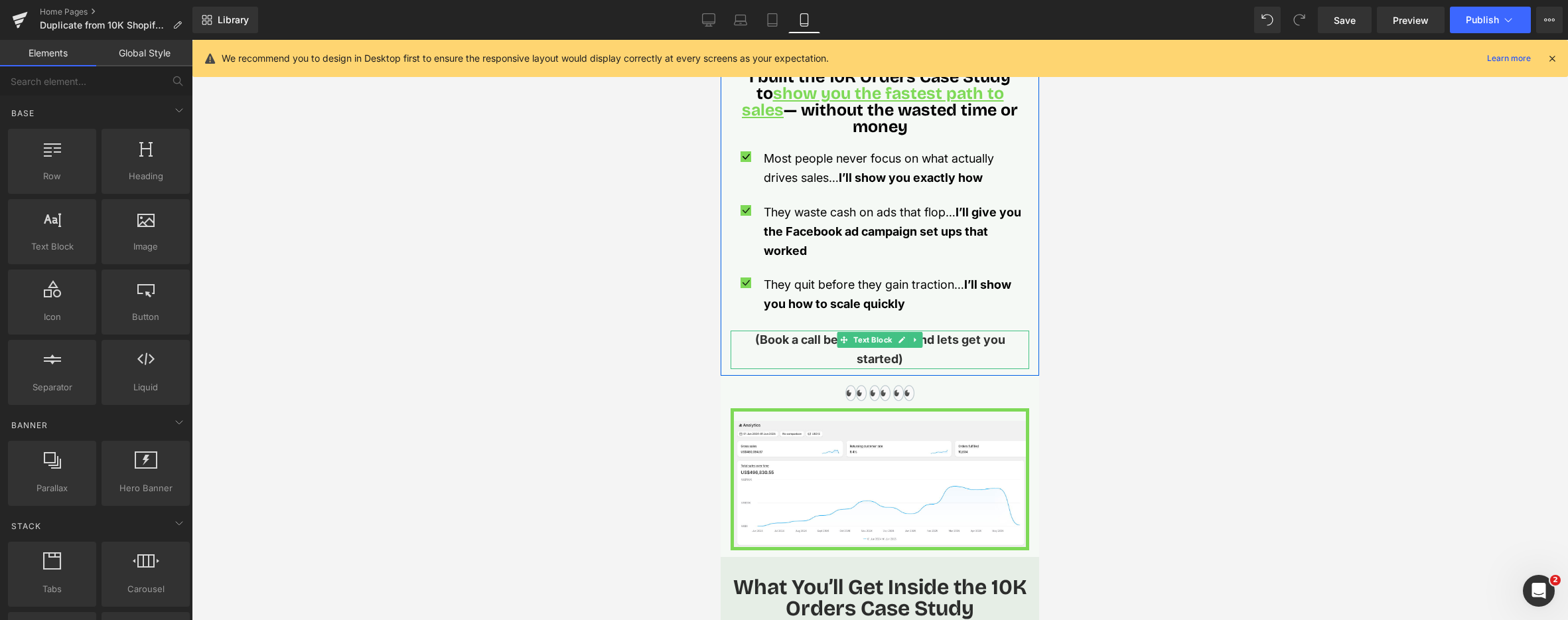
click at [934, 338] on strong "(Book a call below with me, and lets get you started)" at bounding box center [880, 349] width 250 height 33
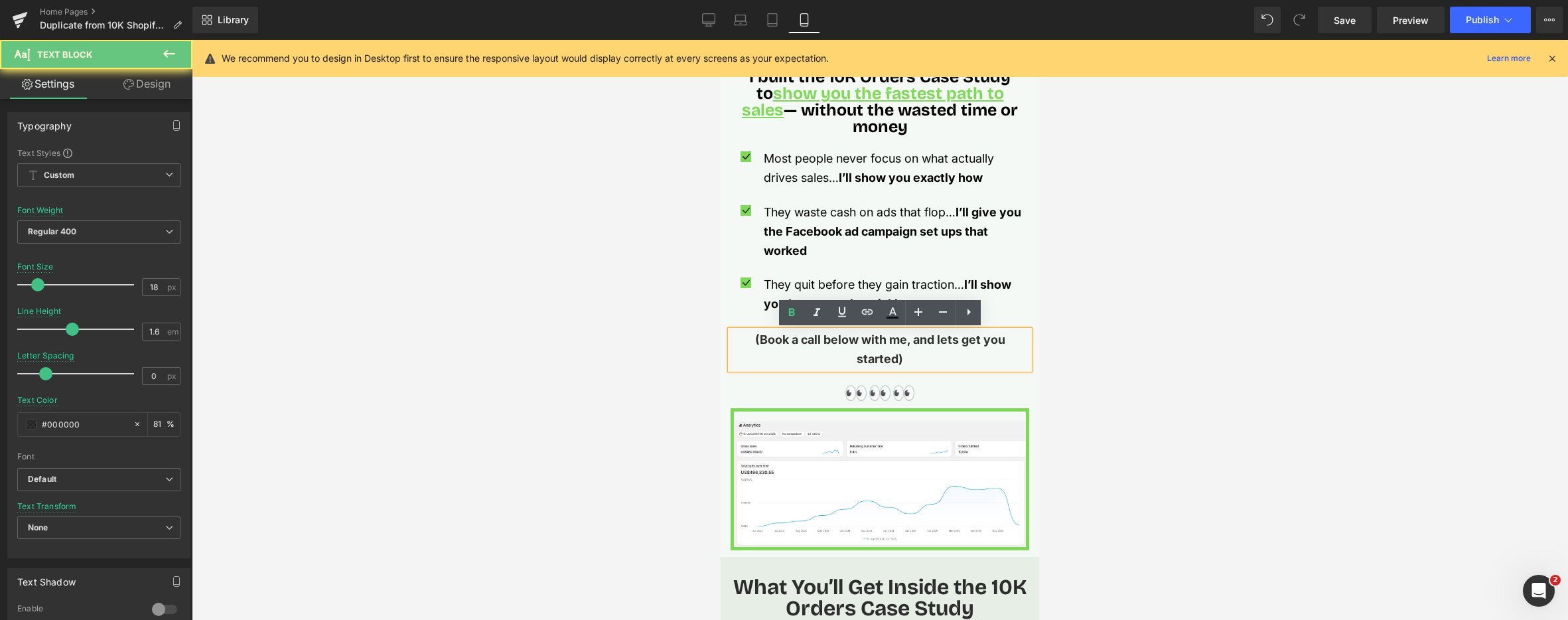
click at [930, 339] on strong "(Book a call below with me, and lets get you started)" at bounding box center [880, 349] width 250 height 33
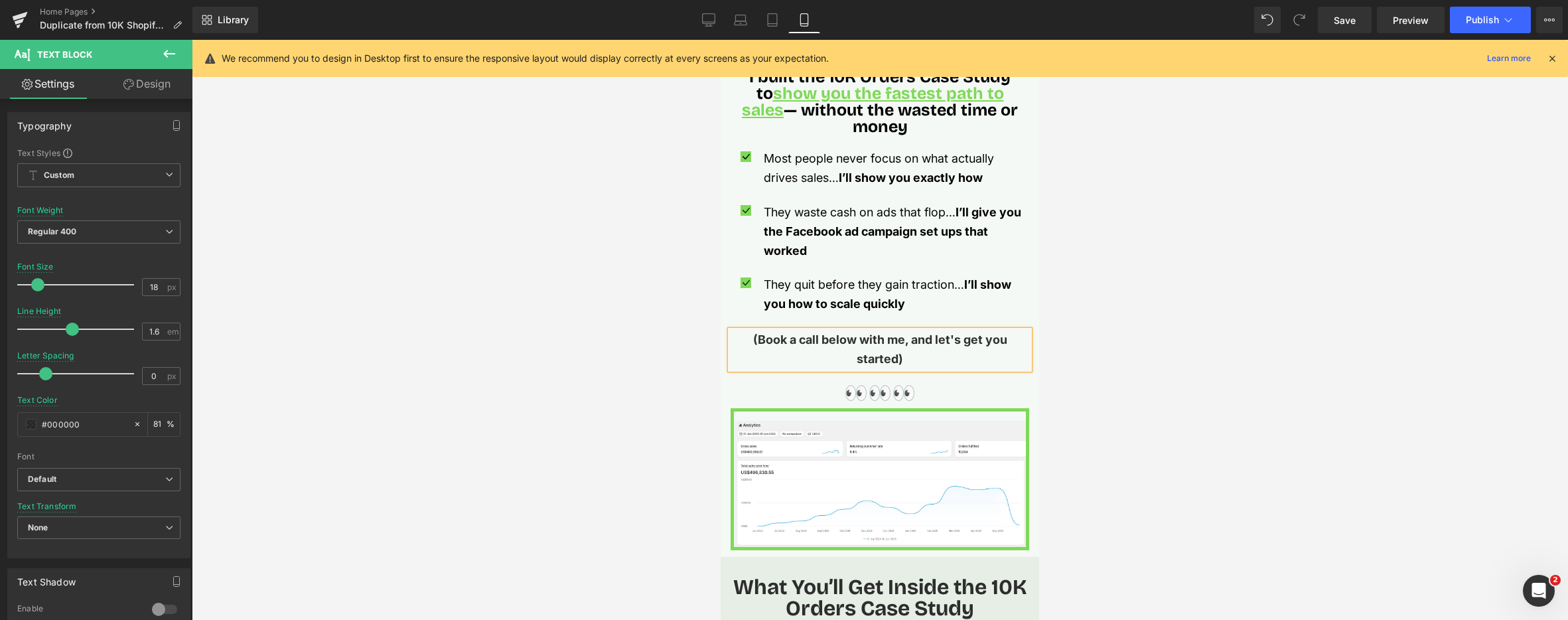
click at [1233, 369] on div at bounding box center [881, 330] width 1377 height 580
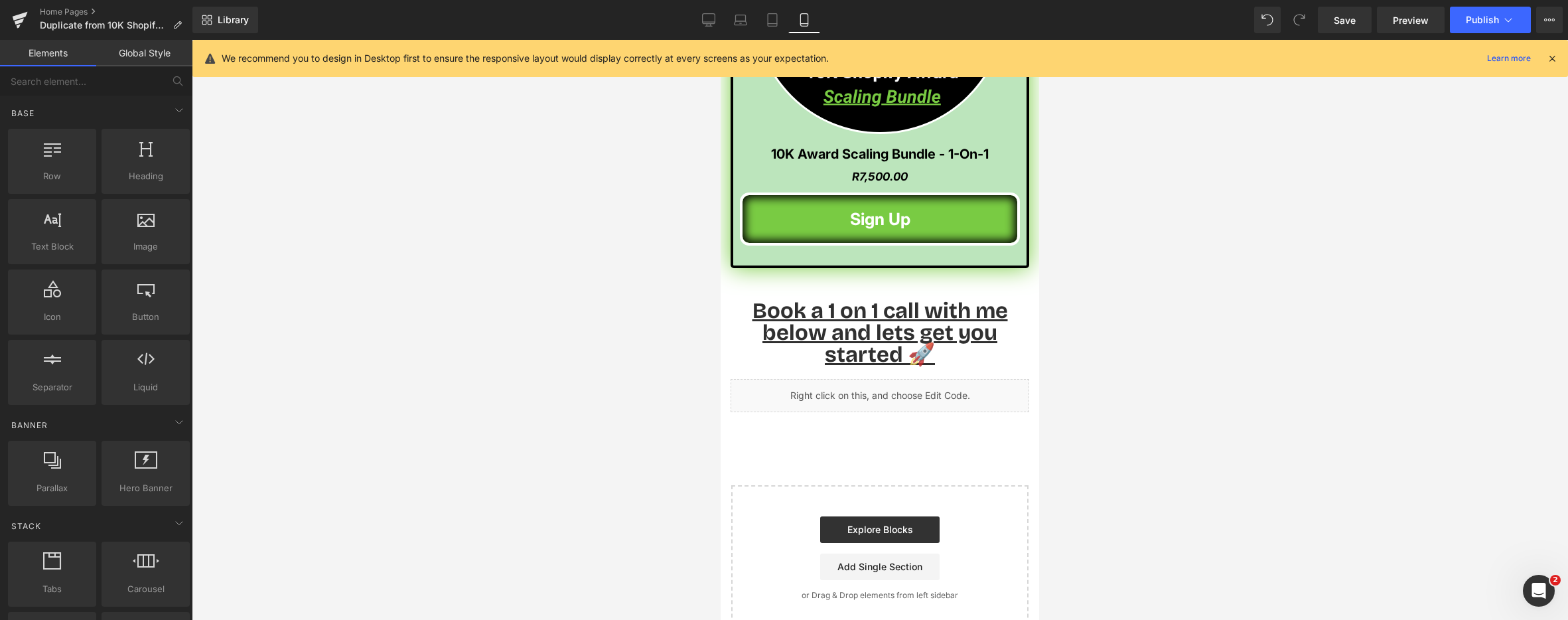
scroll to position [4841, 0]
click at [863, 321] on div "Book a 1 on 1 call with me below and lets get you started 🚀 Heading" at bounding box center [880, 330] width 299 height 71
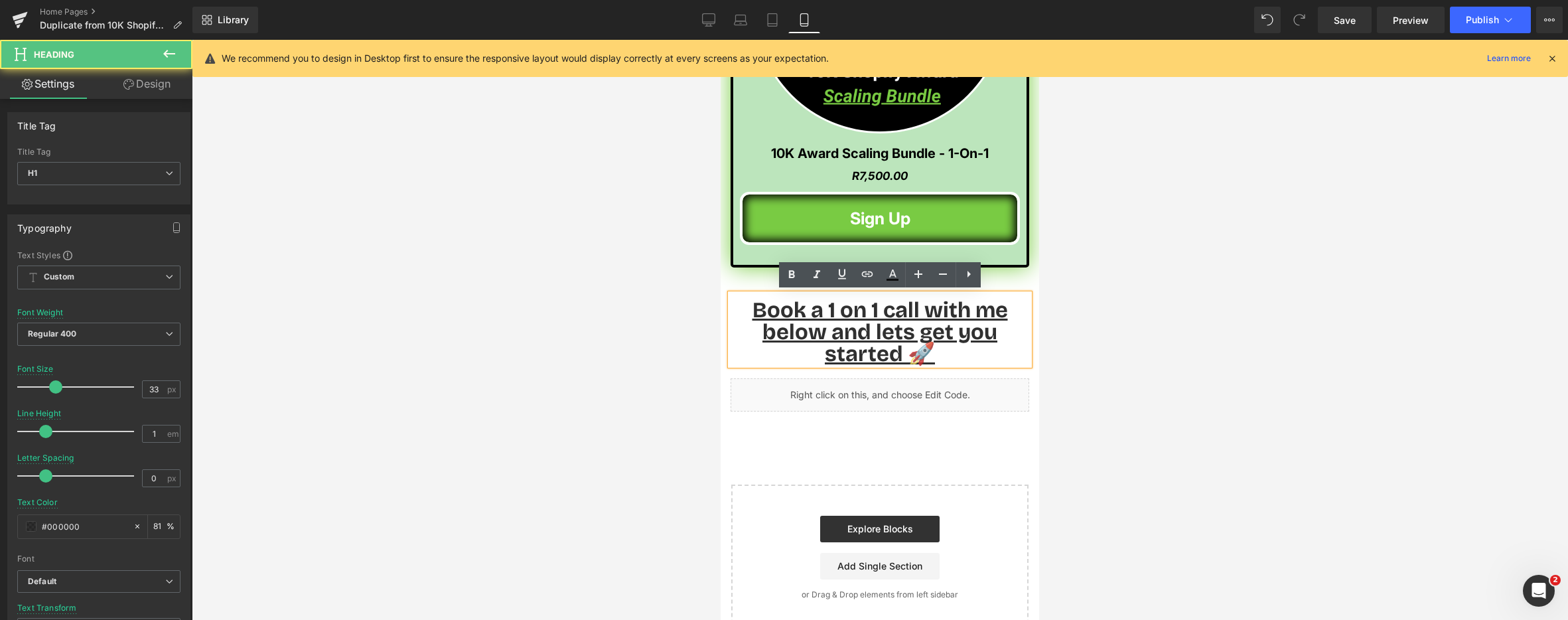
click at [903, 324] on u "Book a 1 on 1 call with me below and lets get you started 🚀" at bounding box center [881, 331] width 256 height 70
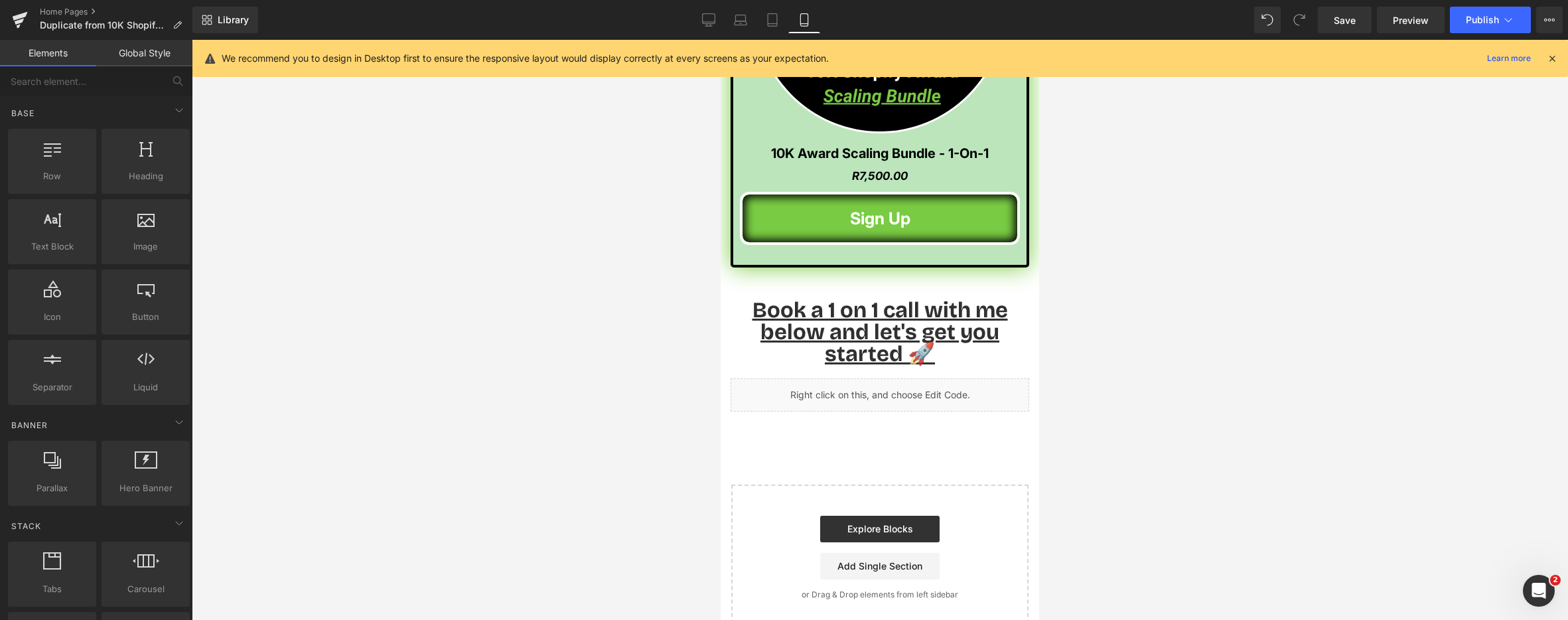
drag, startPoint x: 1220, startPoint y: 348, endPoint x: 1083, endPoint y: 391, distance: 143.6
click at [1220, 348] on div at bounding box center [881, 330] width 1377 height 580
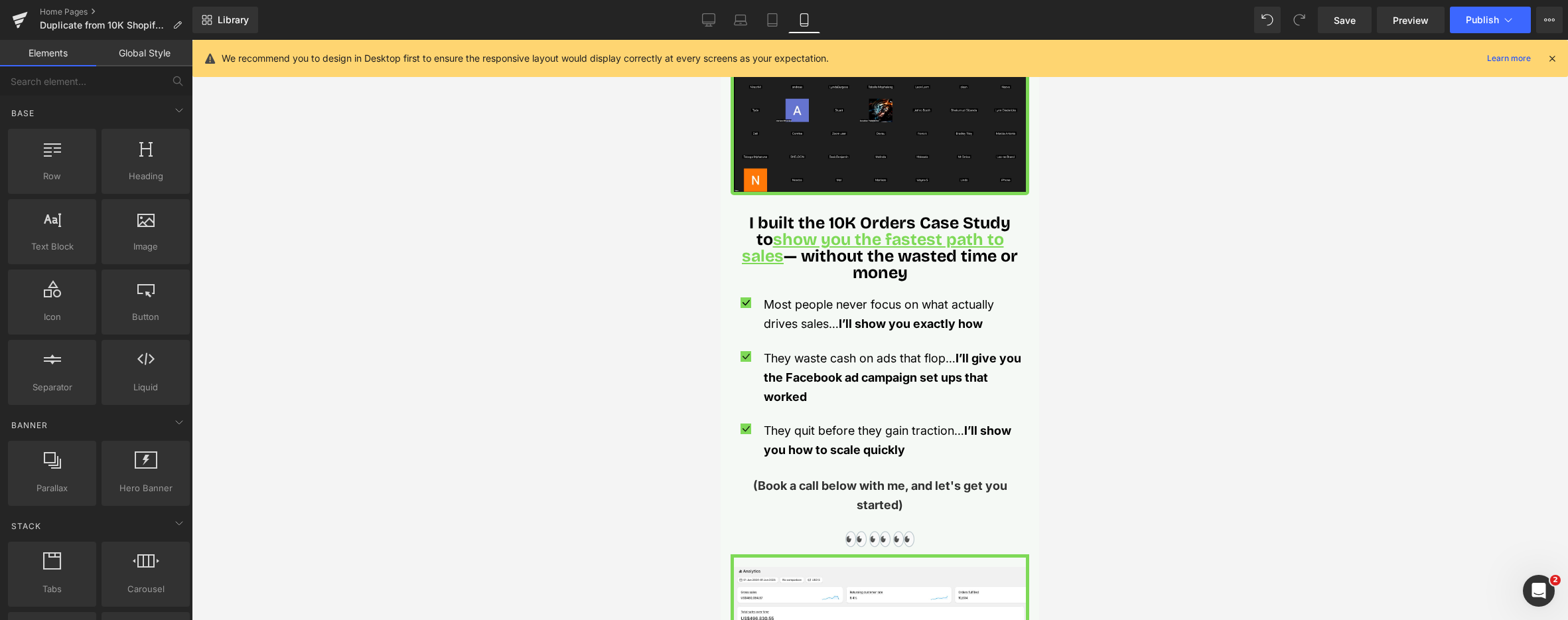
scroll to position [0, 0]
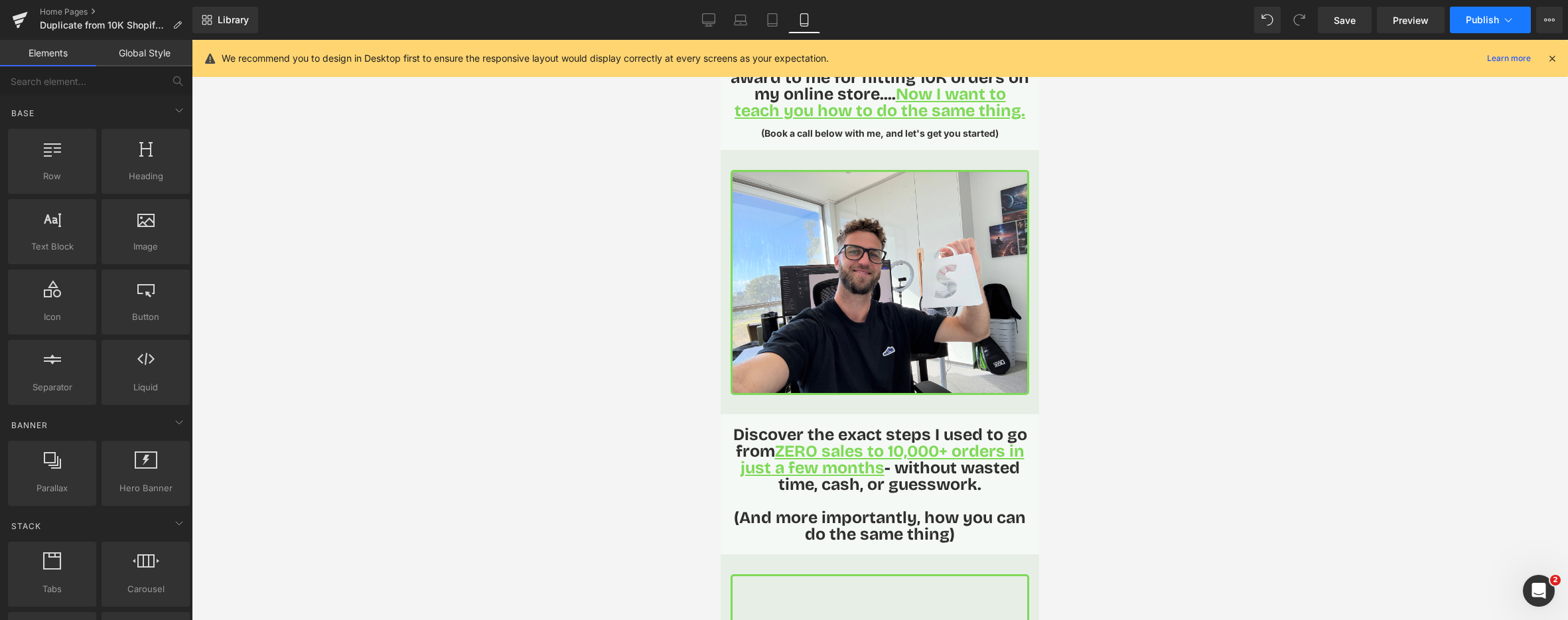
click at [1489, 20] on span "Publish" at bounding box center [1482, 20] width 33 height 11
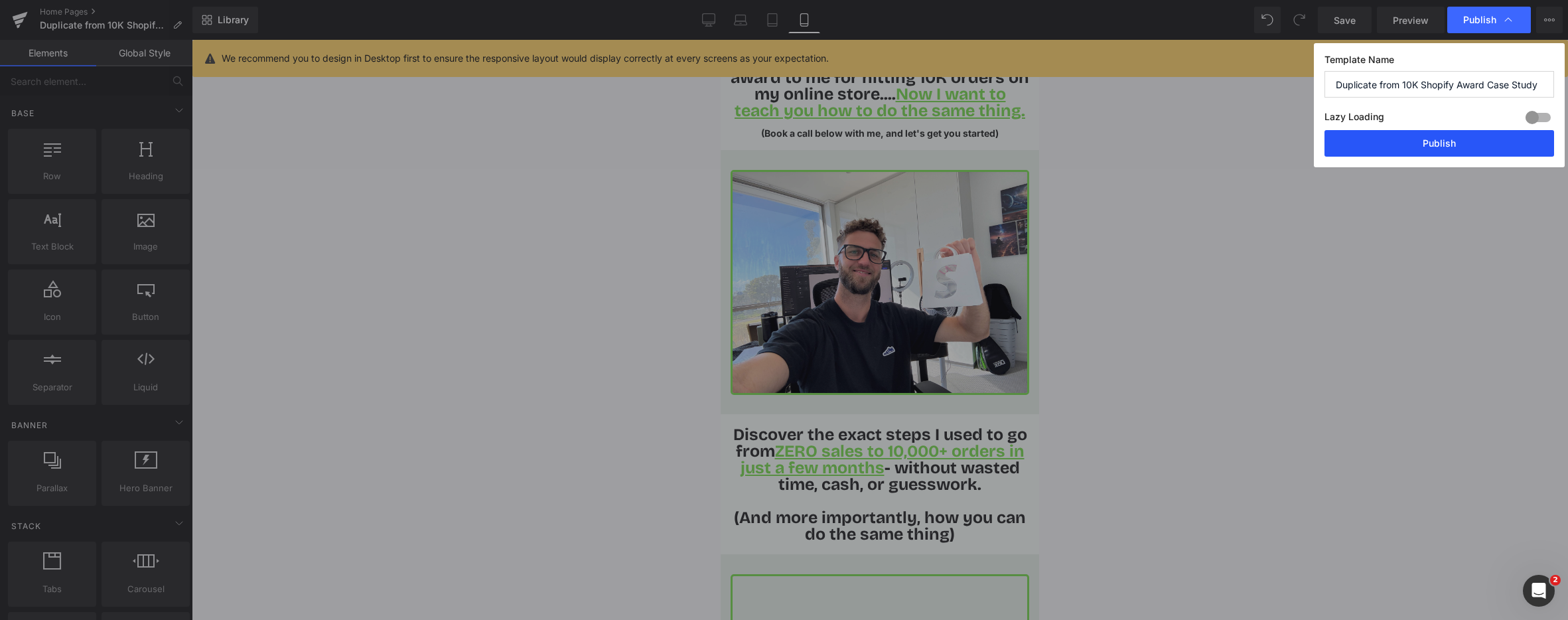
click at [1433, 147] on button "Publish" at bounding box center [1440, 143] width 229 height 26
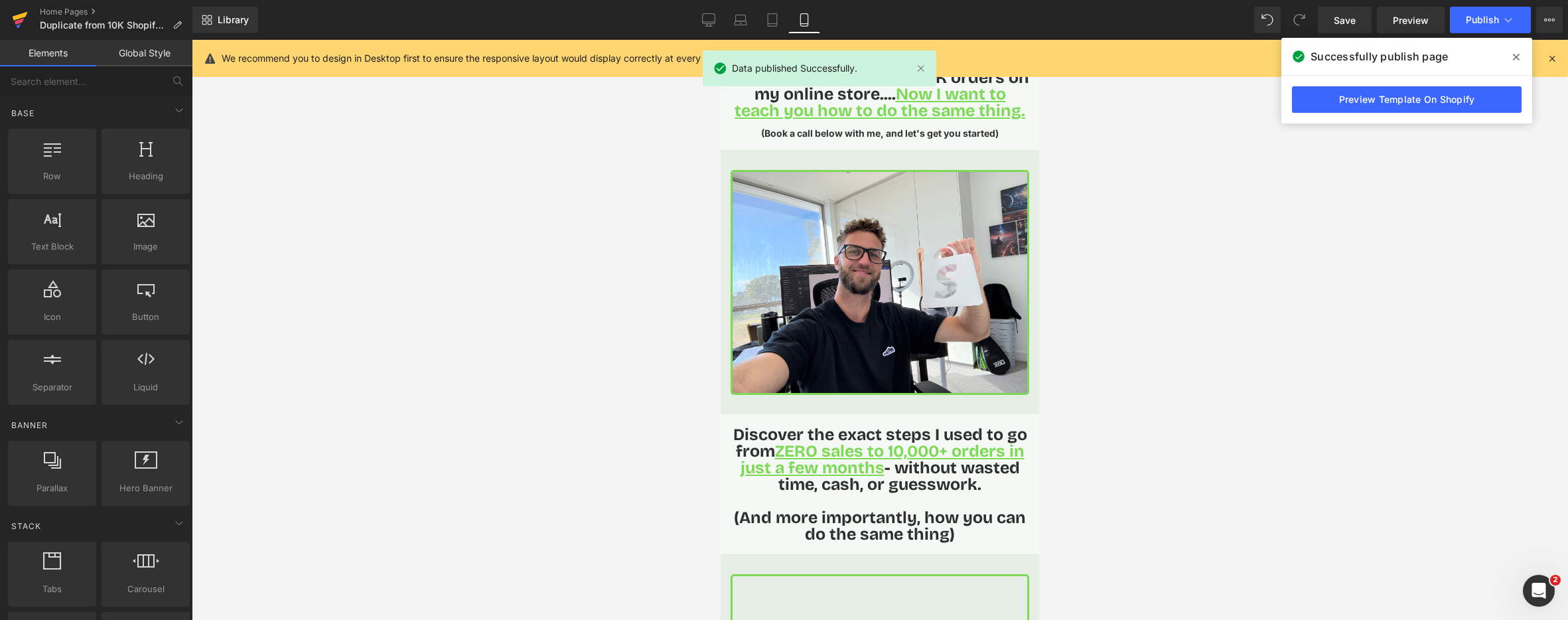
click at [15, 20] on icon at bounding box center [19, 20] width 15 height 33
